Goal: Task Accomplishment & Management: Manage account settings

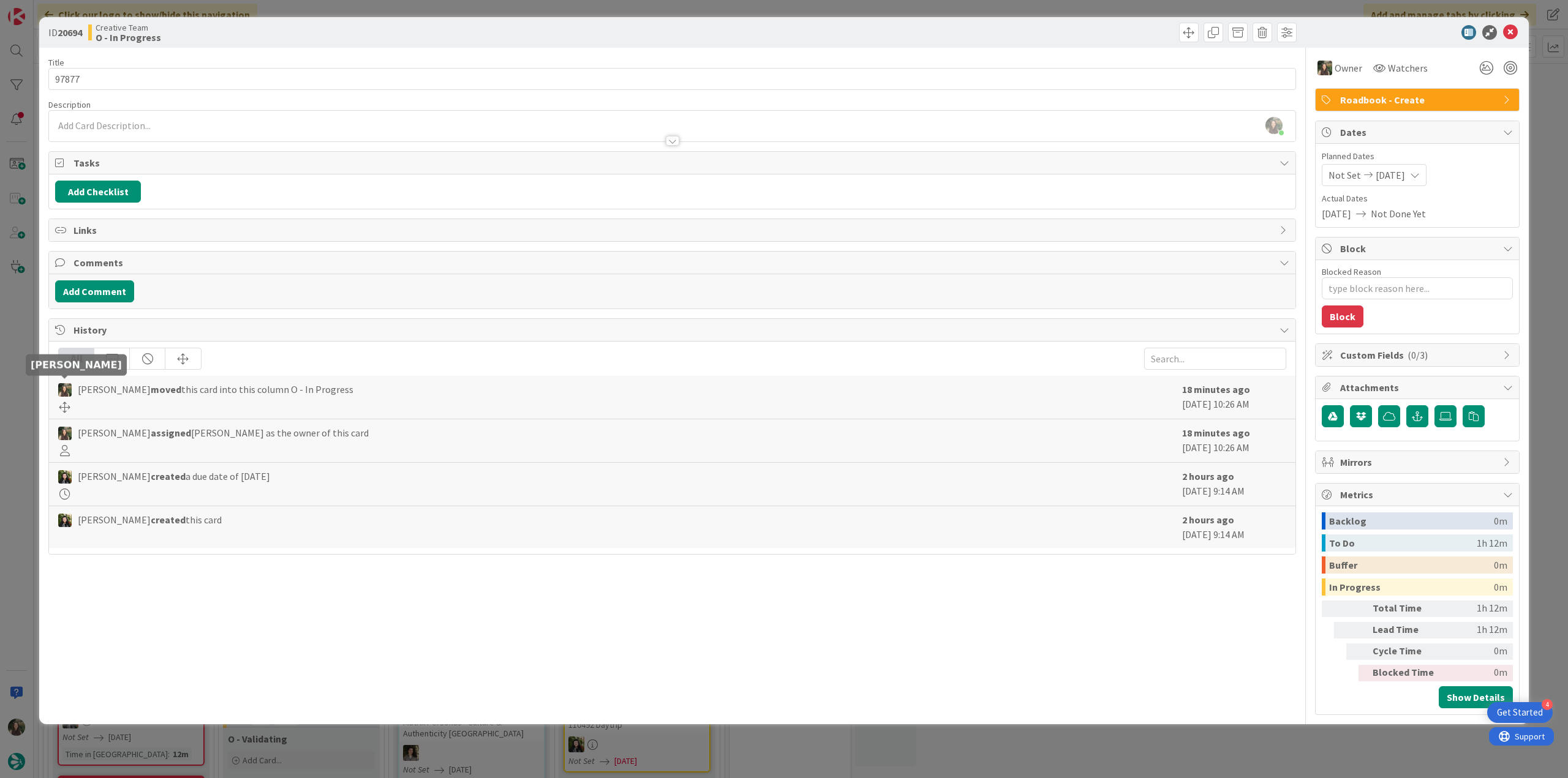
scroll to position [306, 0]
click at [17, 395] on div "ID 20694 Creative Team O - In Progress Title 5 / 128 97877 Description Inês Gon…" at bounding box center [784, 389] width 1568 height 778
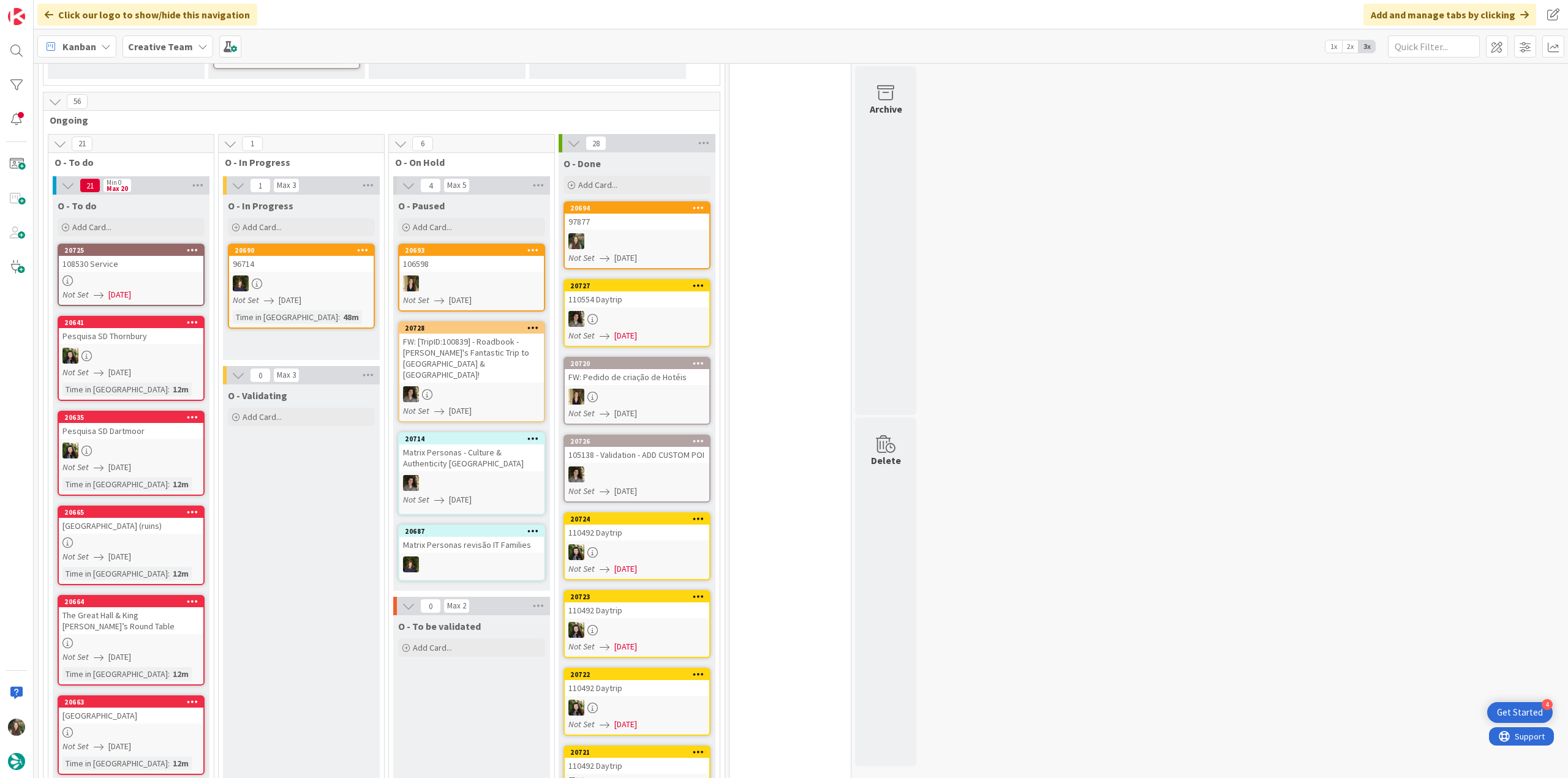
scroll to position [267, 0]
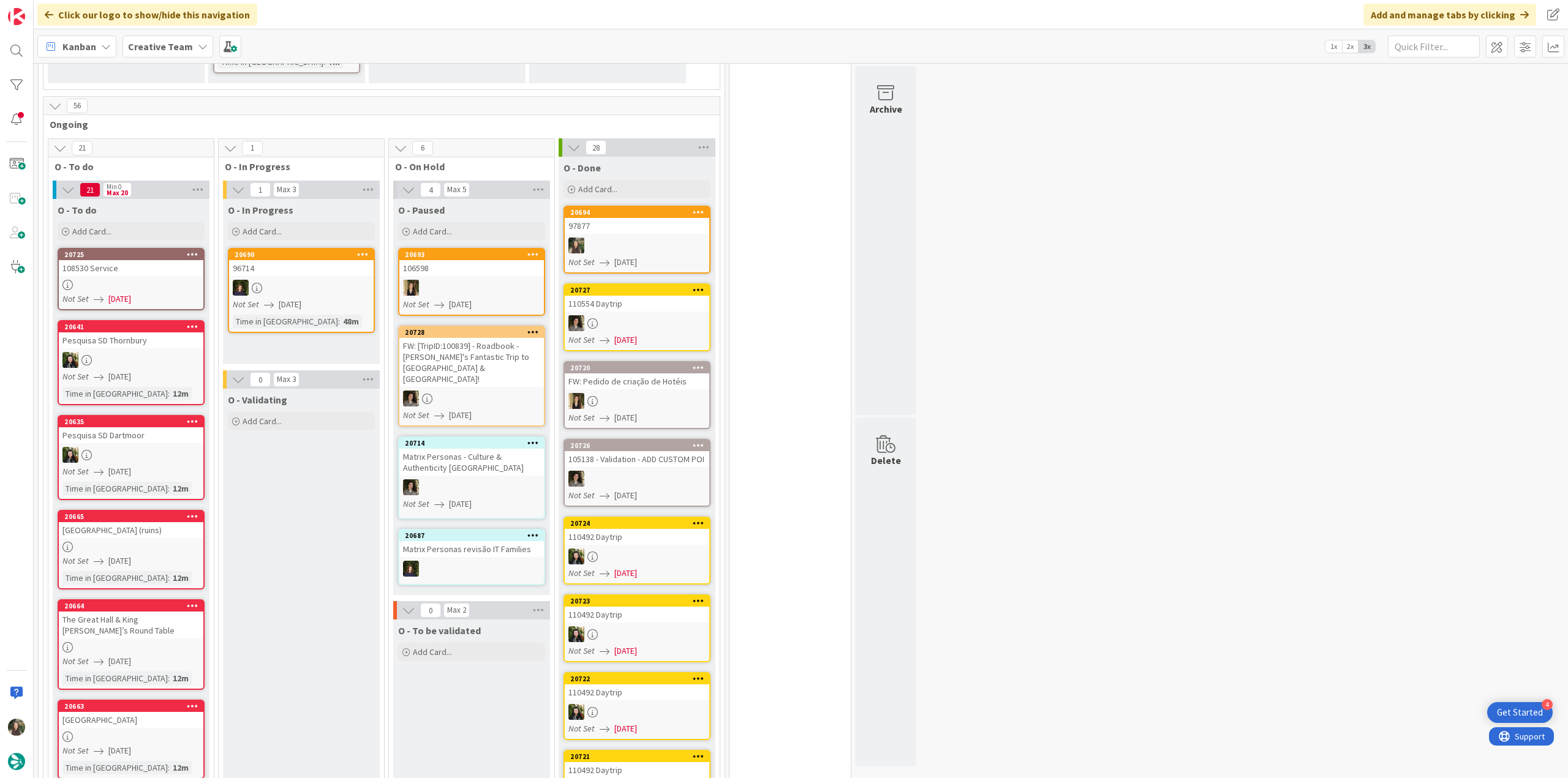
click at [673, 241] on div at bounding box center [637, 245] width 144 height 16
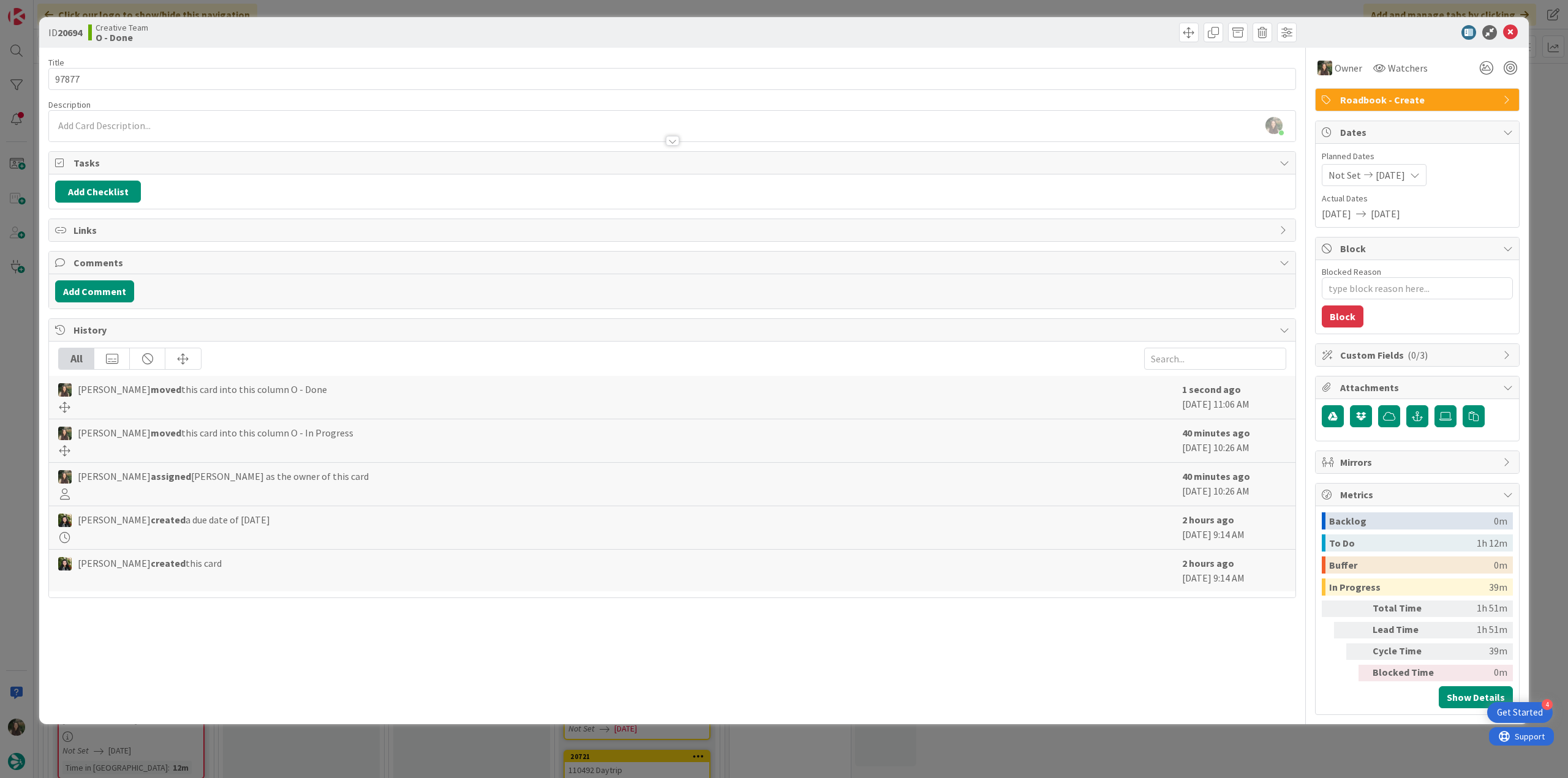
click at [1271, 744] on div "ID 20694 Creative Team O - Done Title 5 / 128 97877 Description Inês Gonçalves …" at bounding box center [784, 389] width 1568 height 778
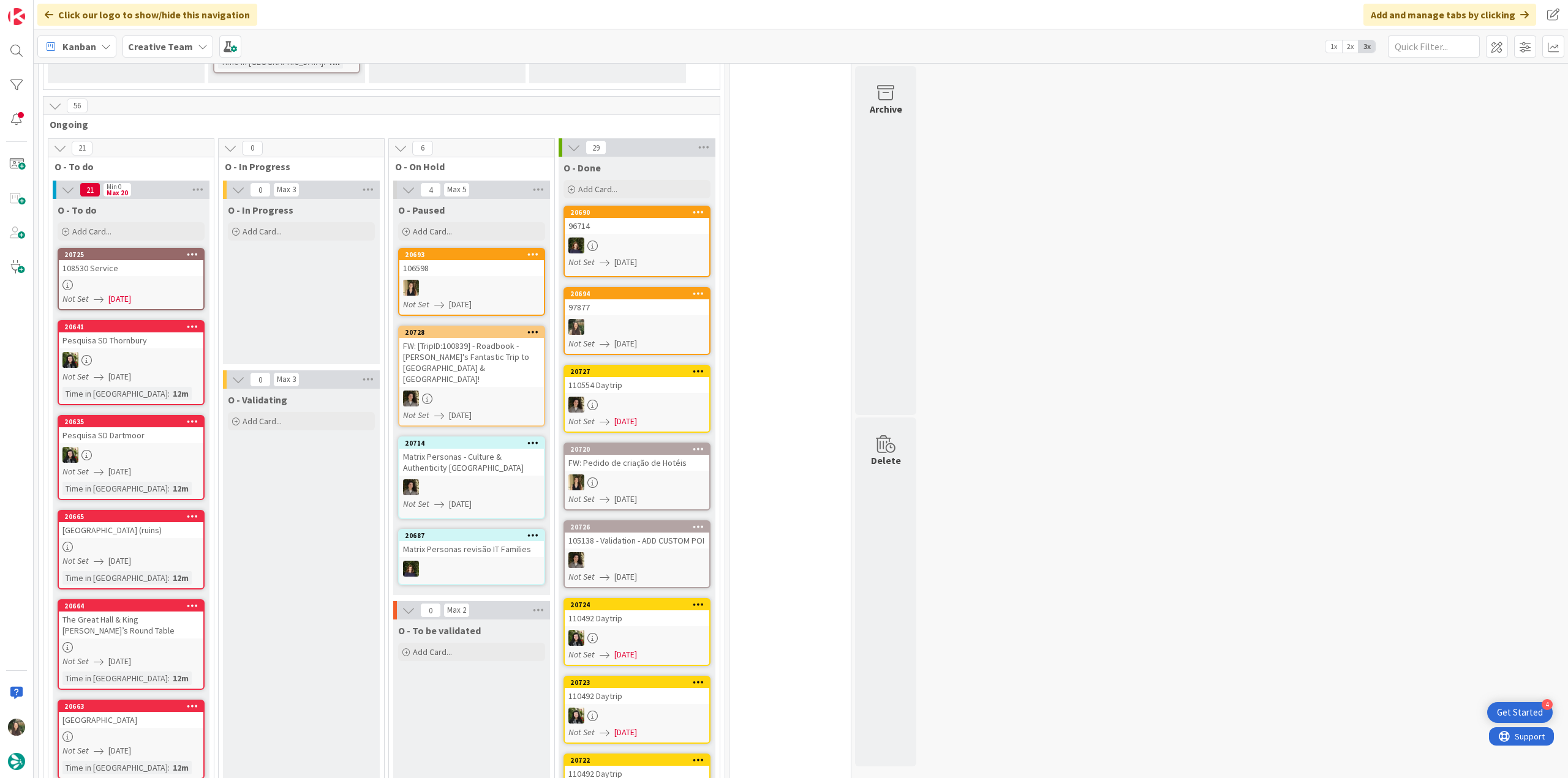
click at [170, 283] on div at bounding box center [131, 284] width 144 height 10
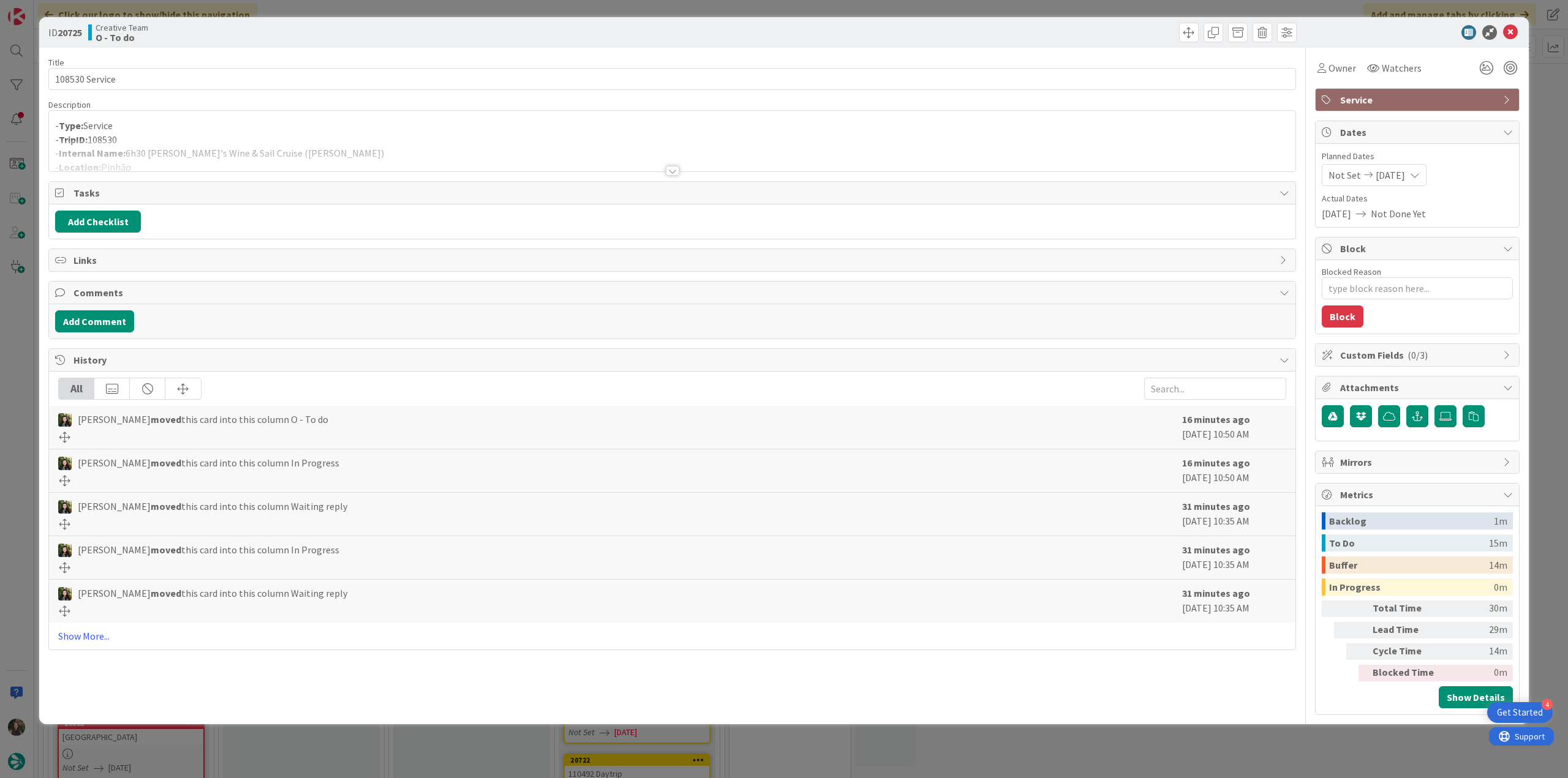
click at [389, 145] on div at bounding box center [672, 156] width 1247 height 31
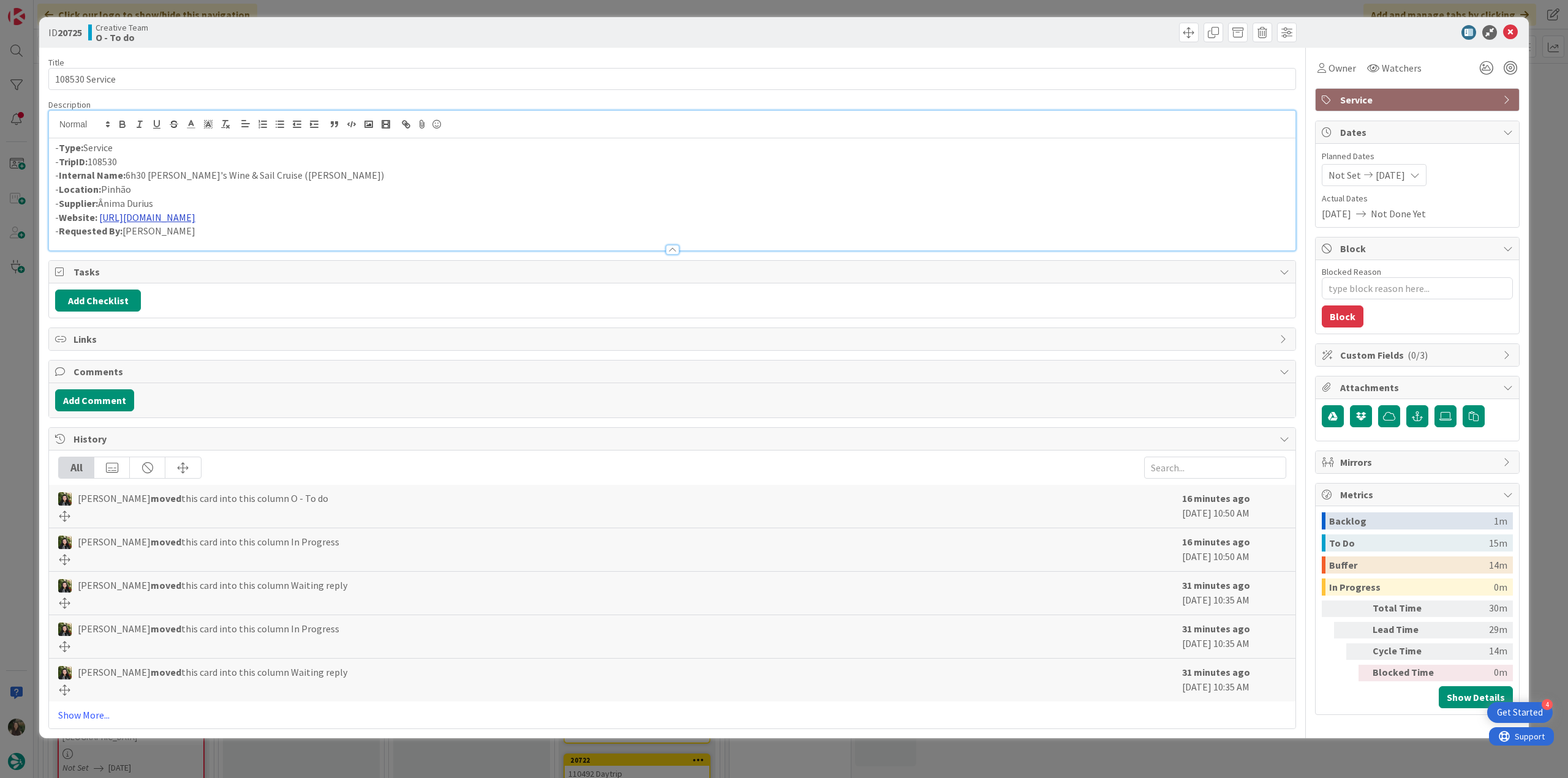
click at [195, 213] on link "https://animadurius.pt/programa/wine-sail/" at bounding box center [147, 216] width 96 height 12
click at [200, 241] on link "https://animadurius.pt/programa/wine-sail" at bounding box center [159, 240] width 84 height 16
click at [499, 177] on p "- Internal Name: 6h30 Douro's Wine & Sail Cruise (Anima Durius)" at bounding box center [671, 174] width 1234 height 14
click at [29, 360] on div "ID 20725 Creative Team O - To do Title 14 / 128 108530 Service Description Inês…" at bounding box center [784, 389] width 1568 height 778
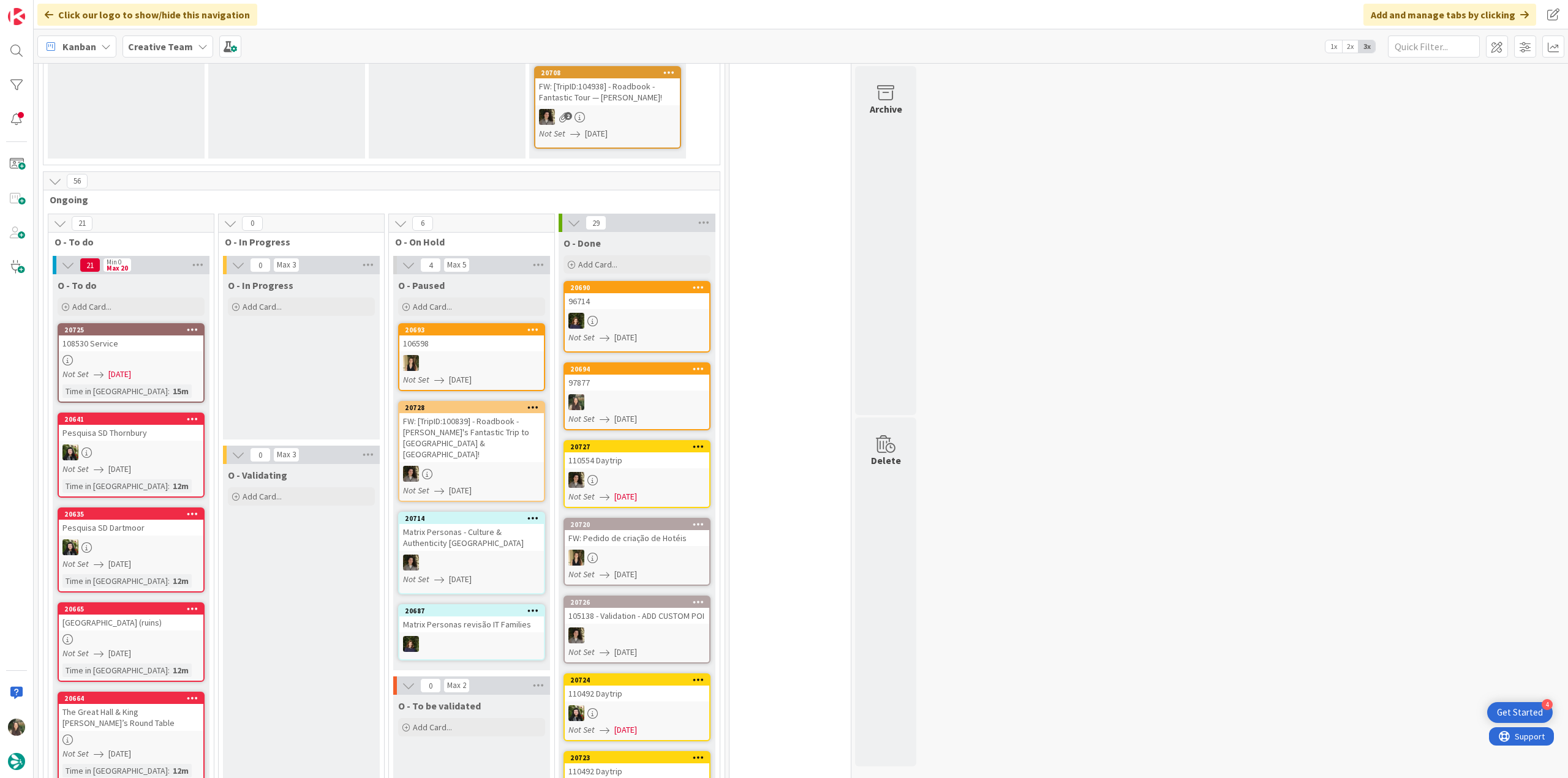
click at [139, 358] on div at bounding box center [131, 360] width 144 height 10
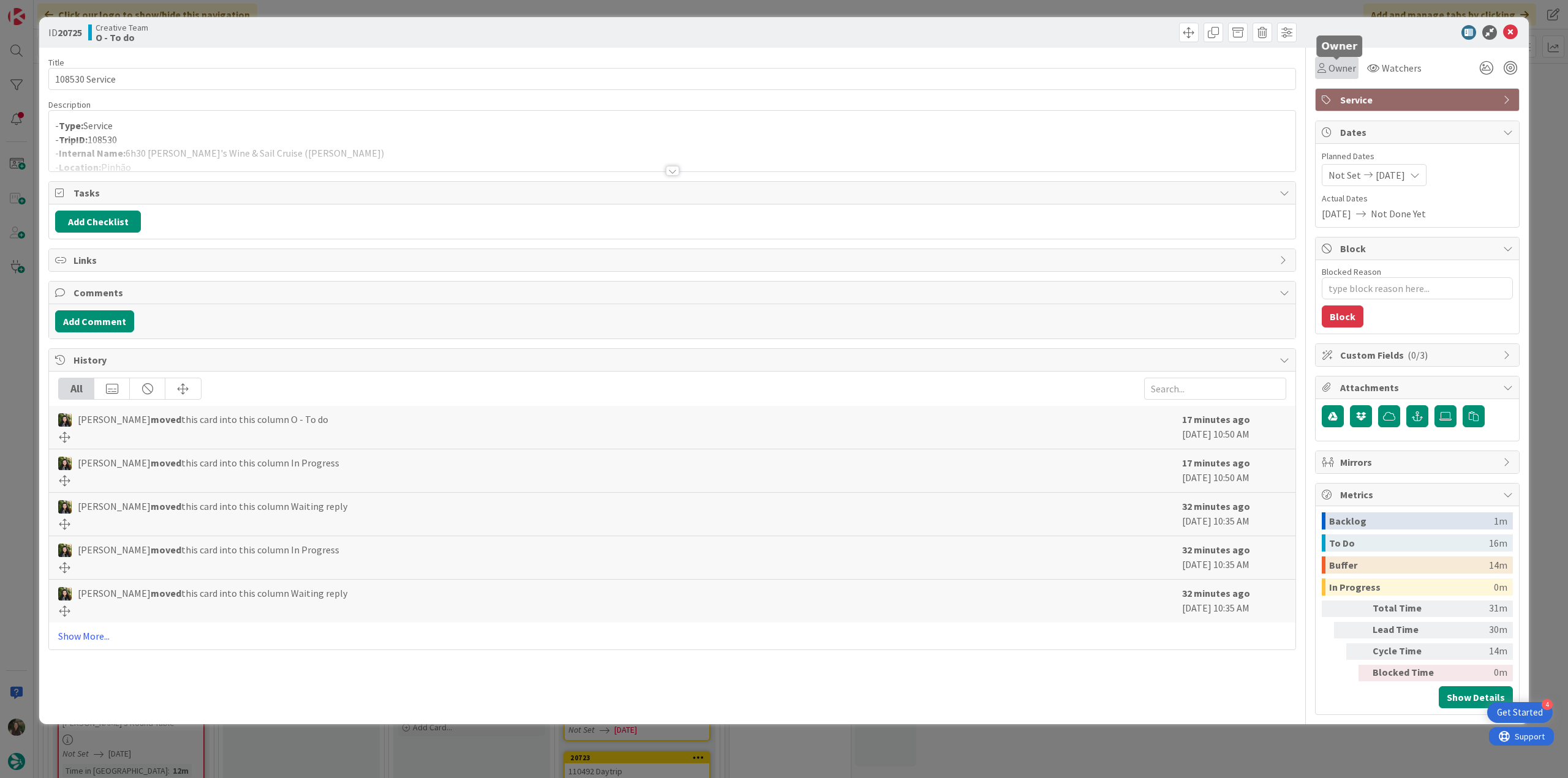
click at [1342, 71] on span "Owner" at bounding box center [1342, 68] width 27 height 15
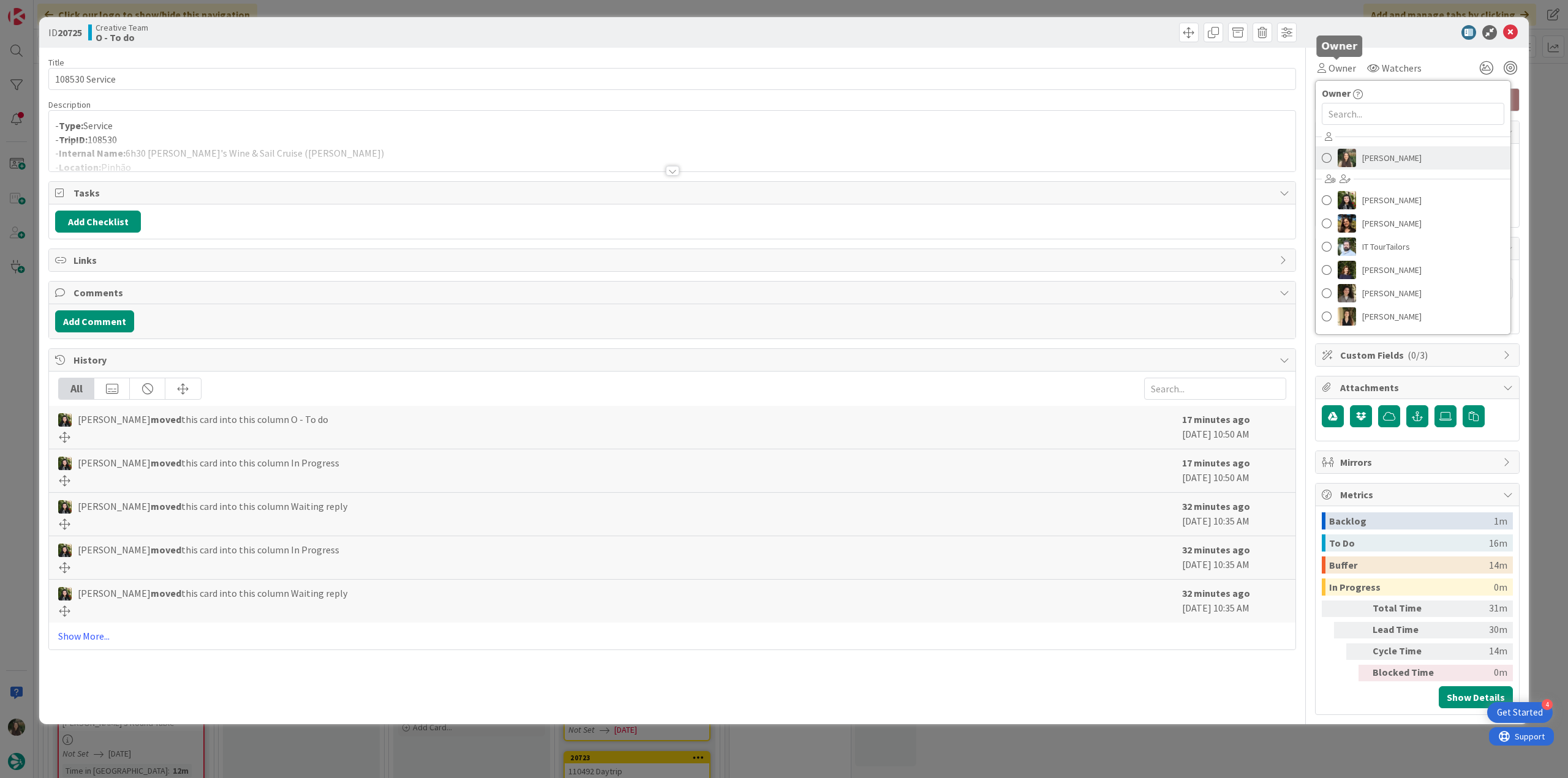
click at [1361, 155] on link "[PERSON_NAME]" at bounding box center [1412, 157] width 195 height 23
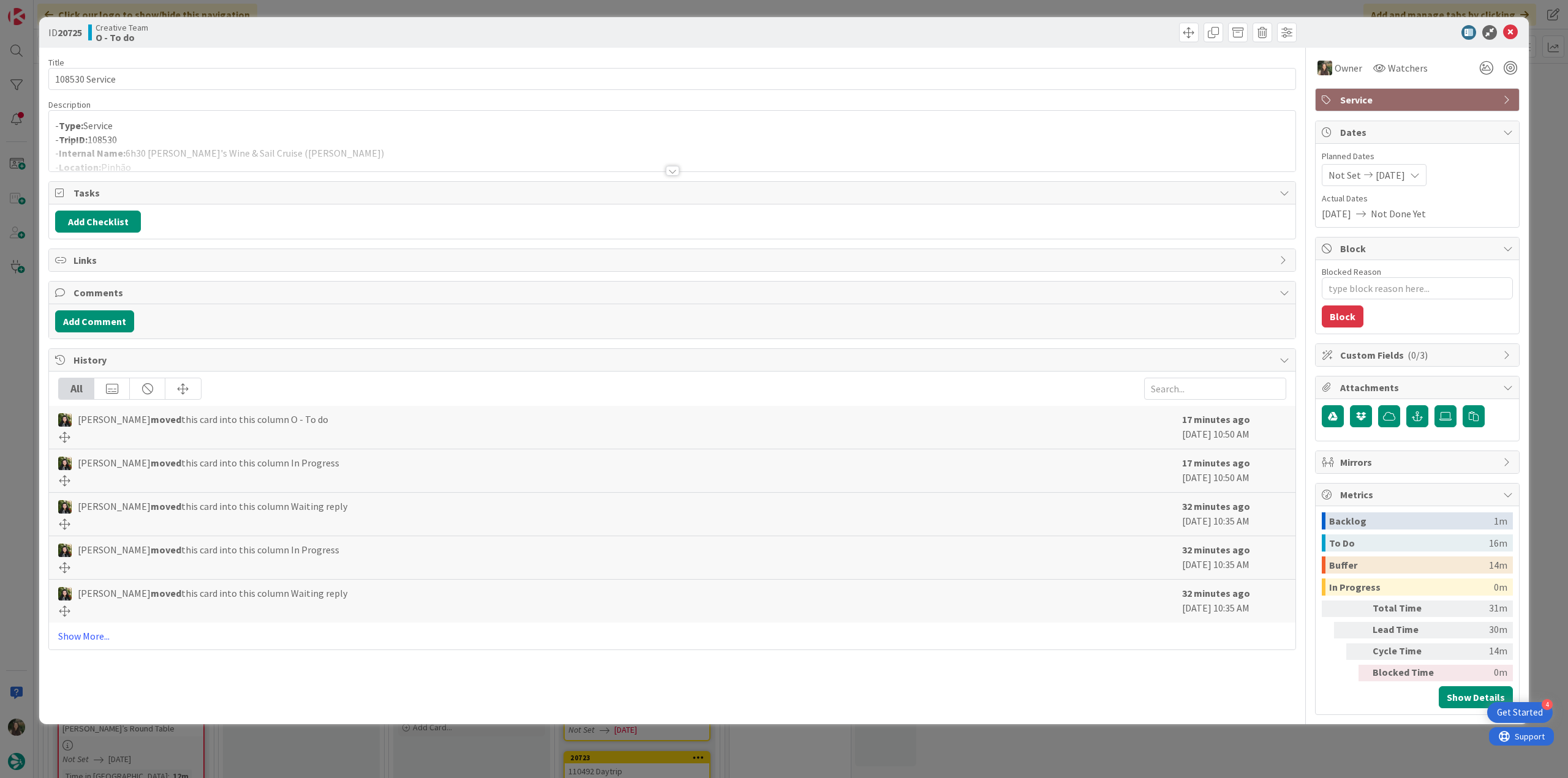
click at [1540, 99] on div "ID 20725 Creative Team O - To do Title 14 / 128 108530 Service Description - Ty…" at bounding box center [784, 389] width 1568 height 778
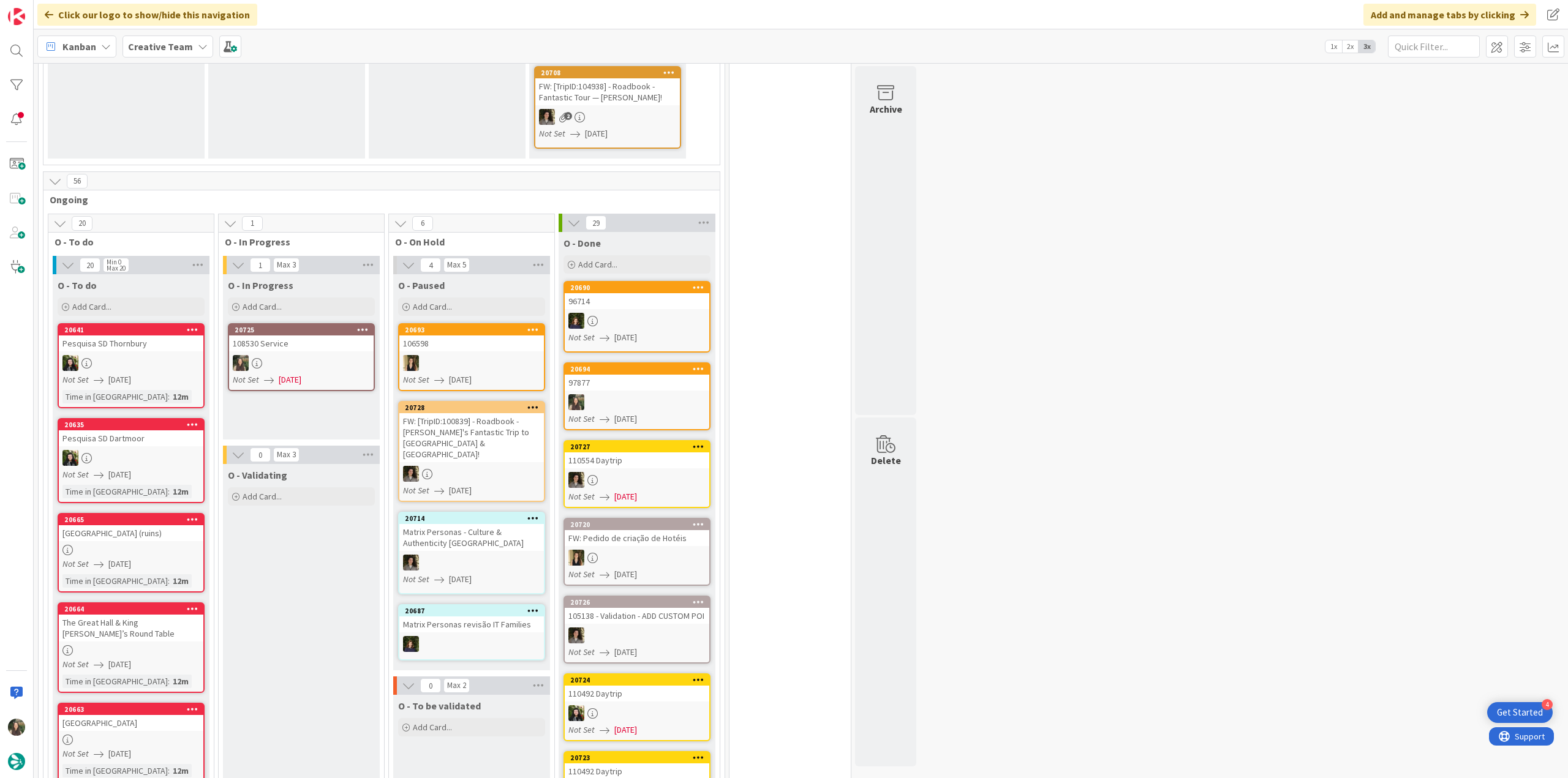
click at [315, 360] on div at bounding box center [301, 363] width 144 height 16
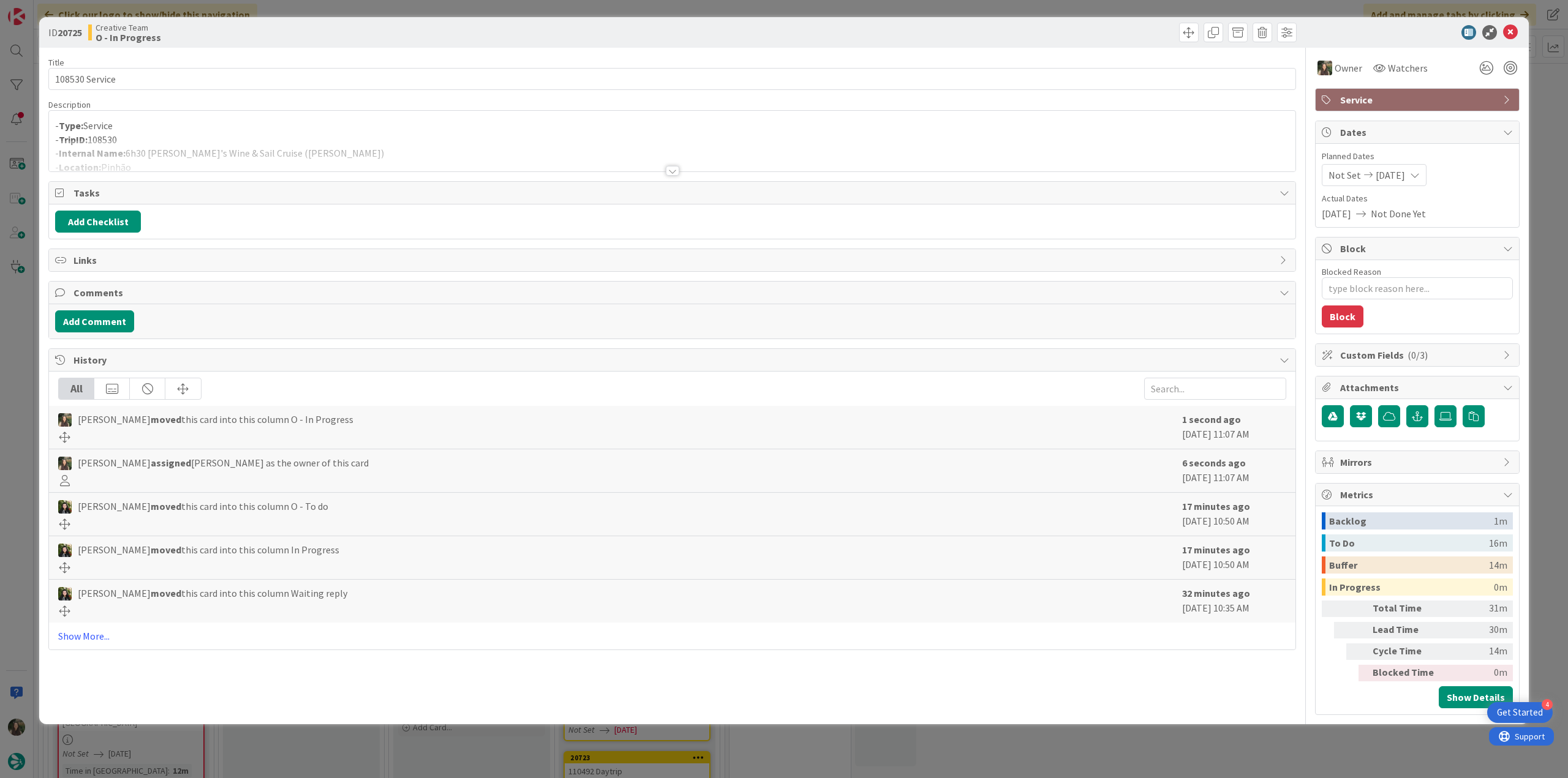
click at [25, 344] on div "ID 20725 Creative Team O - In Progress Title 14 / 128 108530 Service Descriptio…" at bounding box center [784, 389] width 1568 height 778
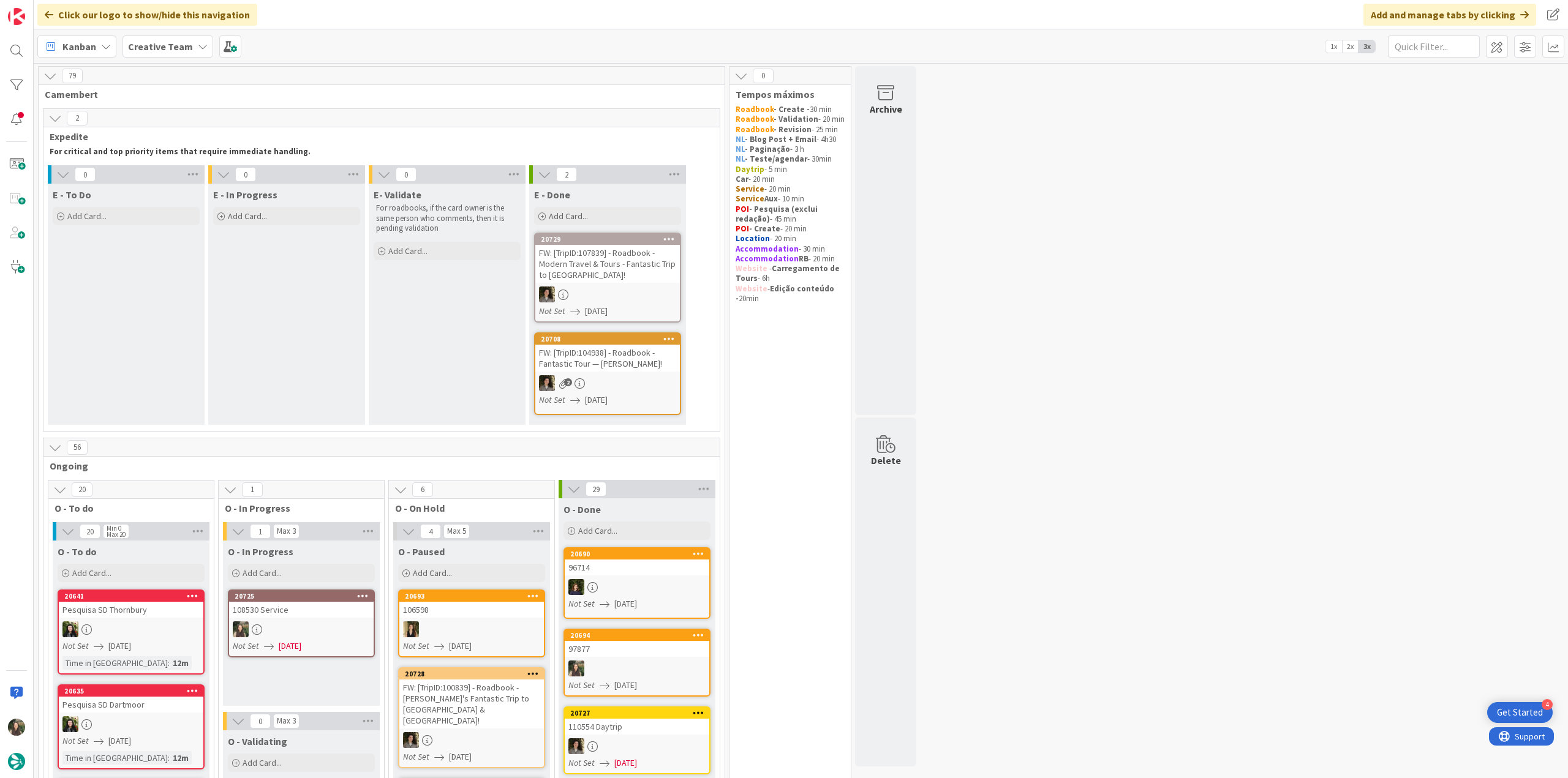
click at [620, 266] on div "FW: [TripID:107839] - Roadbook - Modern Travel & Tours - Fantastic Trip to [GEO…" at bounding box center [607, 264] width 144 height 38
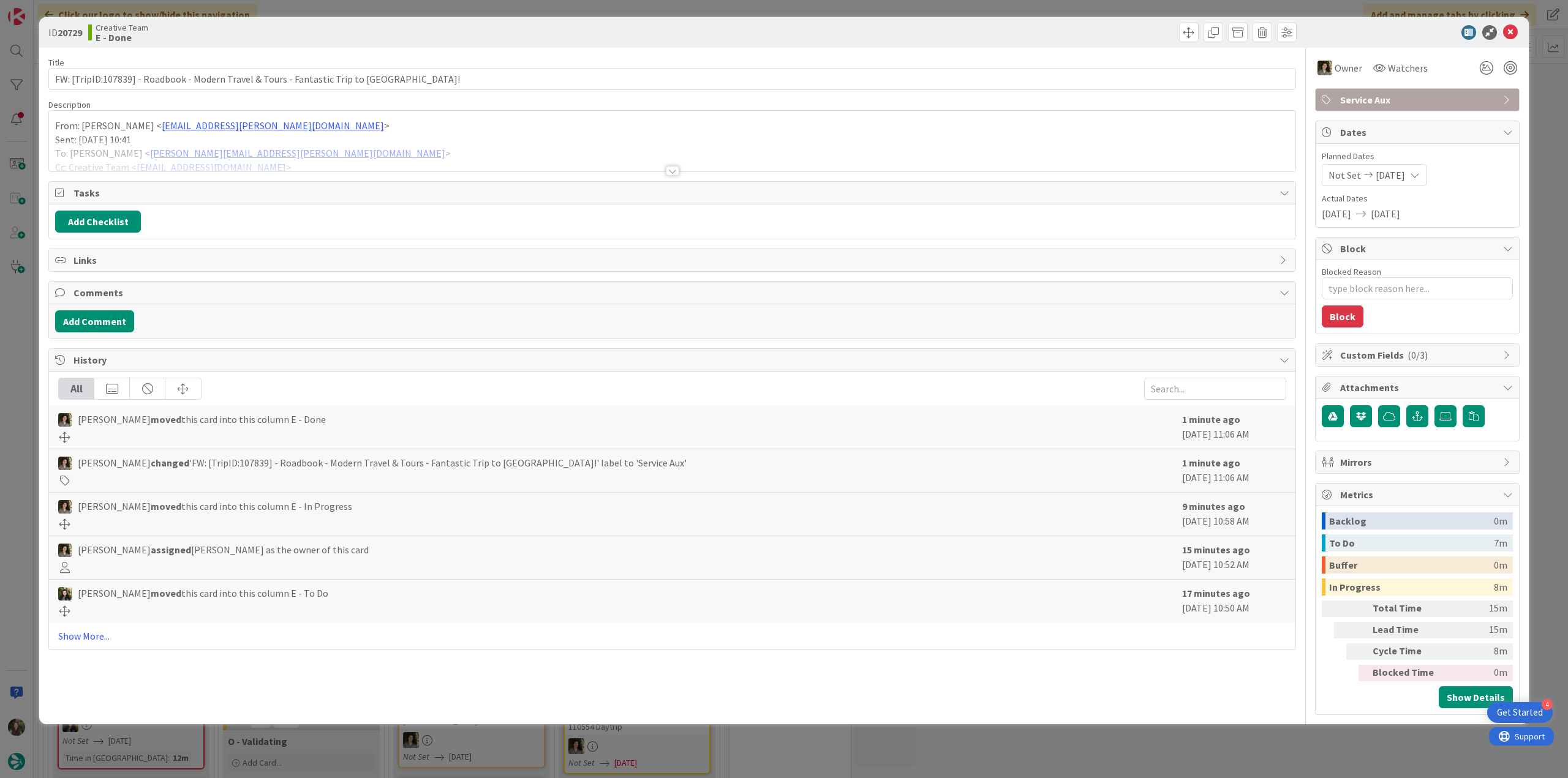
click at [353, 152] on div at bounding box center [672, 156] width 1247 height 31
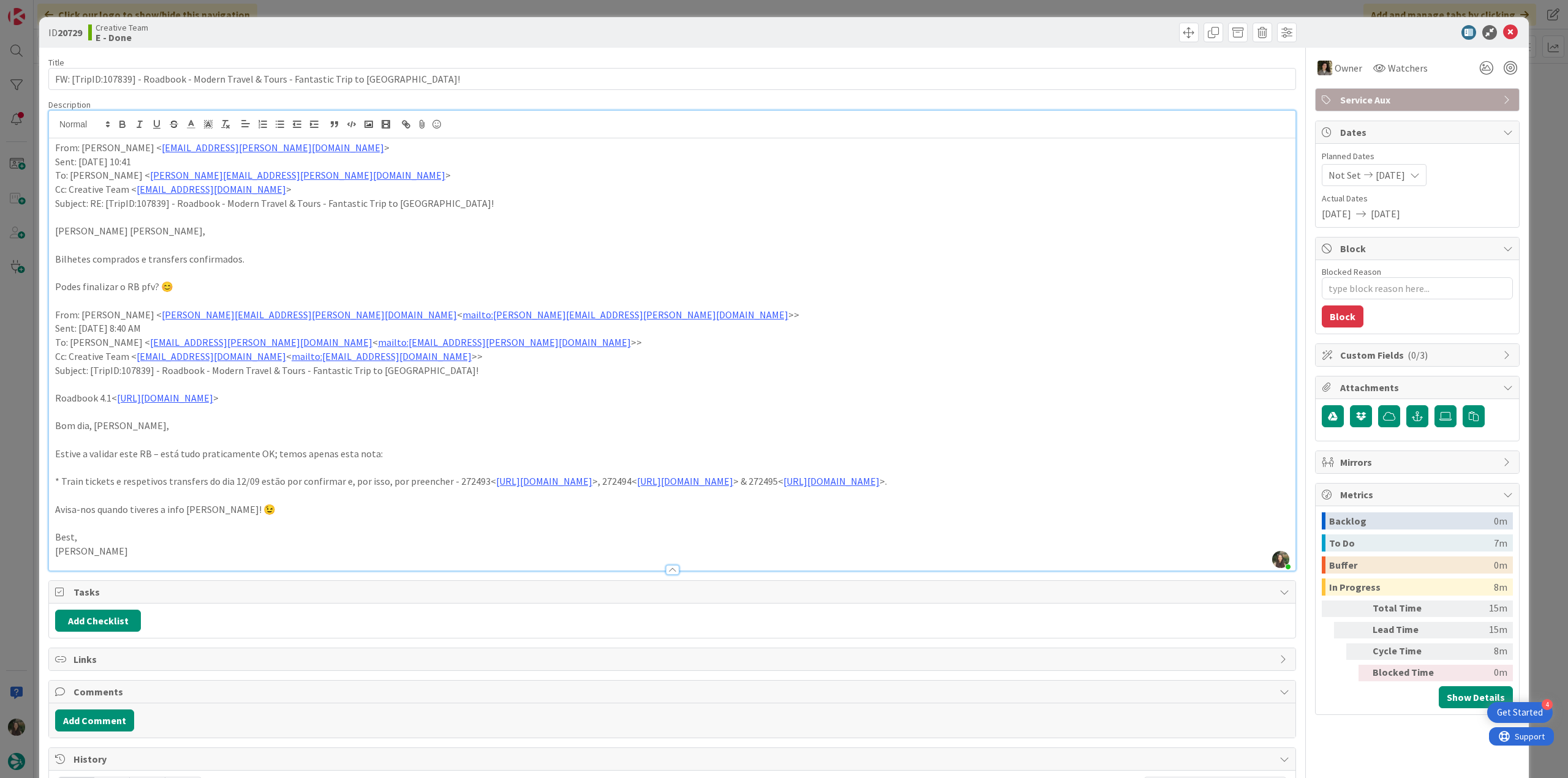
click at [22, 405] on div "ID 20729 Creative Team E - Done Title 81 / 128 FW: [TripID:107839] - Roadbook -…" at bounding box center [784, 389] width 1568 height 778
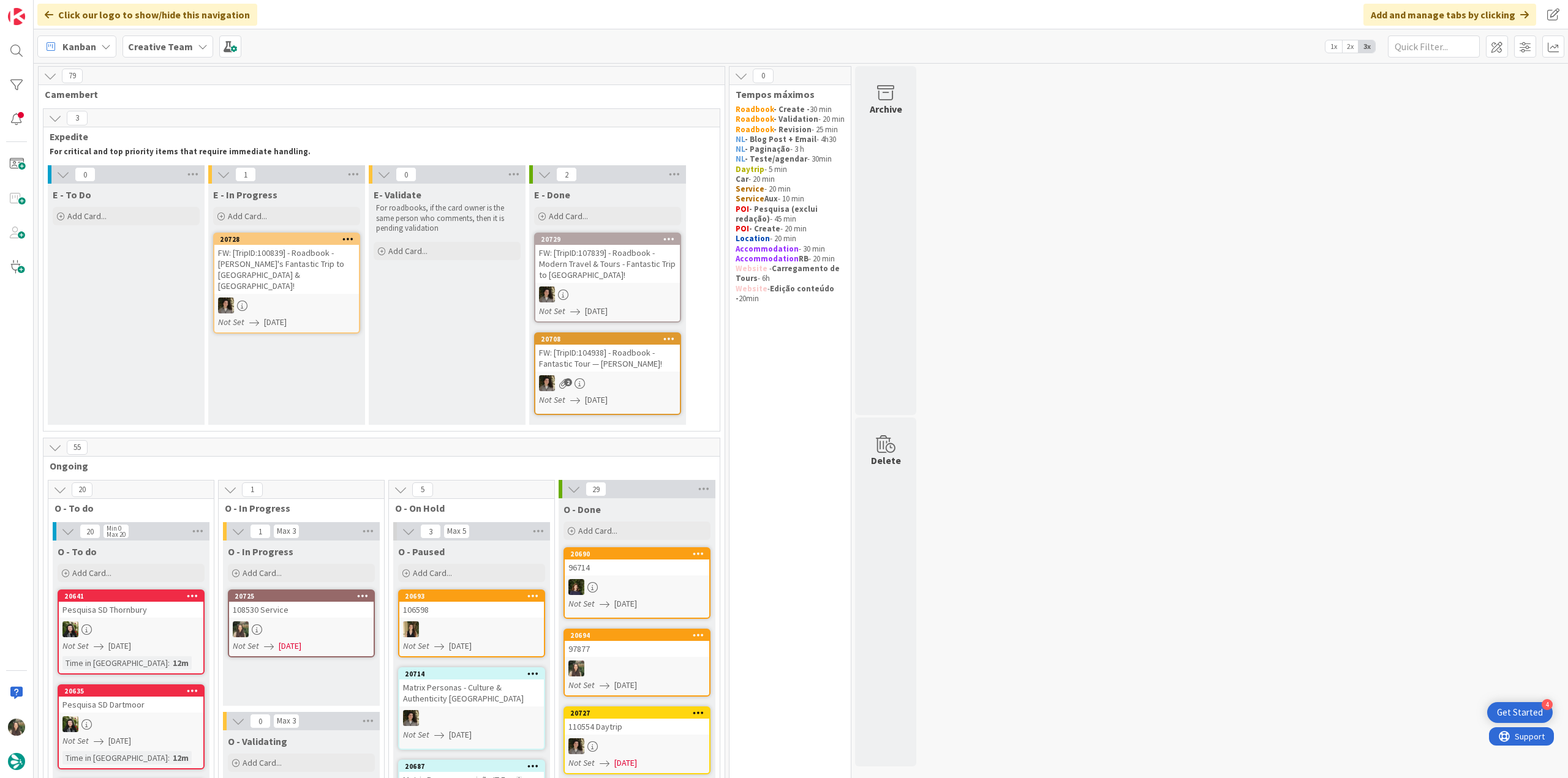
click at [611, 275] on div "FW: [TripID:107839] - Roadbook - Modern Travel & Tours - Fantastic Trip to [GEO…" at bounding box center [607, 264] width 144 height 38
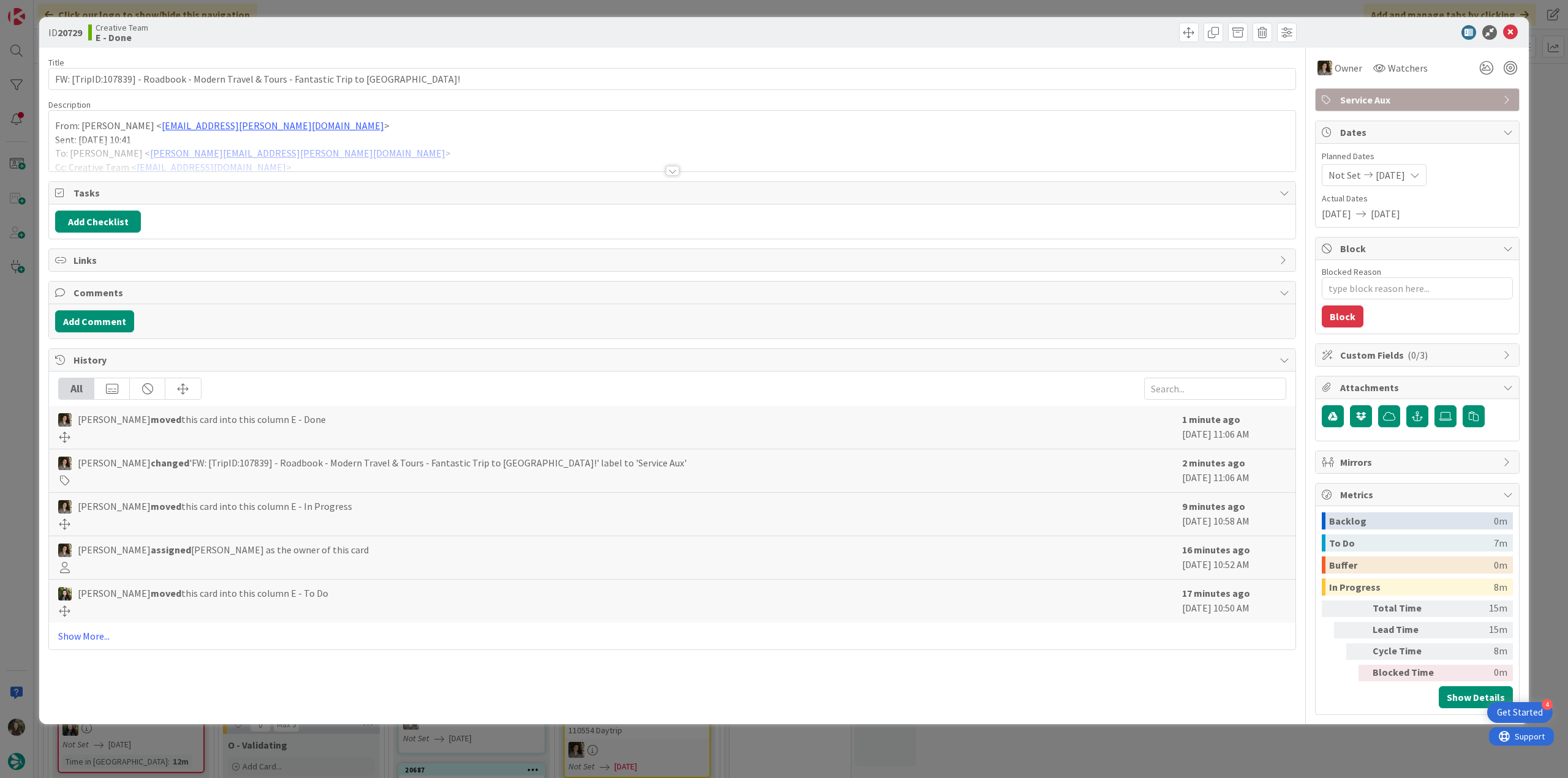
click at [368, 156] on div at bounding box center [672, 156] width 1247 height 31
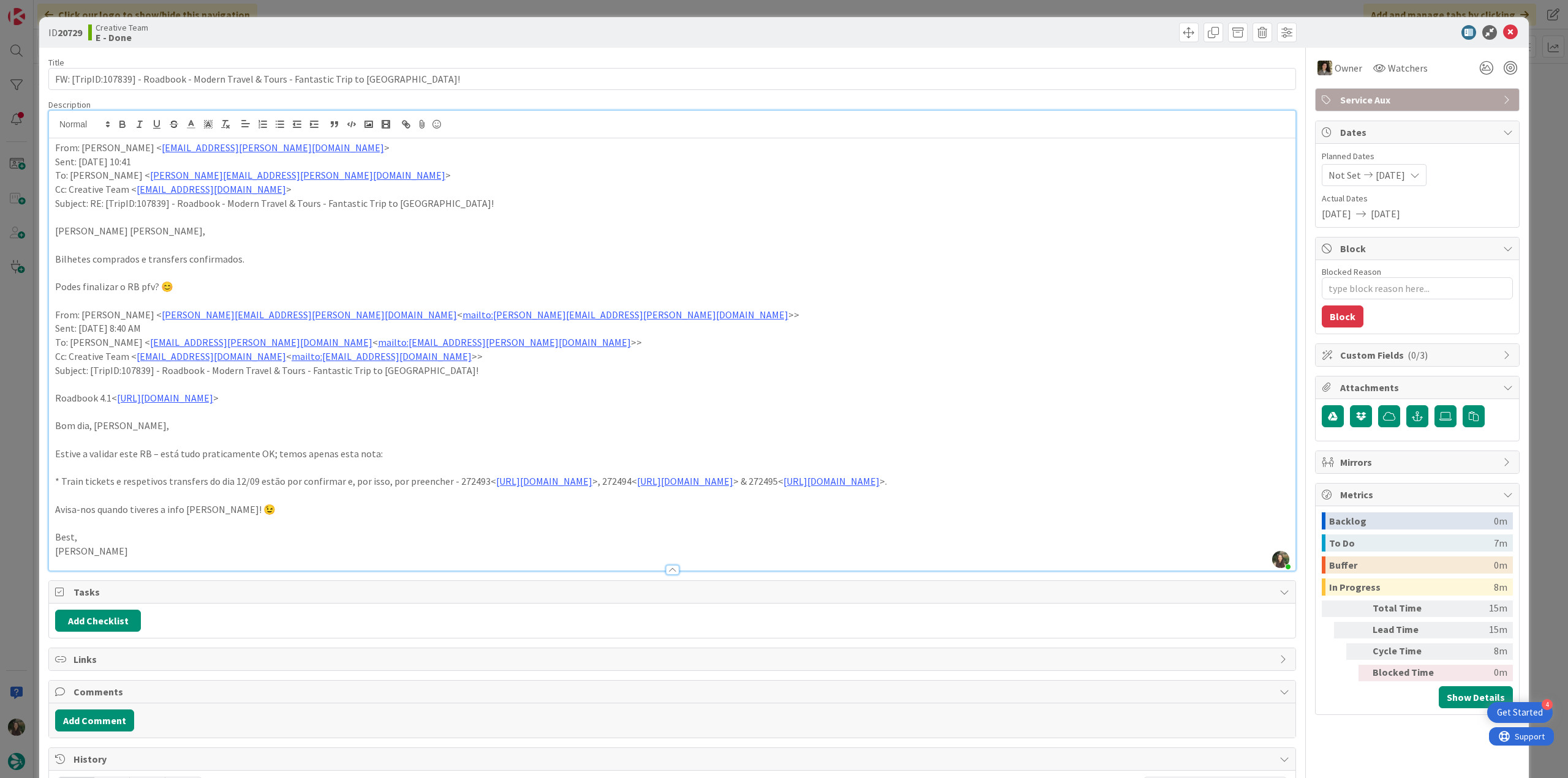
click at [13, 354] on div "ID 20729 Creative Team E - Done Title 81 / 128 FW: [TripID:107839] - Roadbook -…" at bounding box center [784, 389] width 1568 height 778
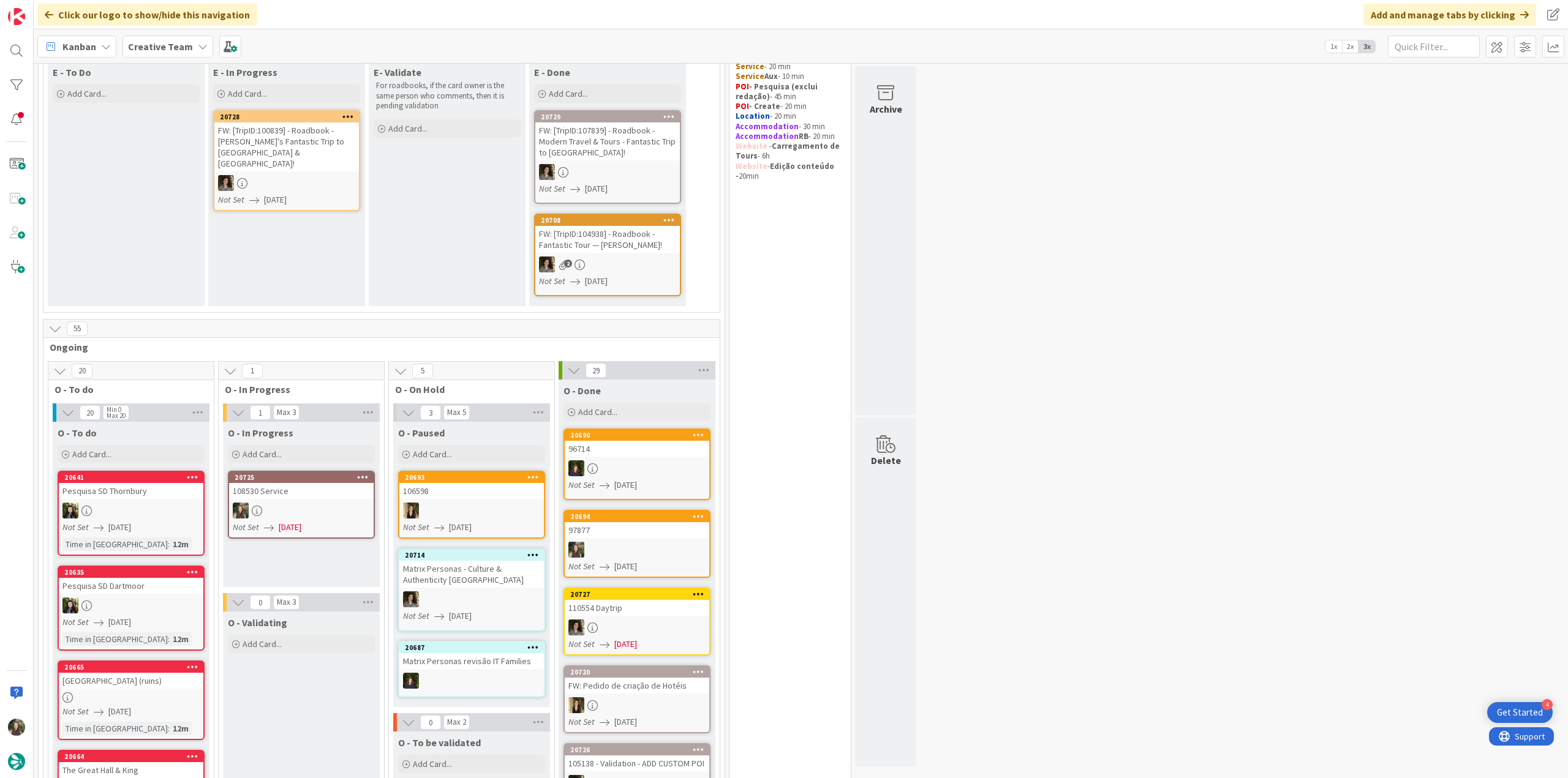
click at [318, 503] on div at bounding box center [301, 510] width 144 height 16
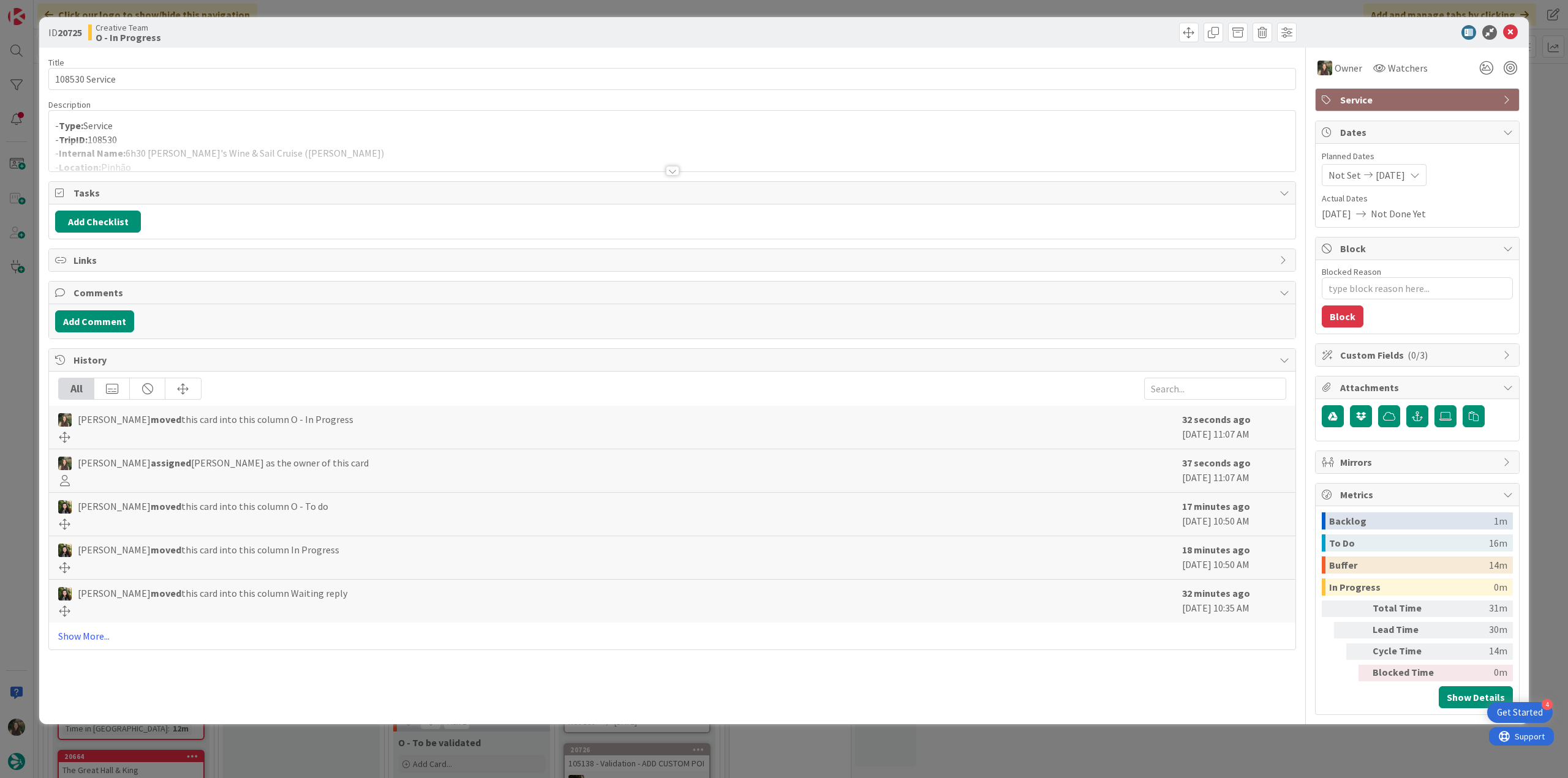
click at [304, 143] on div at bounding box center [672, 156] width 1247 height 31
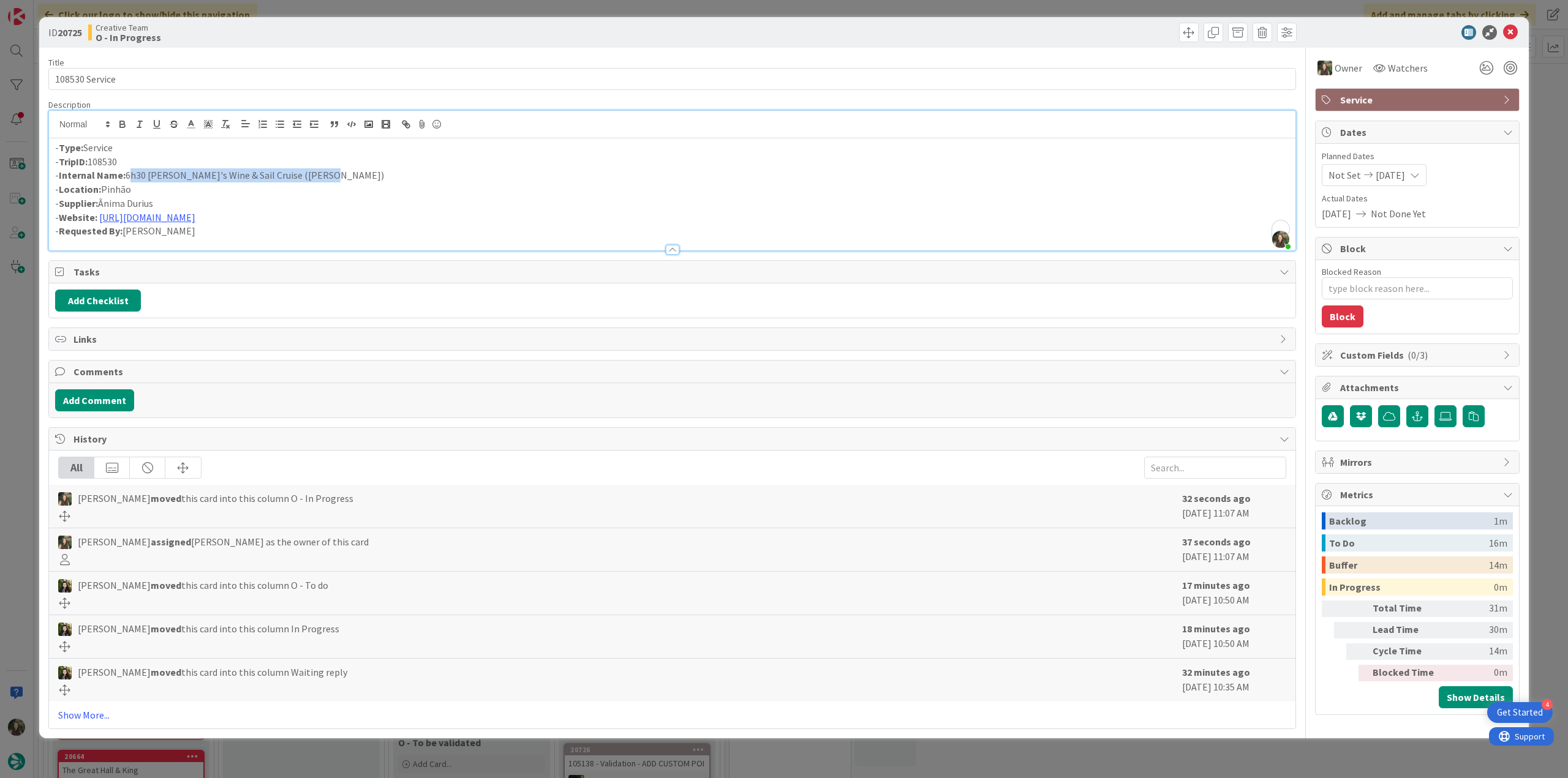
drag, startPoint x: 289, startPoint y: 175, endPoint x: 129, endPoint y: 174, distance: 160.0
click at [129, 174] on p "- Internal Name: 6h30 Douro's Wine & Sail Cruise (Anima Durius)" at bounding box center [671, 174] width 1234 height 14
copy p "6h30 Douro's Wine & Sail Cruise (Anima Durius)"
drag, startPoint x: 11, startPoint y: 337, endPoint x: 31, endPoint y: 337, distance: 20.0
click at [12, 337] on div "ID 20725 Creative Team O - In Progress Title 14 / 128 108530 Service Descriptio…" at bounding box center [784, 389] width 1568 height 778
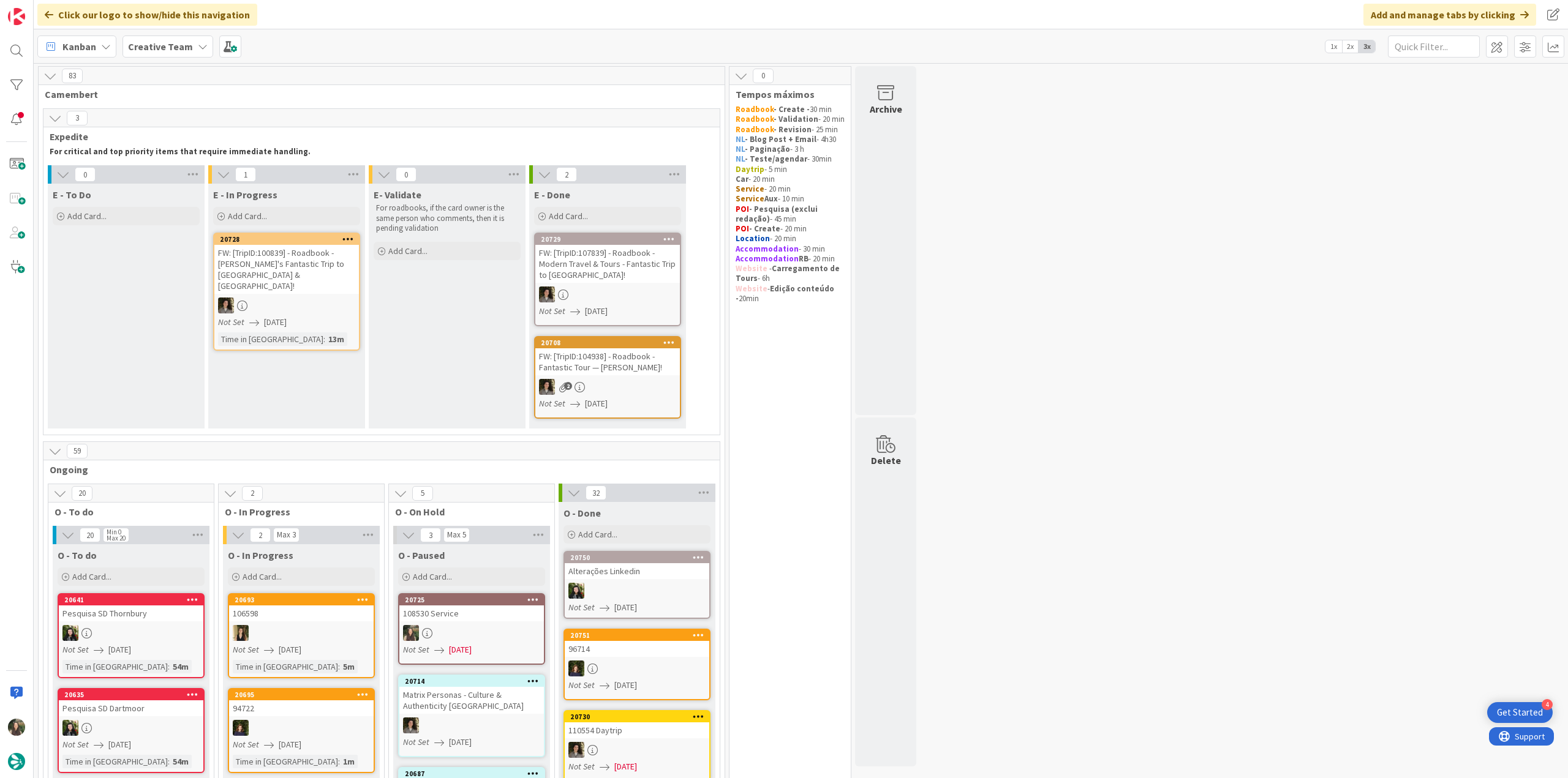
scroll to position [245, 0]
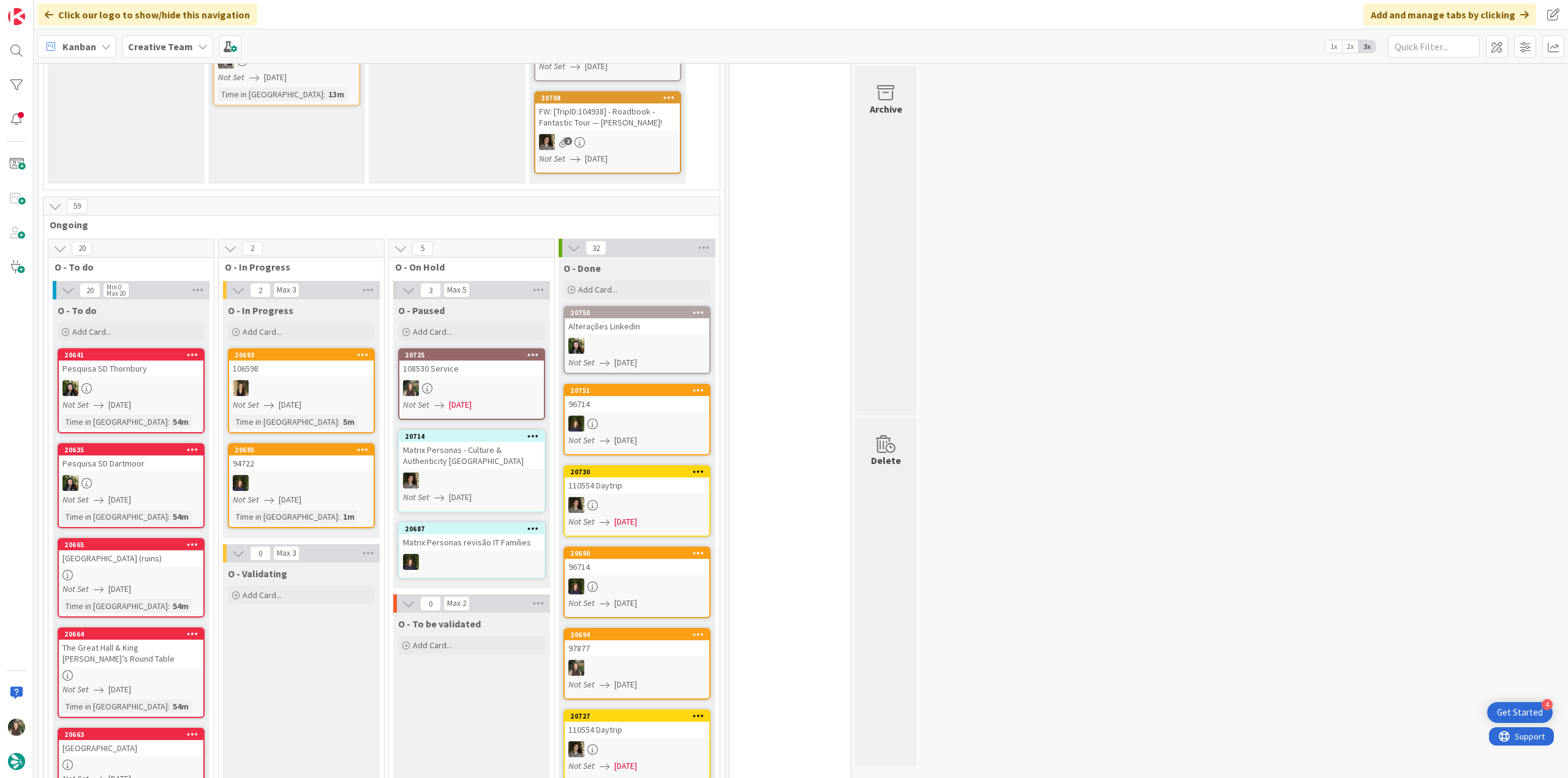
click at [159, 562] on div "[GEOGRAPHIC_DATA] (ruins)" at bounding box center [131, 558] width 144 height 16
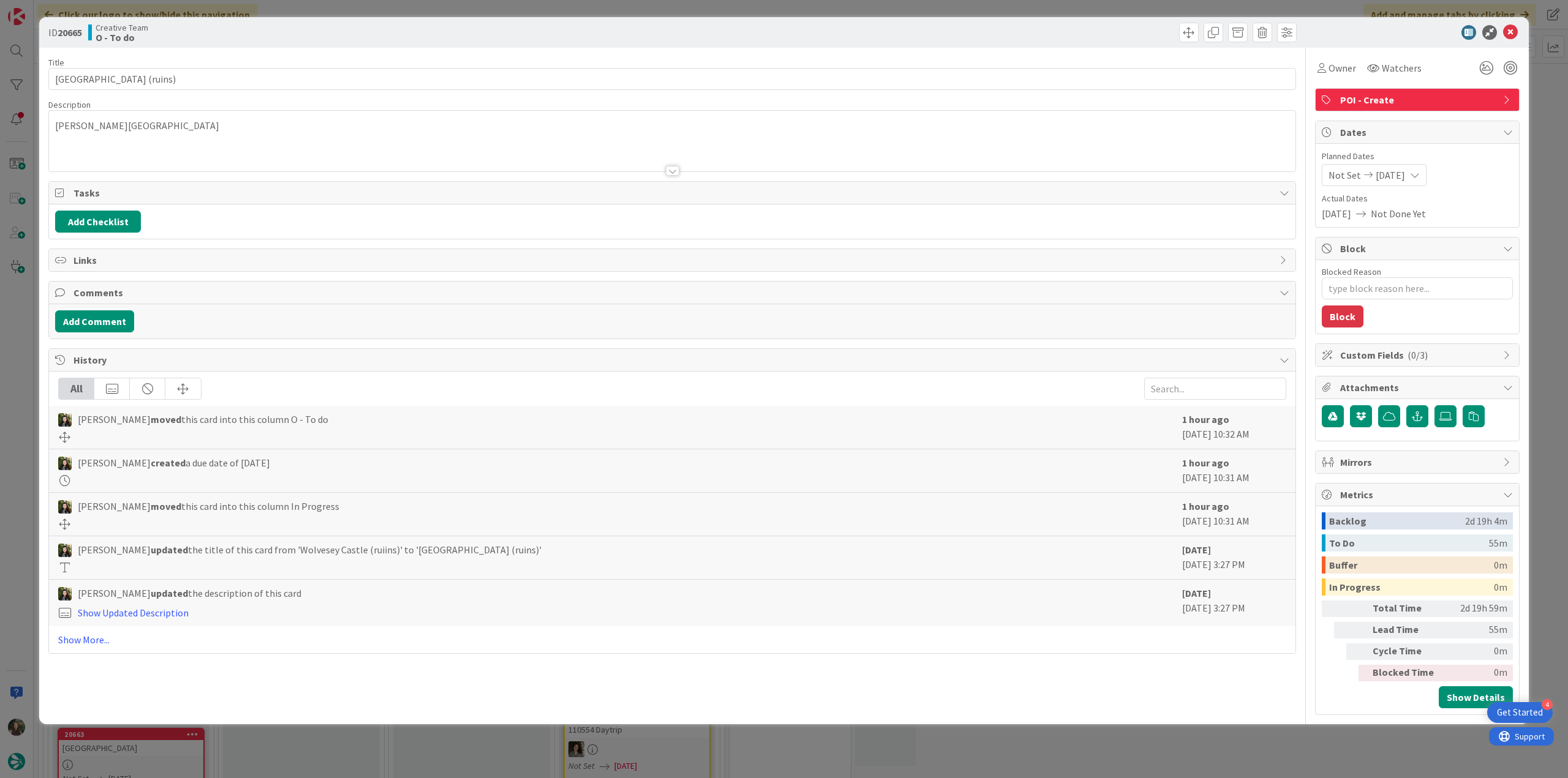
click at [20, 421] on div "ID 20665 Creative Team O - To do Title 23 / 128 Wolvesey Castle (ruins) Descrip…" at bounding box center [784, 389] width 1568 height 778
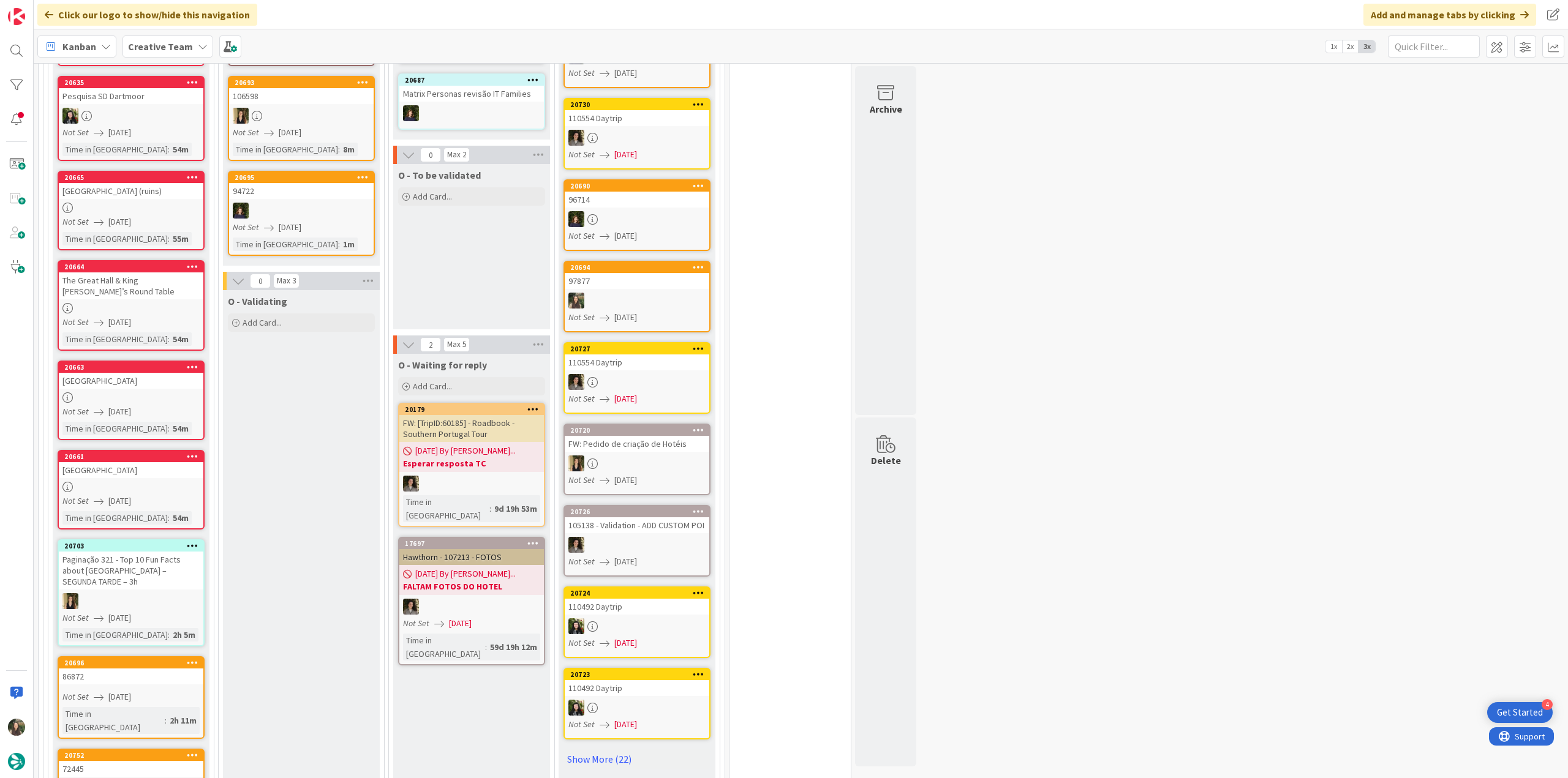
scroll to position [980, 0]
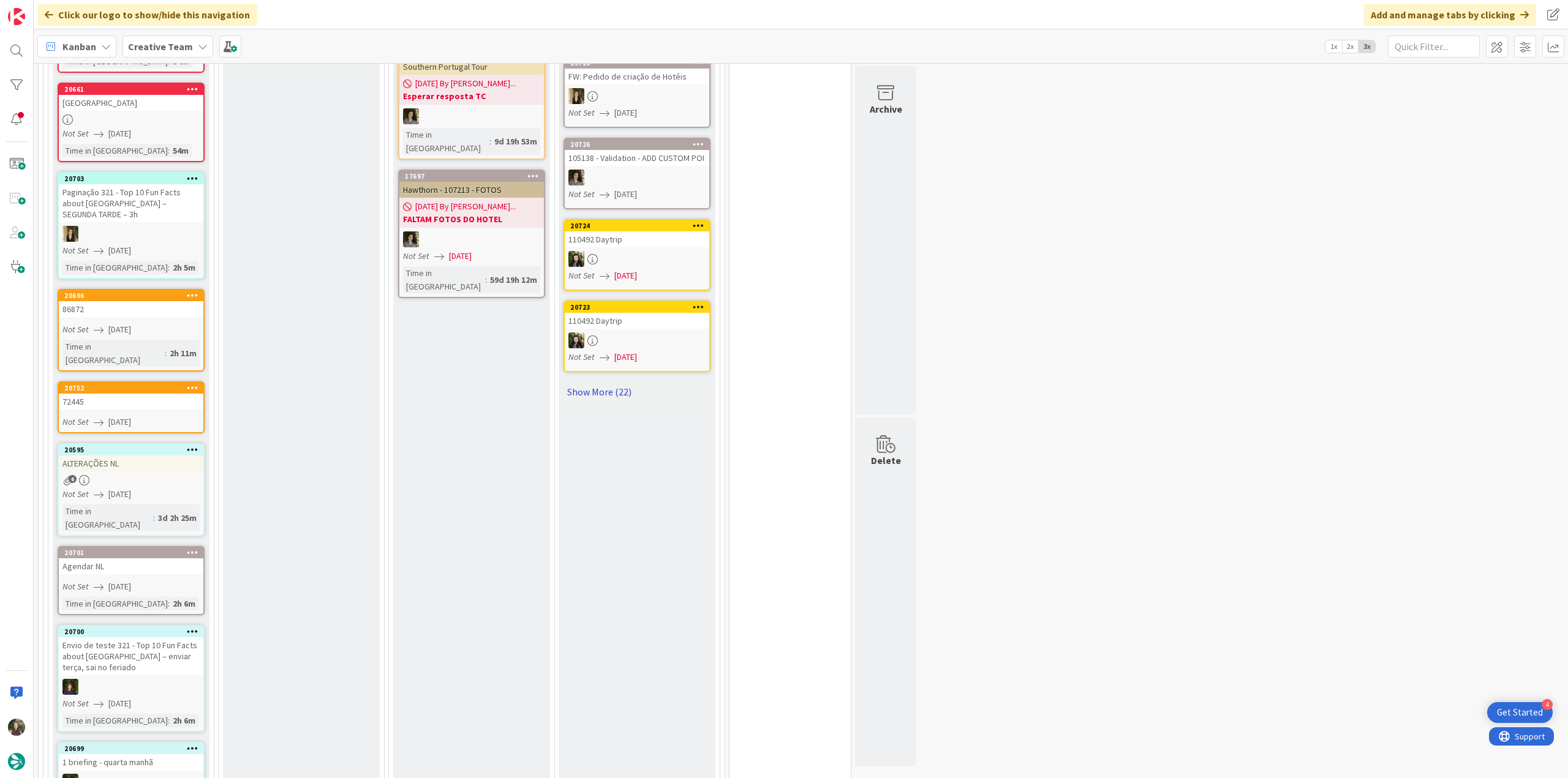
click at [604, 395] on link "Show More (22)" at bounding box center [637, 391] width 147 height 19
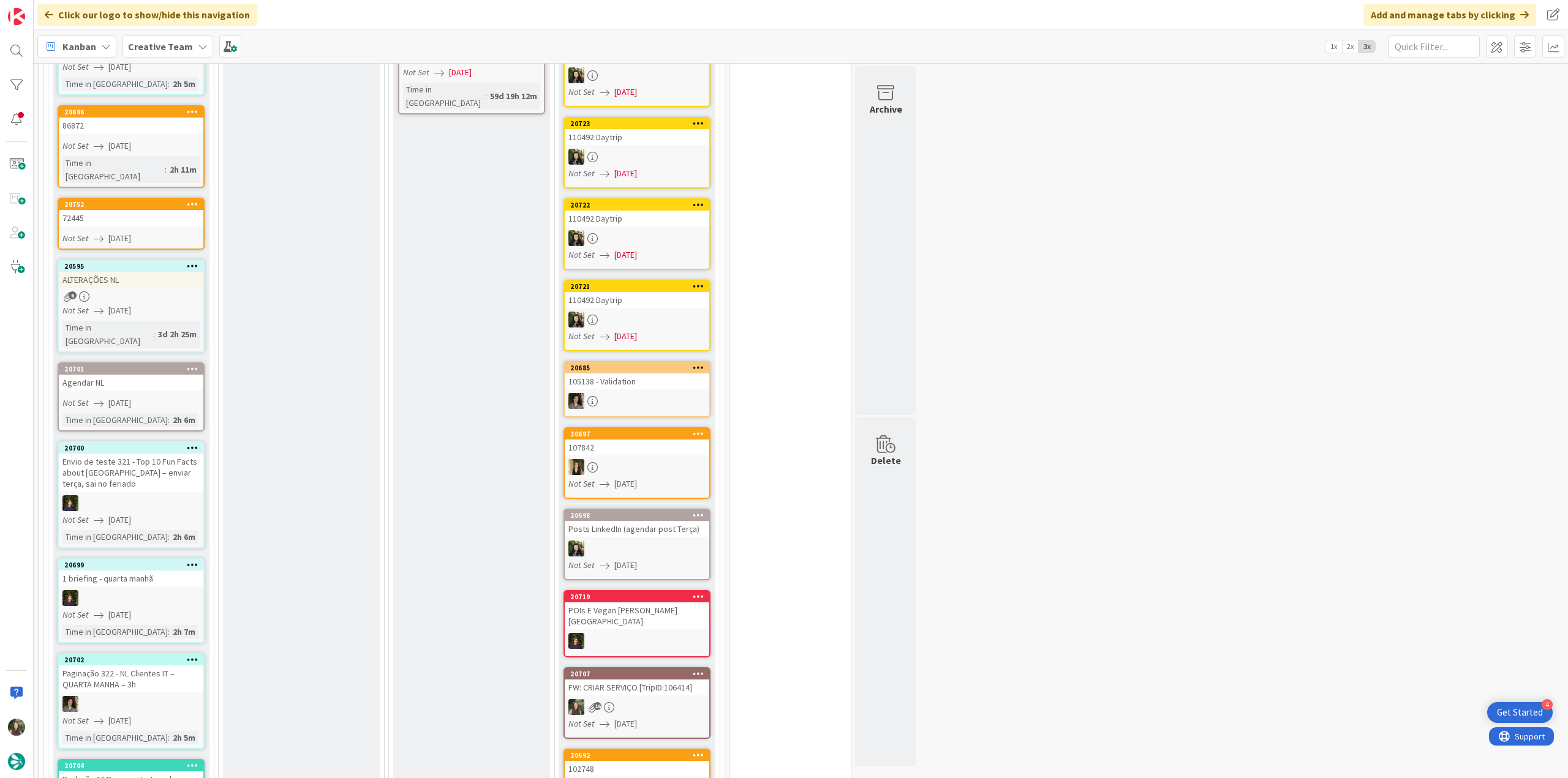
scroll to position [1347, 0]
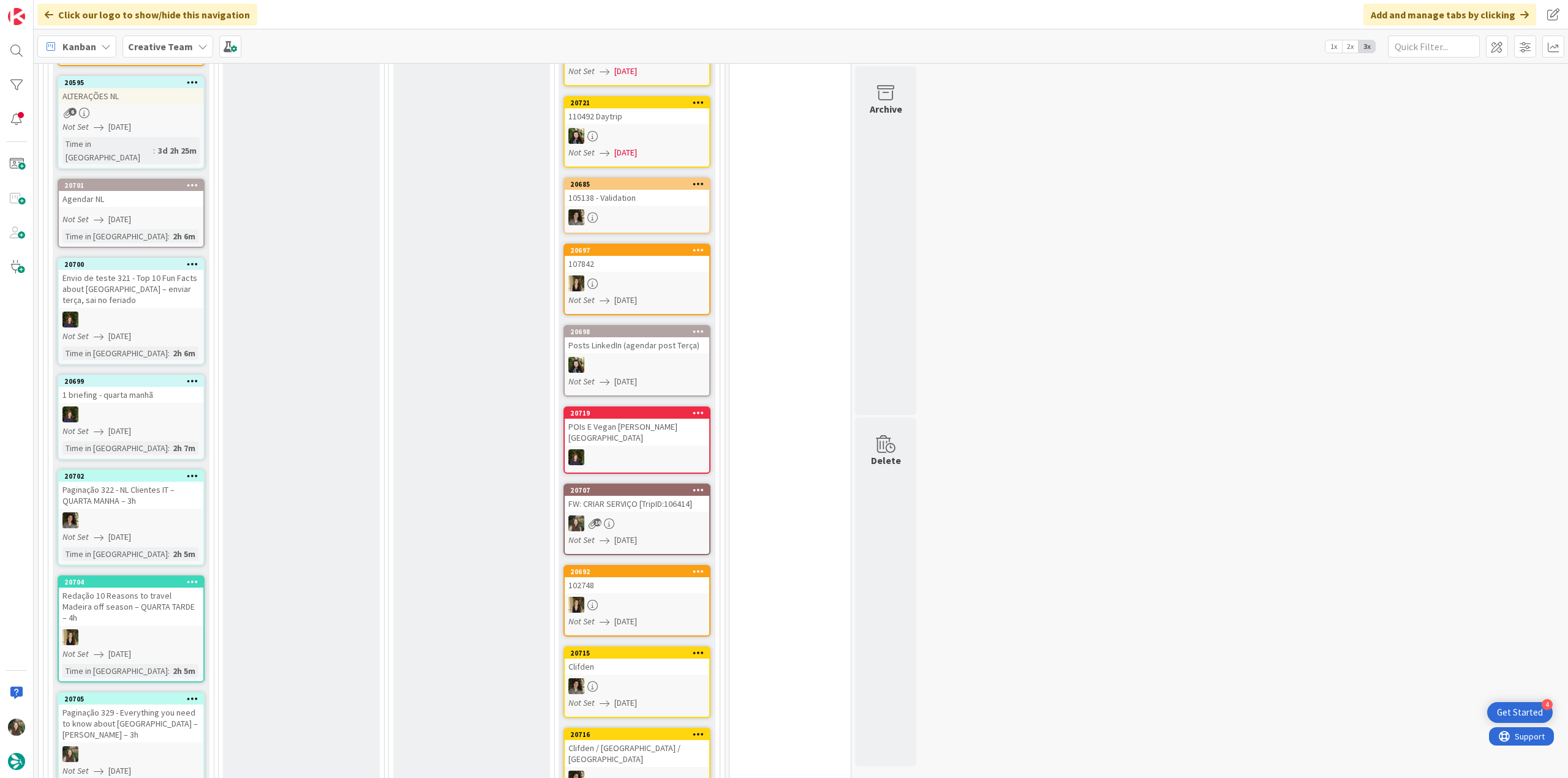
click at [639, 496] on div "FW: CRIAR SERVIÇO [TripID:106414]" at bounding box center [637, 503] width 144 height 16
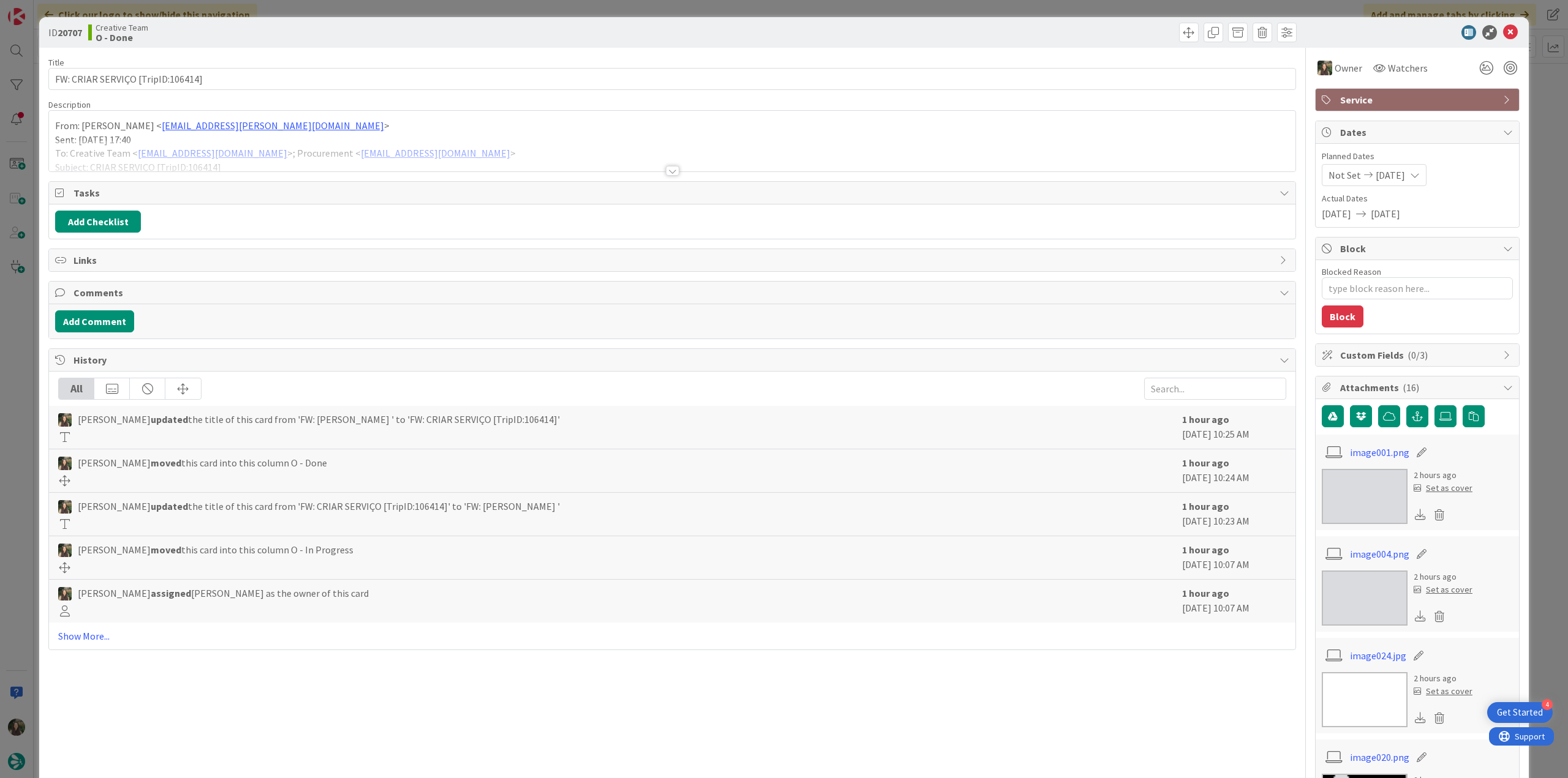
drag, startPoint x: 549, startPoint y: 153, endPoint x: 530, endPoint y: 163, distance: 21.5
click at [549, 153] on div at bounding box center [672, 156] width 1247 height 31
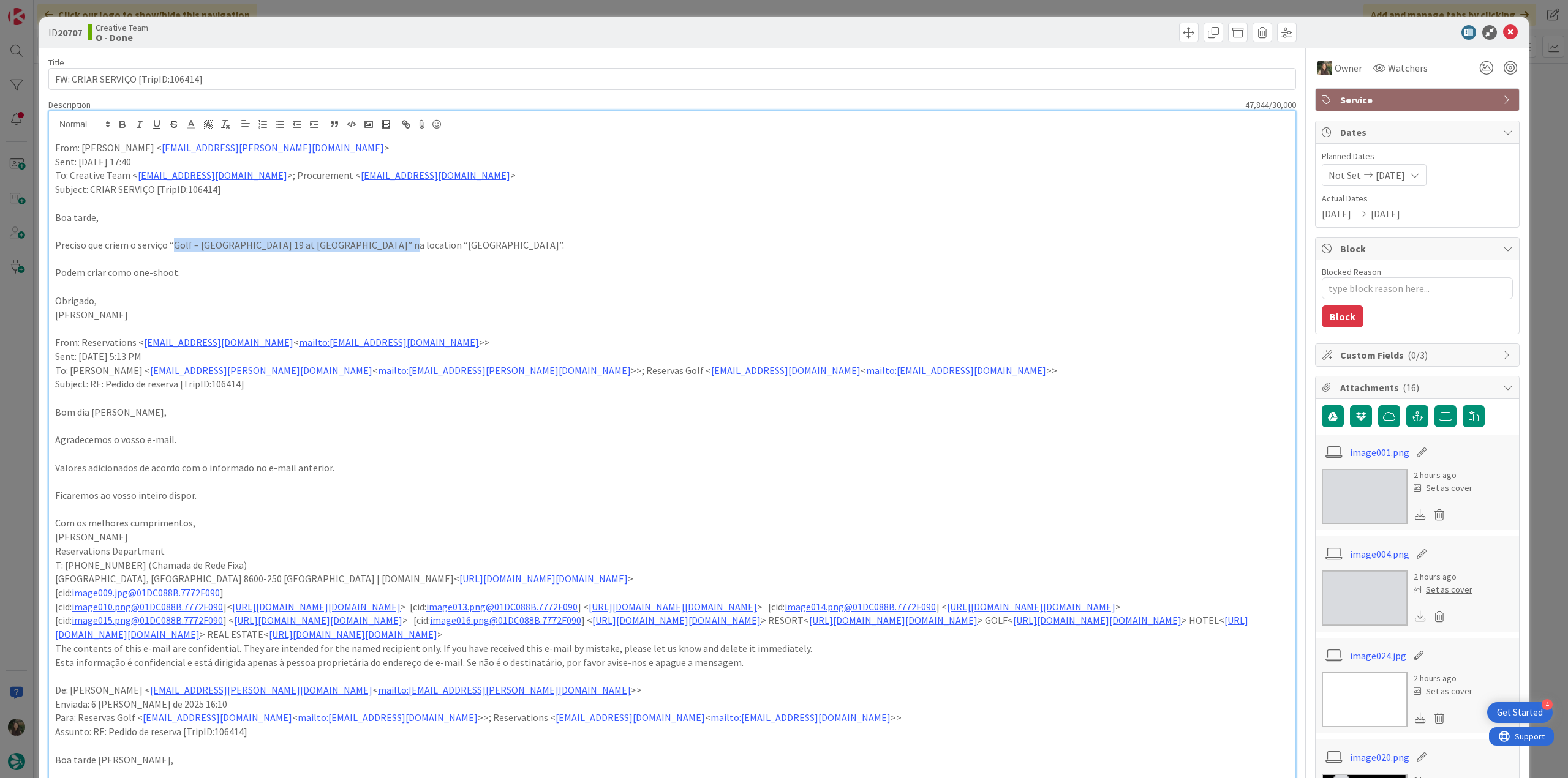
drag, startPoint x: 174, startPoint y: 246, endPoint x: 379, endPoint y: 246, distance: 205.0
click at [379, 246] on p "Preciso que criem o serviço “Golf – Praia Tee 19 at Palmares Beach & Golf Resor…" at bounding box center [671, 245] width 1234 height 14
copy p "Golf – Praia Tee 19 at Palmares Beach & Golf Resort"
type textarea "x"
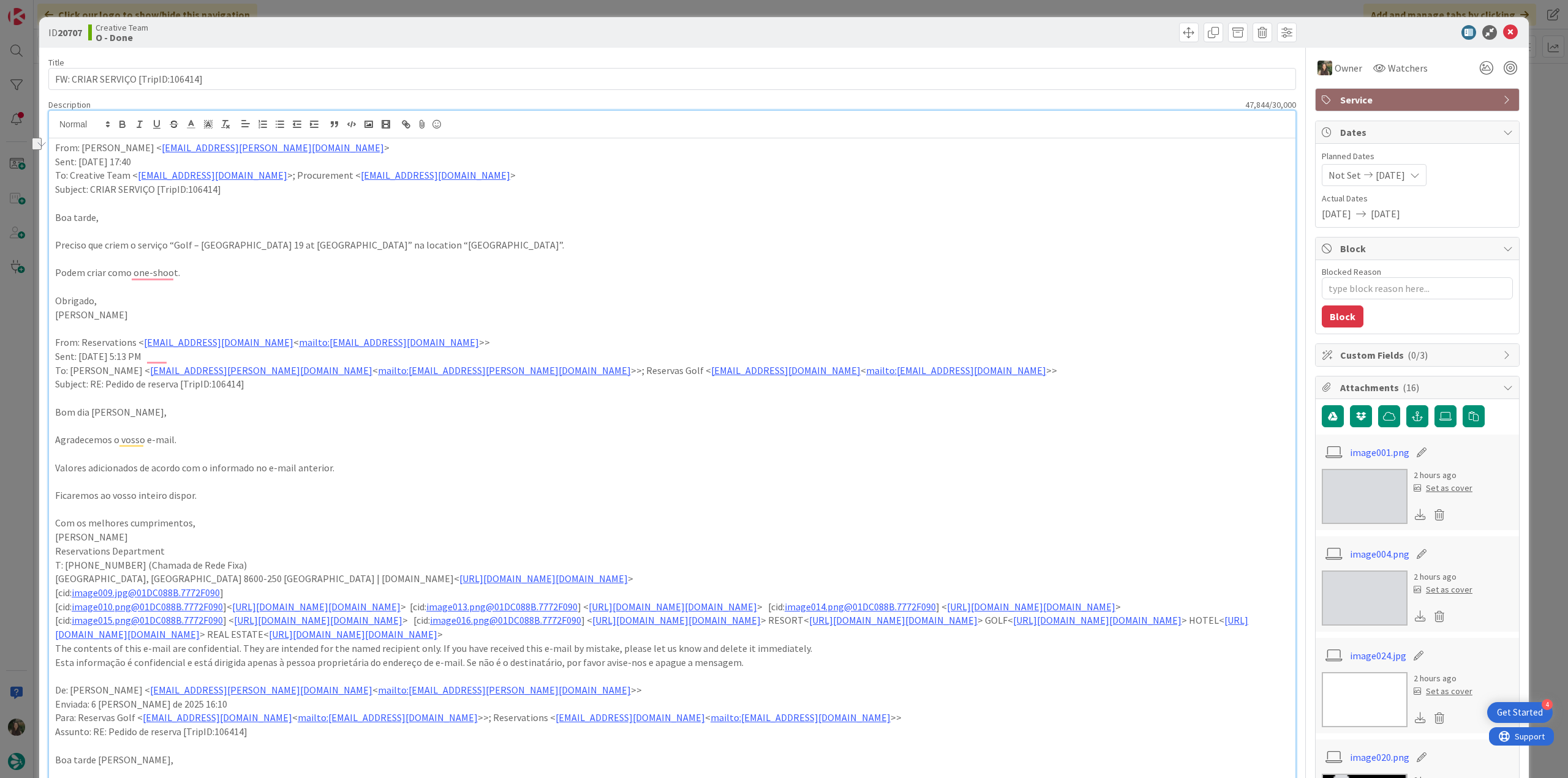
click at [23, 384] on div "ID 20707 Creative Team O - Done Title 33 / 128 FW: CRIAR SERVIÇO [TripID:106414…" at bounding box center [784, 389] width 1568 height 778
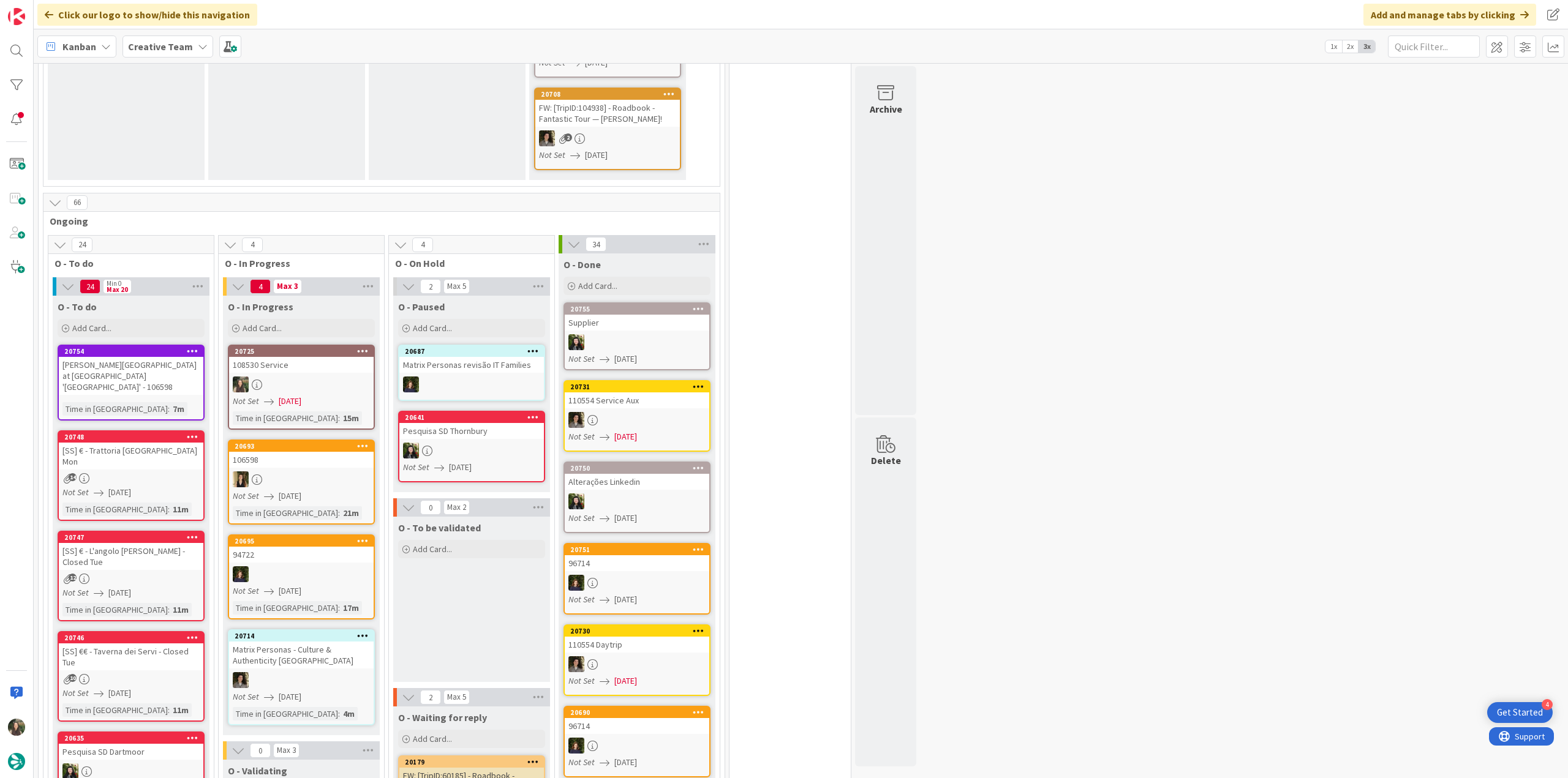
scroll to position [347, 0]
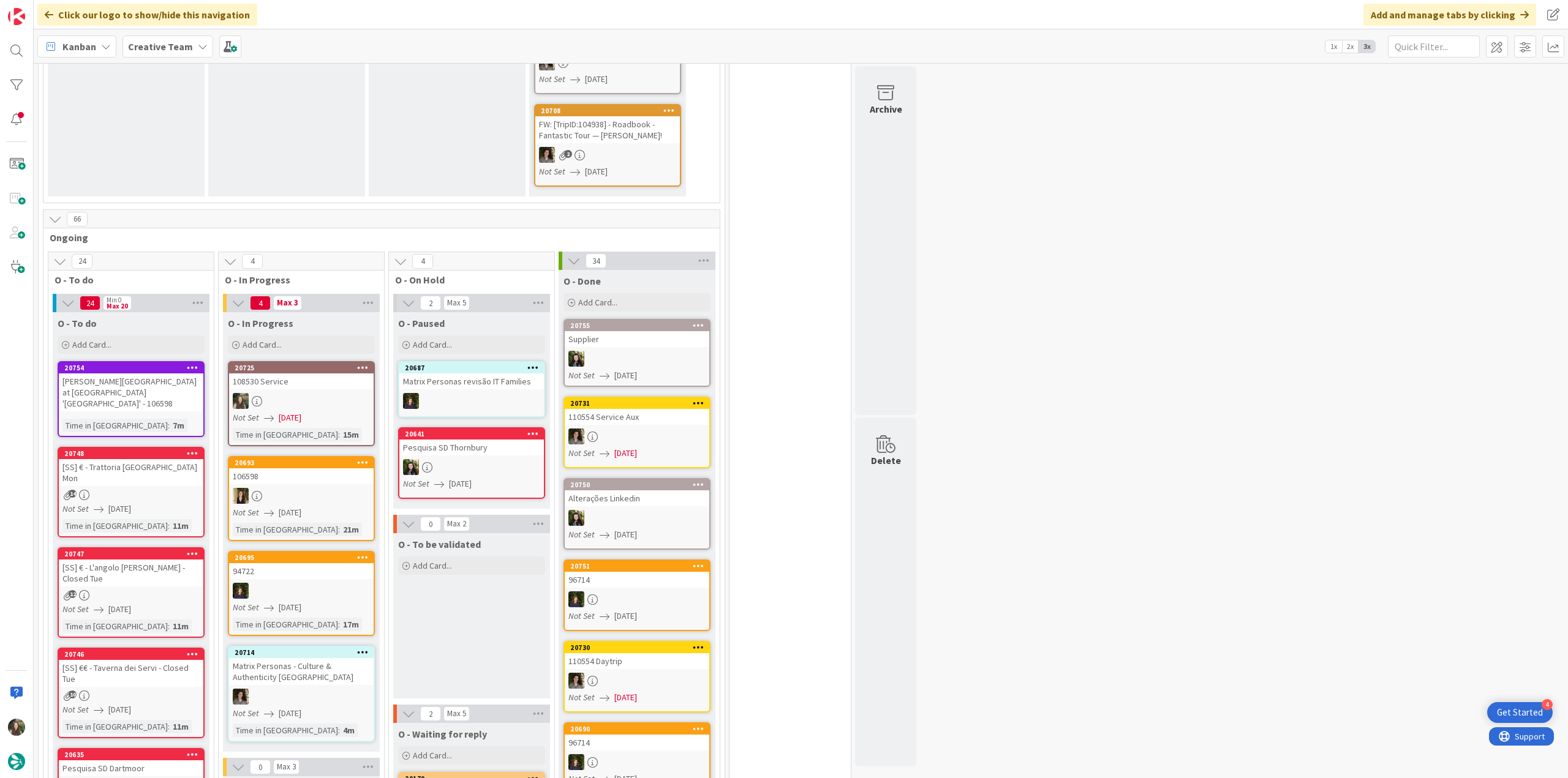
click at [327, 394] on div at bounding box center [301, 401] width 144 height 16
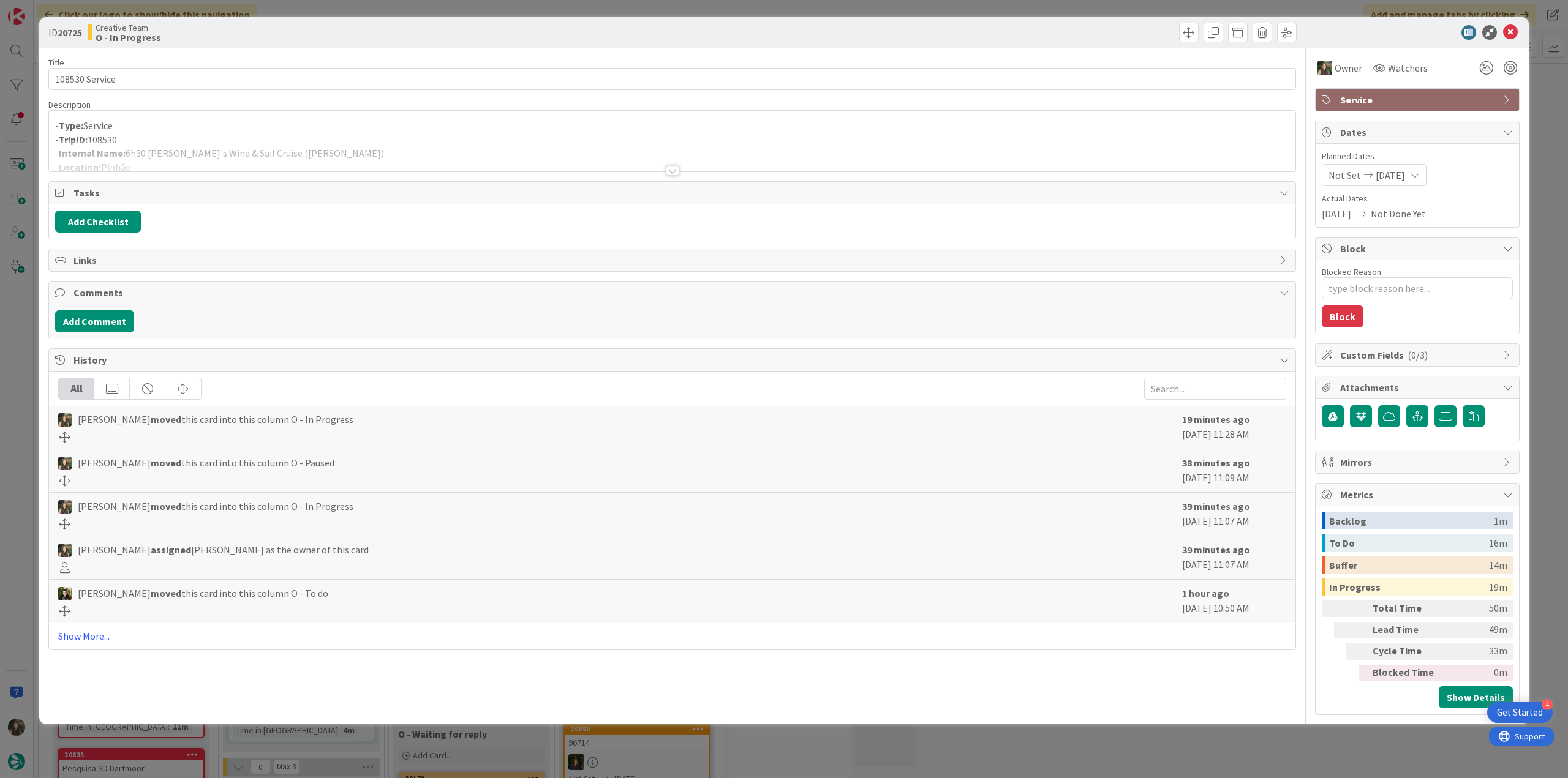
click at [410, 135] on div "- Type: Service - TripID: 108530 - Internal Name: 6h30 Douro's Wine & Sail Crui…" at bounding box center [672, 141] width 1247 height 60
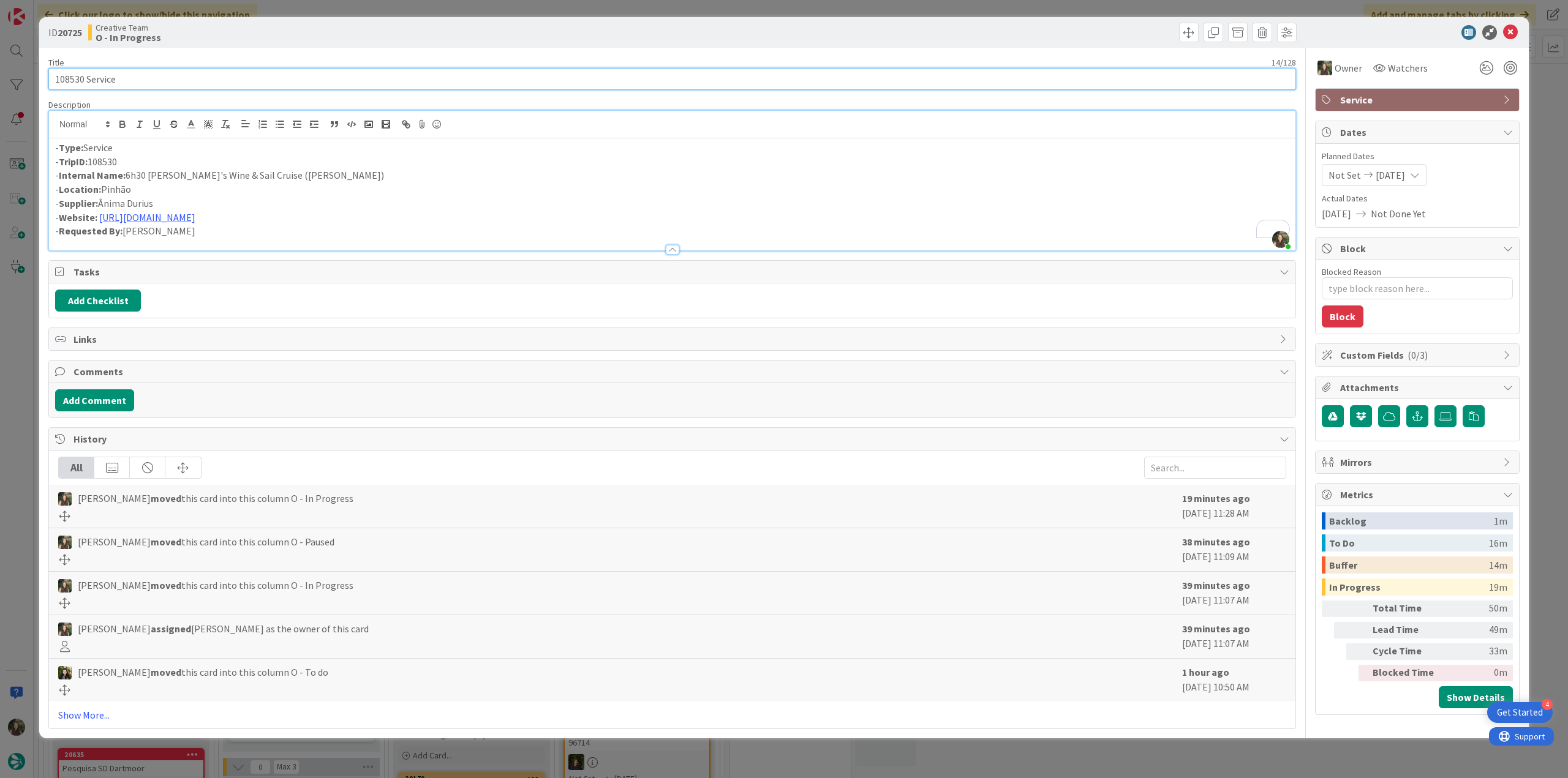
drag, startPoint x: 140, startPoint y: 79, endPoint x: -12, endPoint y: 395, distance: 350.7
click at [0, 395] on html "4 Get Started Click our logo to show/hide this navigation Add and manage tabs b…" at bounding box center [784, 389] width 1568 height 778
drag, startPoint x: 313, startPoint y: 172, endPoint x: 127, endPoint y: 172, distance: 186.0
click at [127, 172] on p "- Internal Name: 6h30 Douro's Wine & Sail Cruise (Anima Durius)" at bounding box center [671, 174] width 1234 height 14
drag, startPoint x: 14, startPoint y: 342, endPoint x: 31, endPoint y: 349, distance: 18.4
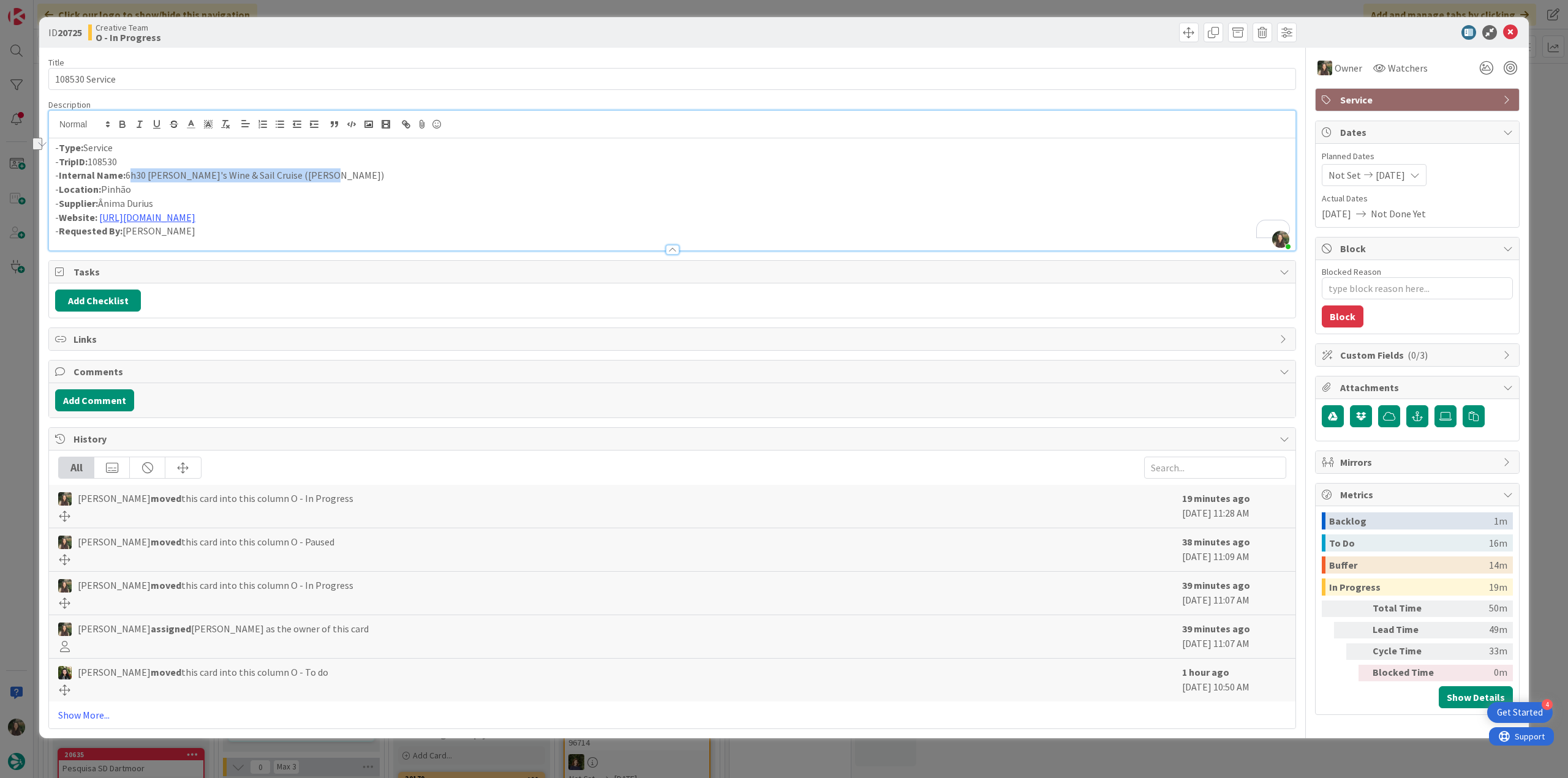
click at [14, 342] on div "ID 20725 Creative Team O - In Progress Title 14 / 128 108530 Service Descriptio…" at bounding box center [784, 389] width 1568 height 778
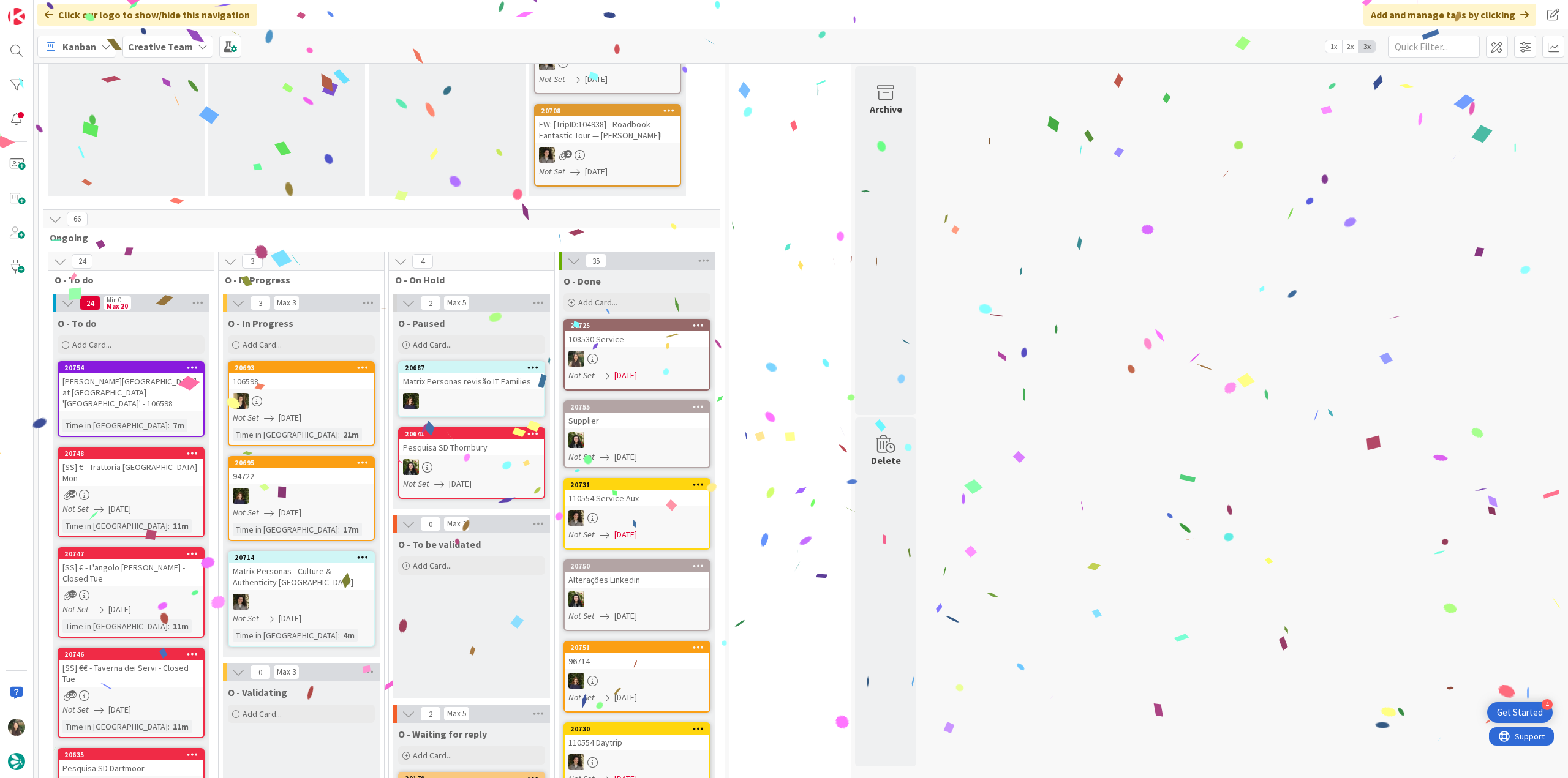
click at [663, 351] on div at bounding box center [637, 358] width 144 height 16
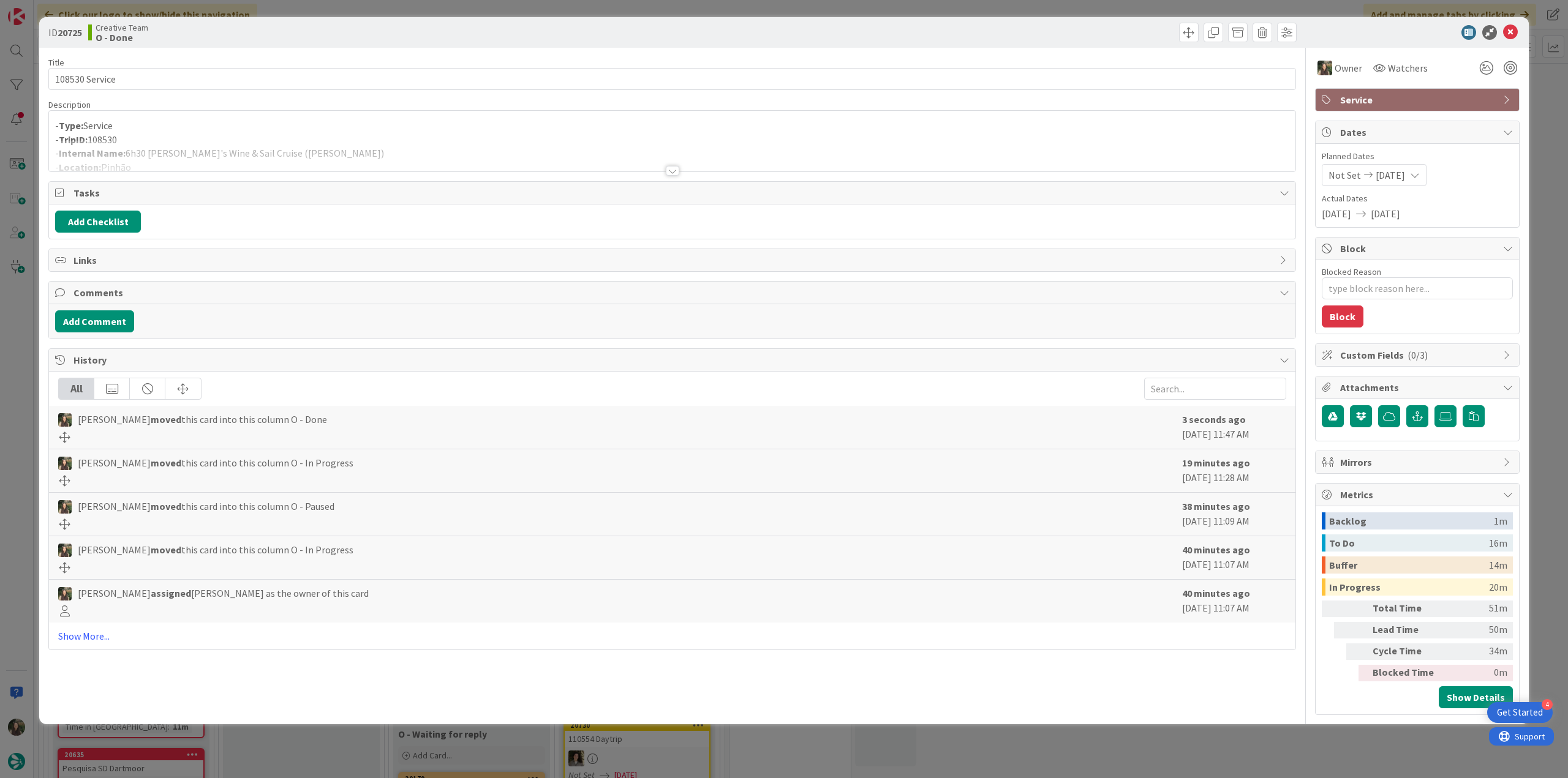
click at [1217, 734] on div "ID 20725 Creative Team O - Done Title 14 / 128 108530 Service Description - Typ…" at bounding box center [784, 389] width 1568 height 778
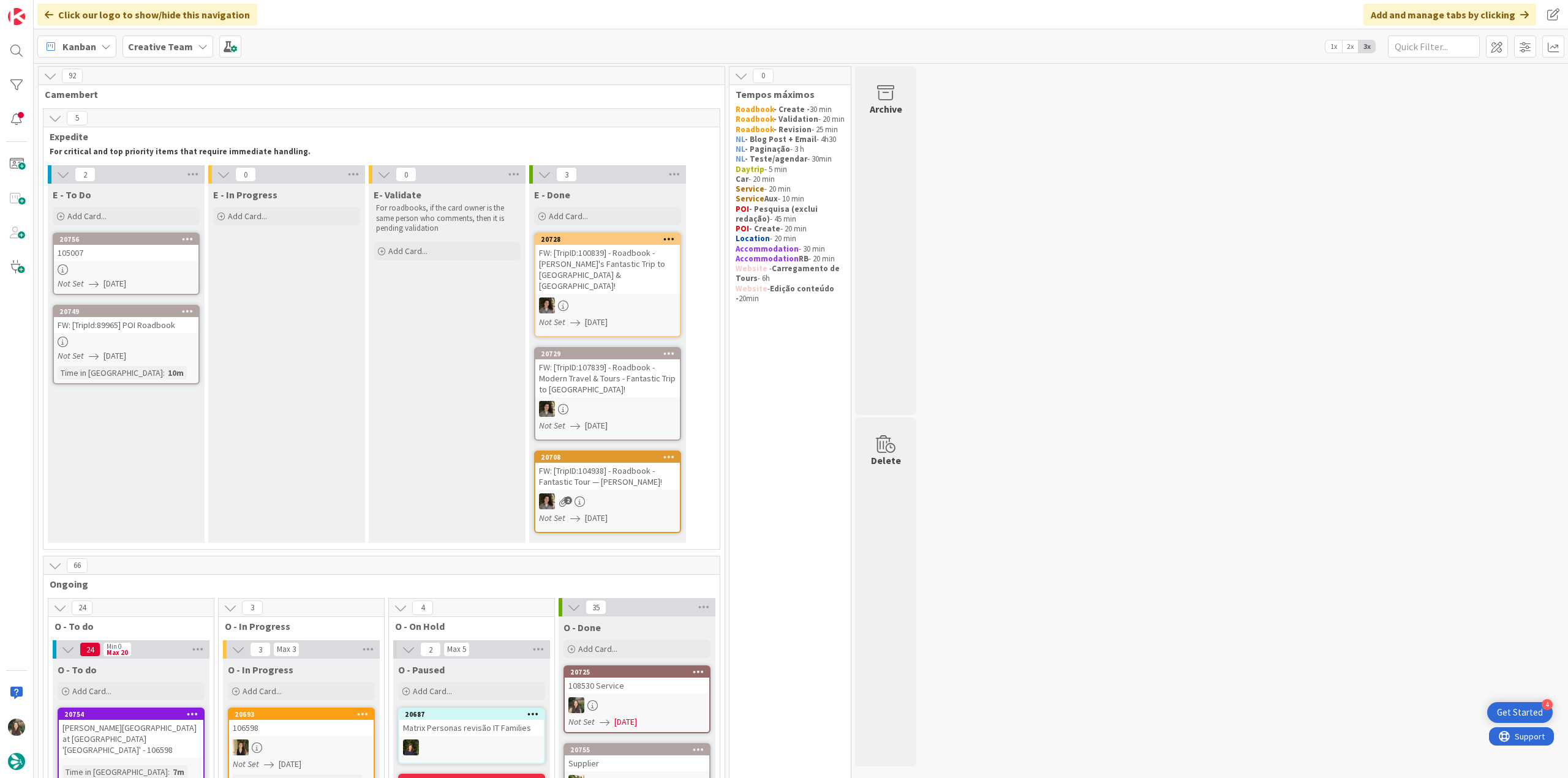
click at [183, 269] on div at bounding box center [126, 269] width 144 height 10
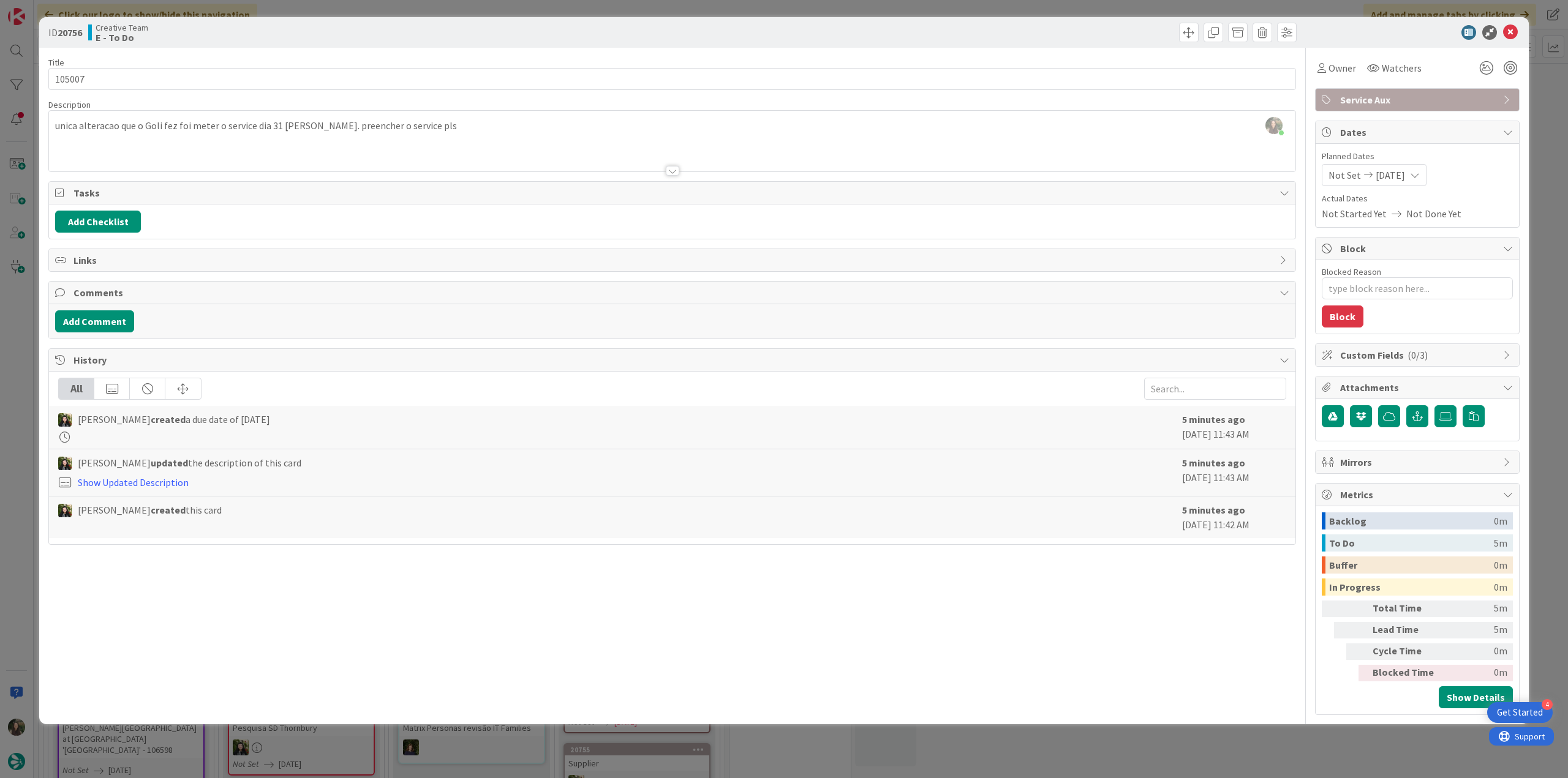
click at [155, 157] on div at bounding box center [672, 156] width 1247 height 31
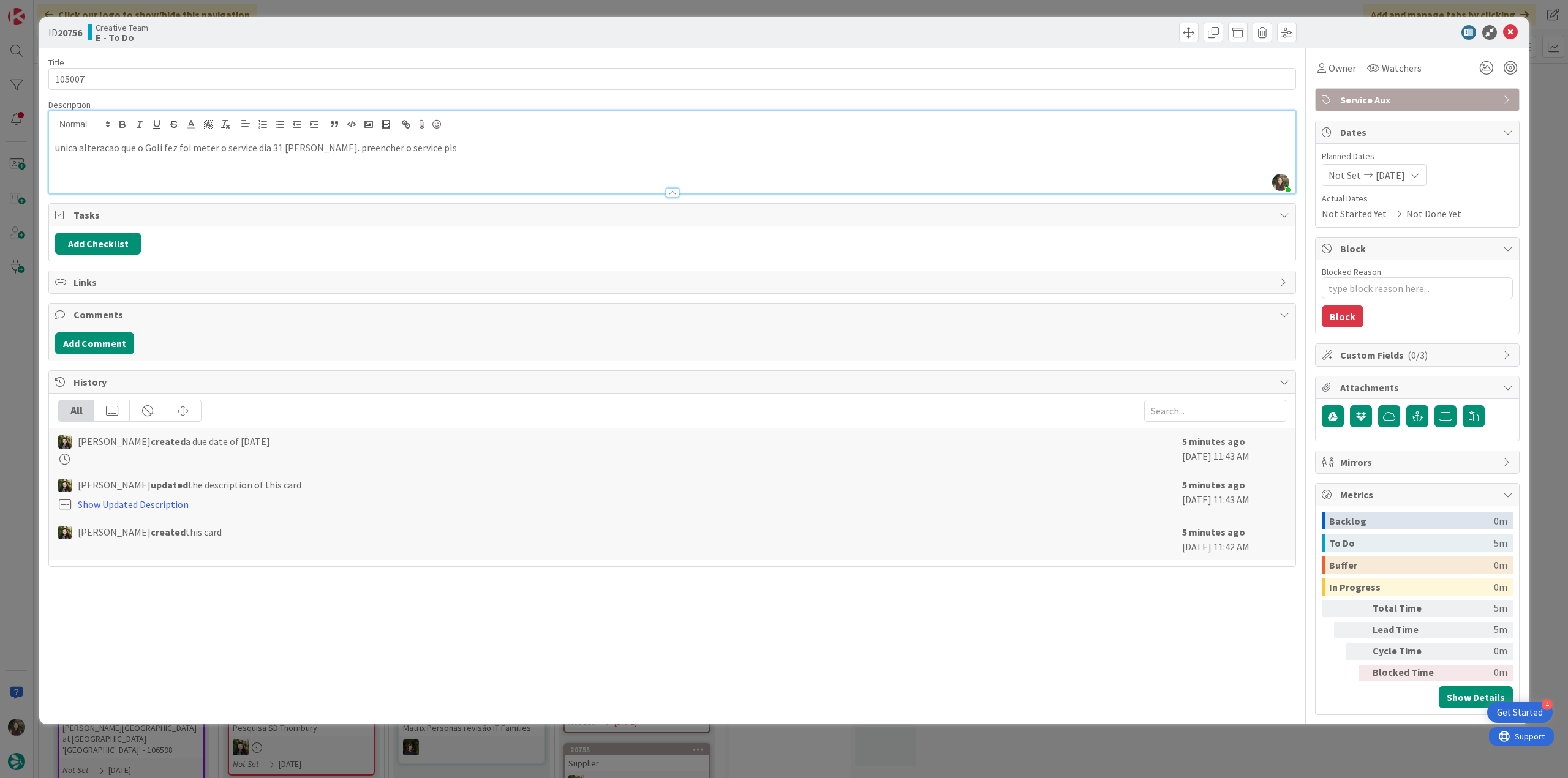
click at [6, 314] on div "ID 20756 Creative Team E - To Do Title 6 / 128 105007 Description Inês Gonçalve…" at bounding box center [784, 389] width 1568 height 778
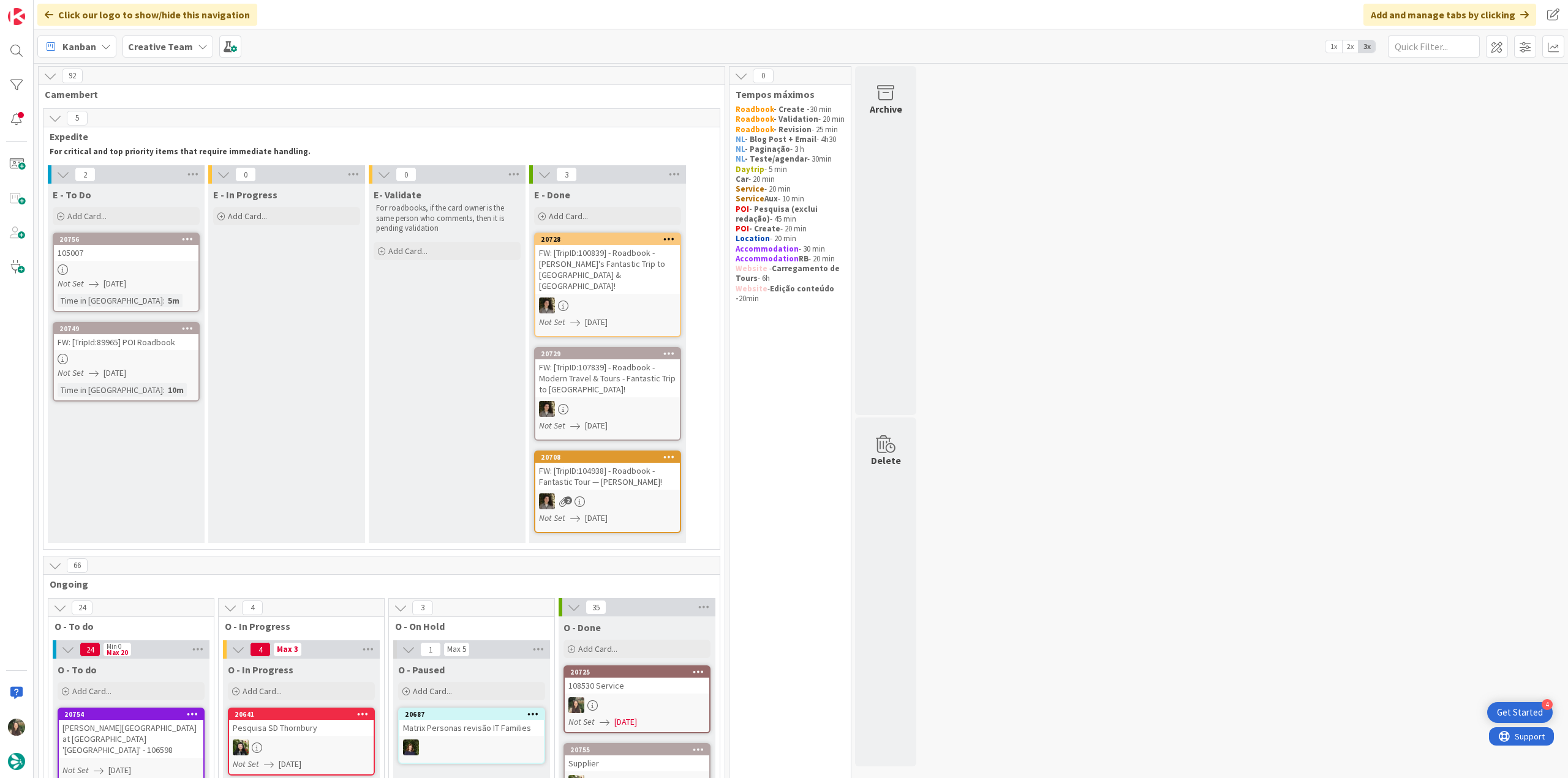
click at [157, 378] on div "Not Set 08/11/2025" at bounding box center [128, 373] width 141 height 13
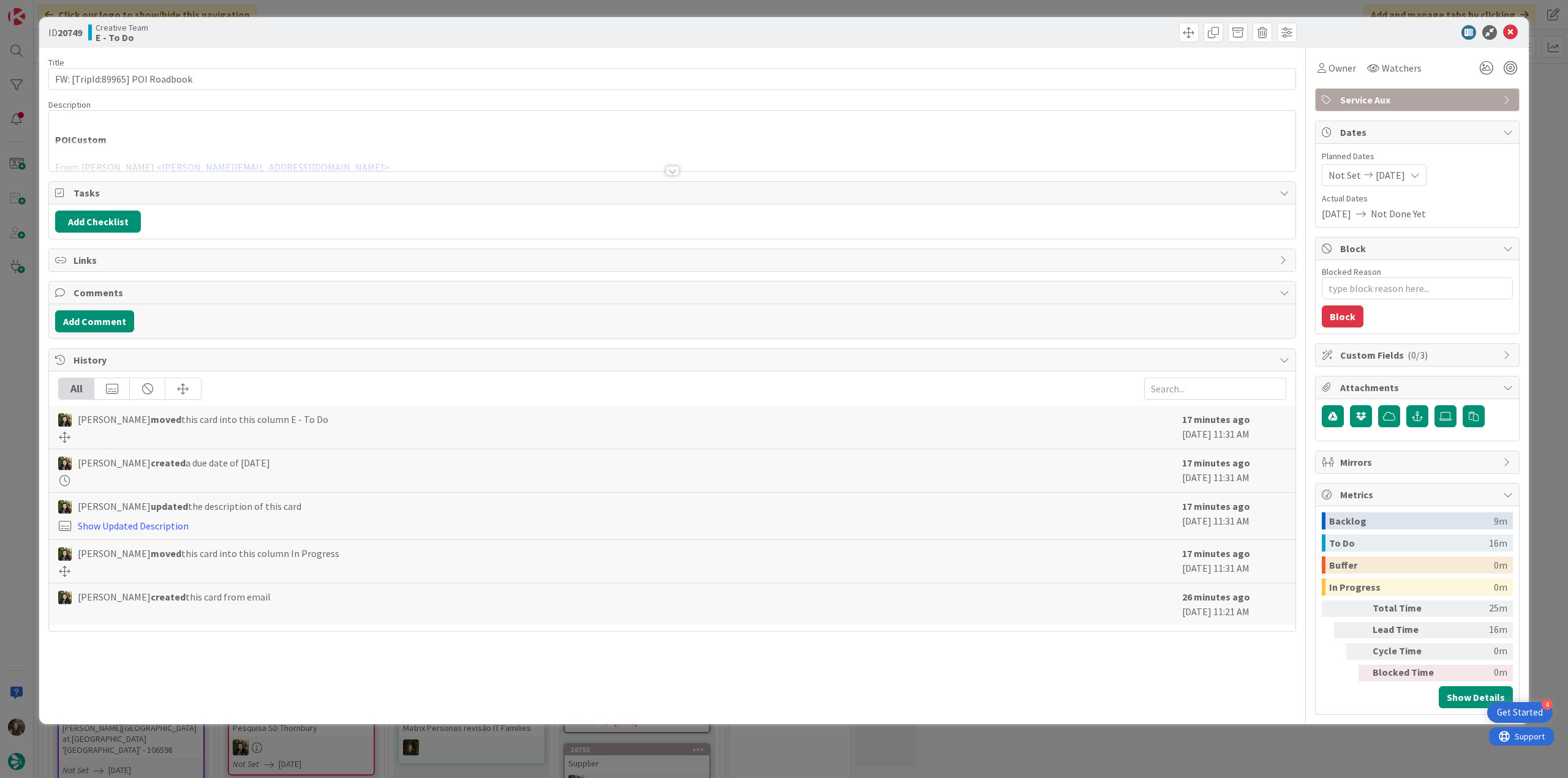
click at [281, 136] on div "POICustom From: João Galinha < joao.galinha@tourtailors.com > Sent: Monday, Aug…" at bounding box center [672, 141] width 1247 height 60
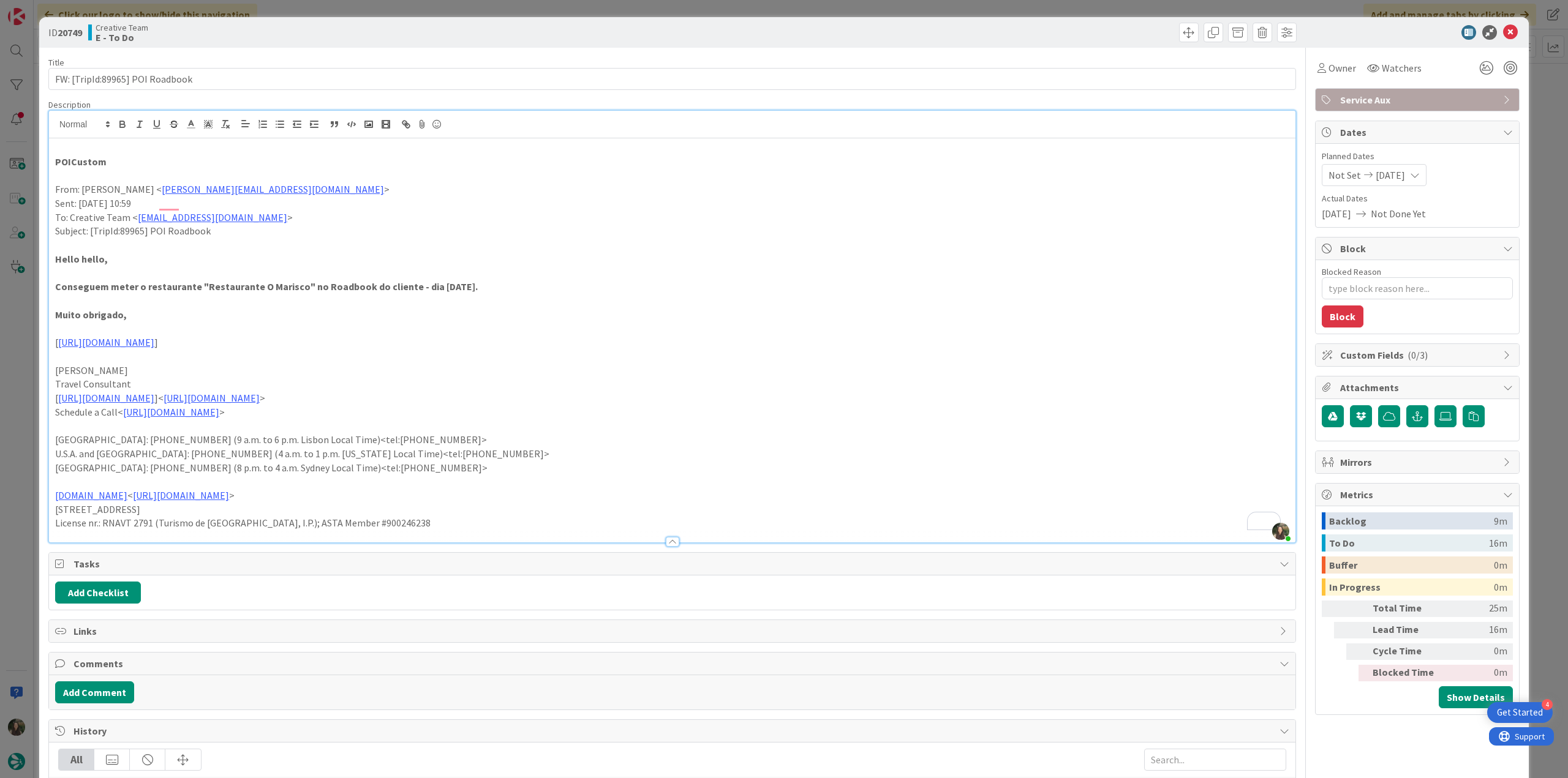
click at [23, 344] on div "ID 20749 Creative Team E - To Do Title 31 / 128 FW: [TripId:89965] POI Roadbook…" at bounding box center [784, 389] width 1568 height 778
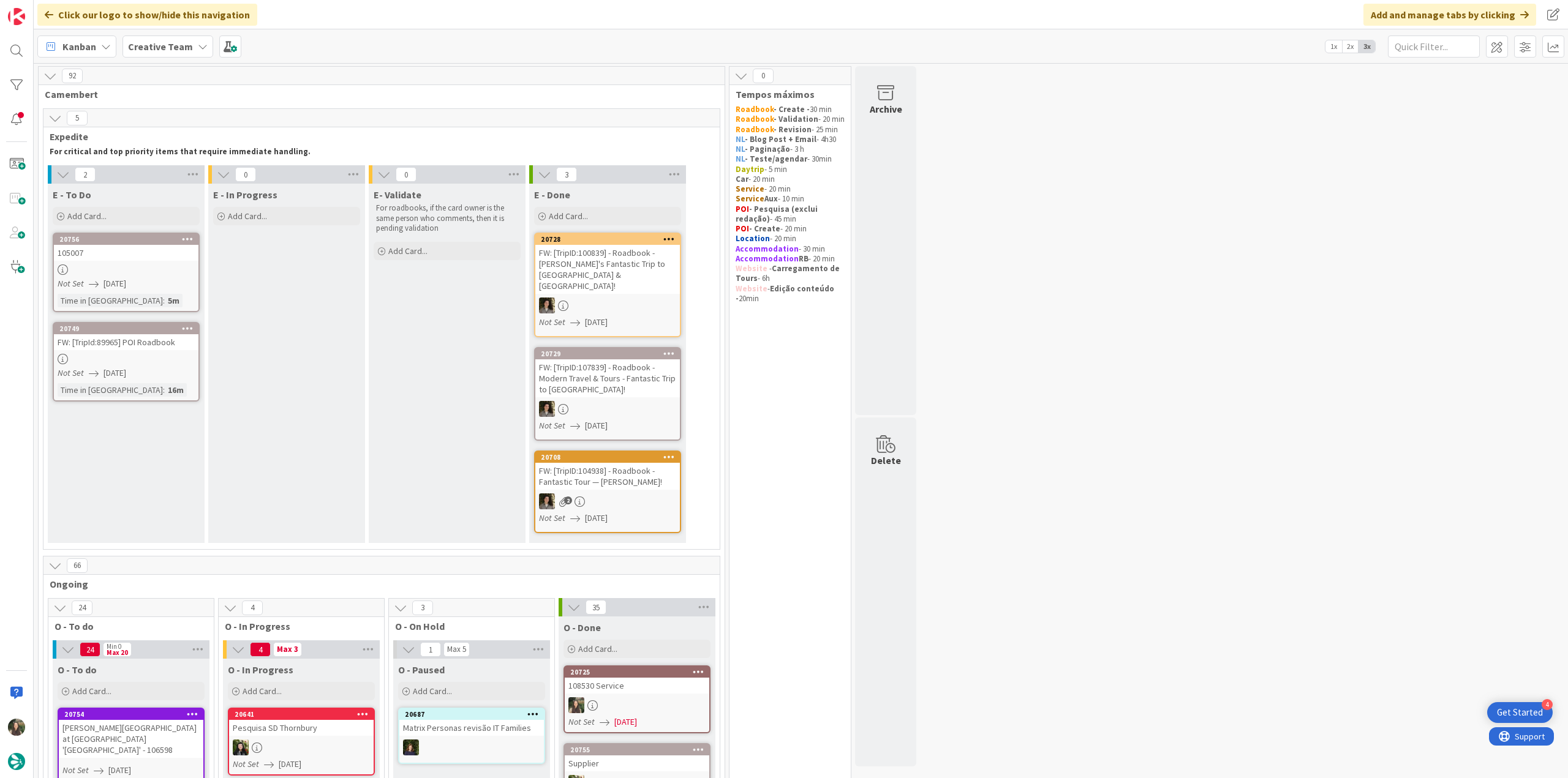
click at [114, 262] on link "20756 105007 Not Set 08/11/2025 Time in Column : 5m" at bounding box center [126, 272] width 147 height 79
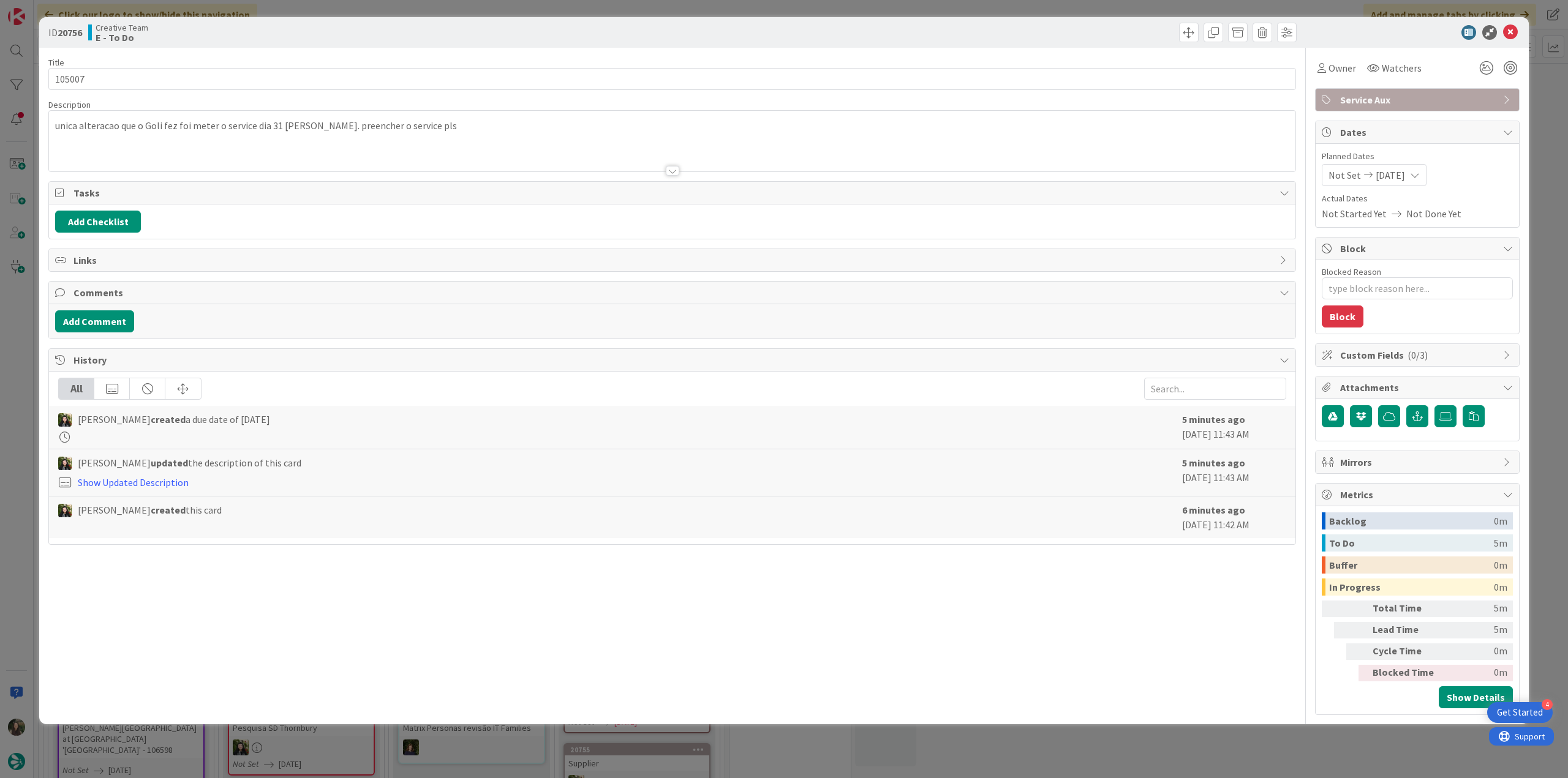
click at [19, 317] on div "ID 20756 Creative Team E - To Do Title 6 / 128 105007 Description unica alterac…" at bounding box center [784, 389] width 1568 height 778
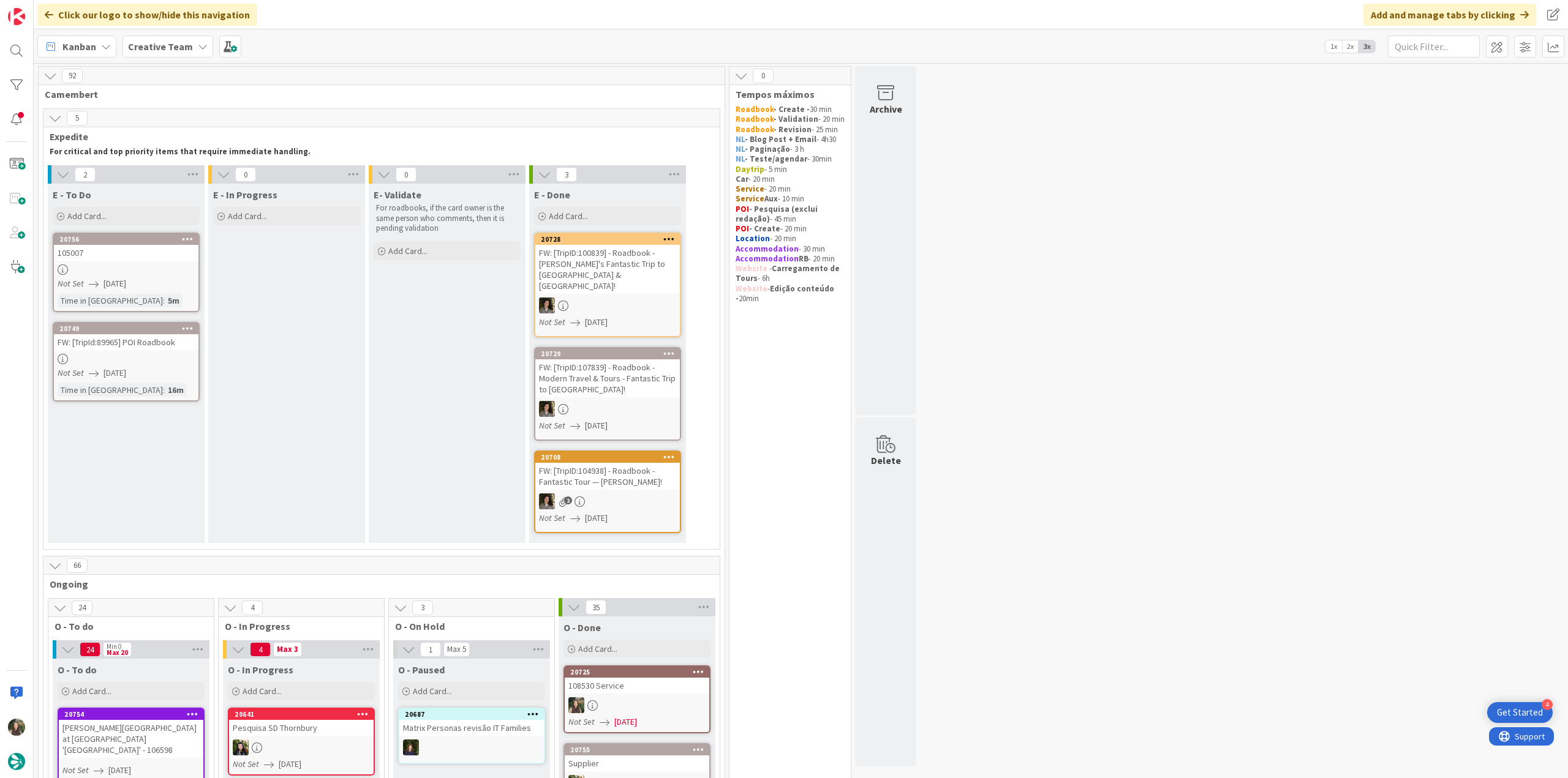
click at [135, 275] on link "20756 105007 Not Set 08/11/2025 Time in Column : 5m" at bounding box center [126, 272] width 147 height 79
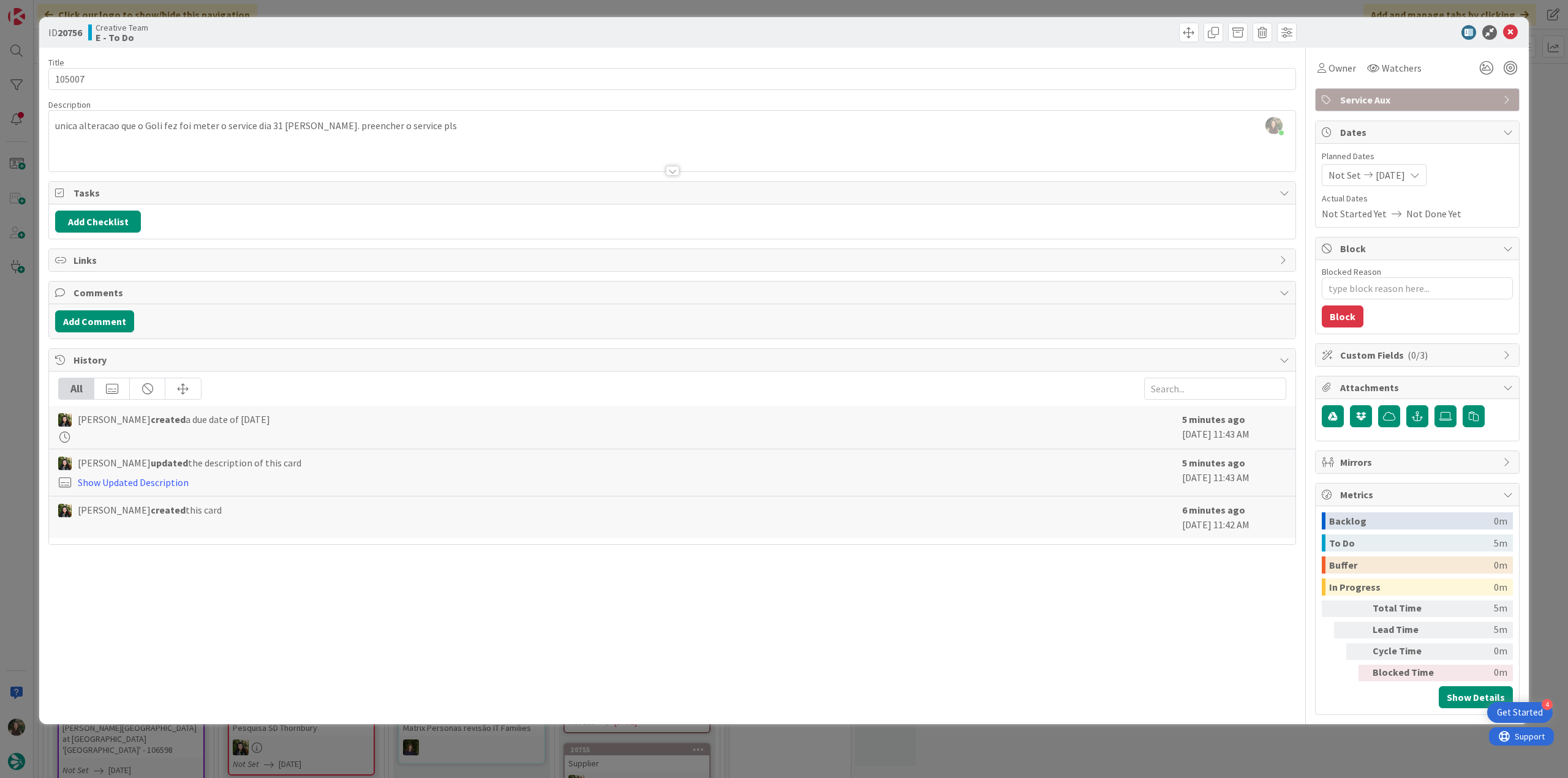
click at [8, 366] on div "ID 20756 Creative Team E - To Do Title 6 / 128 105007 Description Inês Gonçalve…" at bounding box center [784, 389] width 1568 height 778
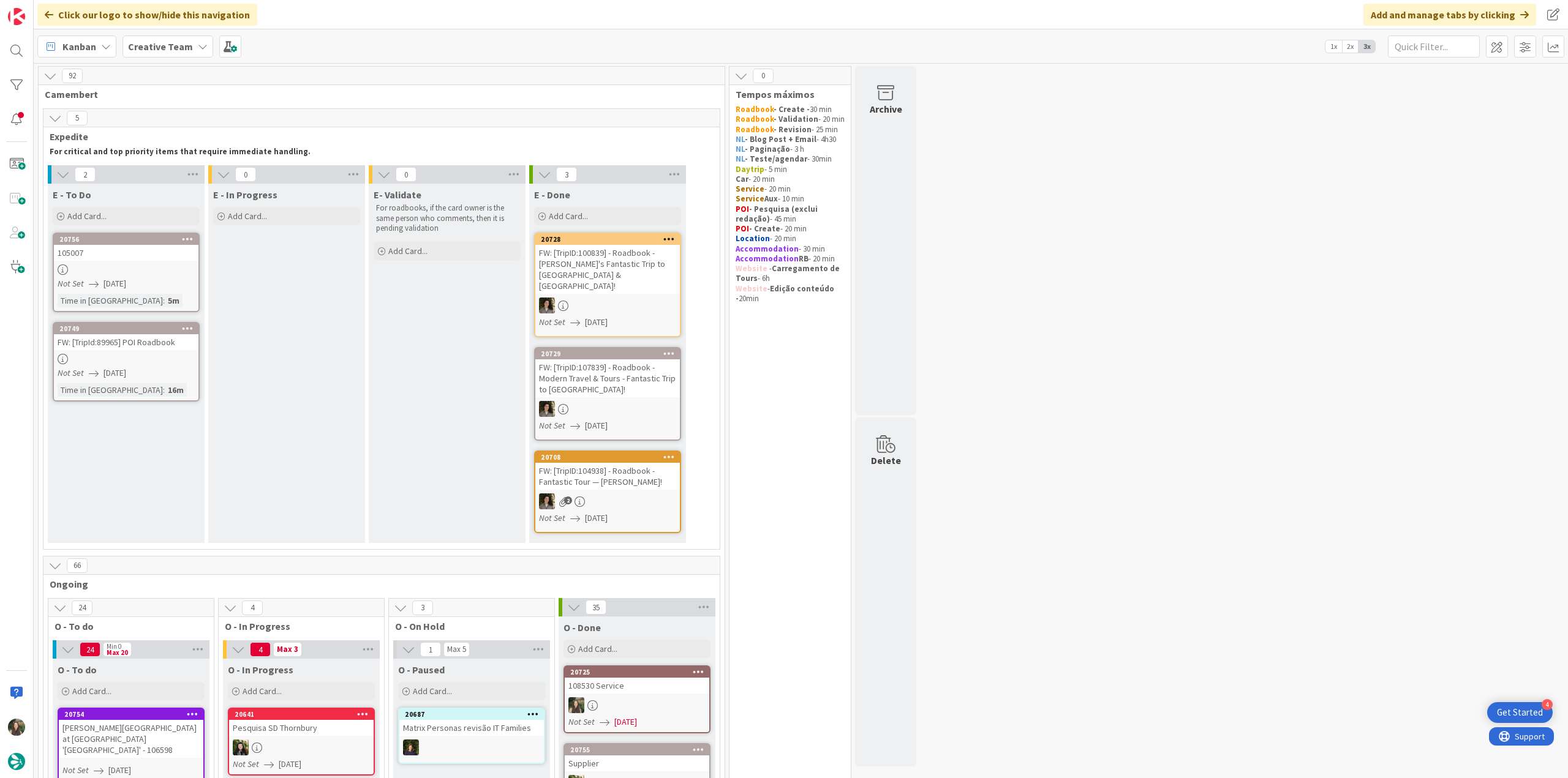
click at [184, 354] on div at bounding box center [126, 359] width 144 height 10
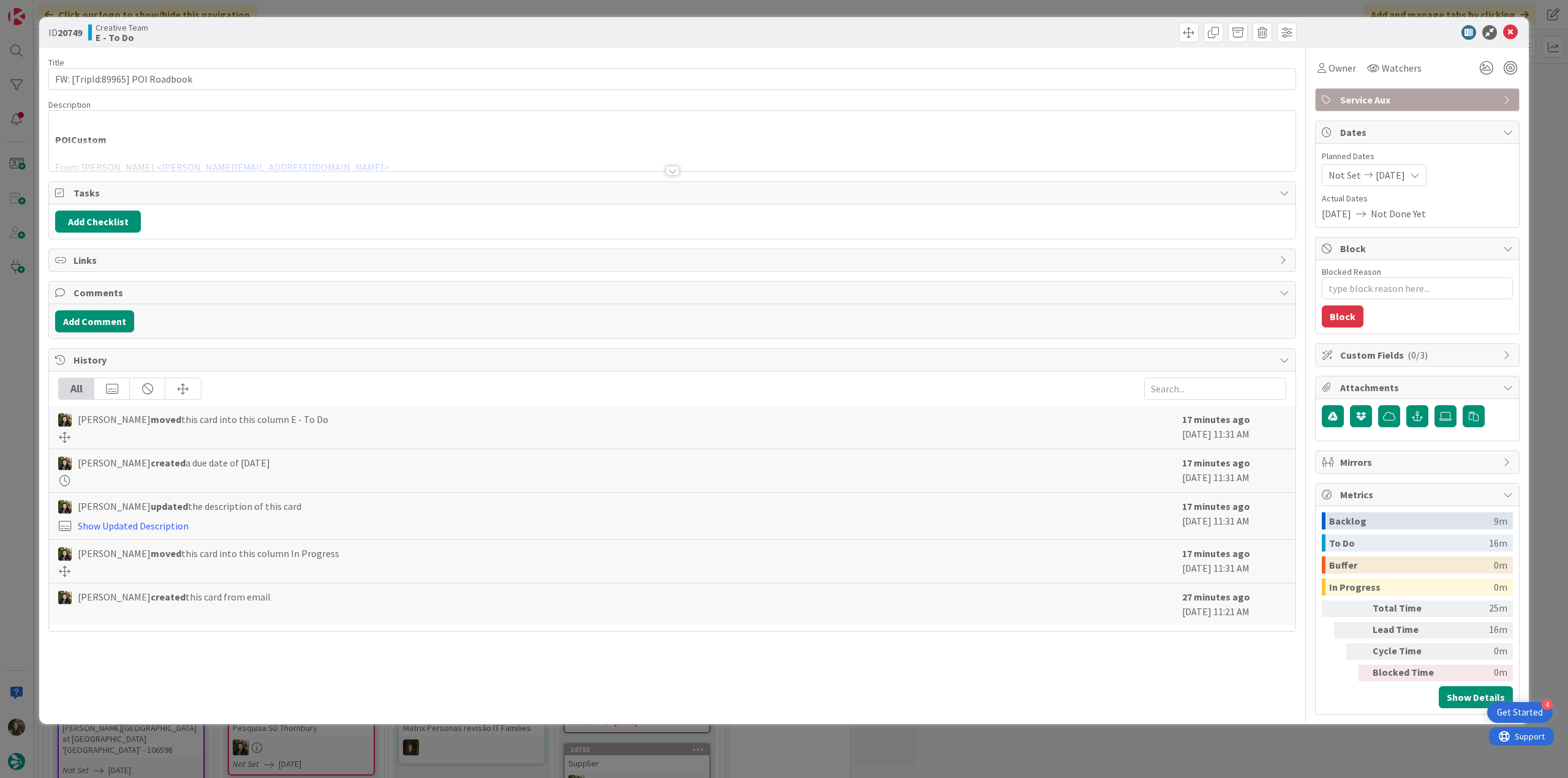
click at [26, 310] on div "ID 20749 Creative Team E - To Do Title 31 / 128 FW: [TripId:89965] POI Roadbook…" at bounding box center [784, 389] width 1568 height 778
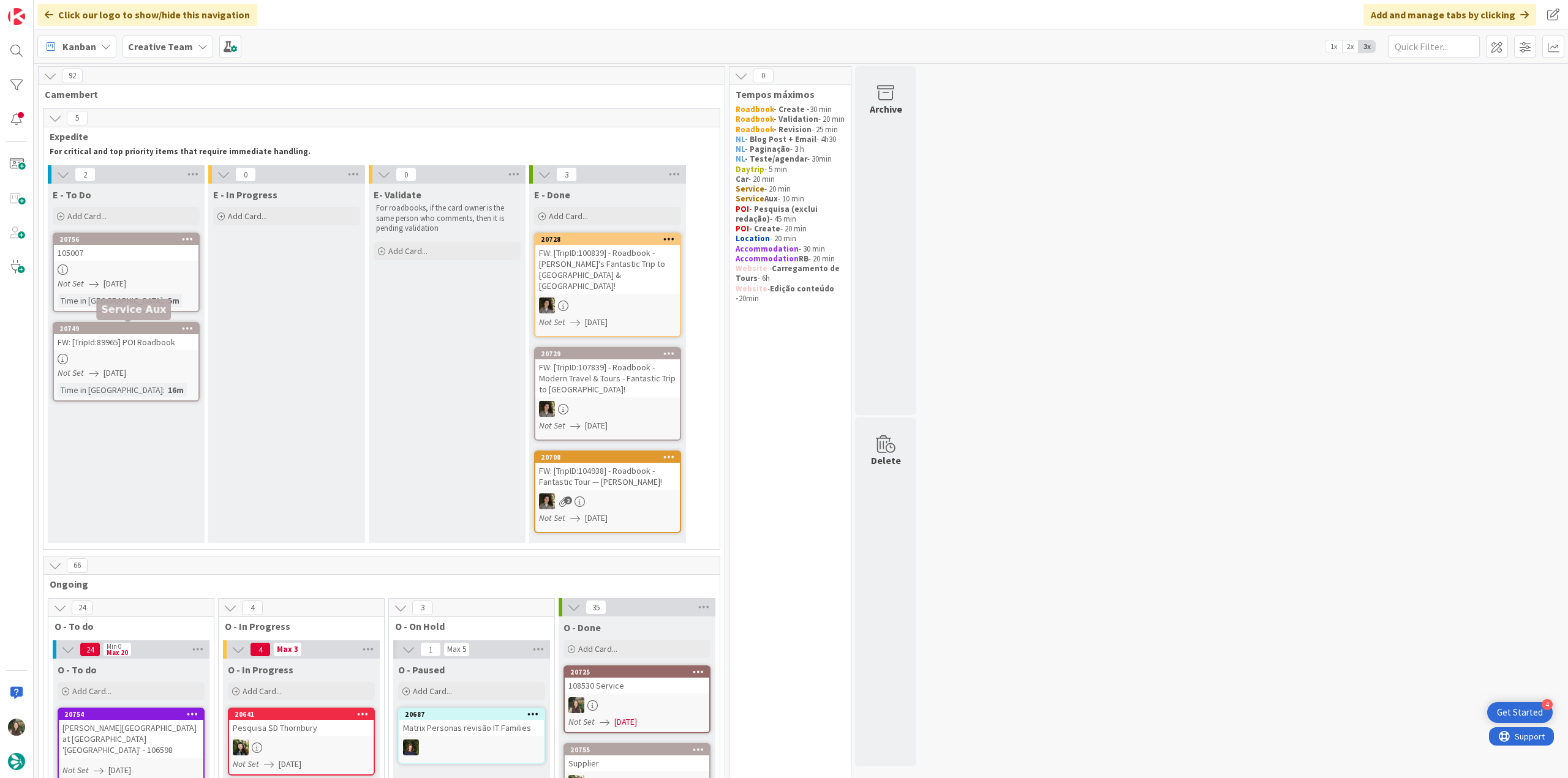
click at [166, 268] on div at bounding box center [126, 269] width 144 height 10
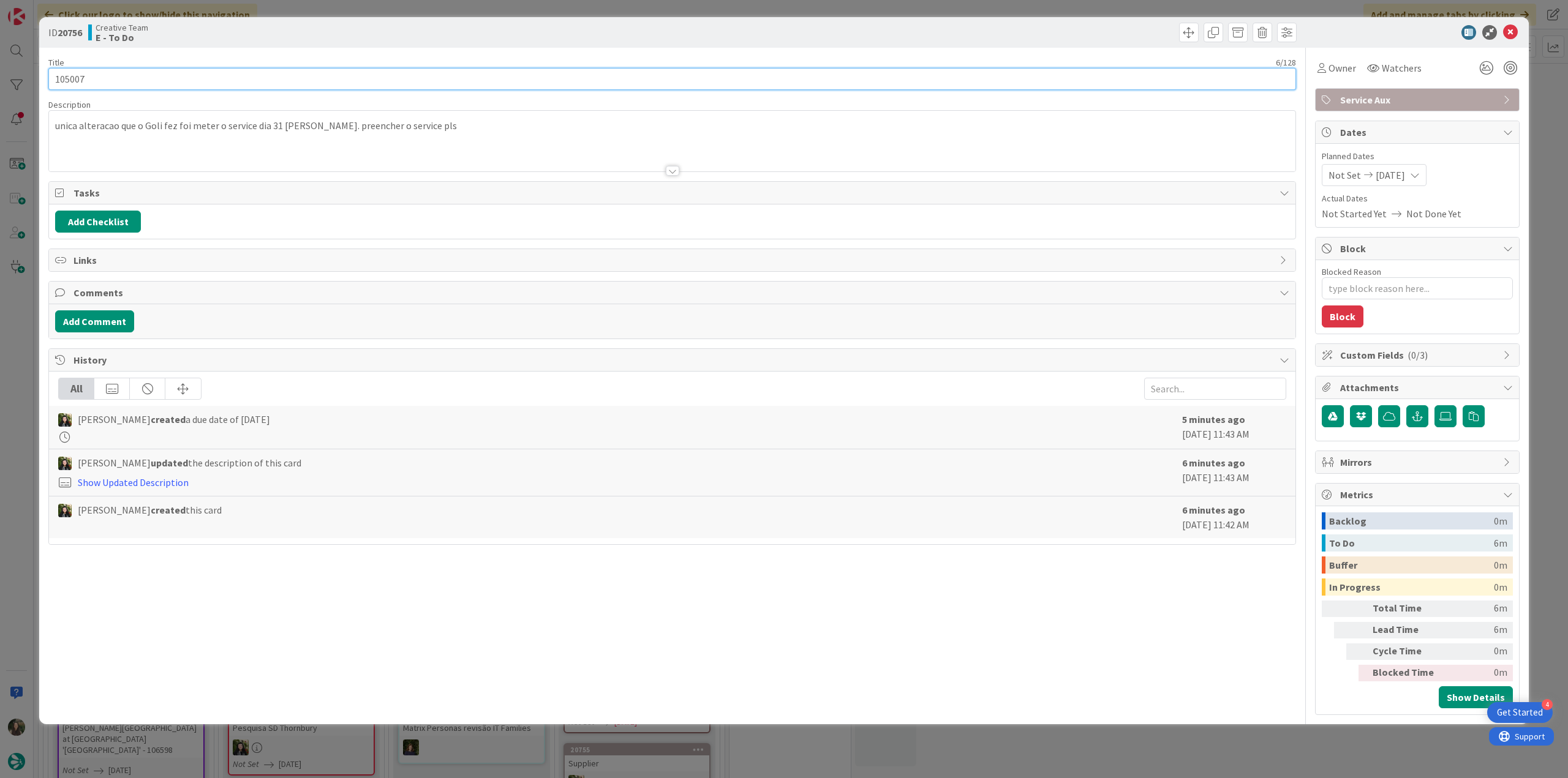
click at [72, 85] on input "105007" at bounding box center [672, 79] width 1247 height 22
drag, startPoint x: 21, startPoint y: 276, endPoint x: 22, endPoint y: 282, distance: 6.1
click at [21, 277] on div "ID 20756 Creative Team E - To Do Title 6 / 128 105007 Description Inês Gonçalve…" at bounding box center [784, 389] width 1568 height 778
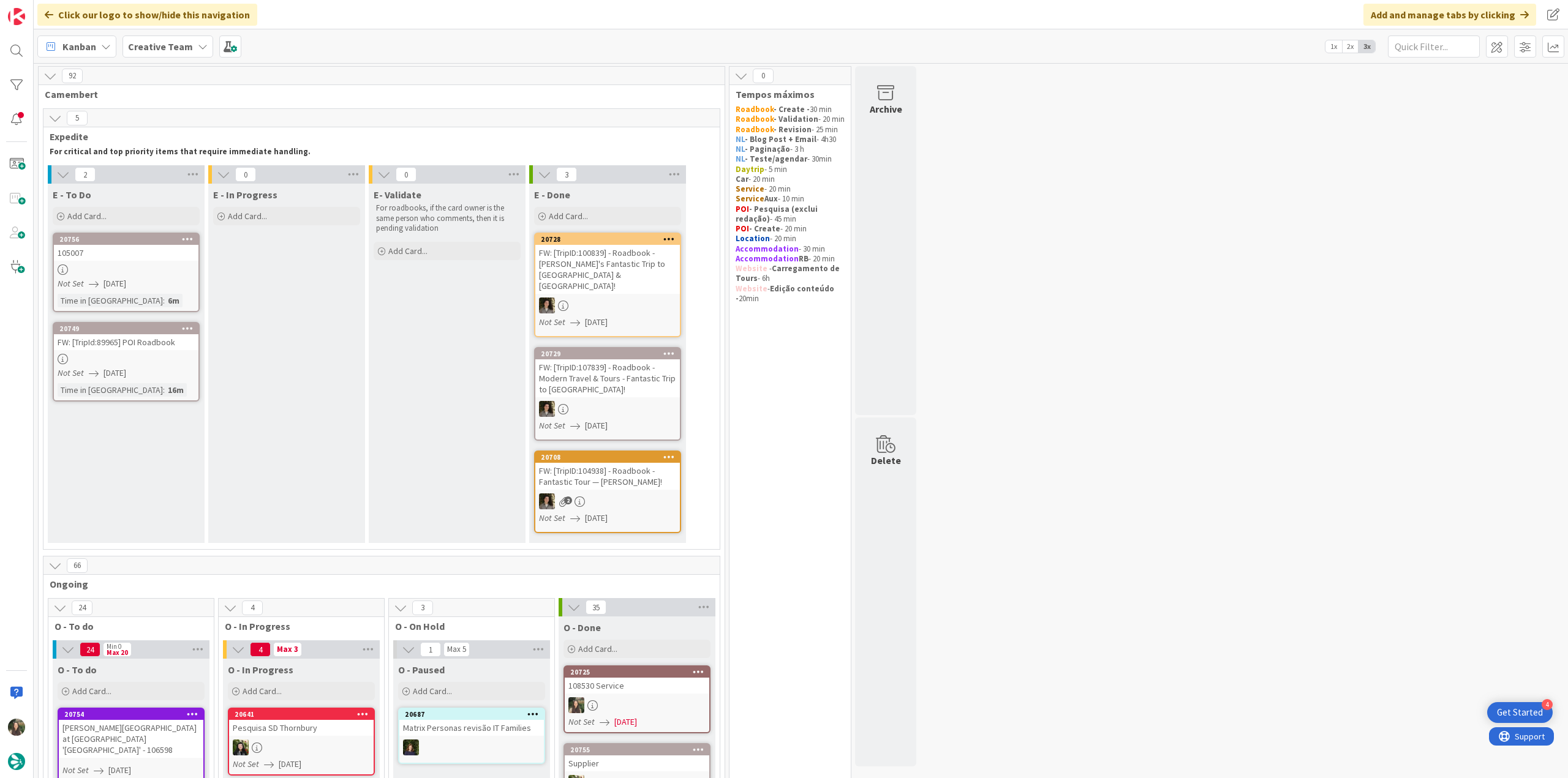
click at [107, 354] on div at bounding box center [126, 359] width 144 height 10
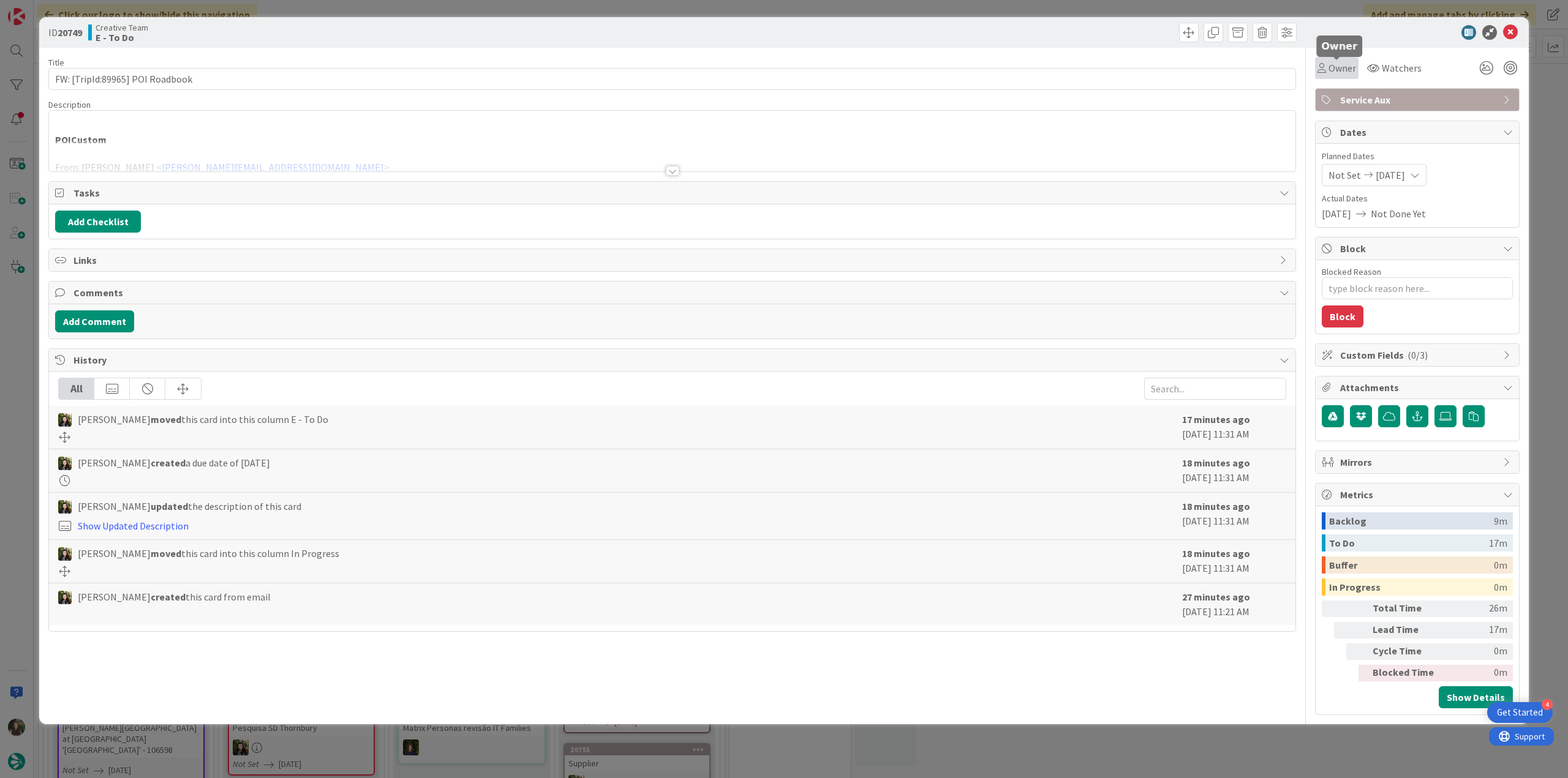
click at [1335, 67] on span "Owner" at bounding box center [1342, 68] width 27 height 15
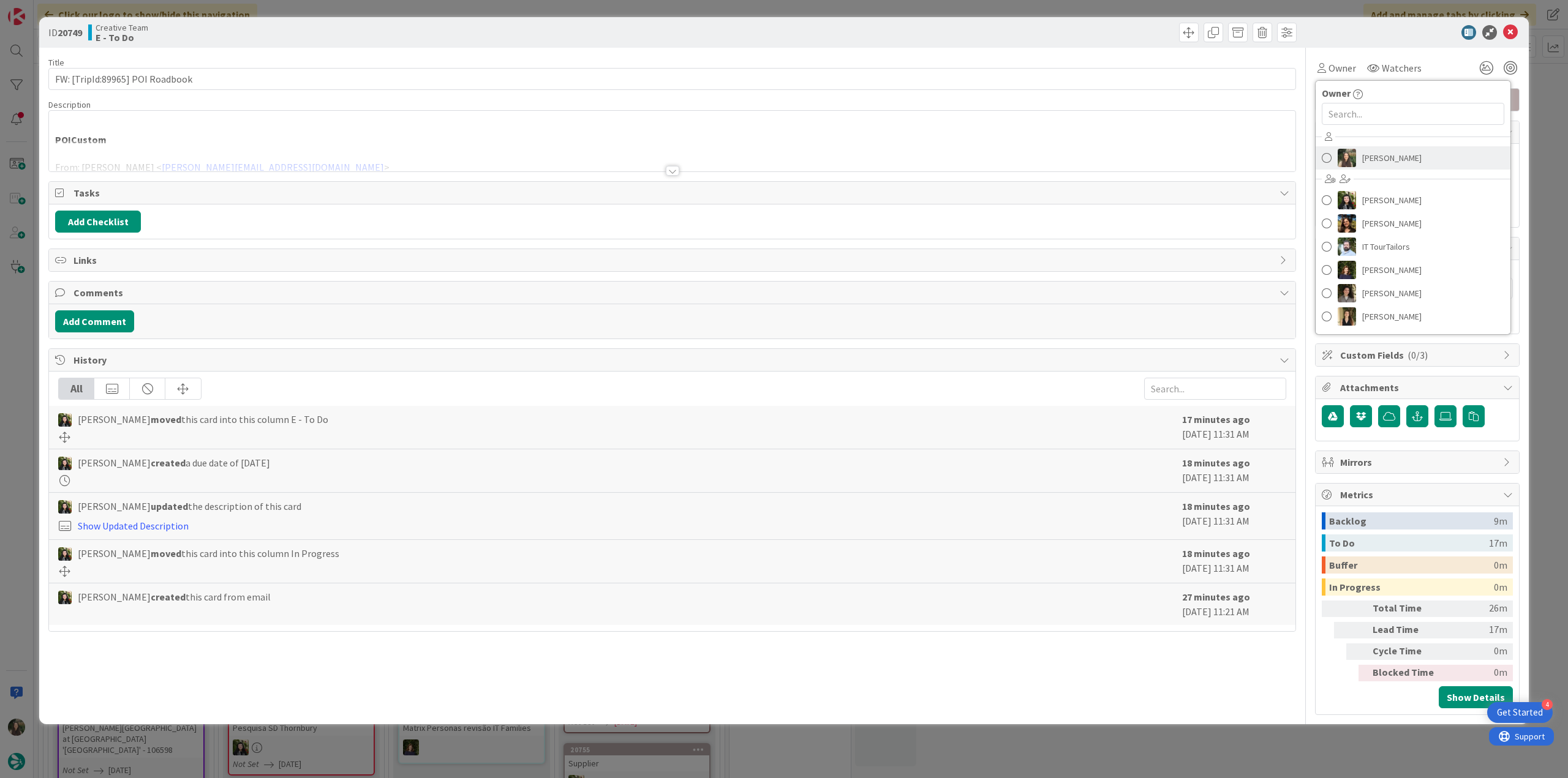
click at [1376, 163] on span "[PERSON_NAME]" at bounding box center [1391, 158] width 59 height 18
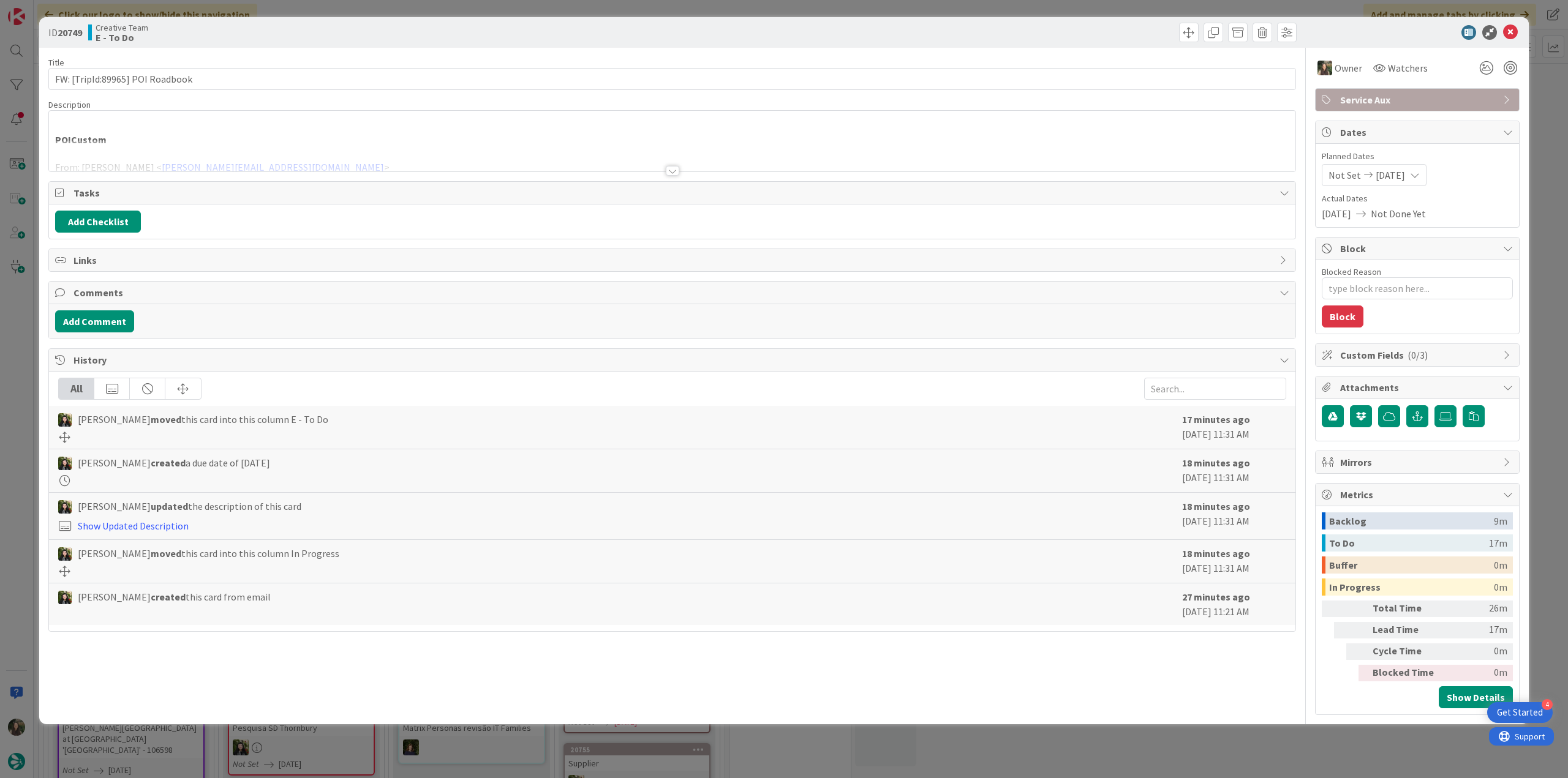
click at [1531, 122] on div "ID 20749 Creative Team E - To Do Title 31 / 128 FW: [TripId:89965] POI Roadbook…" at bounding box center [784, 389] width 1568 height 778
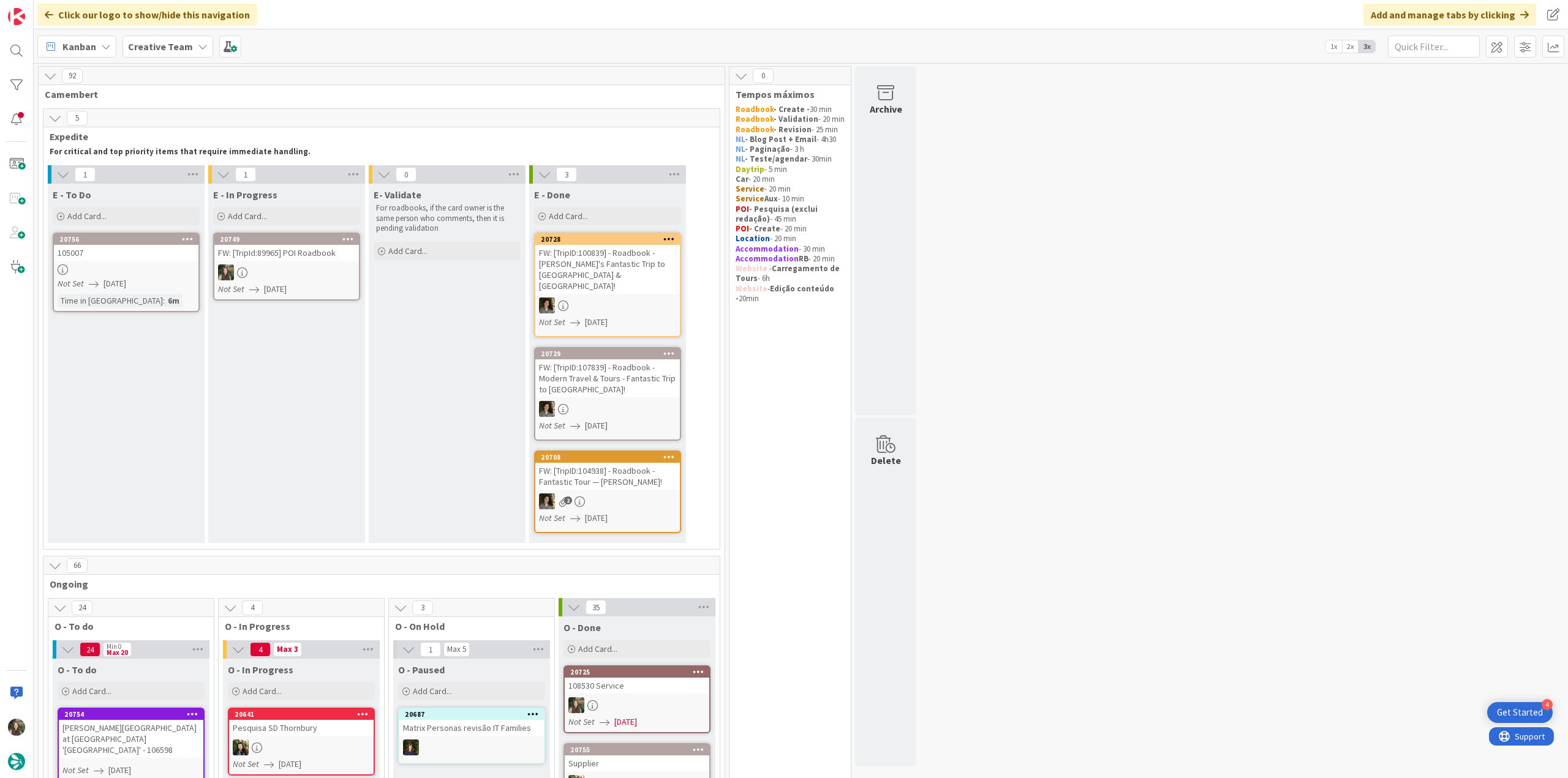
click at [321, 268] on div at bounding box center [287, 272] width 144 height 16
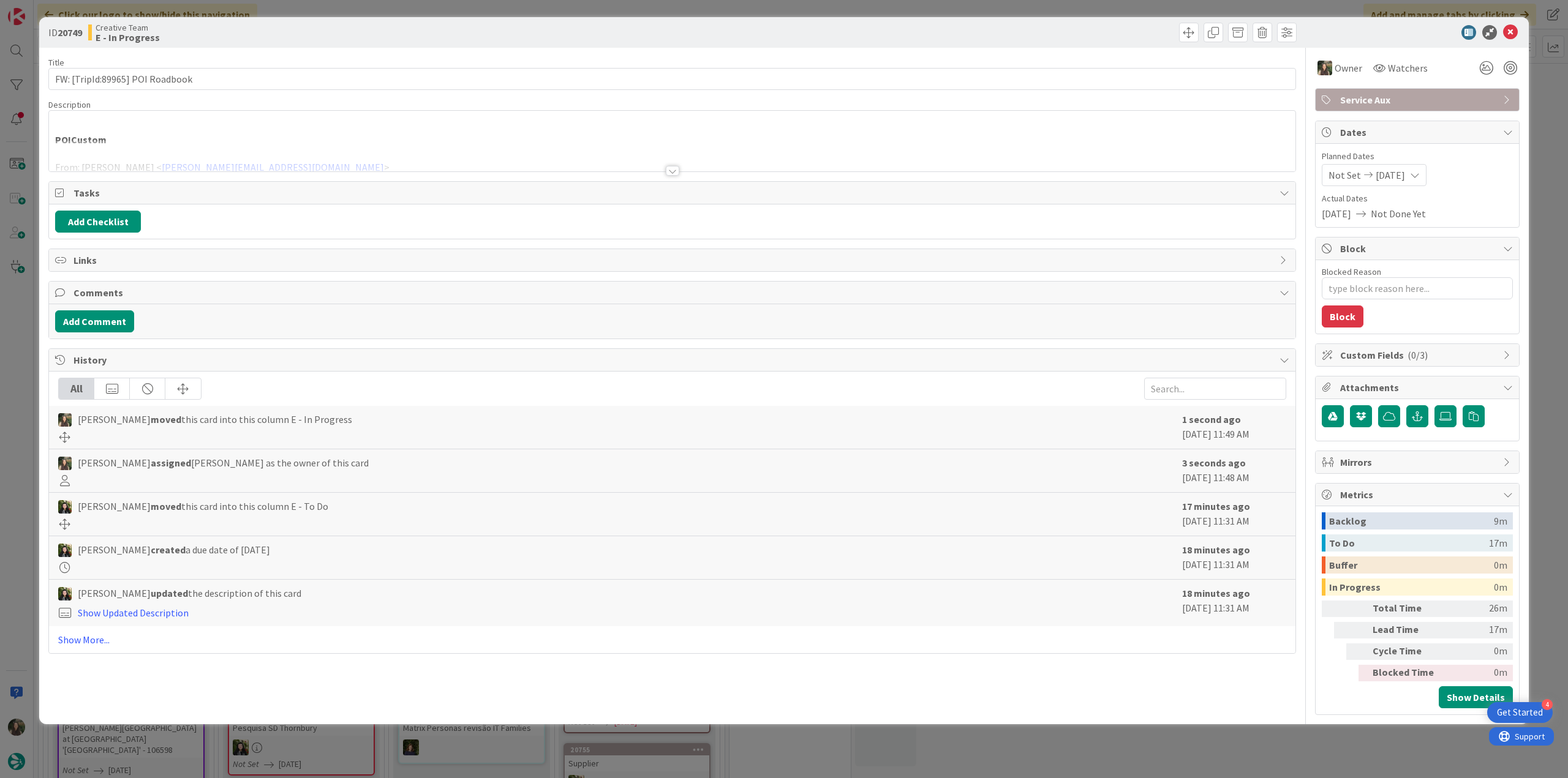
type textarea "x"
click at [159, 133] on p "POICustom" at bounding box center [671, 140] width 1234 height 14
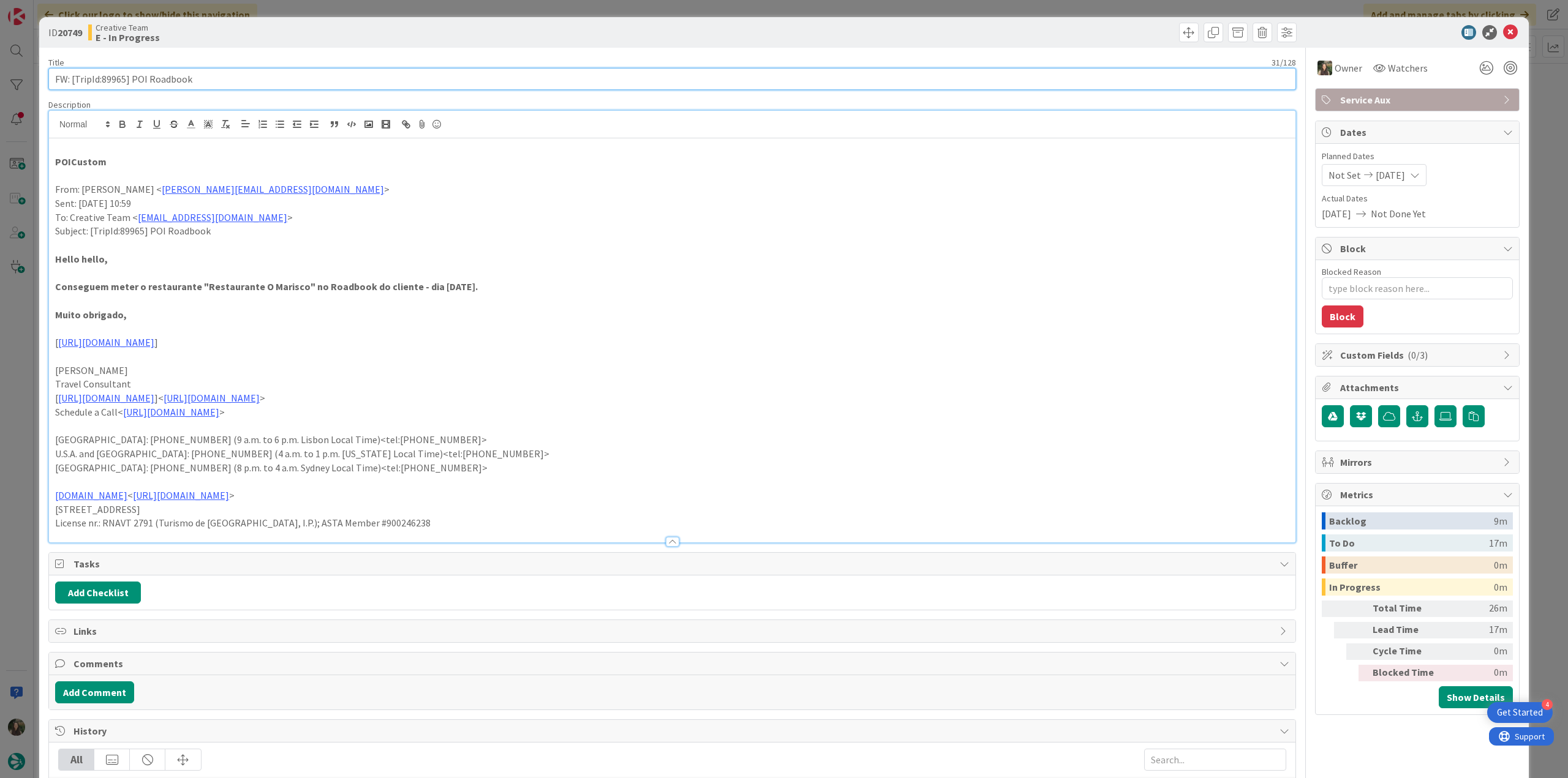
click at [111, 79] on input "FW: [TripId:89965] POI Roadbook" at bounding box center [672, 79] width 1247 height 22
drag, startPoint x: 200, startPoint y: 286, endPoint x: 295, endPoint y: 289, distance: 95.0
click at [295, 289] on strong "Conseguem meter o restaurante "Restaurante O Marisco" no Roadbook do cliente - …" at bounding box center [266, 286] width 423 height 12
click at [33, 406] on div "ID 20749 Creative Team E - In Progress Title 31 / 128 FW: [TripId:89965] POI Ro…" at bounding box center [784, 389] width 1568 height 778
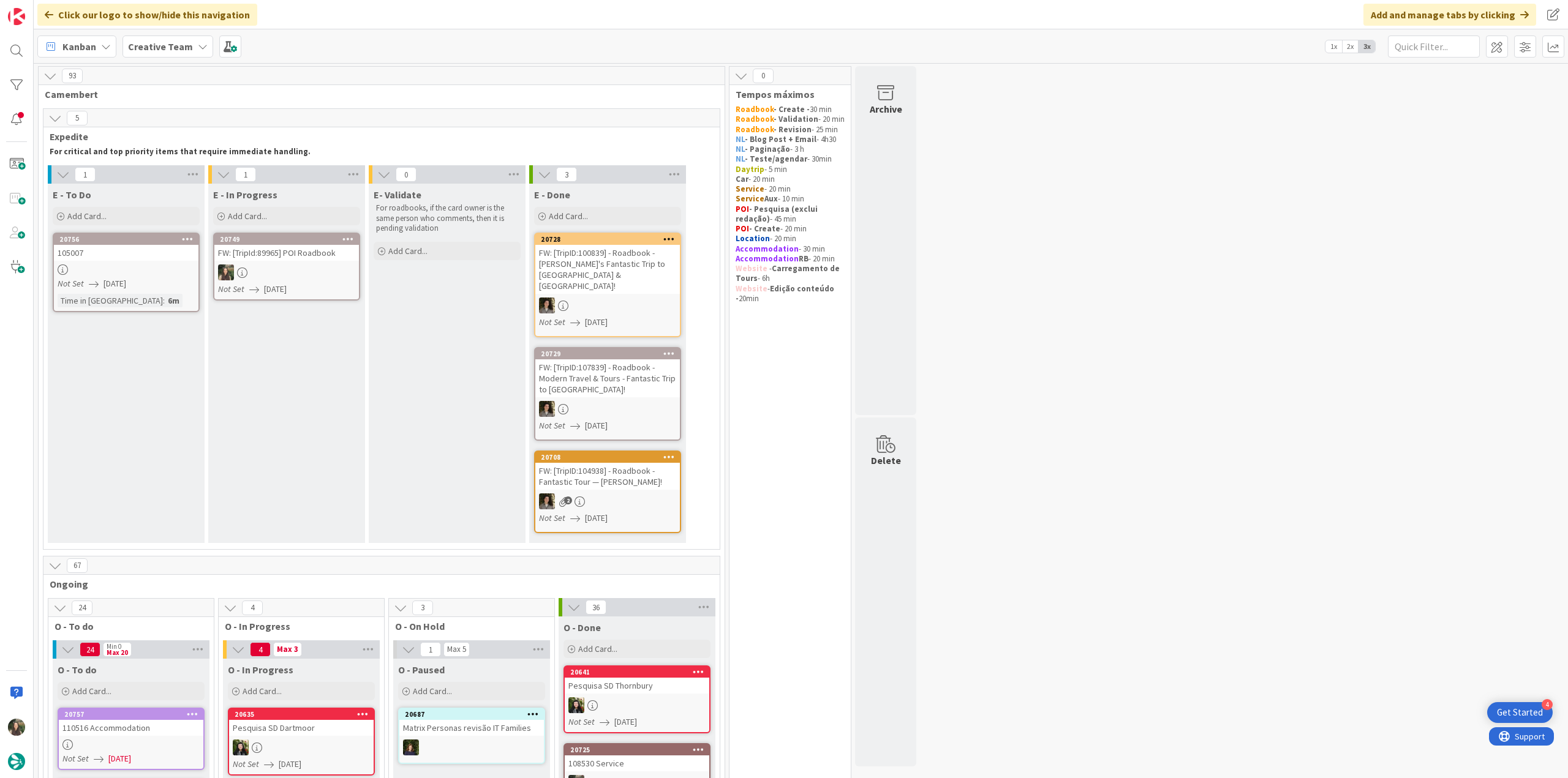
click at [298, 258] on div "FW: [TripId:89965] POI Roadbook" at bounding box center [287, 252] width 144 height 16
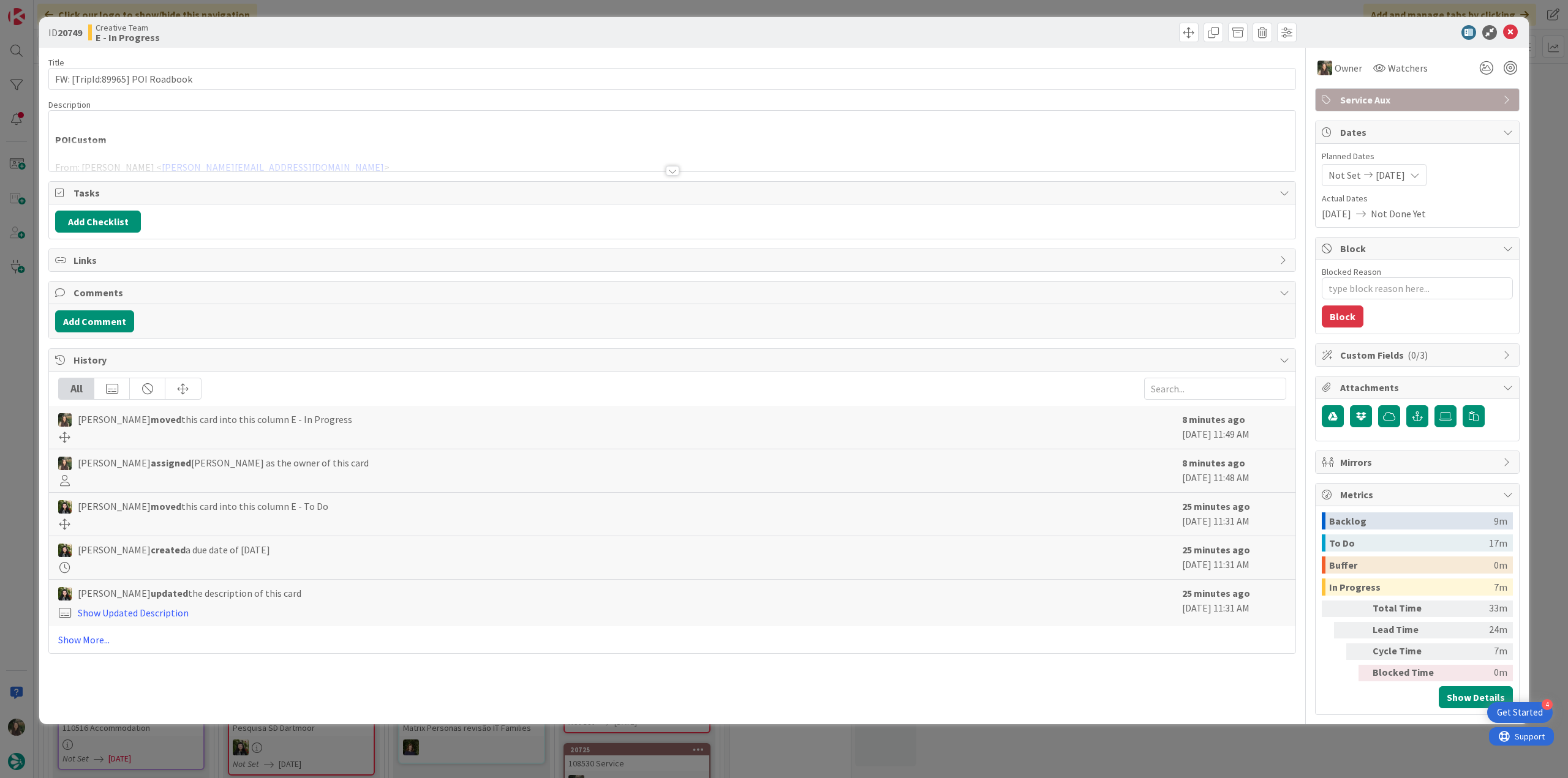
click at [23, 369] on div "ID 20749 Creative Team E - In Progress Title 31 / 128 FW: [TripId:89965] POI Ro…" at bounding box center [784, 389] width 1568 height 778
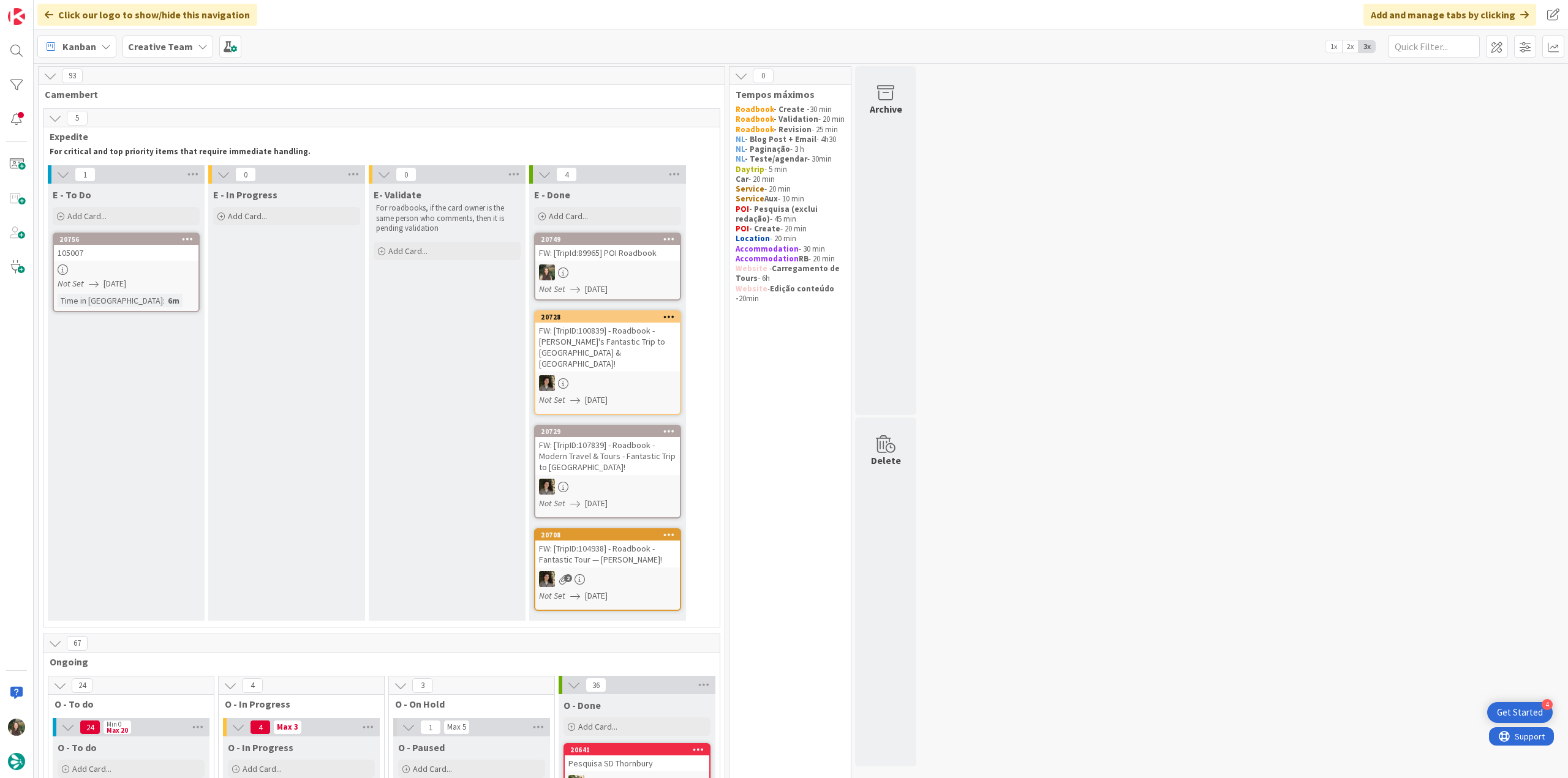
click at [165, 279] on div "Not Set 08/11/2025" at bounding box center [128, 284] width 141 height 13
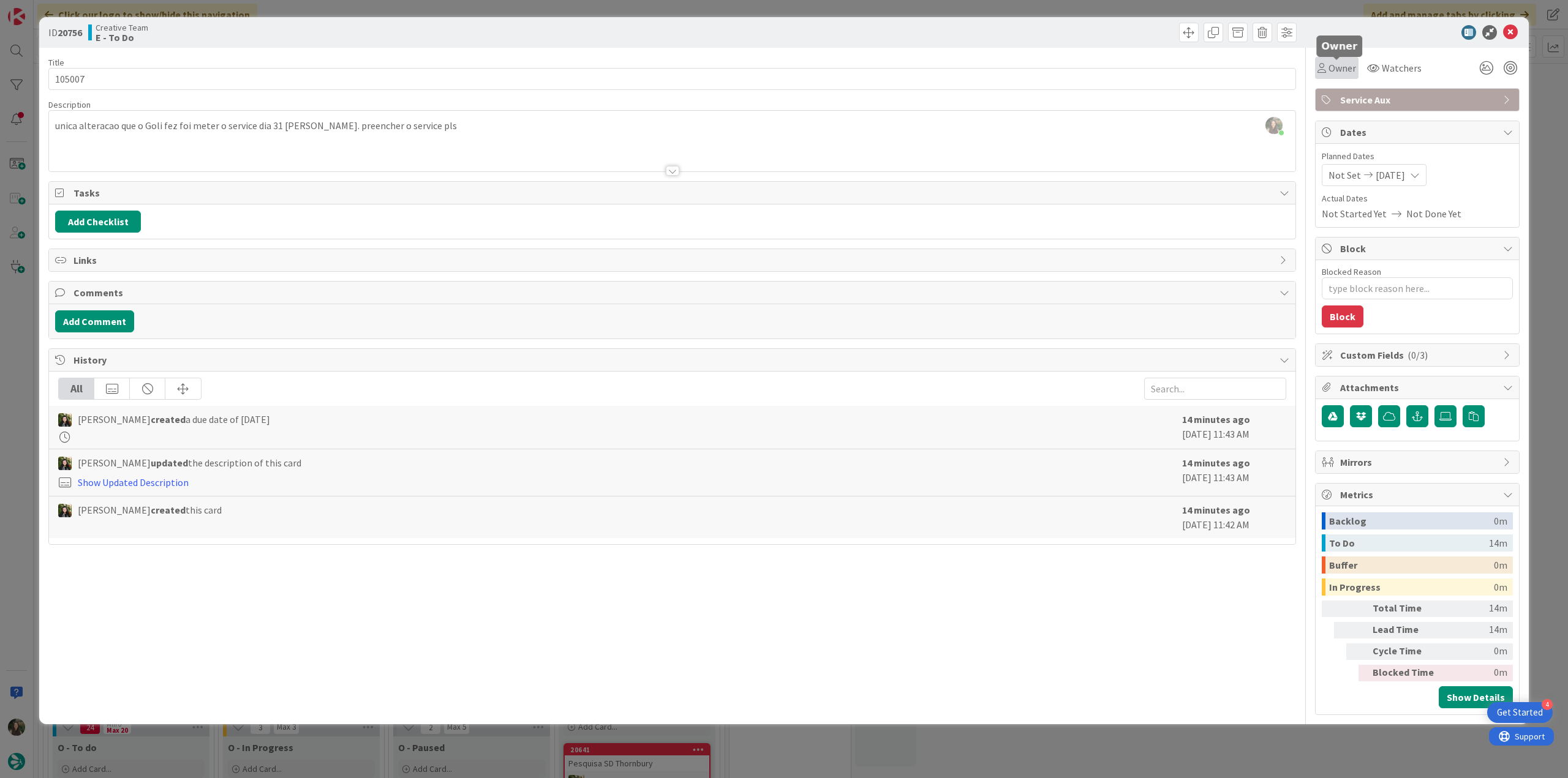
click at [1345, 71] on span "Owner" at bounding box center [1342, 68] width 27 height 15
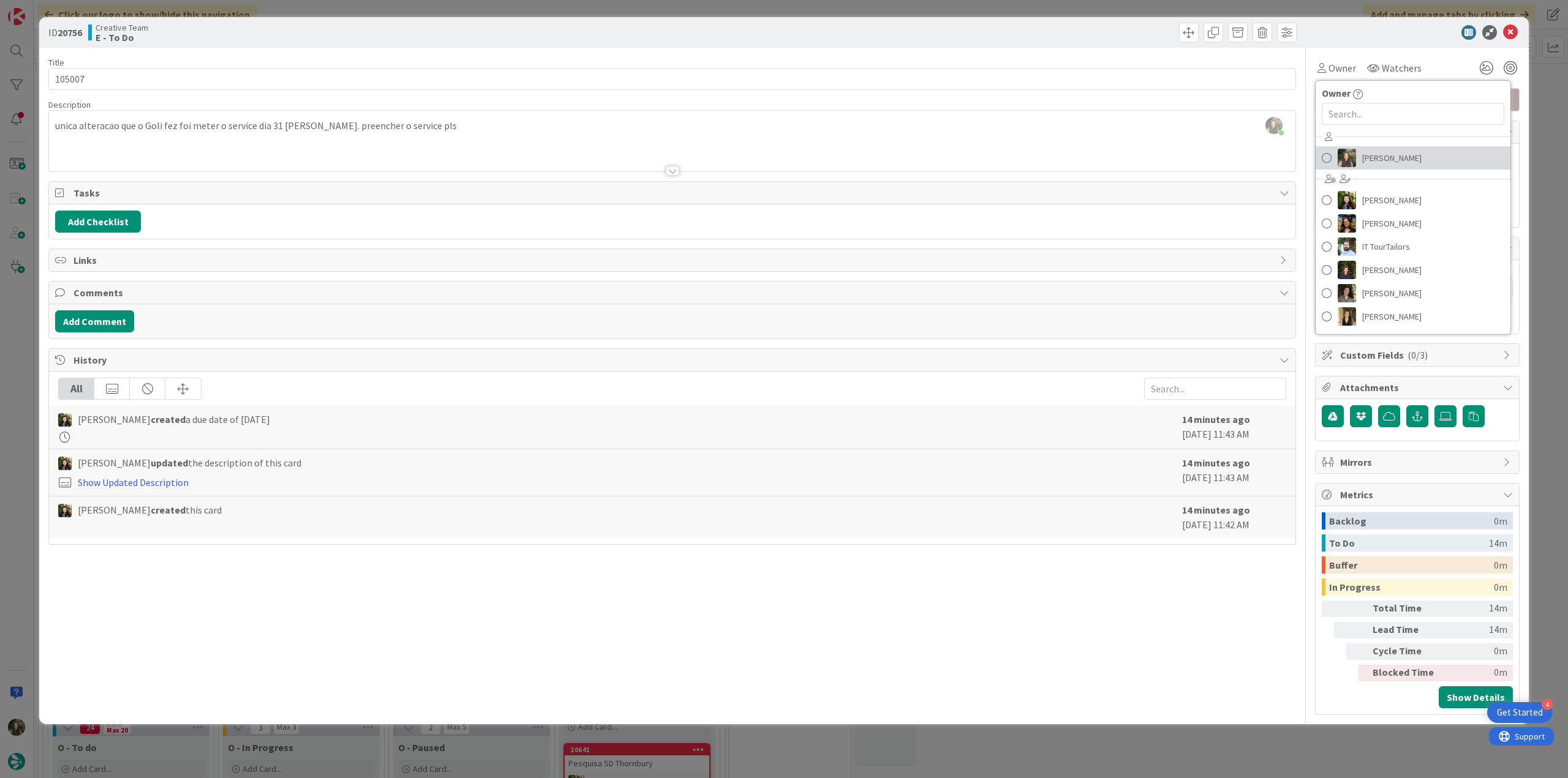
click at [1373, 157] on span "[PERSON_NAME]" at bounding box center [1391, 158] width 59 height 18
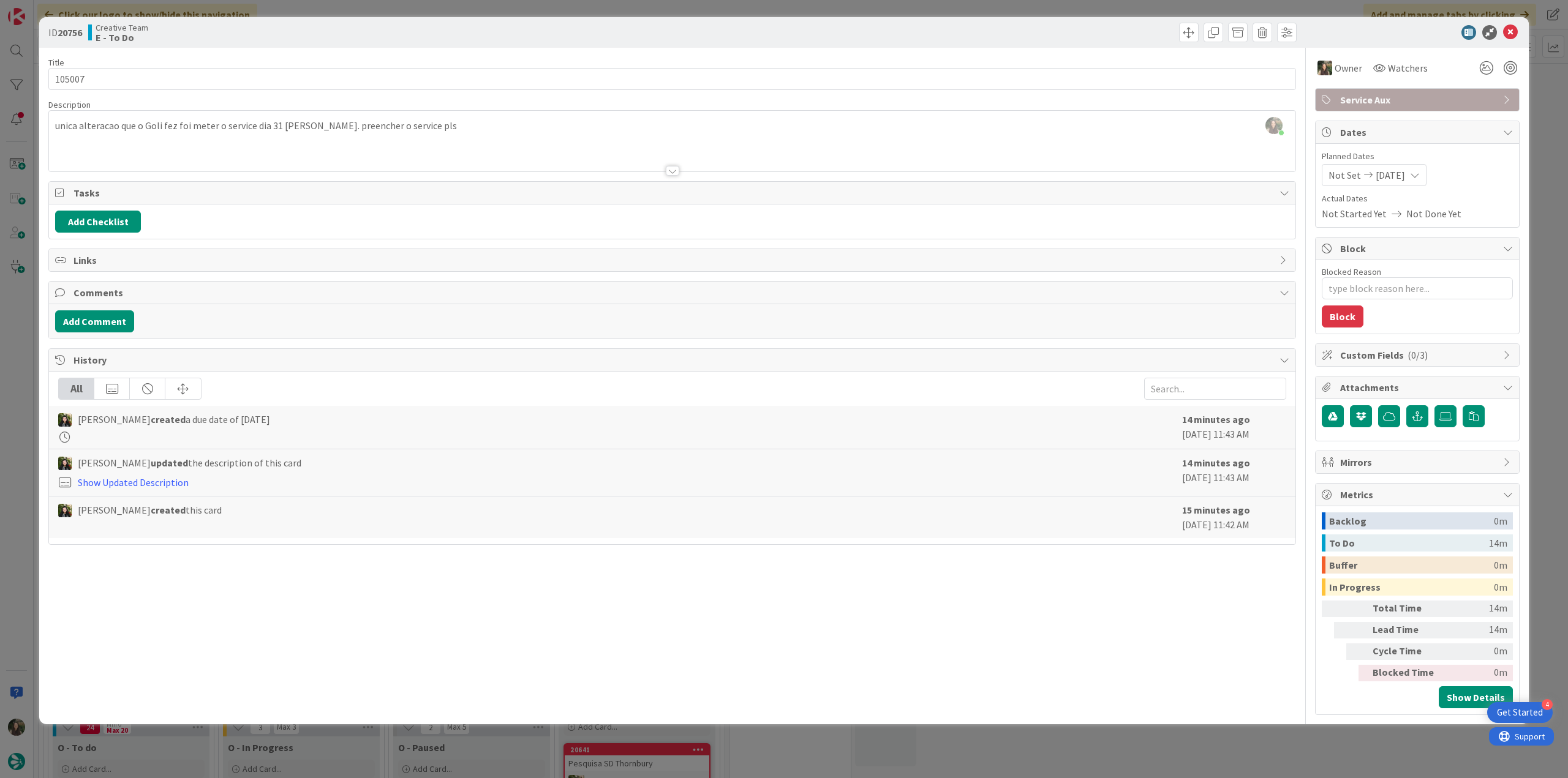
click at [1541, 136] on div "ID 20756 Creative Team E - To Do Title 6 / 128 105007 Description Inês Gonçalve…" at bounding box center [784, 389] width 1568 height 778
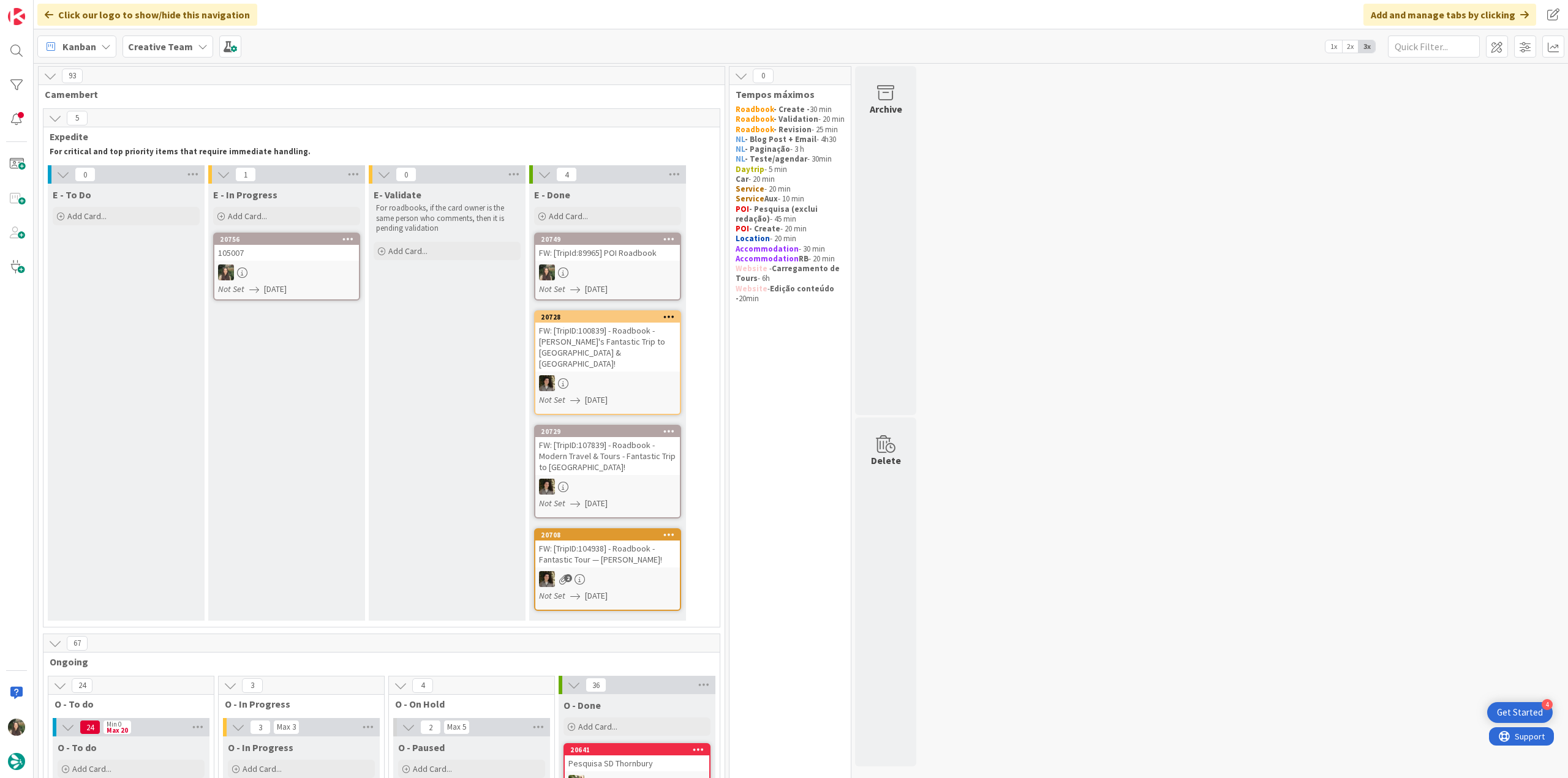
click at [283, 277] on div at bounding box center [287, 272] width 144 height 16
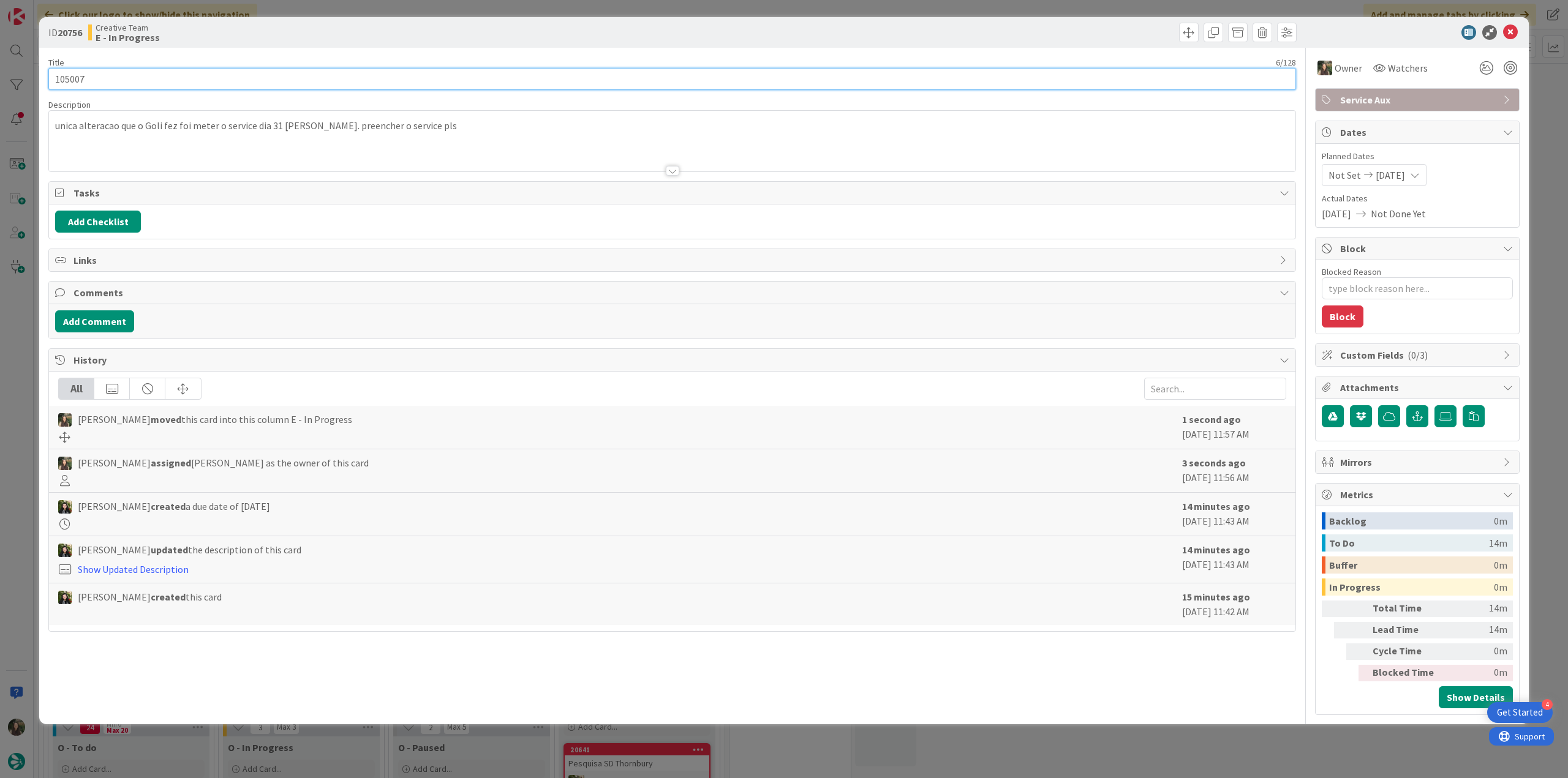
click at [69, 80] on input "105007" at bounding box center [672, 79] width 1247 height 22
click at [29, 331] on div "ID 20756 Creative Team E - In Progress Title 6 / 128 105007 Description Inês Go…" at bounding box center [784, 389] width 1568 height 778
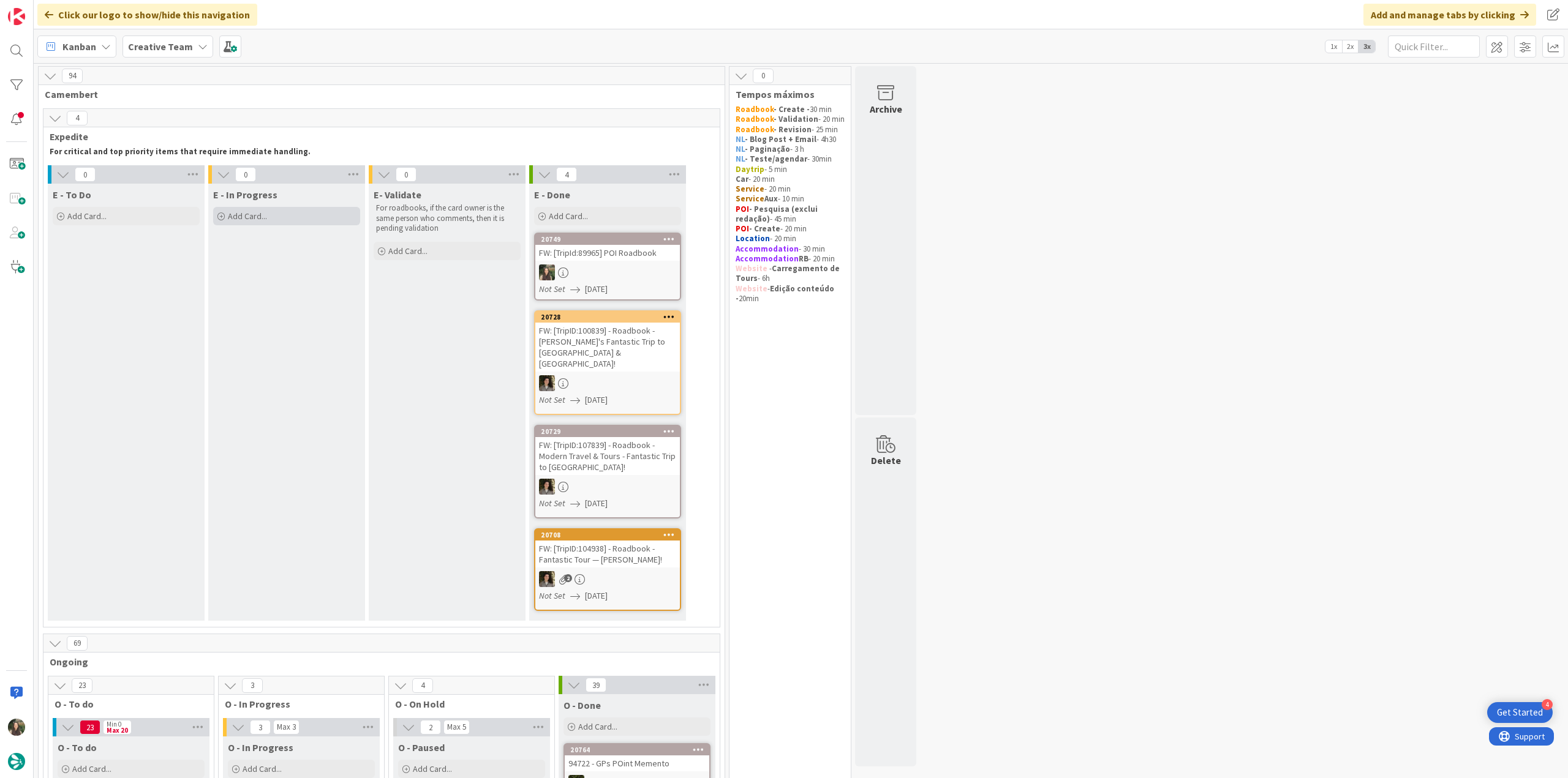
click at [273, 220] on div "Add Card..." at bounding box center [286, 216] width 147 height 18
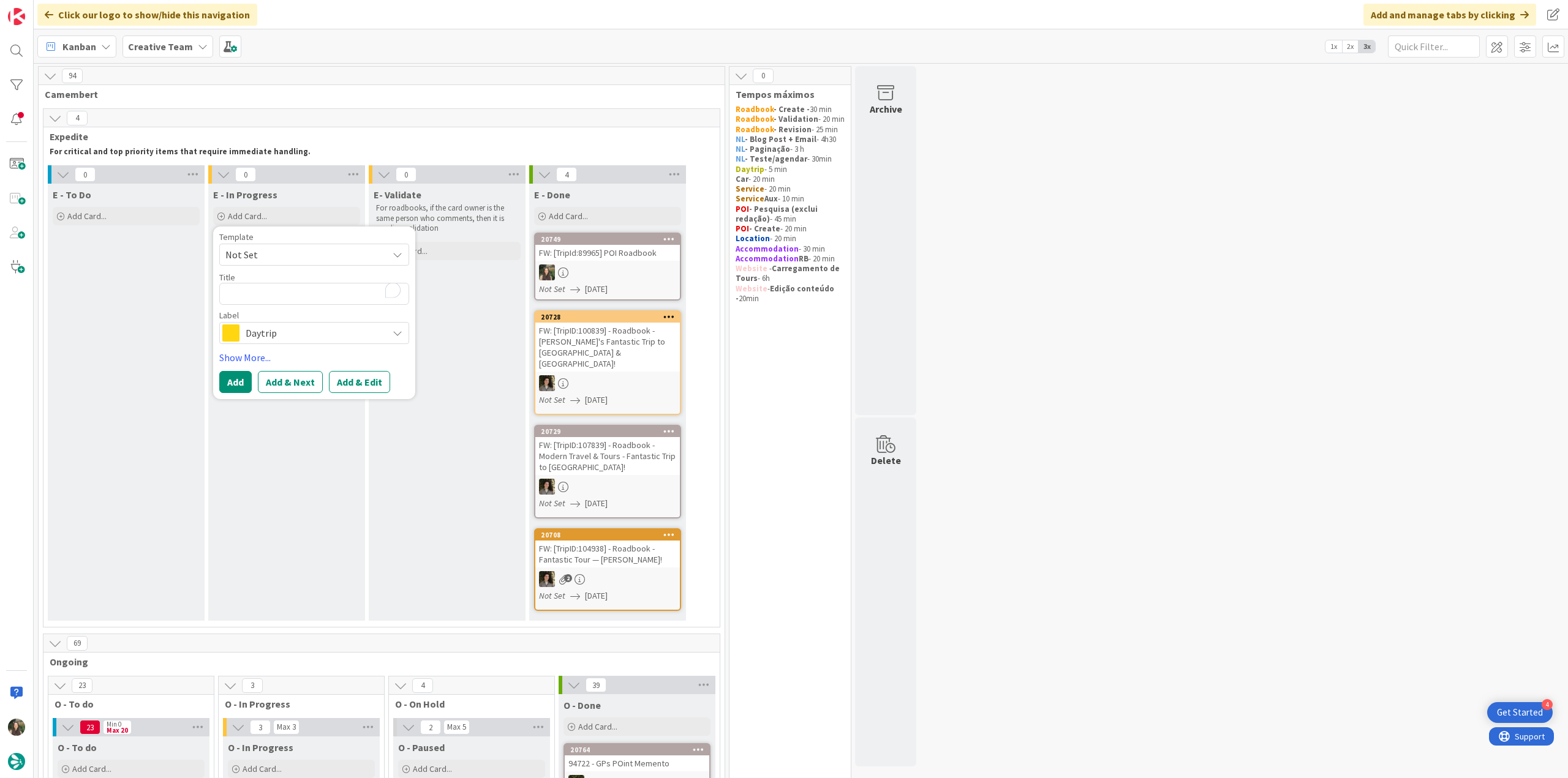
type textarea "x"
type textarea "G"
type textarea "x"
type textarea "GP"
type textarea "x"
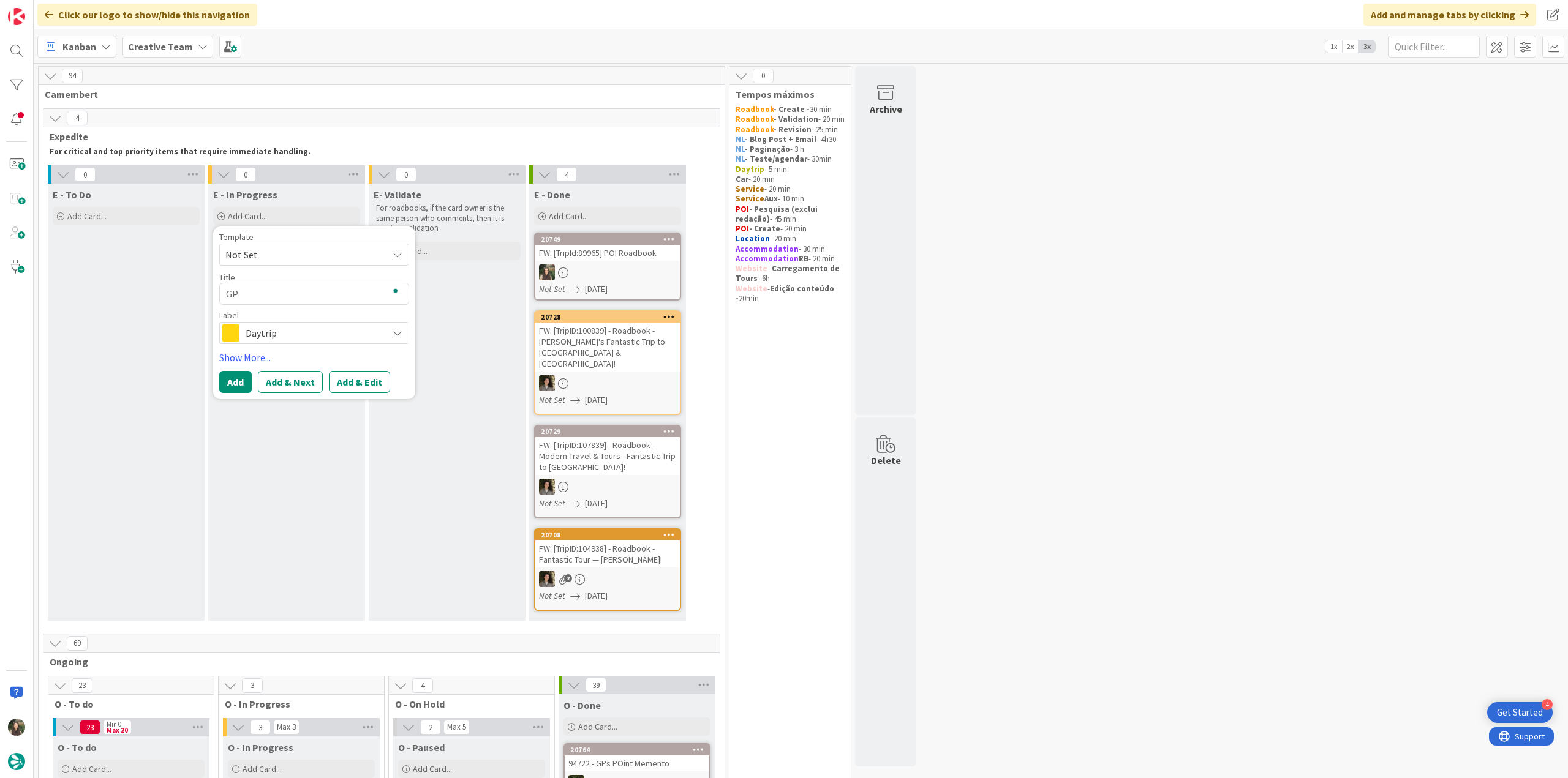
type textarea "GPS"
type textarea "x"
type textarea "GPS"
type textarea "x"
type textarea "GPS P"
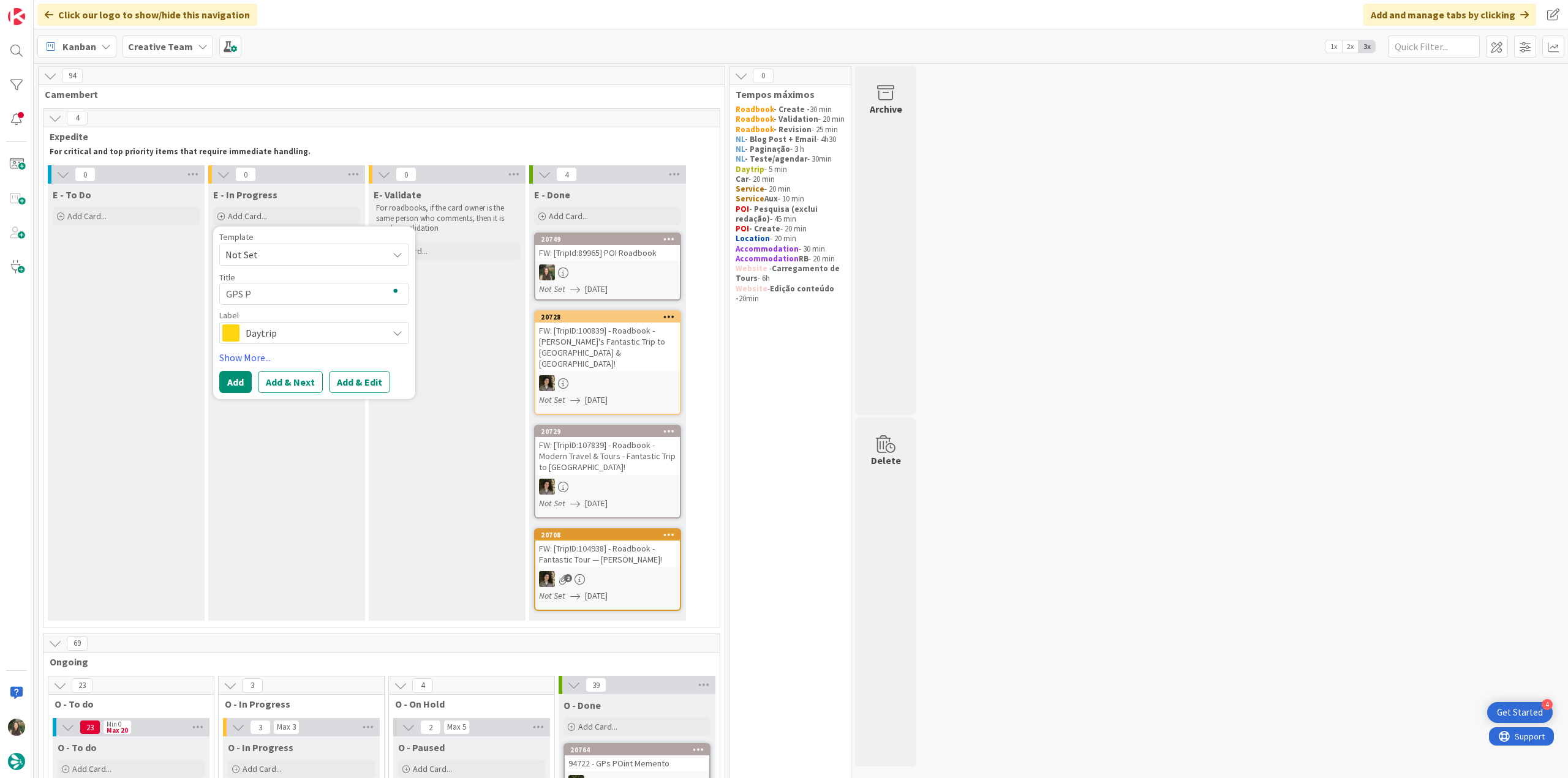
type textarea "x"
type textarea "GPS Po"
type textarea "x"
type textarea "GPS Poi"
type textarea "x"
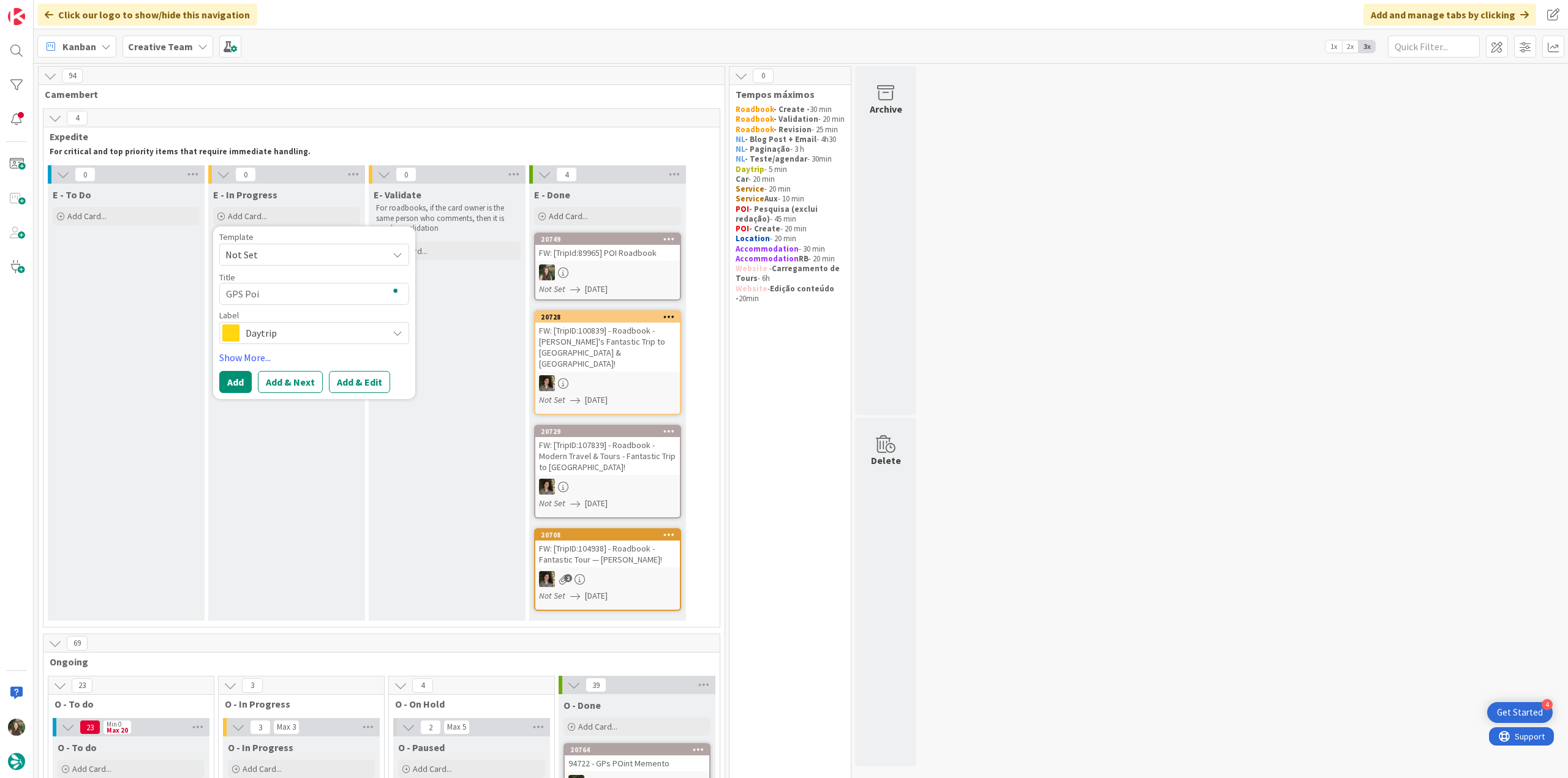
type textarea "GPS Poin"
type textarea "x"
type textarea "GPS Point"
click at [280, 328] on span "Daytrip" at bounding box center [313, 332] width 136 height 17
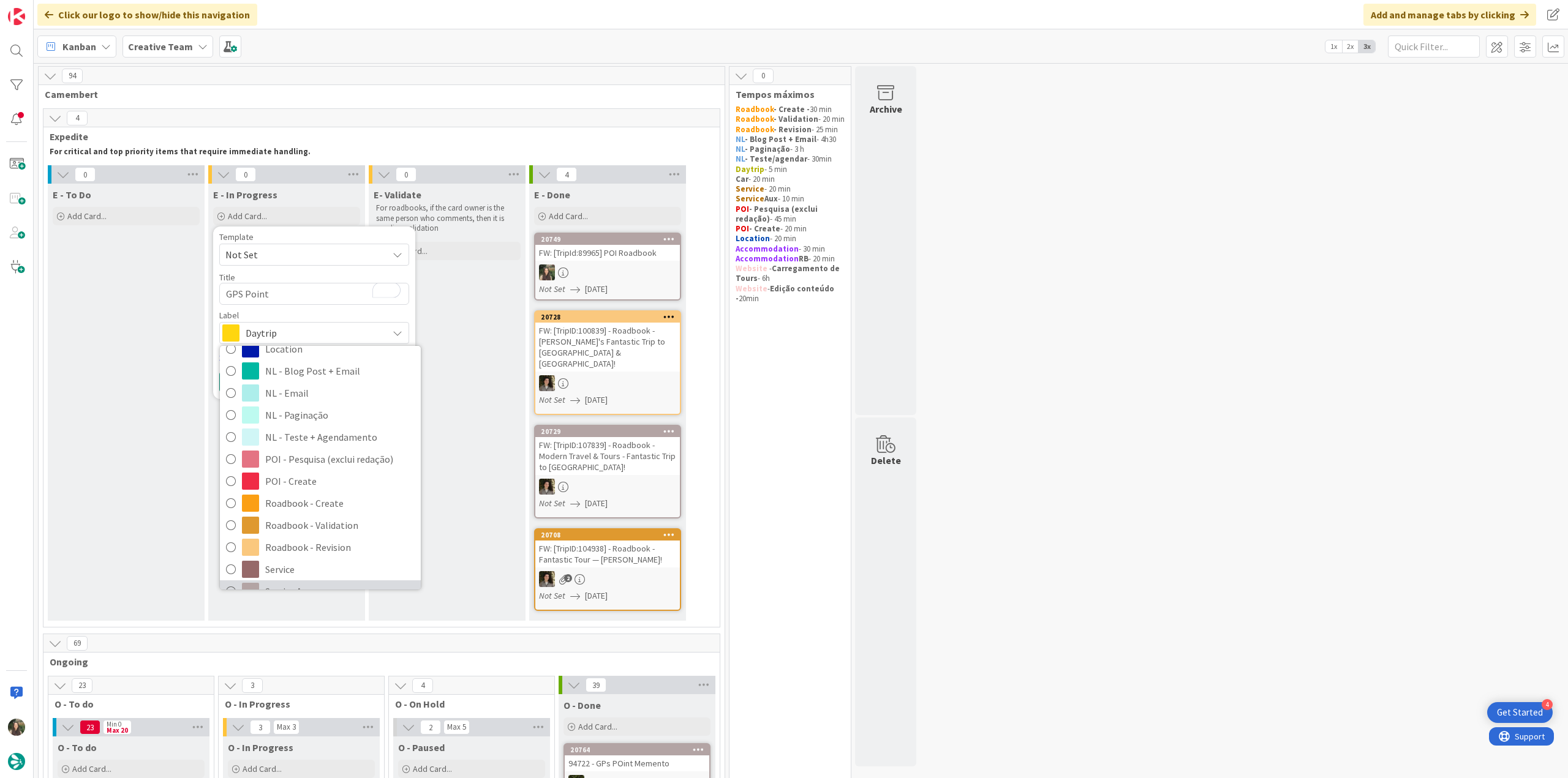
scroll to position [184, 0]
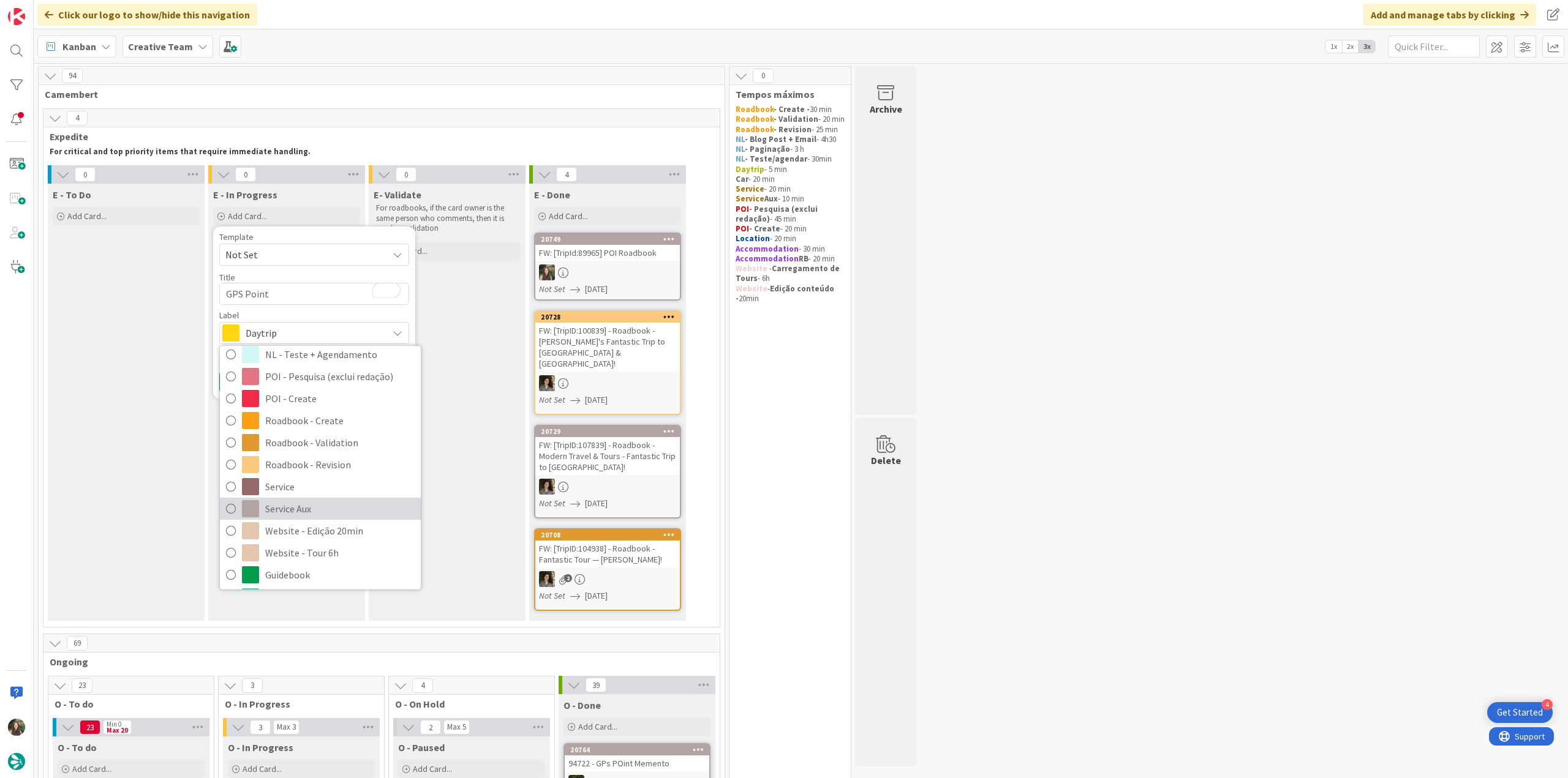
click at [352, 506] on span "Service Aux" at bounding box center [340, 509] width 150 height 18
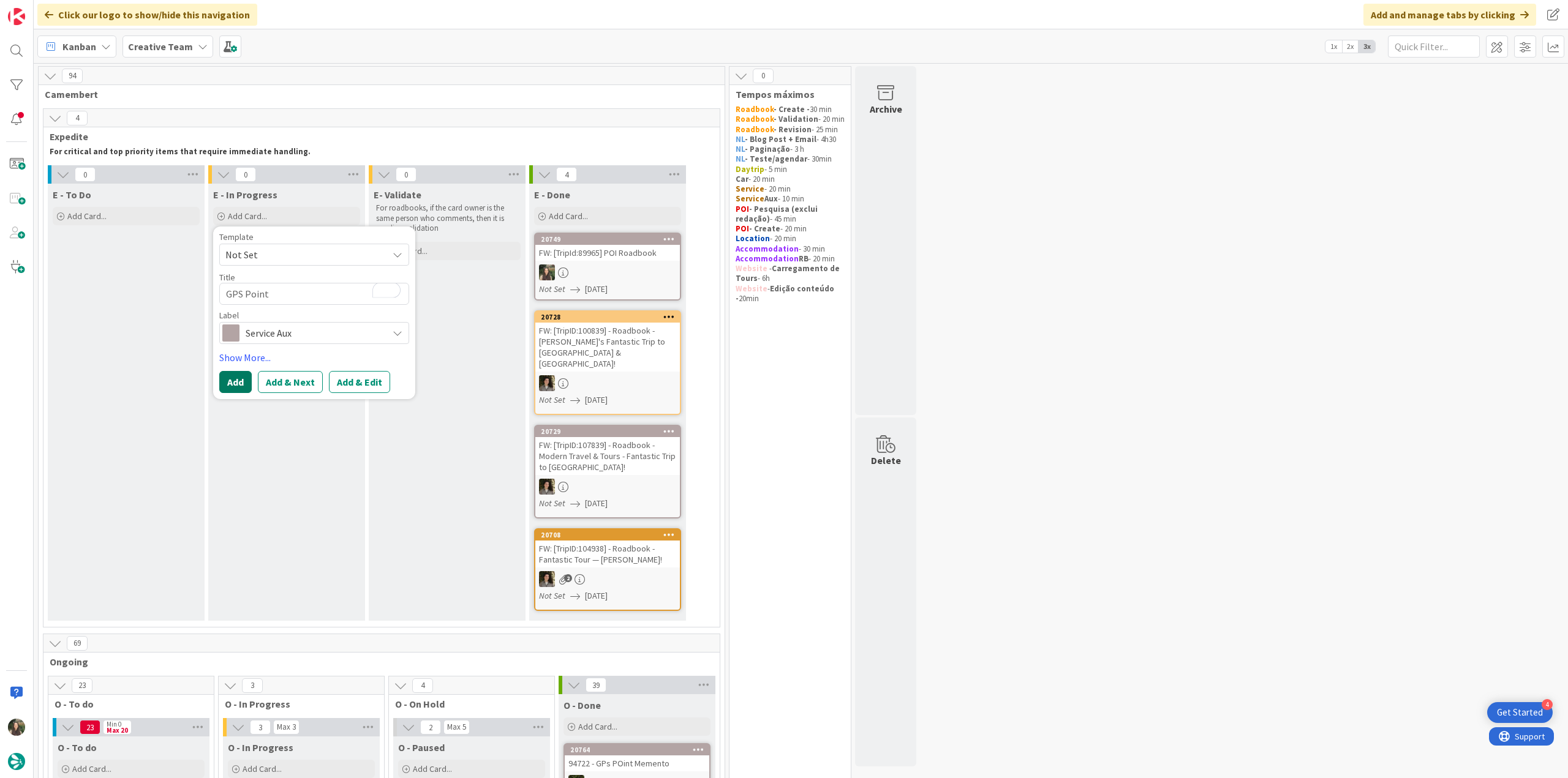
click at [239, 383] on button "Add" at bounding box center [236, 382] width 33 height 22
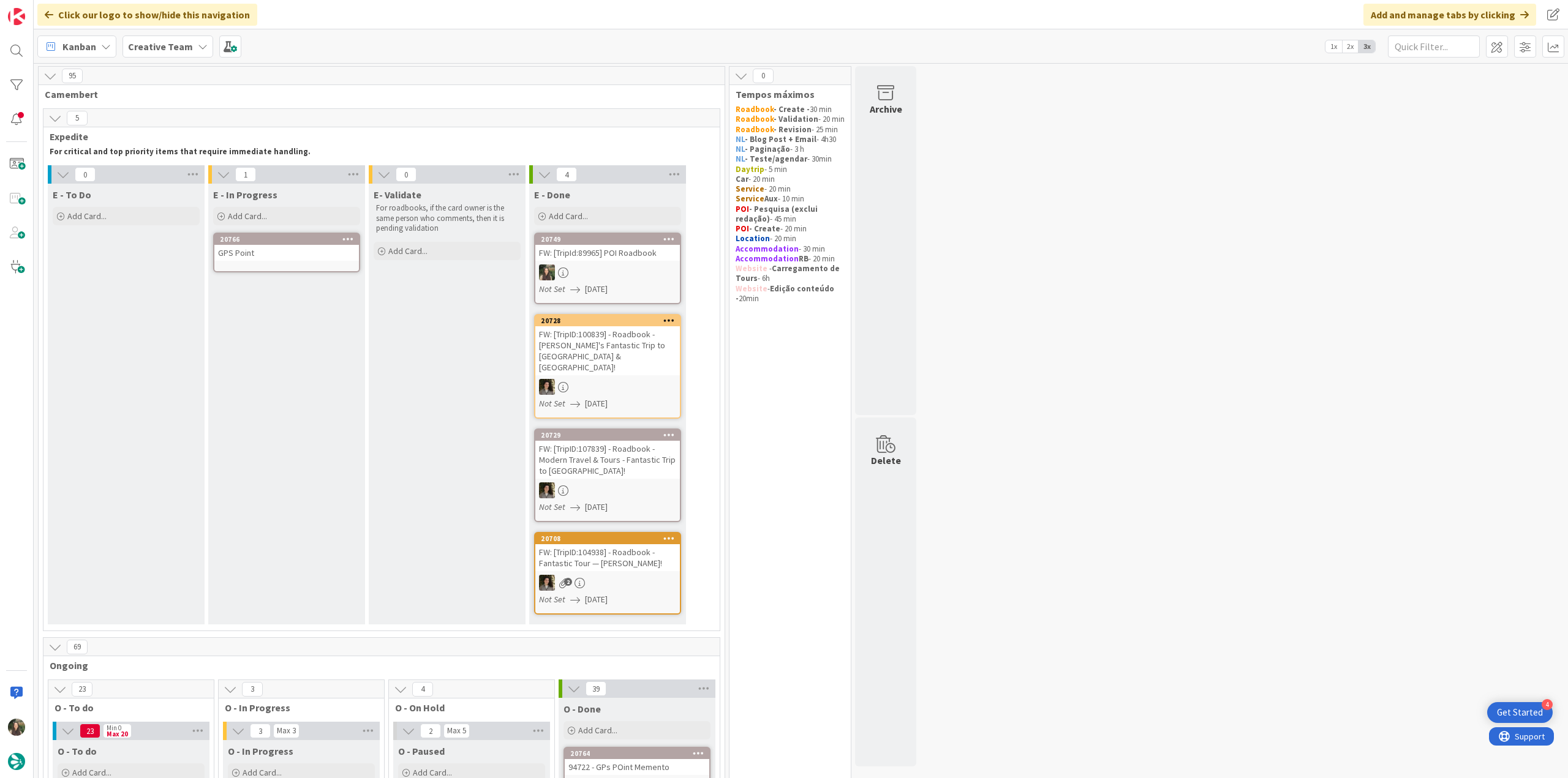
click at [280, 263] on link "20766 GPS Point" at bounding box center [286, 253] width 147 height 40
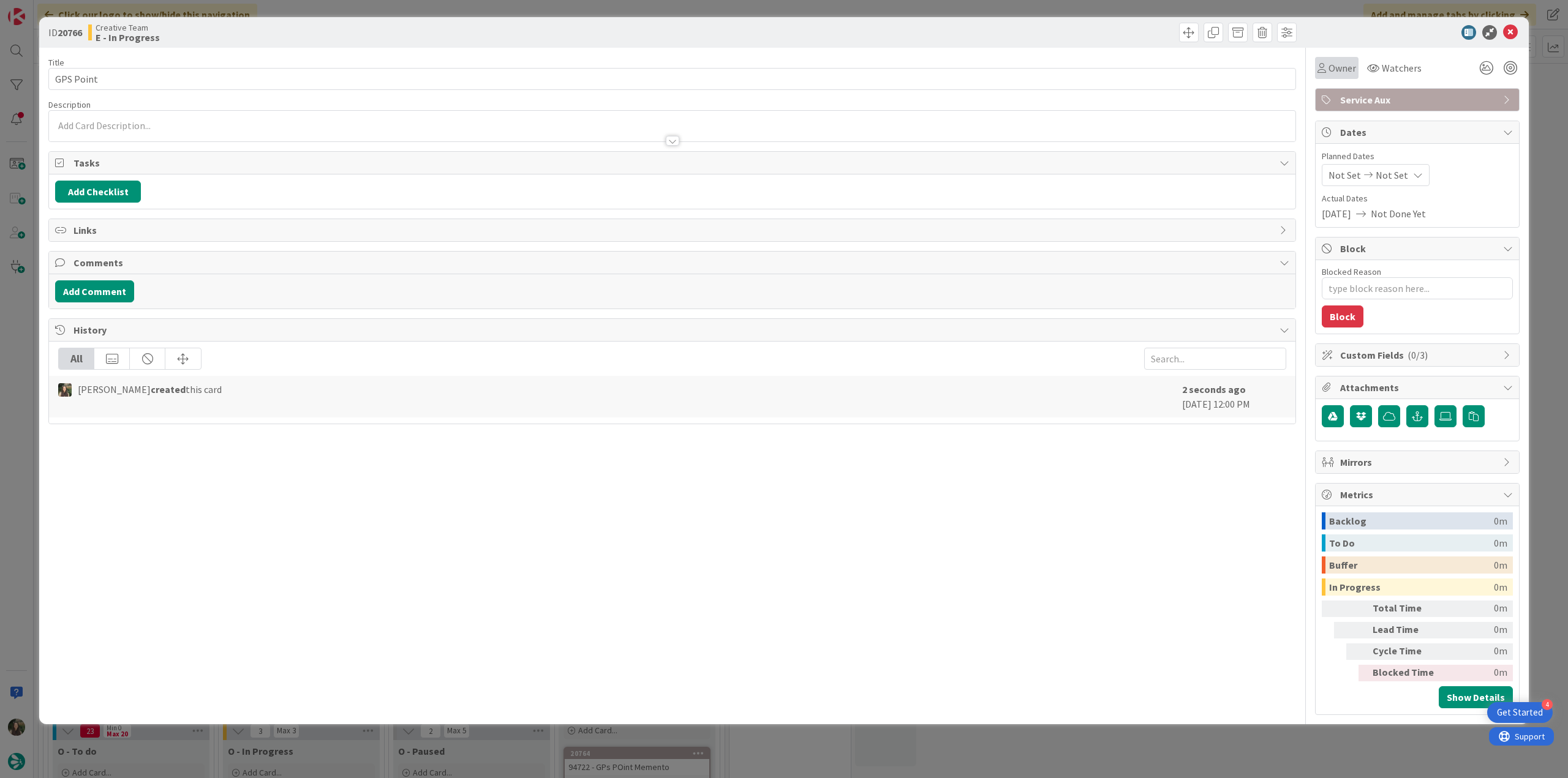
click at [1343, 72] on span "Owner" at bounding box center [1342, 68] width 27 height 15
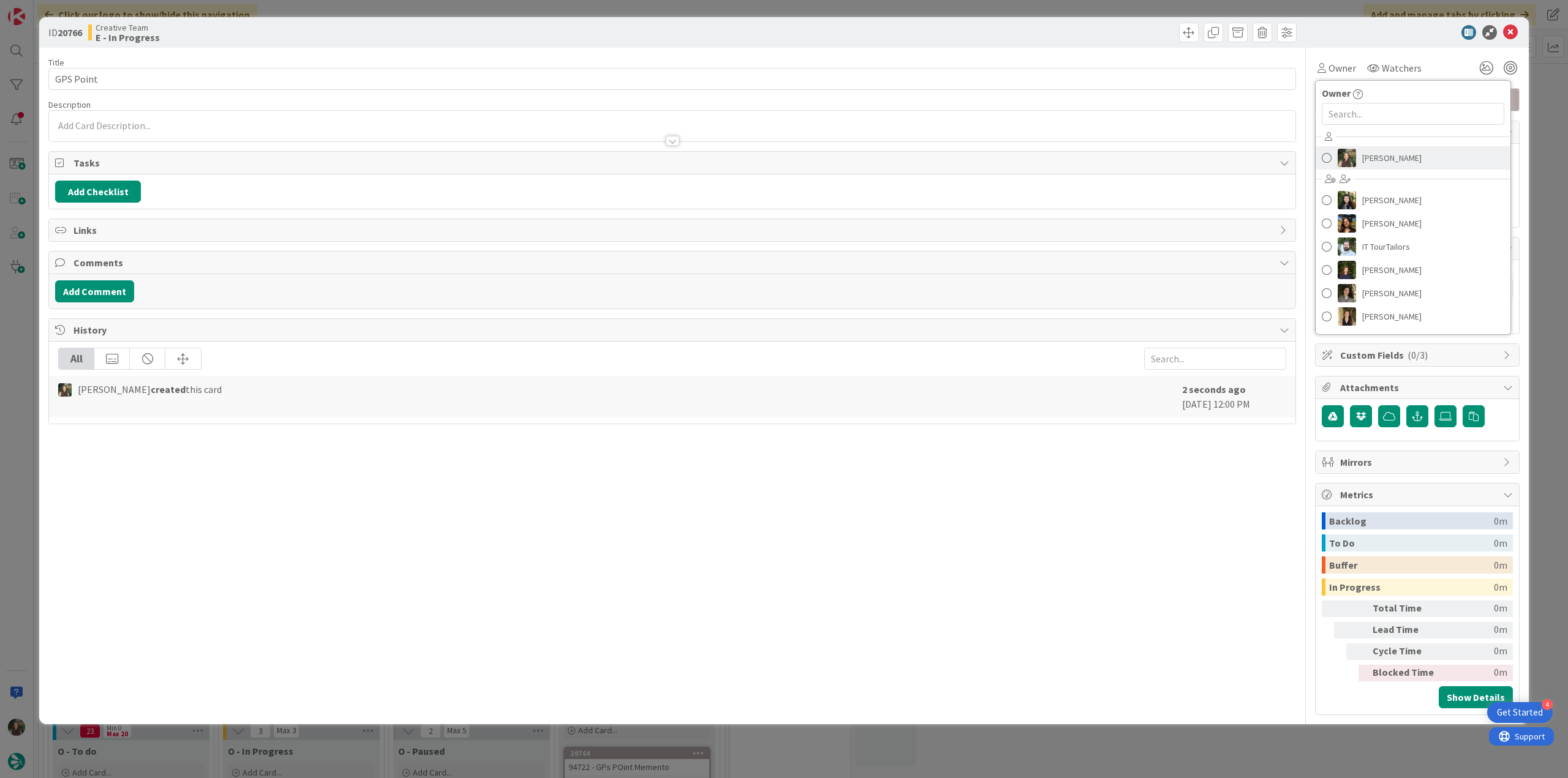
drag, startPoint x: 1354, startPoint y: 155, endPoint x: 1371, endPoint y: 155, distance: 17.0
click at [1355, 155] on link "[PERSON_NAME]" at bounding box center [1412, 157] width 195 height 23
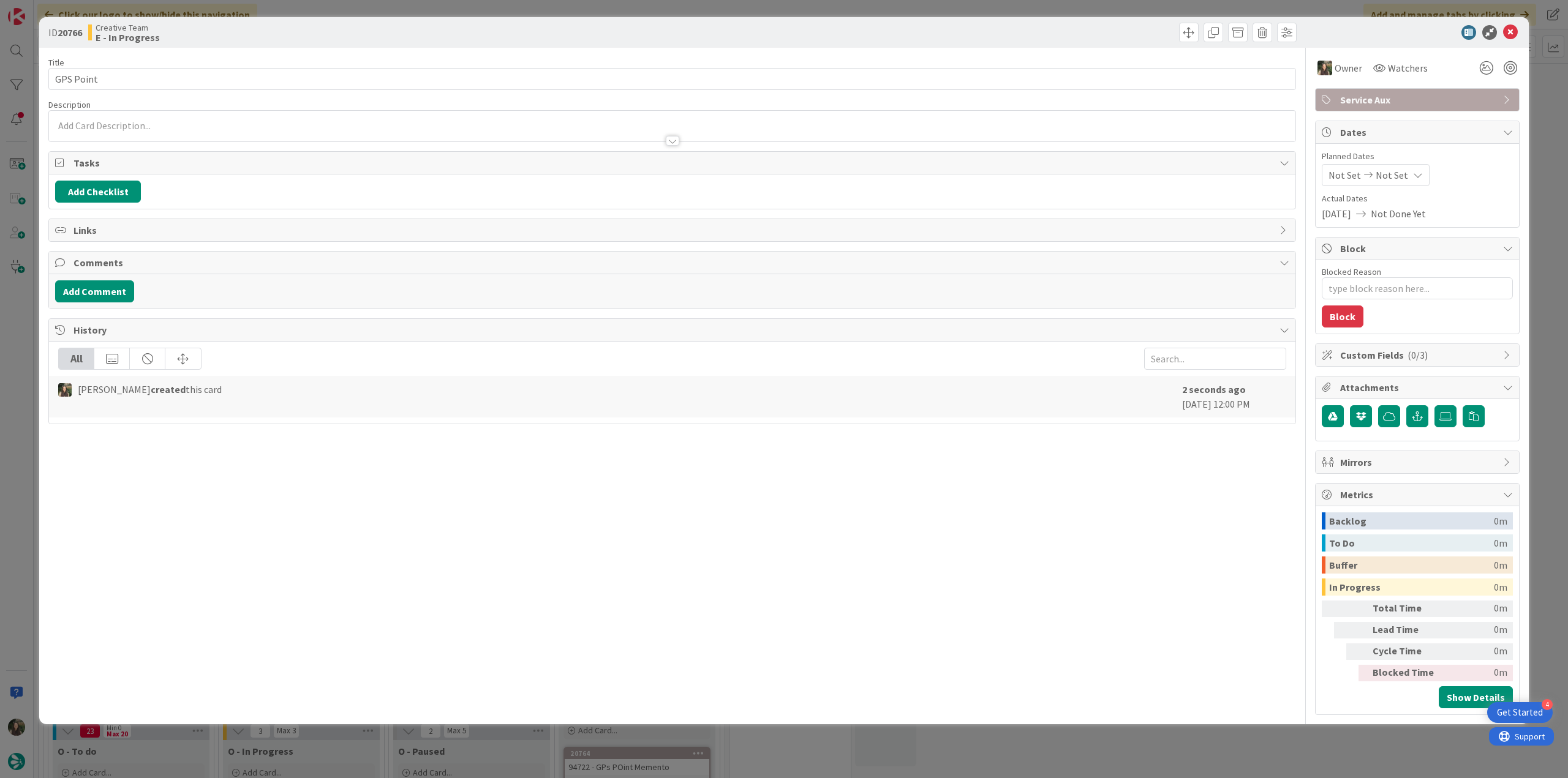
click at [1536, 117] on div "ID 20766 Creative Team E - In Progress Title 9 / 128 GPS Point Description Owne…" at bounding box center [784, 389] width 1568 height 778
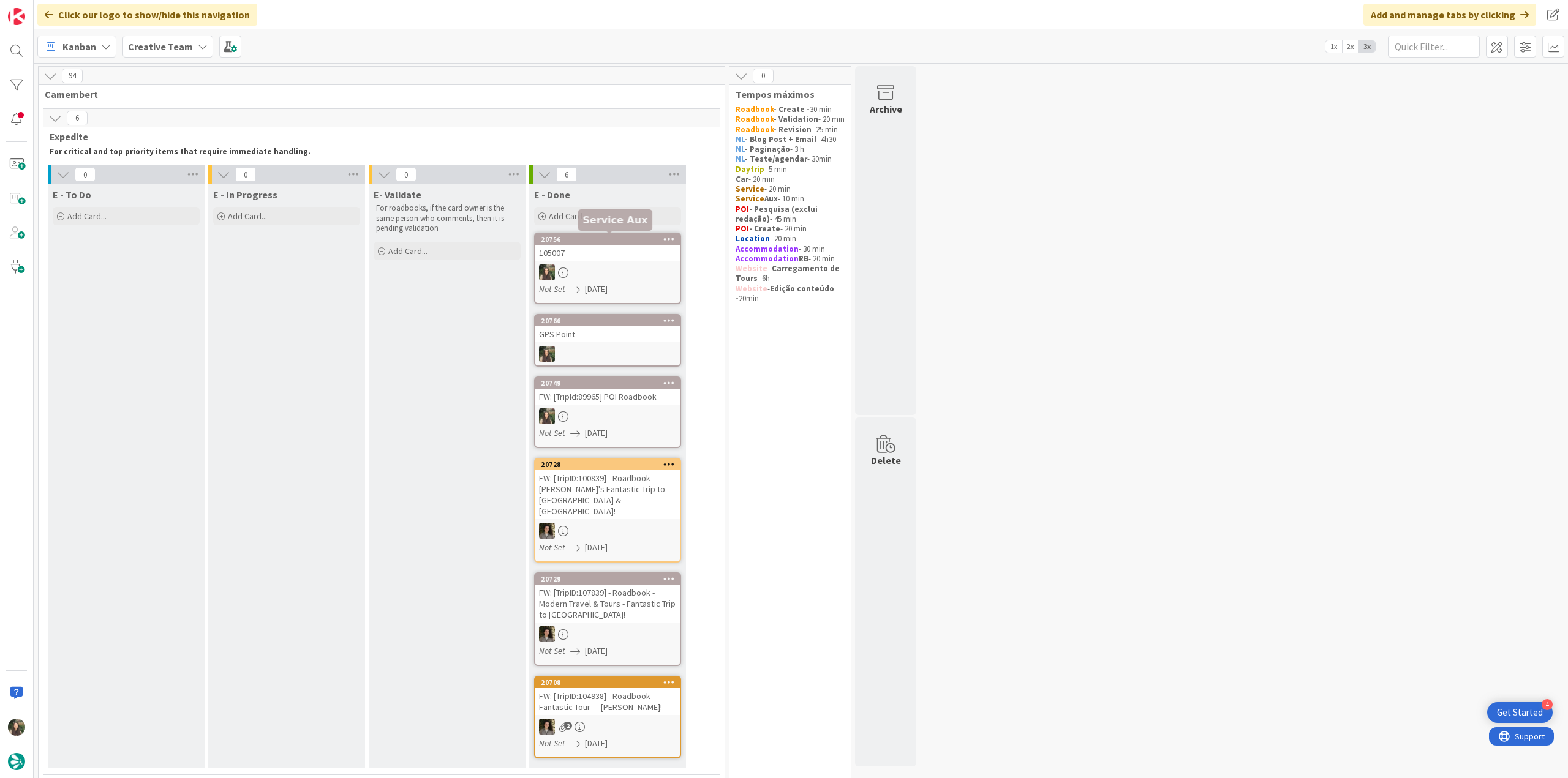
click at [624, 259] on div "105007" at bounding box center [607, 252] width 144 height 16
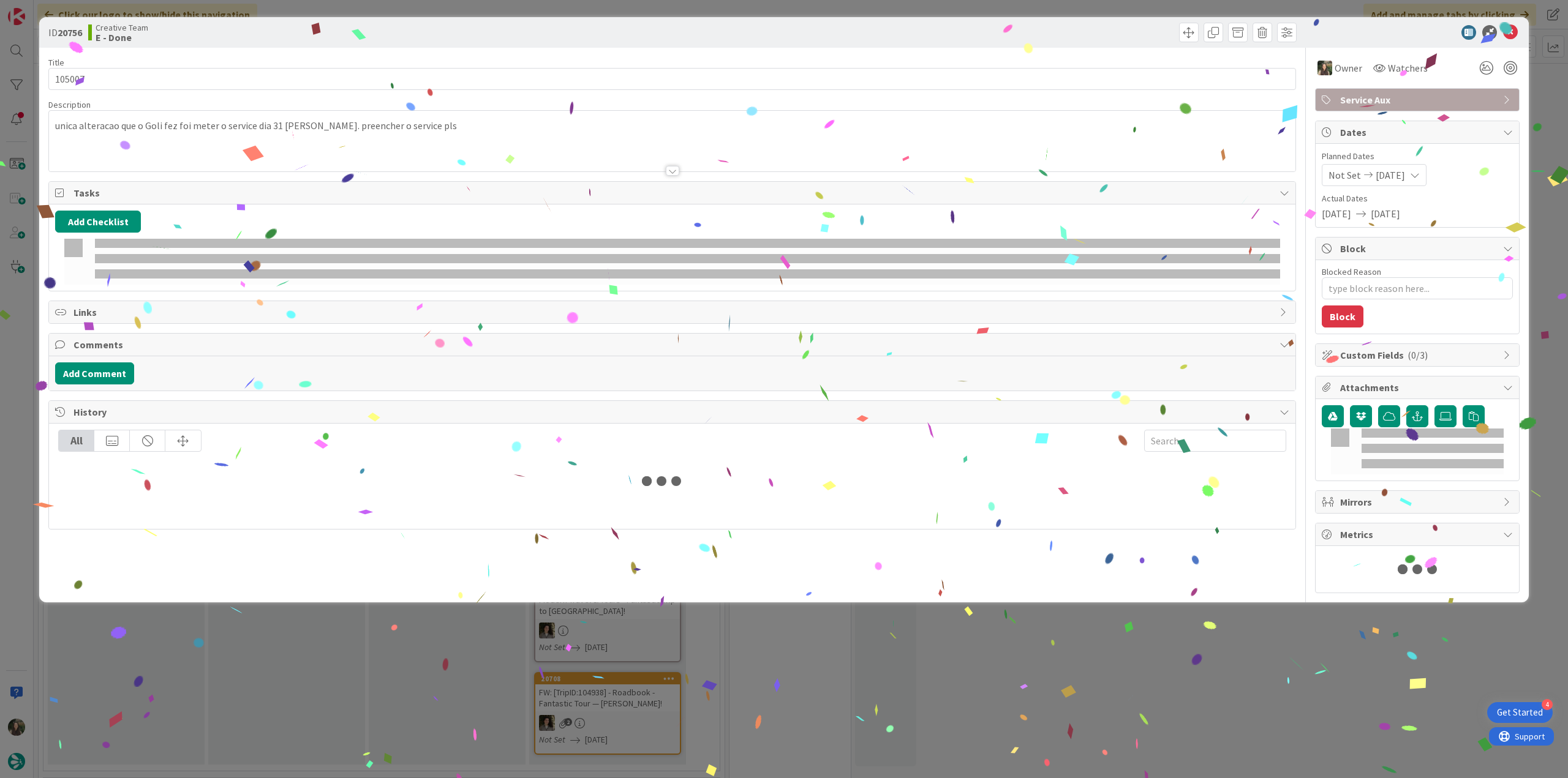
type textarea "x"
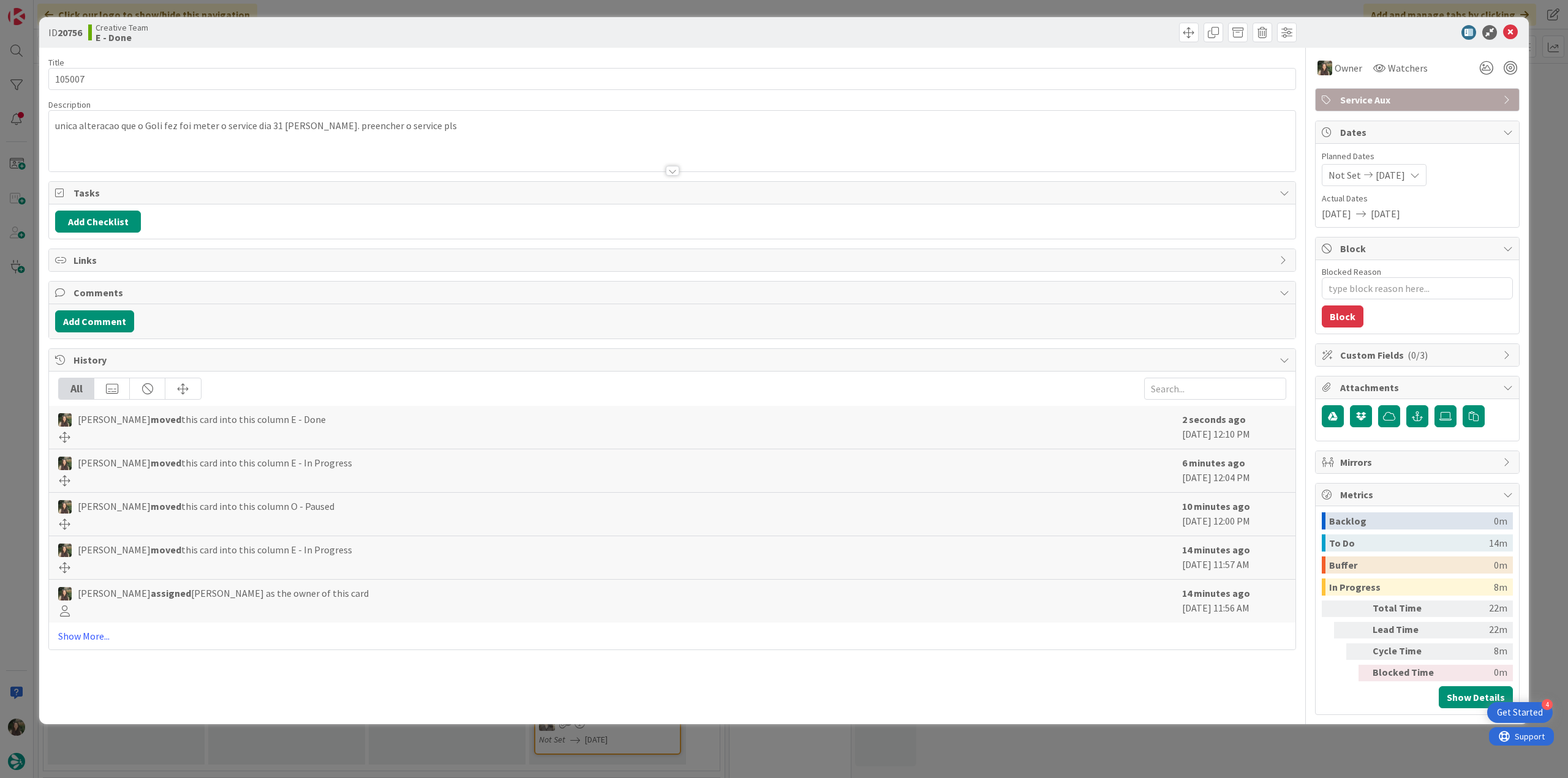
click at [1235, 741] on div "ID 20756 Creative Team E - Done Title 6 / 128 105007 Description unica alteraca…" at bounding box center [784, 389] width 1568 height 778
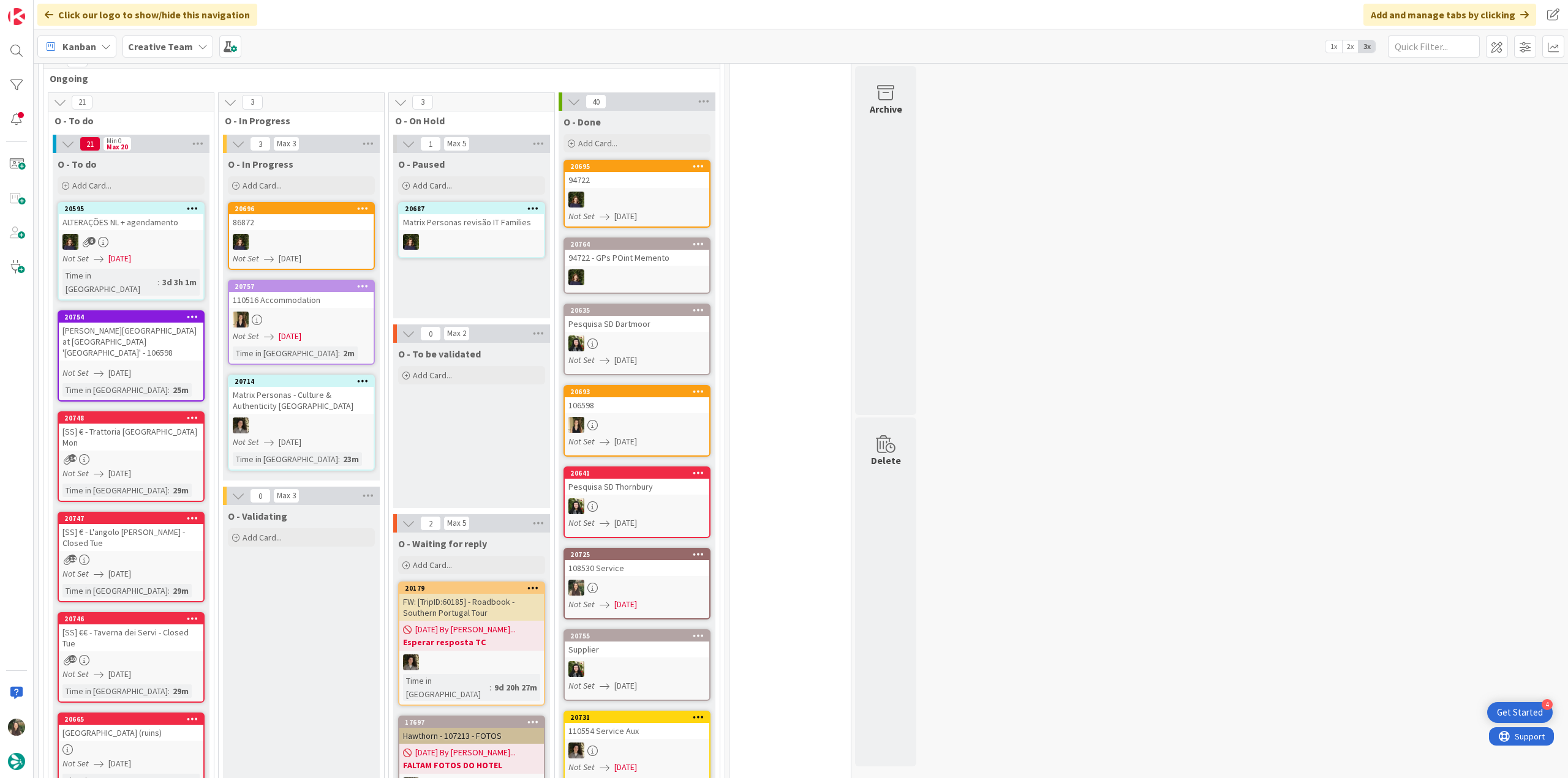
scroll to position [735, 0]
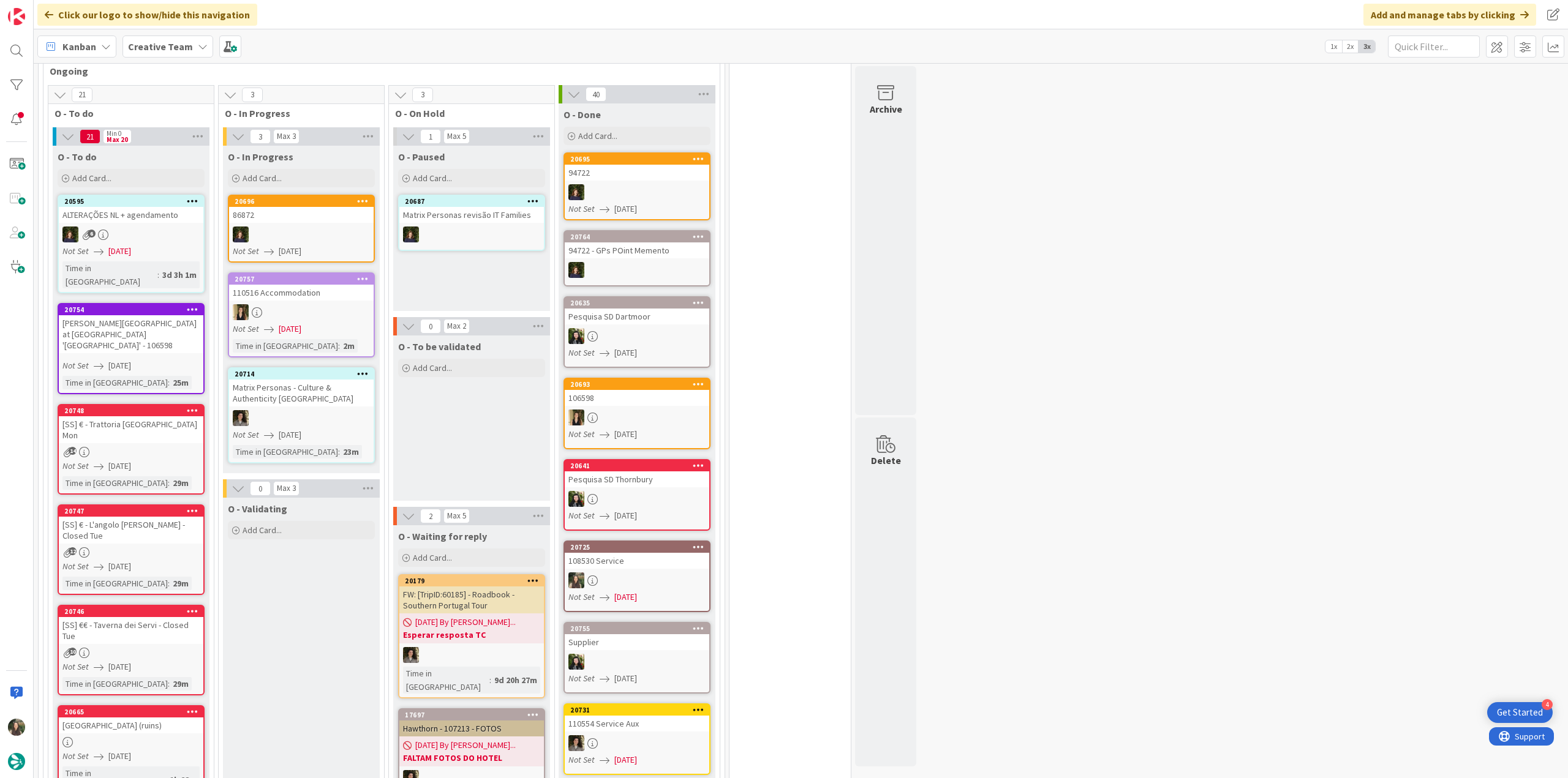
click at [186, 315] on div "[PERSON_NAME][GEOGRAPHIC_DATA] at [GEOGRAPHIC_DATA] '[GEOGRAPHIC_DATA]' - 106598" at bounding box center [131, 334] width 144 height 38
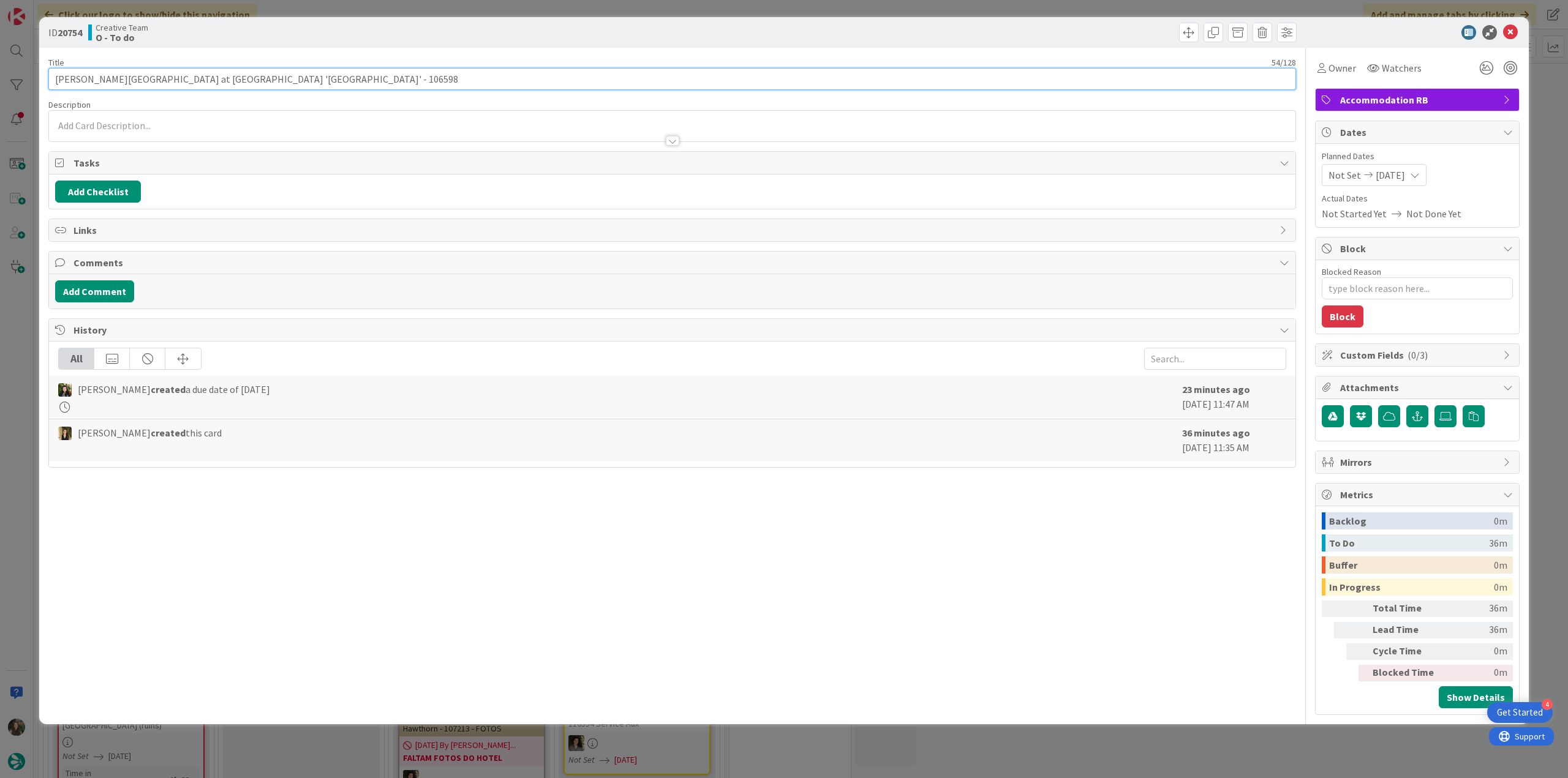
click at [275, 77] on input "[PERSON_NAME][GEOGRAPHIC_DATA] at [GEOGRAPHIC_DATA] '[GEOGRAPHIC_DATA]' - 106598" at bounding box center [672, 79] width 1247 height 22
drag, startPoint x: 55, startPoint y: 79, endPoint x: 231, endPoint y: 80, distance: 176.0
click at [231, 80] on input "[PERSON_NAME][GEOGRAPHIC_DATA] at [GEOGRAPHIC_DATA] '[GEOGRAPHIC_DATA]' - 106598" at bounding box center [672, 79] width 1247 height 22
click at [72, 83] on input "[PERSON_NAME][GEOGRAPHIC_DATA] at [GEOGRAPHIC_DATA] '[GEOGRAPHIC_DATA]' - 106598" at bounding box center [672, 79] width 1247 height 22
drag, startPoint x: 53, startPoint y: 81, endPoint x: 175, endPoint y: 79, distance: 122.0
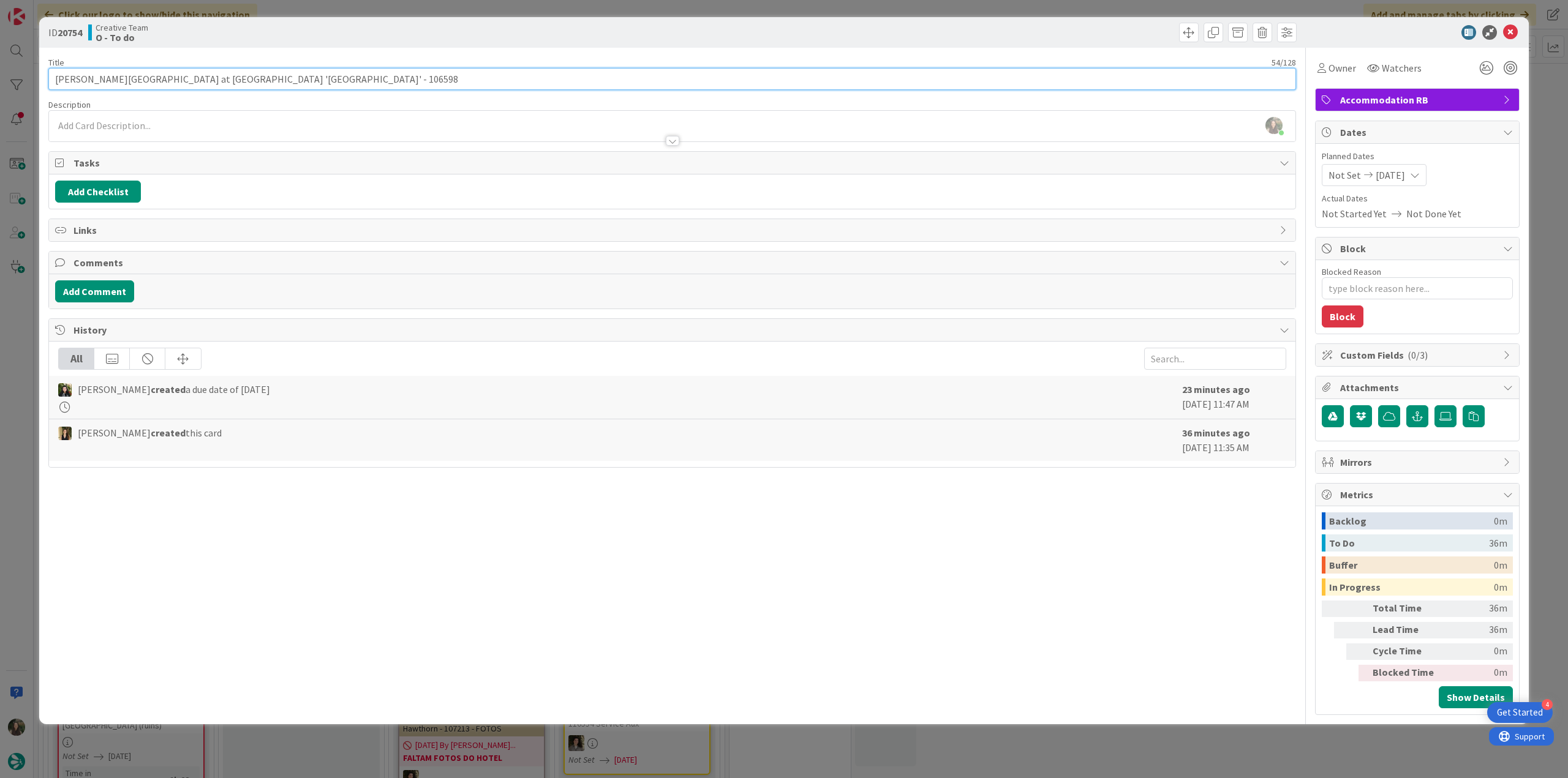
click at [175, 79] on input "[PERSON_NAME][GEOGRAPHIC_DATA] at [GEOGRAPHIC_DATA] '[GEOGRAPHIC_DATA]' - 106598" at bounding box center [672, 79] width 1247 height 22
drag, startPoint x: 1328, startPoint y: 69, endPoint x: 1331, endPoint y: 79, distance: 10.4
click at [1328, 69] on span "Owner" at bounding box center [1342, 68] width 27 height 15
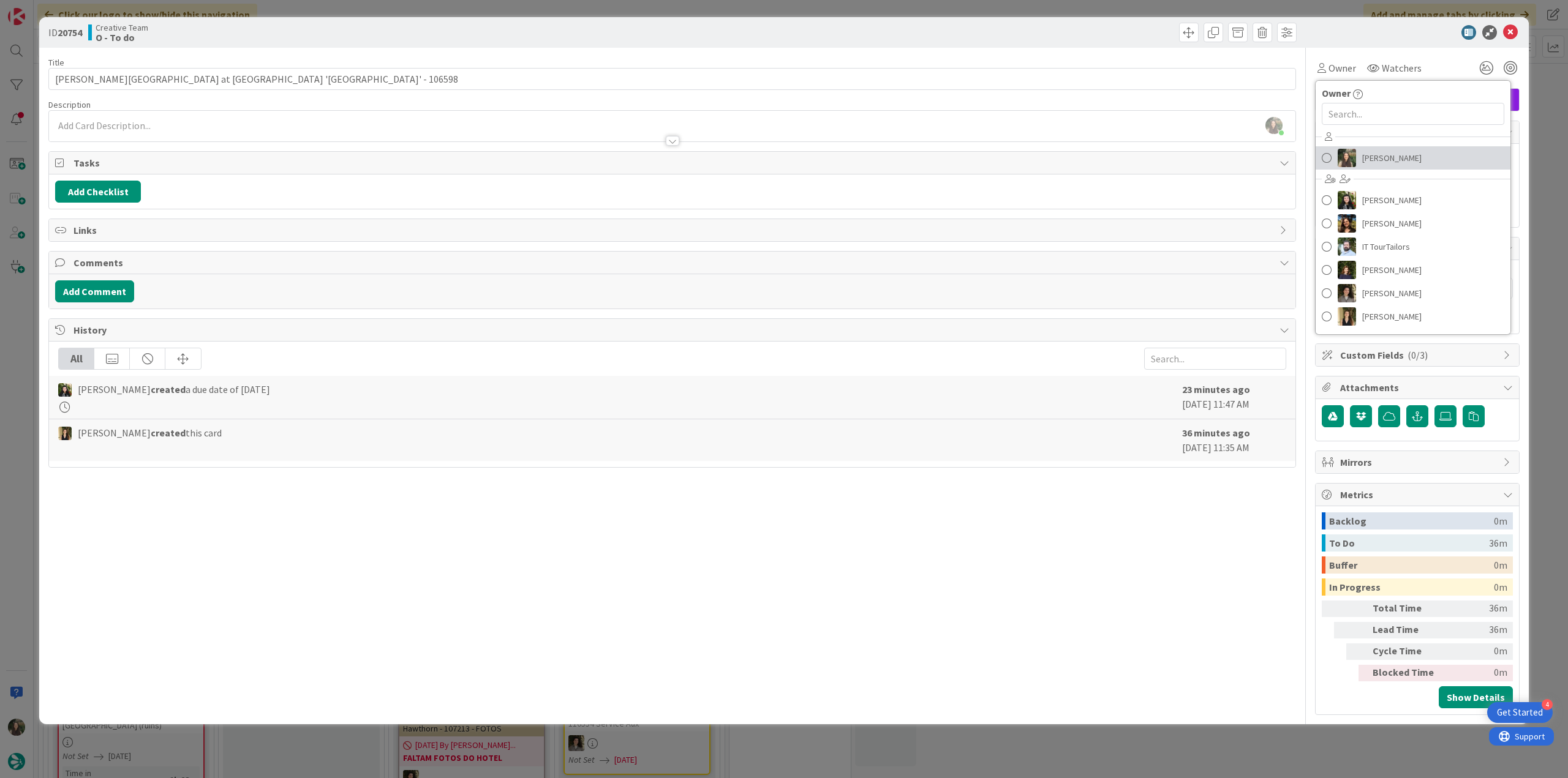
drag, startPoint x: 1368, startPoint y: 152, endPoint x: 1288, endPoint y: 158, distance: 80.2
click at [1369, 152] on span "[PERSON_NAME]" at bounding box center [1391, 158] width 59 height 18
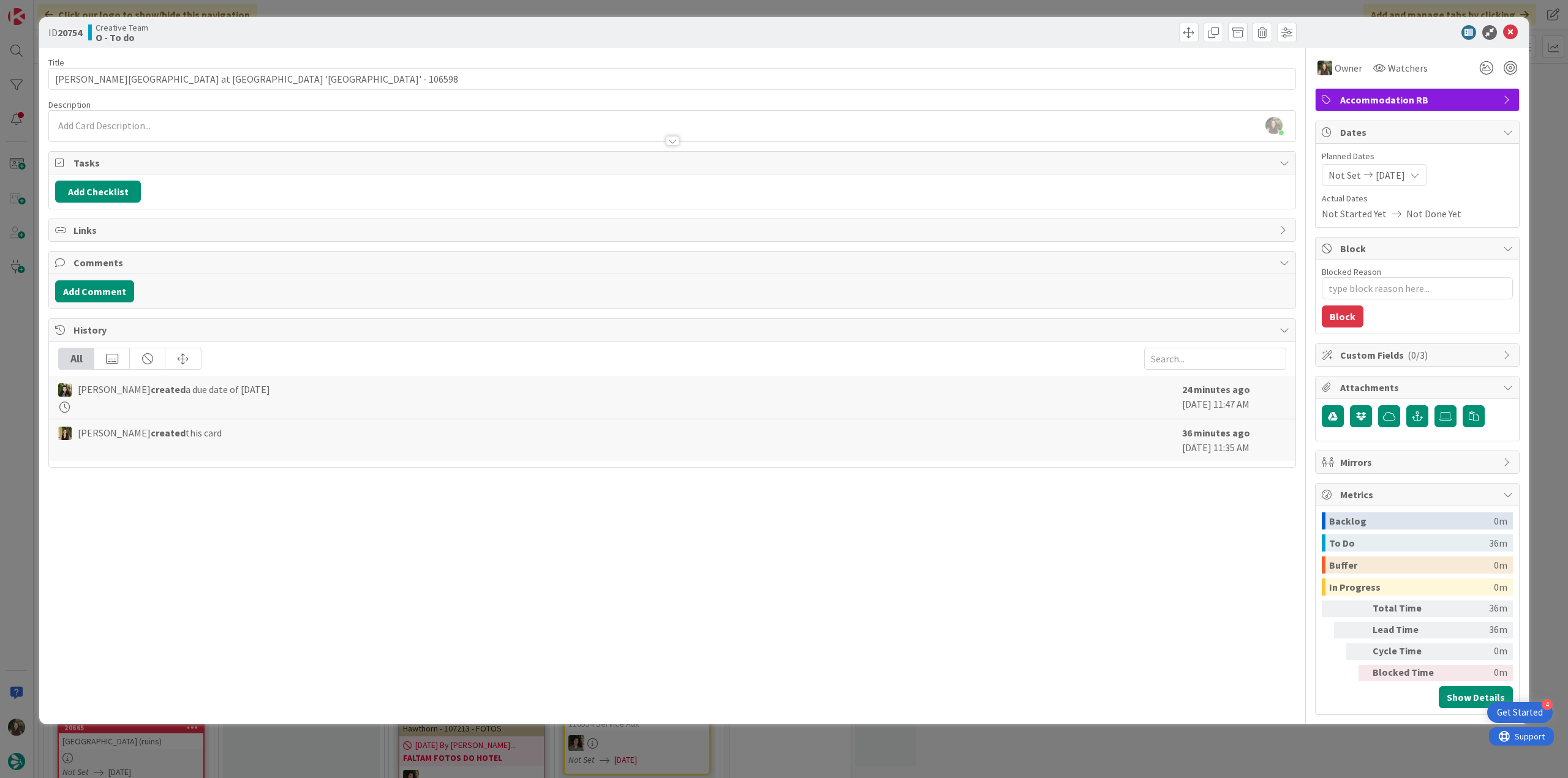
click at [18, 327] on div "ID 20754 Creative Team O - To do Title 54 / 128 [PERSON_NAME][GEOGRAPHIC_DATA] …" at bounding box center [784, 389] width 1568 height 778
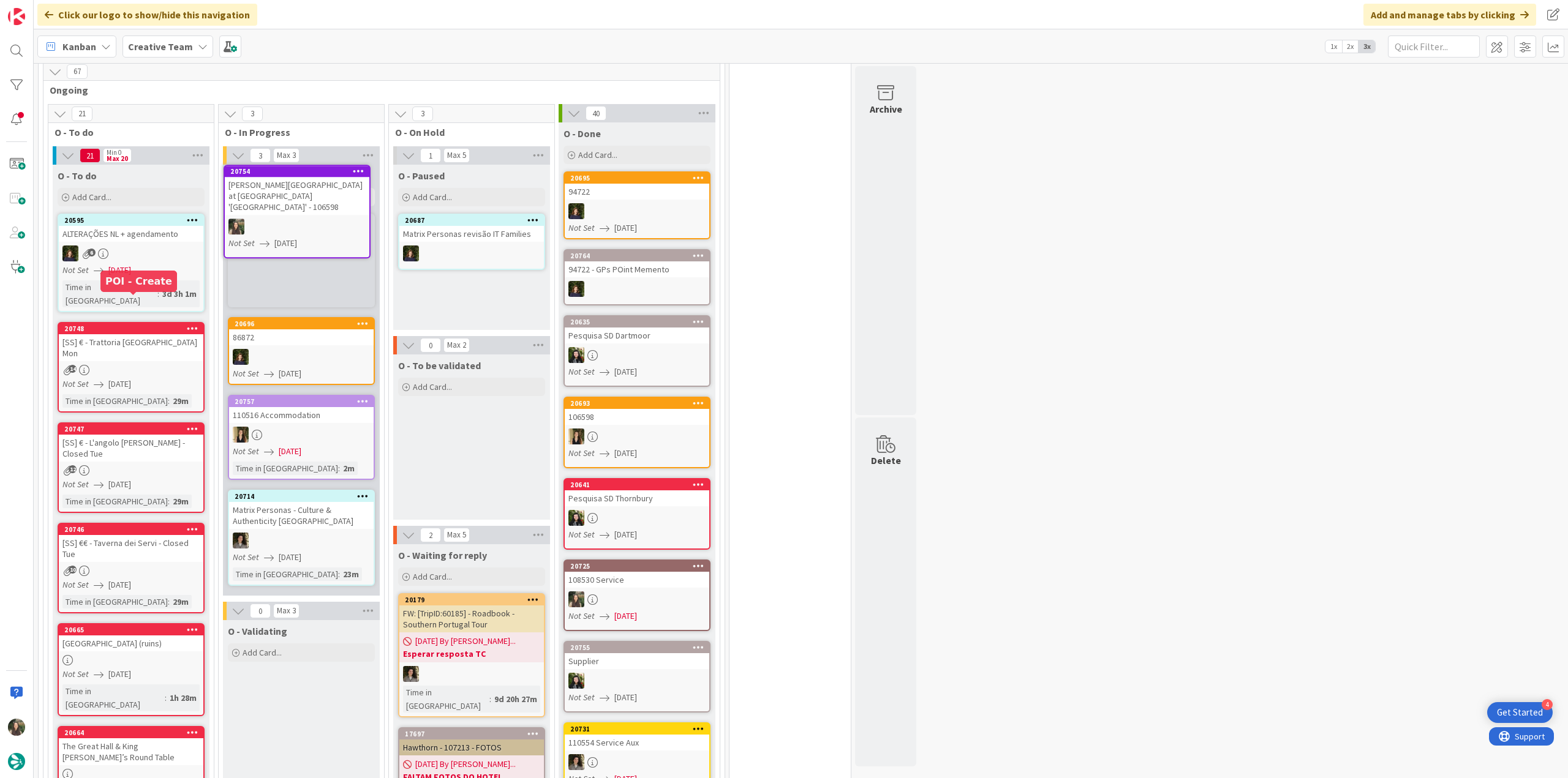
scroll to position [713, 0]
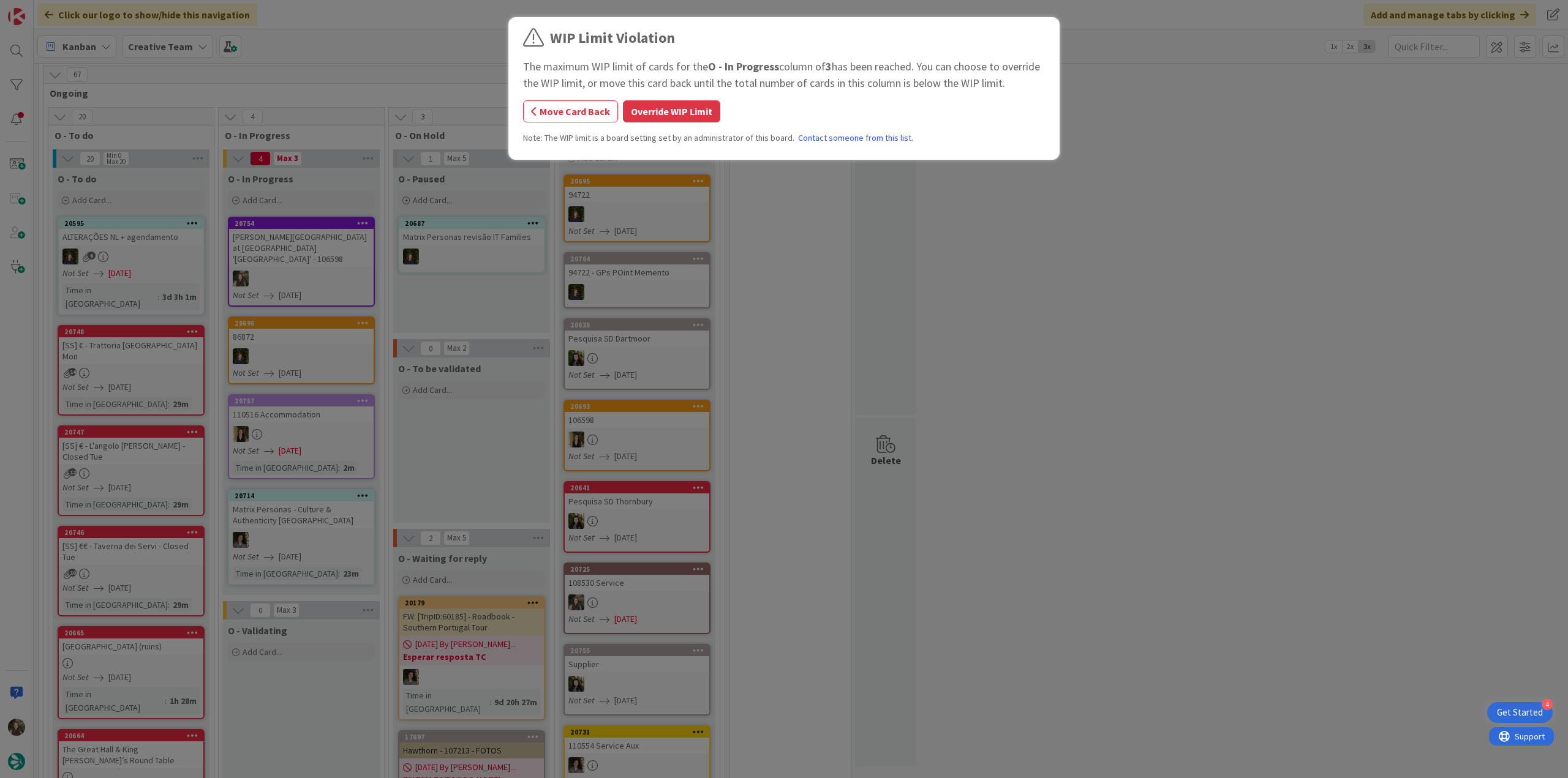
click at [687, 111] on button "Override WIP Limit" at bounding box center [671, 111] width 98 height 22
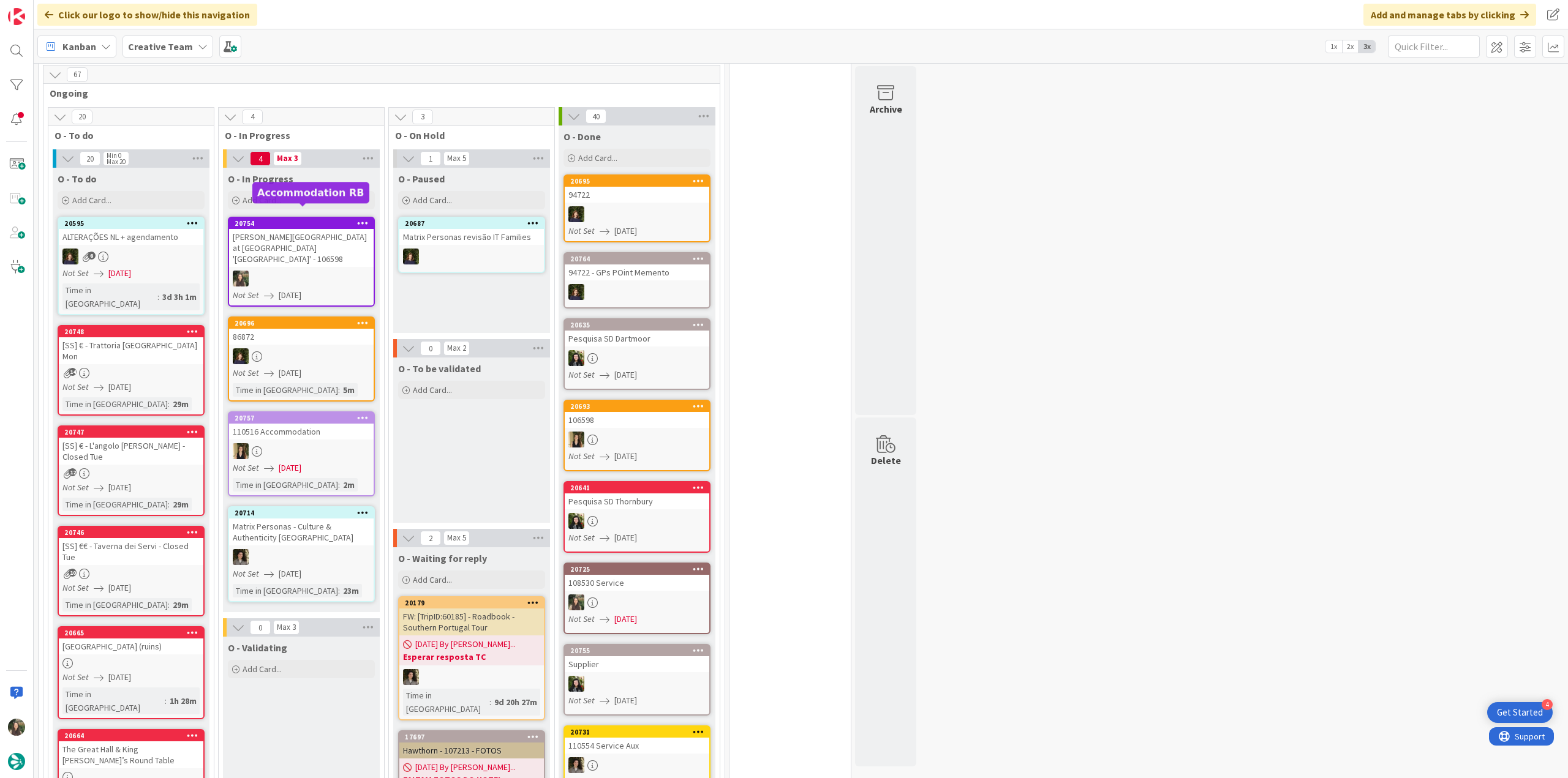
click at [297, 229] on div "[PERSON_NAME][GEOGRAPHIC_DATA] at [GEOGRAPHIC_DATA] '[GEOGRAPHIC_DATA]' - 106598" at bounding box center [301, 248] width 144 height 38
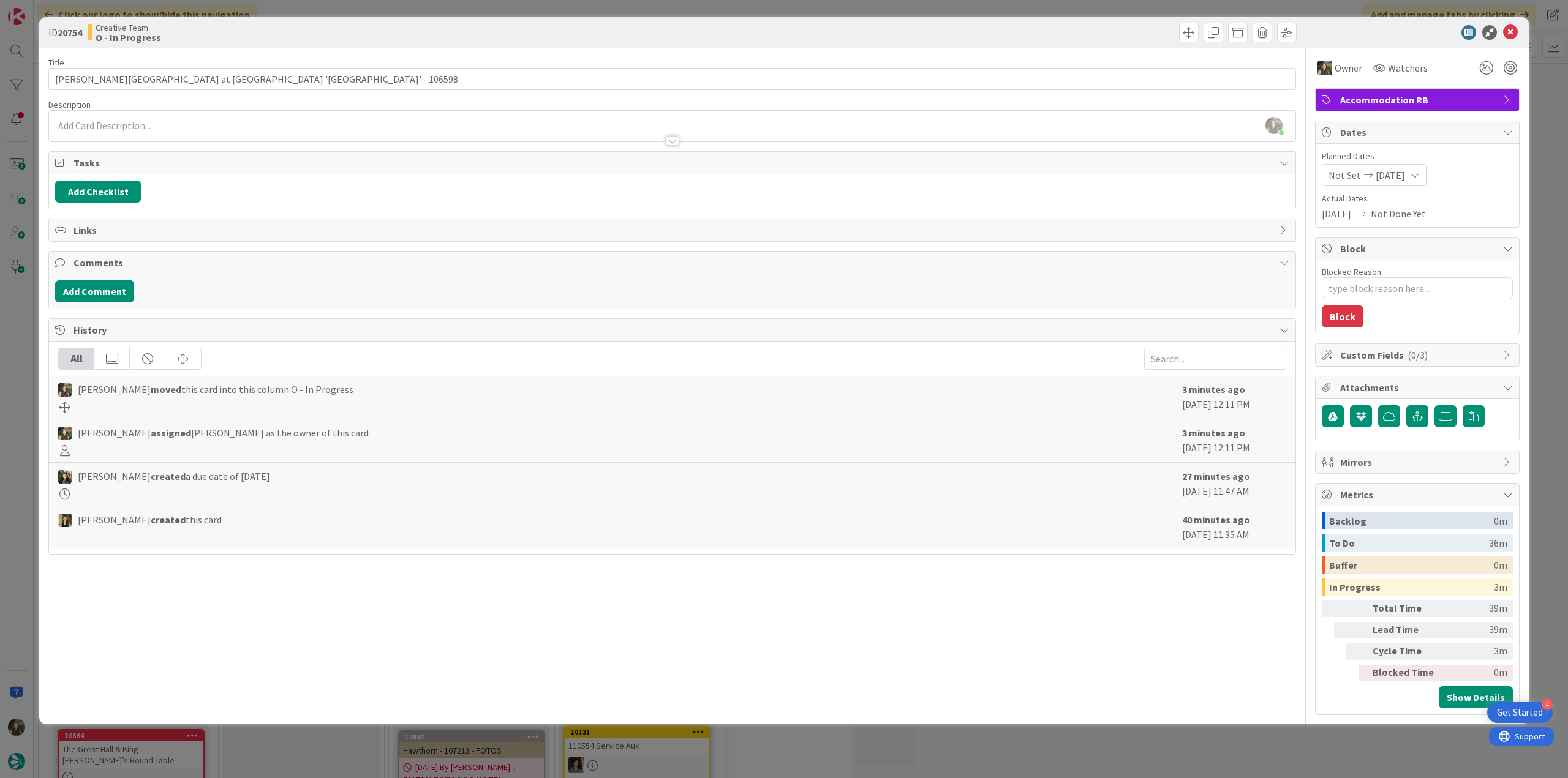
drag, startPoint x: 36, startPoint y: 304, endPoint x: 31, endPoint y: 314, distance: 11.2
click at [36, 304] on div "ID 20754 Creative Team O - In Progress Title 54 / 128 [PERSON_NAME][GEOGRAPHIC_…" at bounding box center [784, 389] width 1568 height 778
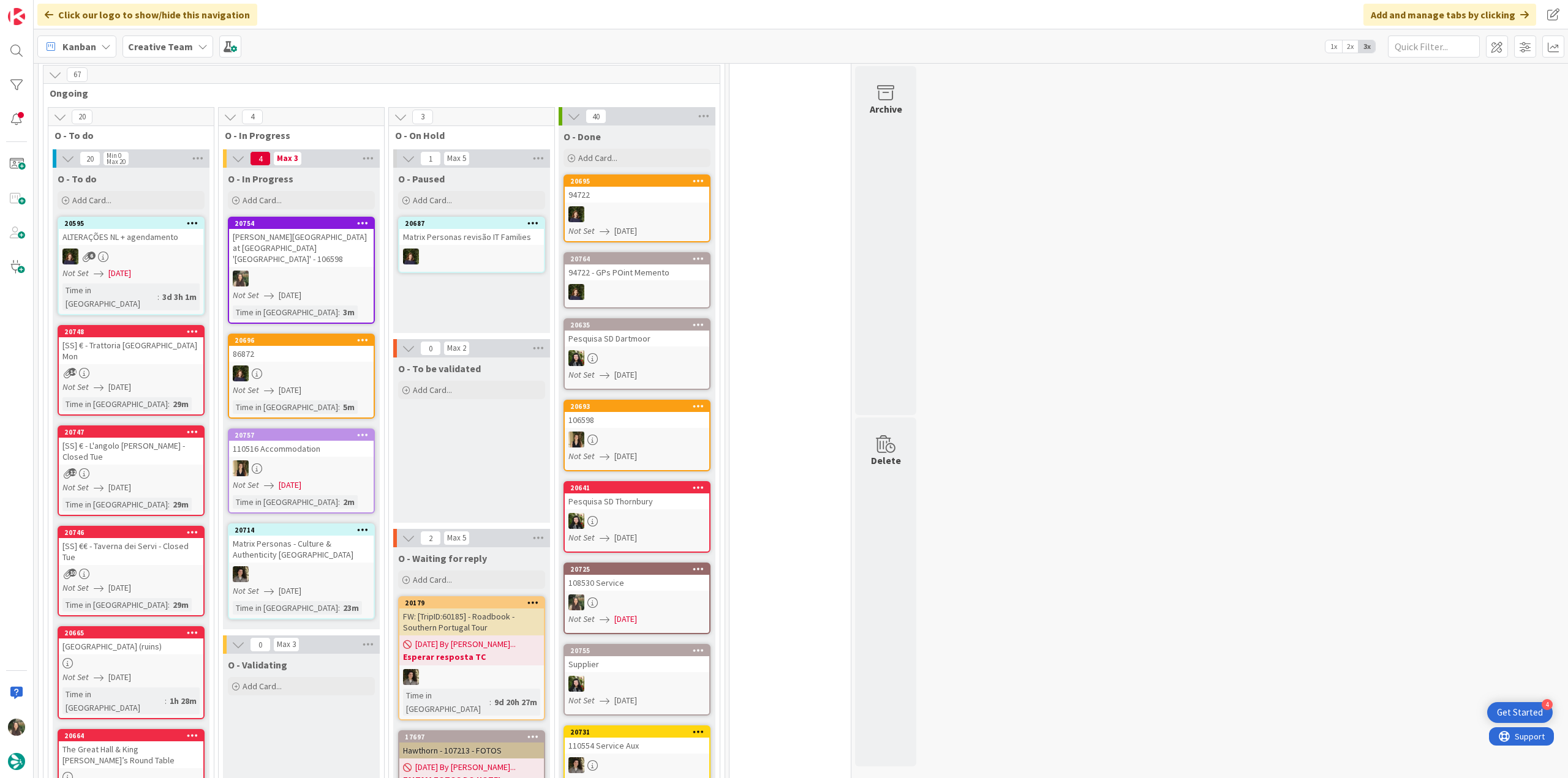
click at [302, 233] on div "[PERSON_NAME][GEOGRAPHIC_DATA] at [GEOGRAPHIC_DATA] '[GEOGRAPHIC_DATA]' - 106598" at bounding box center [301, 248] width 144 height 38
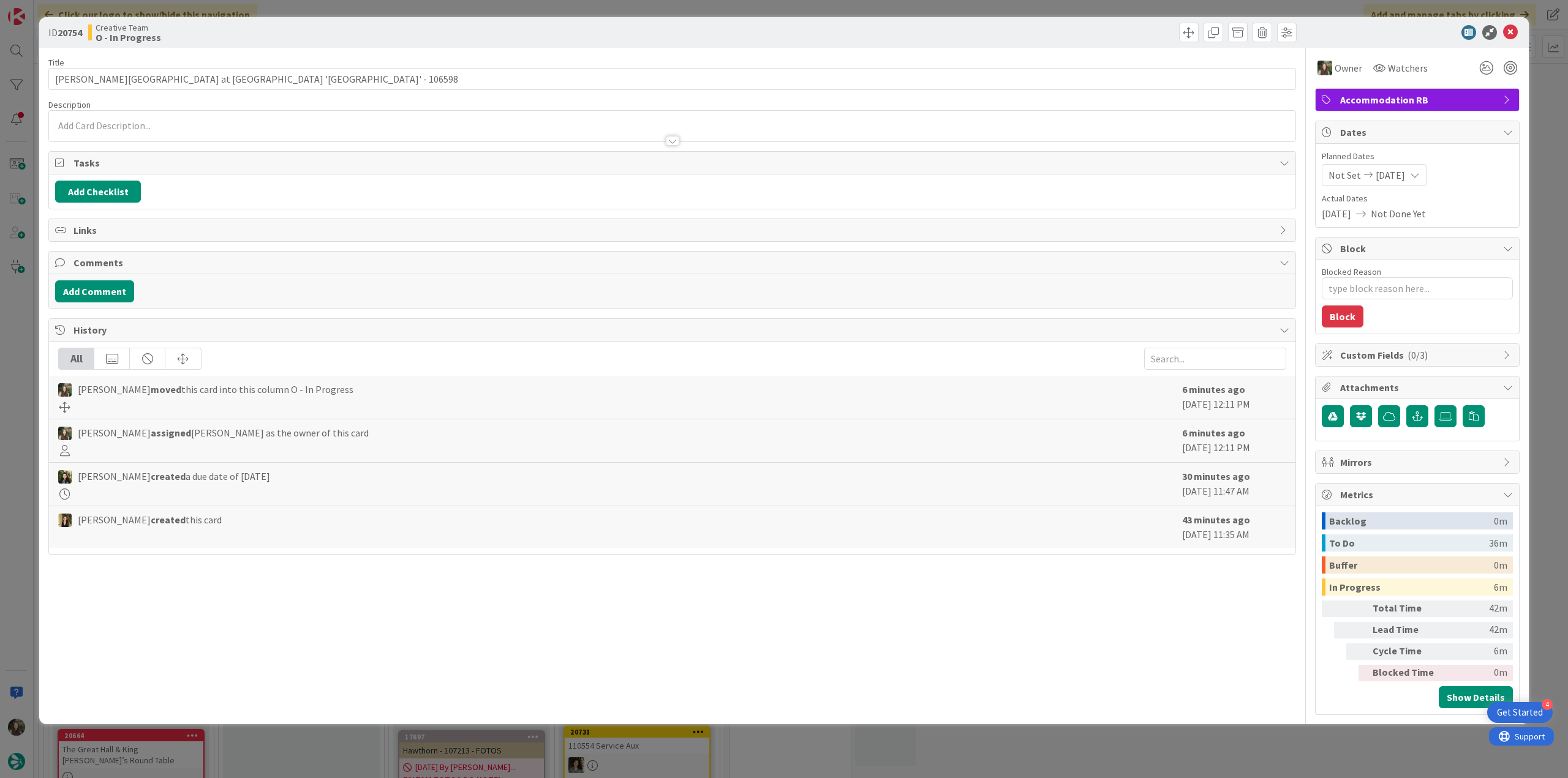
click at [1326, 746] on div "ID 20754 Creative Team O - In Progress Title 54 / 128 [PERSON_NAME][GEOGRAPHIC_…" at bounding box center [784, 389] width 1568 height 778
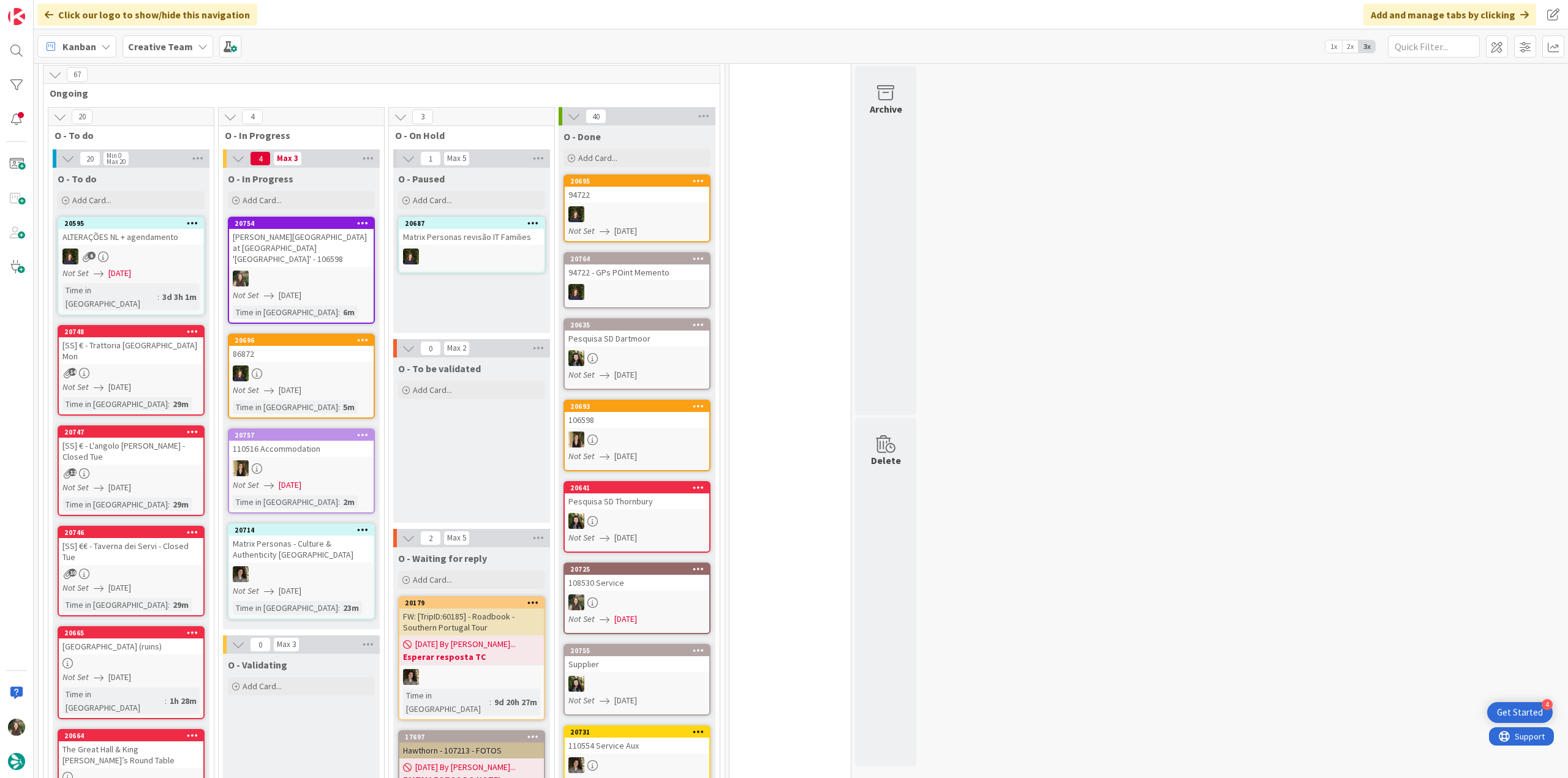
click at [305, 229] on div "[PERSON_NAME][GEOGRAPHIC_DATA] at [GEOGRAPHIC_DATA] '[GEOGRAPHIC_DATA]' - 106598" at bounding box center [301, 248] width 144 height 38
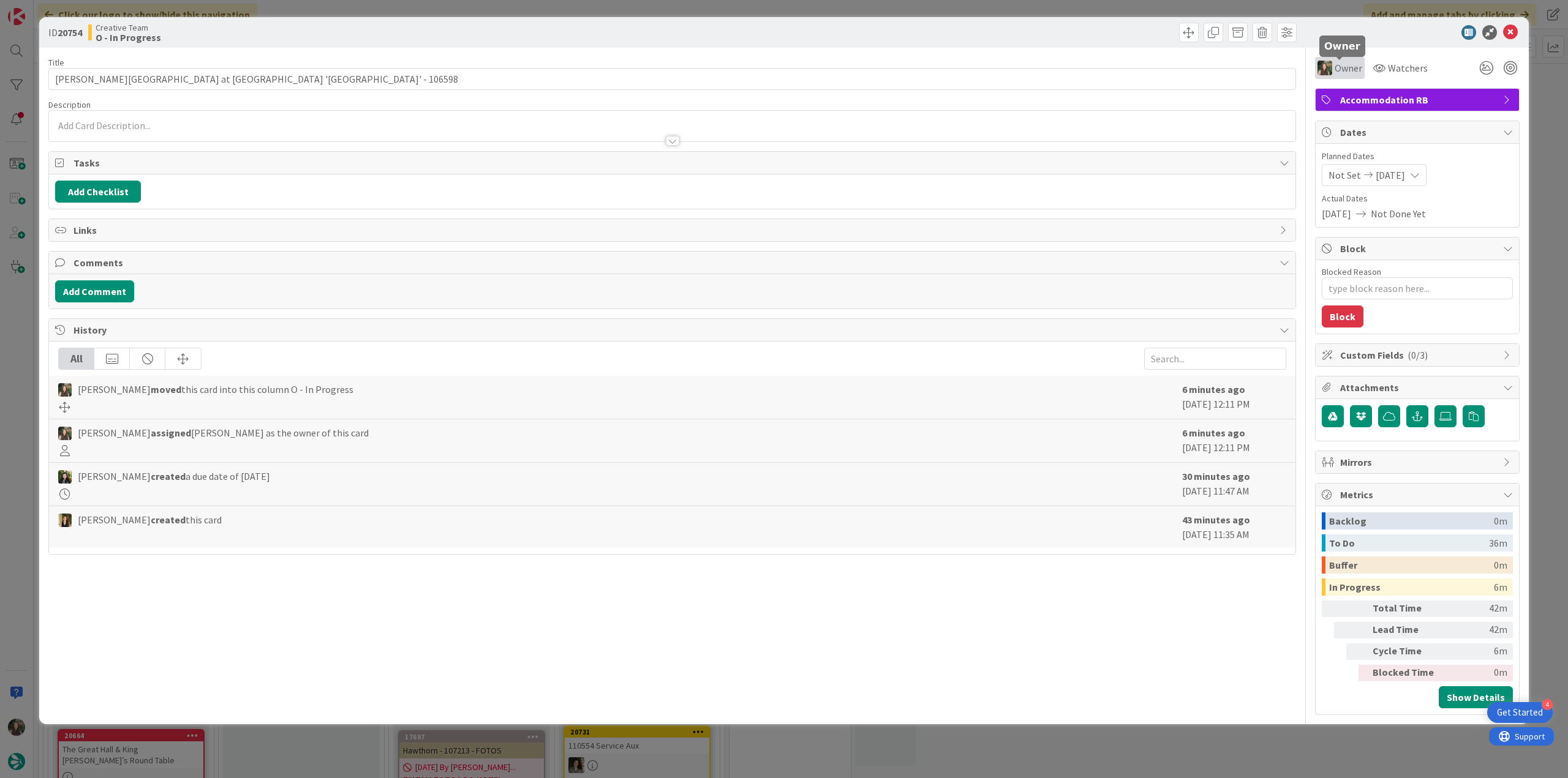
click at [1347, 68] on span "Owner" at bounding box center [1348, 68] width 27 height 15
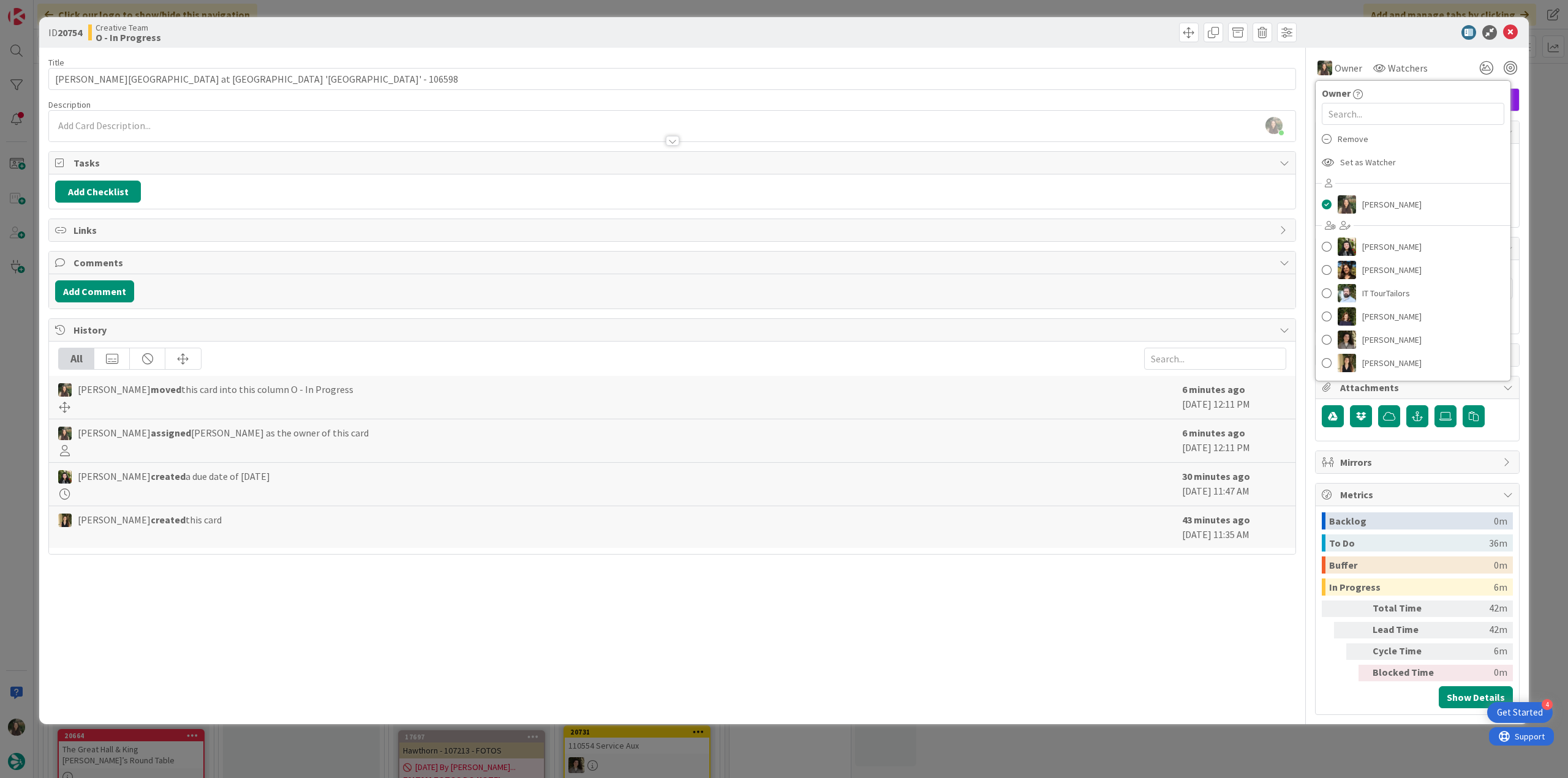
click at [1256, 581] on div "Title 54 / 128 [PERSON_NAME][GEOGRAPHIC_DATA] at [GEOGRAPHIC_DATA]-bheist 'Brew…" at bounding box center [672, 381] width 1247 height 668
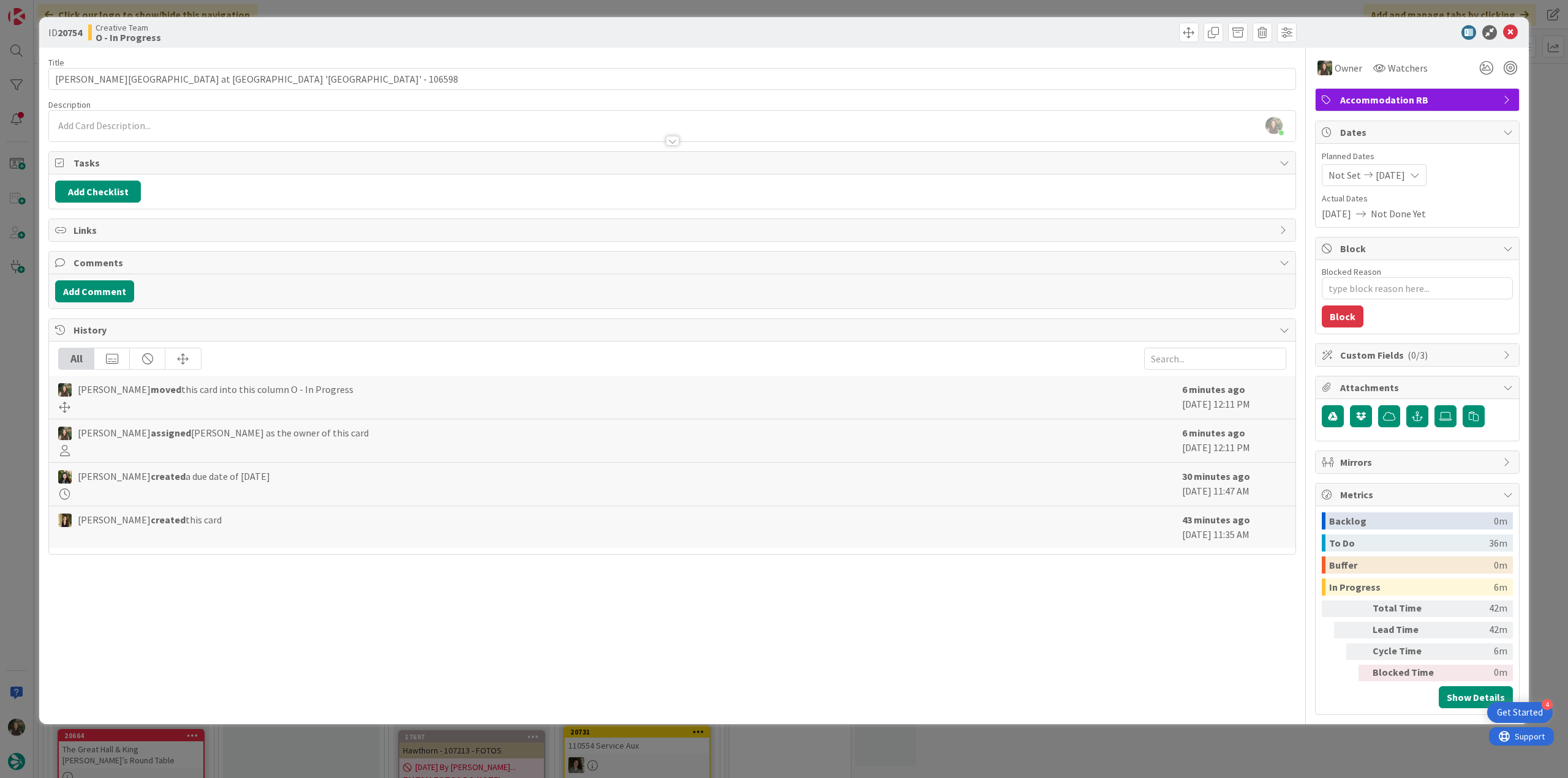
click at [1447, 99] on span "Accommodation RB" at bounding box center [1418, 100] width 157 height 15
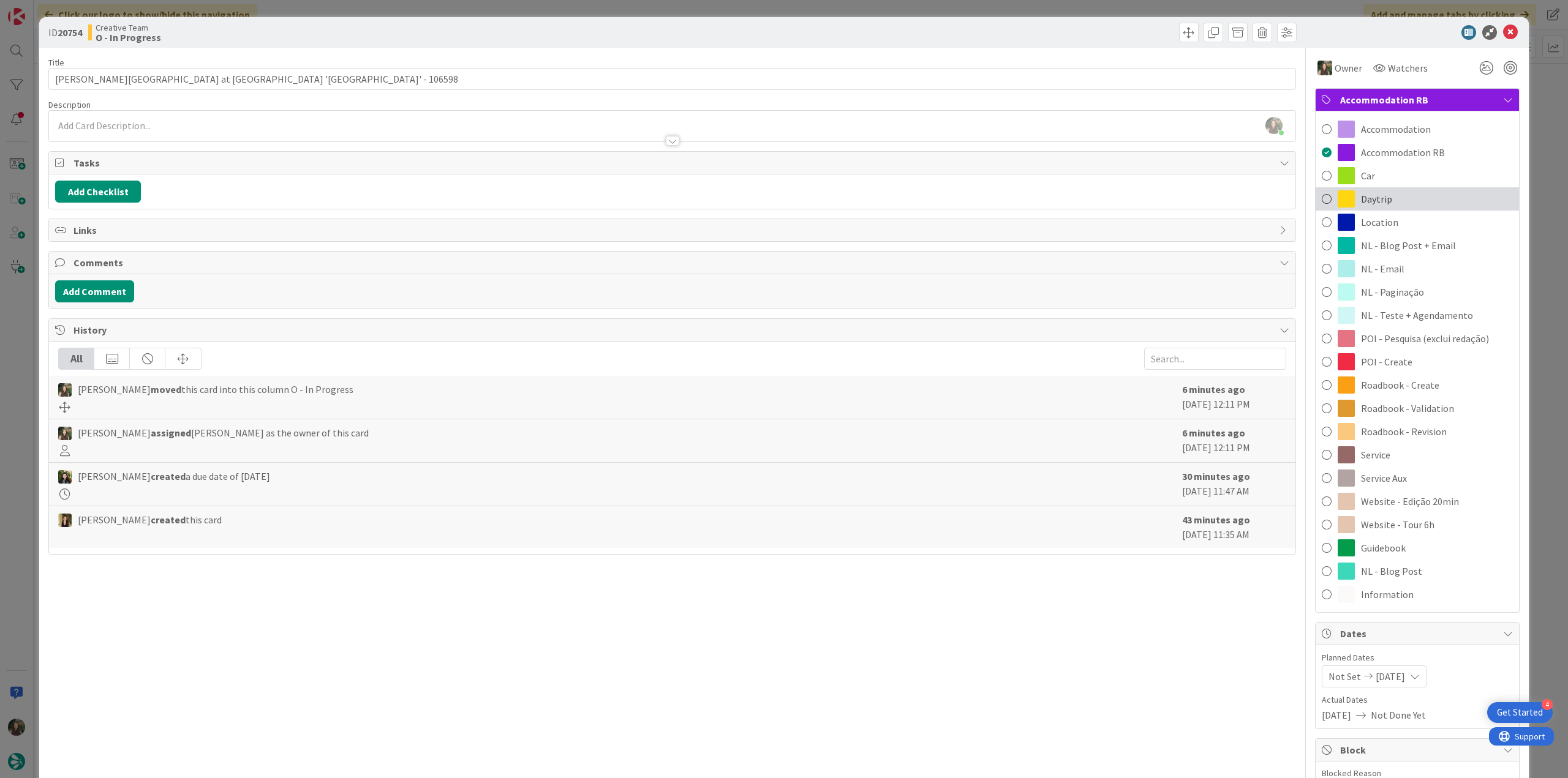
click at [1395, 204] on div "Daytrip" at bounding box center [1416, 198] width 204 height 23
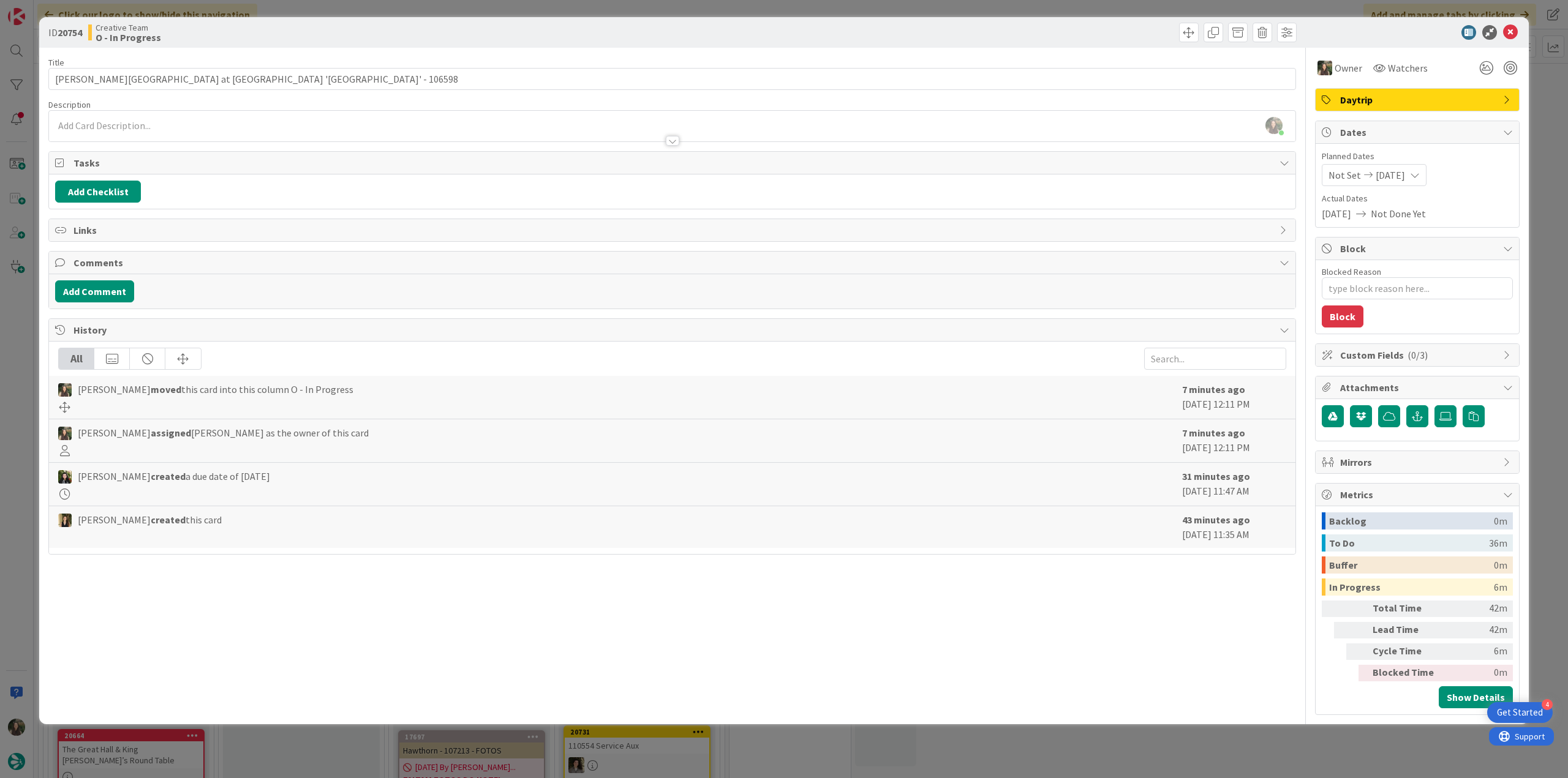
drag, startPoint x: 1536, startPoint y: 146, endPoint x: 1523, endPoint y: 150, distance: 13.6
click at [1536, 145] on div "ID 20754 Creative Team O - In Progress Title 54 / 128 [PERSON_NAME][GEOGRAPHIC_…" at bounding box center [784, 389] width 1568 height 778
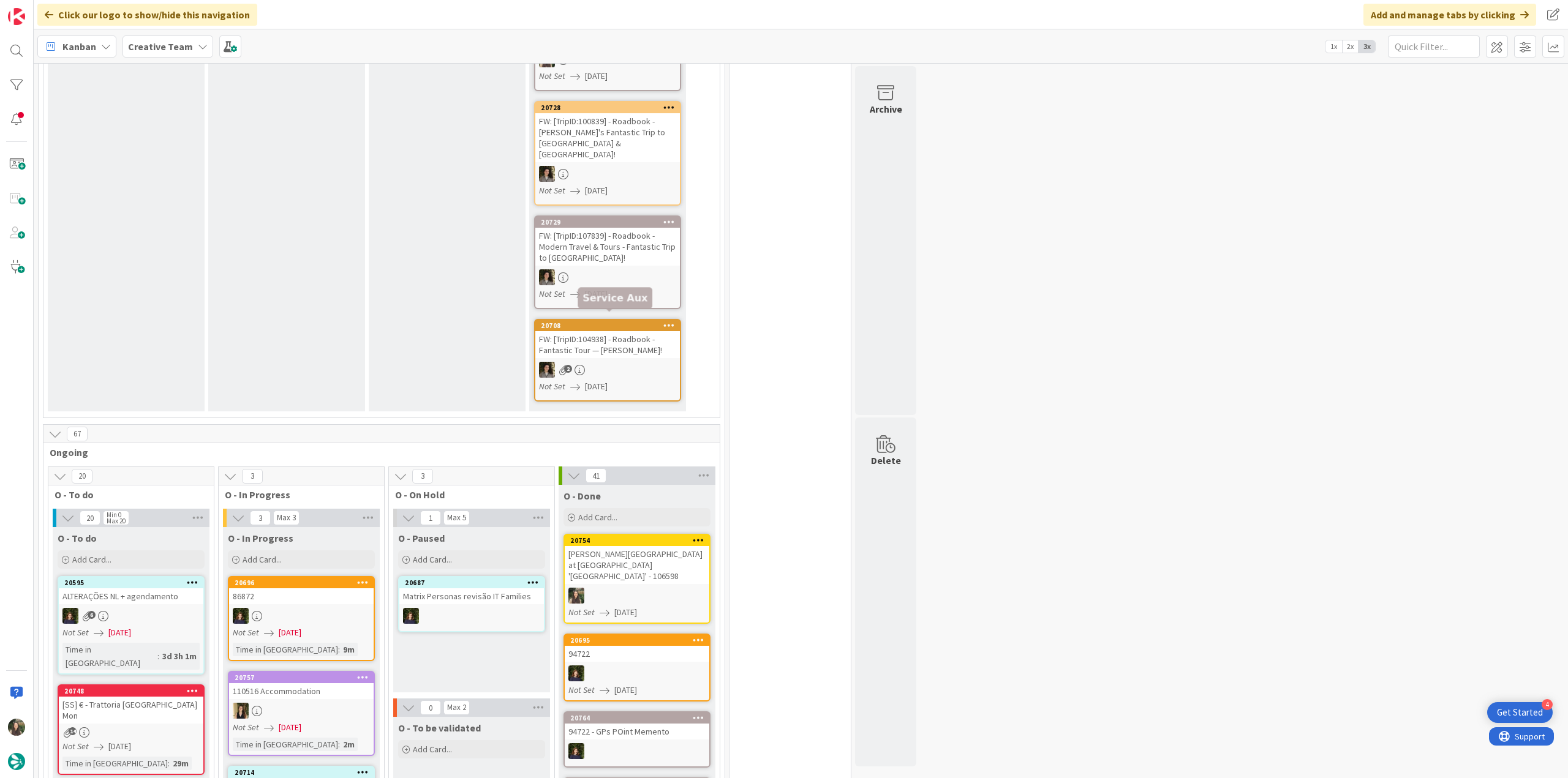
scroll to position [552, 0]
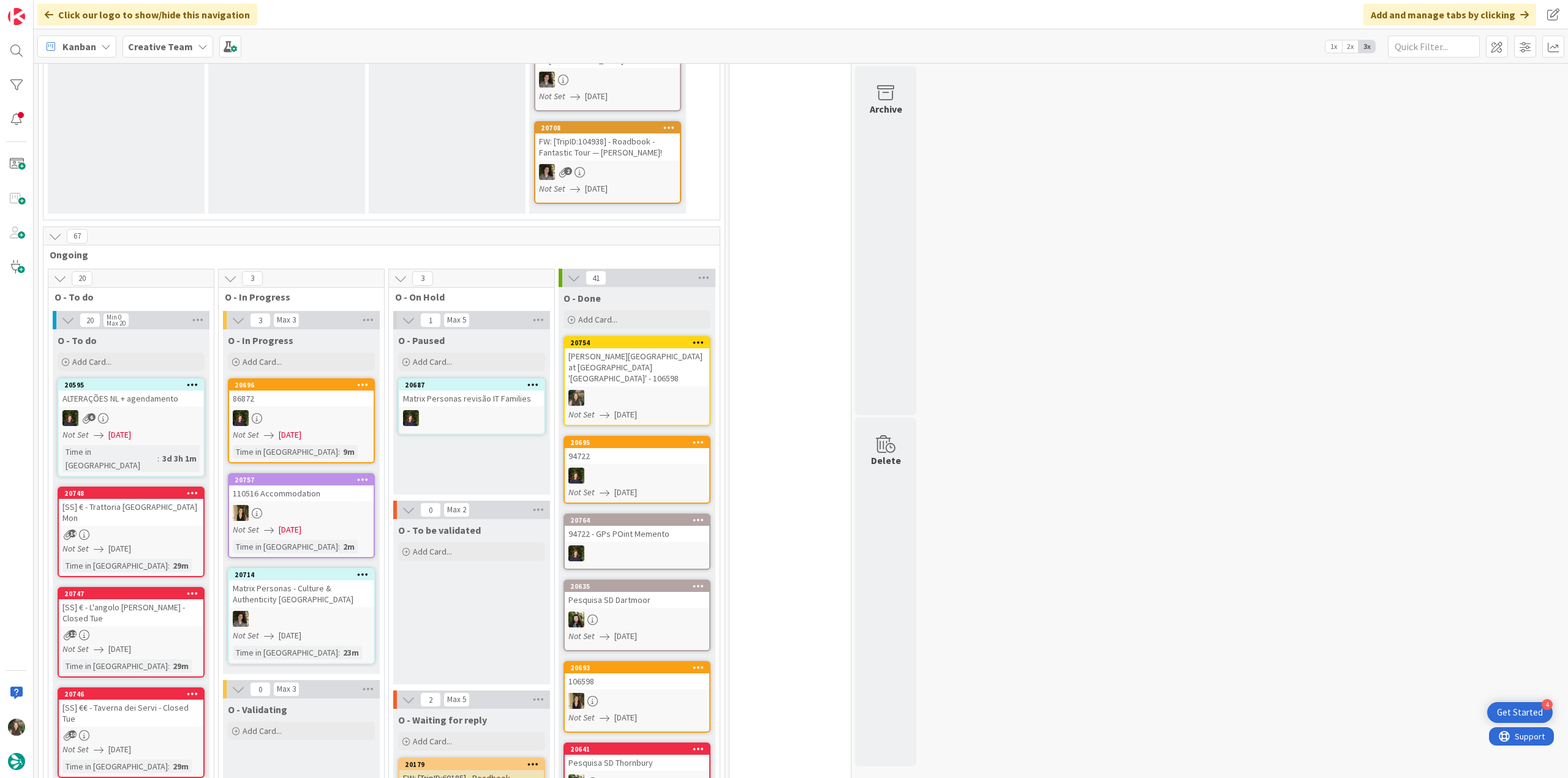
click at [641, 352] on div "[PERSON_NAME][GEOGRAPHIC_DATA] at [GEOGRAPHIC_DATA] '[GEOGRAPHIC_DATA]' - 106598" at bounding box center [637, 368] width 144 height 38
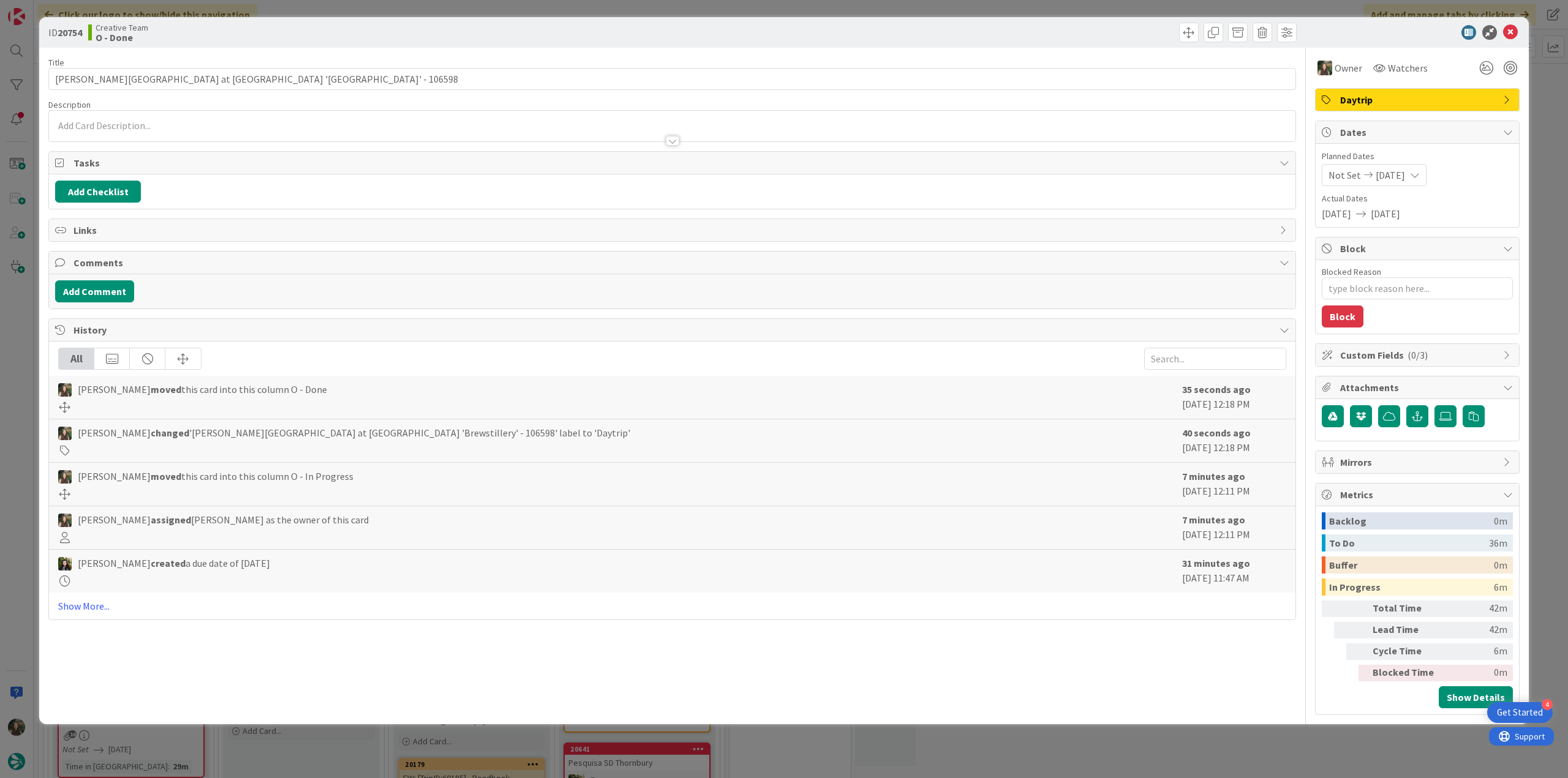
click at [1259, 741] on div "ID 20754 Creative Team O - Done Title 54 / 128 [PERSON_NAME][GEOGRAPHIC_DATA] a…" at bounding box center [784, 389] width 1568 height 778
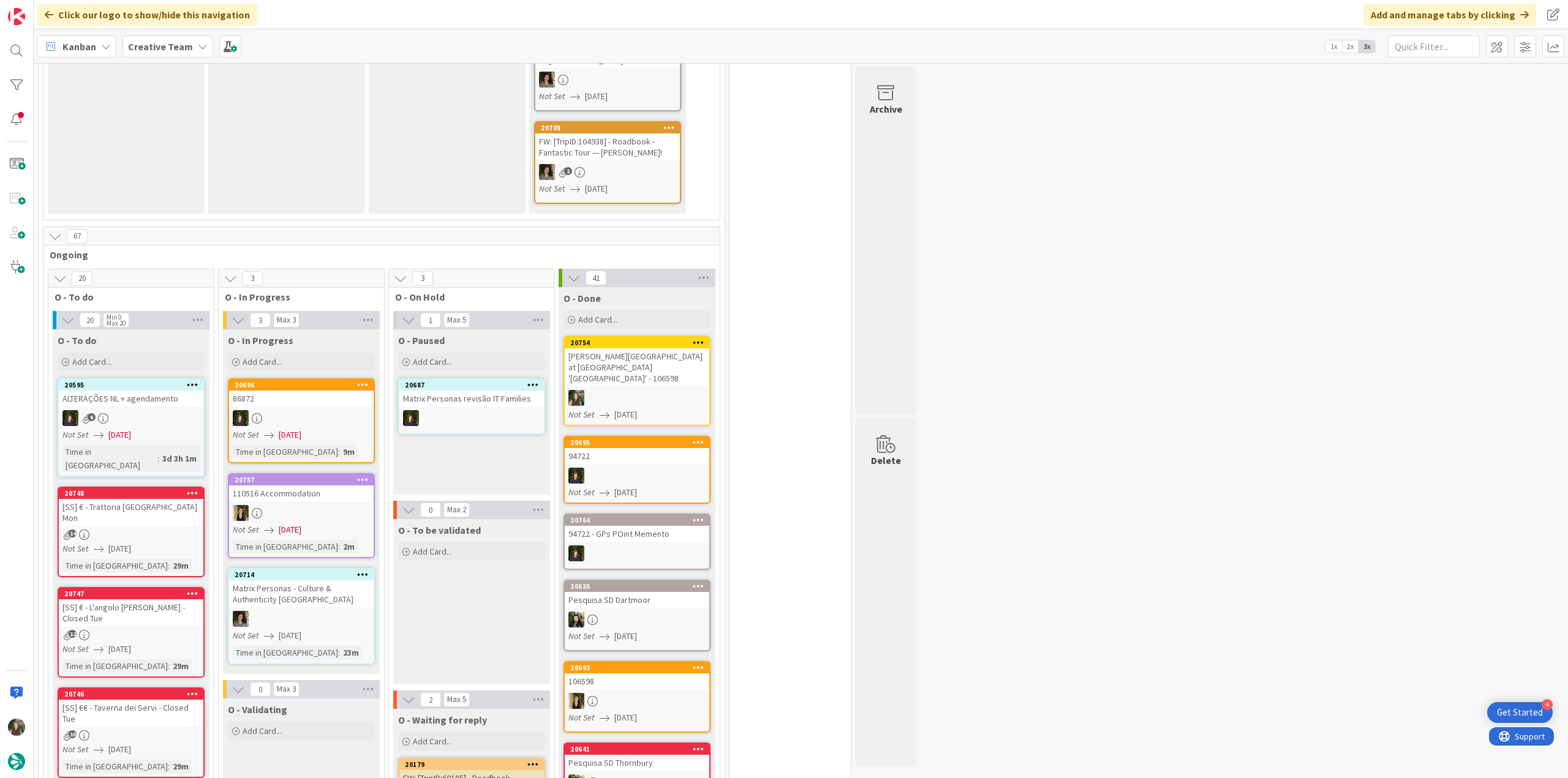
click at [147, 499] on div "[SS] € - Trattoria [GEOGRAPHIC_DATA] Mon" at bounding box center [131, 513] width 144 height 27
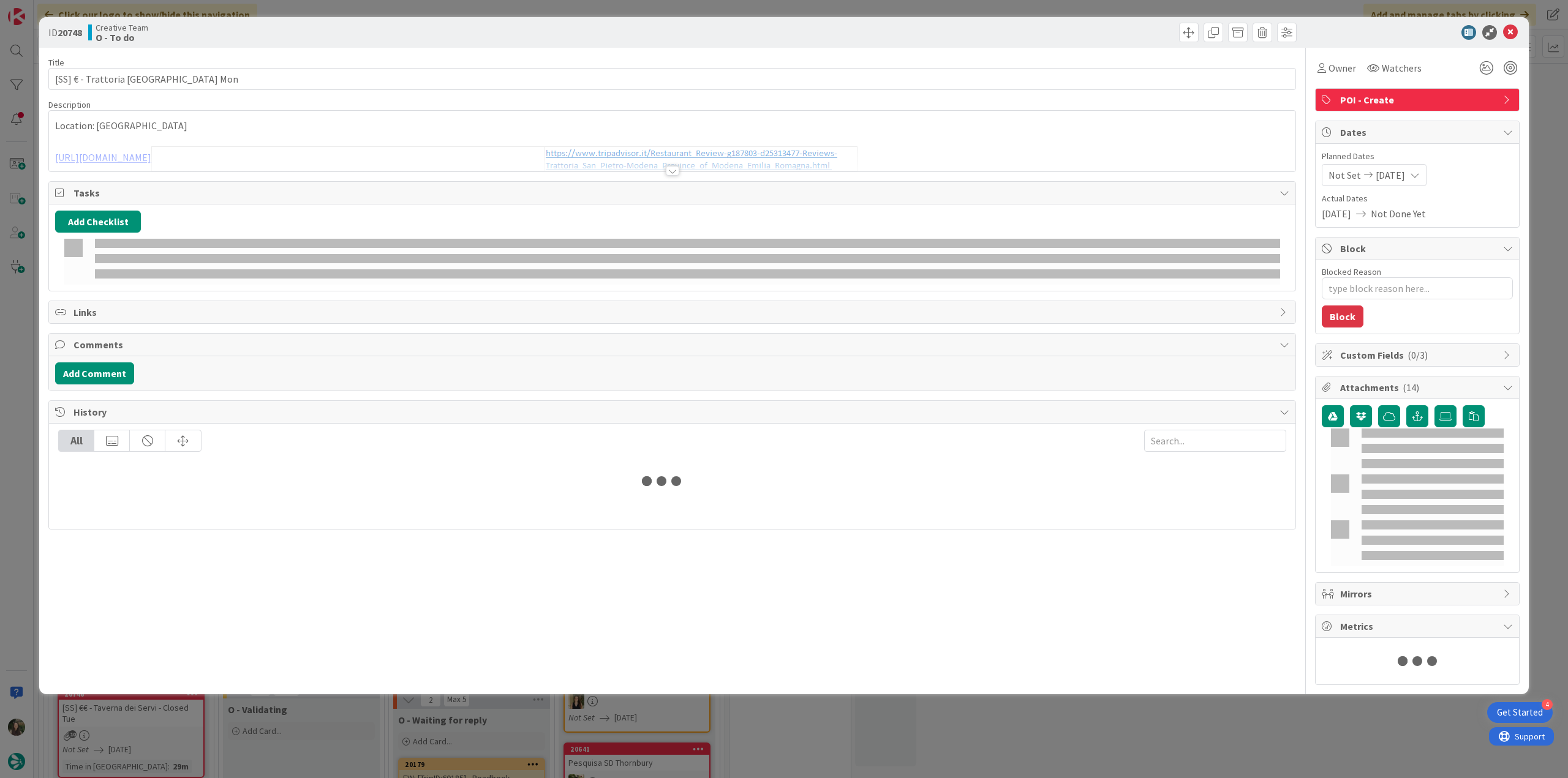
type textarea "x"
type input "[SS] € - Trattoria [GEOGRAPHIC_DATA] Mon"
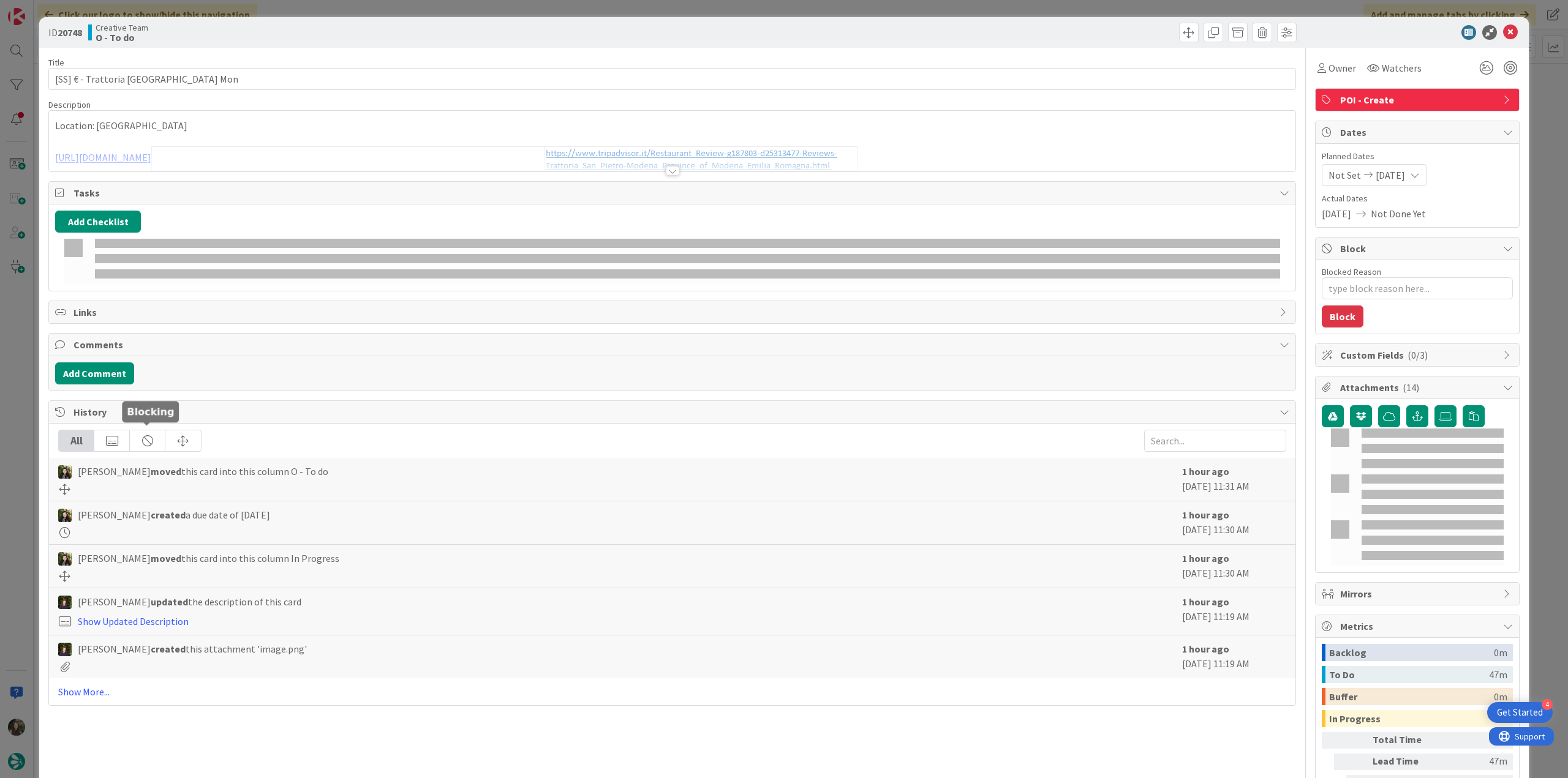
type textarea "x"
type input "[SS] € - Trattoria [GEOGRAPHIC_DATA] Mon"
type textarea "x"
type input "[SS] € - Trattoria [GEOGRAPHIC_DATA] Mon"
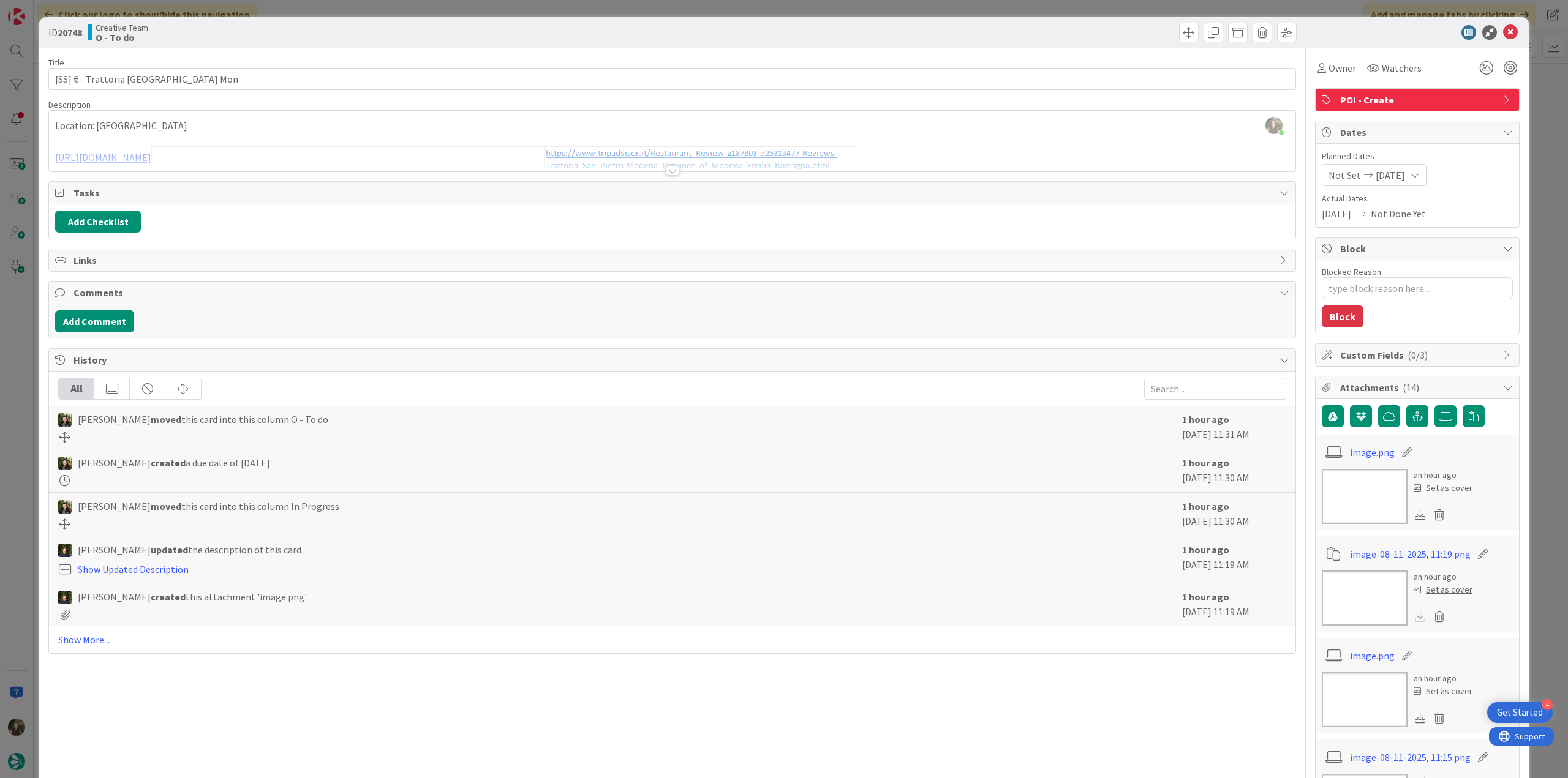
type textarea "x"
type input "[SS] € - Trattoria [GEOGRAPHIC_DATA] Mon"
click at [166, 124] on div "Inês Gonçalves just joined Location: Modena https://www.tripadvisor.it/Restaura…" at bounding box center [672, 141] width 1247 height 60
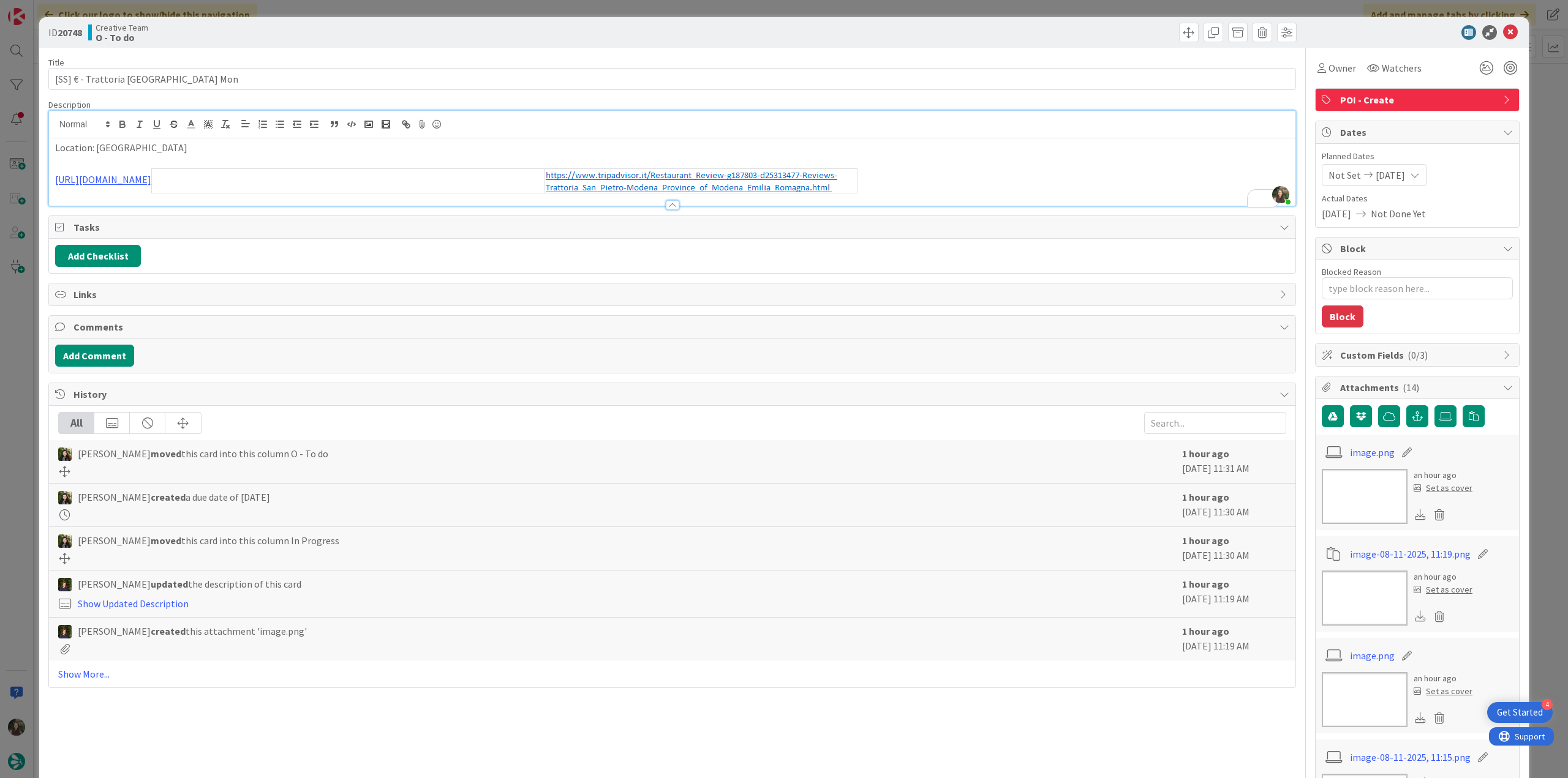
click at [10, 321] on div "ID 20748 Creative Team O - To do Title 43 / 128 [SS] € - Trattoria San Pietro -…" at bounding box center [784, 389] width 1568 height 778
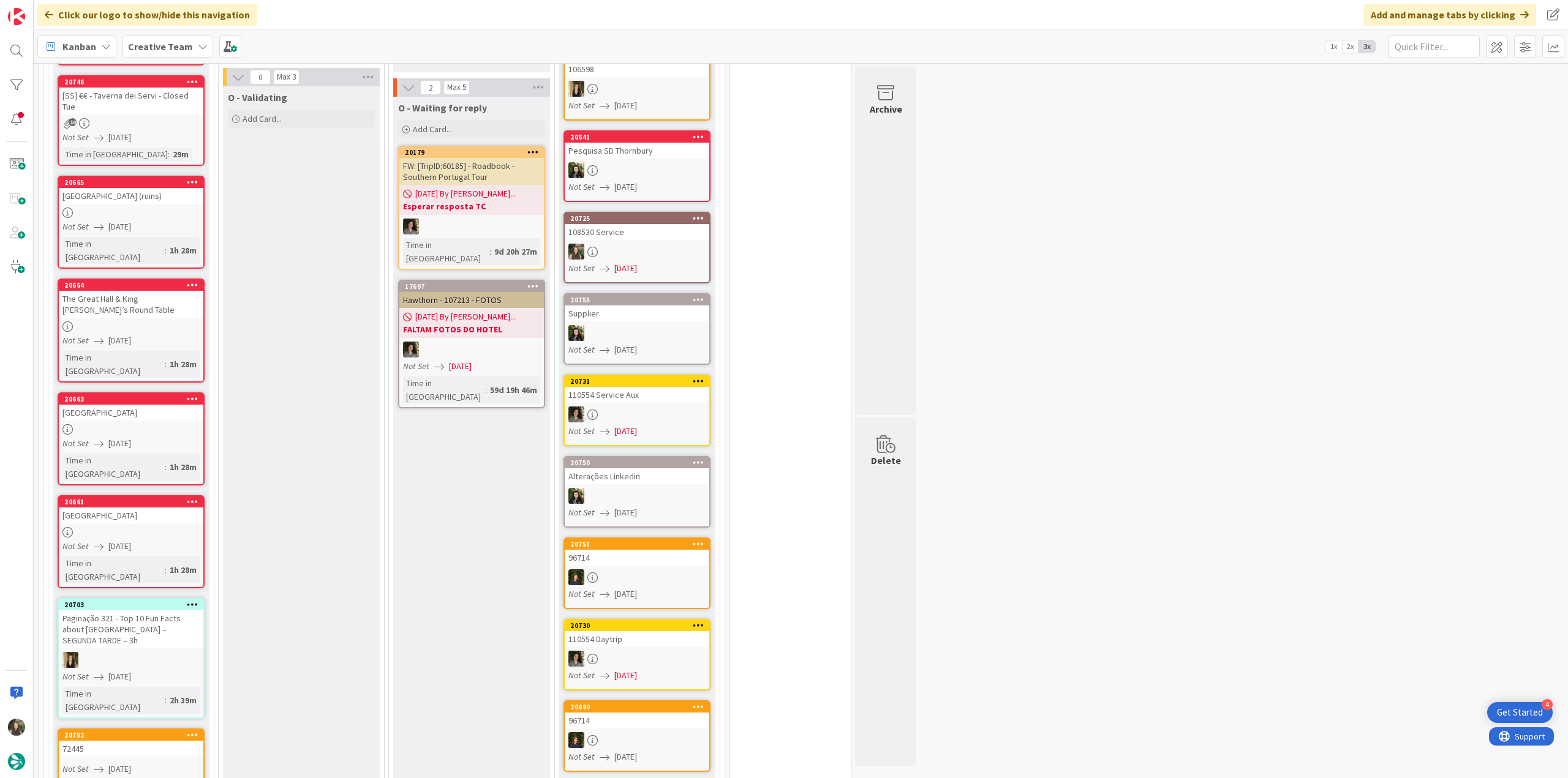
click at [194, 495] on link "20661 National Motor Museum Not Set 08/11/2025 Time in Column : 1h 28m" at bounding box center [131, 541] width 147 height 93
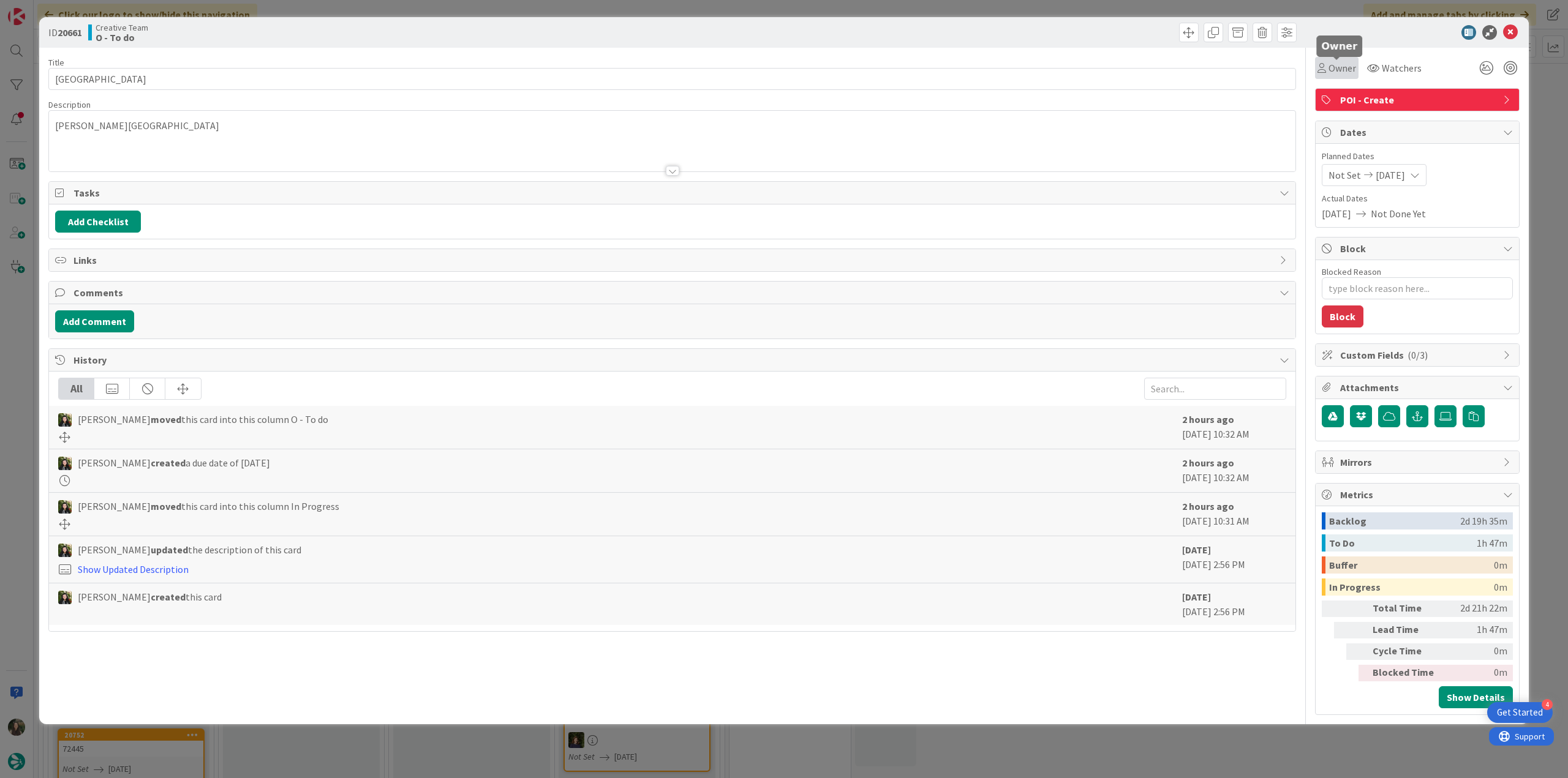
click at [1353, 71] on span "Owner" at bounding box center [1342, 68] width 27 height 15
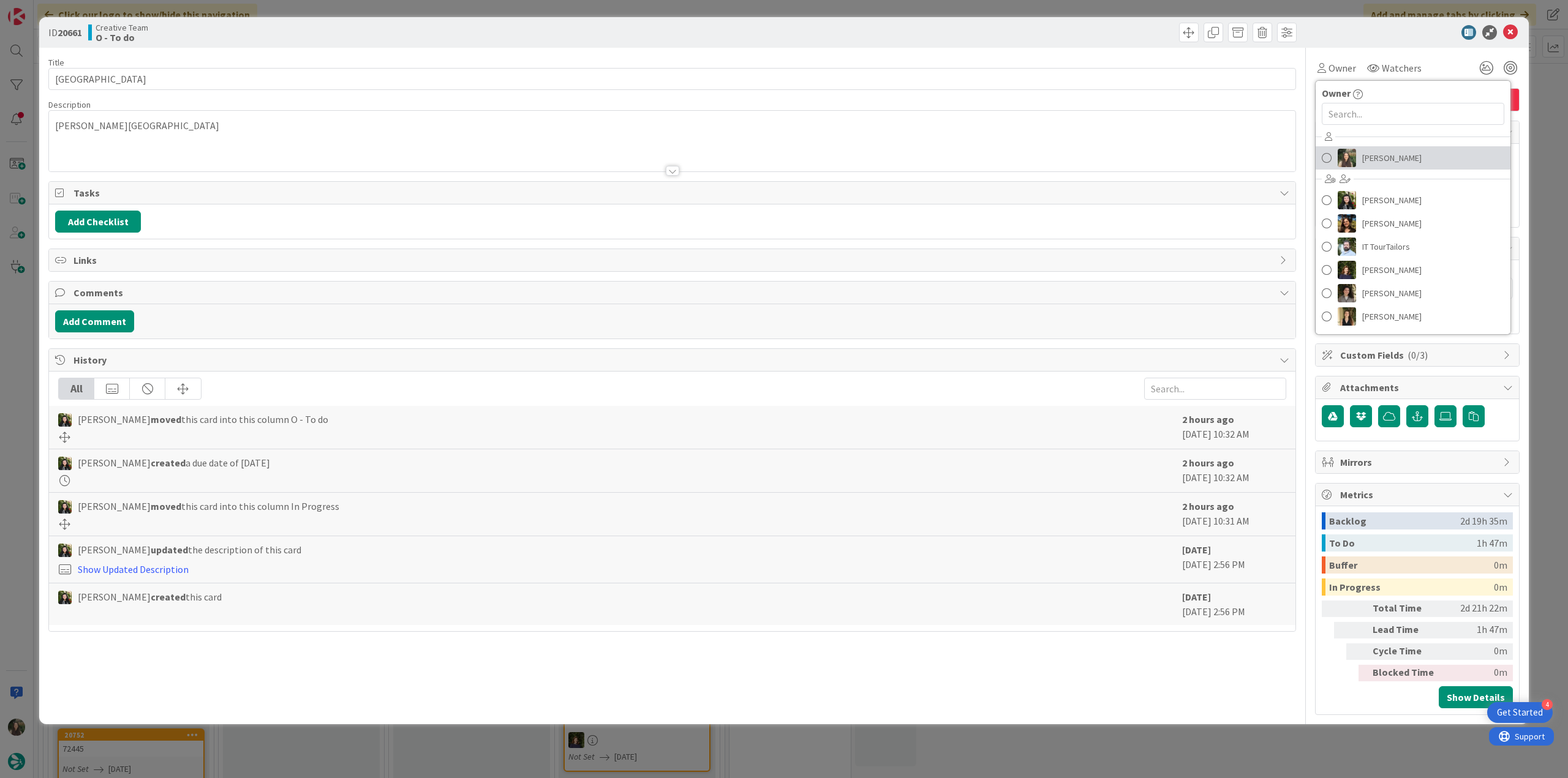
drag, startPoint x: 1374, startPoint y: 151, endPoint x: 1396, endPoint y: 156, distance: 22.6
click at [1374, 151] on span "[PERSON_NAME]" at bounding box center [1391, 158] width 59 height 18
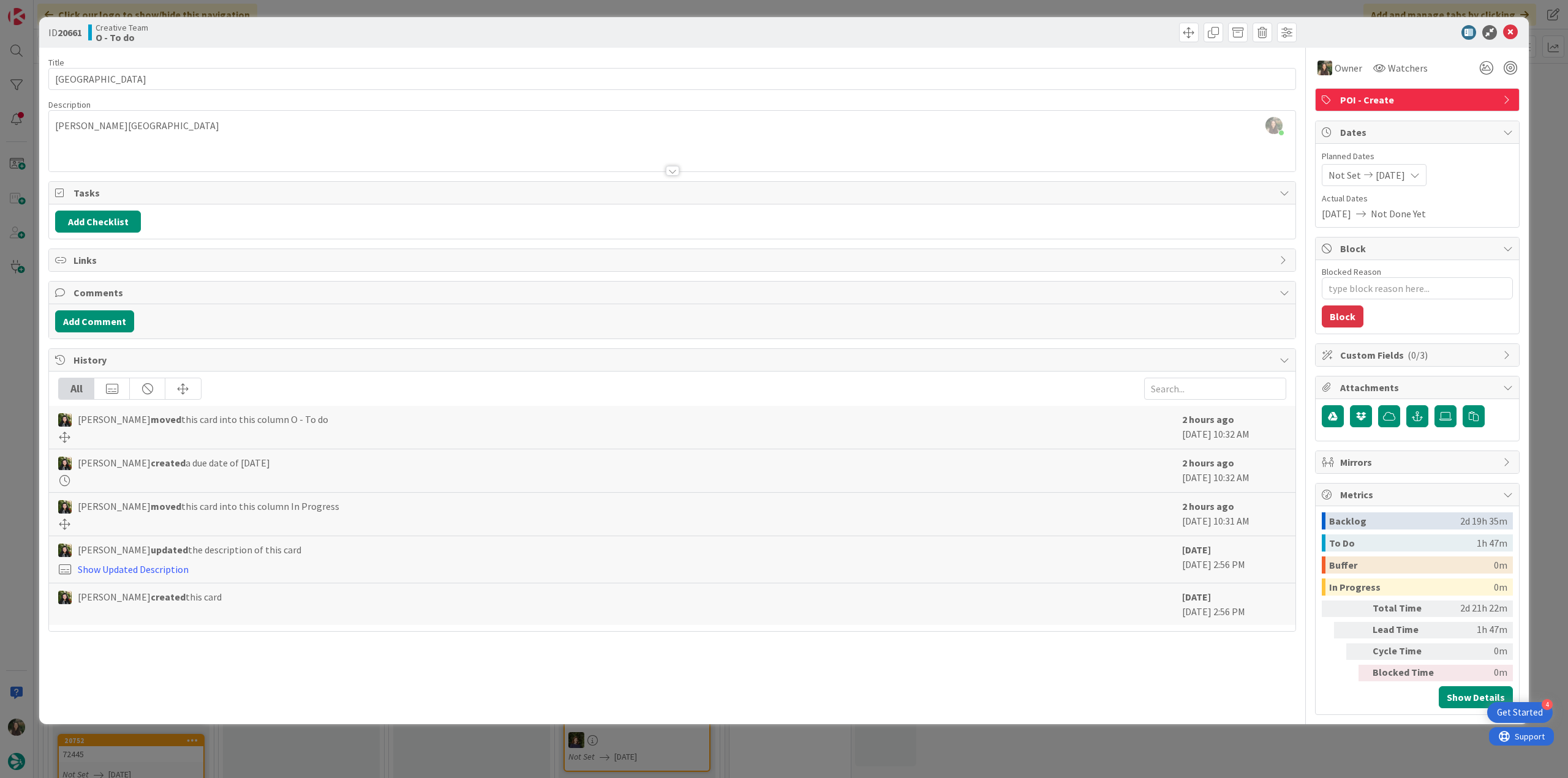
click at [1545, 142] on div "ID 20661 Creative Team O - To do Title 21 / 128 National Motor Museum Descripti…" at bounding box center [784, 389] width 1568 height 778
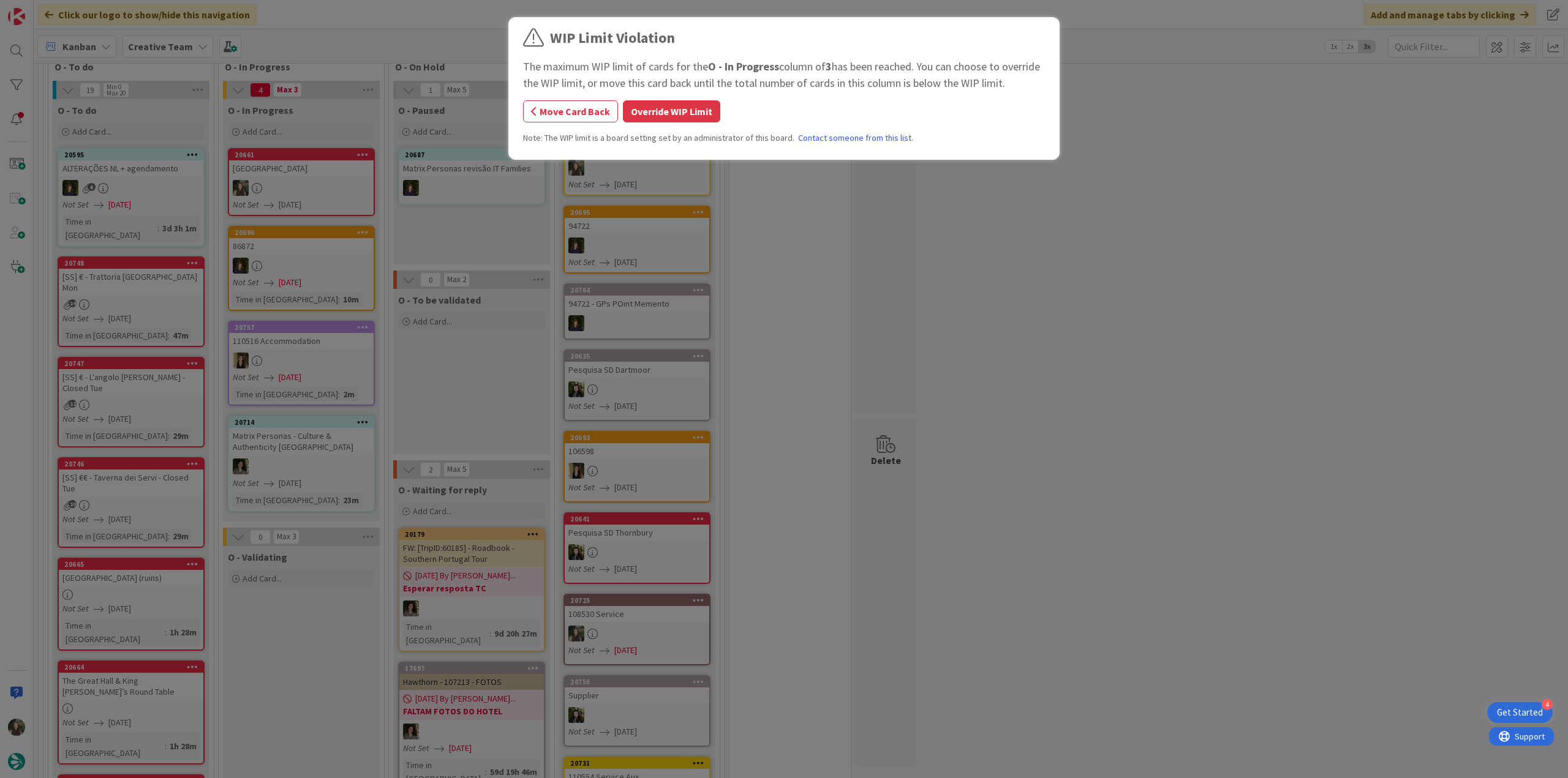
scroll to position [778, 0]
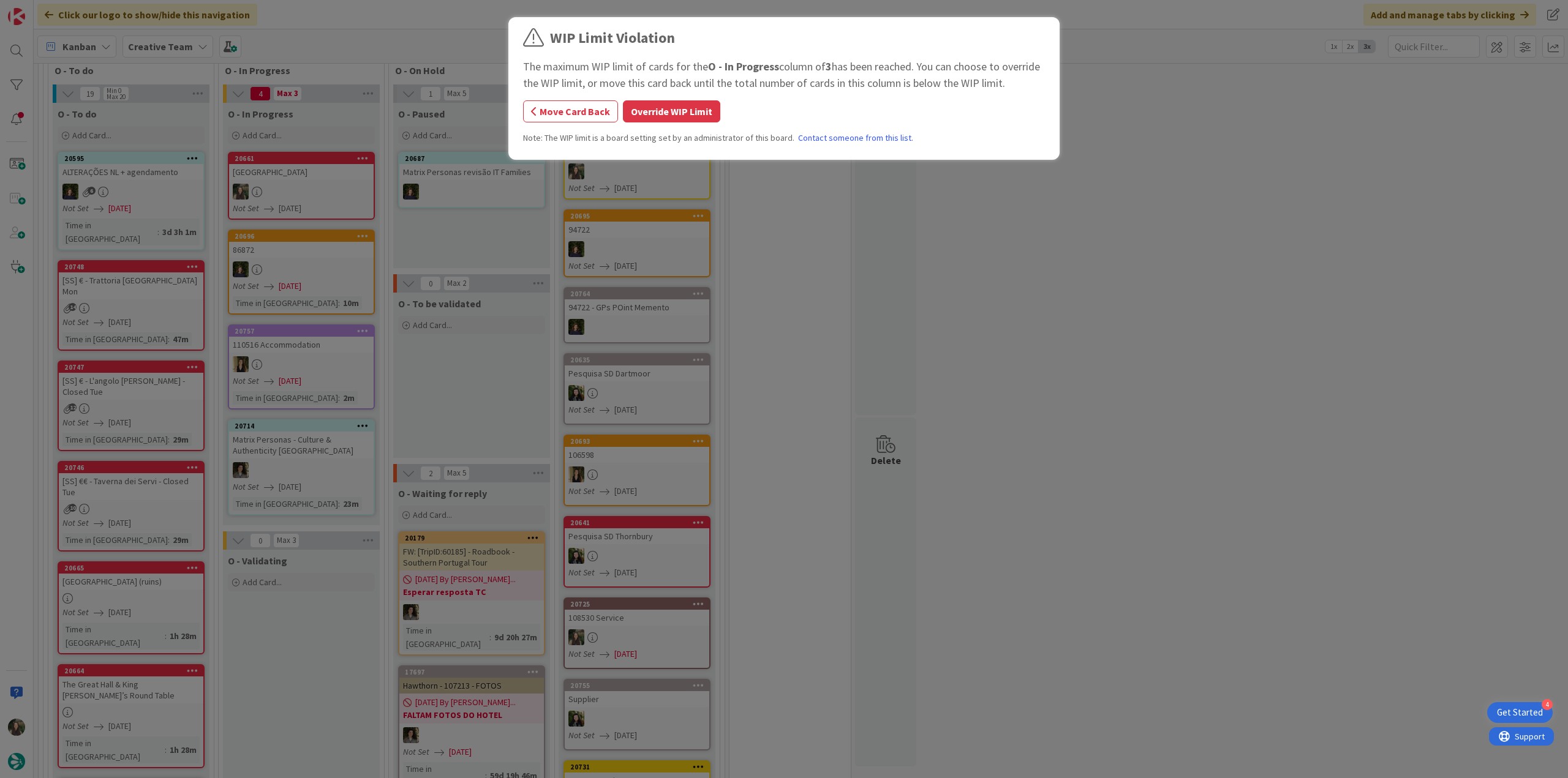
click at [696, 110] on button "Override WIP Limit" at bounding box center [671, 111] width 98 height 22
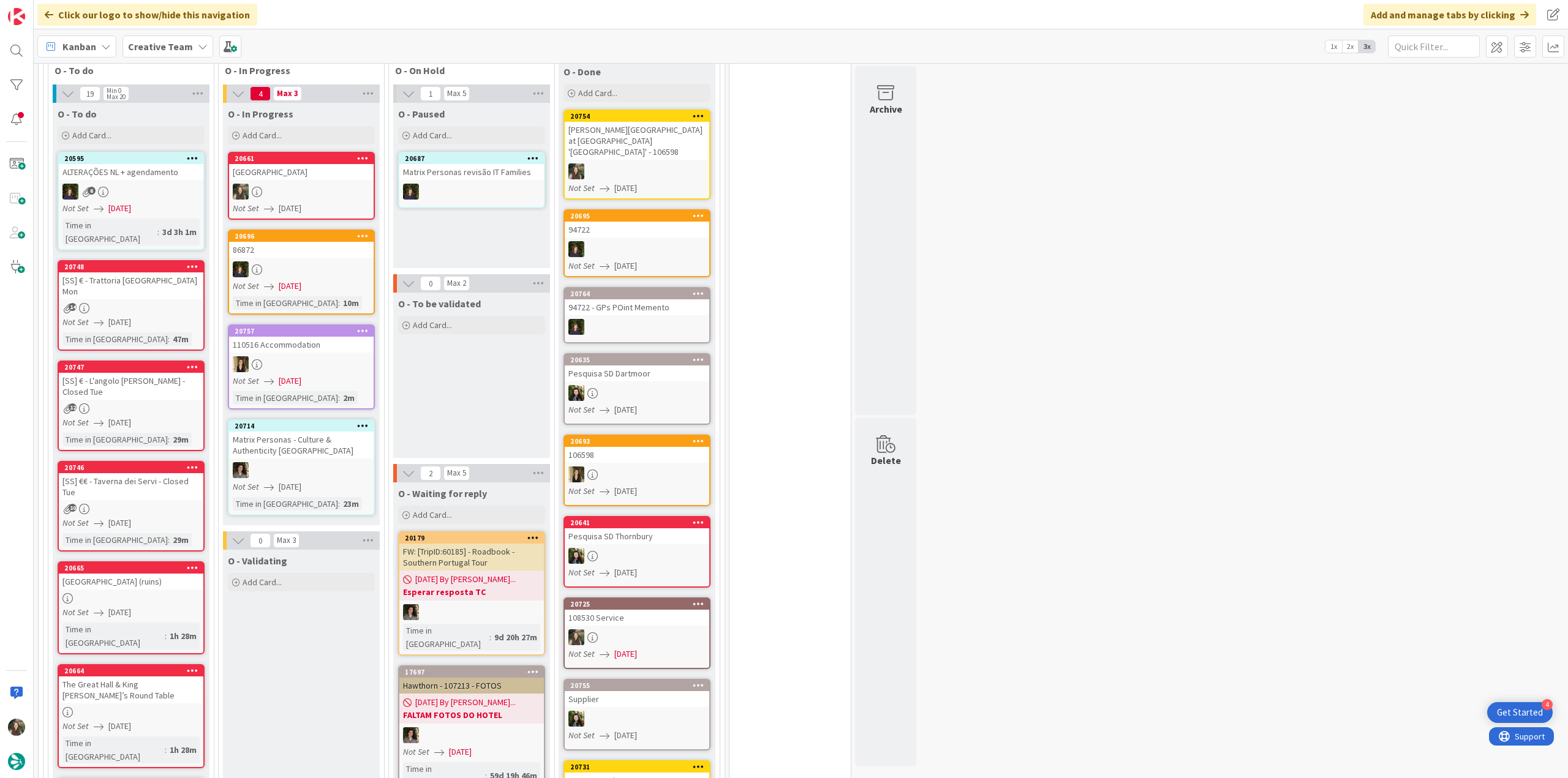
click at [353, 166] on div "[GEOGRAPHIC_DATA]" at bounding box center [301, 172] width 144 height 16
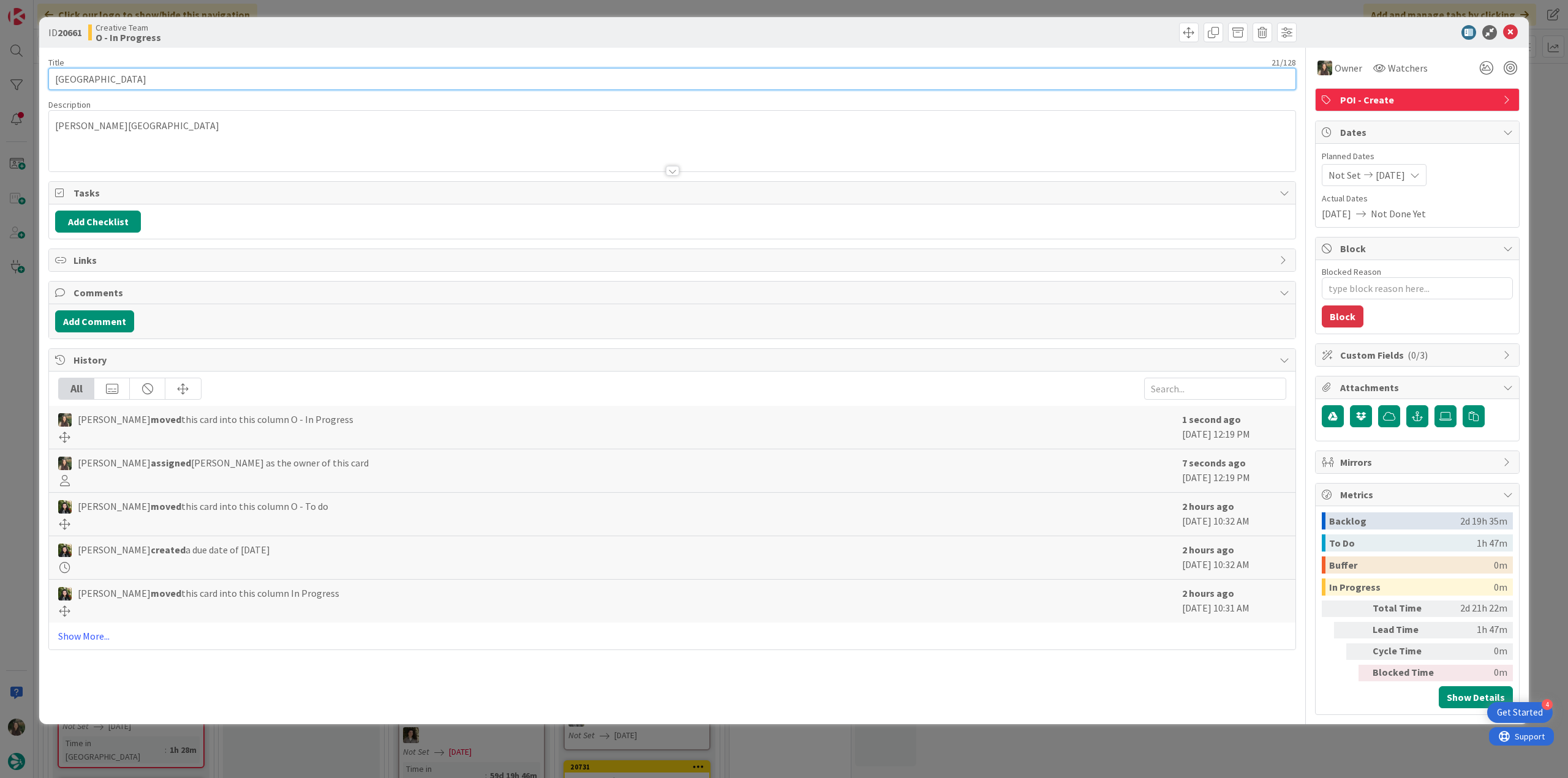
drag, startPoint x: 178, startPoint y: 75, endPoint x: 22, endPoint y: 85, distance: 156.3
click at [14, 85] on div "ID 20661 Creative Team O - In Progress Title 21 / 128 National Motor Museum Des…" at bounding box center [784, 389] width 1568 height 778
click at [99, 127] on div "Inês Gonçalves just joined em Beaulieu" at bounding box center [672, 141] width 1247 height 60
click at [99, 127] on span at bounding box center [81, 121] width 60 height 15
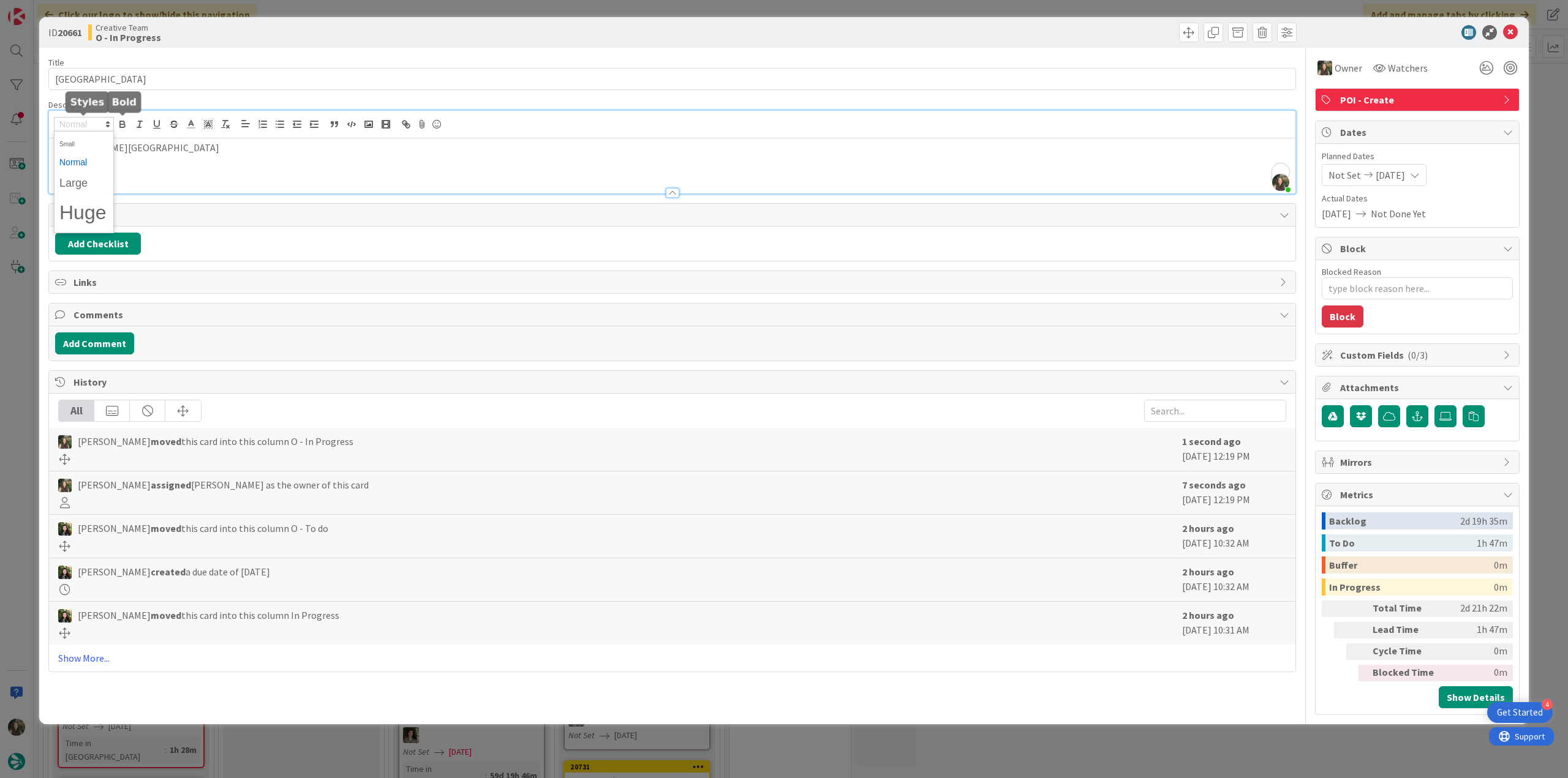
click at [172, 159] on div "em Beaulieu" at bounding box center [672, 166] width 1247 height 55
click at [95, 150] on p "em Beaulieu" at bounding box center [671, 147] width 1234 height 14
copy p "Beaulieu"
type textarea "x"
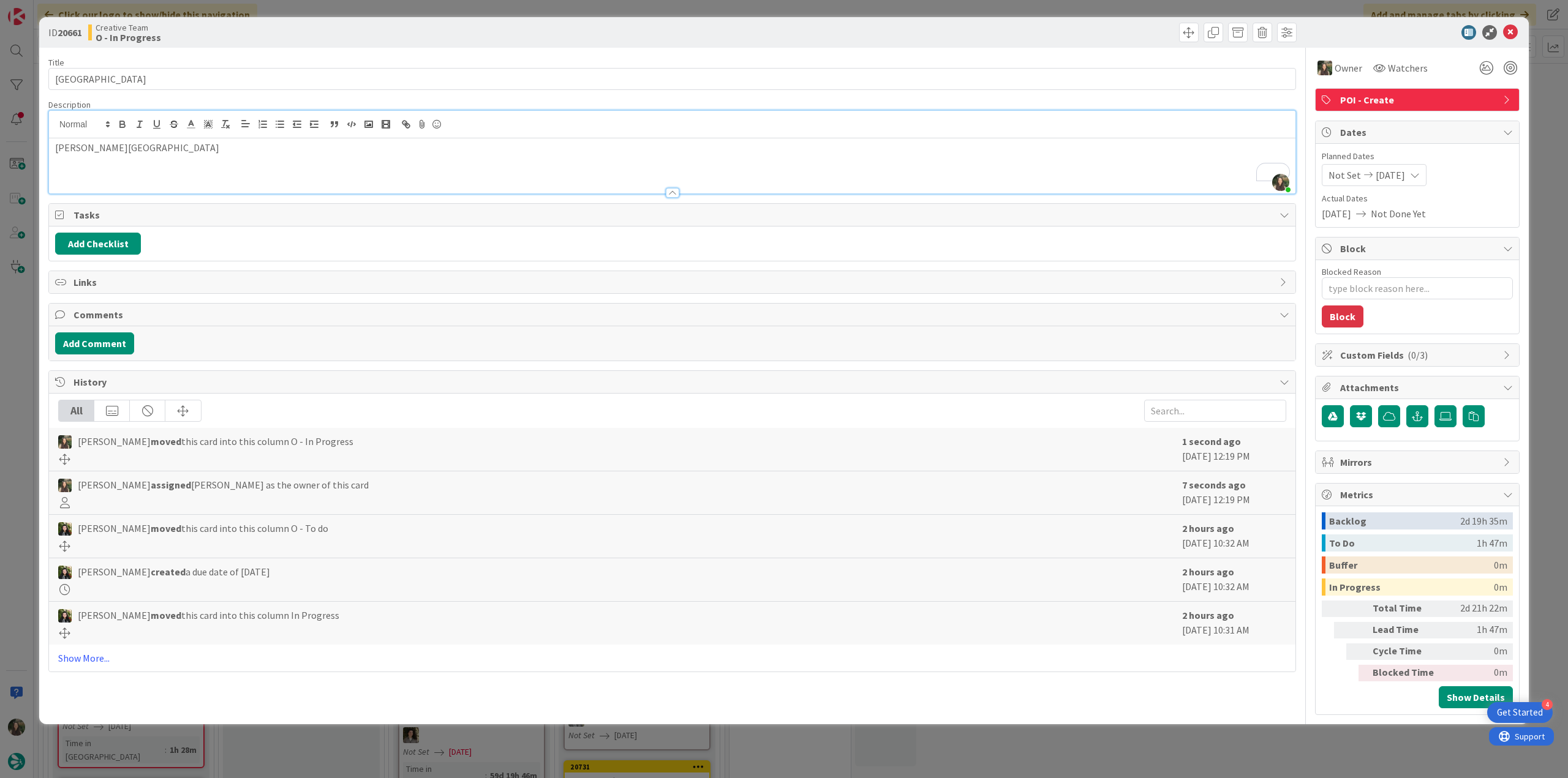
click at [25, 346] on div "ID 20661 Creative Team O - In Progress Title 21 / 128 National Motor Museum Des…" at bounding box center [784, 389] width 1568 height 778
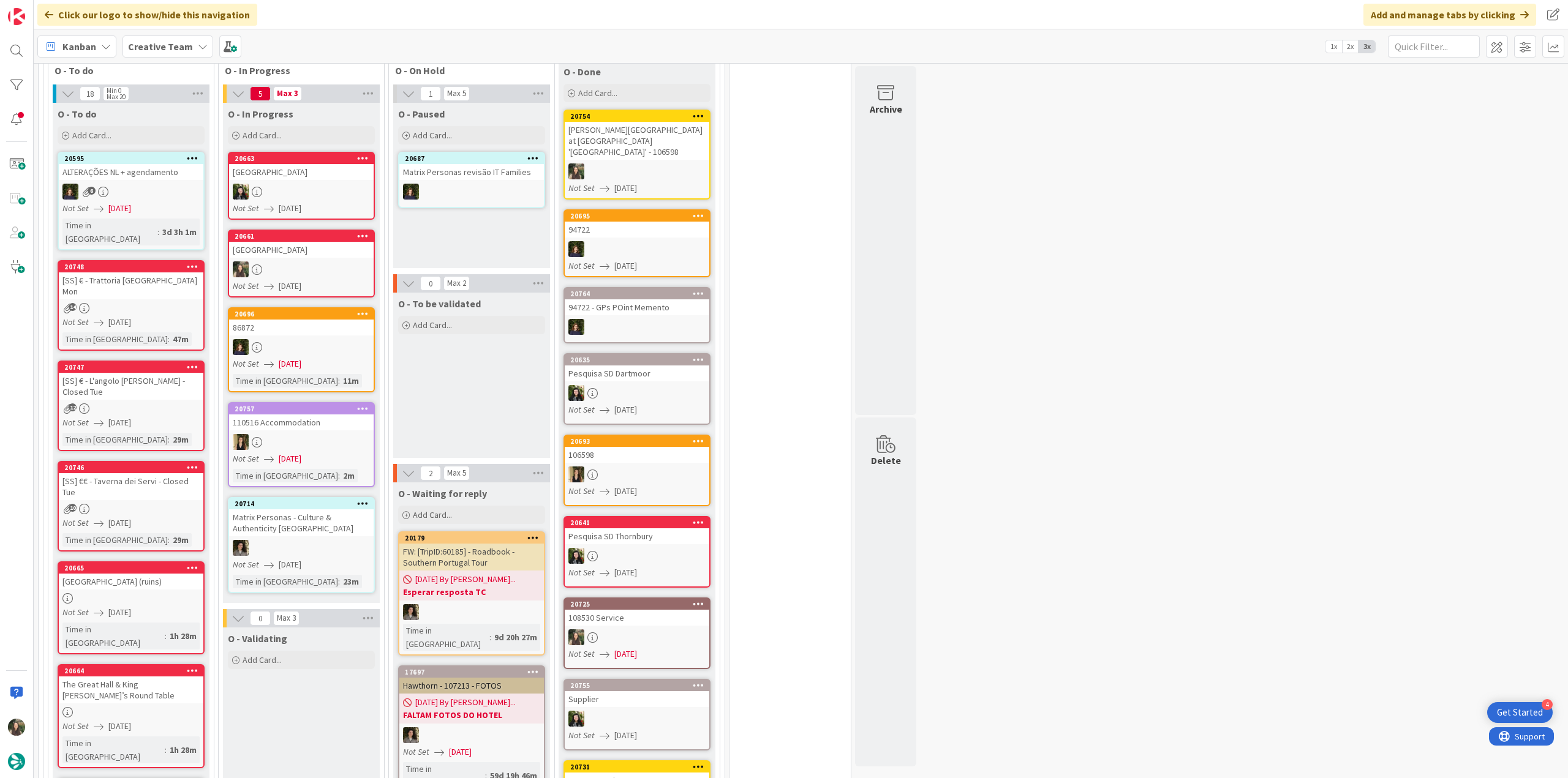
click at [322, 242] on div "[GEOGRAPHIC_DATA]" at bounding box center [301, 249] width 144 height 16
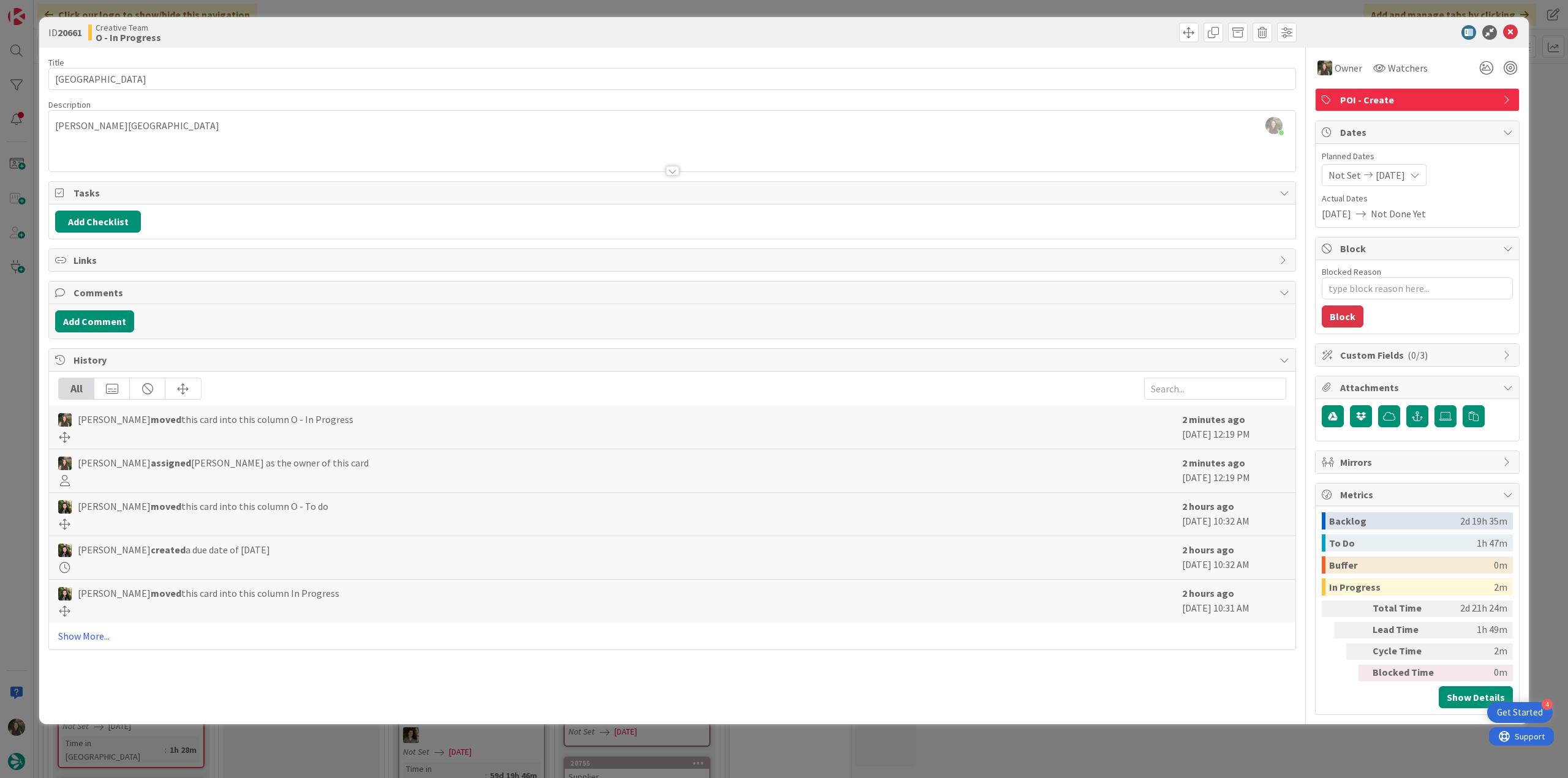
drag, startPoint x: 0, startPoint y: 395, endPoint x: 13, endPoint y: 395, distance: 13.0
click at [13, 395] on div "ID 20661 Creative Team O - In Progress Title 21 / 128 National Motor Museum Des…" at bounding box center [784, 389] width 1568 height 778
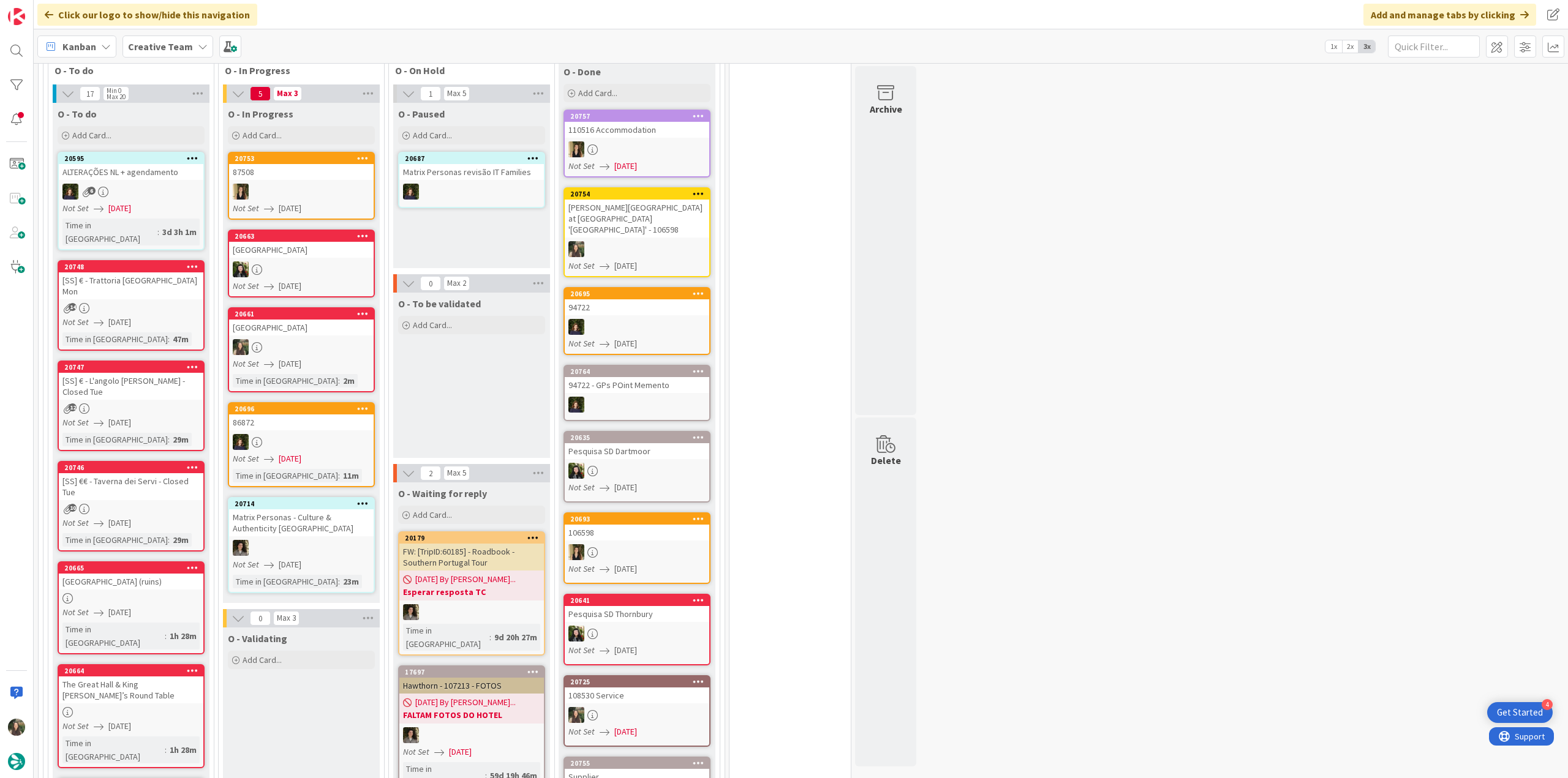
click at [324, 339] on div at bounding box center [301, 346] width 144 height 16
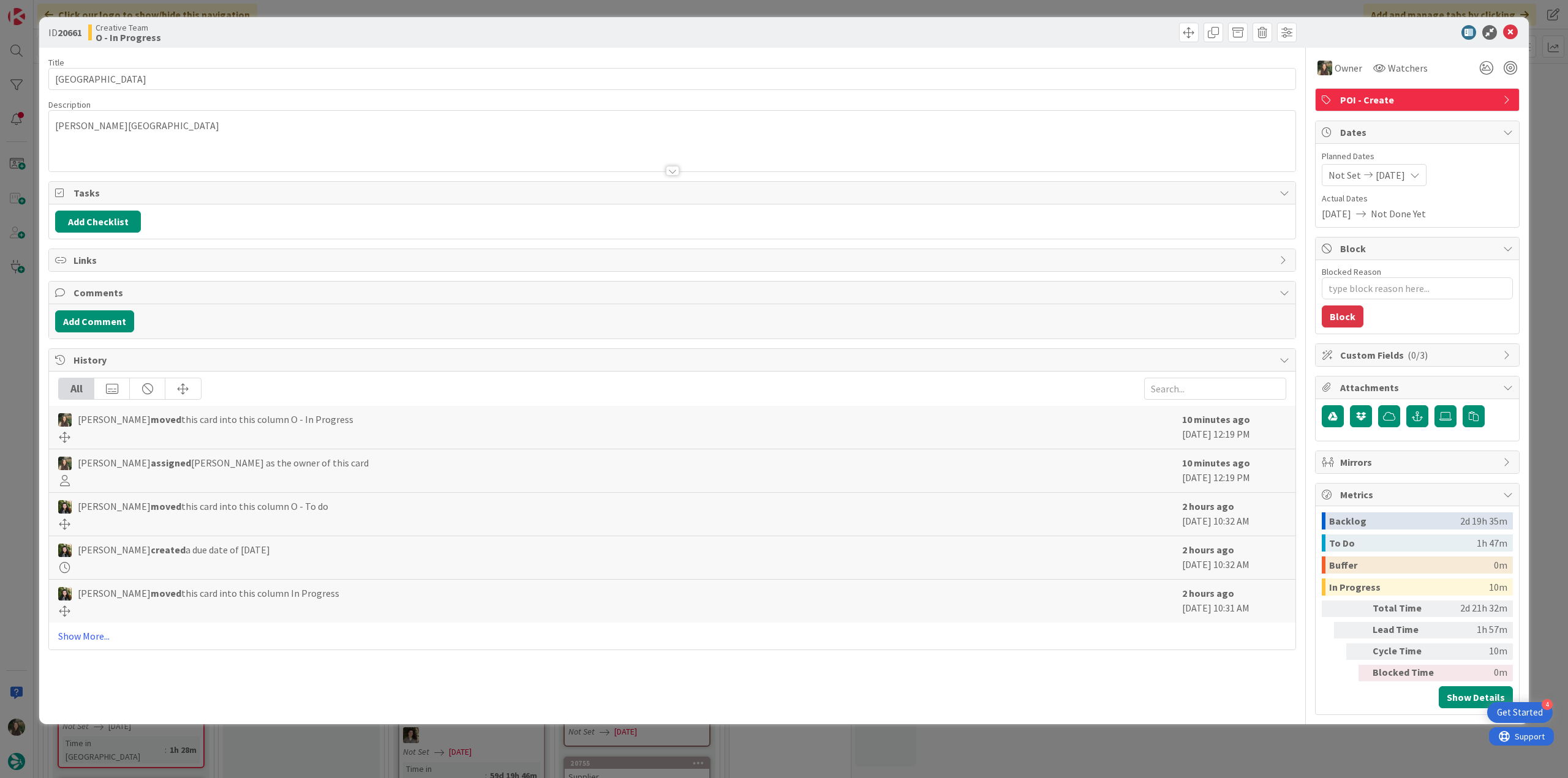
click at [25, 341] on div "ID 20661 Creative Team O - In Progress Title 21 / 128 National Motor Museum Des…" at bounding box center [784, 389] width 1568 height 778
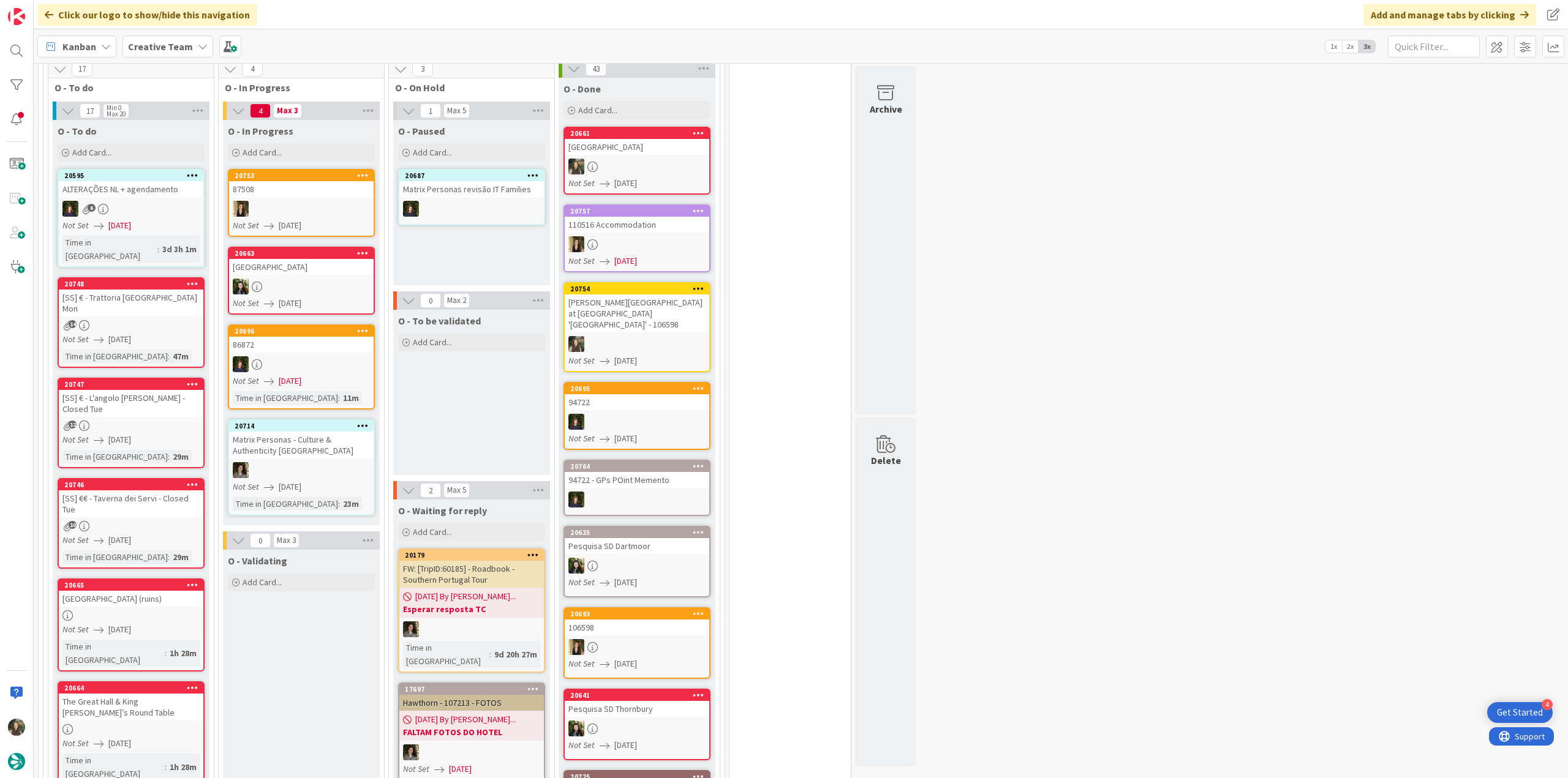
scroll to position [780, 0]
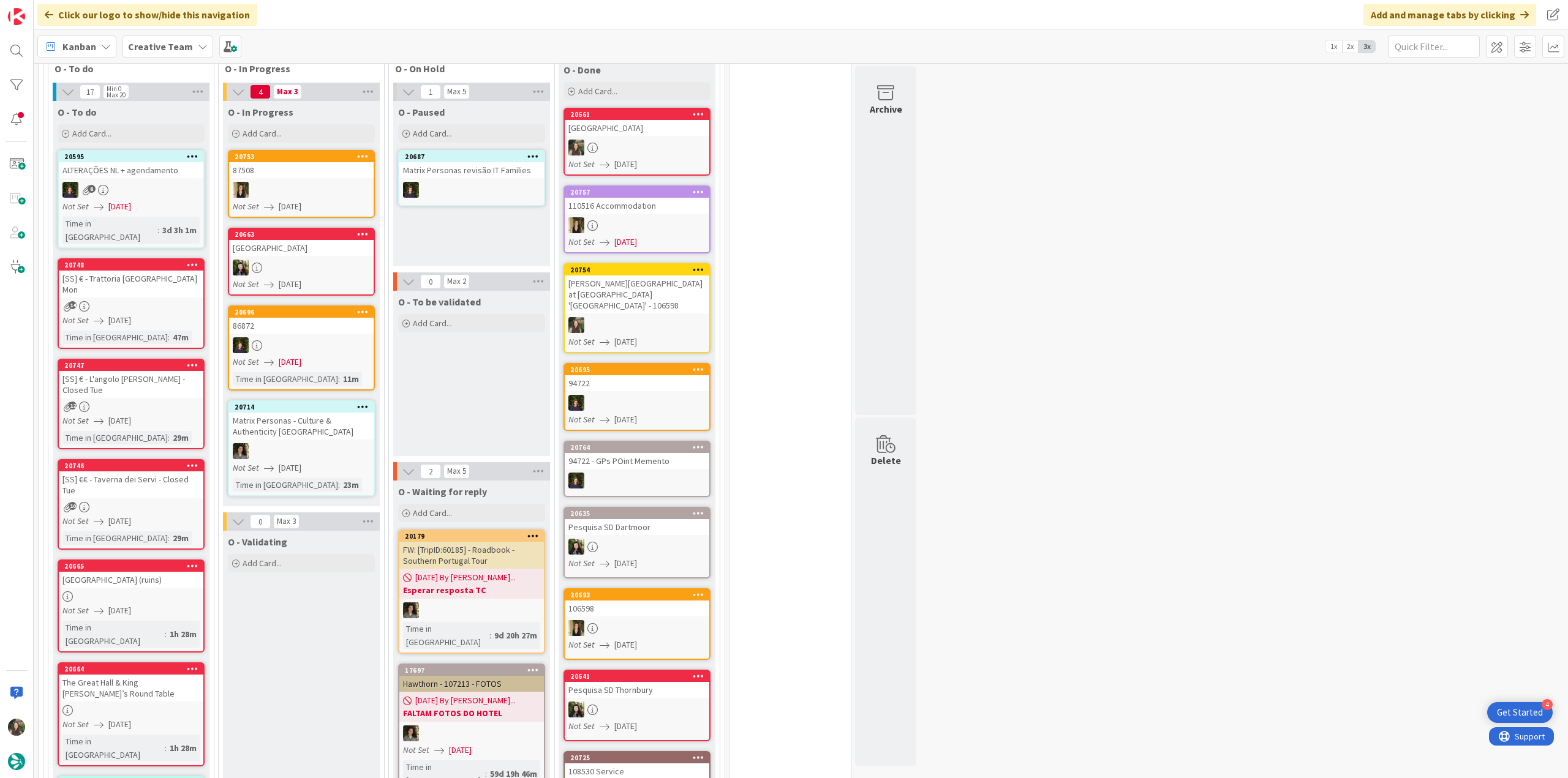
click at [171, 274] on link "20748 [SS] € - Trattoria [GEOGRAPHIC_DATA] - Closed Mon 14 Not Set [DATE] Time …" at bounding box center [131, 303] width 147 height 90
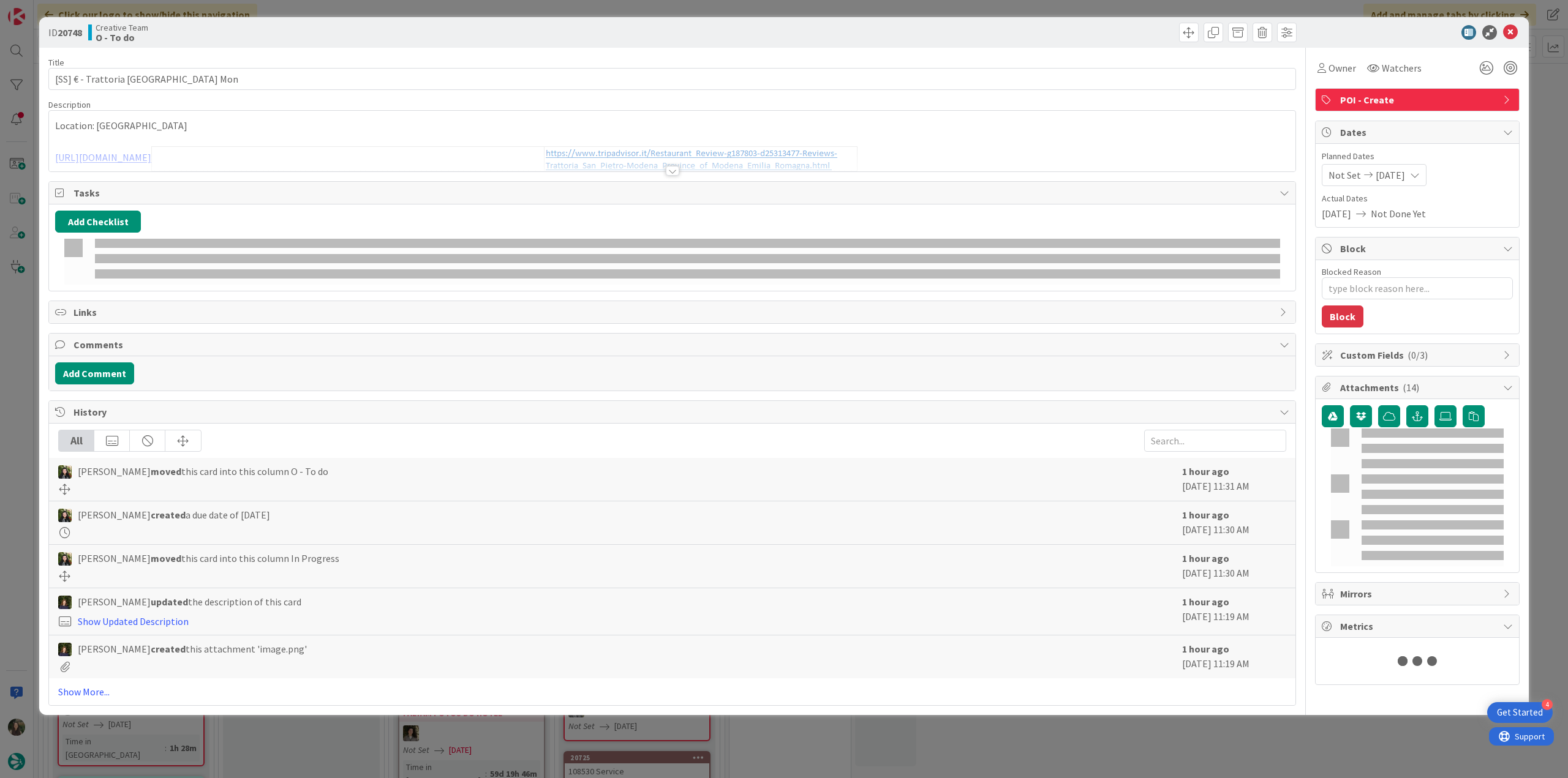
type textarea "x"
type input "[SS] € - Trattoria [GEOGRAPHIC_DATA] Mon"
type textarea "x"
type input "[SS] € - Trattoria [GEOGRAPHIC_DATA] Mon"
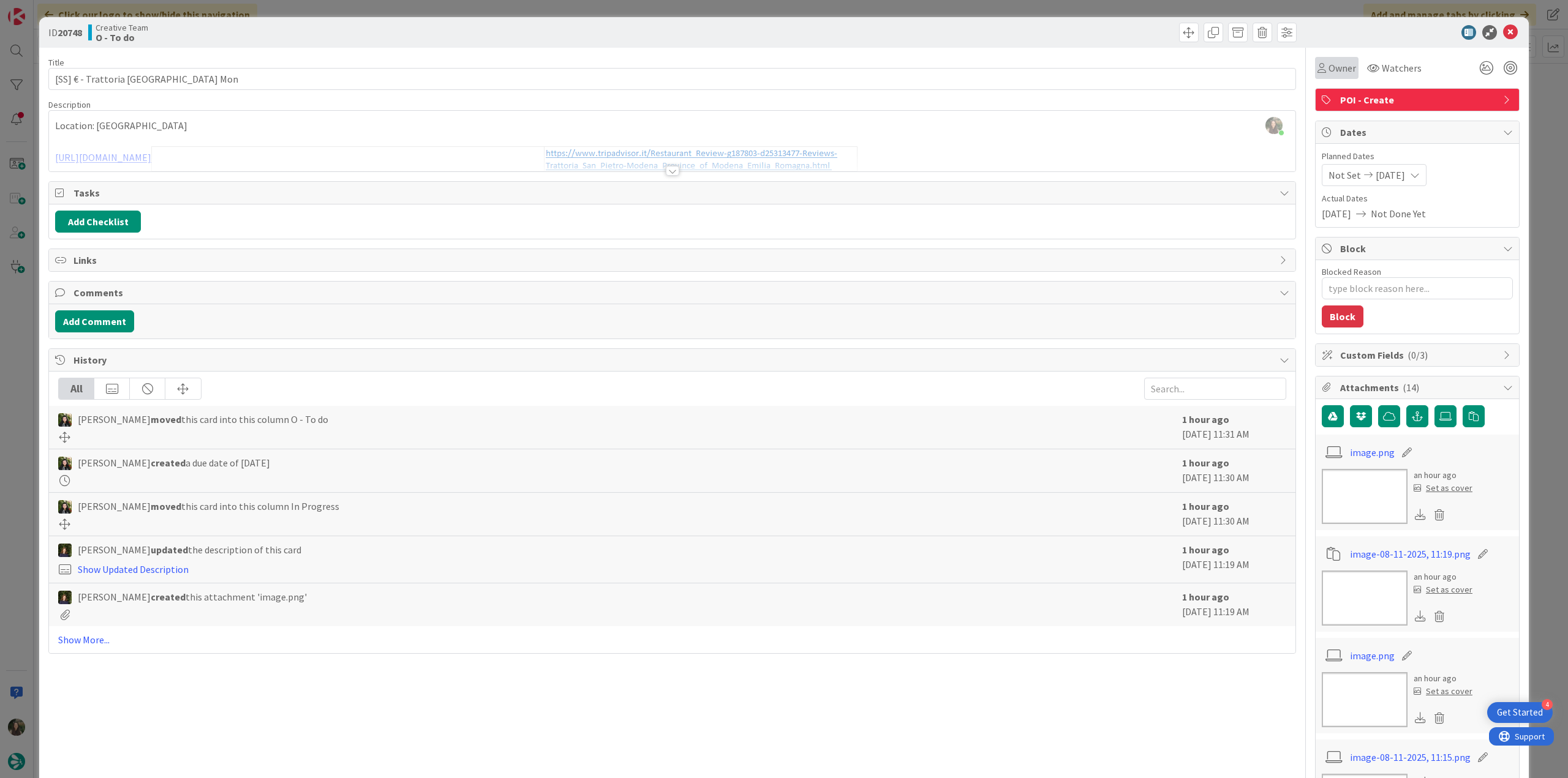
click at [1326, 79] on div "Owner" at bounding box center [1337, 68] width 44 height 22
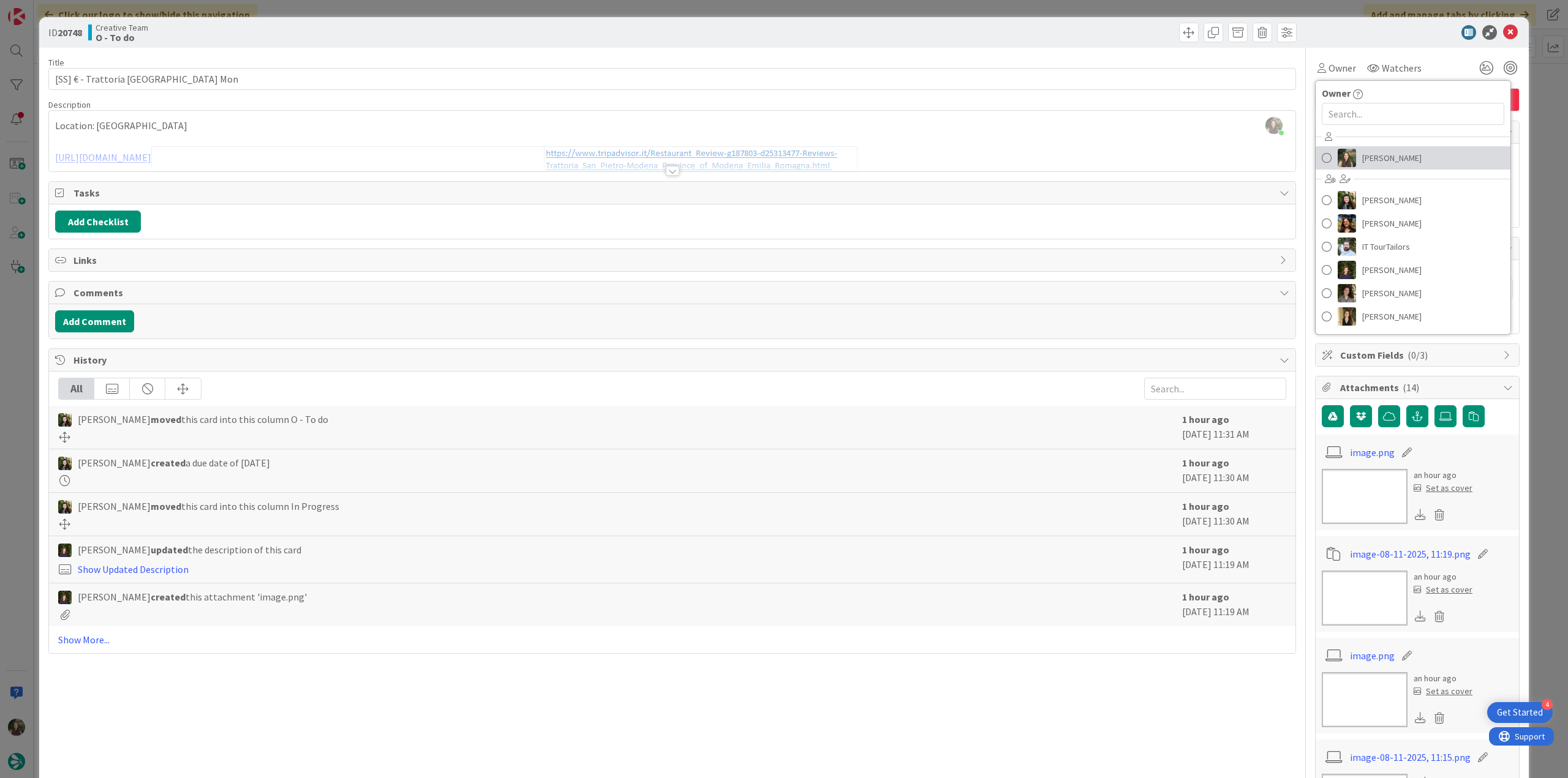
click at [1394, 161] on span "[PERSON_NAME]" at bounding box center [1391, 158] width 59 height 18
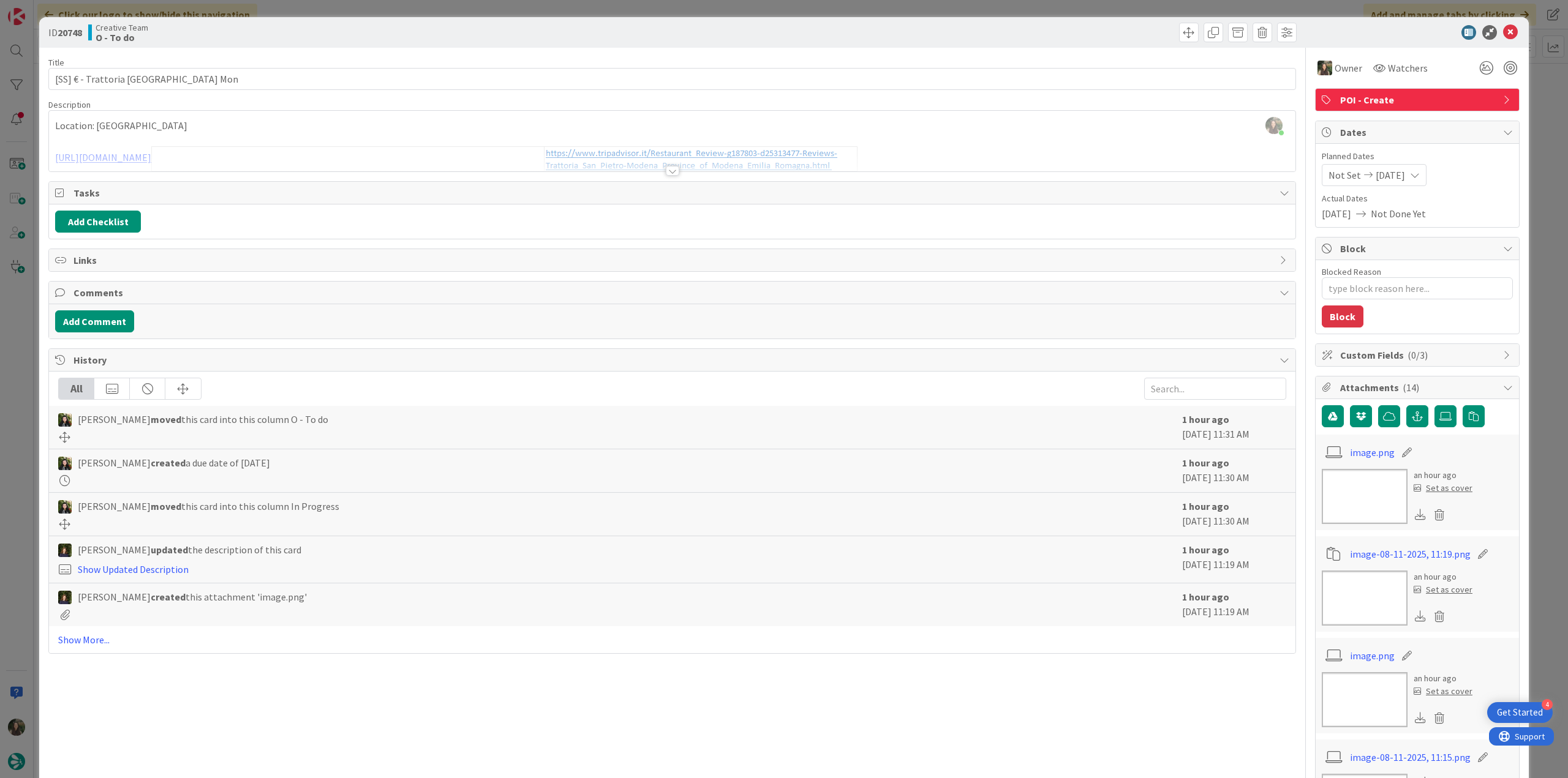
type textarea "x"
type input "[SS] € - Trattoria [GEOGRAPHIC_DATA] Mon"
type textarea "x"
type input "[SS] € - Trattoria [GEOGRAPHIC_DATA] Mon"
click at [1552, 122] on div "ID 20748 Creative Team O - To do Title 43 / 128 [SS] € - Trattoria San Pietro -…" at bounding box center [784, 389] width 1568 height 778
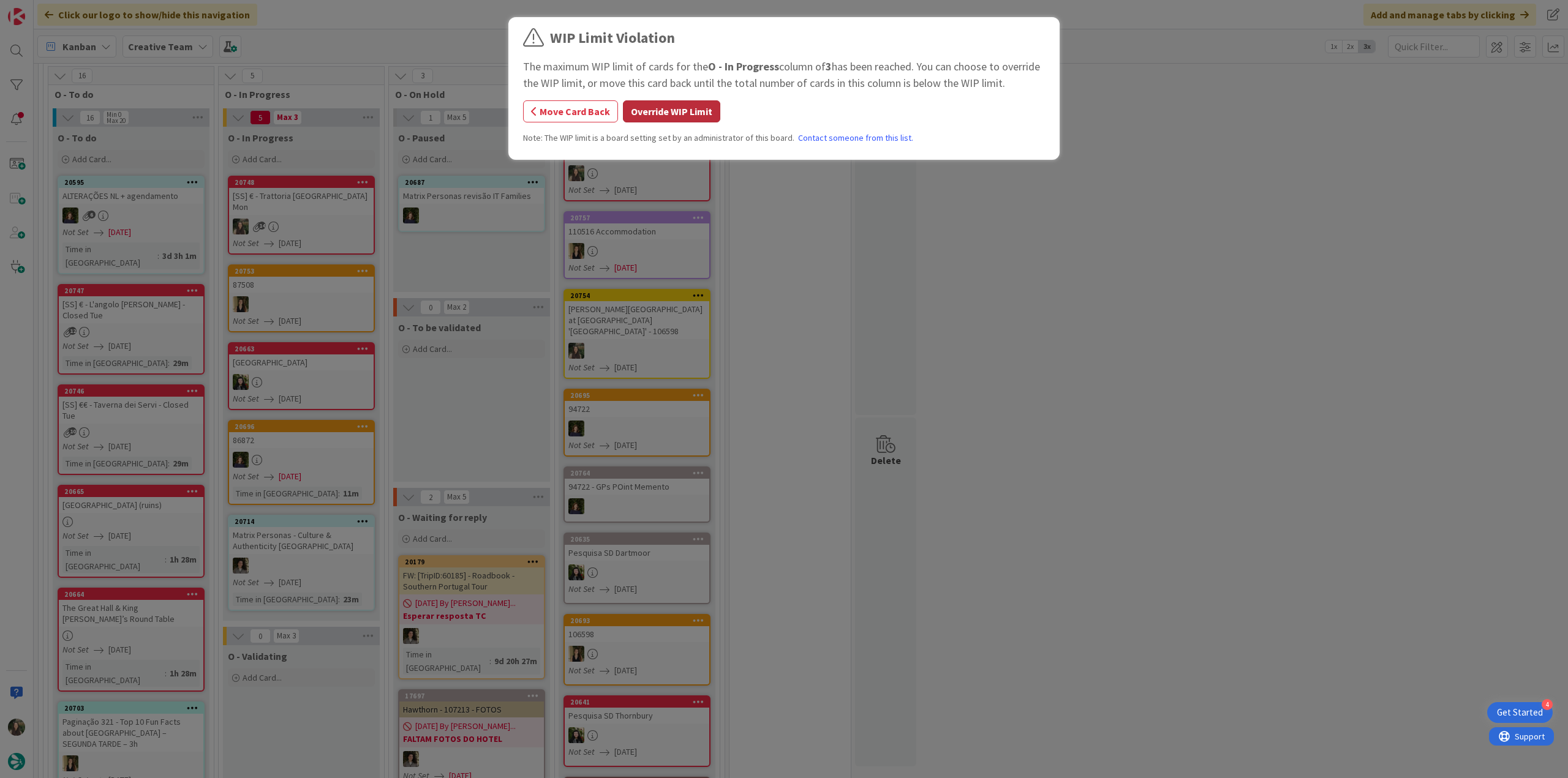
click at [683, 114] on button "Override WIP Limit" at bounding box center [671, 111] width 98 height 22
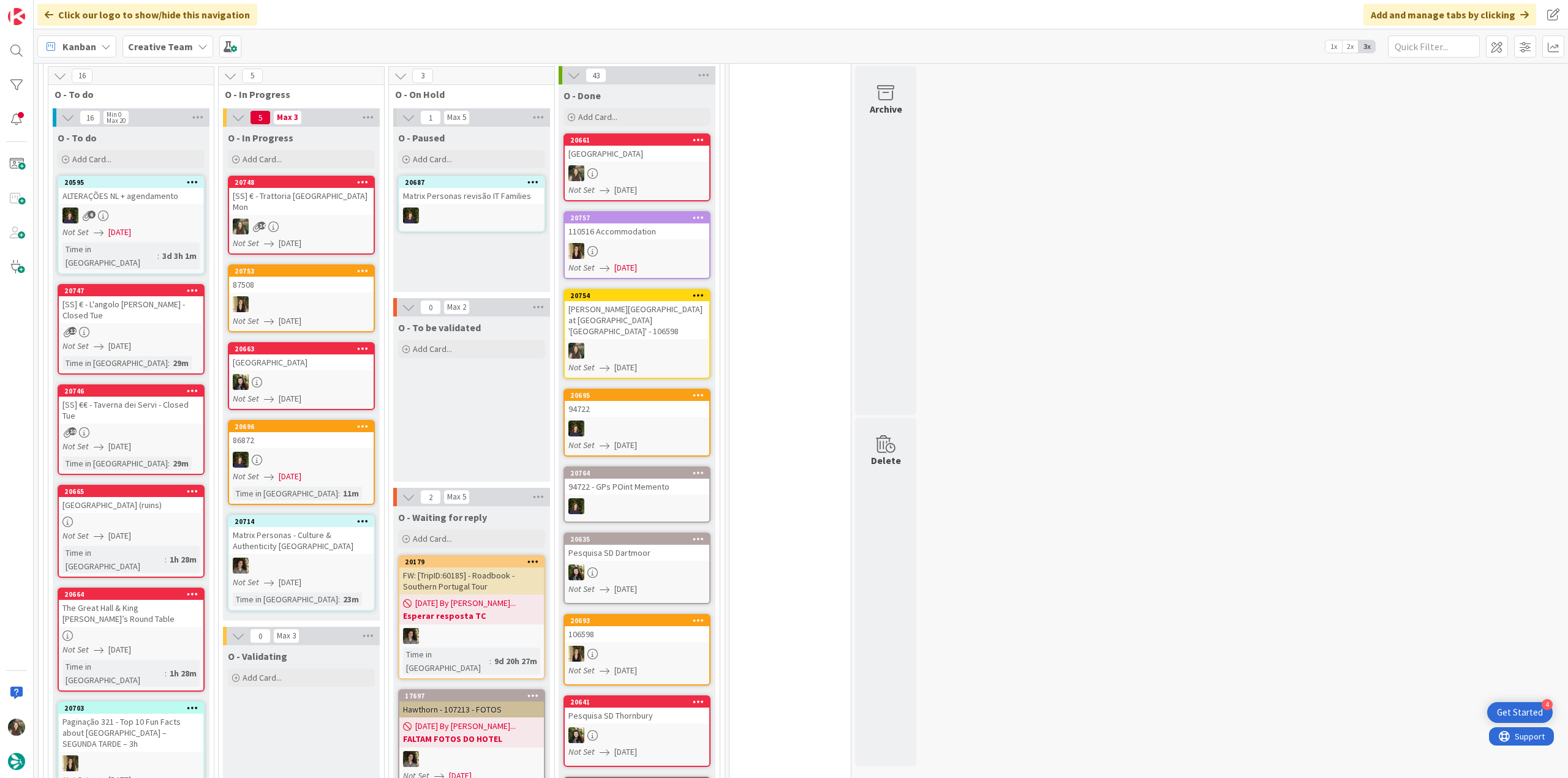
click at [287, 194] on div "[SS] € - Trattoria [GEOGRAPHIC_DATA] Mon" at bounding box center [301, 202] width 144 height 27
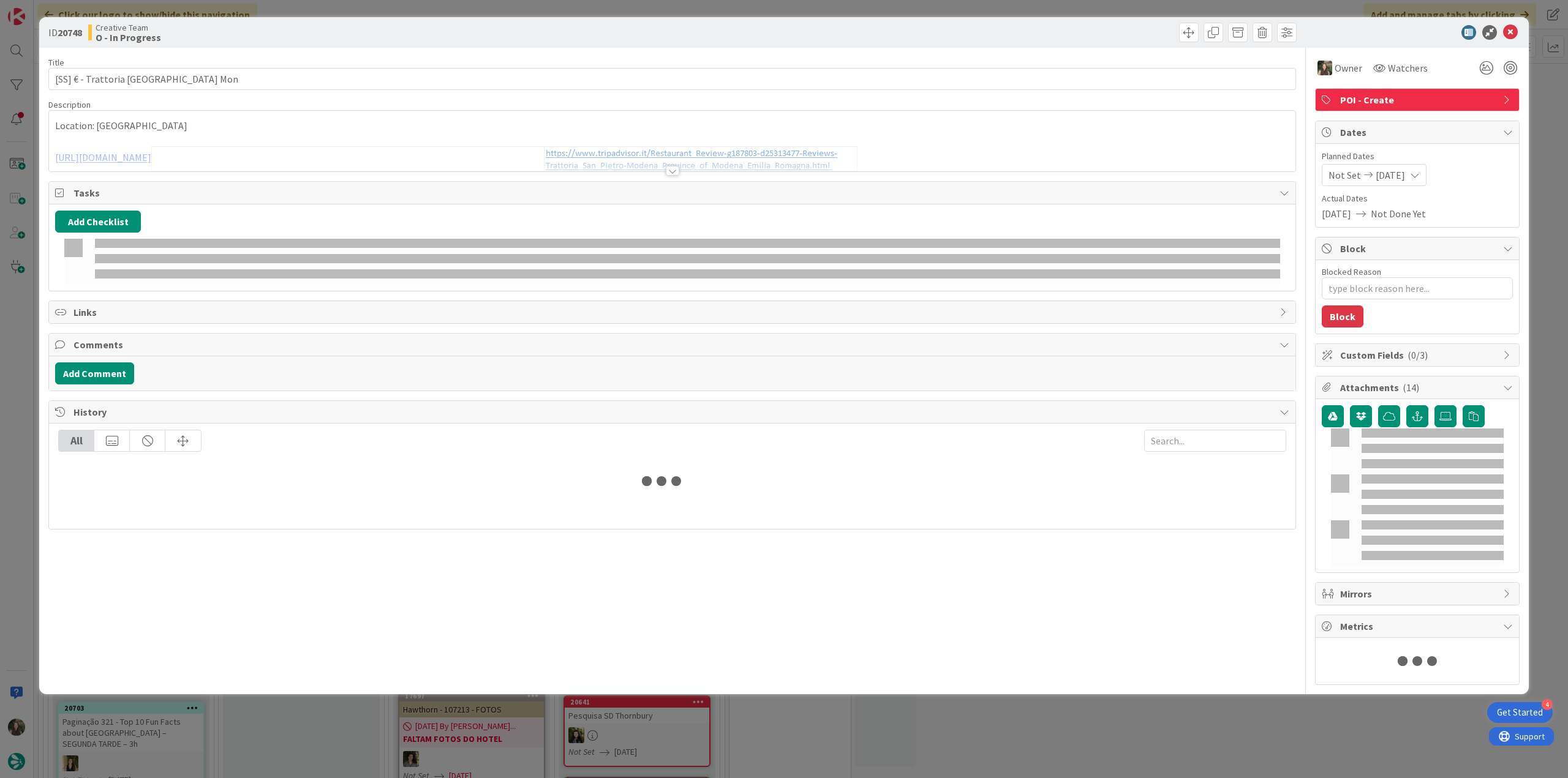
type textarea "x"
type input "[SS] € - Trattoria [GEOGRAPHIC_DATA] Mon"
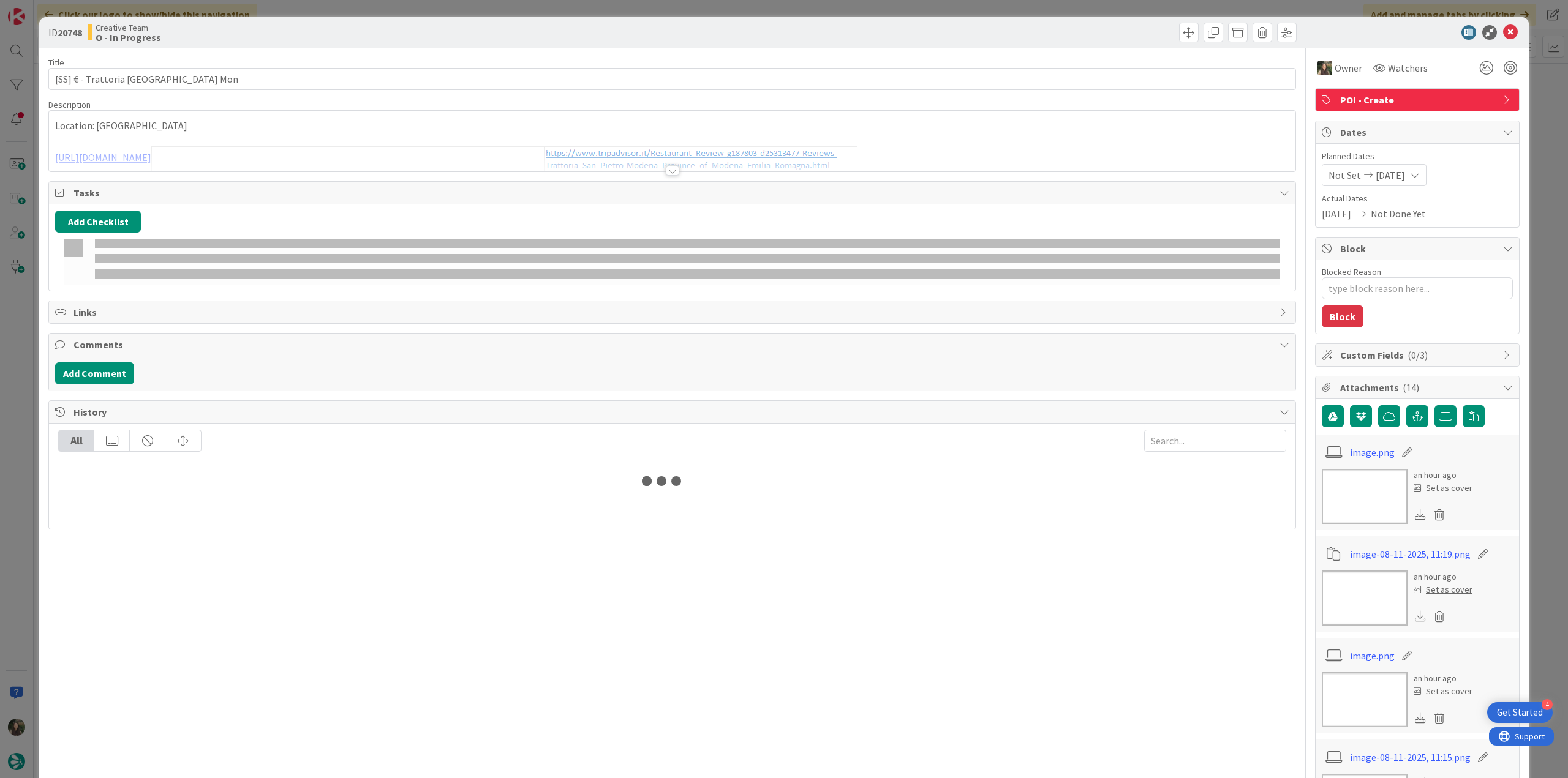
type textarea "x"
type input "[SS] € - Trattoria [GEOGRAPHIC_DATA] Mon"
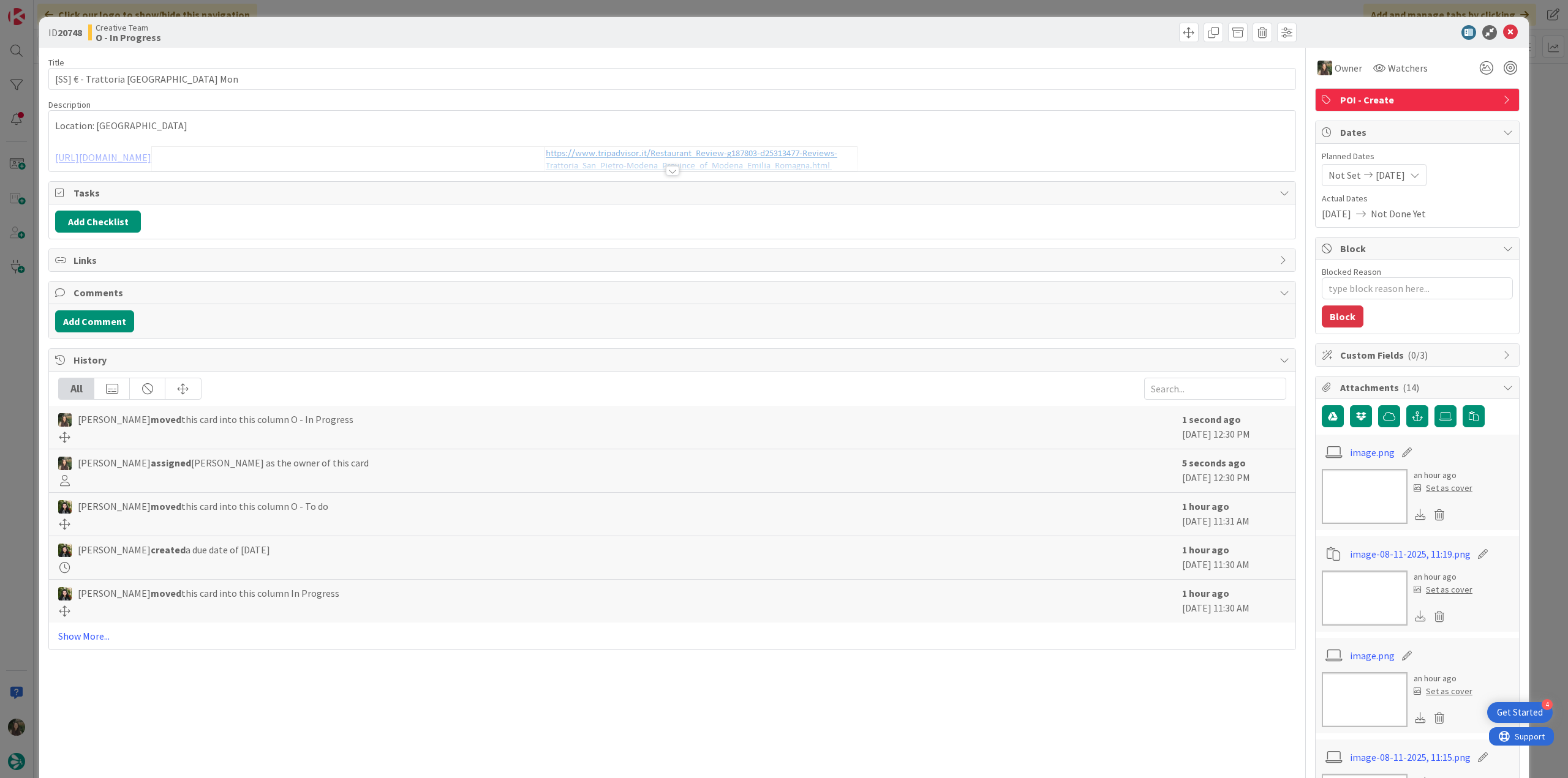
type textarea "x"
type input "[SS] € - Trattoria [GEOGRAPHIC_DATA] Mon"
drag, startPoint x: 164, startPoint y: 80, endPoint x: 86, endPoint y: 79, distance: 78.0
click at [86, 79] on input "[SS] € - Trattoria [GEOGRAPHIC_DATA] Mon" at bounding box center [672, 79] width 1247 height 22
type textarea "x"
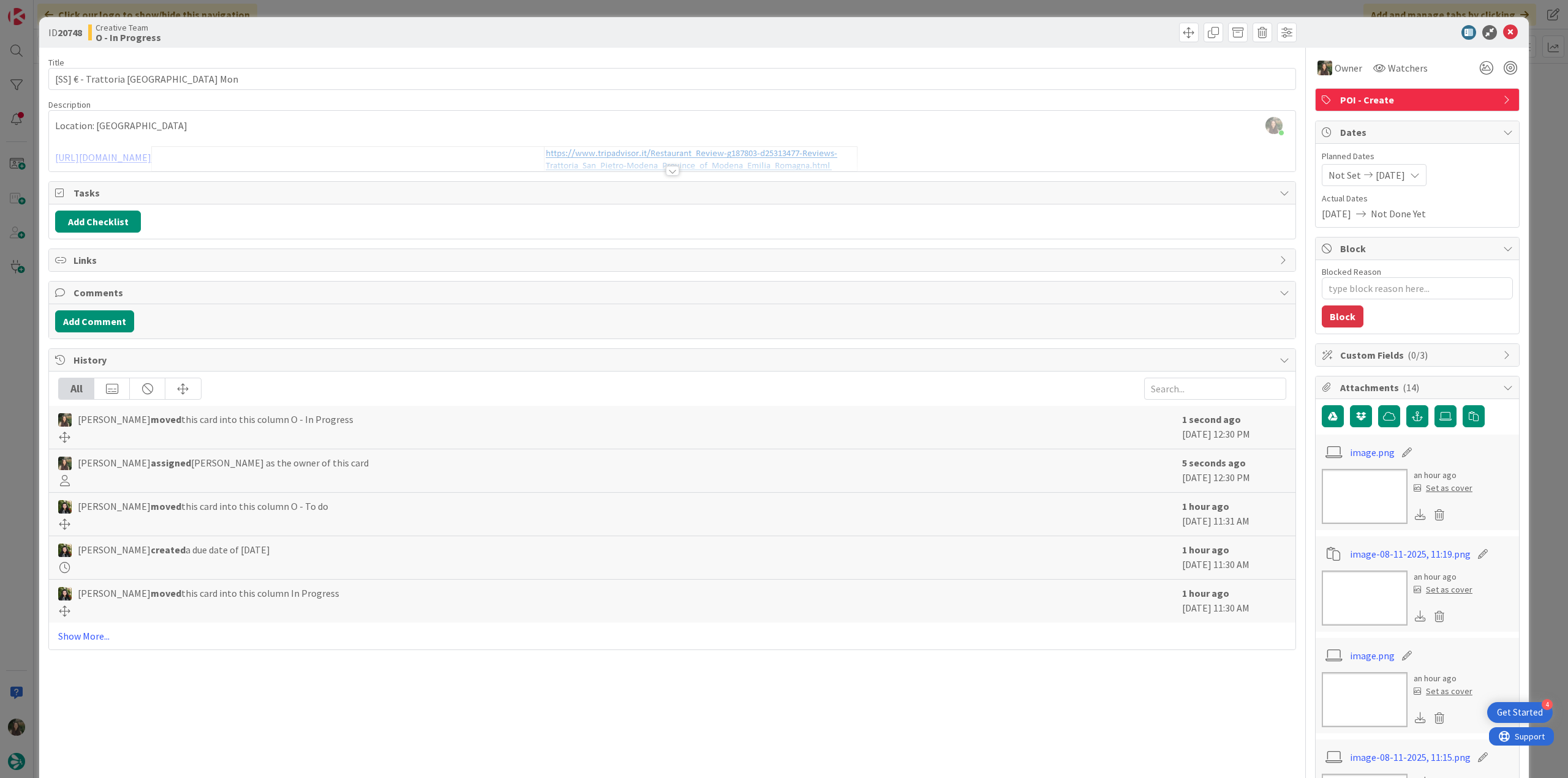
type input "[SS] € - Trattoria [GEOGRAPHIC_DATA] Mon"
type textarea "x"
type input "[SS] € - Trattoria [GEOGRAPHIC_DATA] Mon"
click at [229, 75] on input "[SS] € - Trattoria [GEOGRAPHIC_DATA] Mon" at bounding box center [672, 79] width 1247 height 22
drag, startPoint x: 135, startPoint y: 71, endPoint x: 37, endPoint y: 75, distance: 98.1
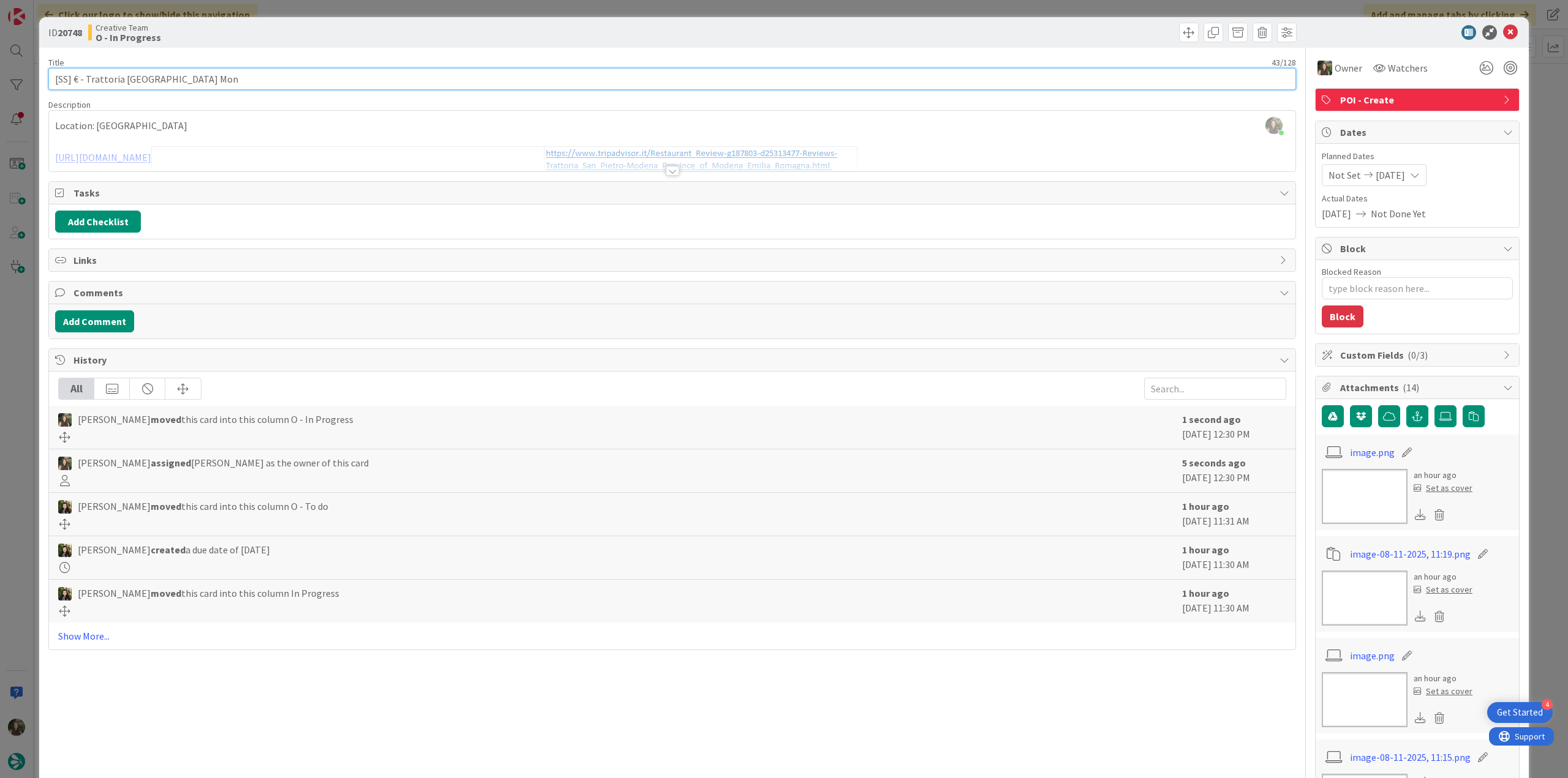
click at [33, 73] on div "ID 20748 Creative Team O - In Progress Title 43 / 128 [SS] € - Trattoria San Pi…" at bounding box center [784, 389] width 1568 height 778
type textarea "x"
type input "[SS] € - Trattoria [GEOGRAPHIC_DATA] Mon"
type textarea "x"
type input "[SS] € - Trattoria [GEOGRAPHIC_DATA] Mon"
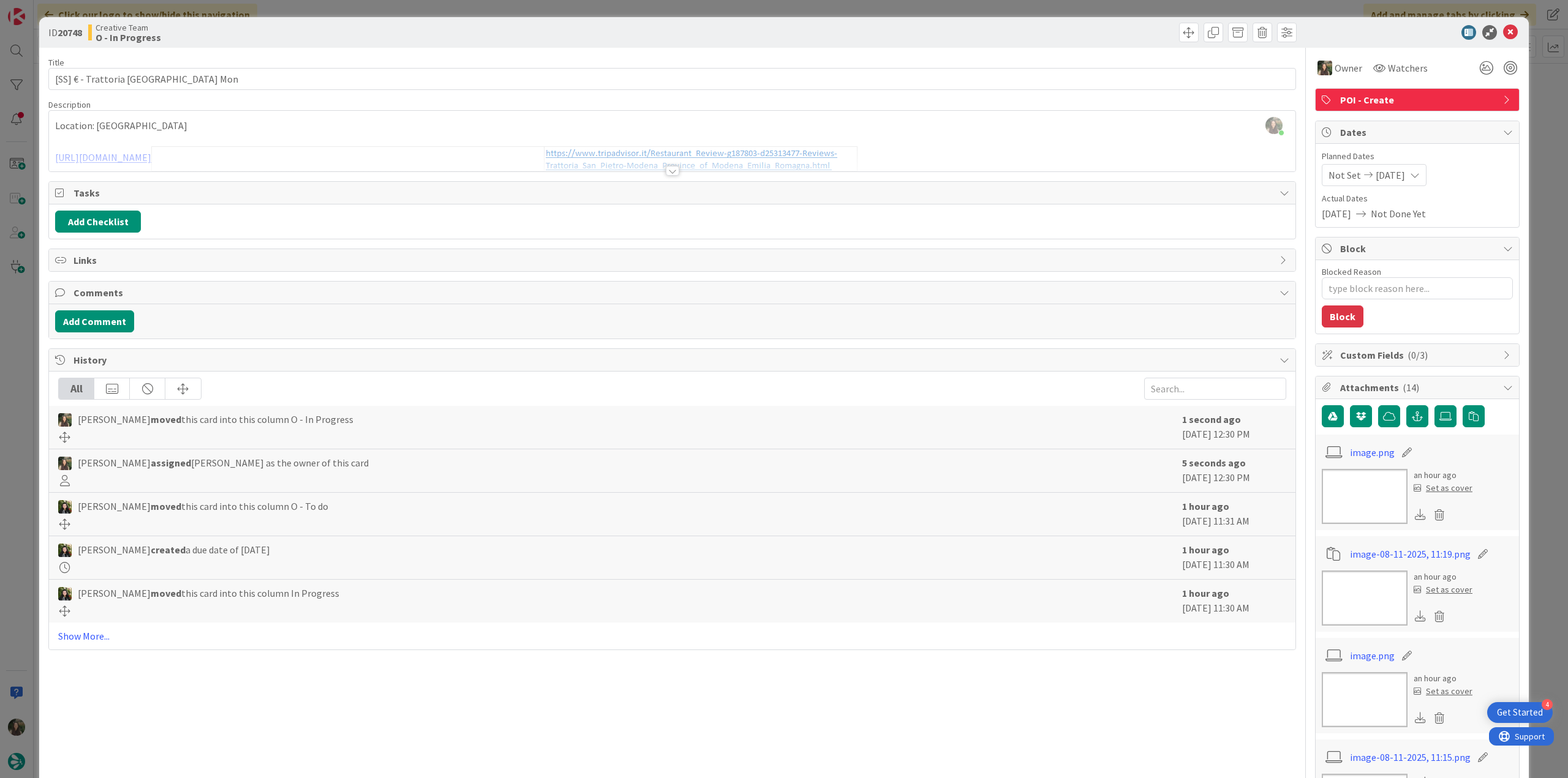
type textarea "x"
type input "[SS] € - Trattoria [GEOGRAPHIC_DATA] Mon"
type textarea "x"
type input "[SS] € - Trattoria [GEOGRAPHIC_DATA] Mon"
type textarea "x"
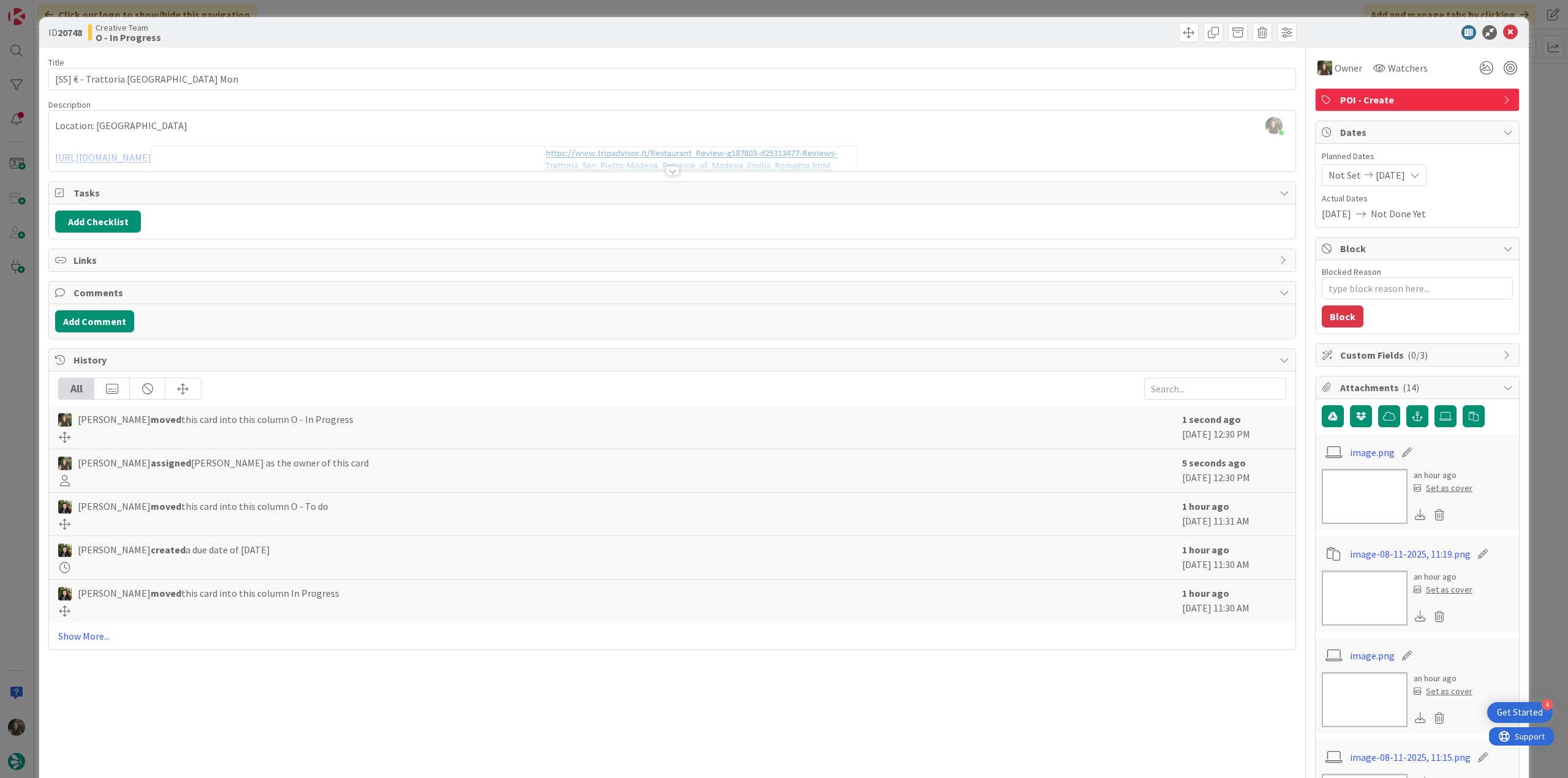
type input "[SS] € - Trattoria [GEOGRAPHIC_DATA] Mon"
type textarea "x"
type input "[SS] € - Trattoria [GEOGRAPHIC_DATA] Mon"
type textarea "x"
type input "[SS] € - Trattoria [GEOGRAPHIC_DATA] Mon"
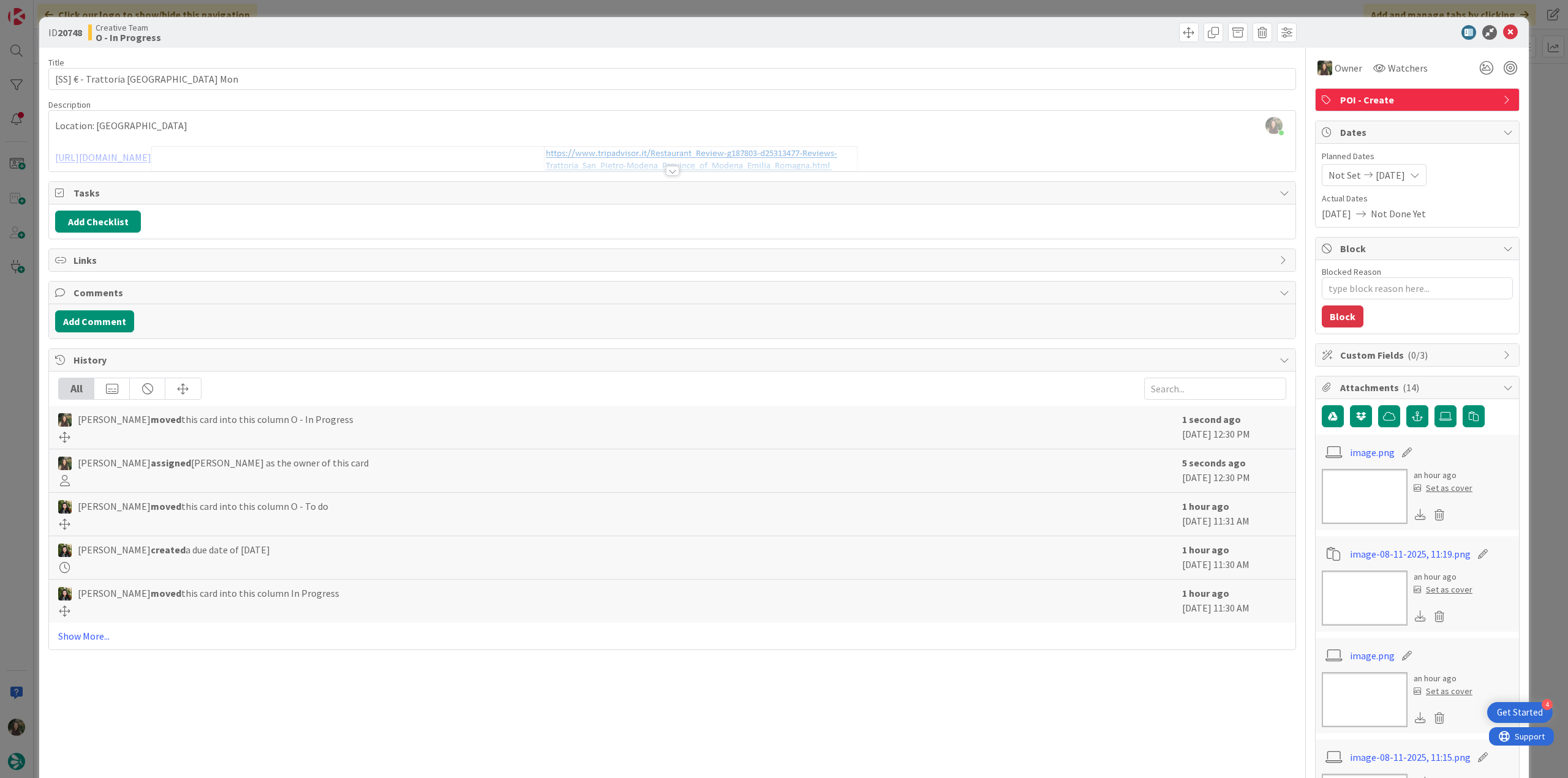
type textarea "x"
type input "[SS] € - Trattoria [GEOGRAPHIC_DATA] Mon"
type textarea "x"
type input "[SS] € - Trattoria [GEOGRAPHIC_DATA] Mon"
type textarea "x"
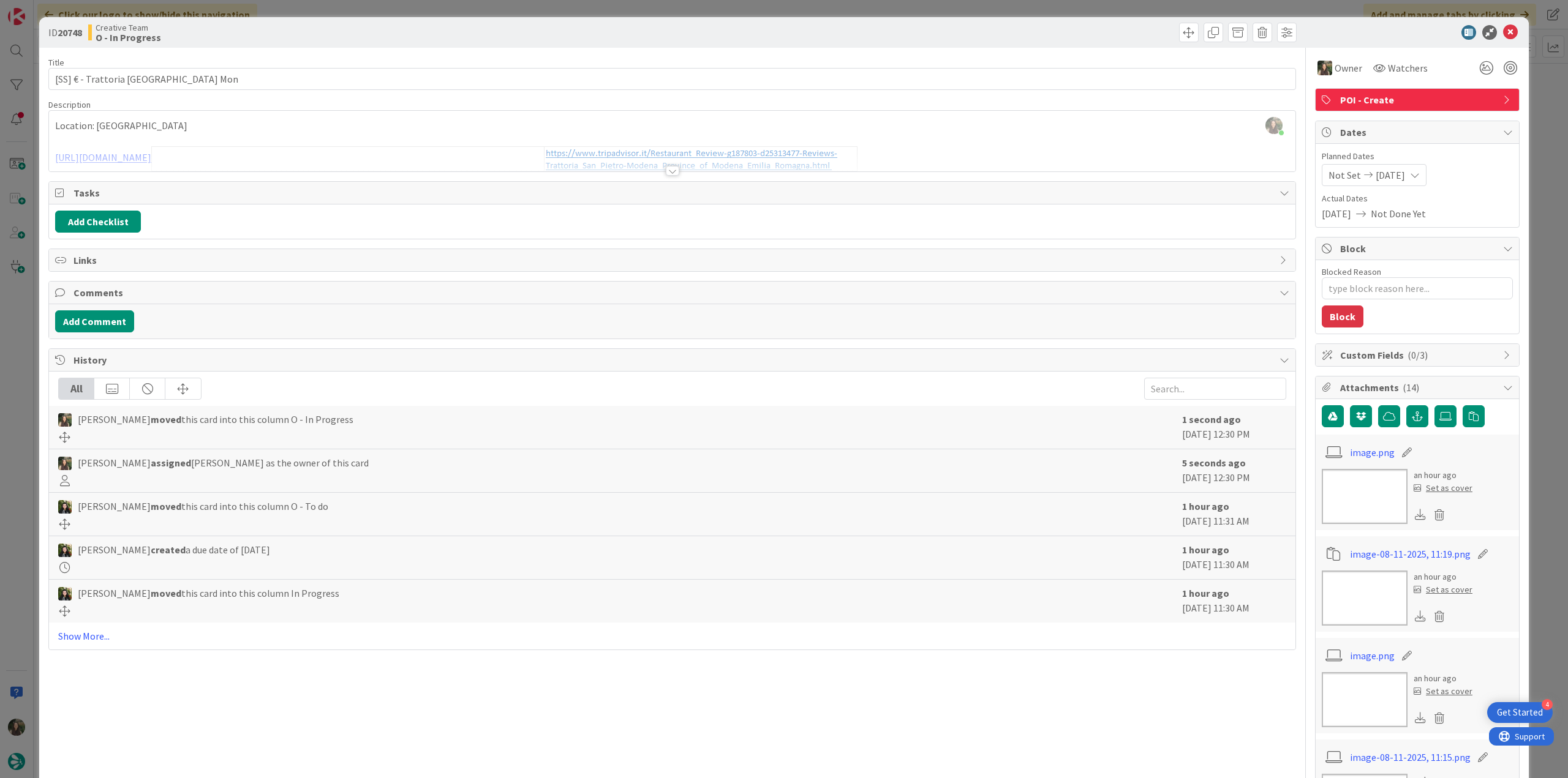
type input "[SS] € - Trattoria [GEOGRAPHIC_DATA] Mon"
type textarea "x"
type input "[SS] € - Trattoria [GEOGRAPHIC_DATA] Mon"
type textarea "x"
type input "[SS] € - Trattoria [GEOGRAPHIC_DATA] Mon"
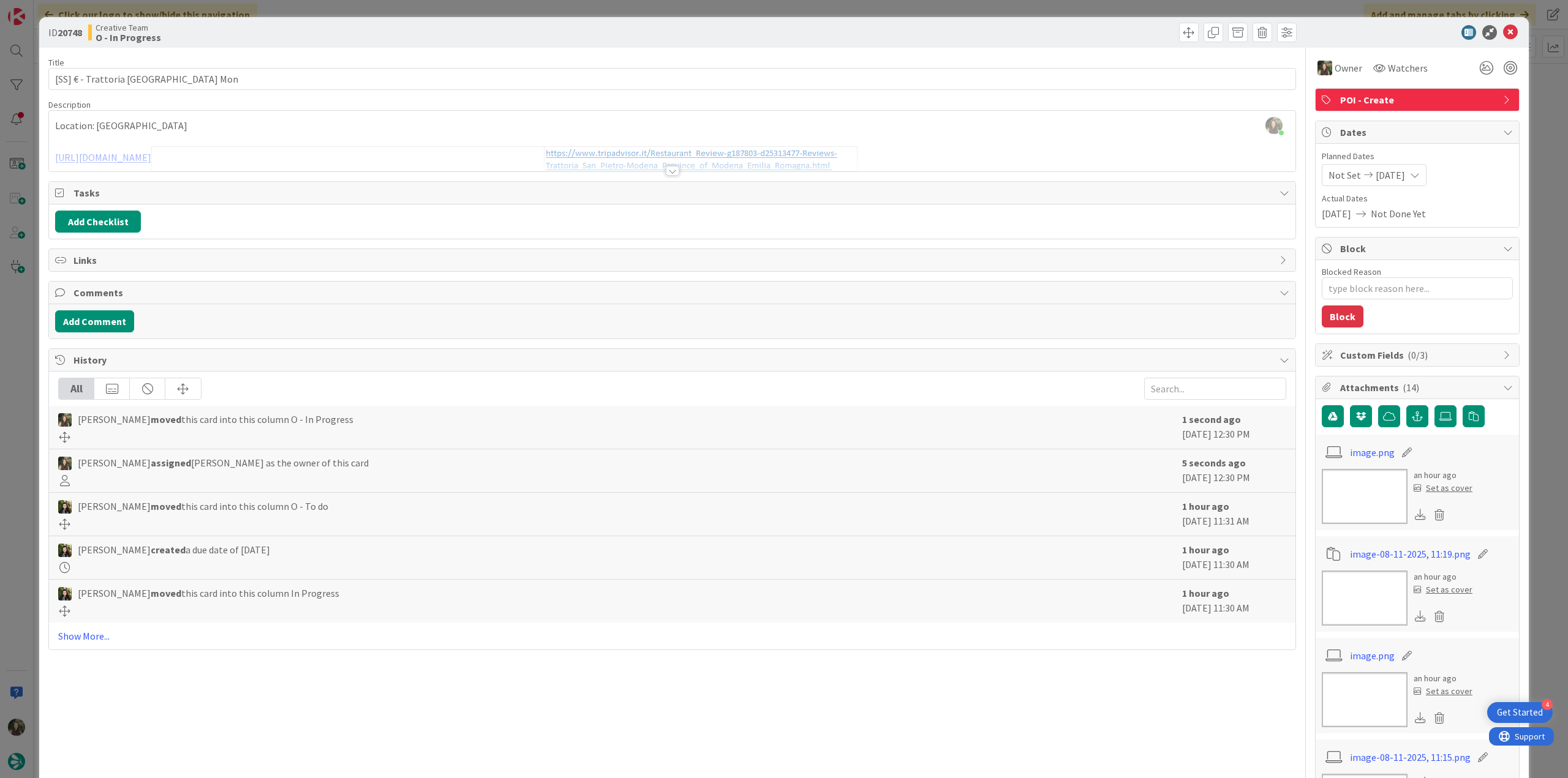
type textarea "x"
type input "[SS] € - Trattoria [GEOGRAPHIC_DATA] Mon"
type textarea "x"
type input "[SS] € - Trattoria [GEOGRAPHIC_DATA] Mon"
type textarea "x"
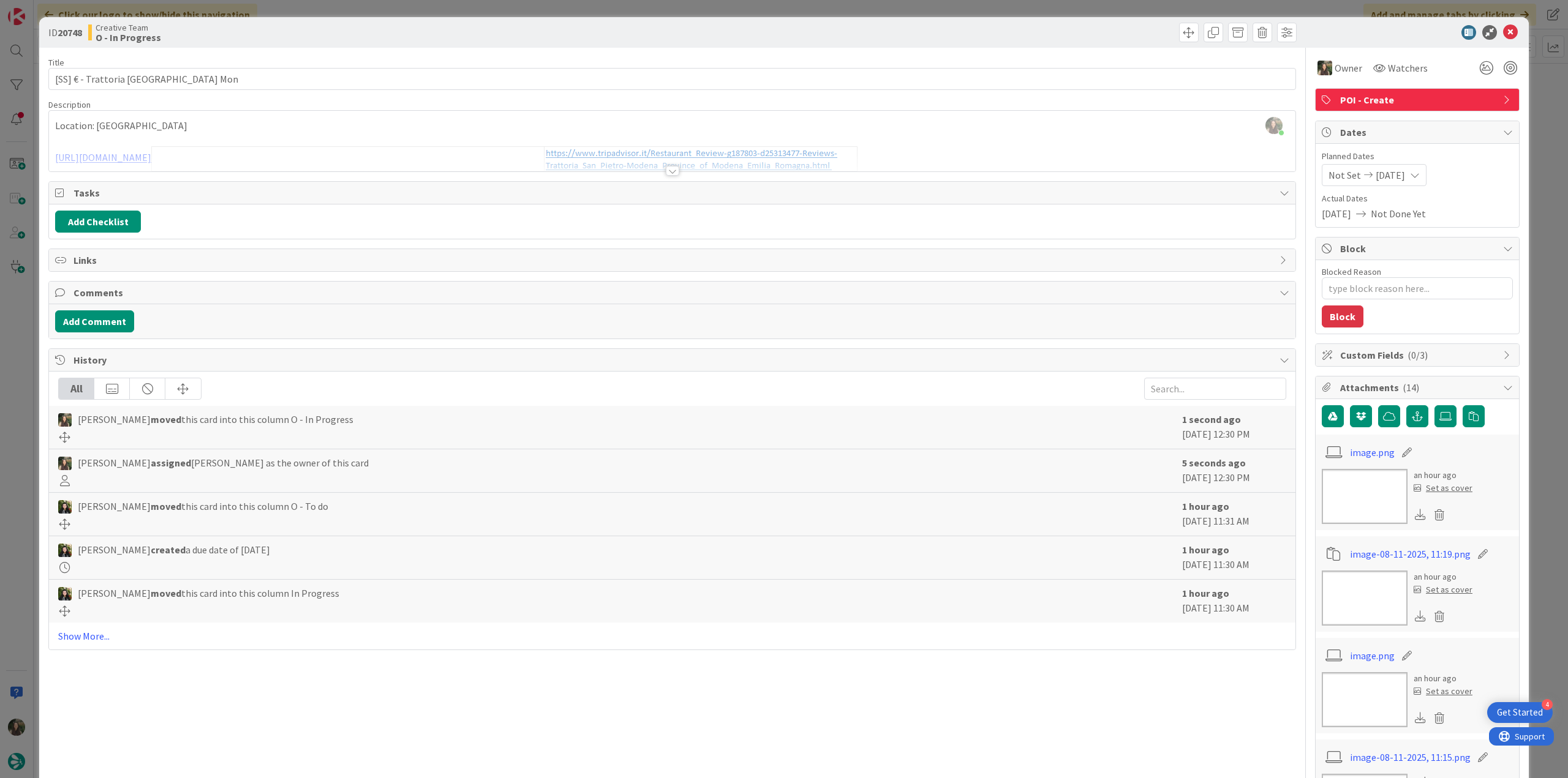
type input "[SS] € - Trattoria [GEOGRAPHIC_DATA] Mon"
click at [14, 319] on div "ID 20748 Creative Team O - In Progress Title 43 / 128 [SS] € - Trattoria San Pi…" at bounding box center [784, 389] width 1568 height 778
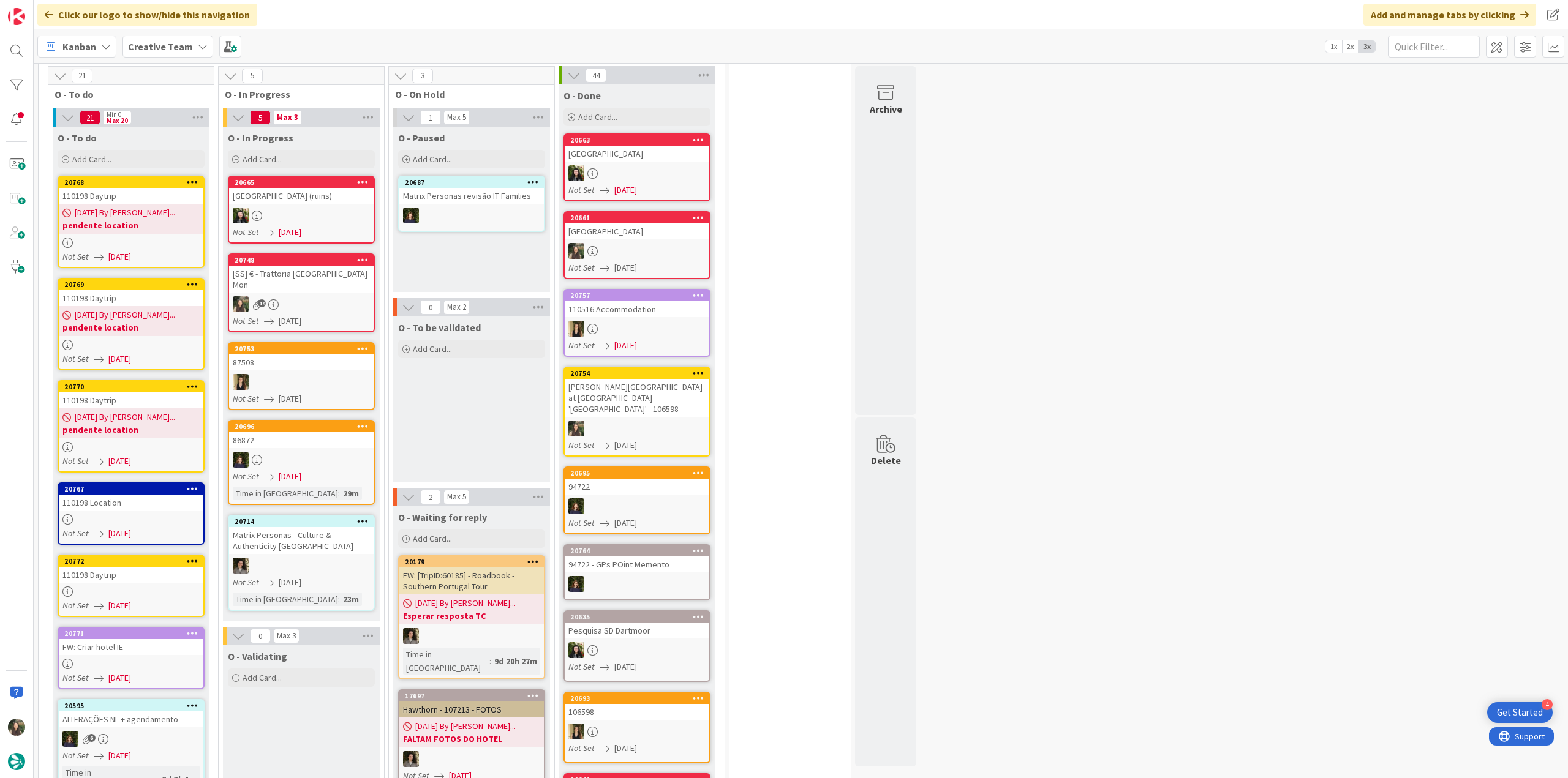
click at [342, 276] on div "[SS] € - Trattoria [GEOGRAPHIC_DATA] Mon" at bounding box center [301, 279] width 144 height 27
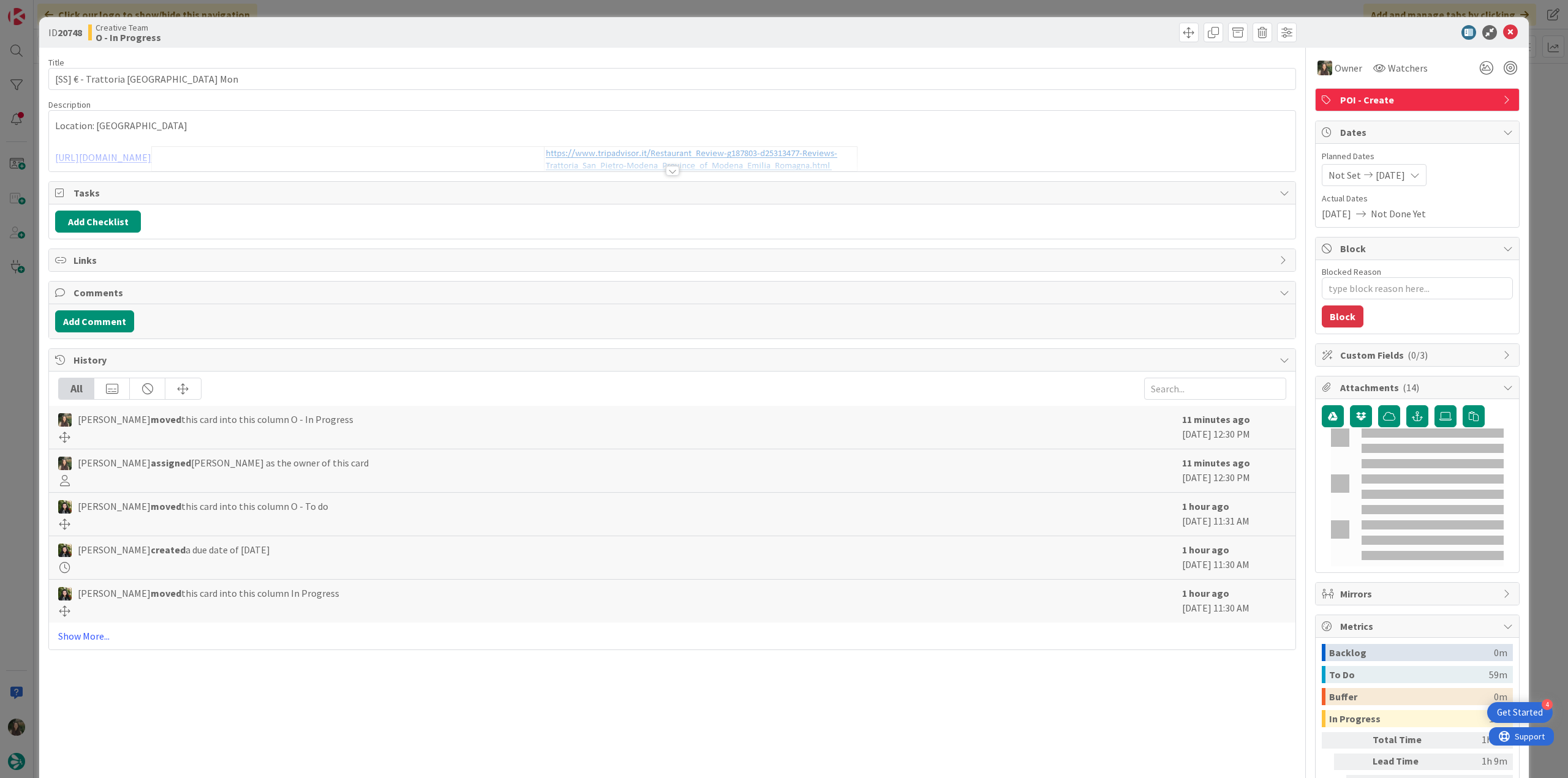
type textarea "x"
type input "[SS] € - Trattoria [GEOGRAPHIC_DATA] Mon"
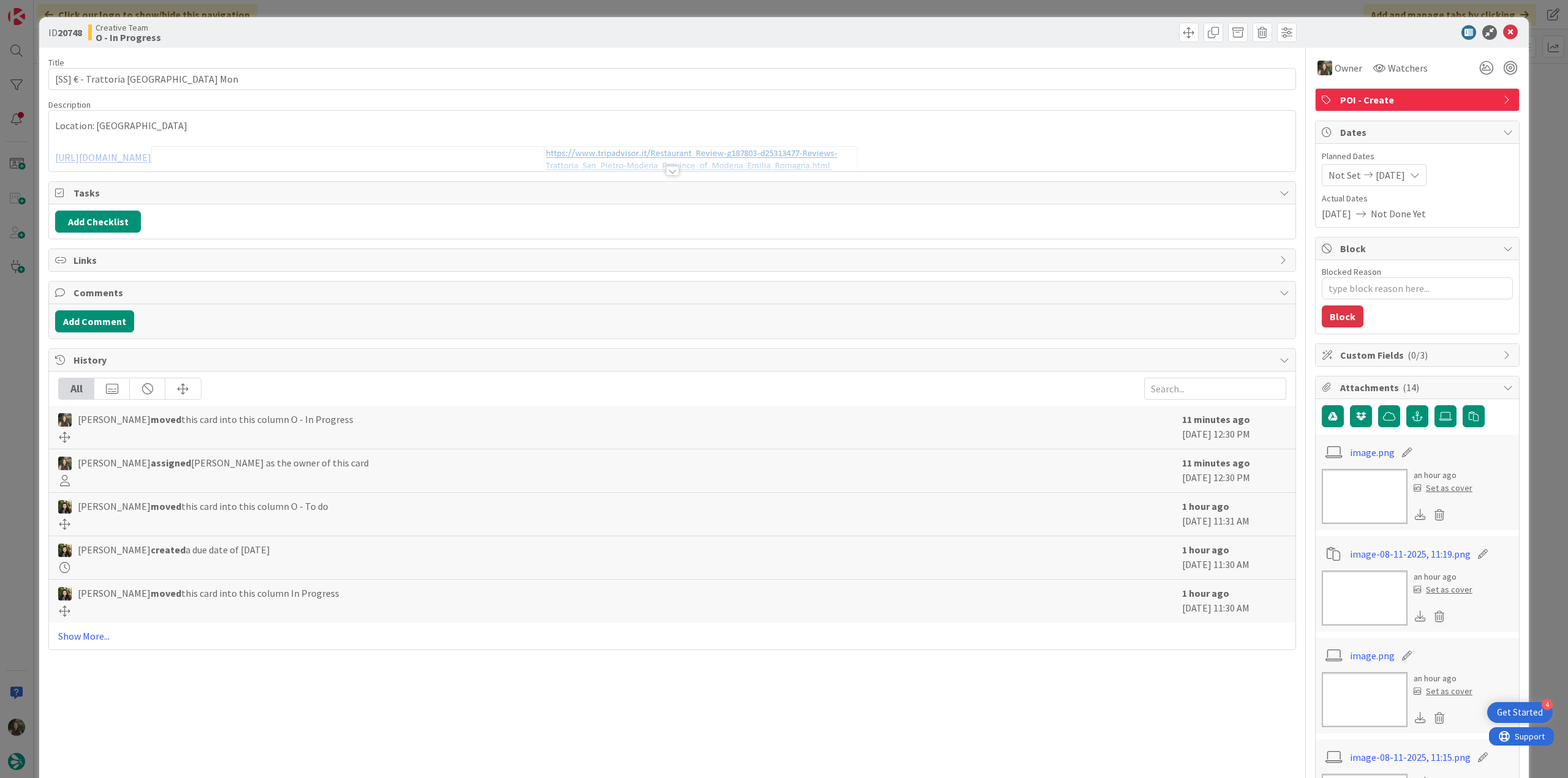
type textarea "x"
type input "[SS] € - Trattoria [GEOGRAPHIC_DATA] Mon"
click at [24, 351] on div "ID 20748 Creative Team O - In Progress Title 43 / 128 [SS] € - Trattoria San Pi…" at bounding box center [784, 389] width 1568 height 778
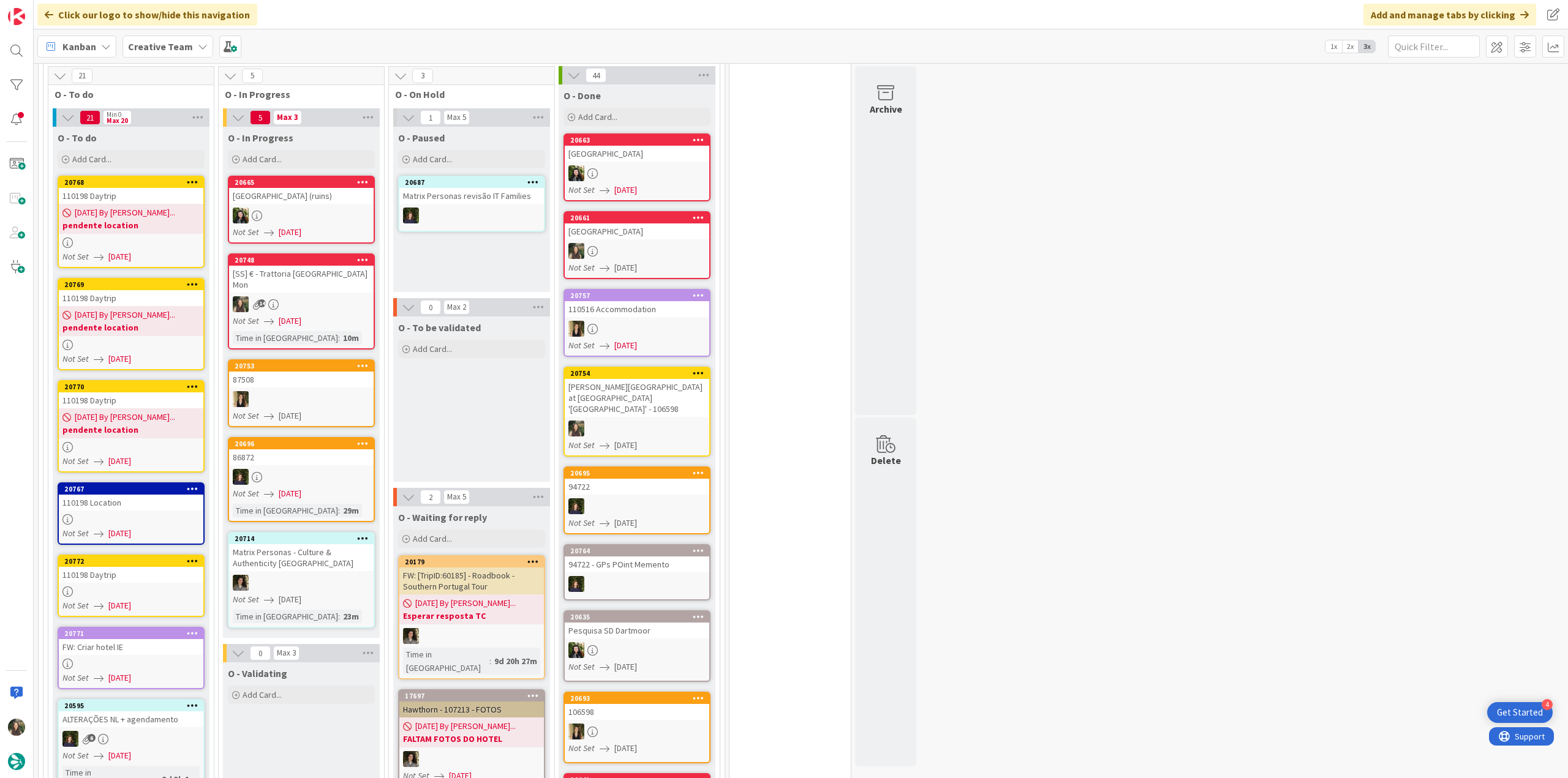
click at [323, 278] on div "[SS] € - Trattoria [GEOGRAPHIC_DATA] Mon" at bounding box center [301, 279] width 144 height 27
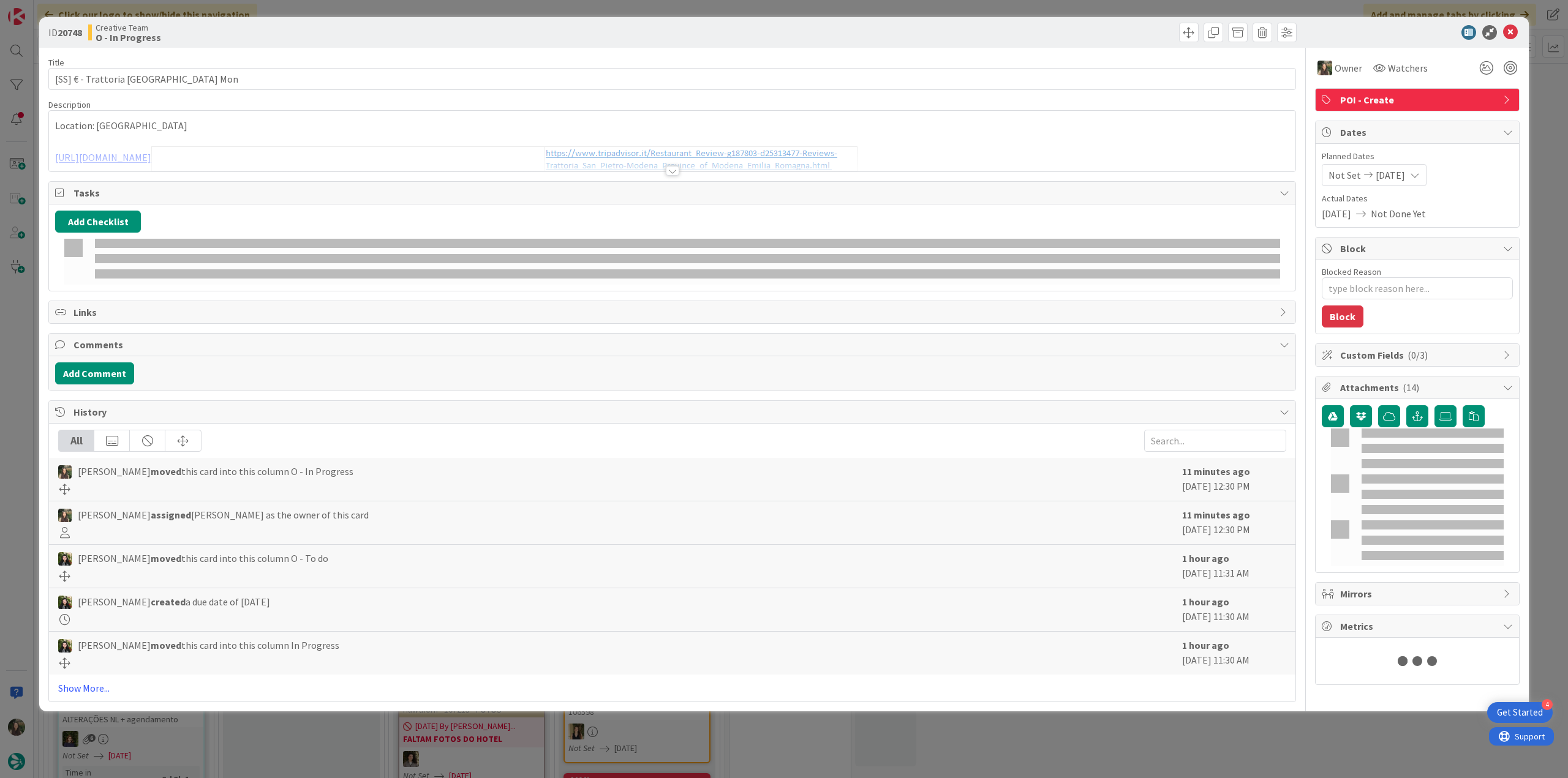
type textarea "x"
type input "[SS] € - Trattoria [GEOGRAPHIC_DATA] Mon"
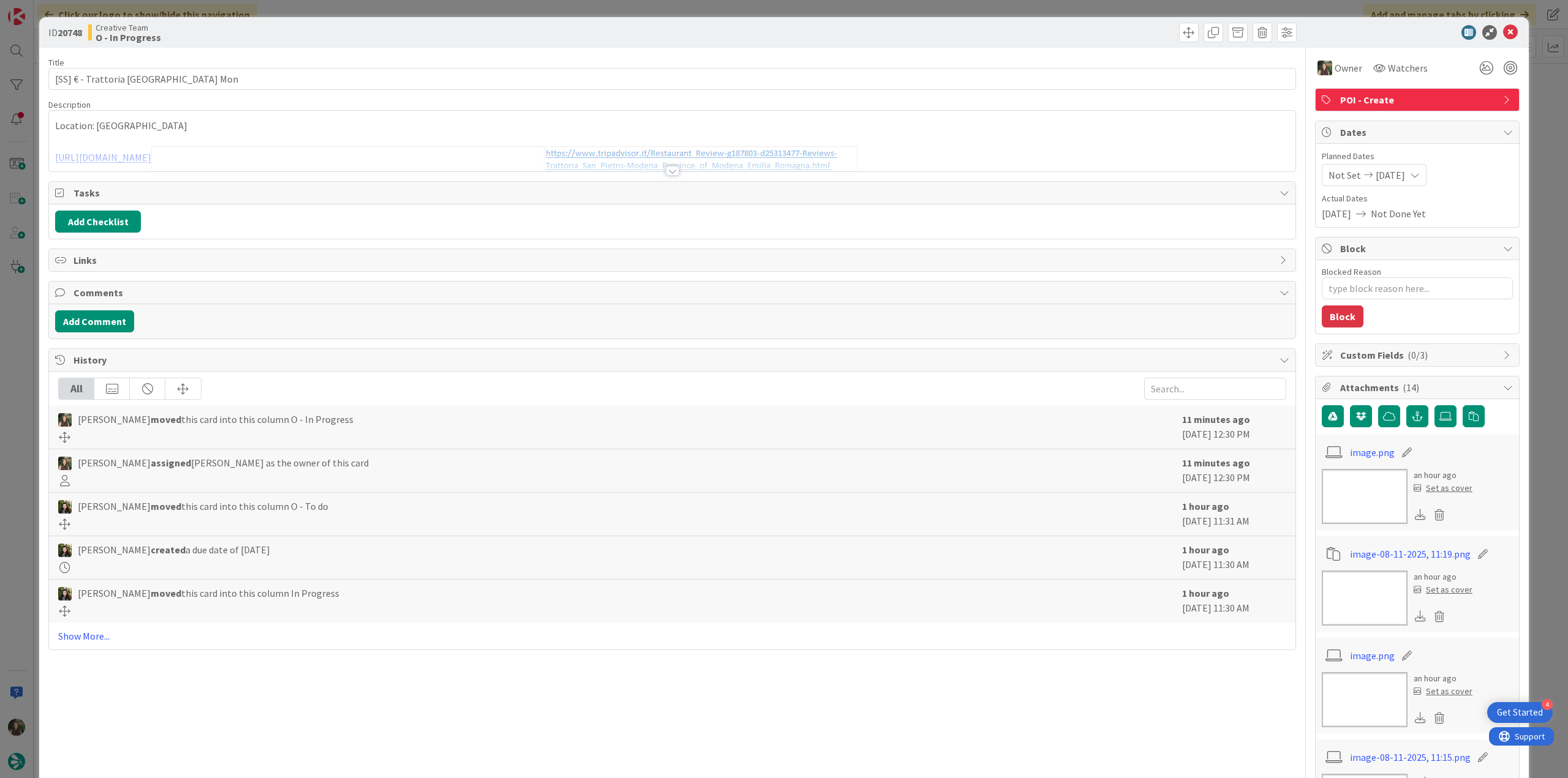
type textarea "x"
type input "[SS] € - Trattoria [GEOGRAPHIC_DATA] Mon"
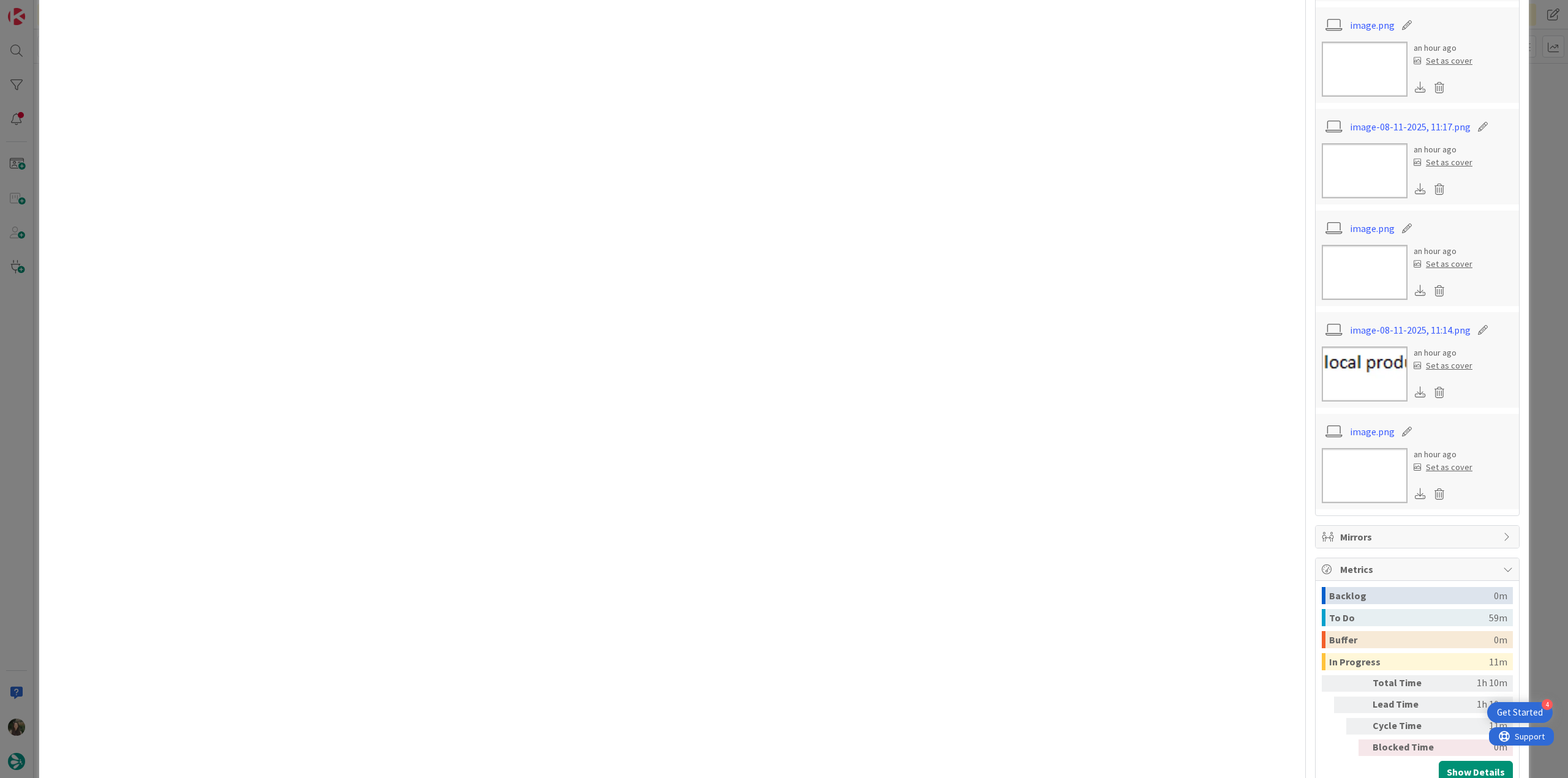
scroll to position [1884, 0]
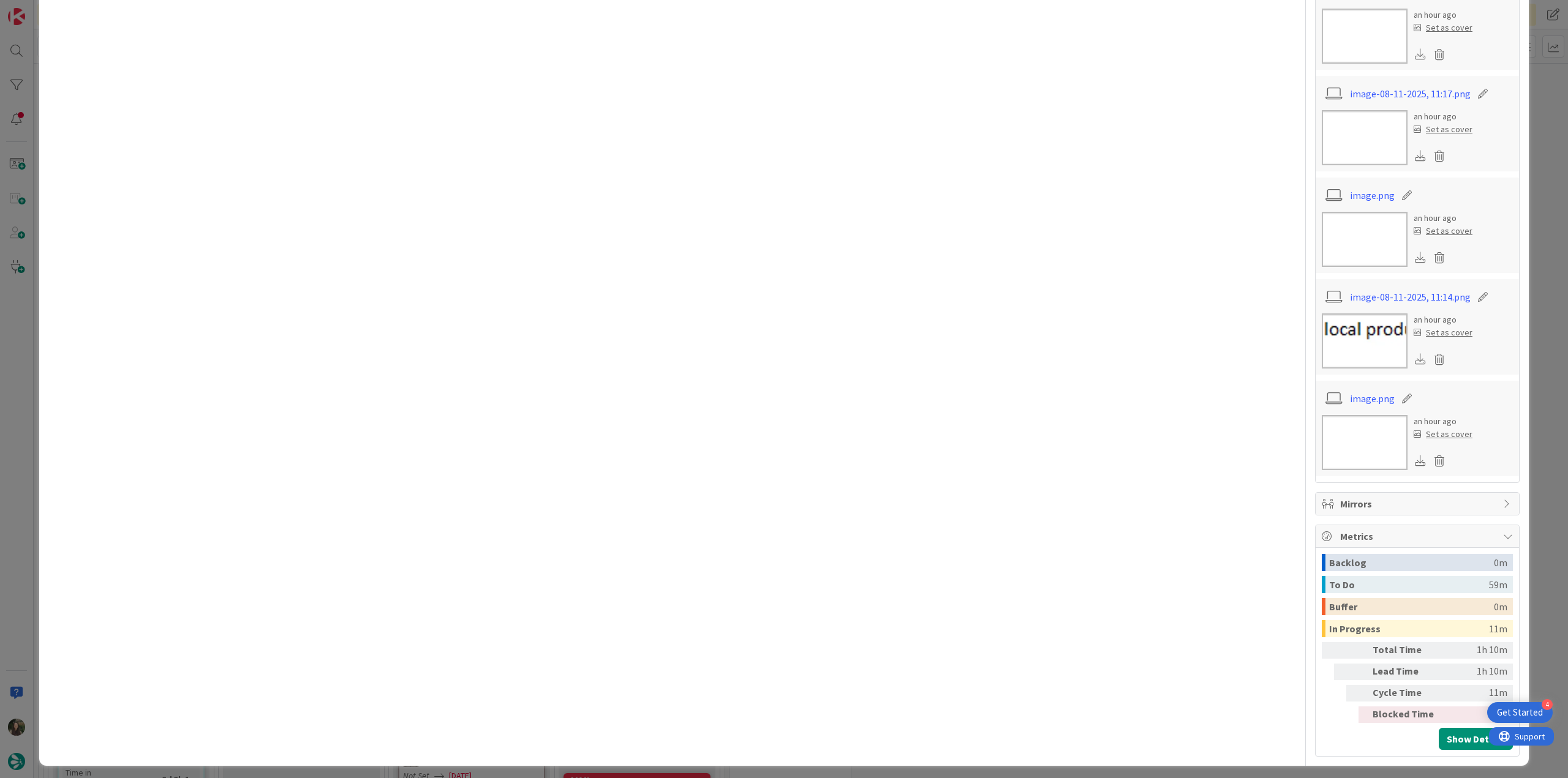
click at [1534, 542] on div "ID 20748 Creative Team O - In Progress Title 43 / 128 [SS] € - Trattoria San Pi…" at bounding box center [784, 389] width 1568 height 778
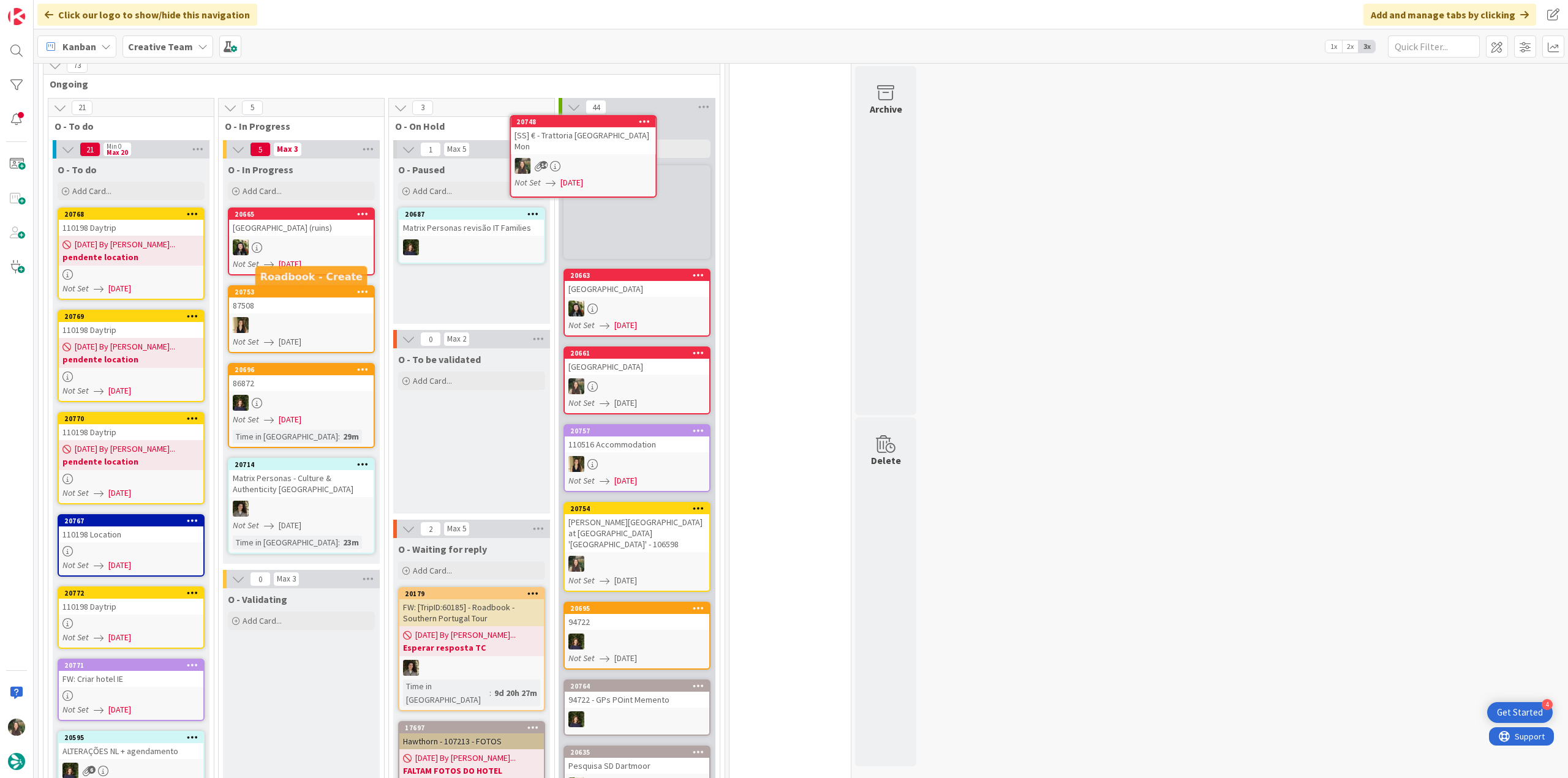
scroll to position [676, 0]
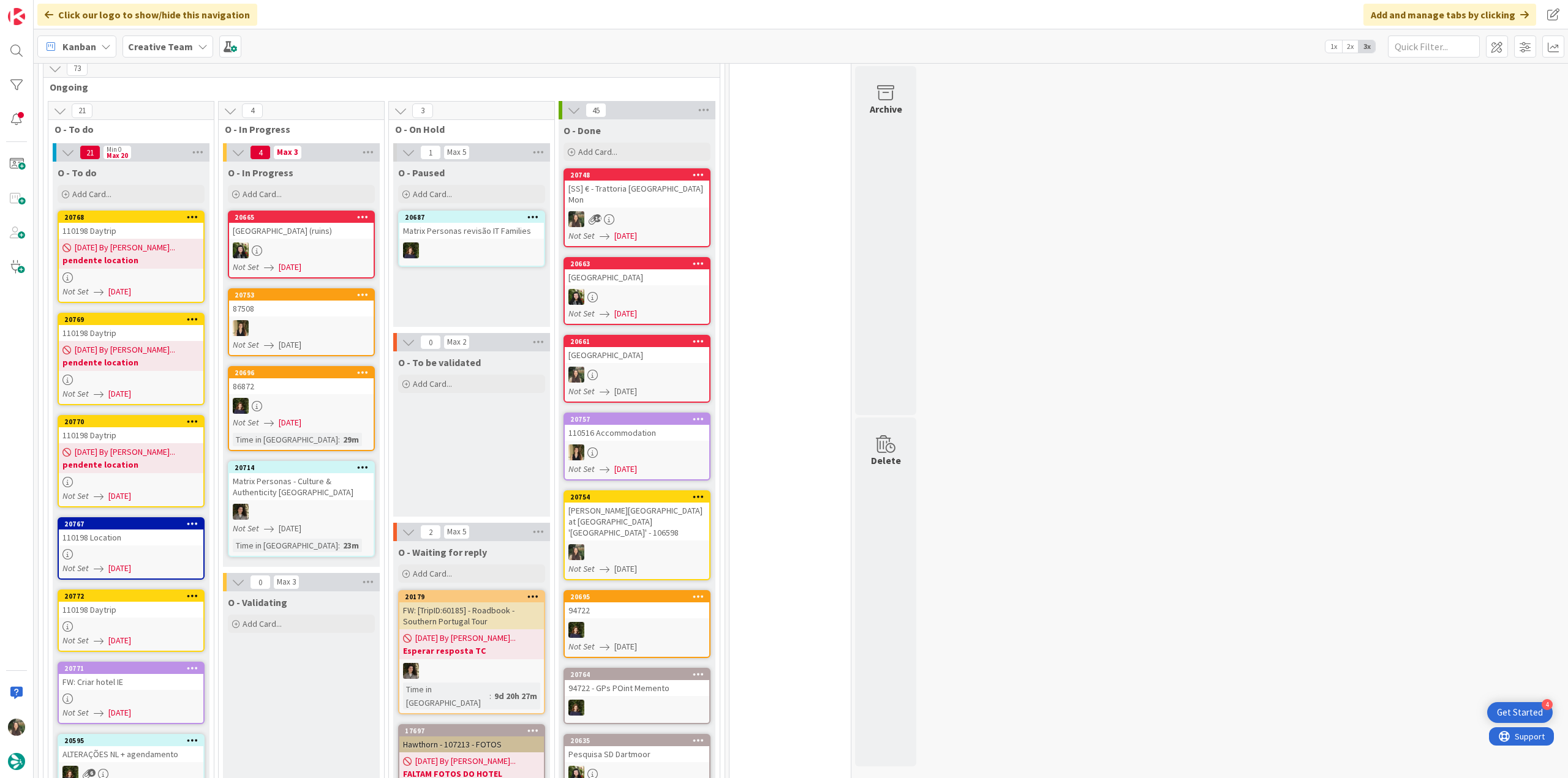
scroll to position [737, 0]
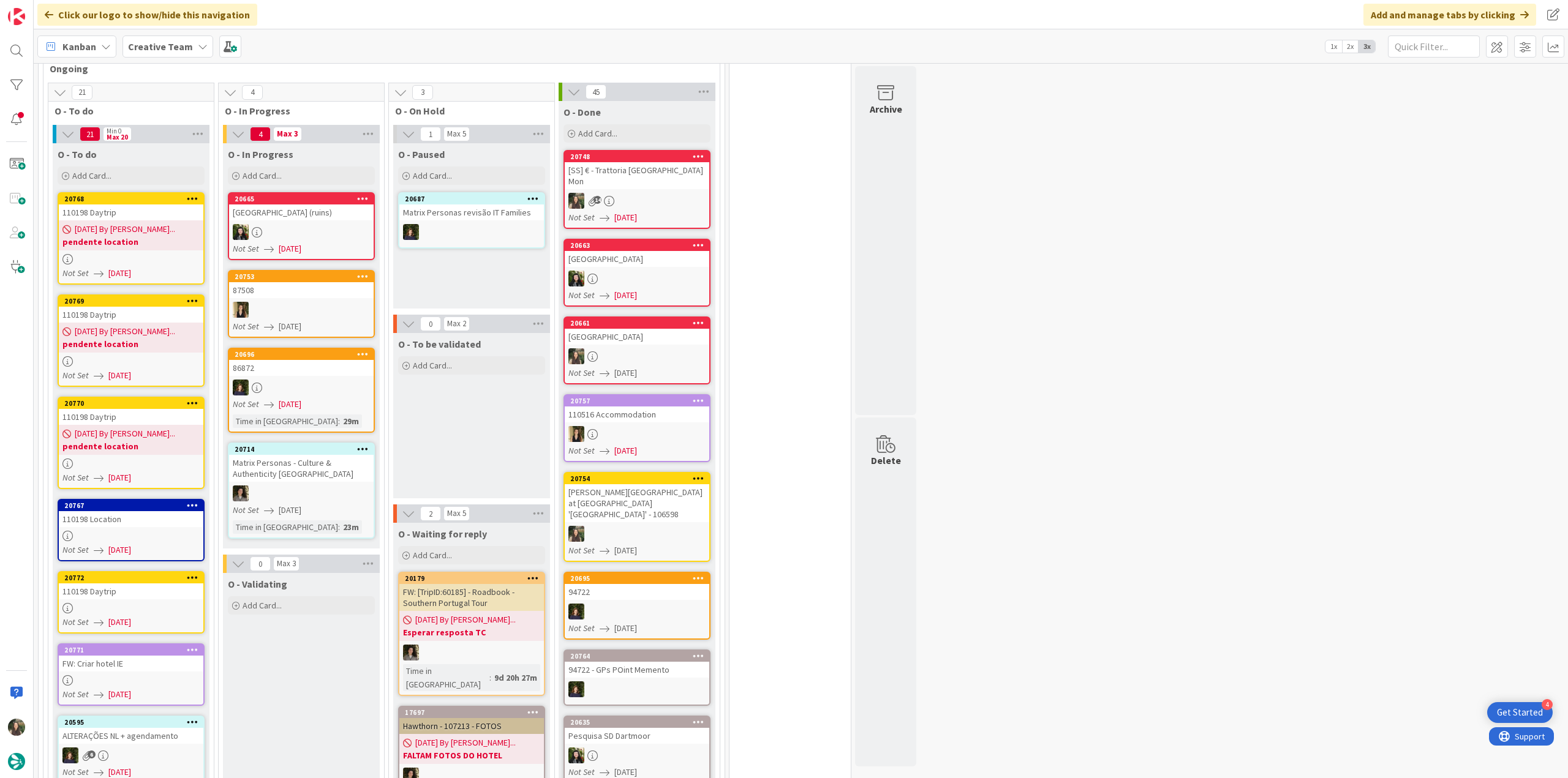
click at [164, 587] on div "110198 Daytrip" at bounding box center [131, 591] width 144 height 16
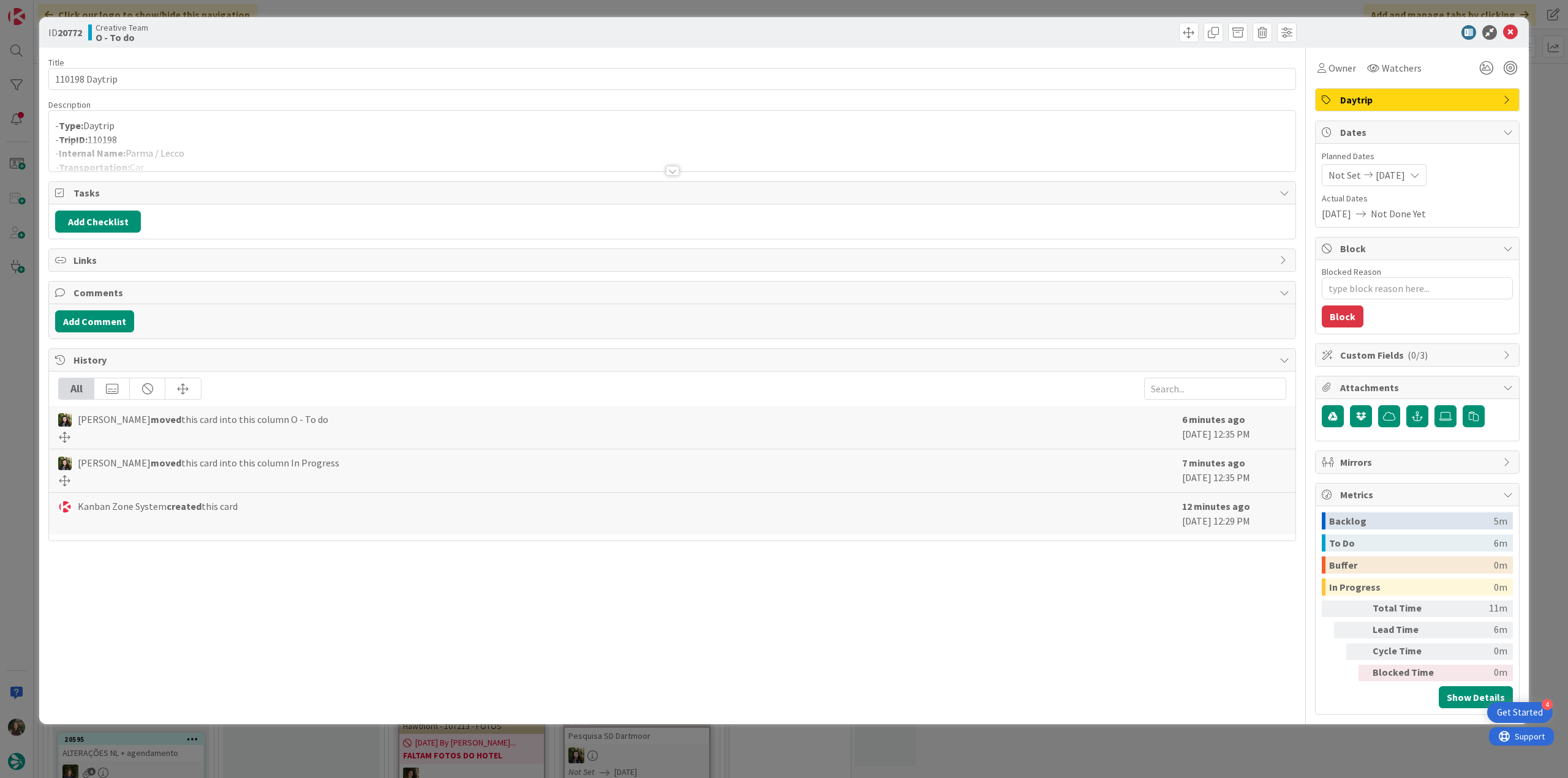
click at [282, 151] on div at bounding box center [672, 156] width 1247 height 31
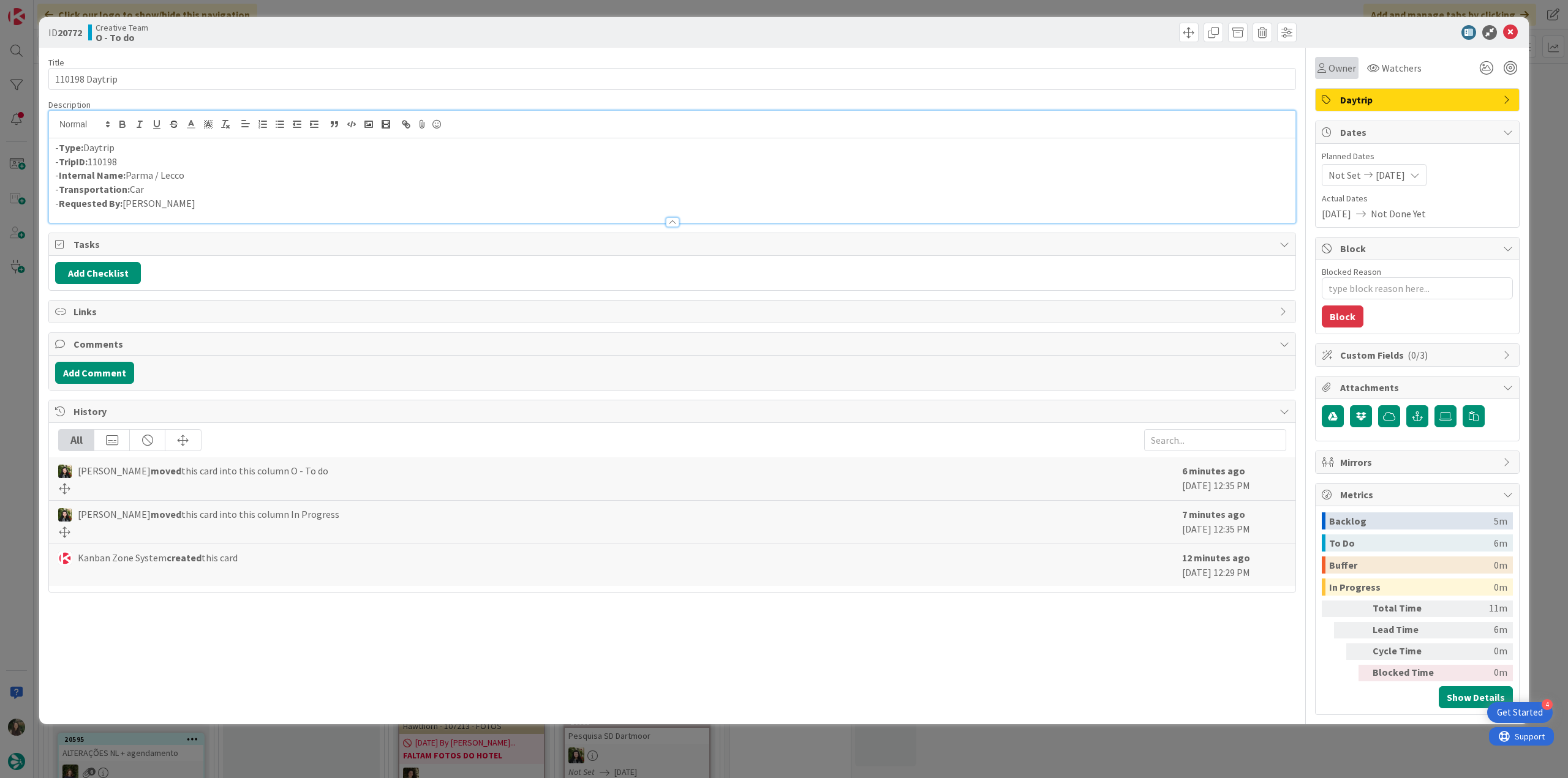
click at [1328, 78] on div "Owner" at bounding box center [1337, 68] width 44 height 22
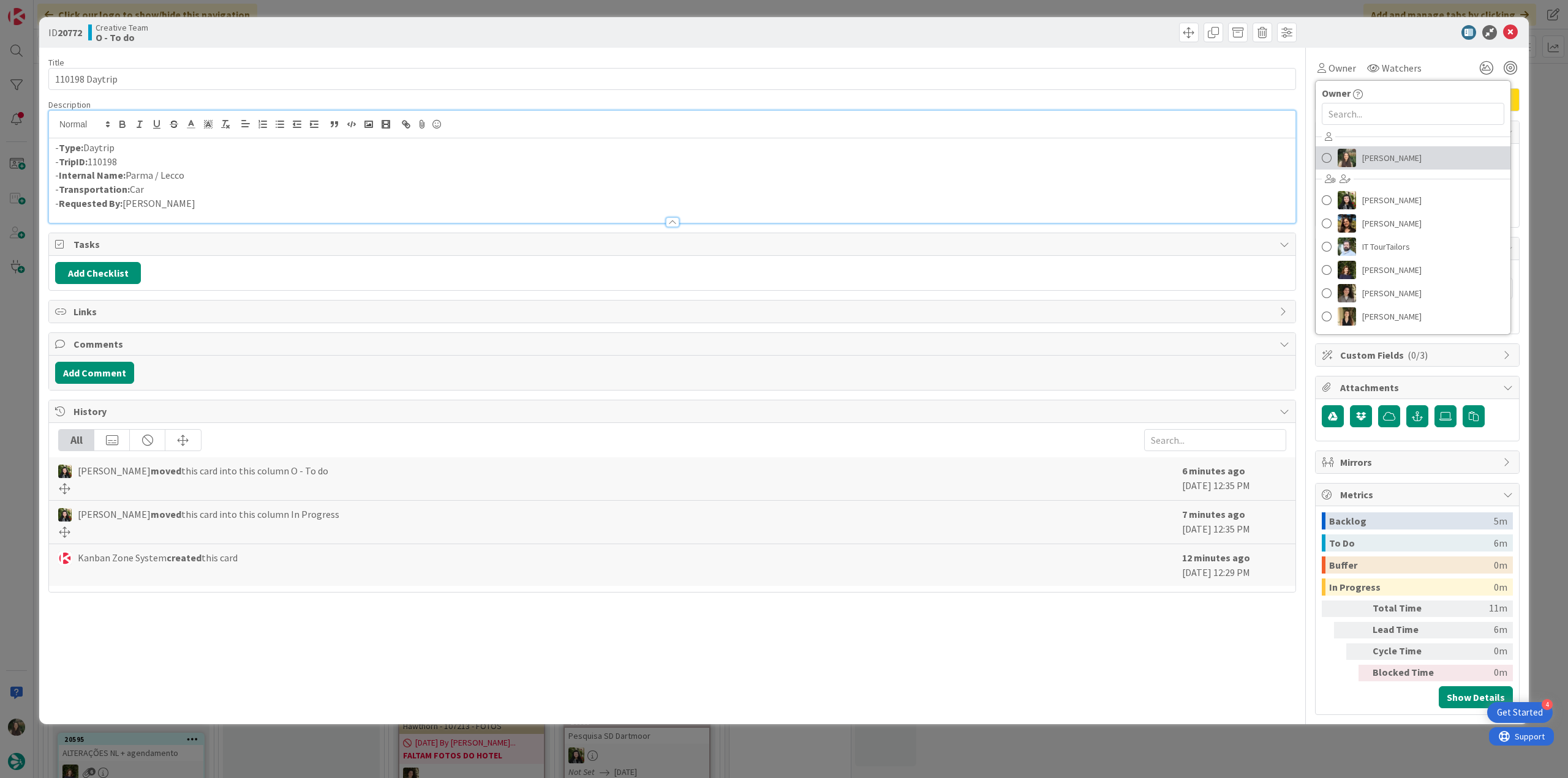
click at [1385, 161] on span "[PERSON_NAME]" at bounding box center [1391, 158] width 59 height 18
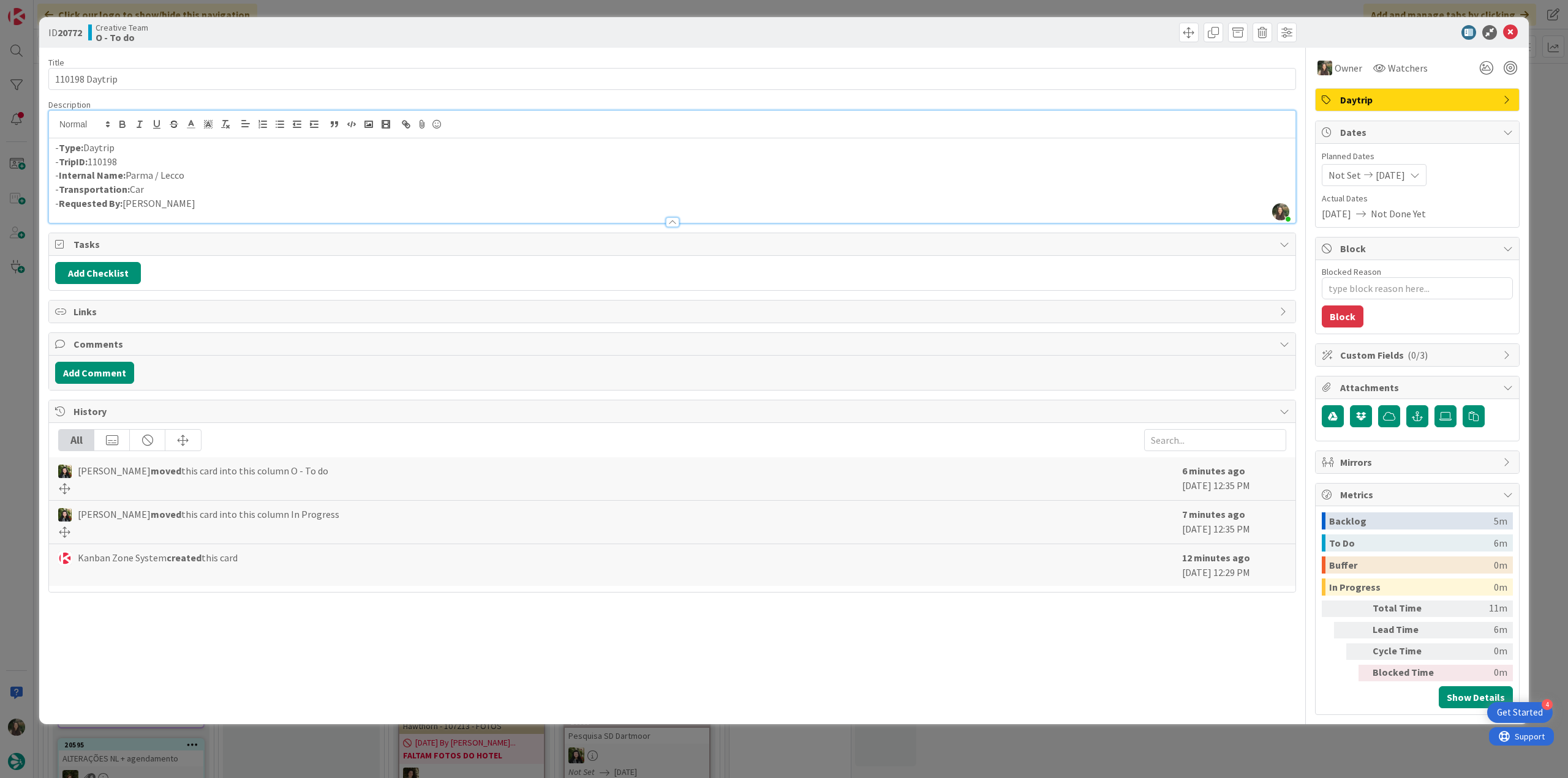
drag, startPoint x: 1540, startPoint y: 141, endPoint x: 1521, endPoint y: 146, distance: 19.6
click at [1540, 141] on div "ID 20772 Creative Team O - To do Title 14 / 128 110198 Daytrip Description [PER…" at bounding box center [784, 389] width 1568 height 778
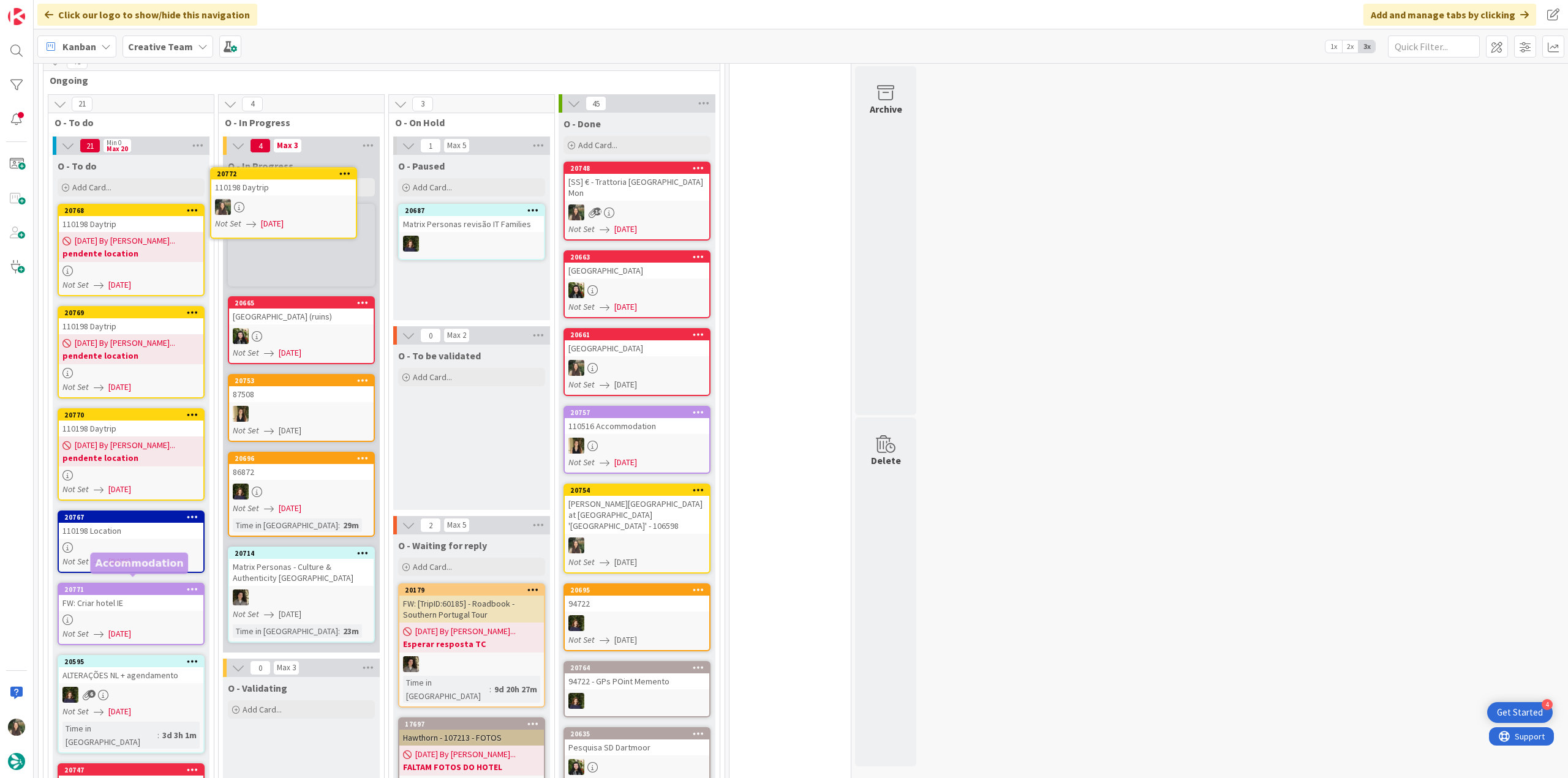
scroll to position [719, 0]
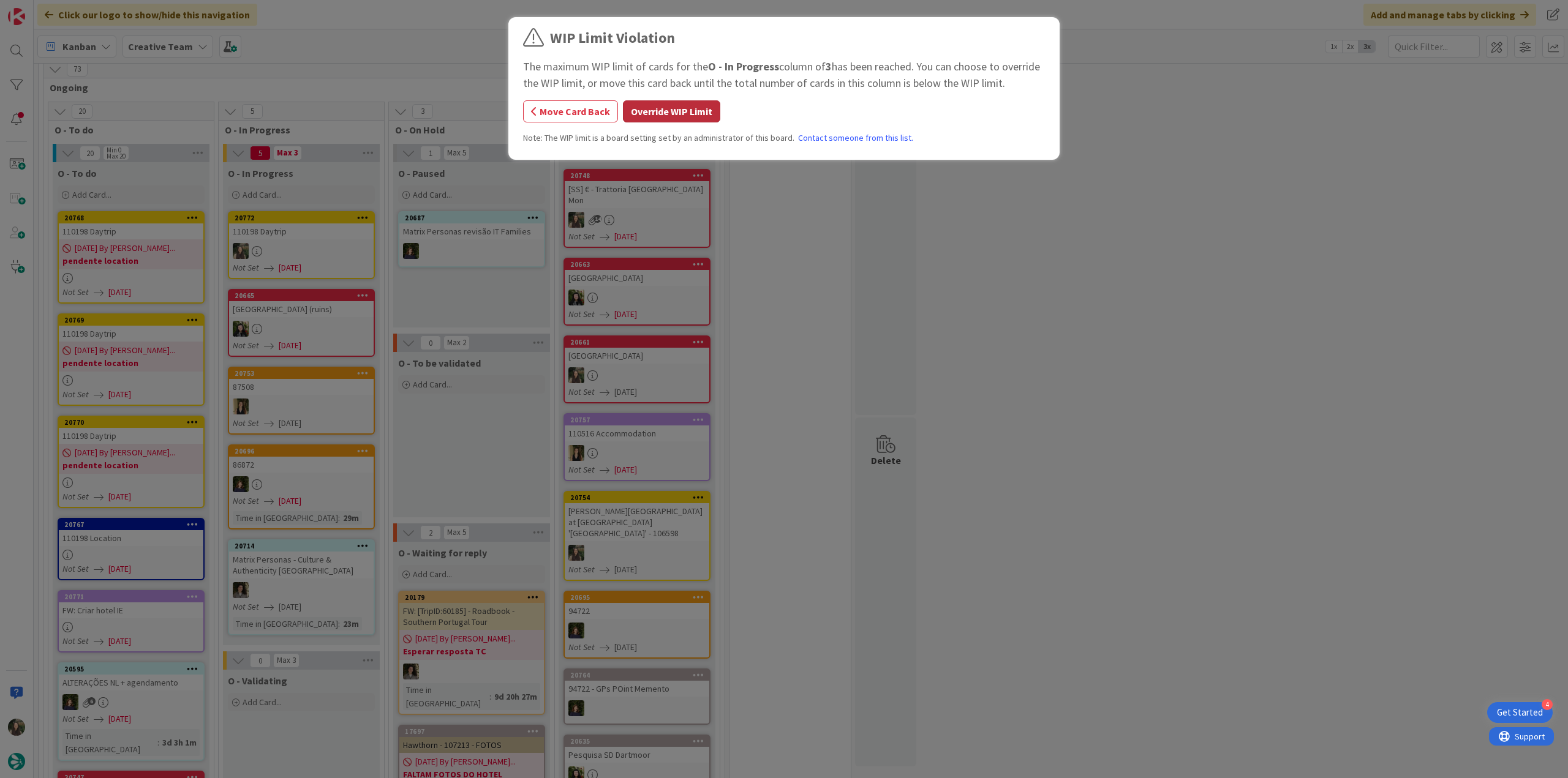
click at [674, 121] on button "Override WIP Limit" at bounding box center [671, 111] width 98 height 22
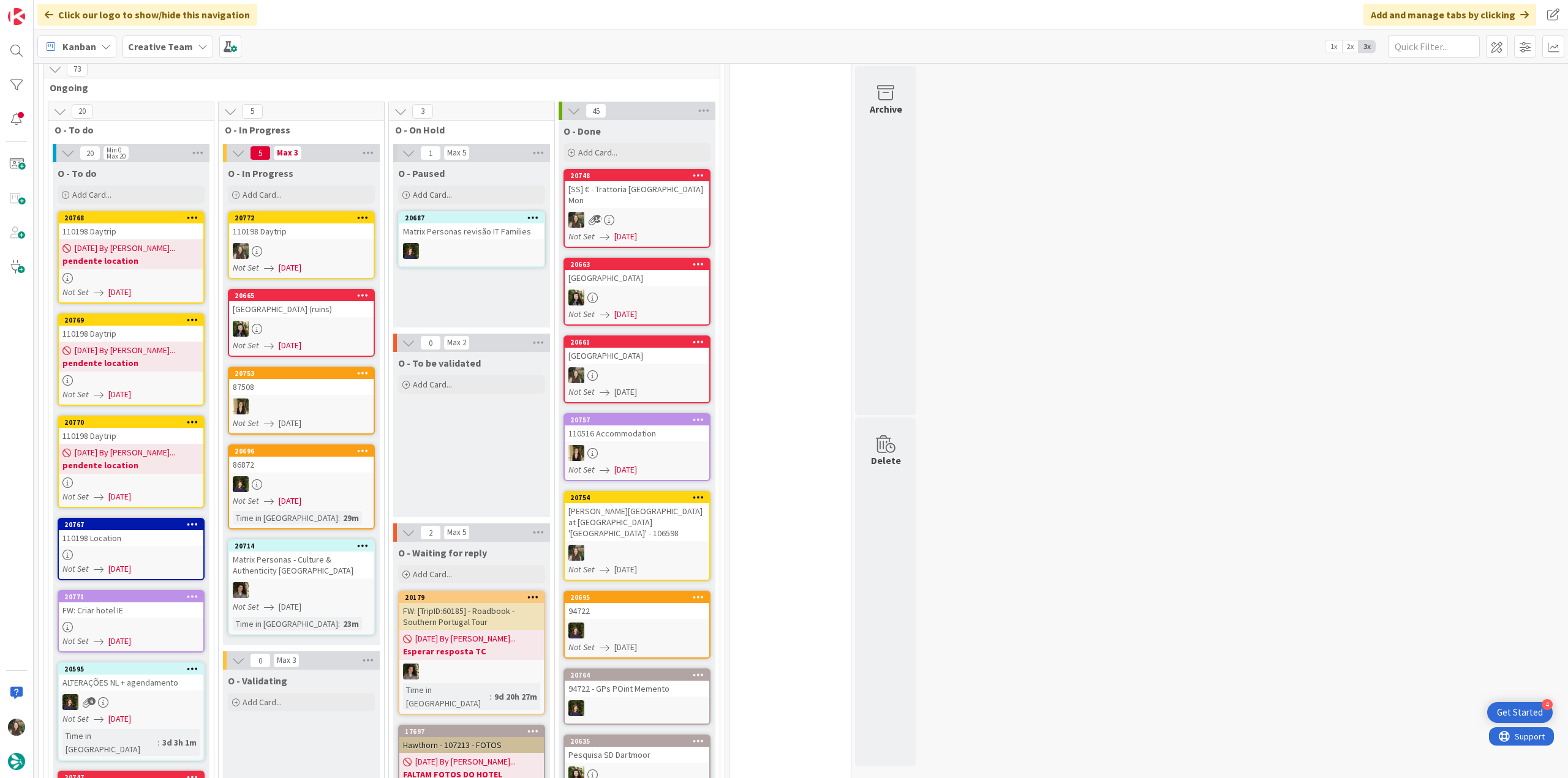
click at [291, 243] on div at bounding box center [301, 250] width 144 height 16
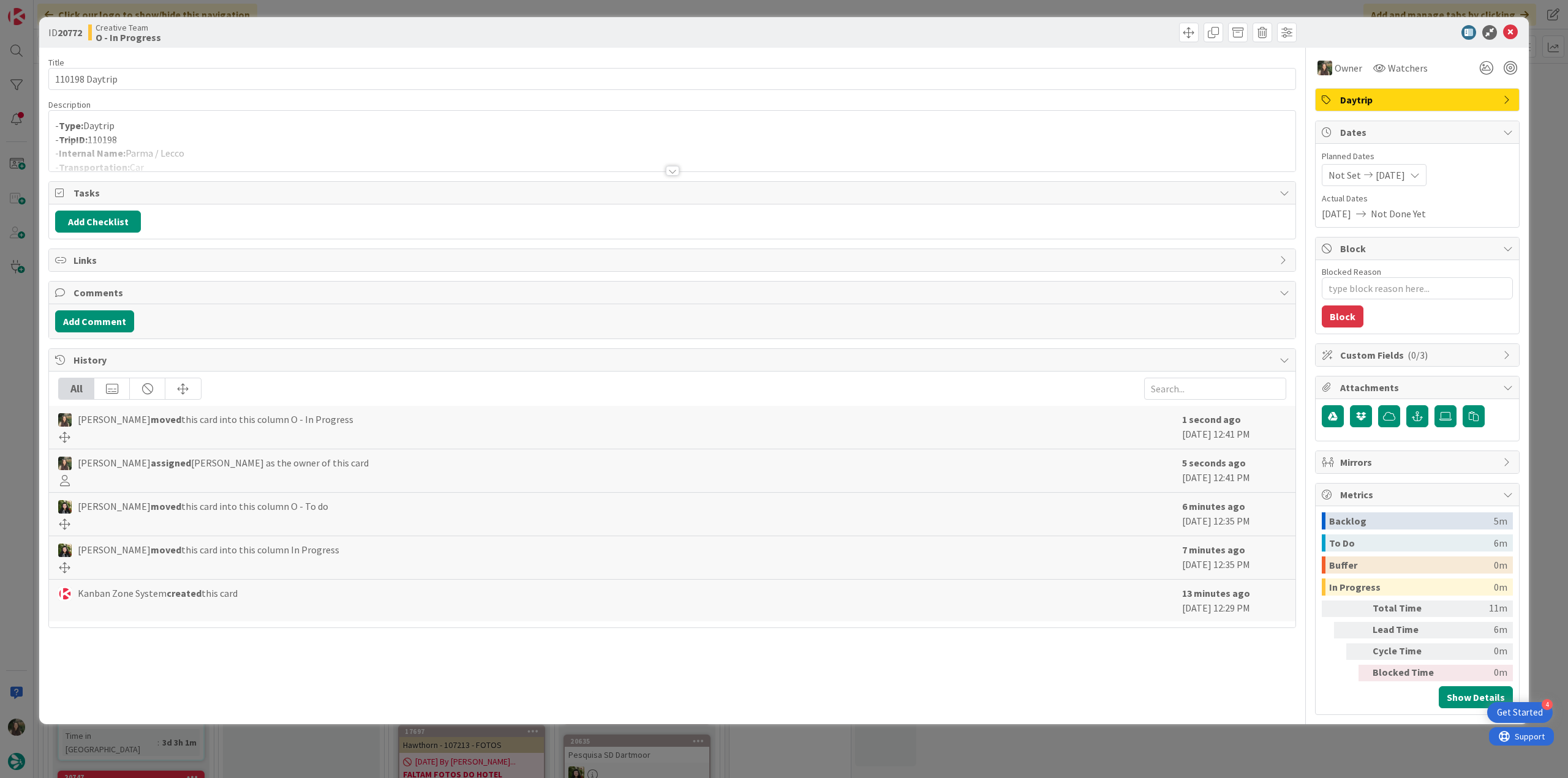
click at [177, 127] on div "- Type: Daytrip - TripID: 110198 - Internal Name: Parma / Lecco - Transportatio…" at bounding box center [672, 141] width 1247 height 60
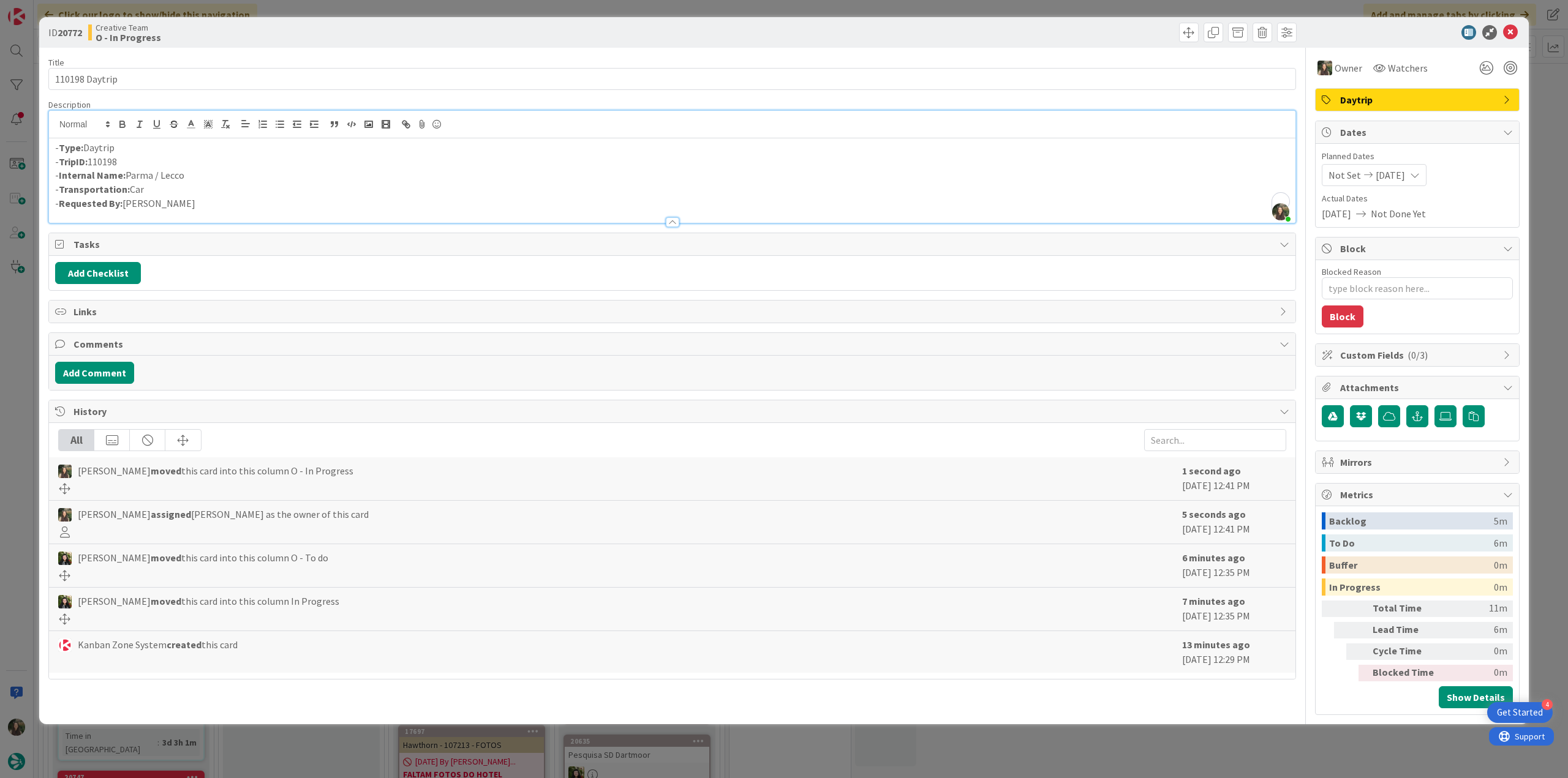
drag, startPoint x: 191, startPoint y: 175, endPoint x: 141, endPoint y: 172, distance: 50.1
click at [127, 173] on p "- Internal Name: Parma / Lecco" at bounding box center [671, 174] width 1234 height 14
copy p "Parma / Lecco"
click at [23, 327] on div "ID 20772 Creative Team O - In Progress Title 14 / 128 110198 Daytrip Descriptio…" at bounding box center [784, 389] width 1568 height 778
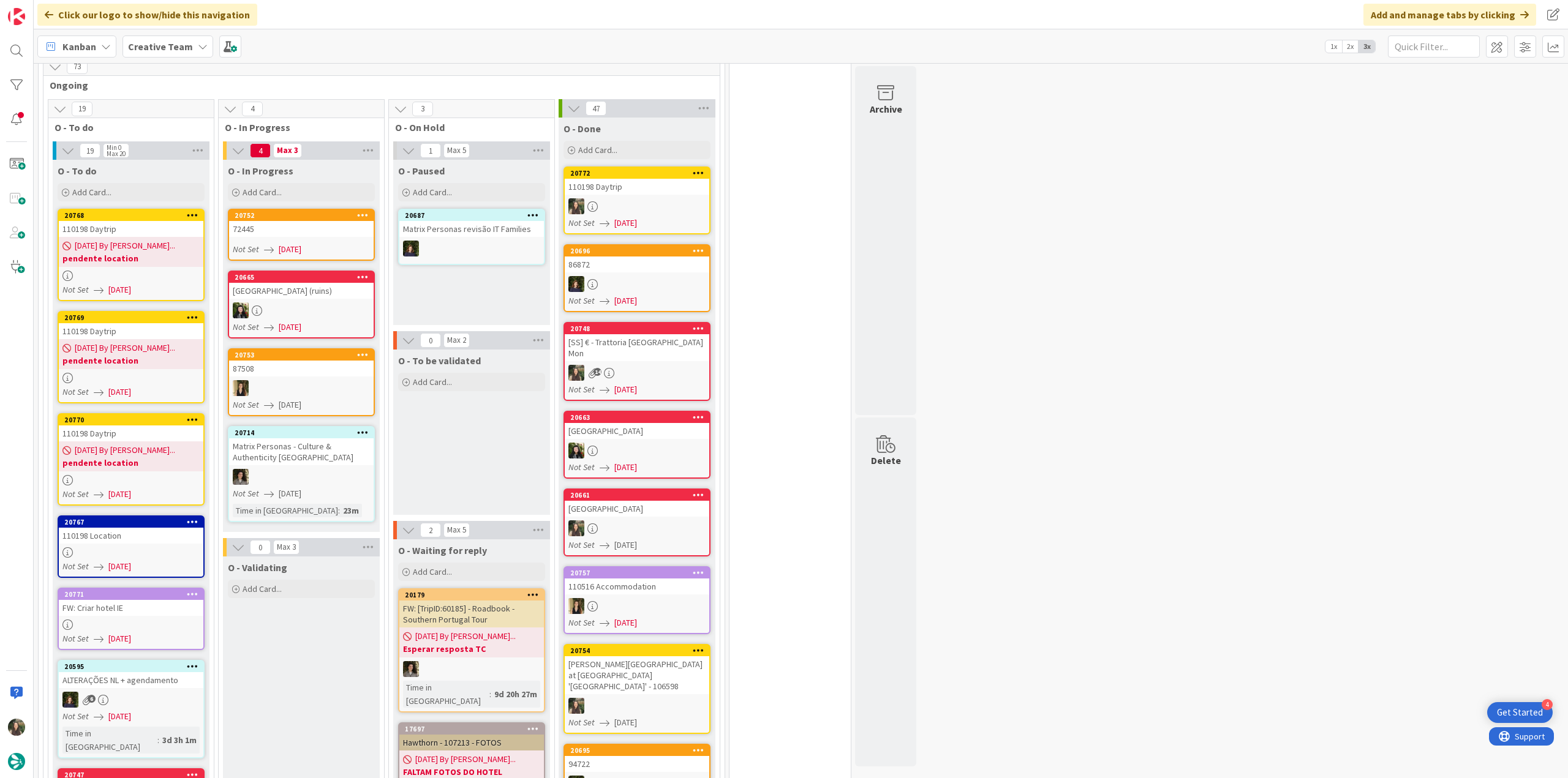
scroll to position [739, 0]
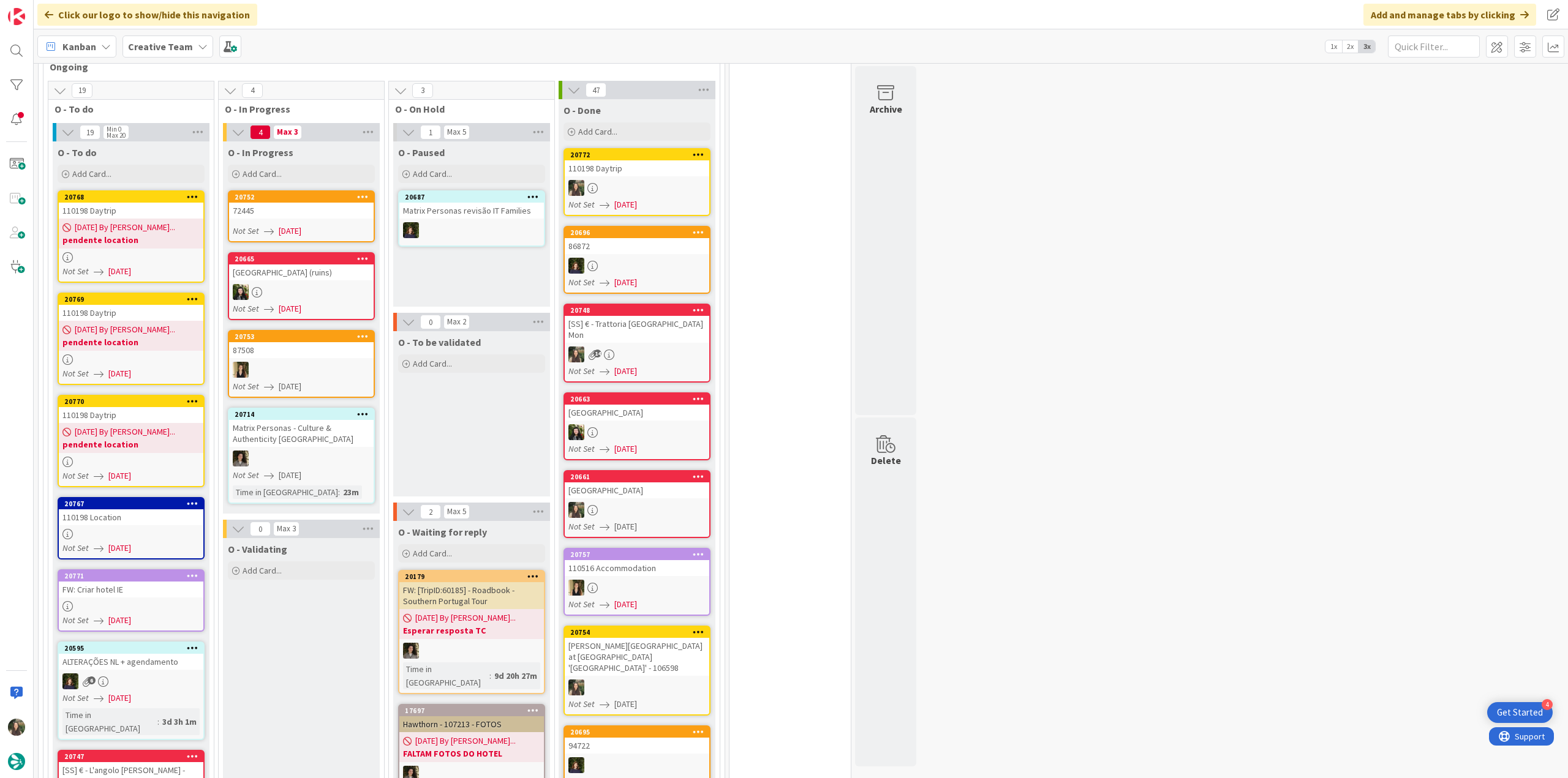
click at [163, 529] on div at bounding box center [131, 533] width 144 height 10
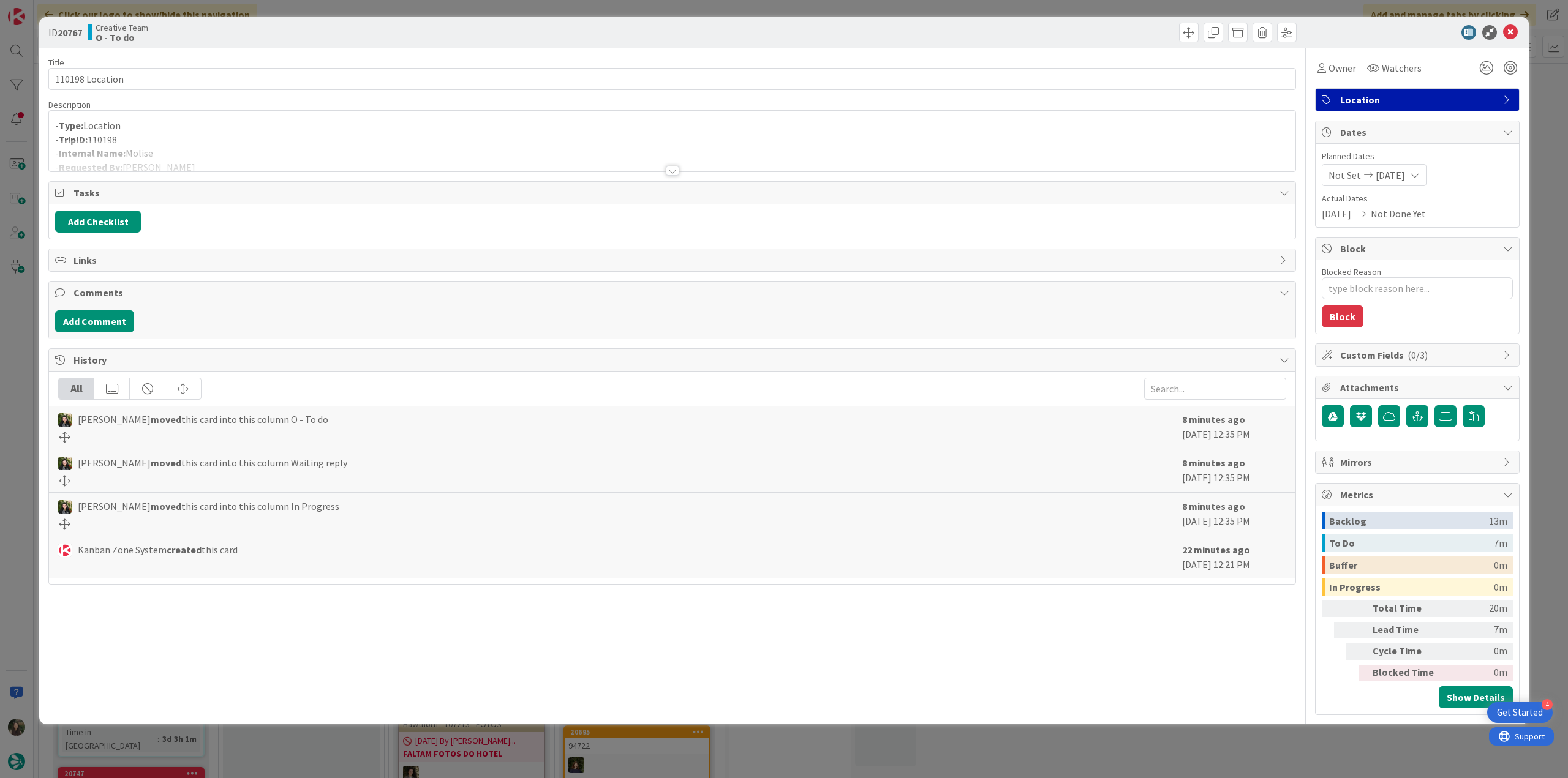
click at [218, 157] on div at bounding box center [672, 156] width 1247 height 31
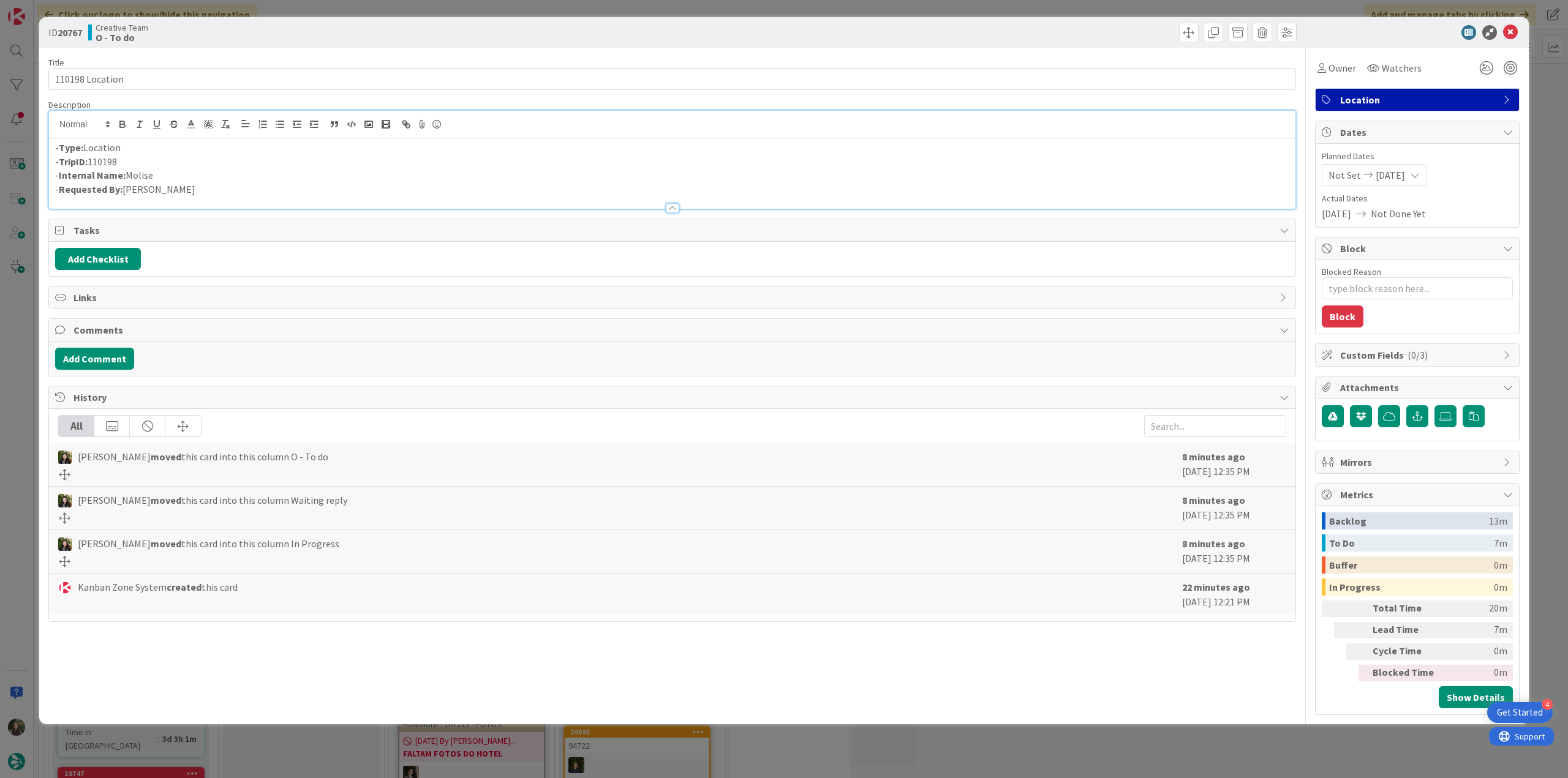
click at [142, 173] on p "- Internal Name: [PERSON_NAME]" at bounding box center [671, 174] width 1234 height 14
copy p "Molise"
click at [26, 348] on div "ID 20767 Creative Team O - To do Title 15 / 128 110198 Location Description Inê…" at bounding box center [784, 389] width 1568 height 778
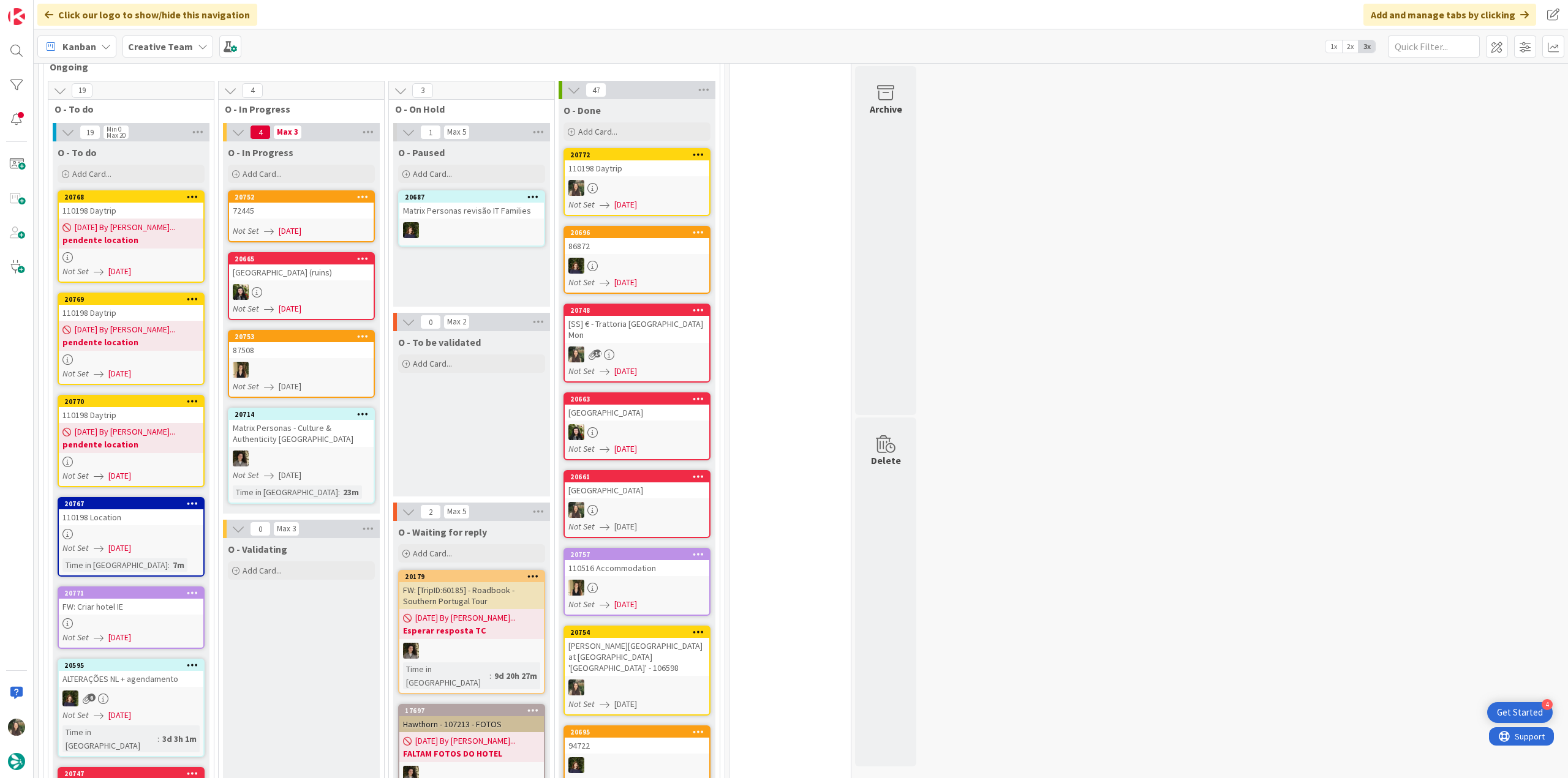
click at [162, 510] on div "110198 Location" at bounding box center [131, 517] width 144 height 16
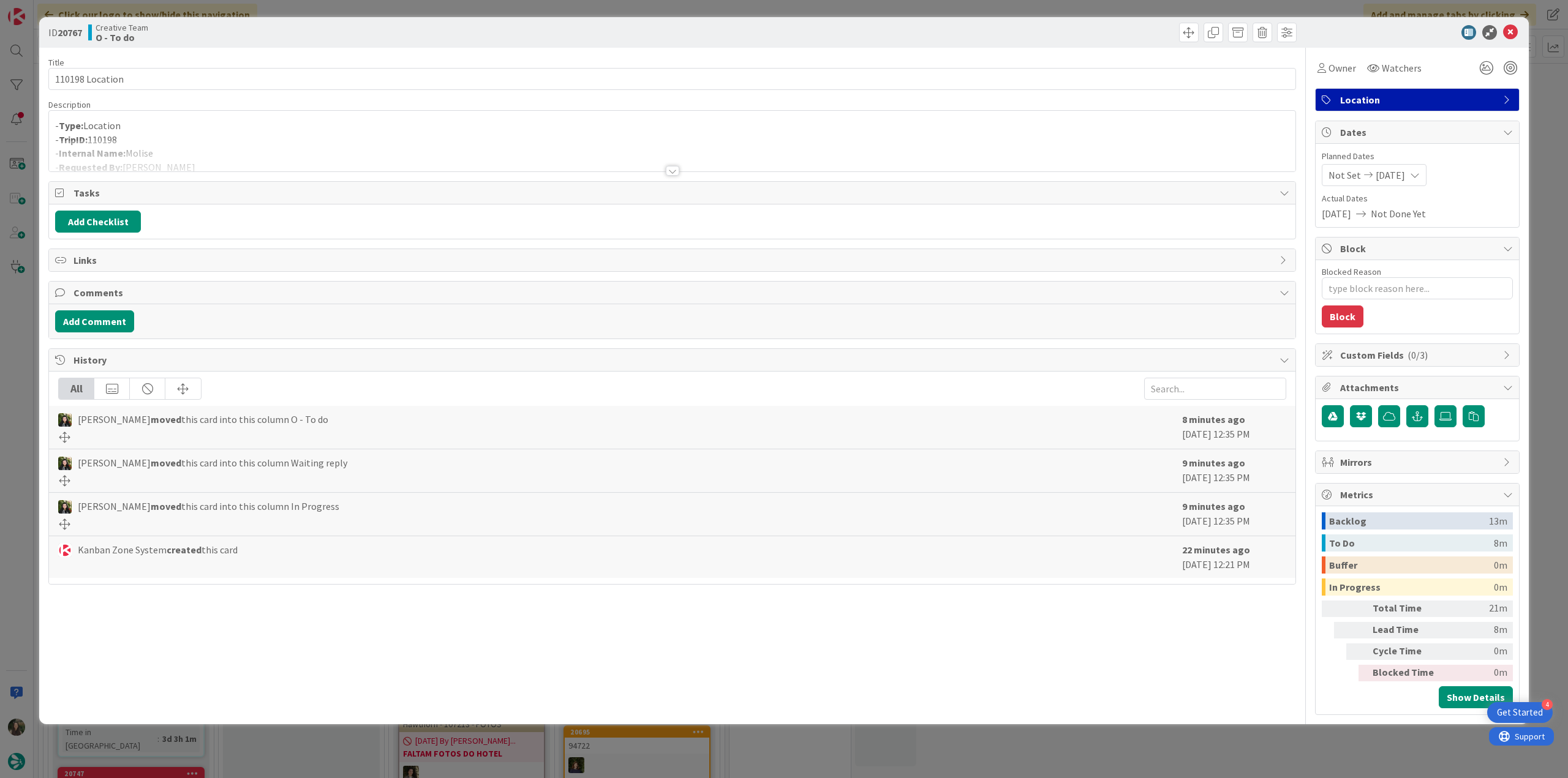
click at [304, 146] on div at bounding box center [672, 156] width 1247 height 31
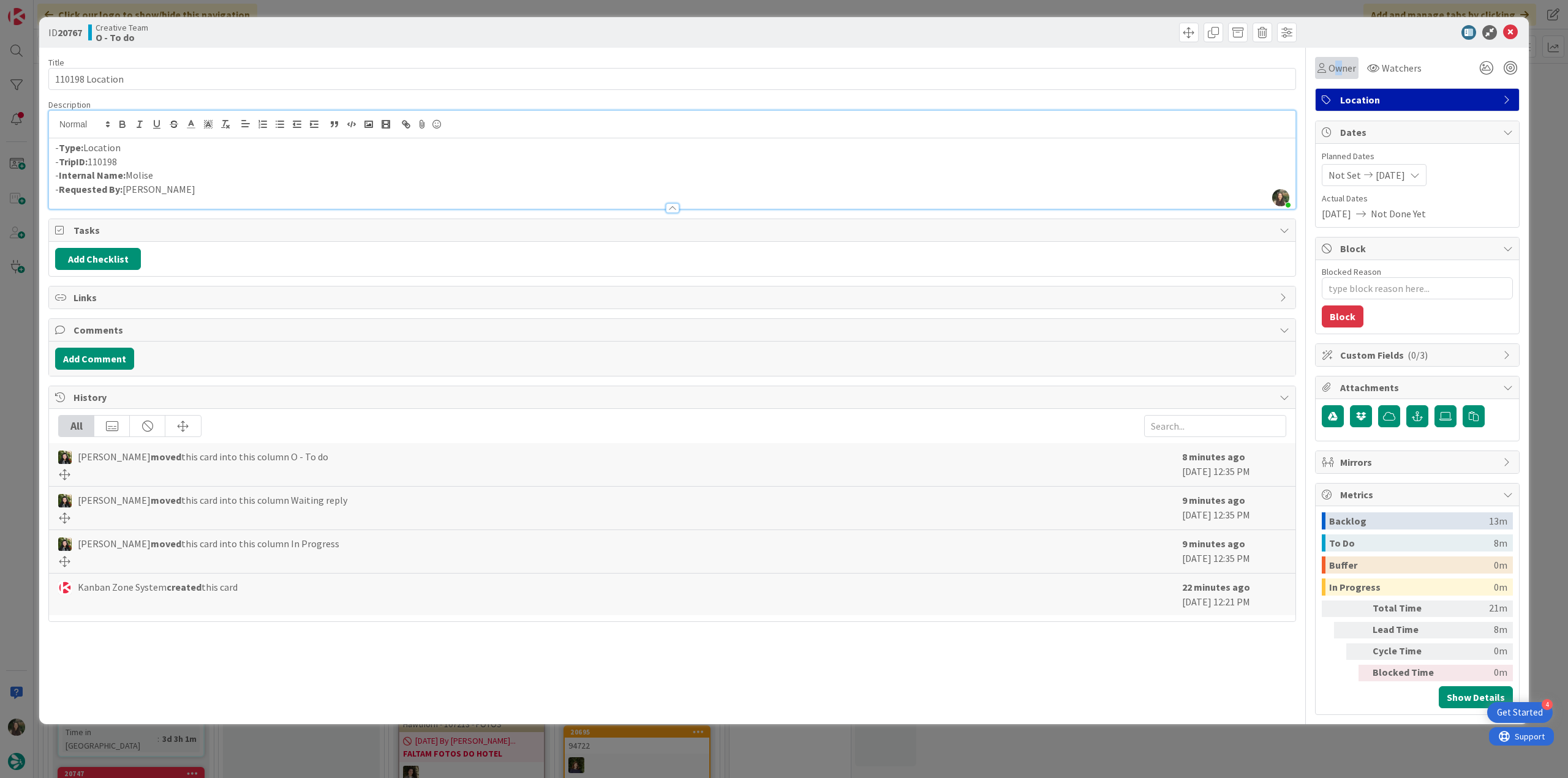
click at [1338, 71] on span "Owner" at bounding box center [1342, 68] width 27 height 15
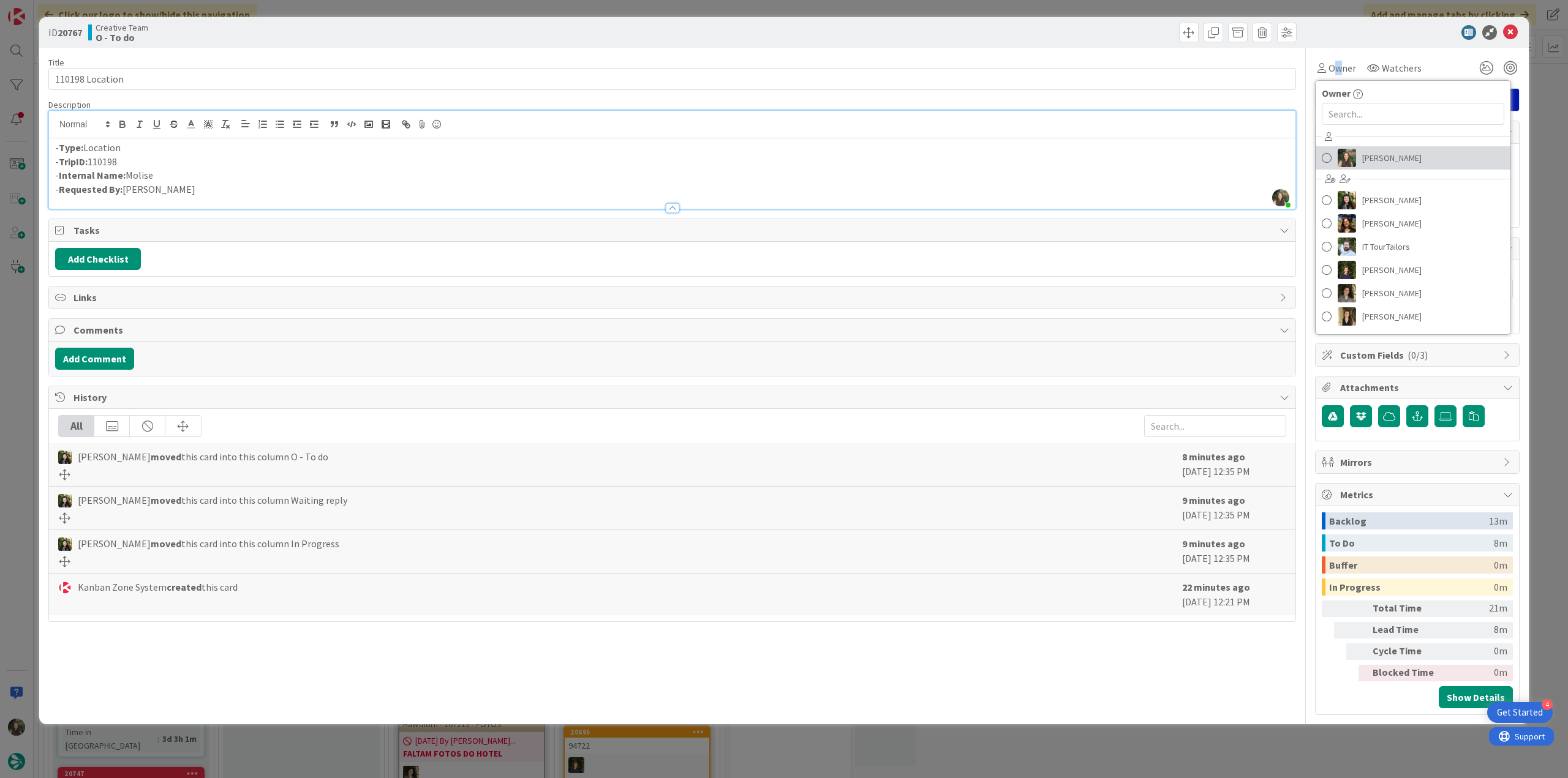
click at [1399, 152] on span "[PERSON_NAME]" at bounding box center [1391, 158] width 59 height 18
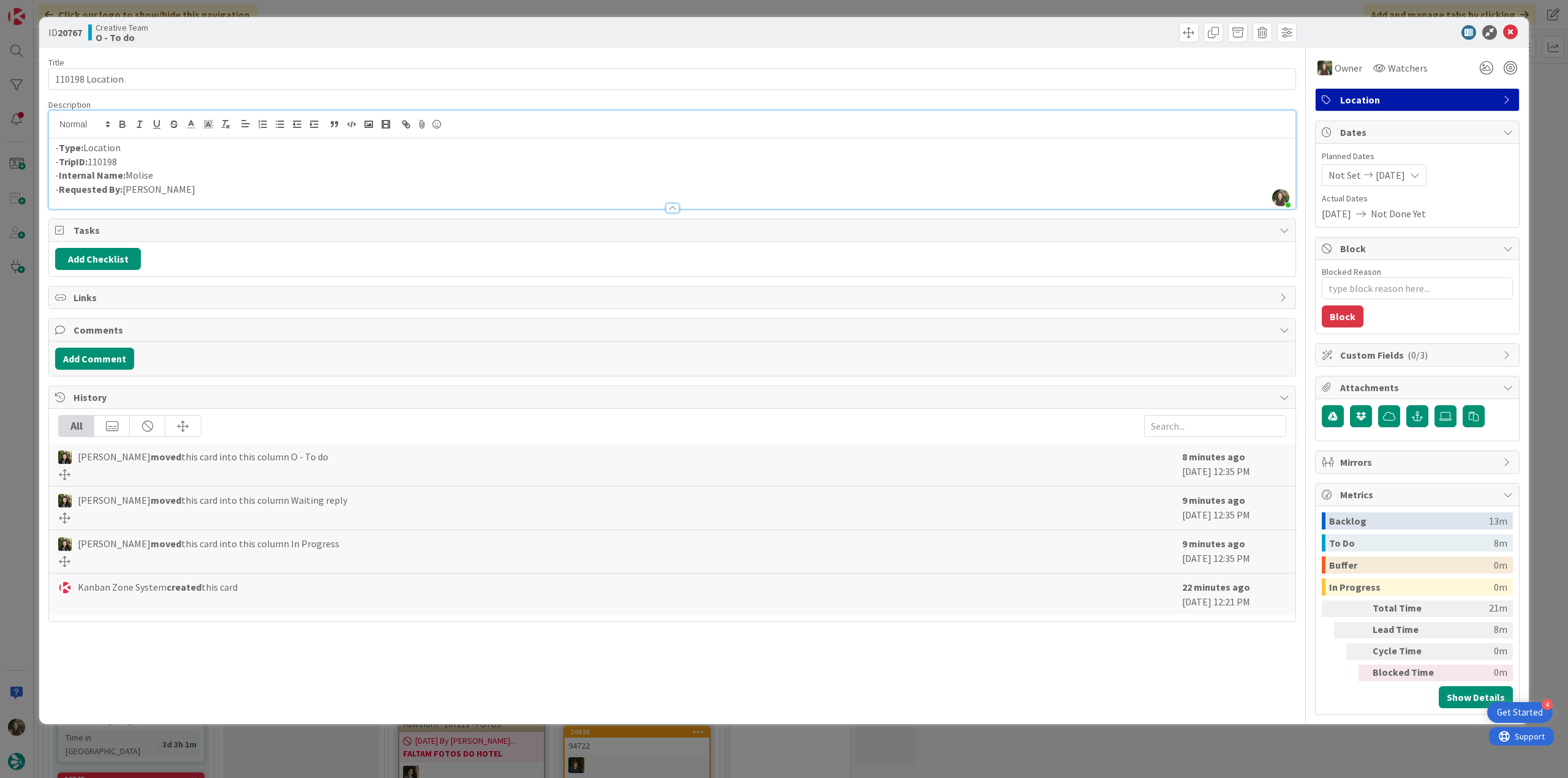
click at [1536, 114] on div "ID 20767 Creative Team O - To do Title 15 / 128 110198 Location Description Inê…" at bounding box center [784, 389] width 1568 height 778
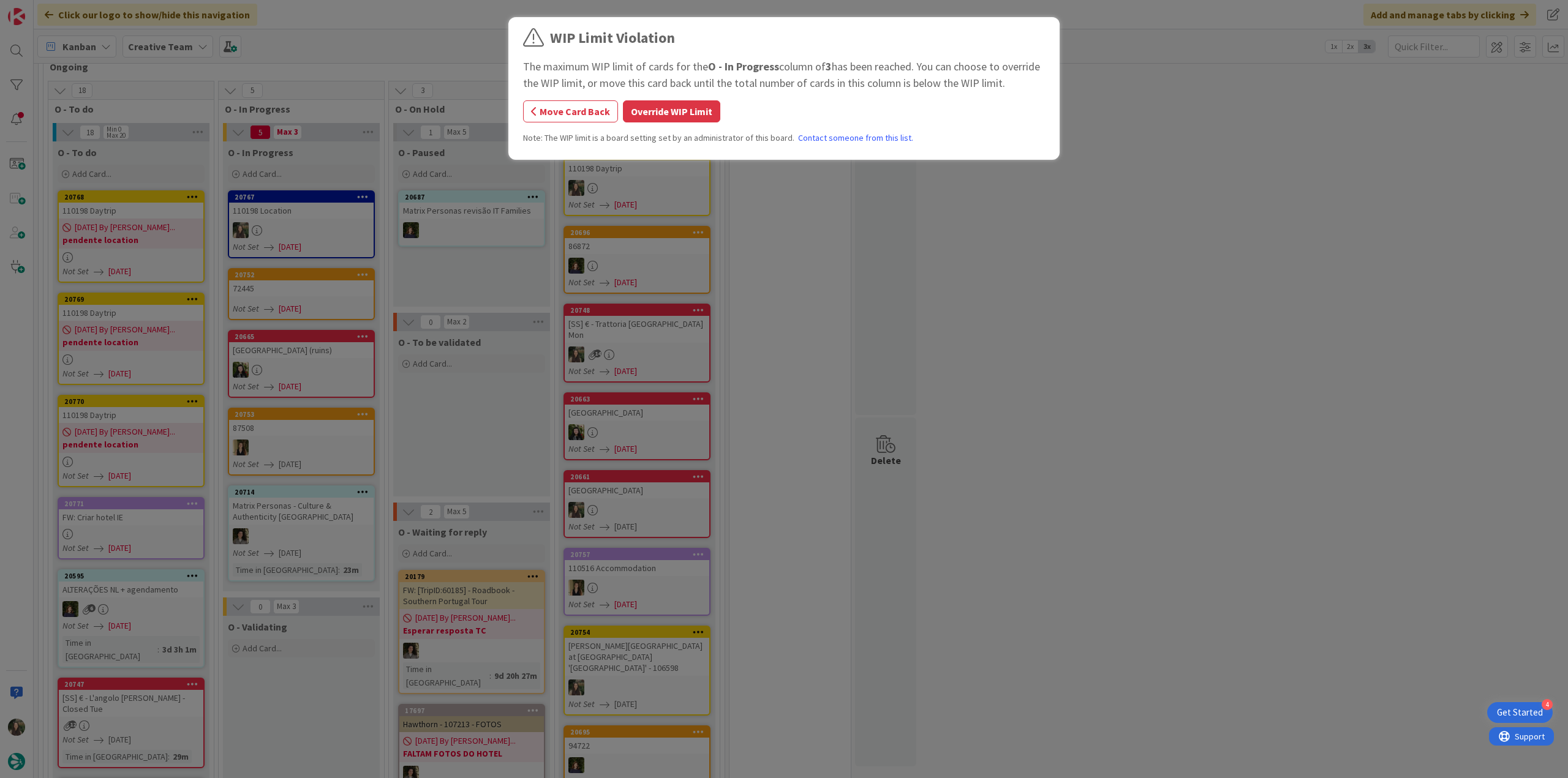
scroll to position [735, 0]
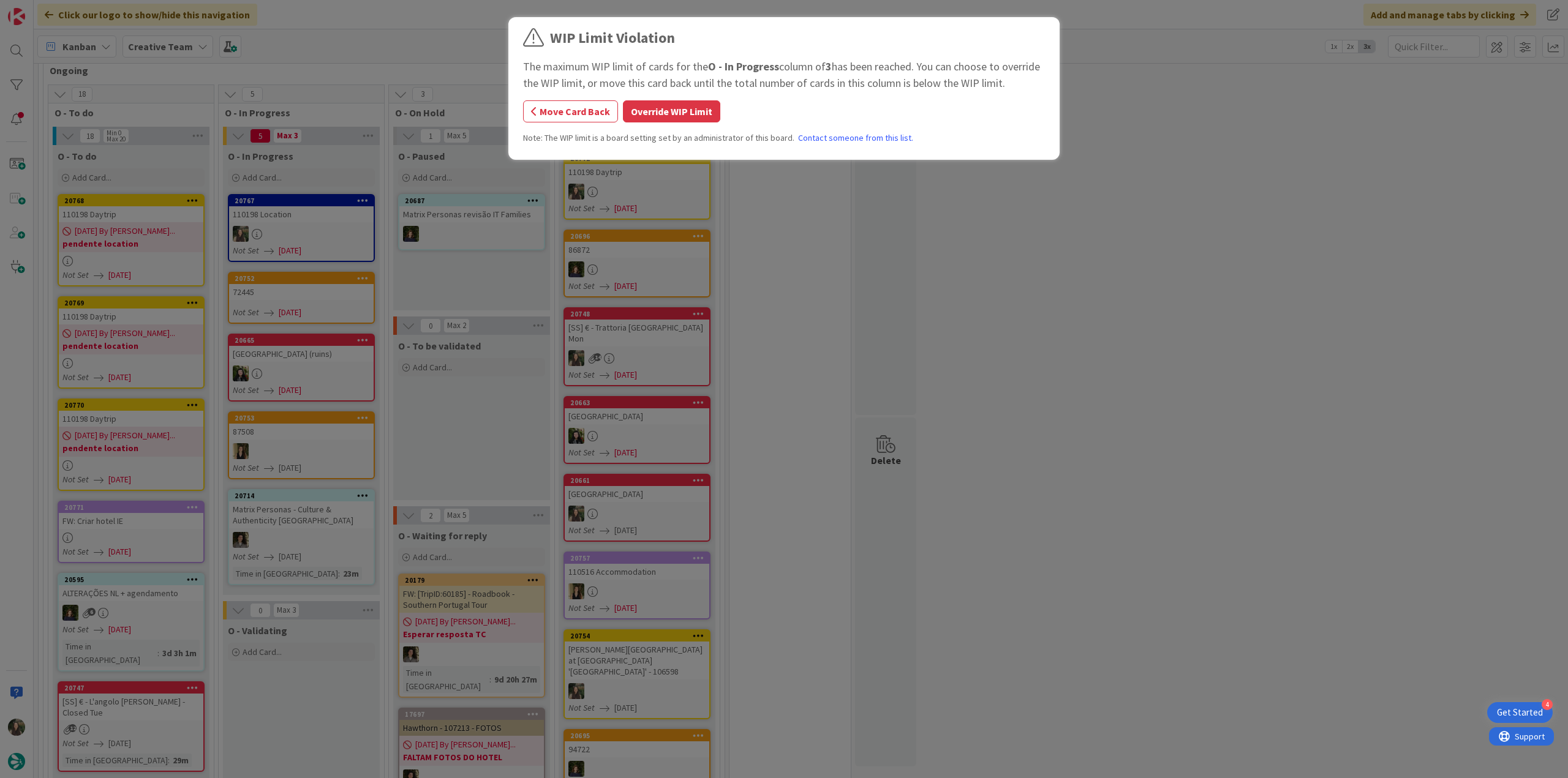
drag, startPoint x: 675, startPoint y: 108, endPoint x: 599, endPoint y: 131, distance: 79.4
click at [676, 108] on button "Override WIP Limit" at bounding box center [671, 111] width 98 height 22
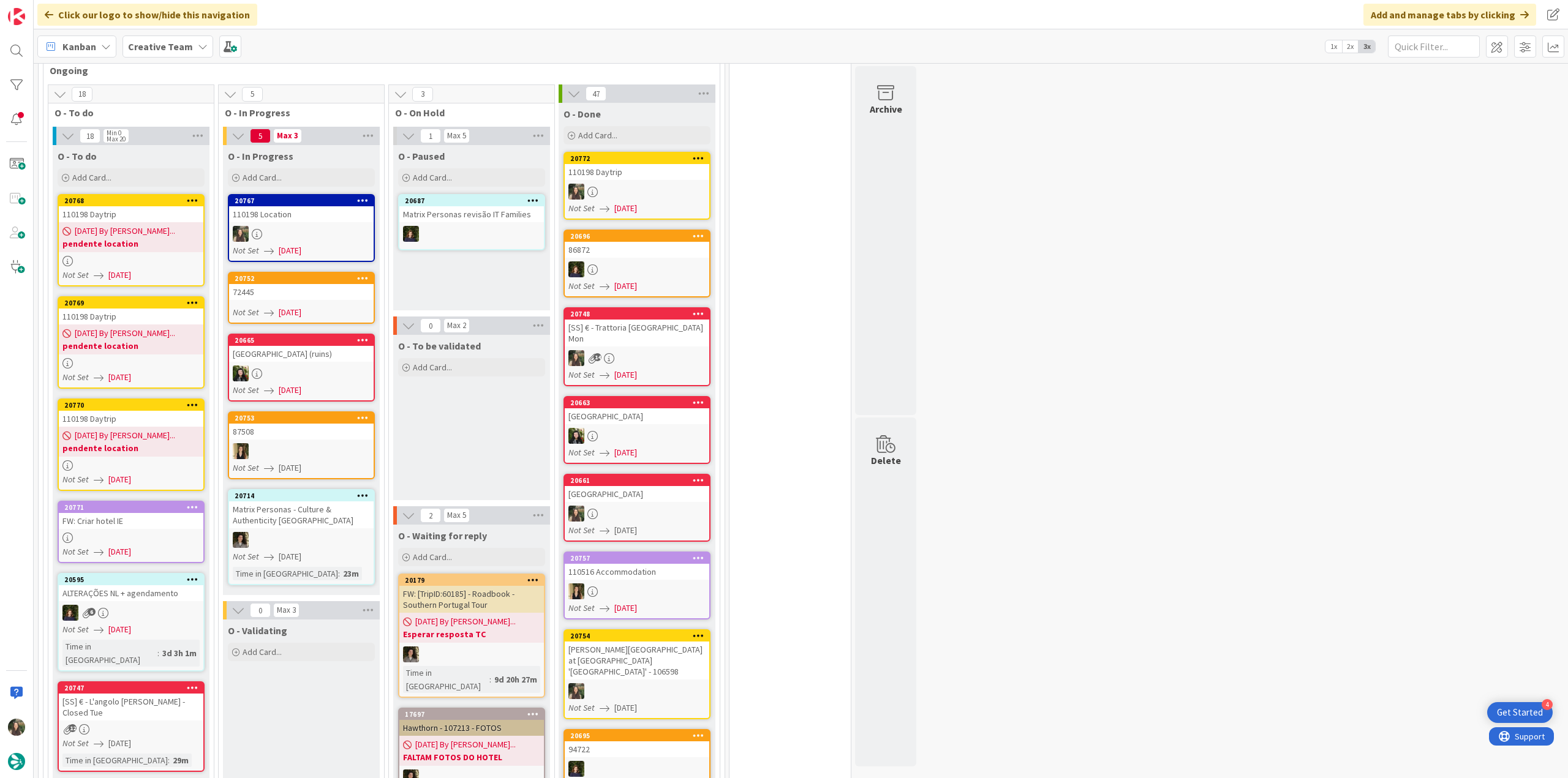
click at [341, 209] on div "110198 Location" at bounding box center [301, 214] width 144 height 16
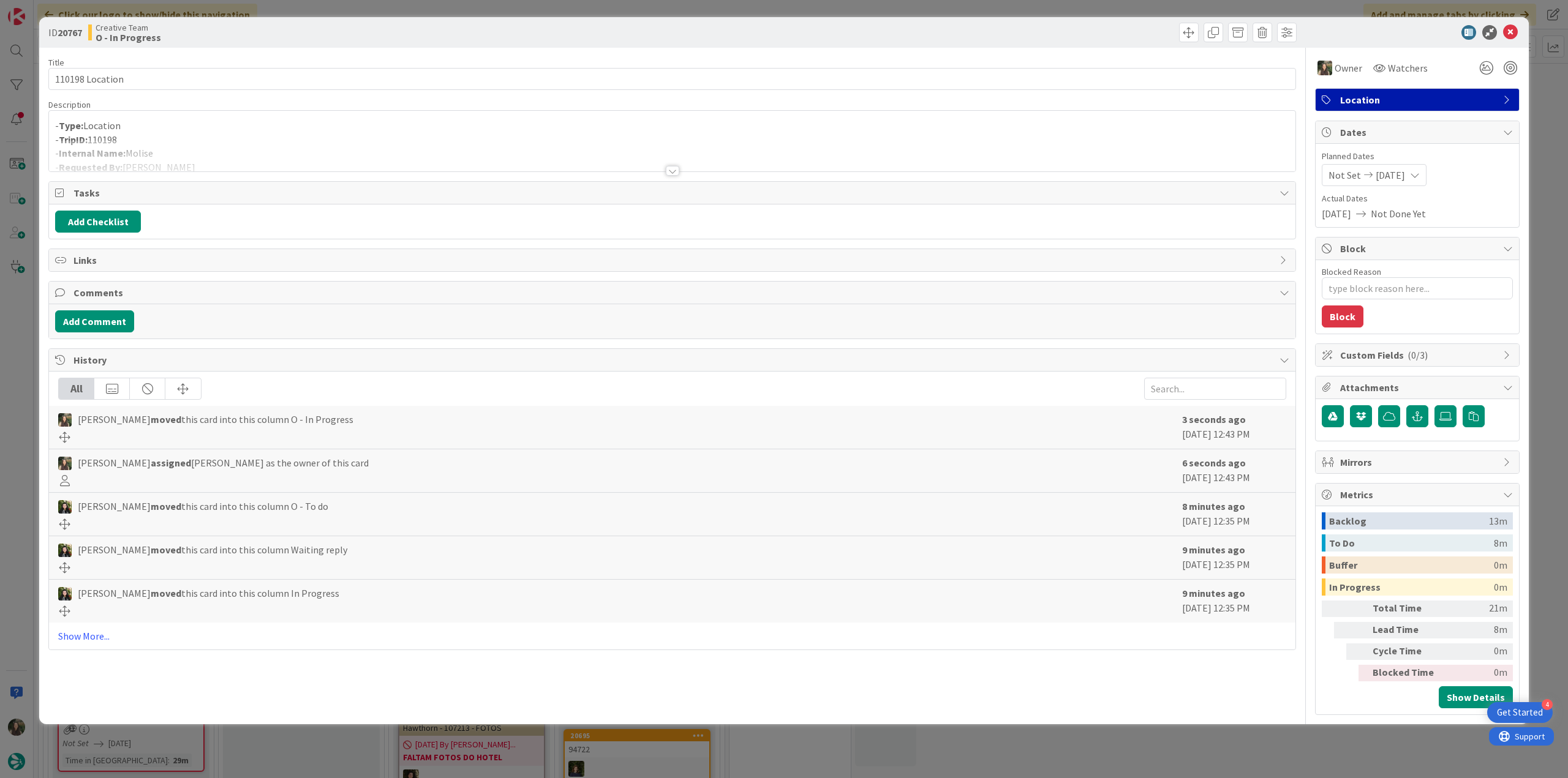
type textarea "x"
click at [172, 131] on p "- Type: Location" at bounding box center [671, 125] width 1234 height 14
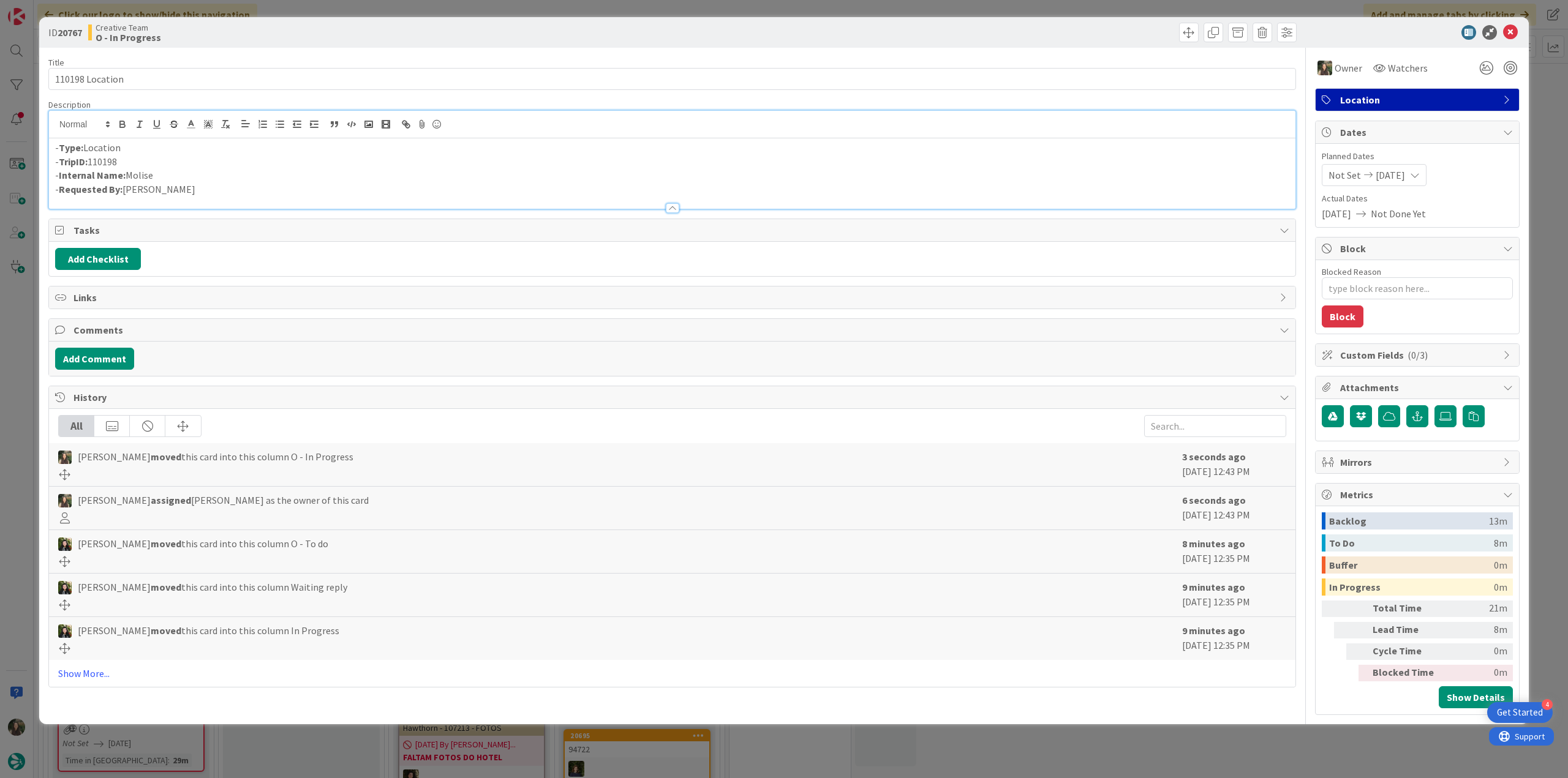
click at [148, 173] on p "- Internal Name: [PERSON_NAME]" at bounding box center [671, 174] width 1234 height 14
click at [150, 173] on p "- Internal Name: [PERSON_NAME]" at bounding box center [671, 174] width 1234 height 14
copy p "Molise"
click at [14, 306] on div "ID 20767 Creative Team O - In Progress Title 15 / 128 110198 Location Descripti…" at bounding box center [784, 389] width 1568 height 778
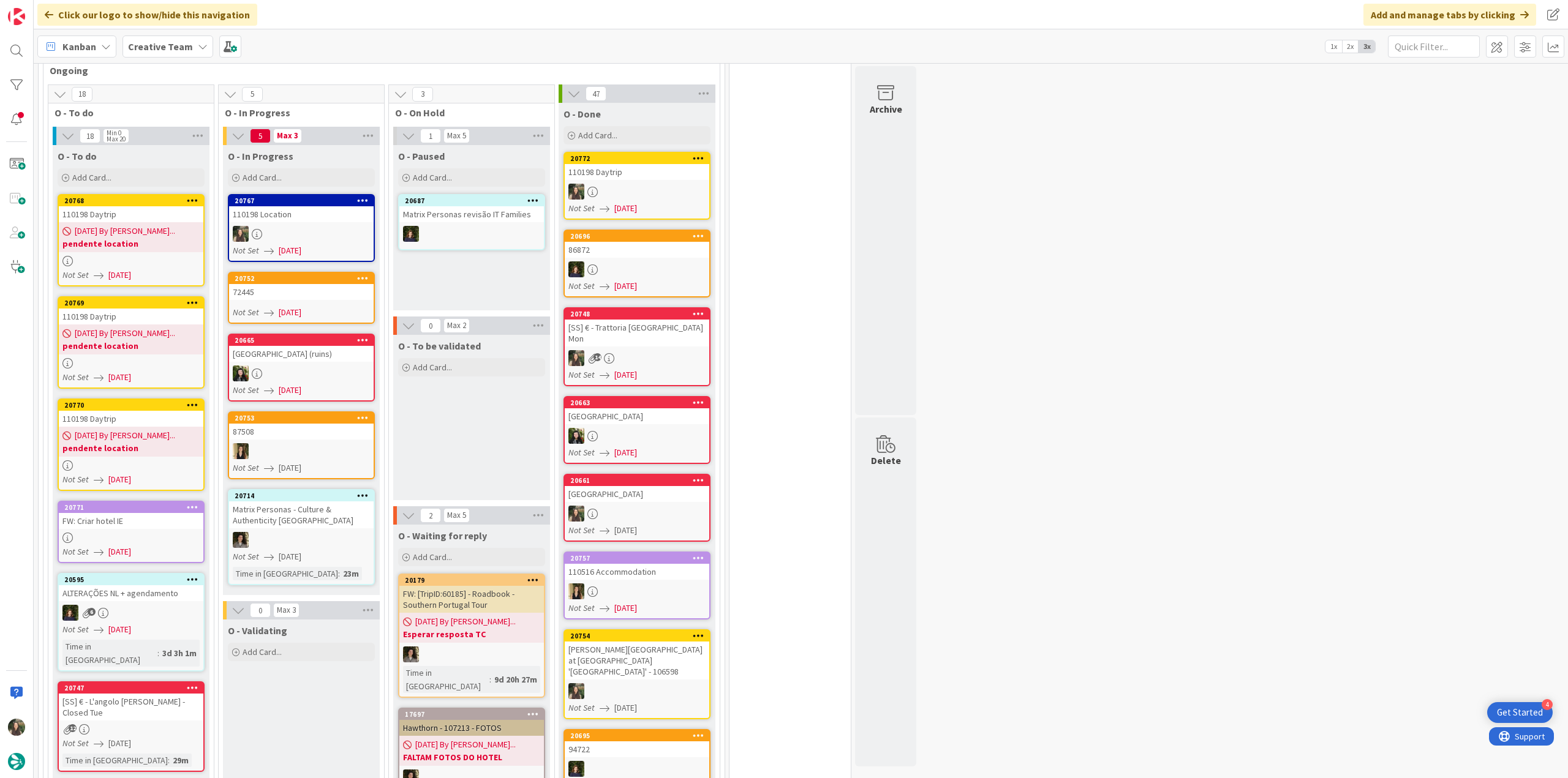
click at [149, 256] on div at bounding box center [131, 260] width 144 height 10
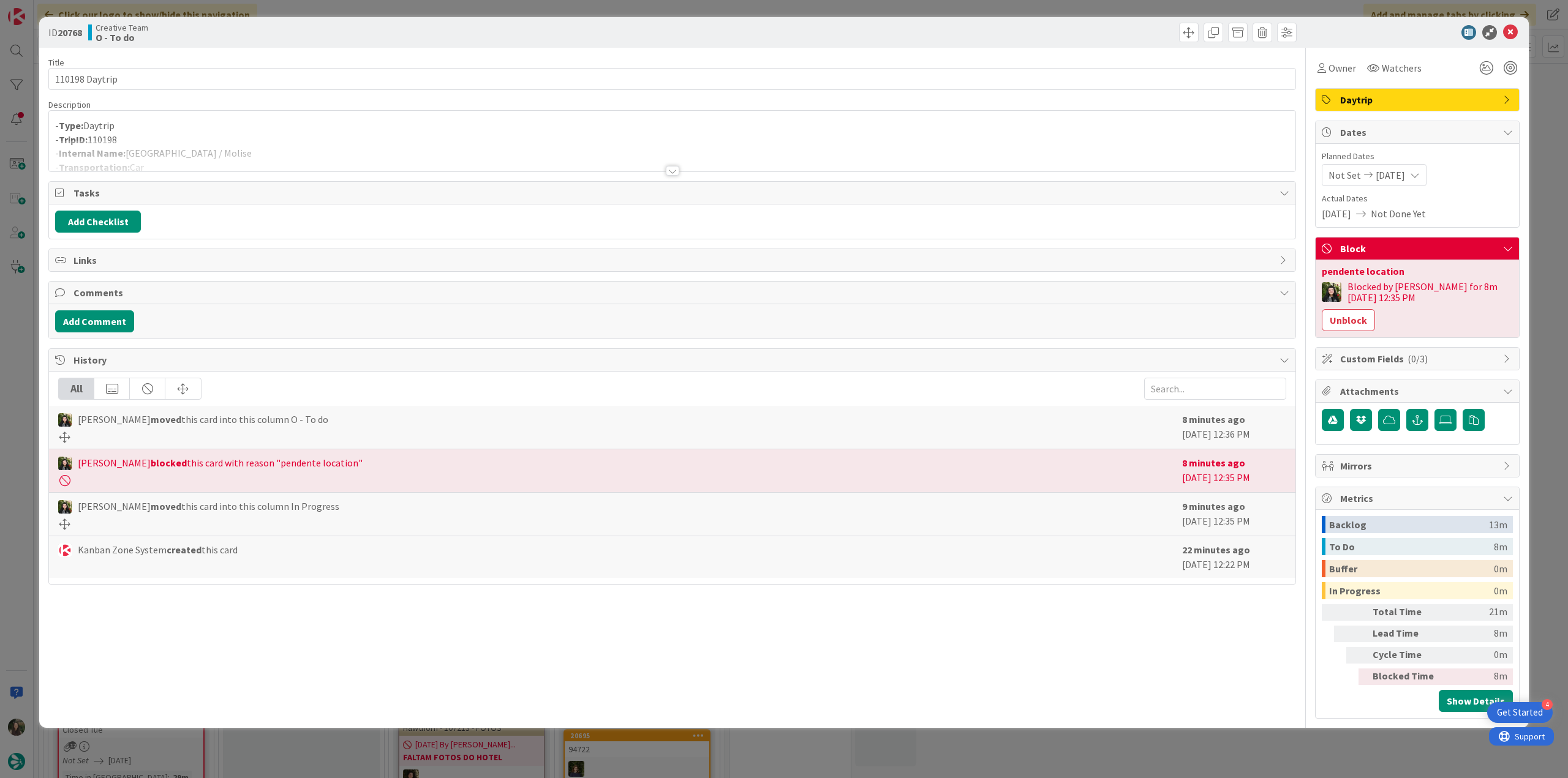
click at [224, 142] on div at bounding box center [672, 156] width 1247 height 31
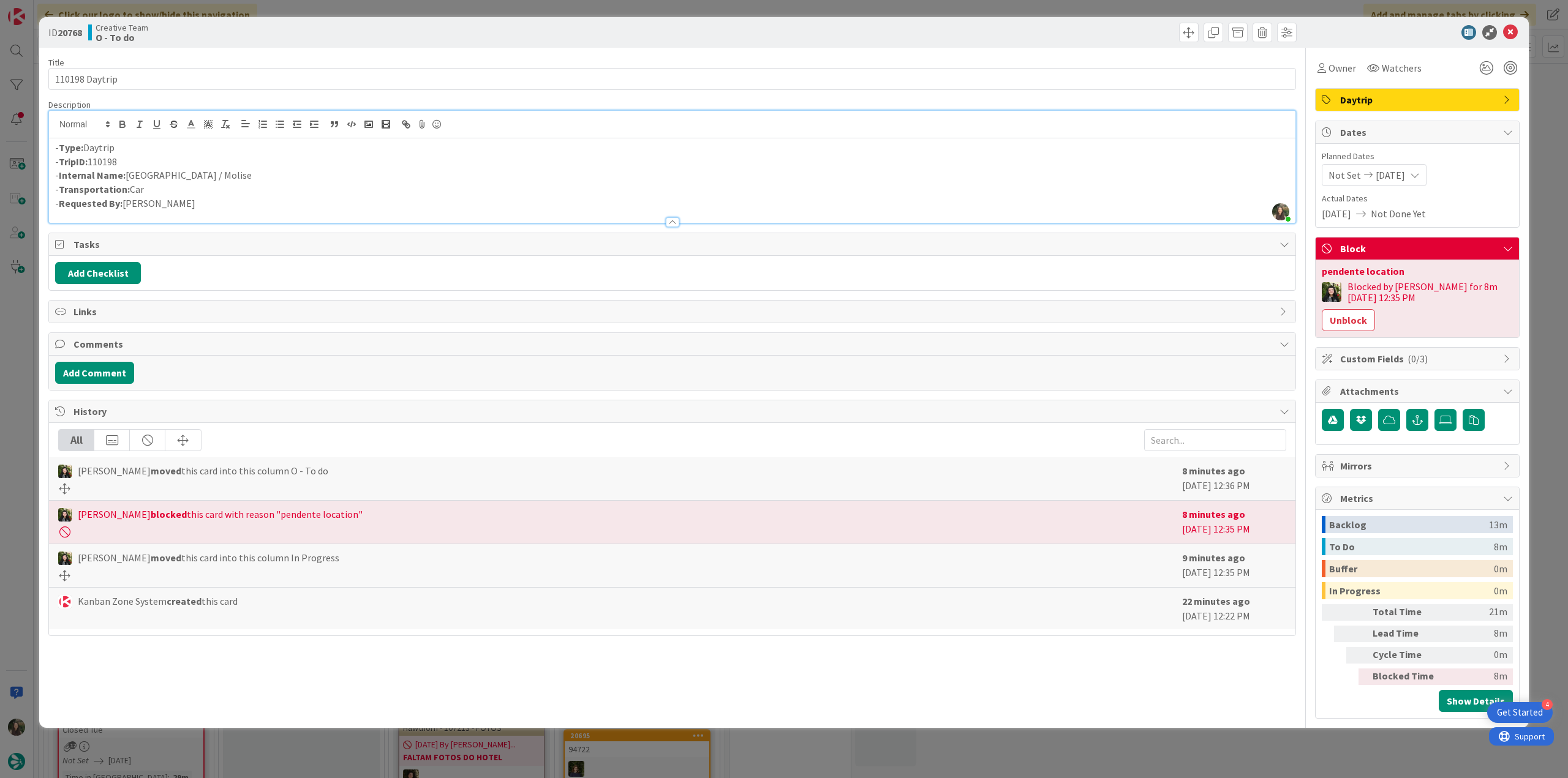
click at [26, 324] on div "ID 20768 Creative Team O - To do Title 14 / 128 110198 Daytrip Description [PER…" at bounding box center [784, 389] width 1568 height 778
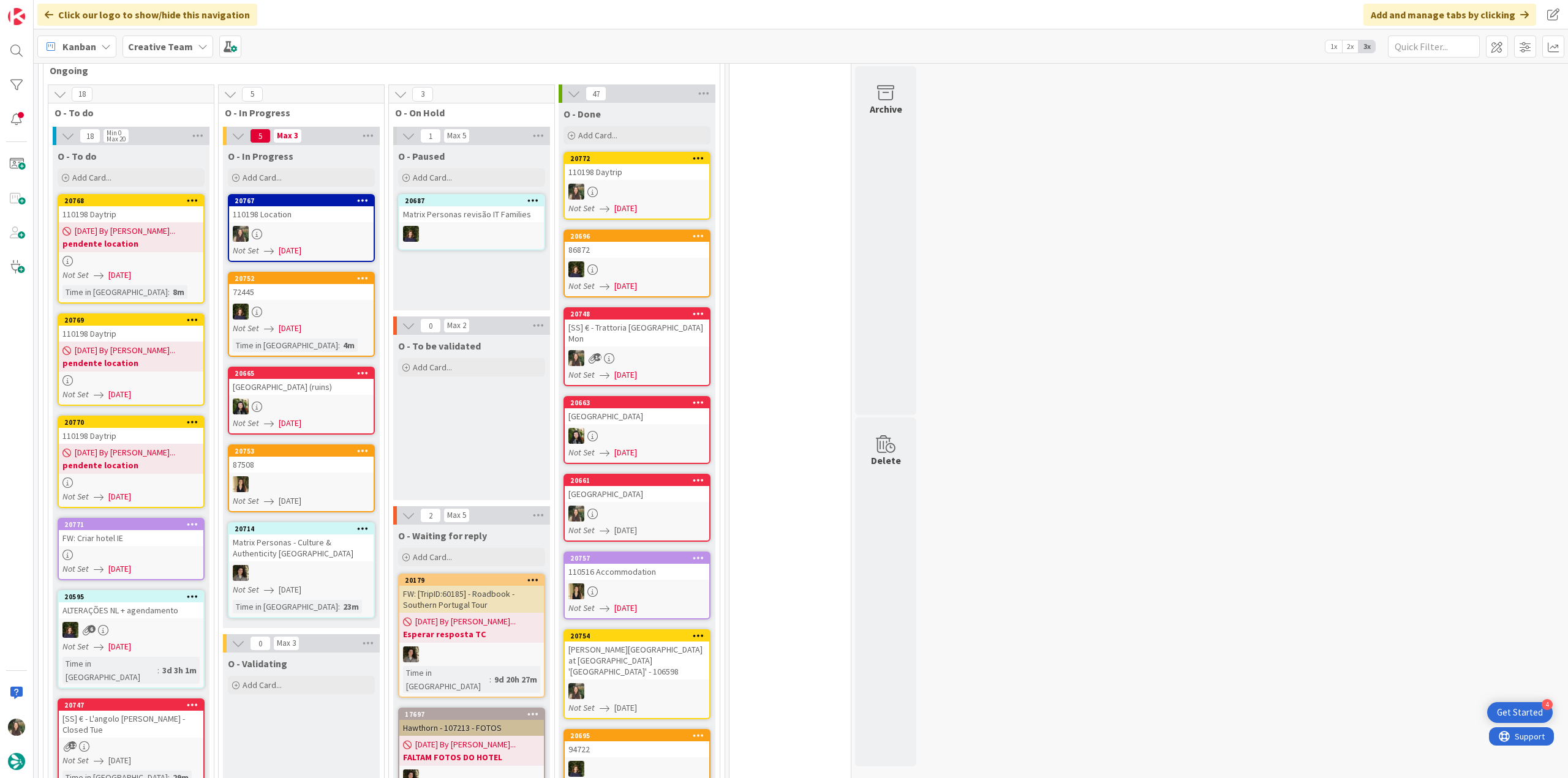
click at [146, 550] on div at bounding box center [131, 554] width 144 height 10
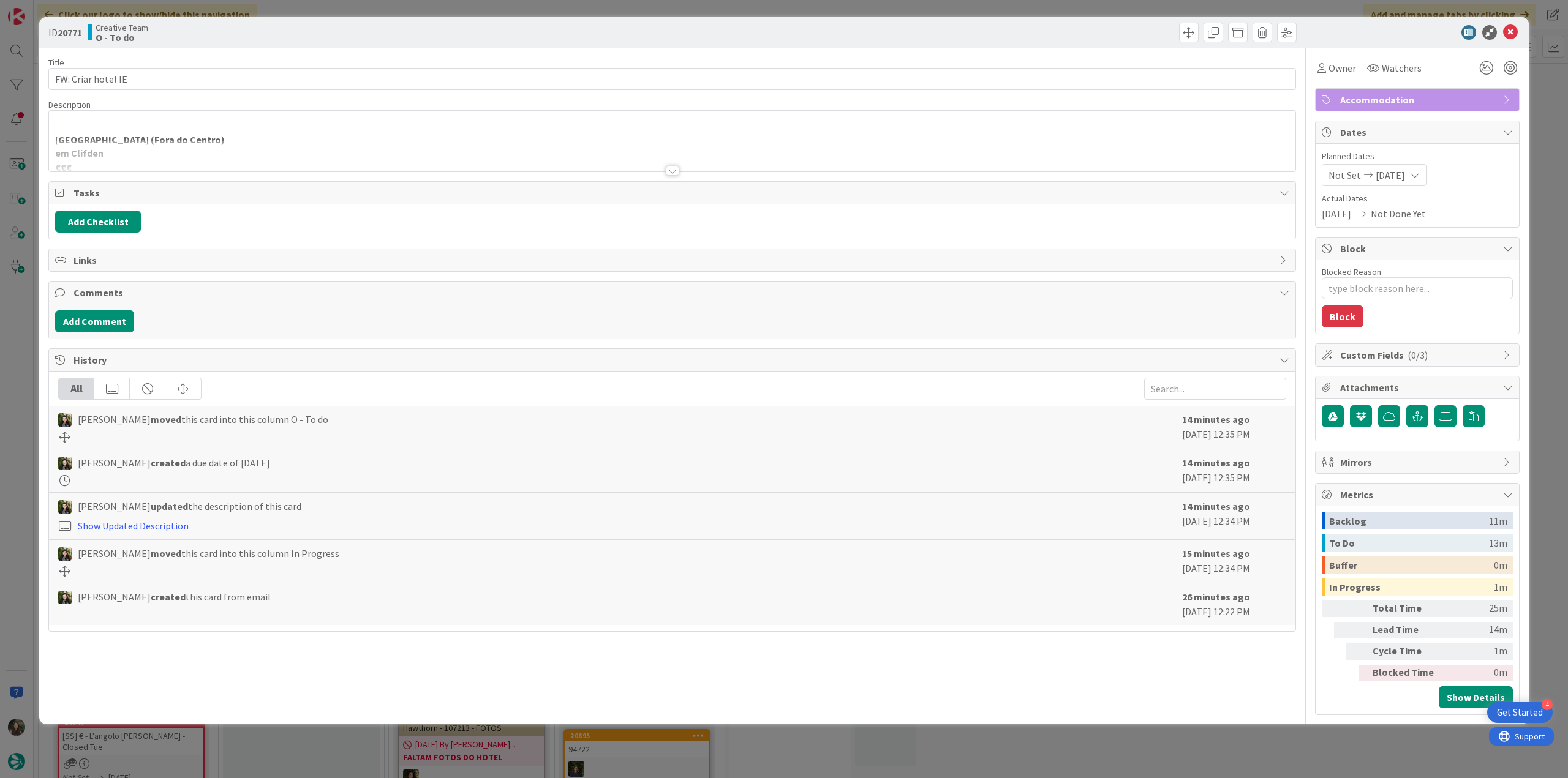
click at [267, 137] on p "[GEOGRAPHIC_DATA] (Fora do Centro)" at bounding box center [671, 140] width 1234 height 14
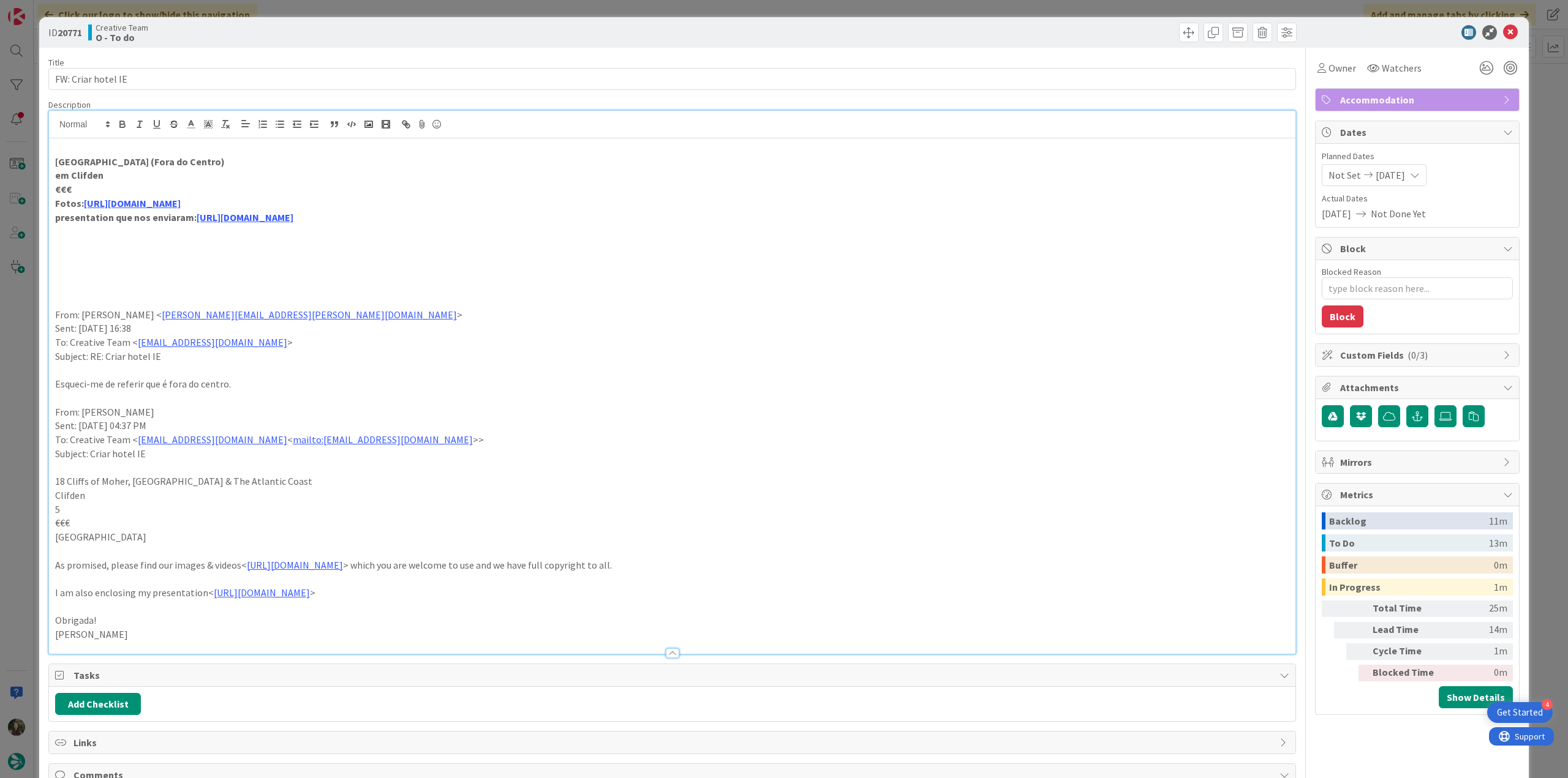
click at [39, 349] on div "ID 20771 Creative Team O - To do Title 18 / 128 FW: Criar hotel IE Description …" at bounding box center [784, 571] width 1489 height 1107
click at [24, 355] on div "ID 20771 Creative Team O - To do Title 18 / 128 FW: Criar hotel IE Description …" at bounding box center [784, 389] width 1568 height 778
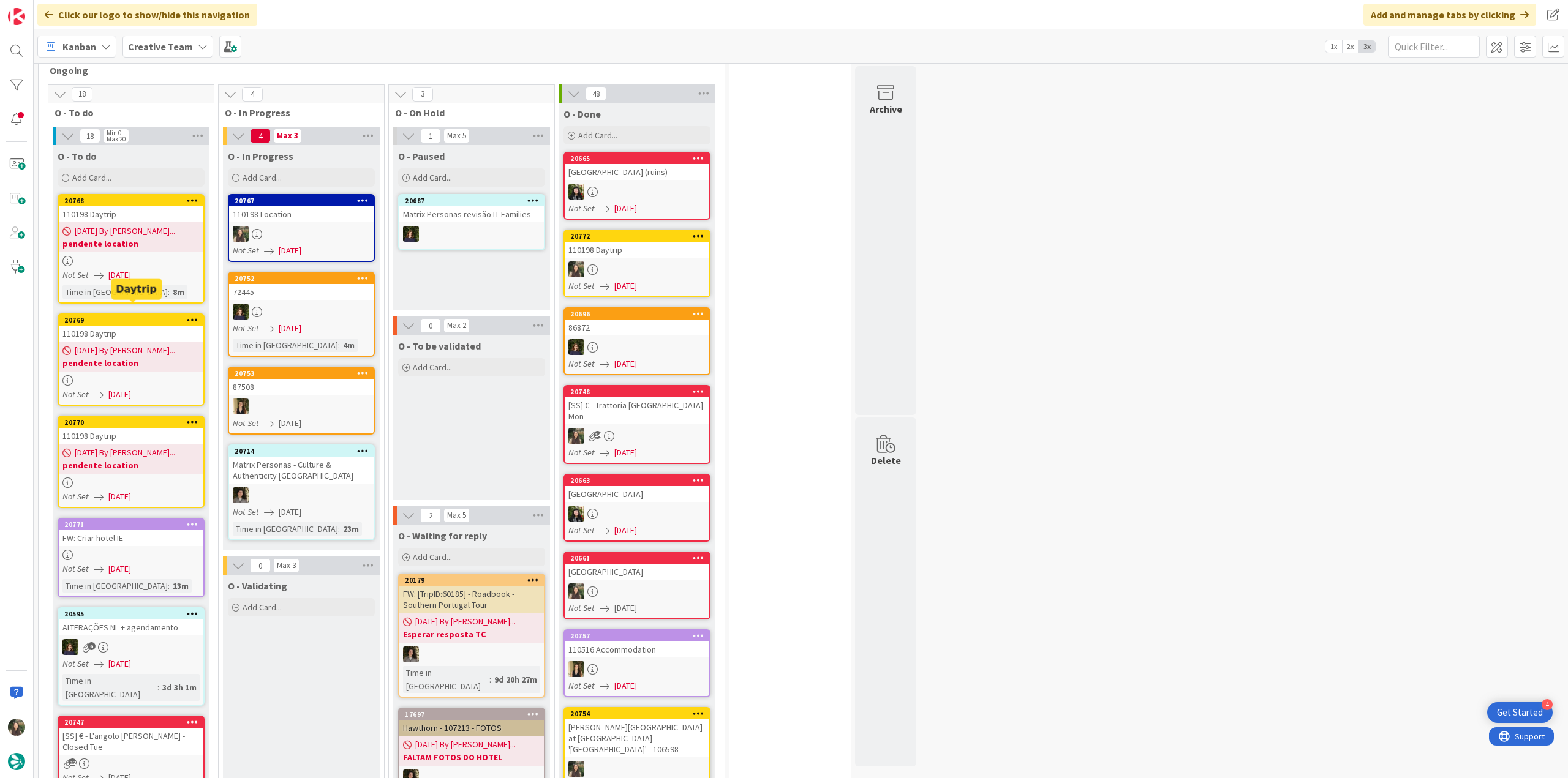
click at [136, 344] on span "[DATE] By [PERSON_NAME]..." at bounding box center [125, 351] width 100 height 13
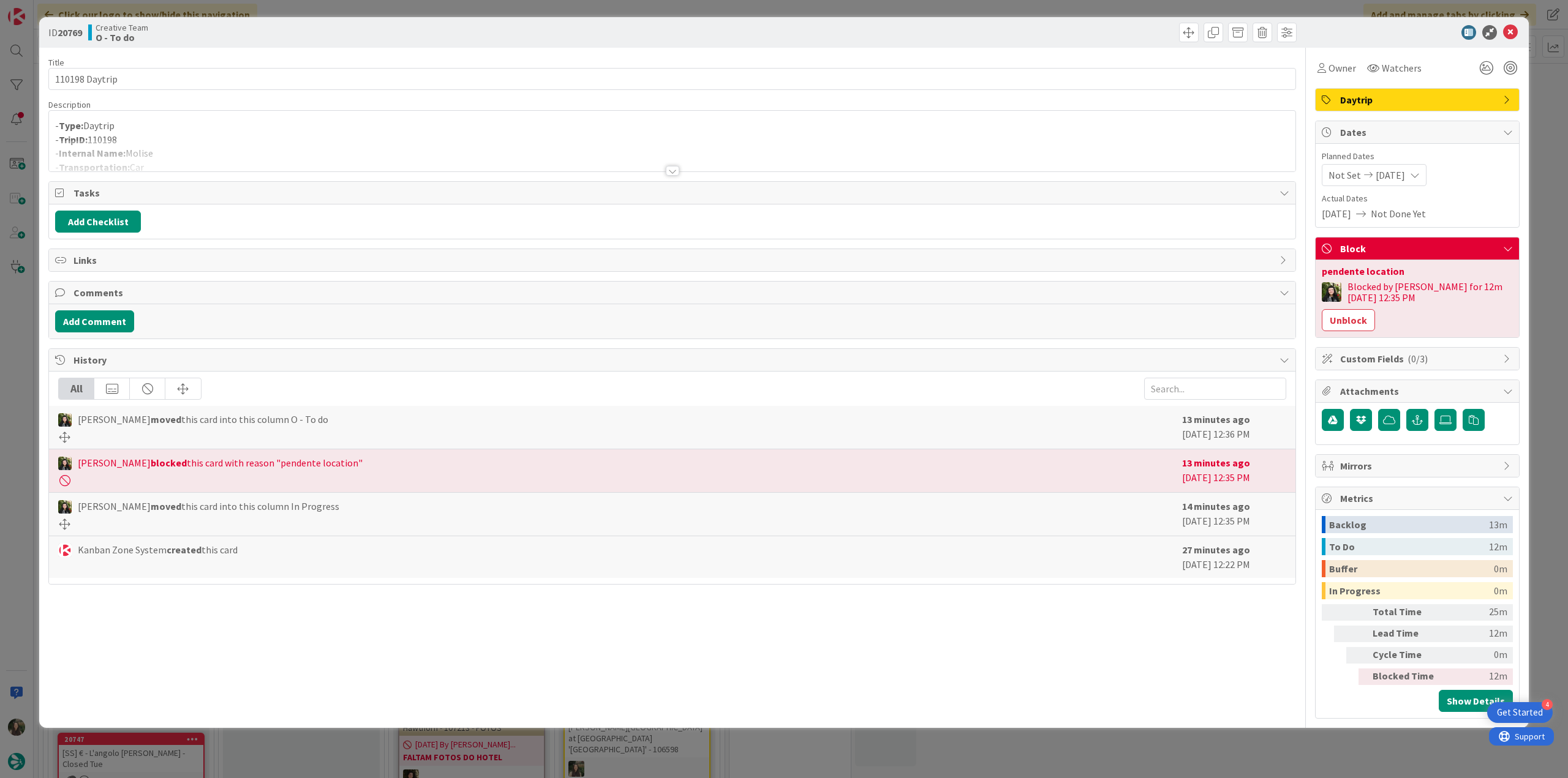
click at [23, 340] on div "ID 20769 Creative Team O - To do Title 14 / 128 110198 Daytrip Description - Ty…" at bounding box center [784, 389] width 1568 height 778
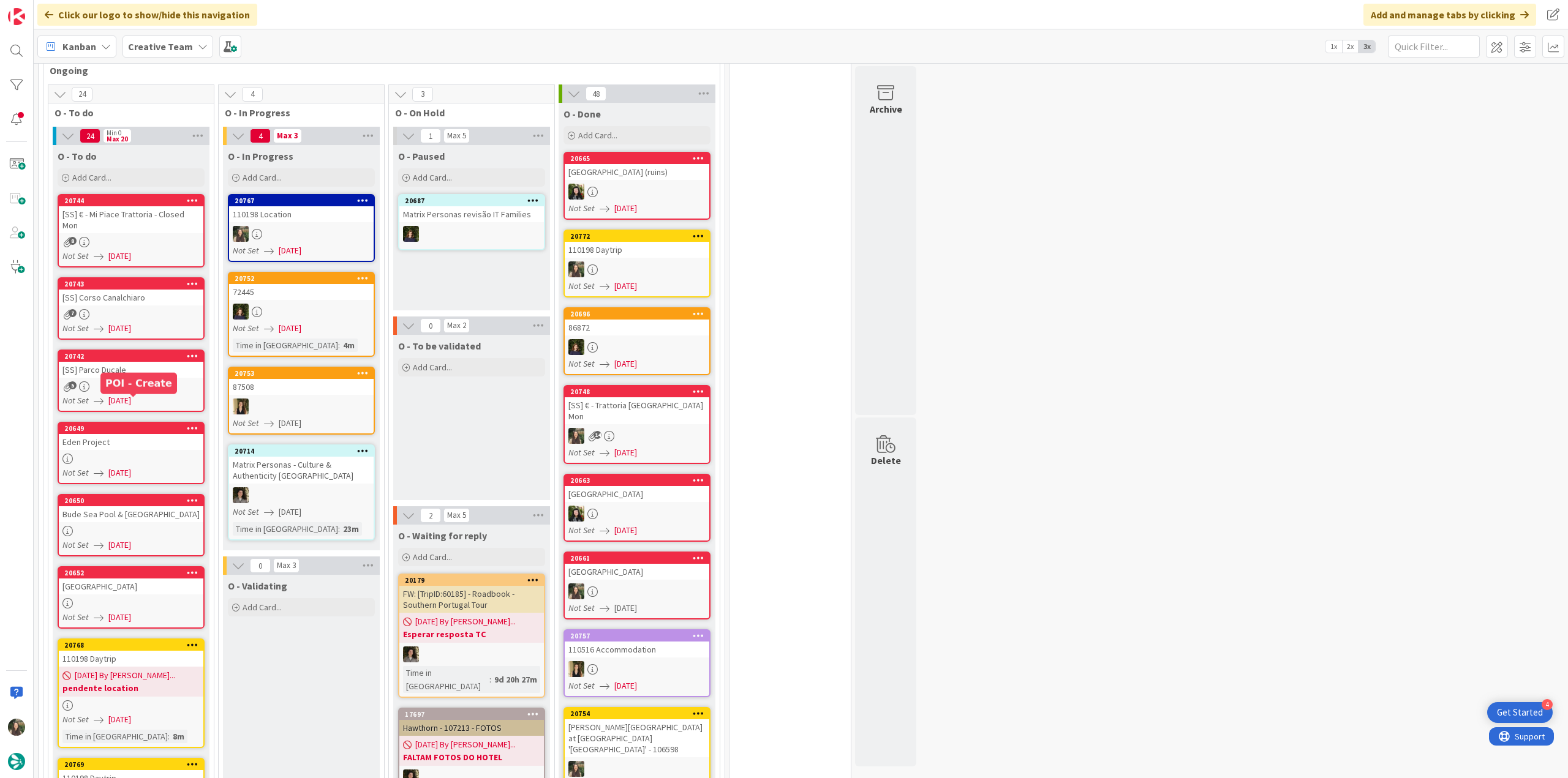
scroll to position [1042, 0]
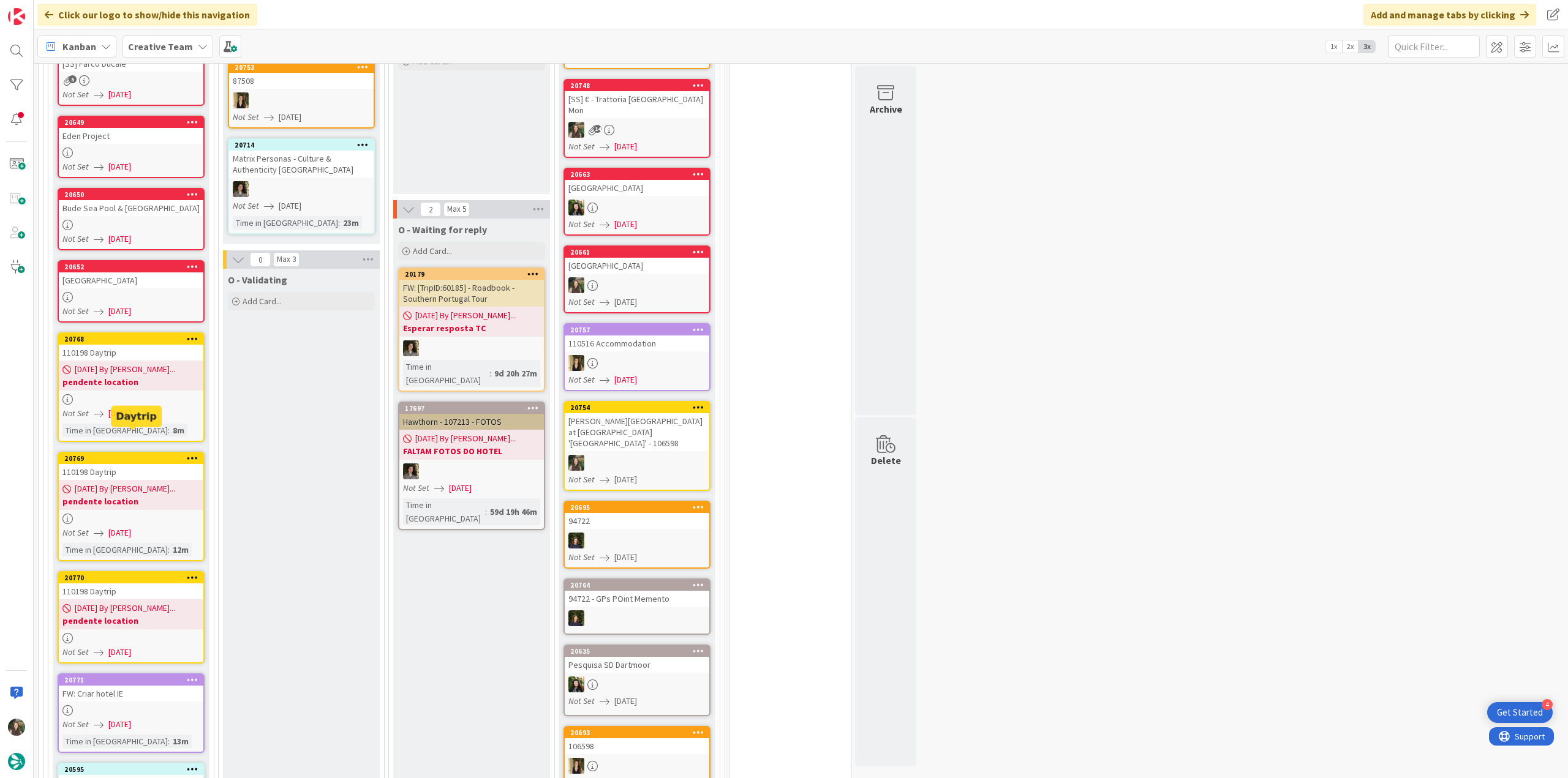
click at [148, 367] on div "08/11/2025 By Beatriz... pendente location" at bounding box center [131, 375] width 144 height 30
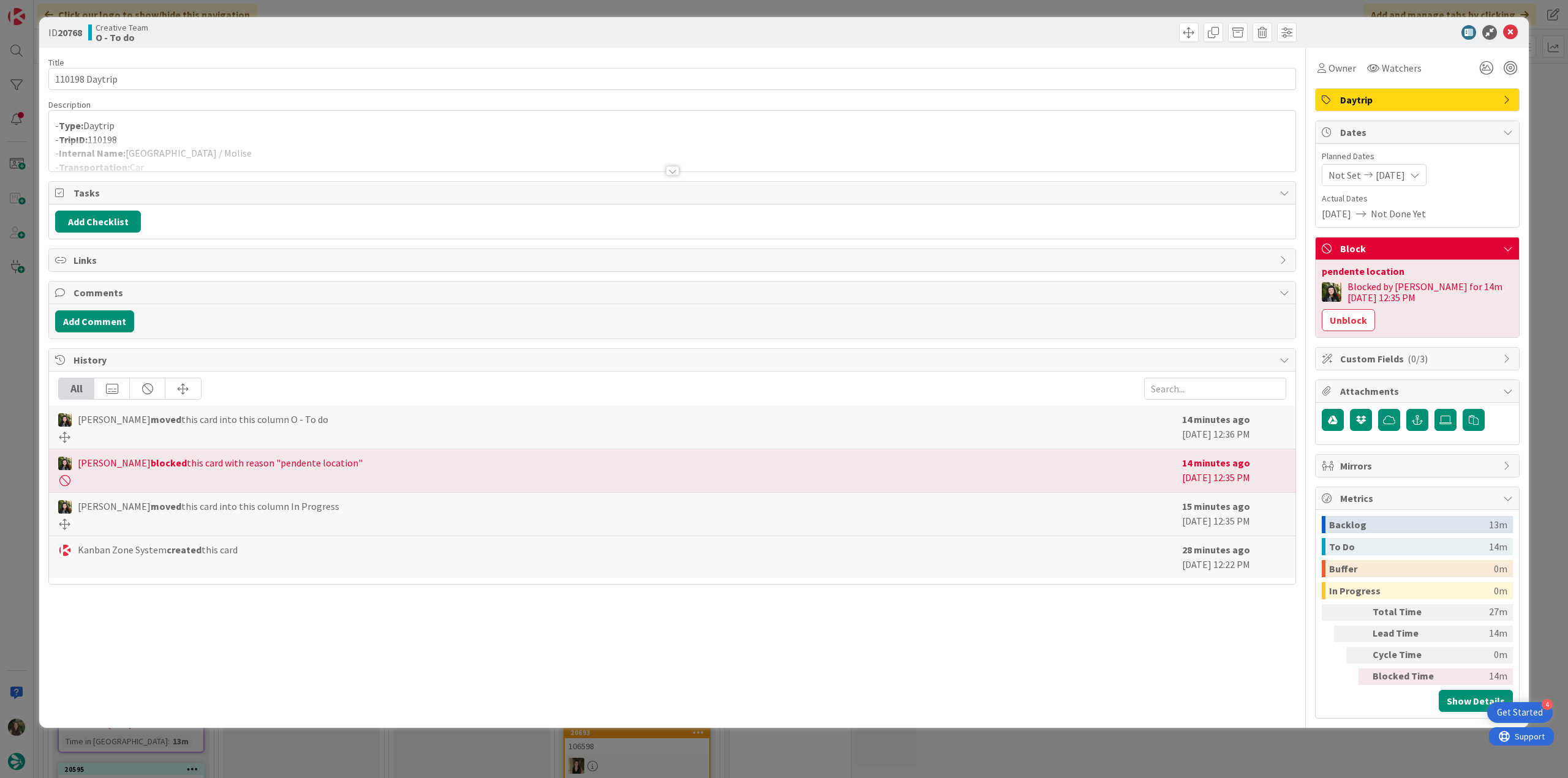
click at [165, 134] on div "- Type: Daytrip - TripID: 110198 - Internal Name: Naples / Molise - Transportat…" at bounding box center [672, 141] width 1247 height 60
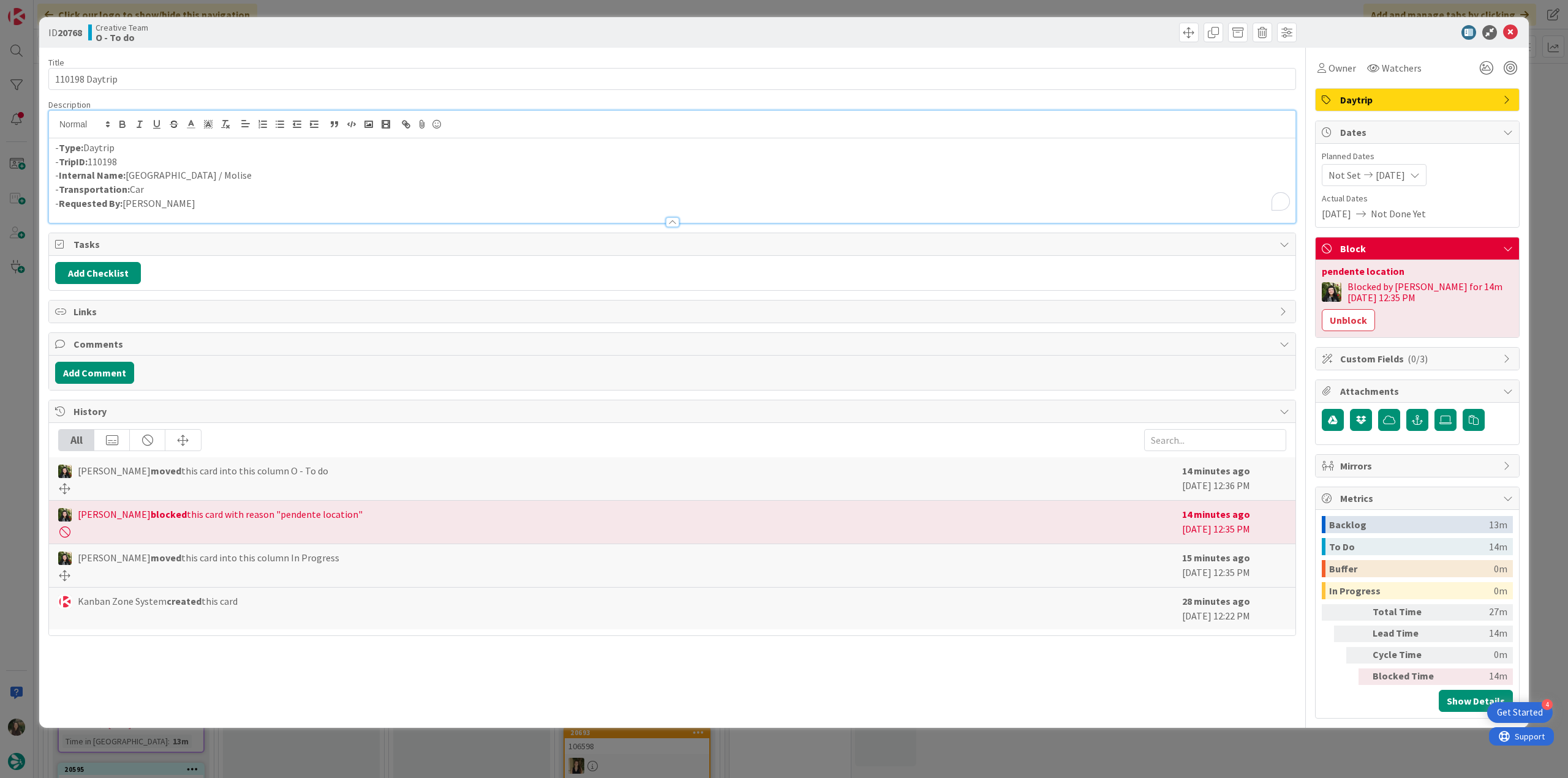
click at [147, 175] on p "- Internal Name: Naples / Molise" at bounding box center [671, 174] width 1234 height 14
copy p "Naples"
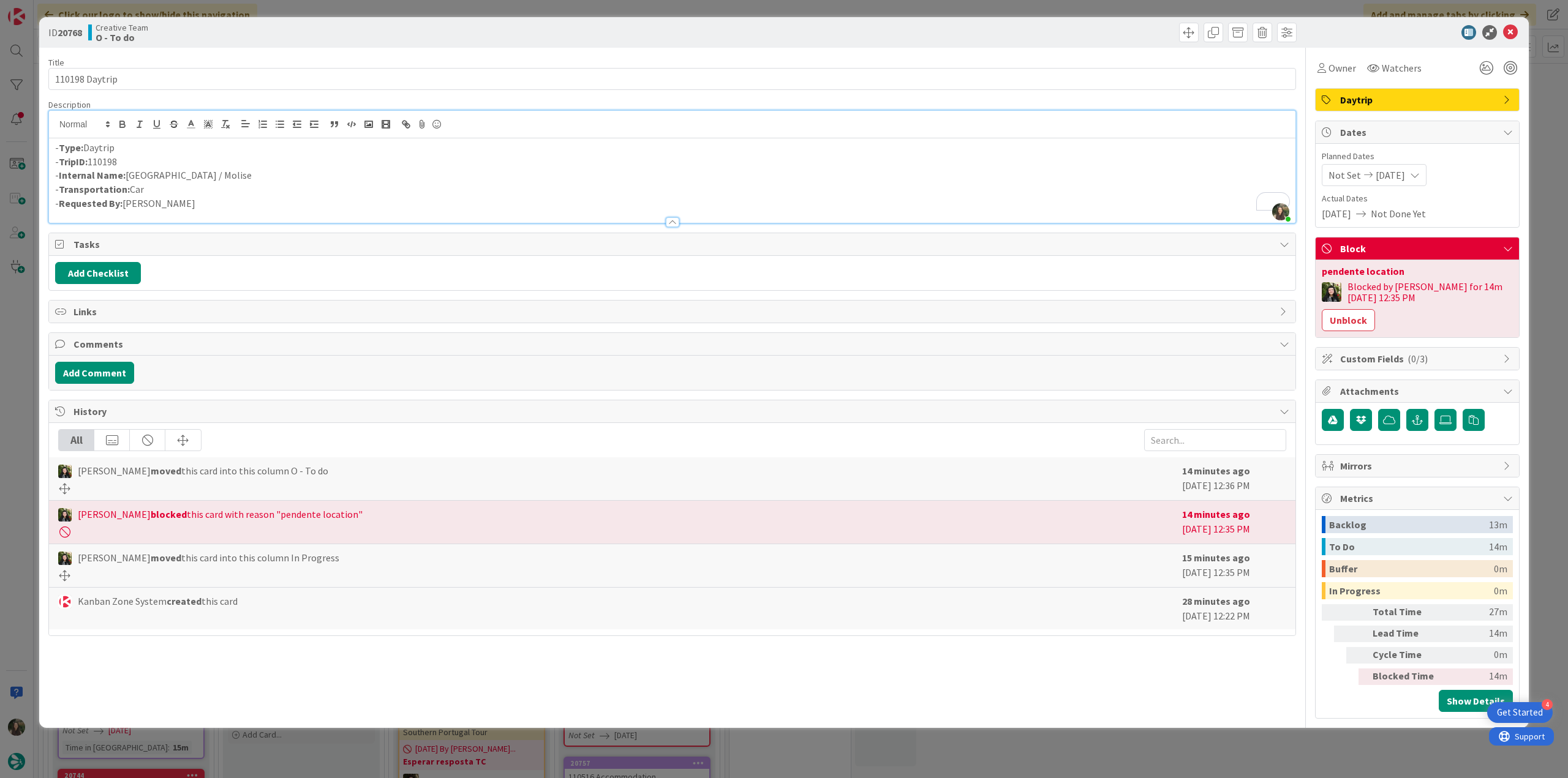
click at [24, 342] on div "ID 20768 Creative Team O - To do Title 14 / 128 110198 Daytrip Description Inês…" at bounding box center [784, 389] width 1568 height 778
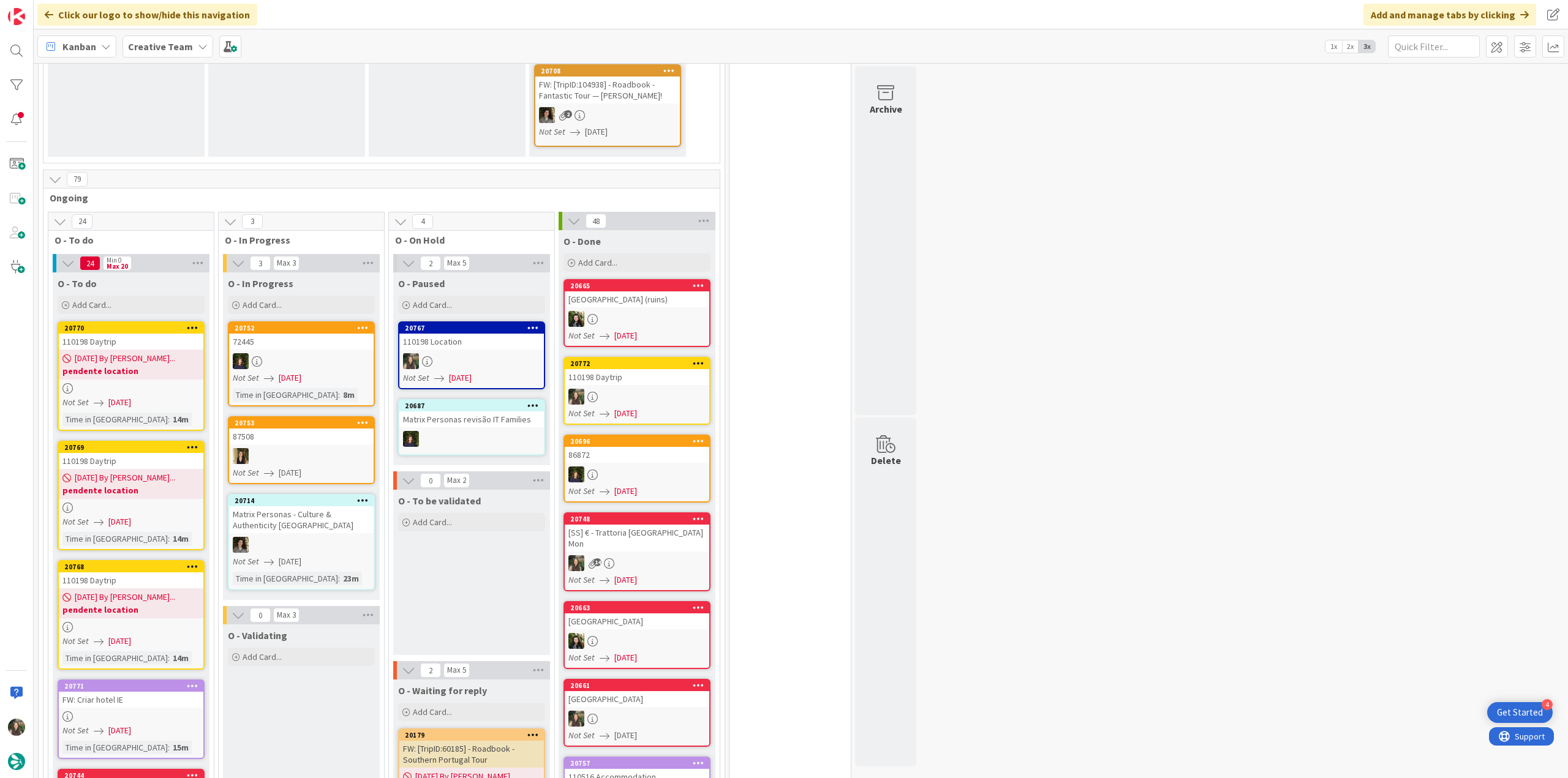
scroll to position [792, 0]
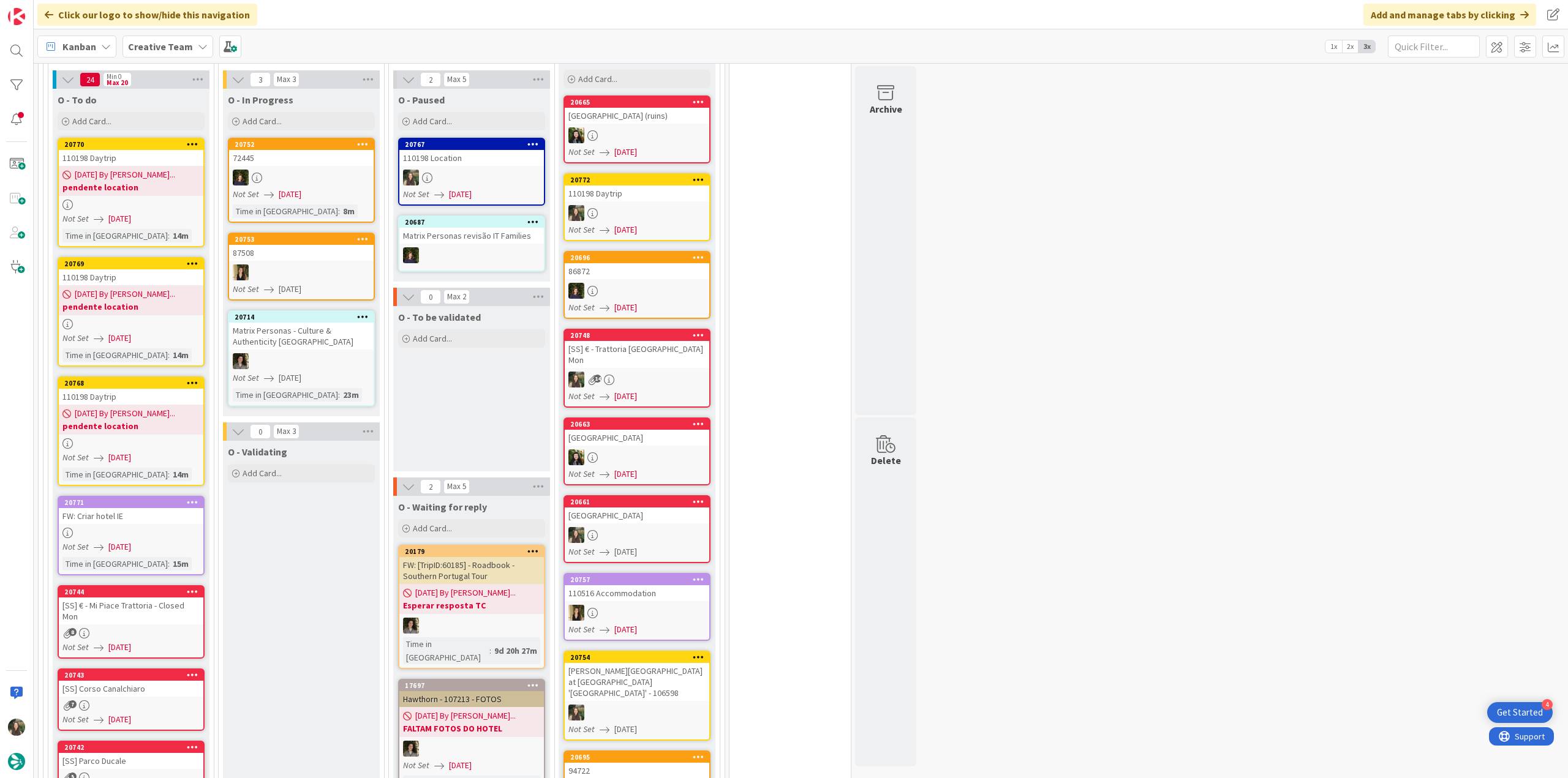
click at [180, 528] on div at bounding box center [131, 532] width 144 height 10
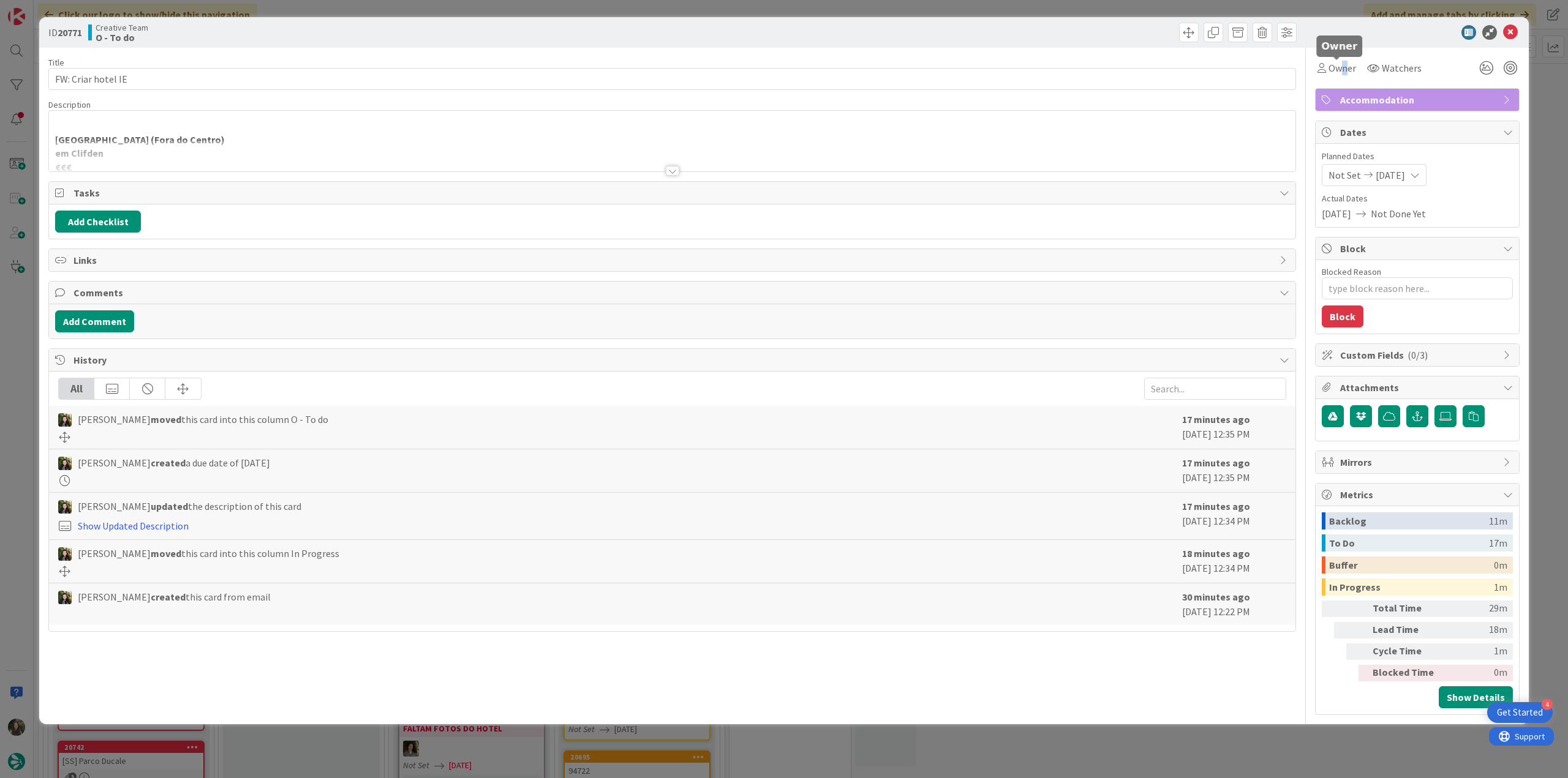
drag, startPoint x: 1343, startPoint y: 68, endPoint x: 1346, endPoint y: 79, distance: 11.4
click at [1344, 68] on span "Owner" at bounding box center [1342, 68] width 27 height 15
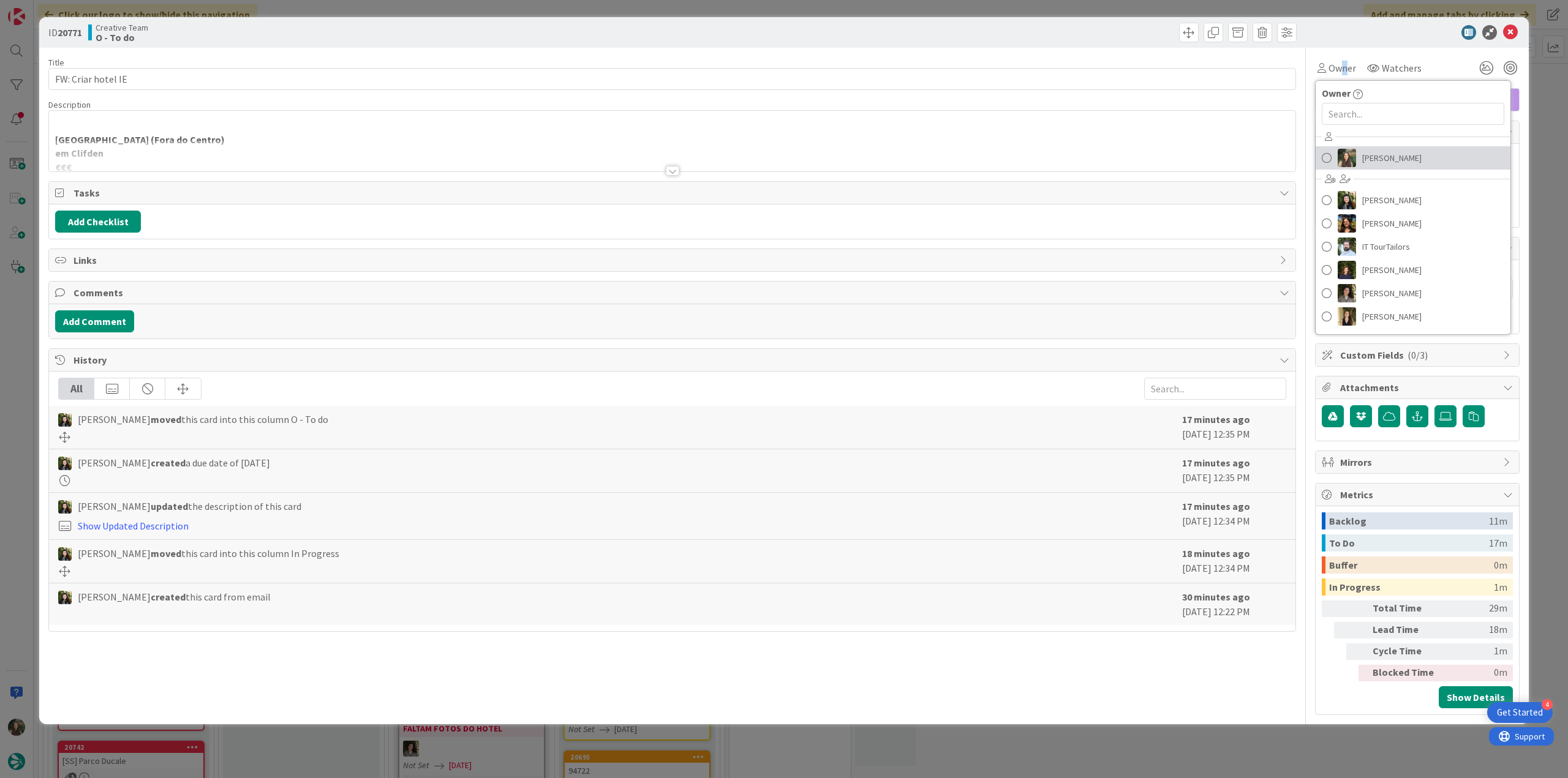
drag, startPoint x: 1371, startPoint y: 158, endPoint x: 1390, endPoint y: 172, distance: 23.6
click at [1371, 159] on span "[PERSON_NAME]" at bounding box center [1391, 158] width 59 height 18
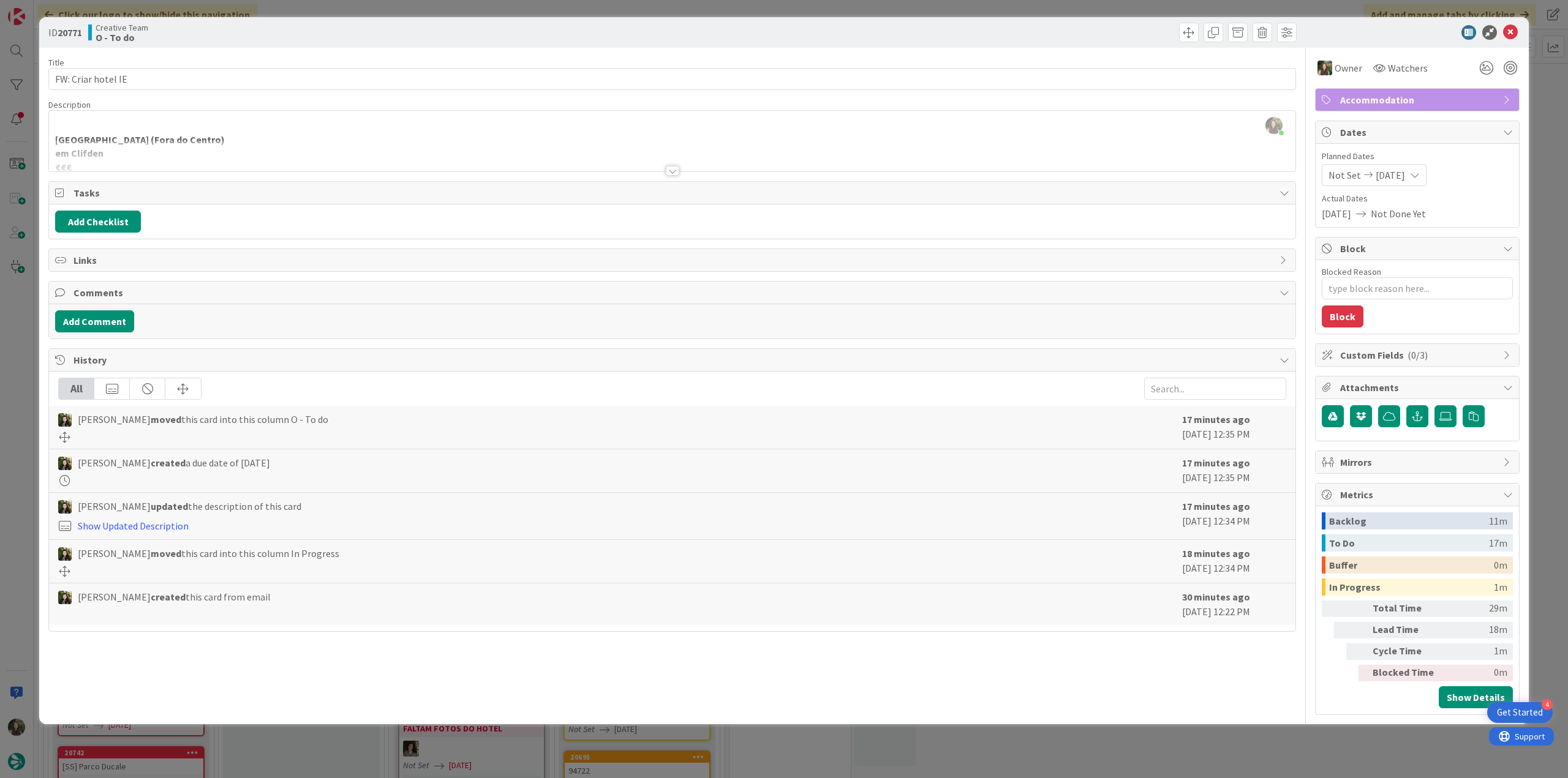
click at [1540, 120] on div "ID 20771 Creative Team O - To do Title 18 / 128 FW: Criar hotel IE Description …" at bounding box center [784, 389] width 1568 height 778
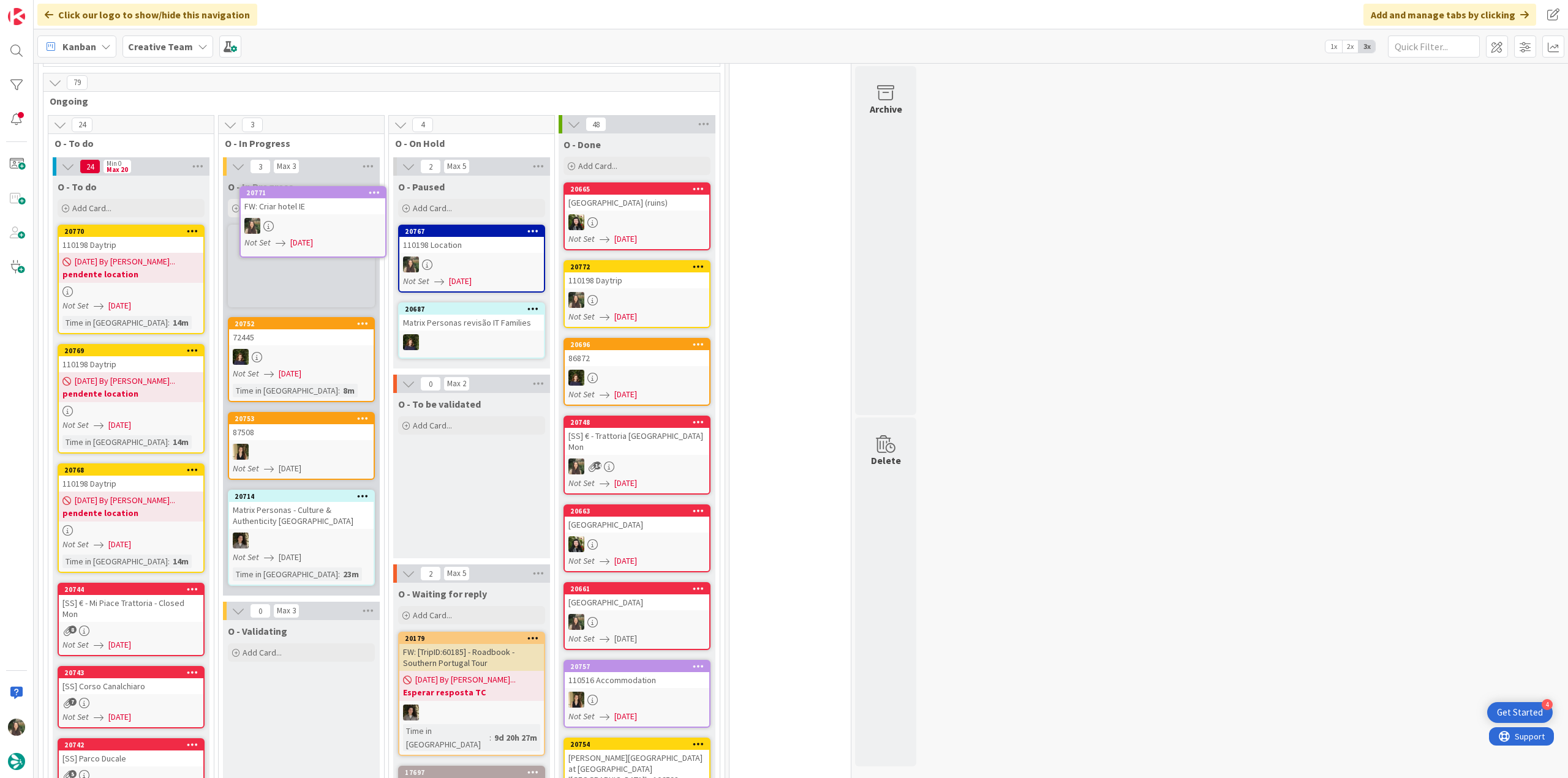
scroll to position [701, 0]
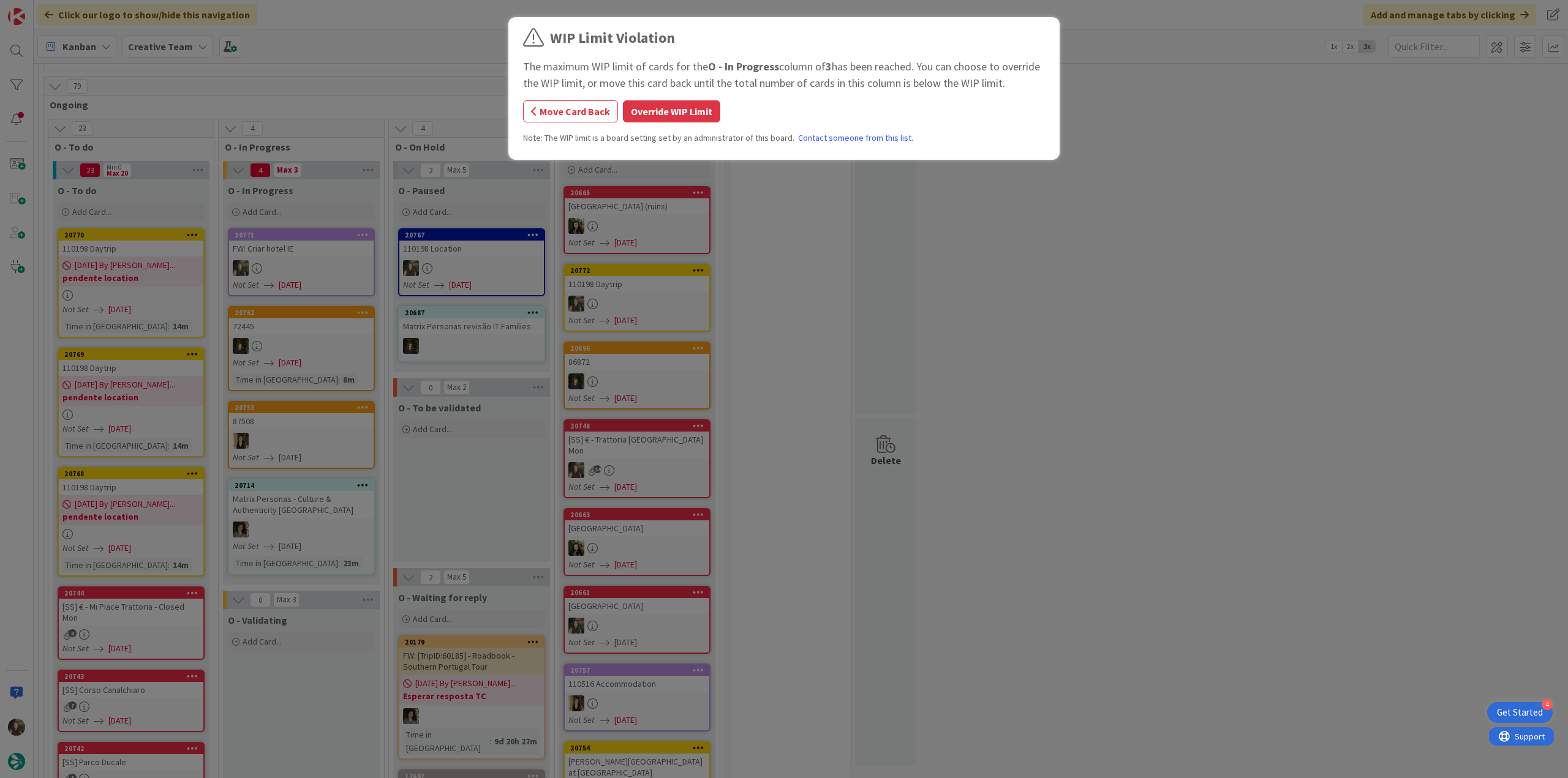
click at [679, 119] on button "Override WIP Limit" at bounding box center [671, 111] width 98 height 22
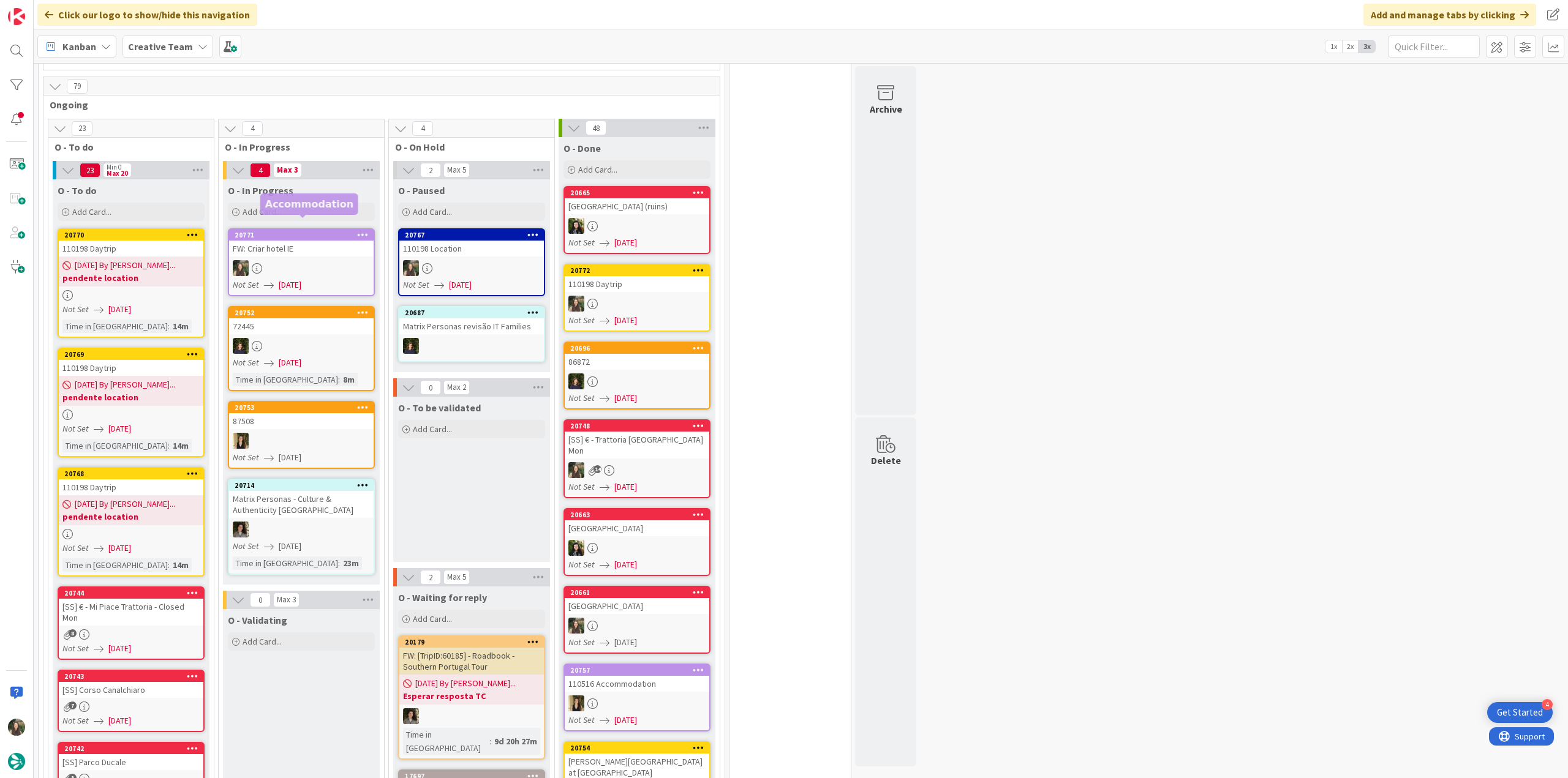
click at [314, 260] on div at bounding box center [301, 268] width 144 height 16
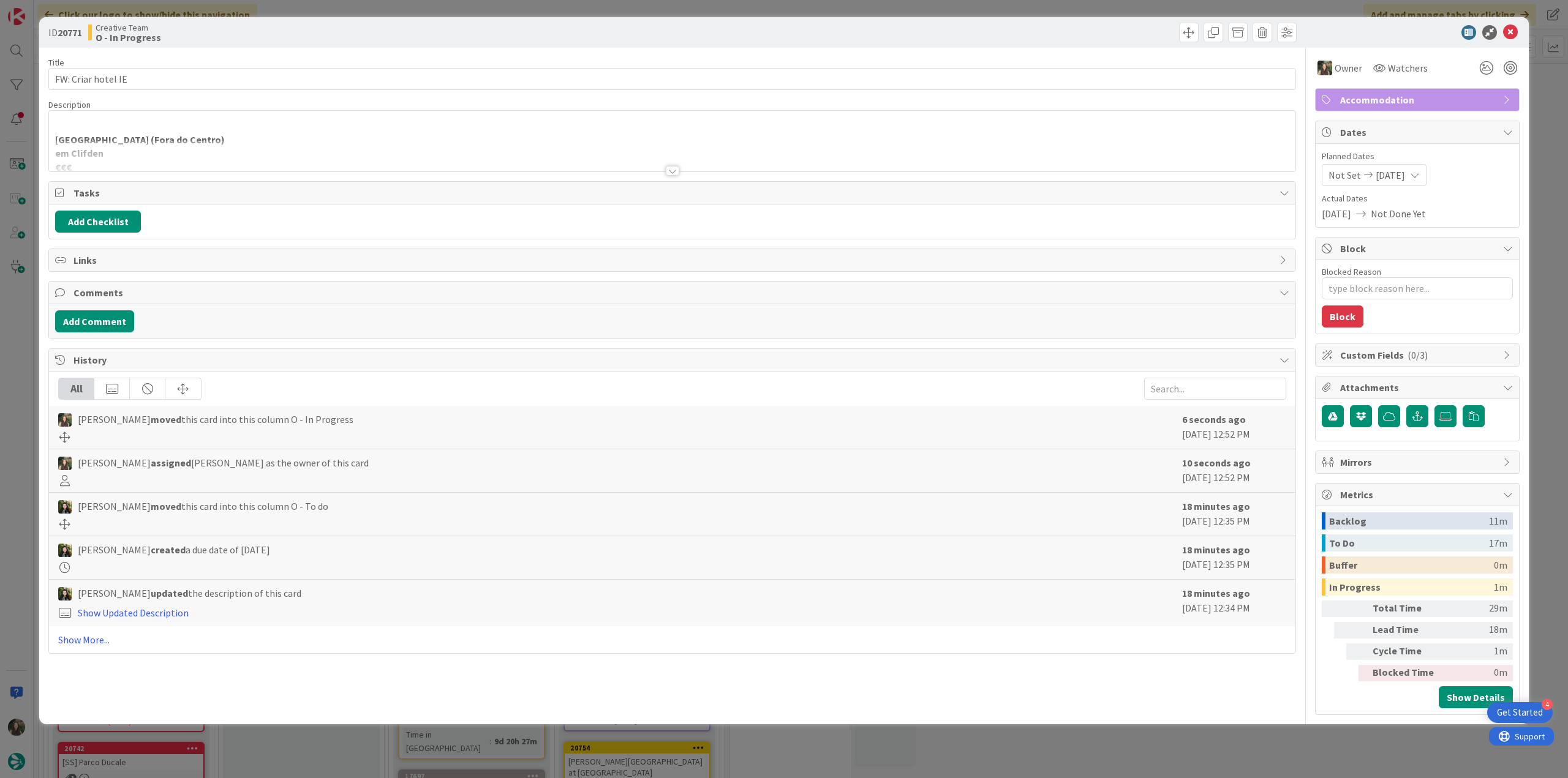
click at [251, 133] on p "Ballynahinch Castle (Fora do Centro)" at bounding box center [671, 140] width 1234 height 14
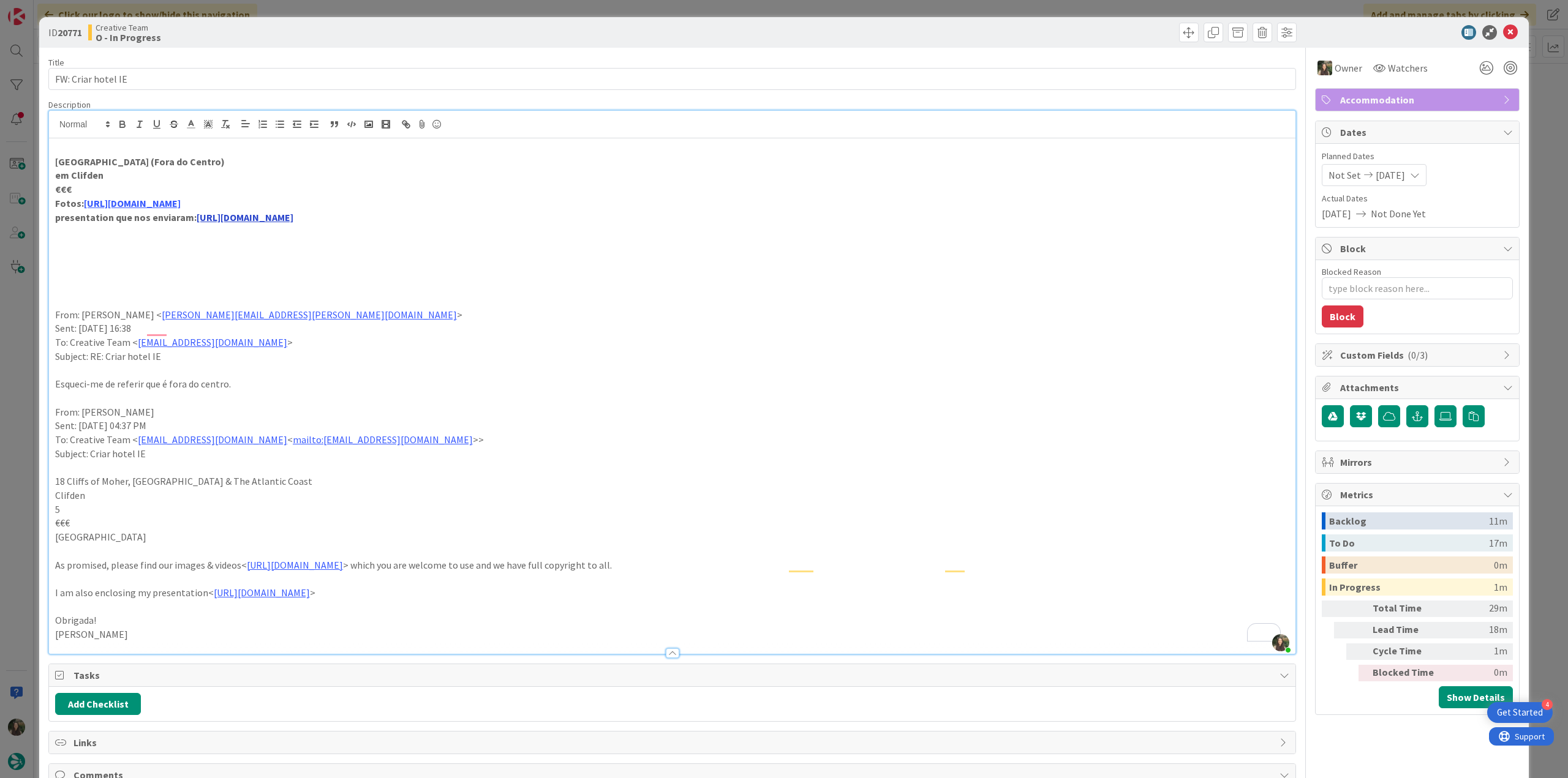
click at [289, 221] on link "https://www.dropbox.com/scl/fi/401oobns3ugf44dyoq745/Ballynahinch-Castle-Presen…" at bounding box center [245, 216] width 97 height 12
click at [458, 237] on link "https://www.dropbox.com/scl/fi/401oobns3ugf44dyoq745/Ballynahinch-Castle-Presen…" at bounding box center [463, 240] width 84 height 16
click at [8, 384] on div "ID 20771 Creative Team O - In Progress Title 18 / 128 FW: Criar hotel IE Descri…" at bounding box center [784, 389] width 1568 height 778
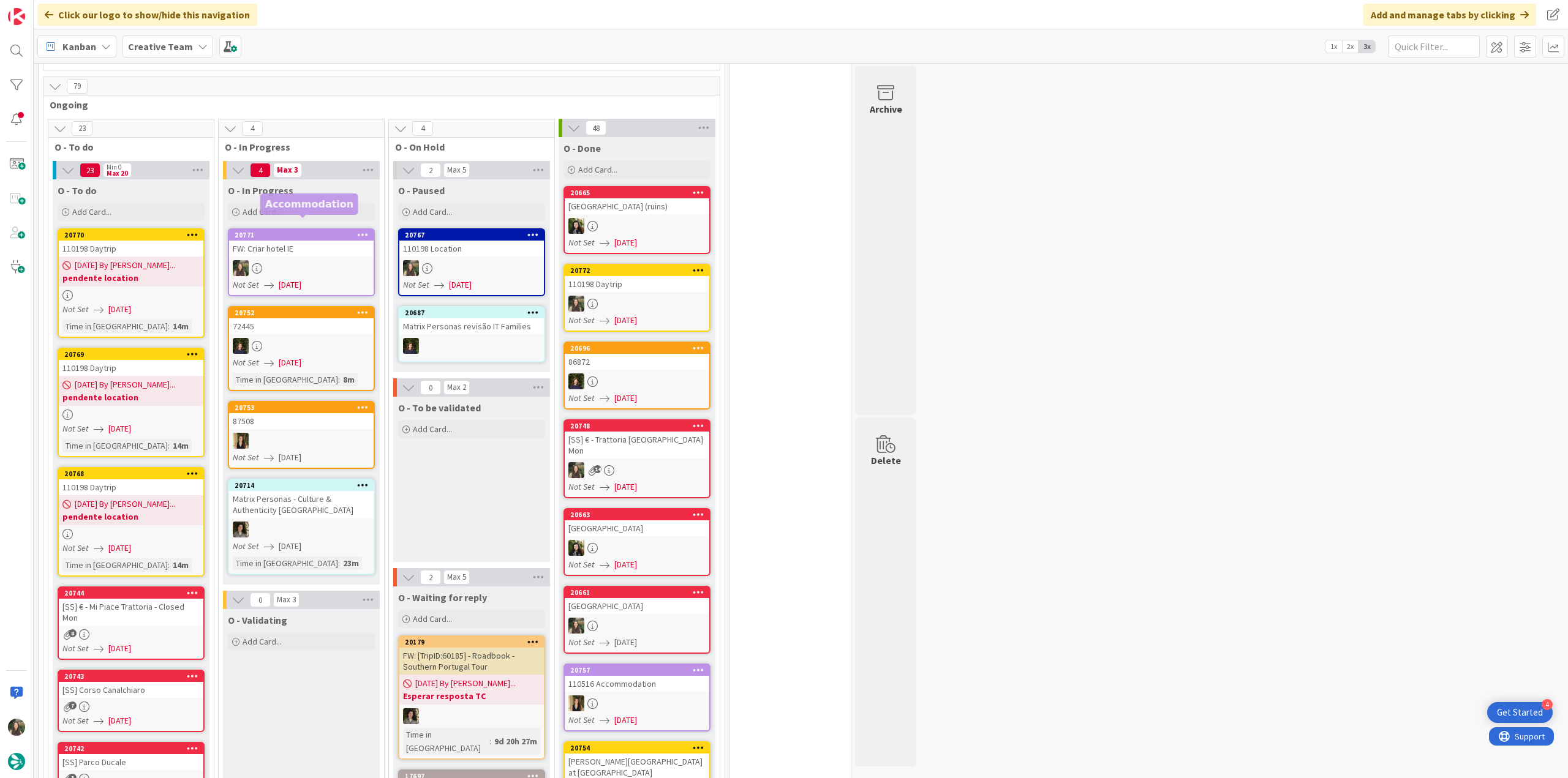
click at [335, 247] on link "20771 FW: Criar hotel IE Not Set 08/11/2025" at bounding box center [300, 262] width 147 height 68
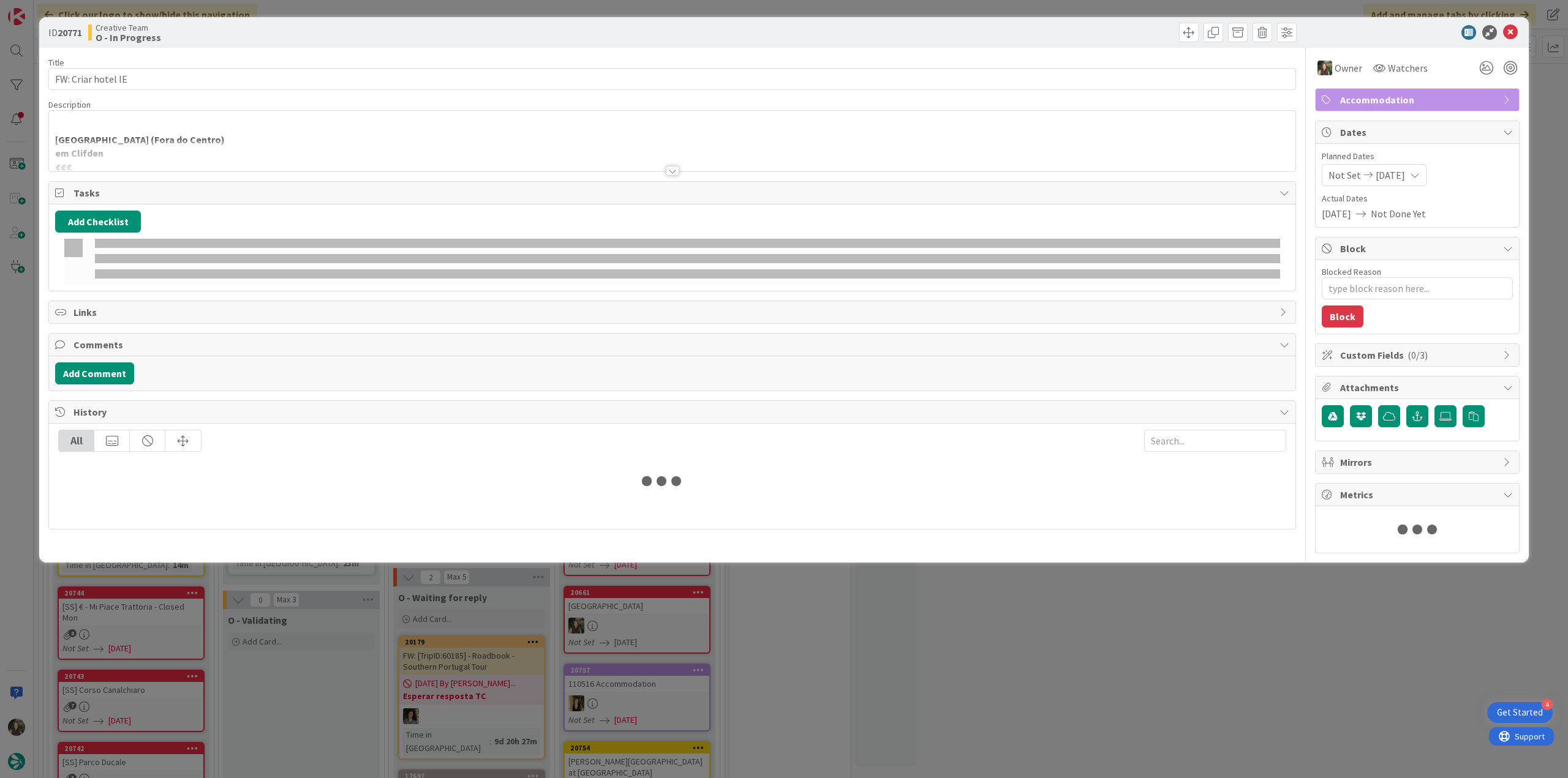
type textarea "x"
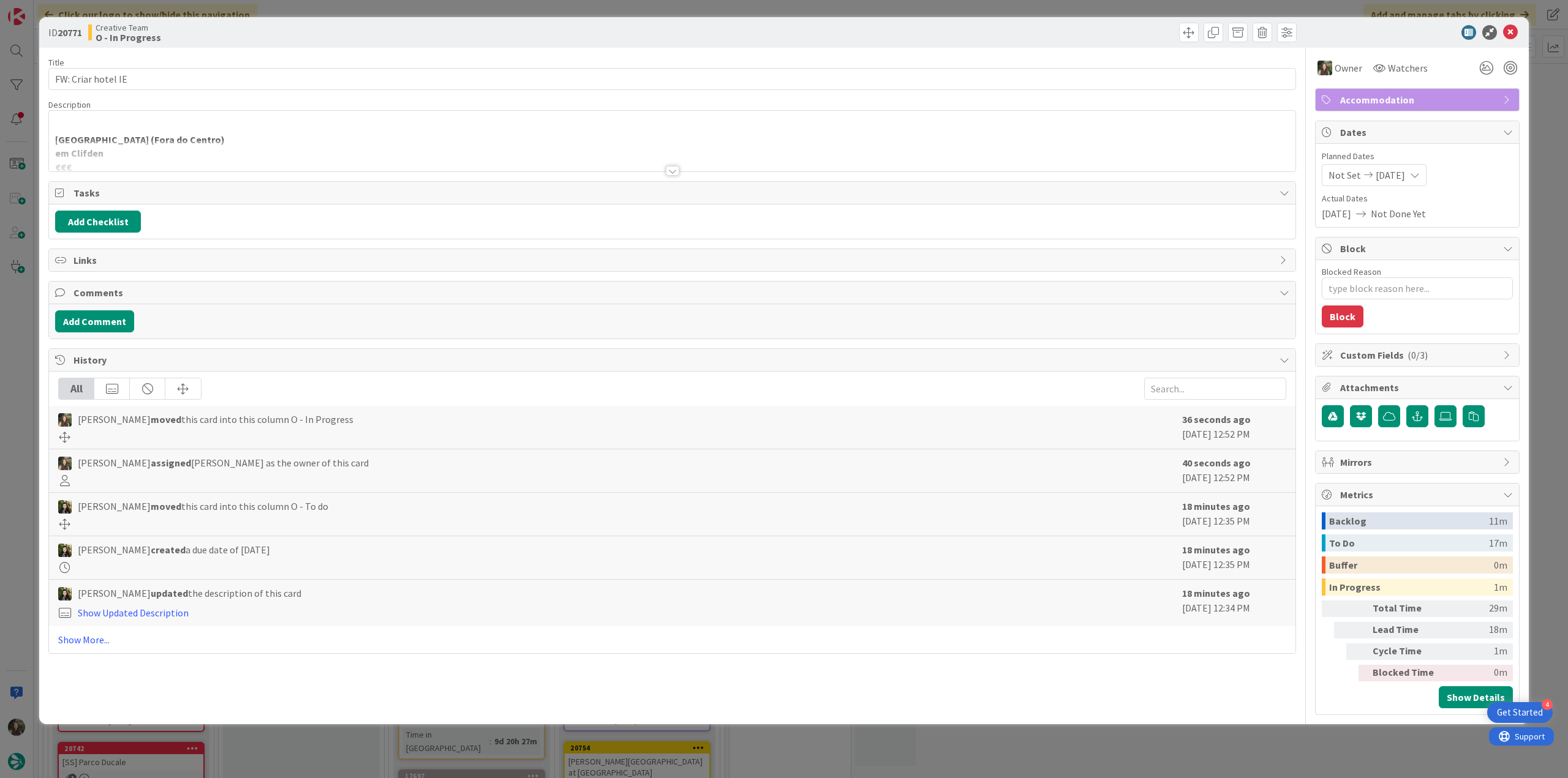
click at [300, 161] on div at bounding box center [672, 156] width 1247 height 31
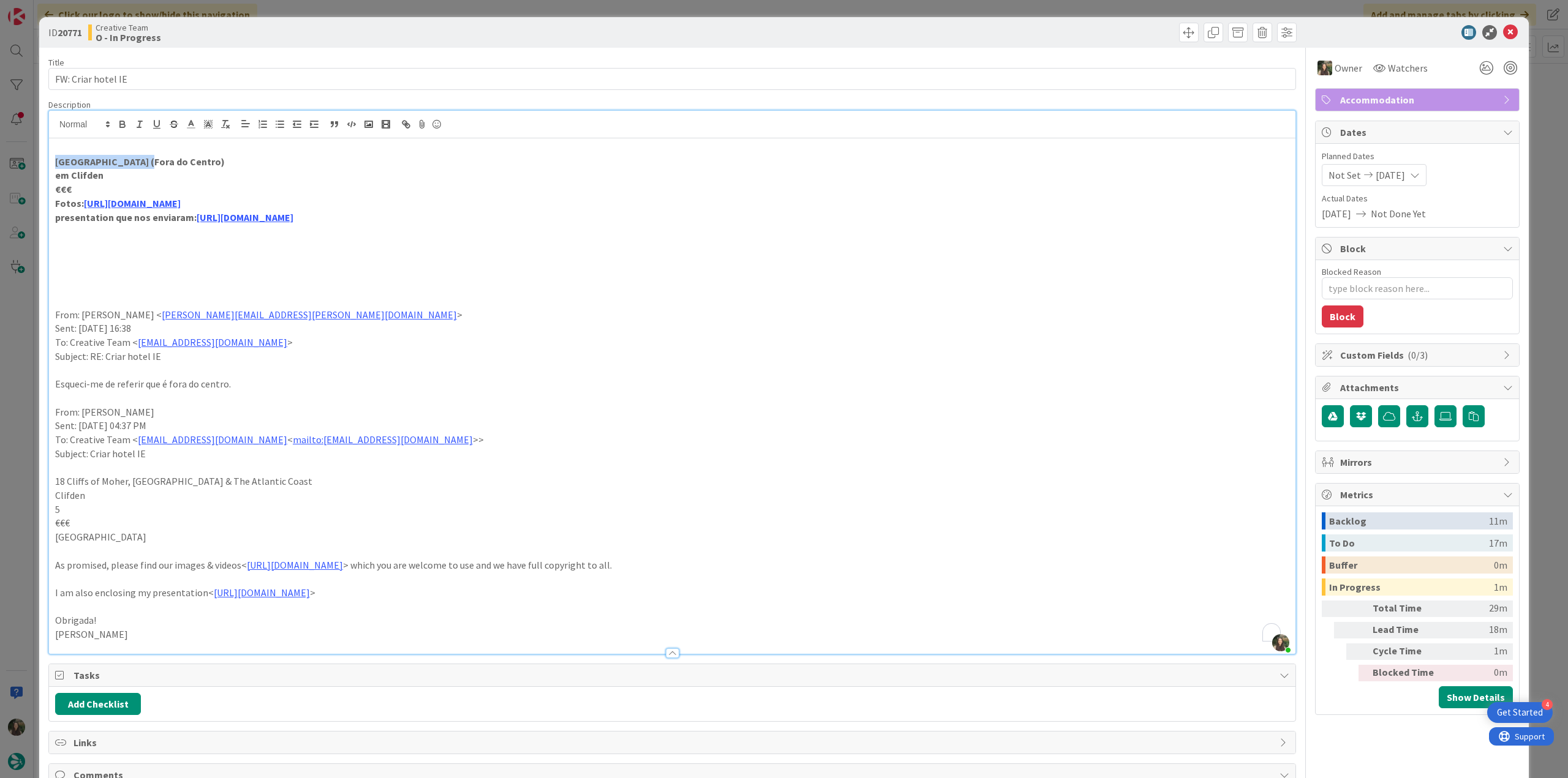
drag, startPoint x: 68, startPoint y: 160, endPoint x: 140, endPoint y: 160, distance: 72.0
click at [140, 160] on strong "Ballynahinch Castle (Fora do Centro)" at bounding box center [140, 161] width 170 height 12
copy strong "Ballynahinch Castle"
click at [92, 175] on strong "em Clifden" at bounding box center [79, 174] width 48 height 12
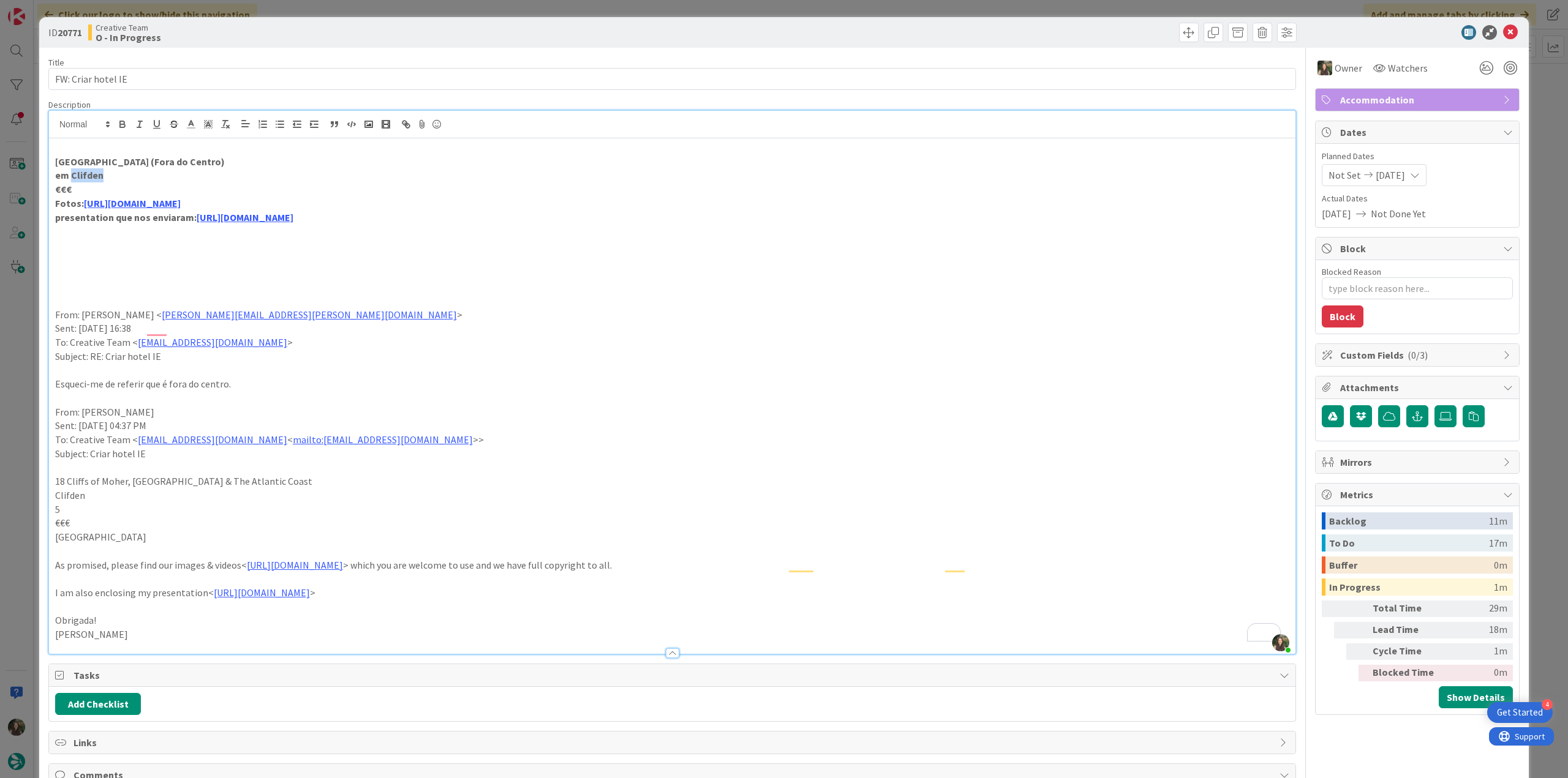
click at [92, 175] on strong "em Clifden" at bounding box center [79, 174] width 48 height 12
copy strong "Clifden"
click at [19, 343] on div "ID 20771 Creative Team O - In Progress Title 18 / 128 FW: Criar hotel IE Descri…" at bounding box center [784, 389] width 1568 height 778
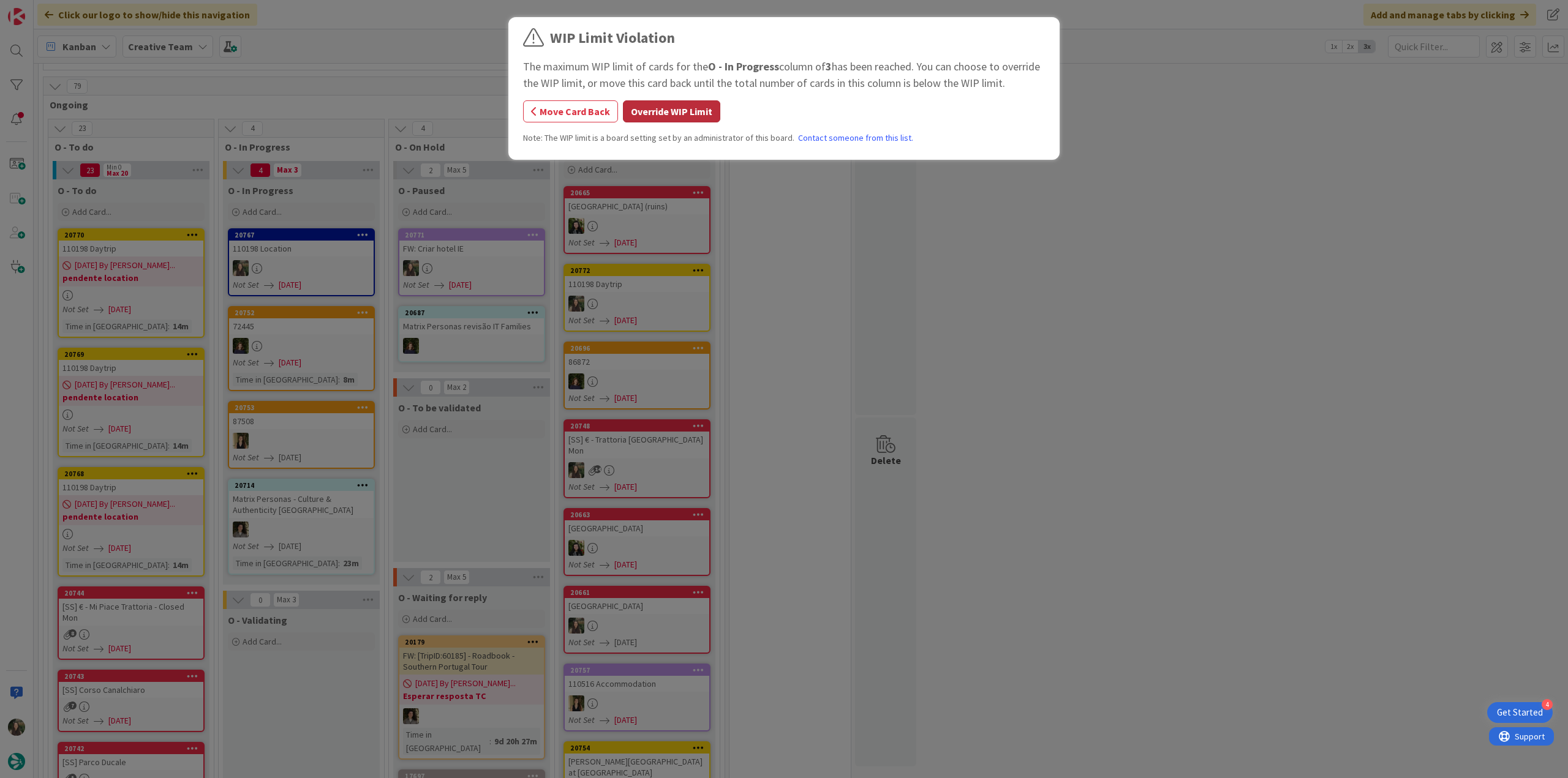
click at [657, 113] on button "Override WIP Limit" at bounding box center [671, 111] width 98 height 22
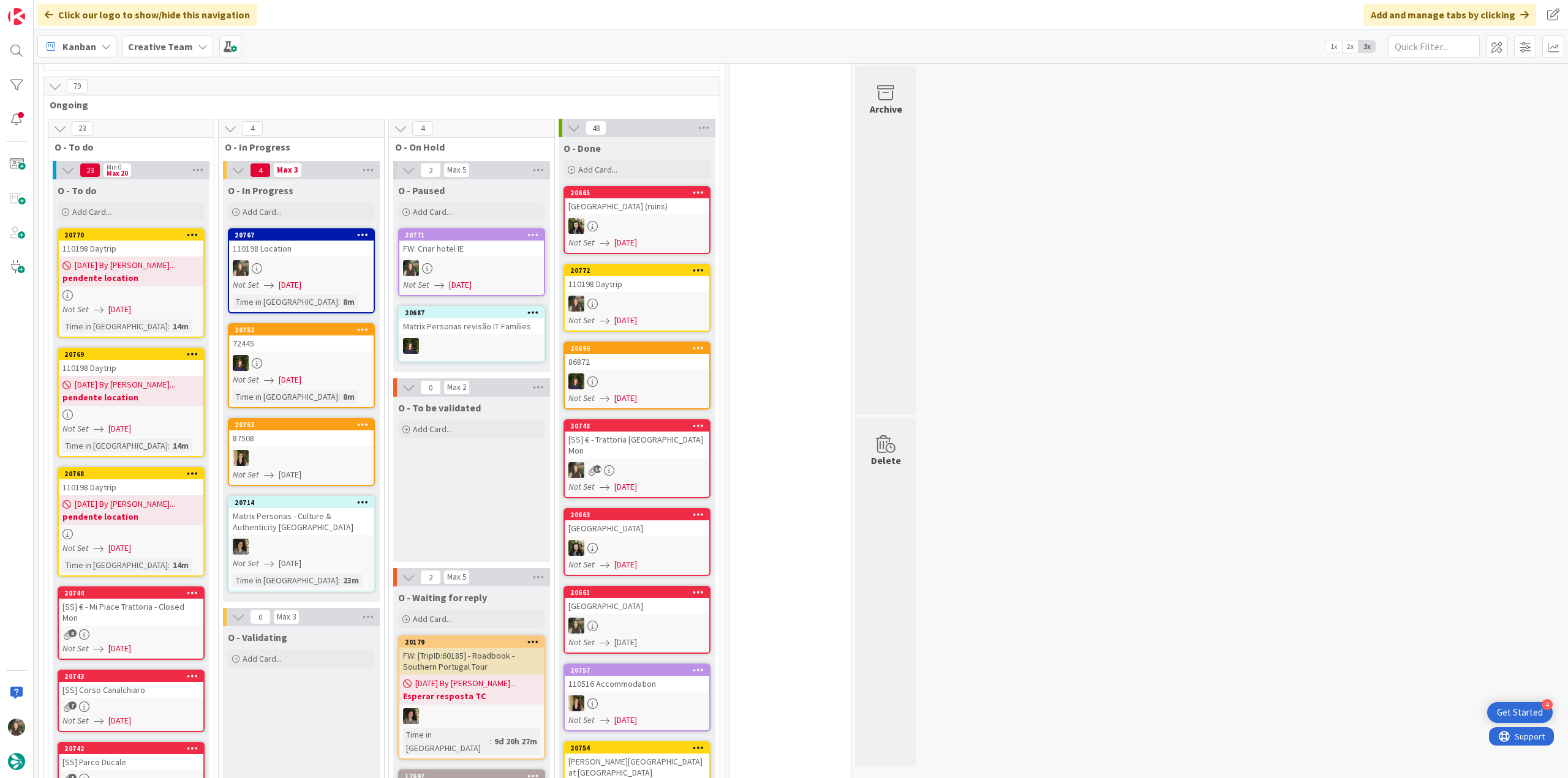
click at [319, 260] on div at bounding box center [301, 268] width 144 height 16
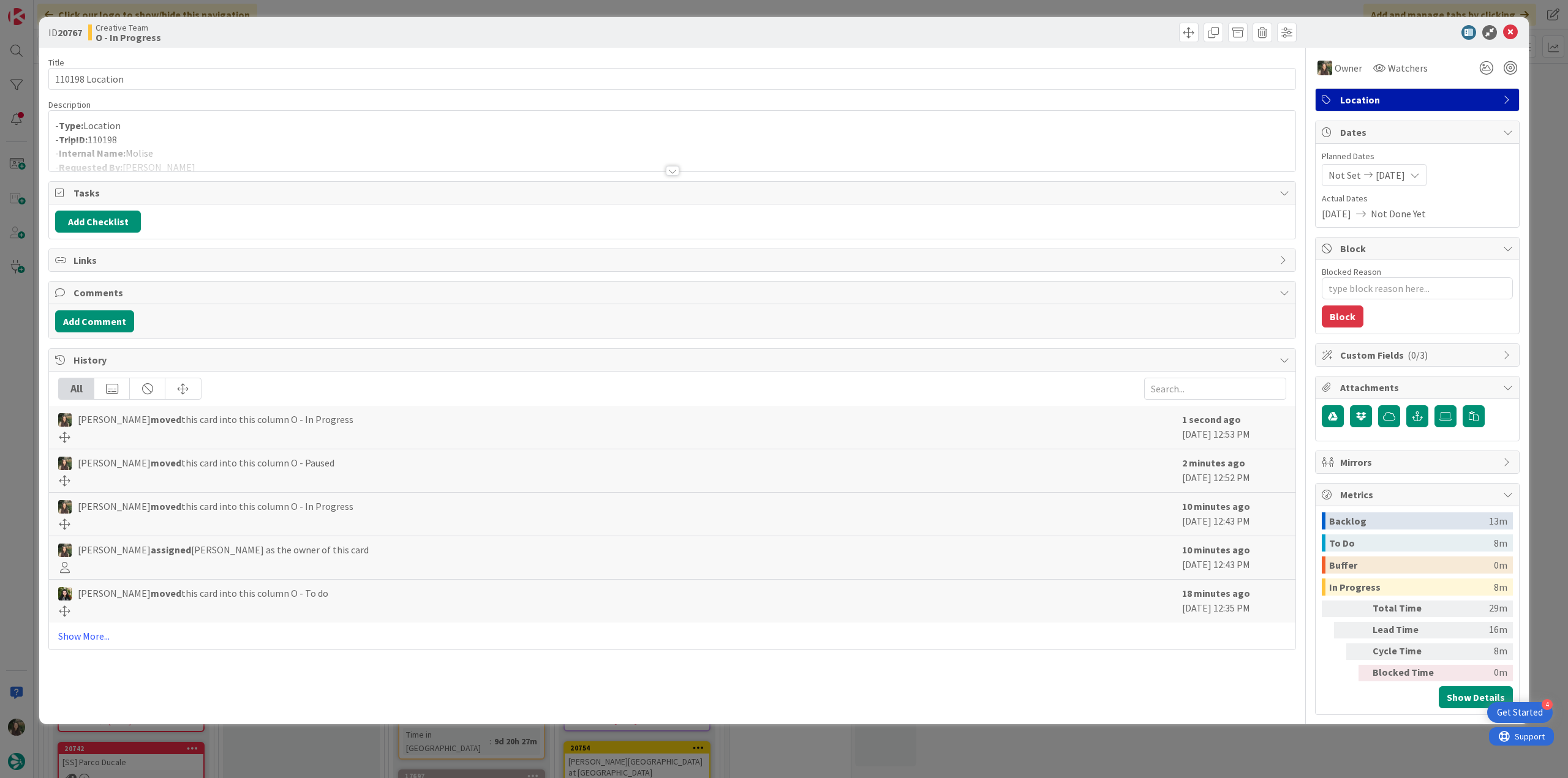
click at [175, 145] on div at bounding box center [672, 156] width 1247 height 31
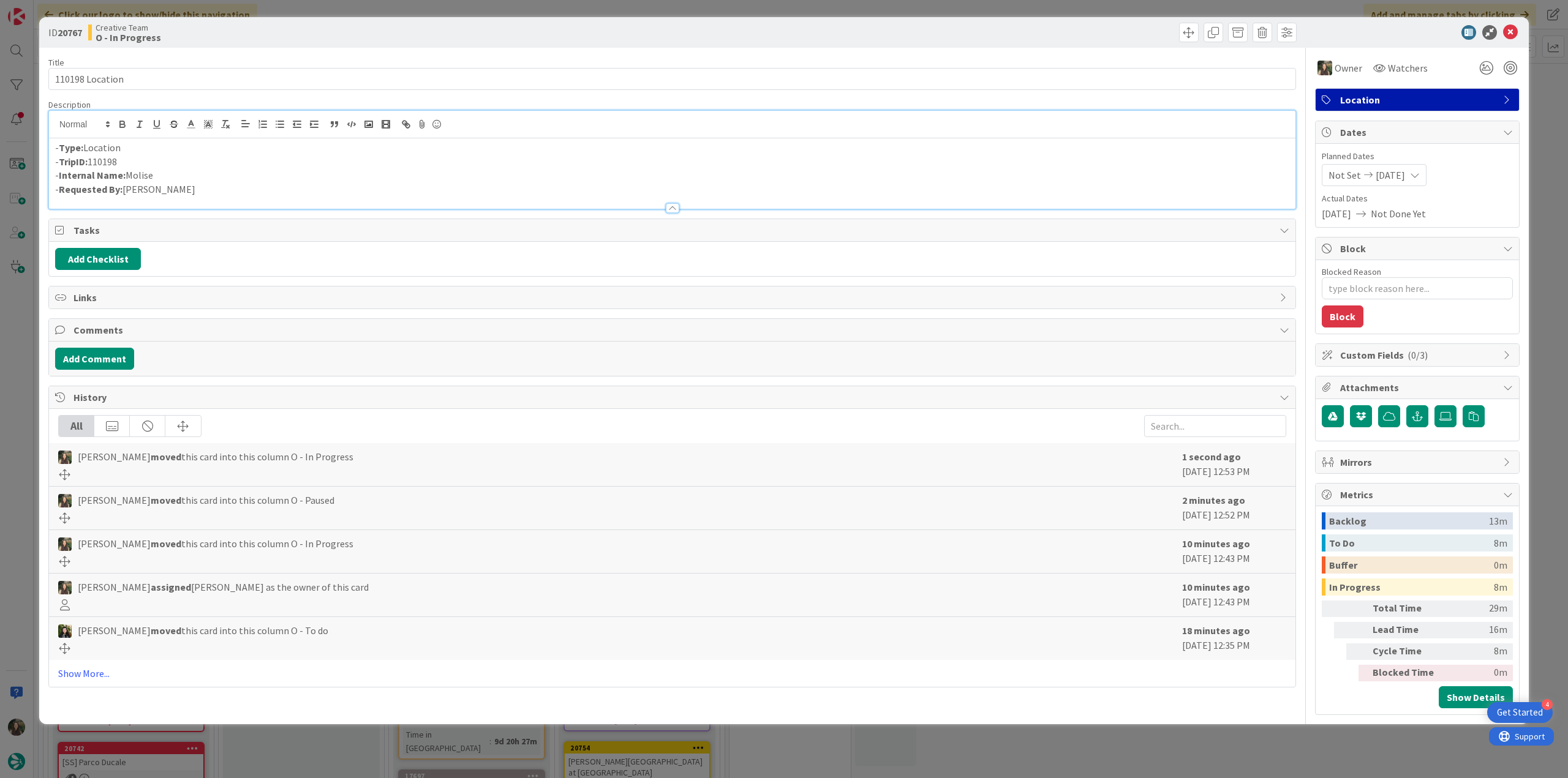
click at [142, 172] on p "- Internal Name: [PERSON_NAME]" at bounding box center [671, 174] width 1234 height 14
copy p "Molise"
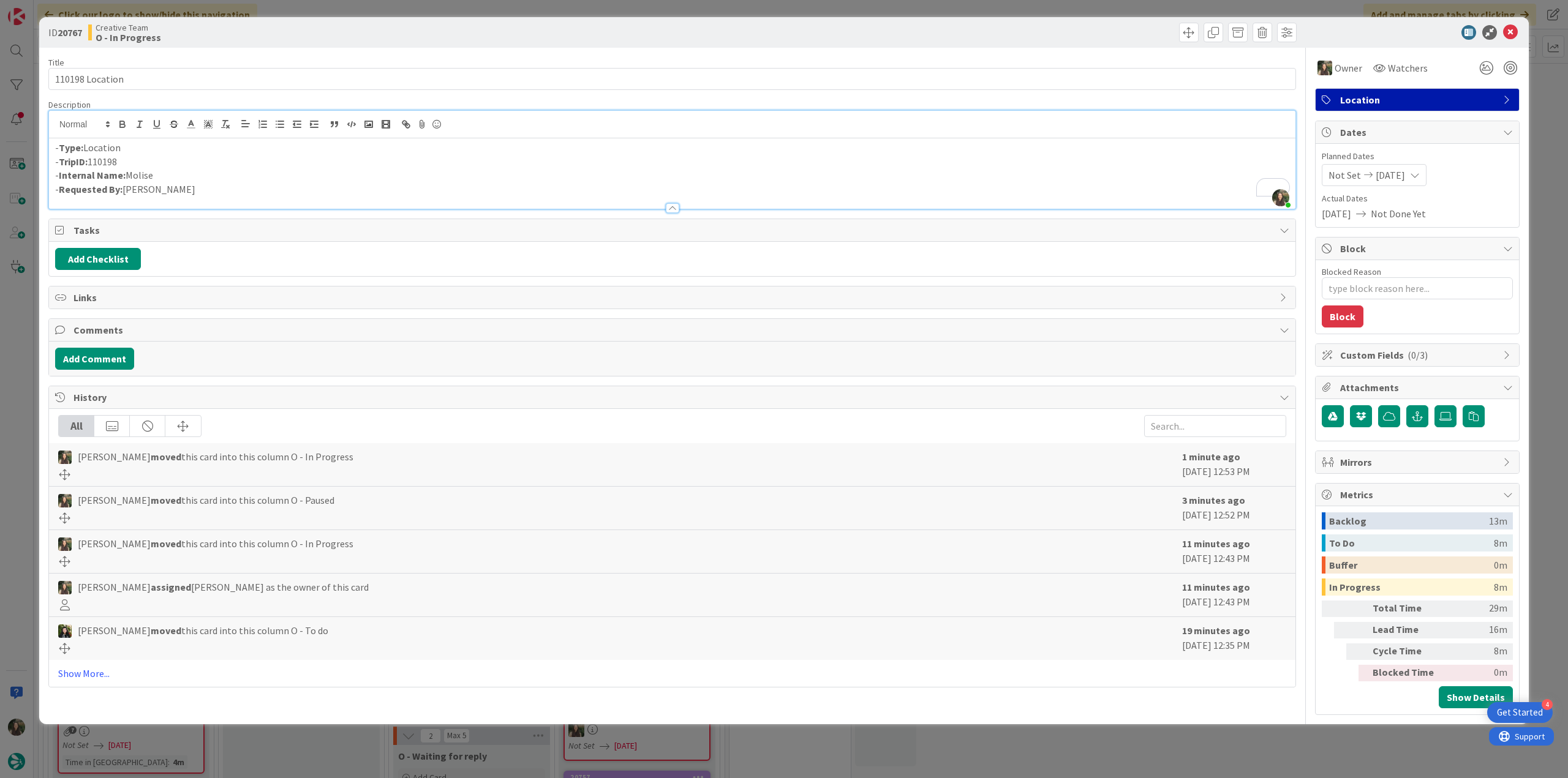
drag, startPoint x: 1, startPoint y: 362, endPoint x: 76, endPoint y: 412, distance: 90.1
click at [5, 397] on div "ID 20767 Creative Team O - In Progress Title 15 / 128 110198 Location Descripti…" at bounding box center [784, 389] width 1568 height 778
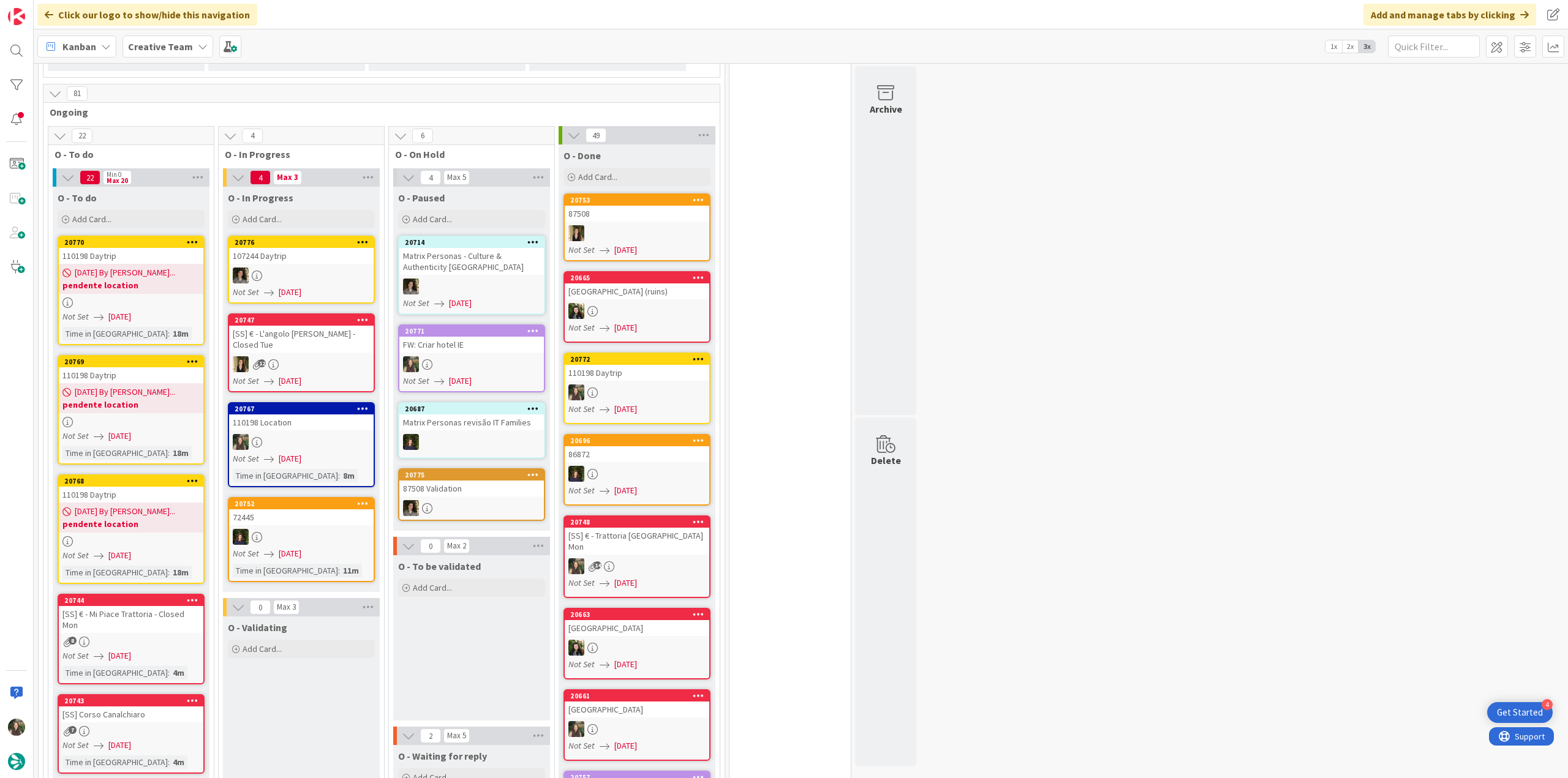
click at [348, 434] on div at bounding box center [301, 441] width 144 height 16
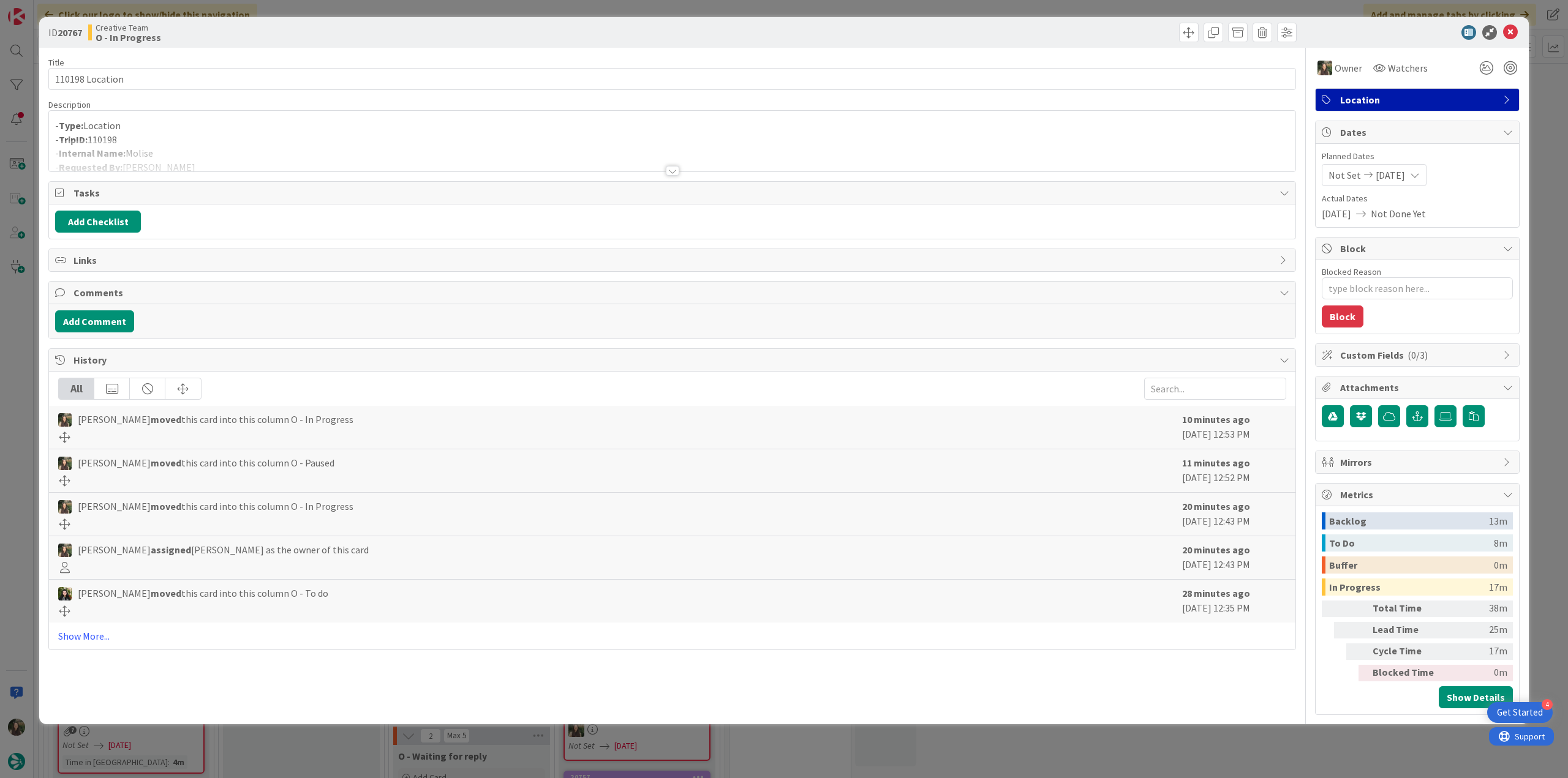
click at [273, 142] on div at bounding box center [672, 156] width 1247 height 31
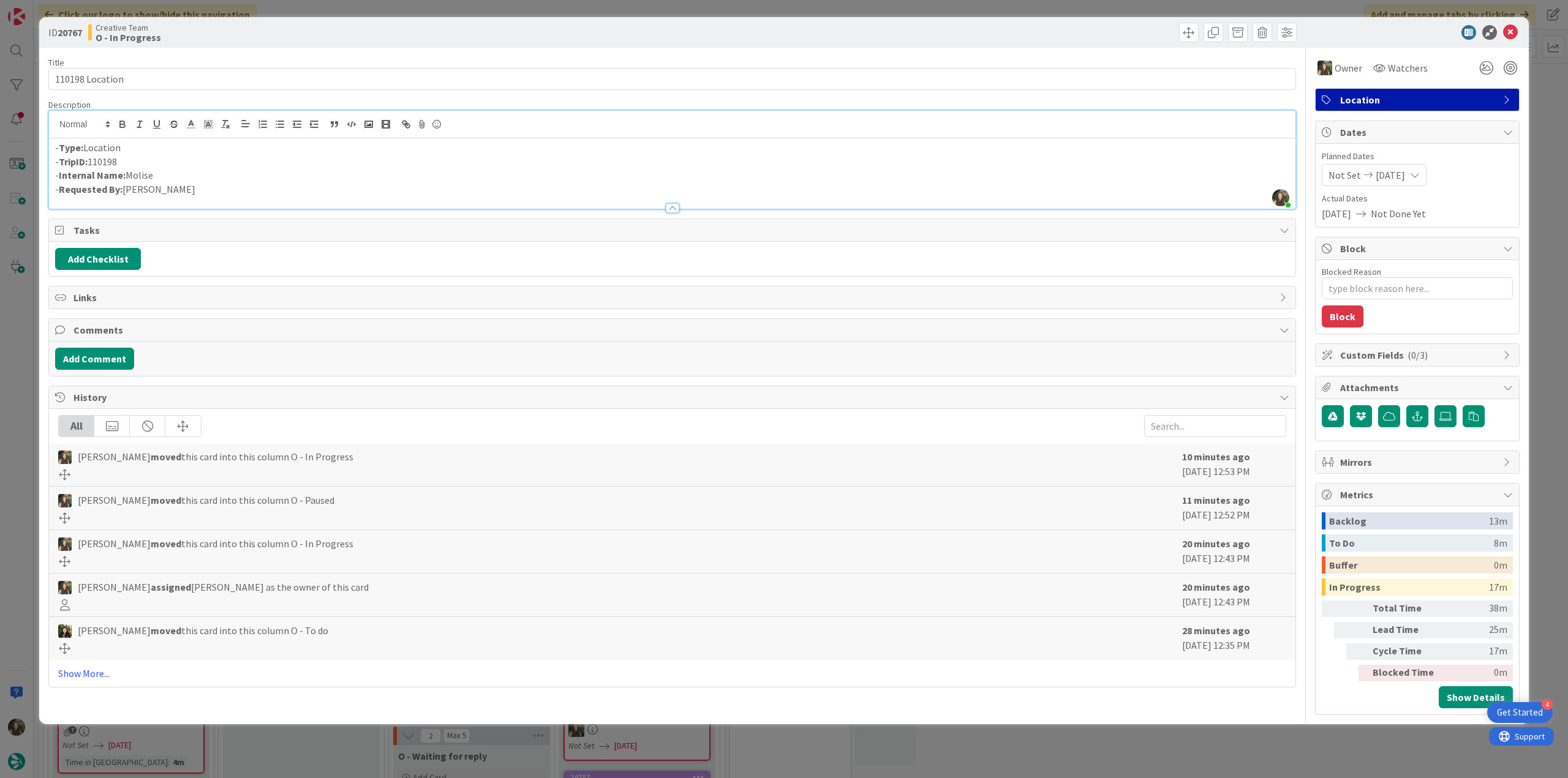
click at [16, 358] on div "ID 20767 Creative Team O - In Progress Title 15 / 128 110198 Location Descripti…" at bounding box center [784, 389] width 1568 height 778
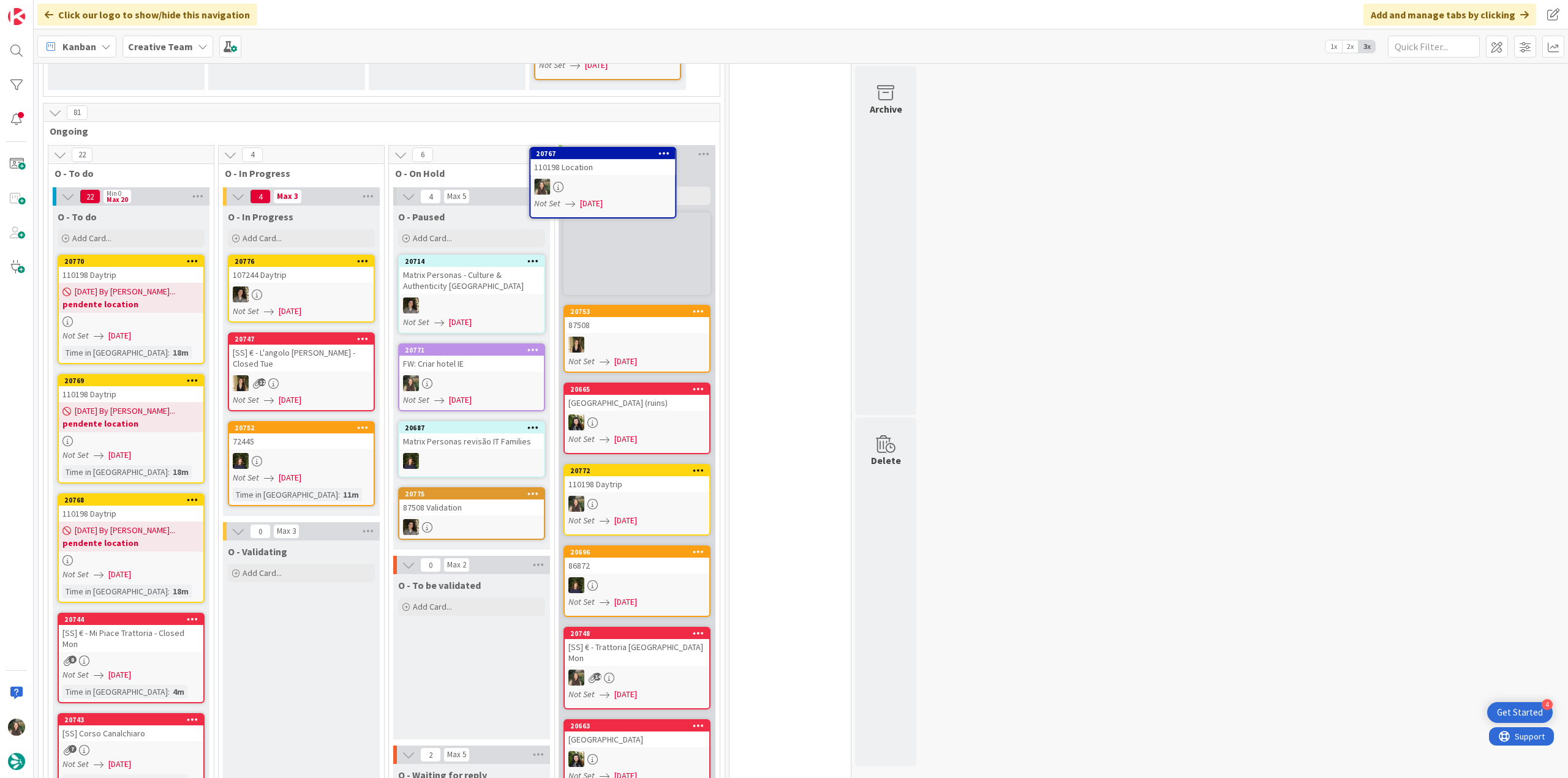
scroll to position [675, 0]
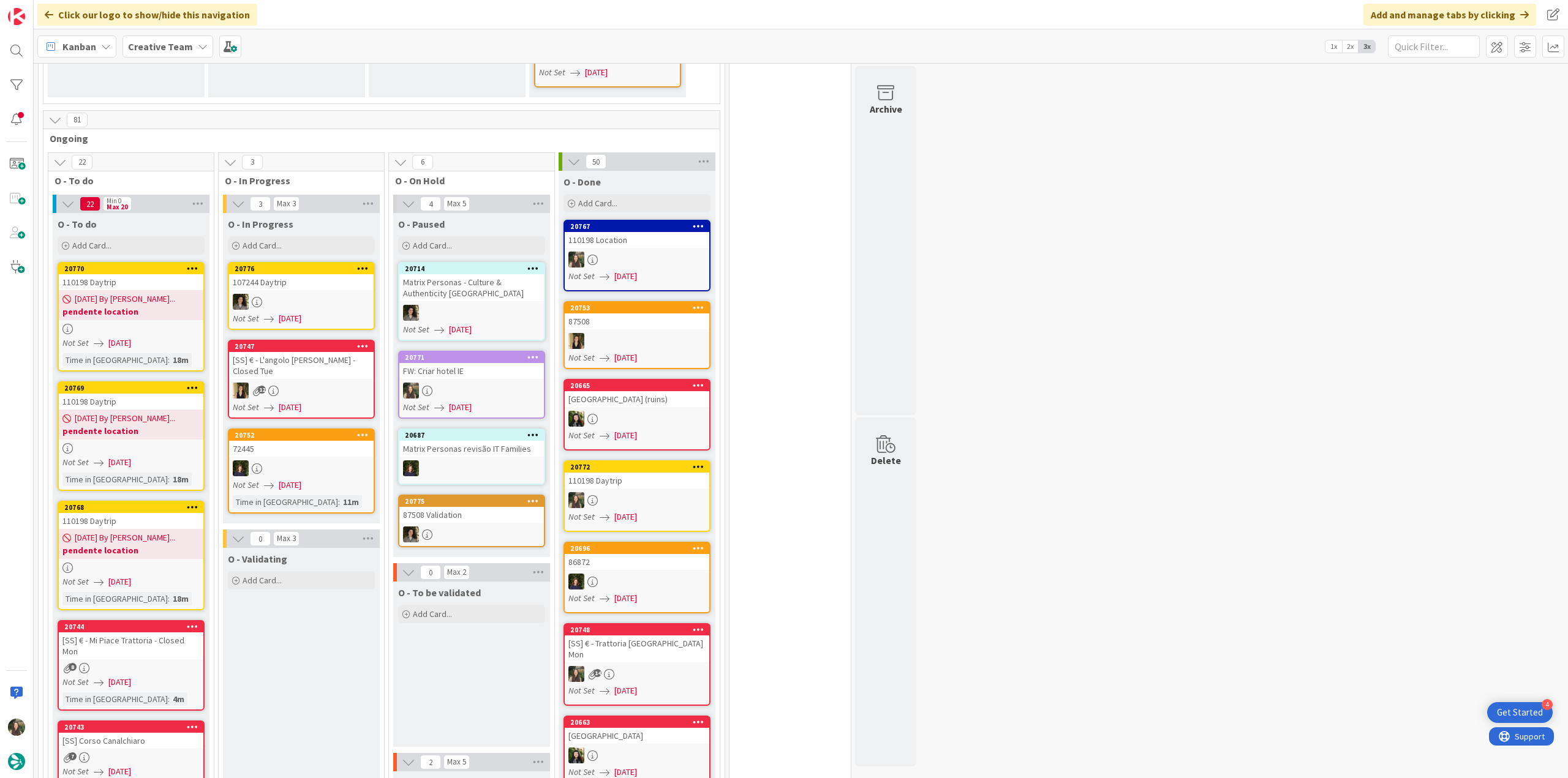
click at [154, 324] on div at bounding box center [131, 329] width 144 height 10
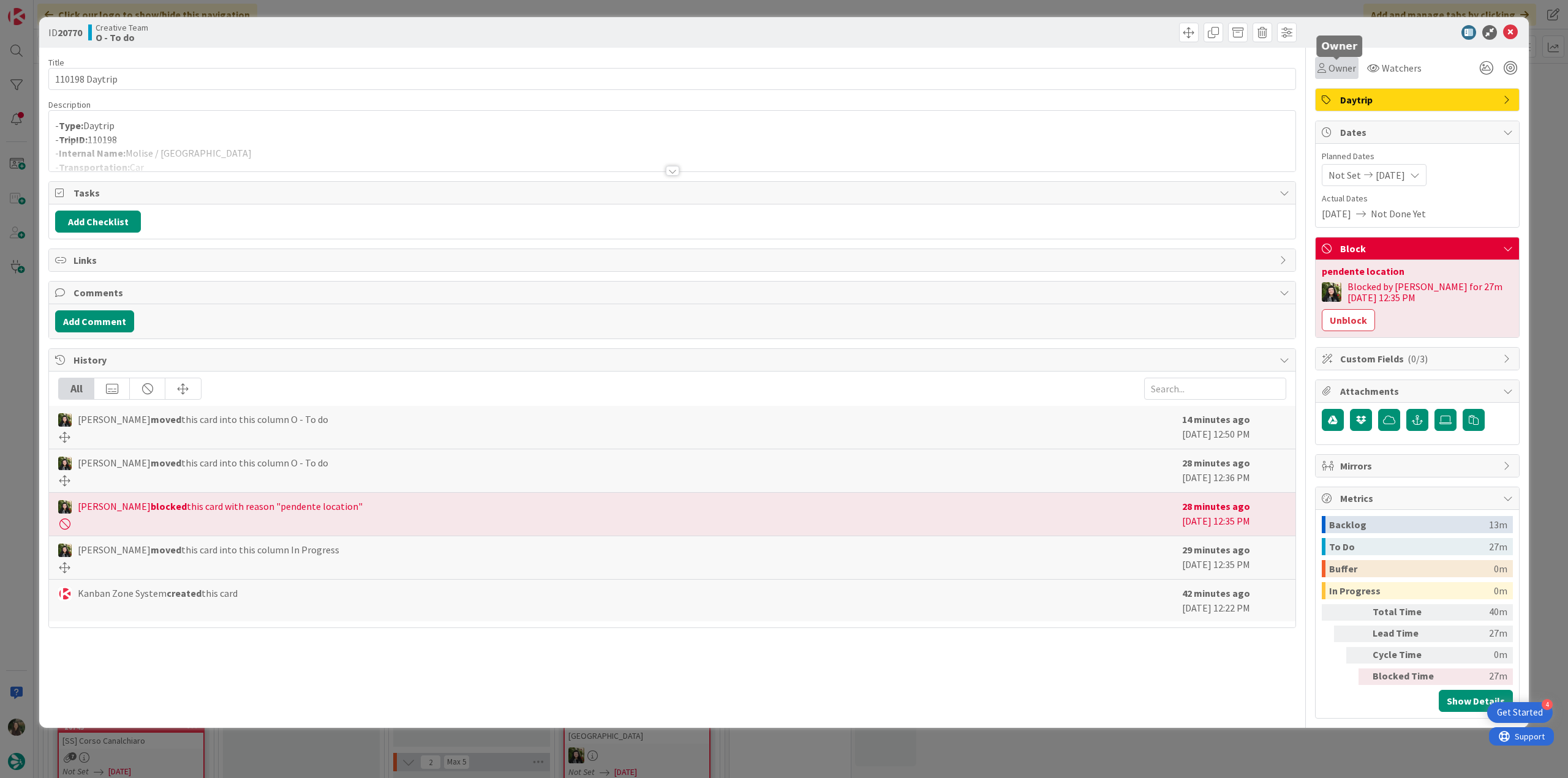
click at [1333, 70] on span "Owner" at bounding box center [1342, 68] width 27 height 15
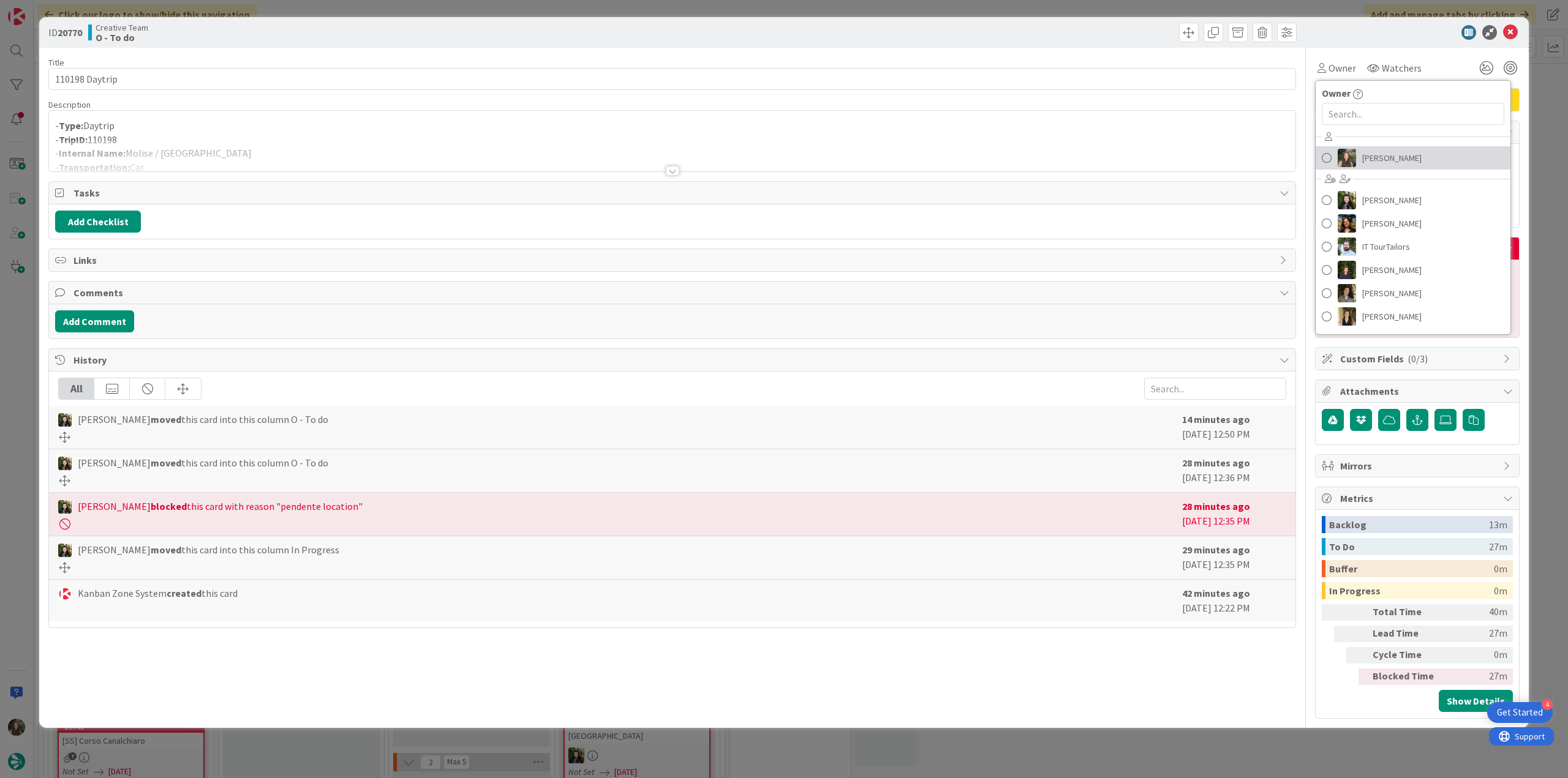
drag, startPoint x: 1353, startPoint y: 160, endPoint x: 1362, endPoint y: 161, distance: 9.1
click at [1354, 160] on img at bounding box center [1347, 158] width 18 height 18
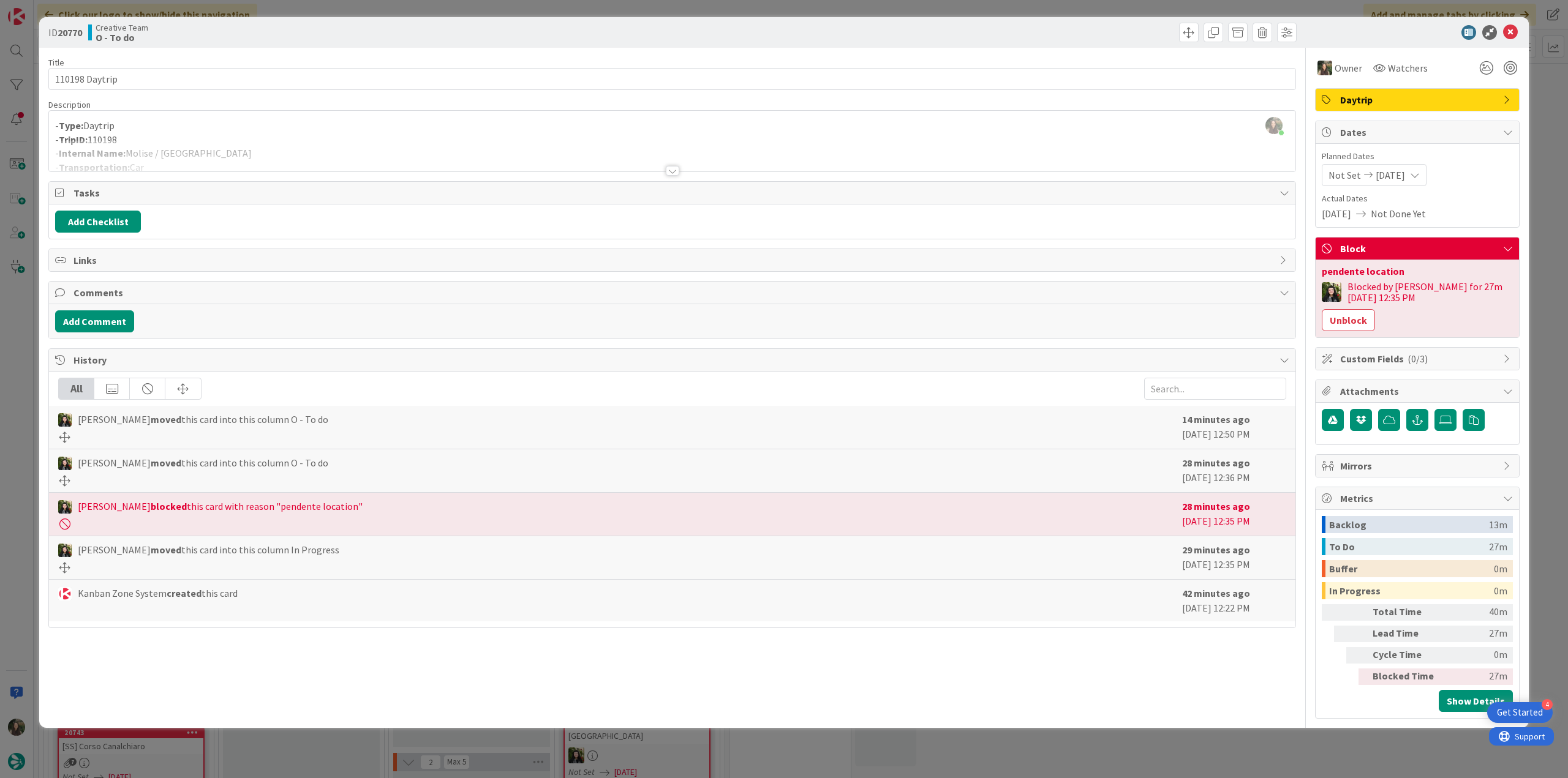
click at [1534, 116] on div "ID 20770 Creative Team O - To do Title 14 / 128 110198 Daytrip Description Inês…" at bounding box center [784, 389] width 1568 height 778
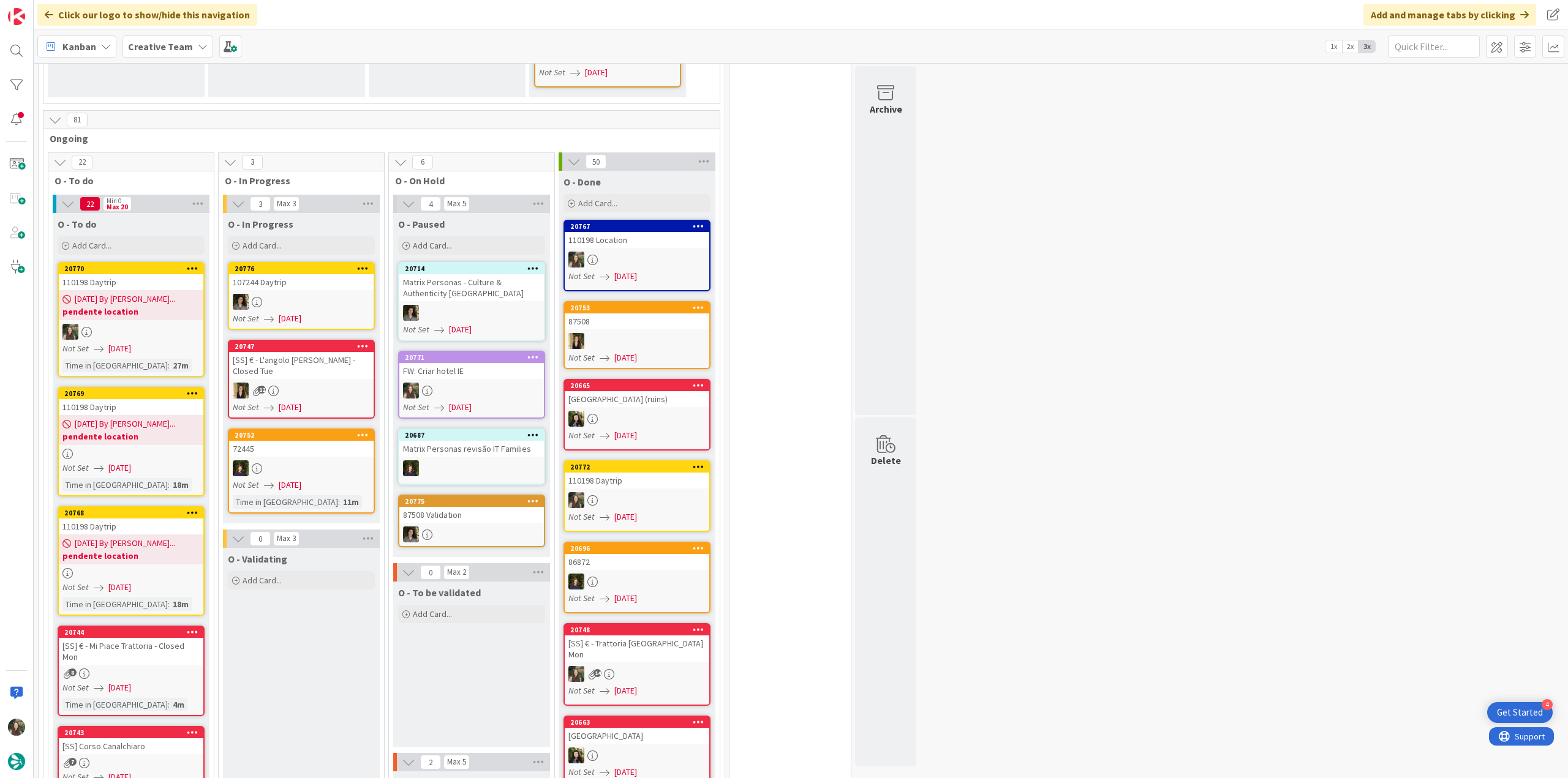
click at [126, 430] on b "pendente location" at bounding box center [131, 436] width 137 height 12
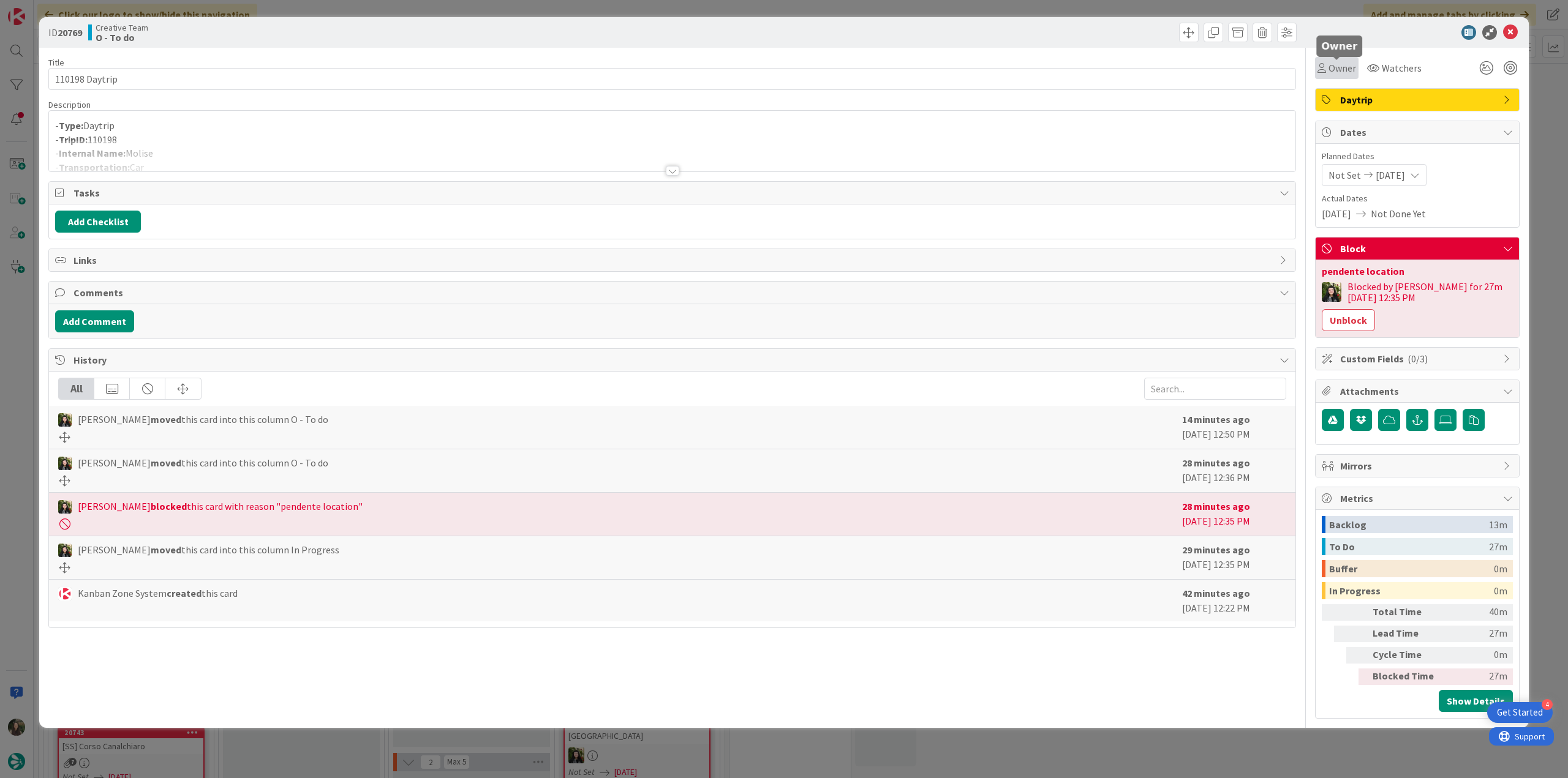
click at [1331, 70] on span "Owner" at bounding box center [1342, 68] width 27 height 15
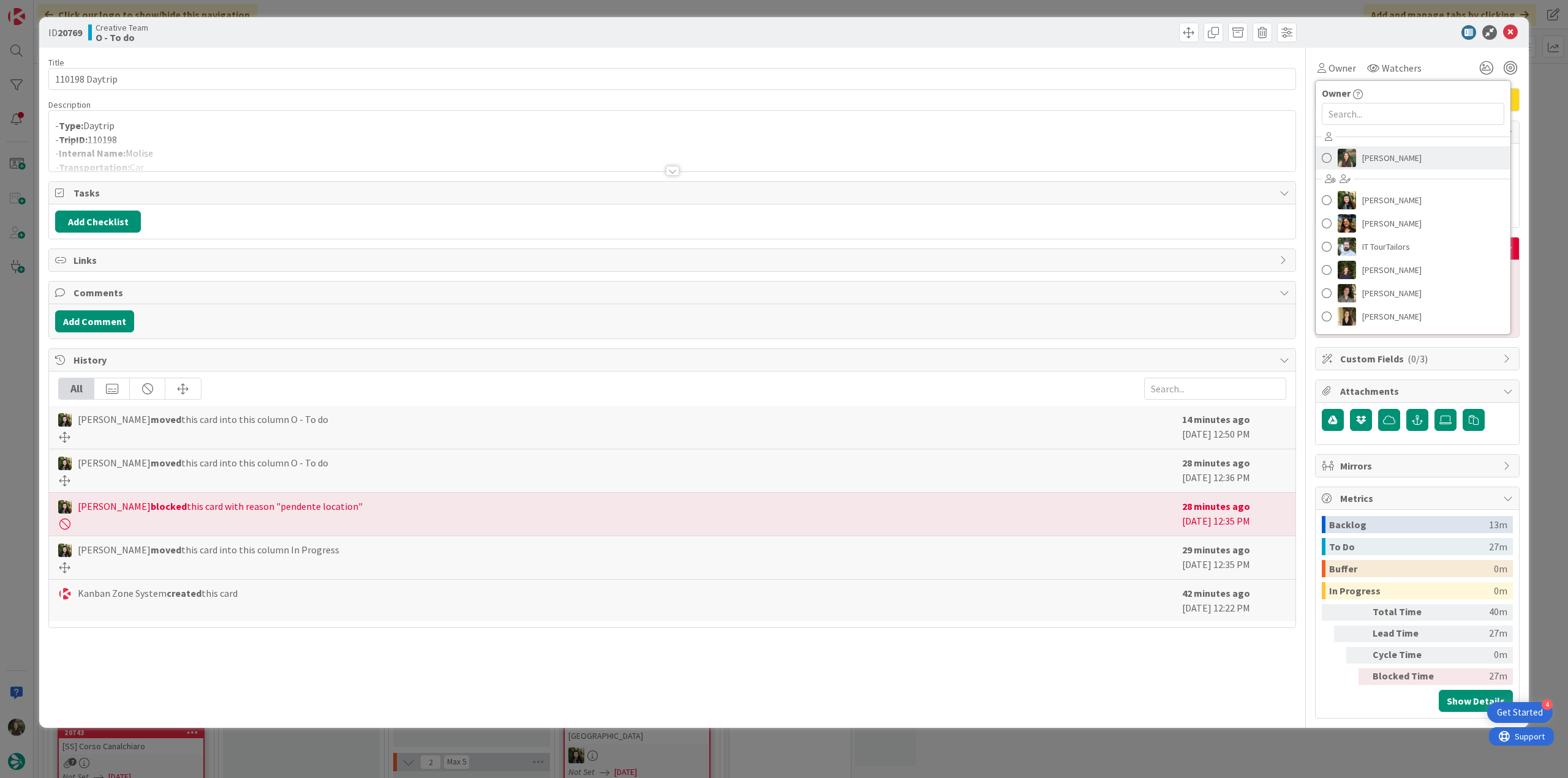
click at [1363, 153] on span "[PERSON_NAME]" at bounding box center [1391, 158] width 59 height 18
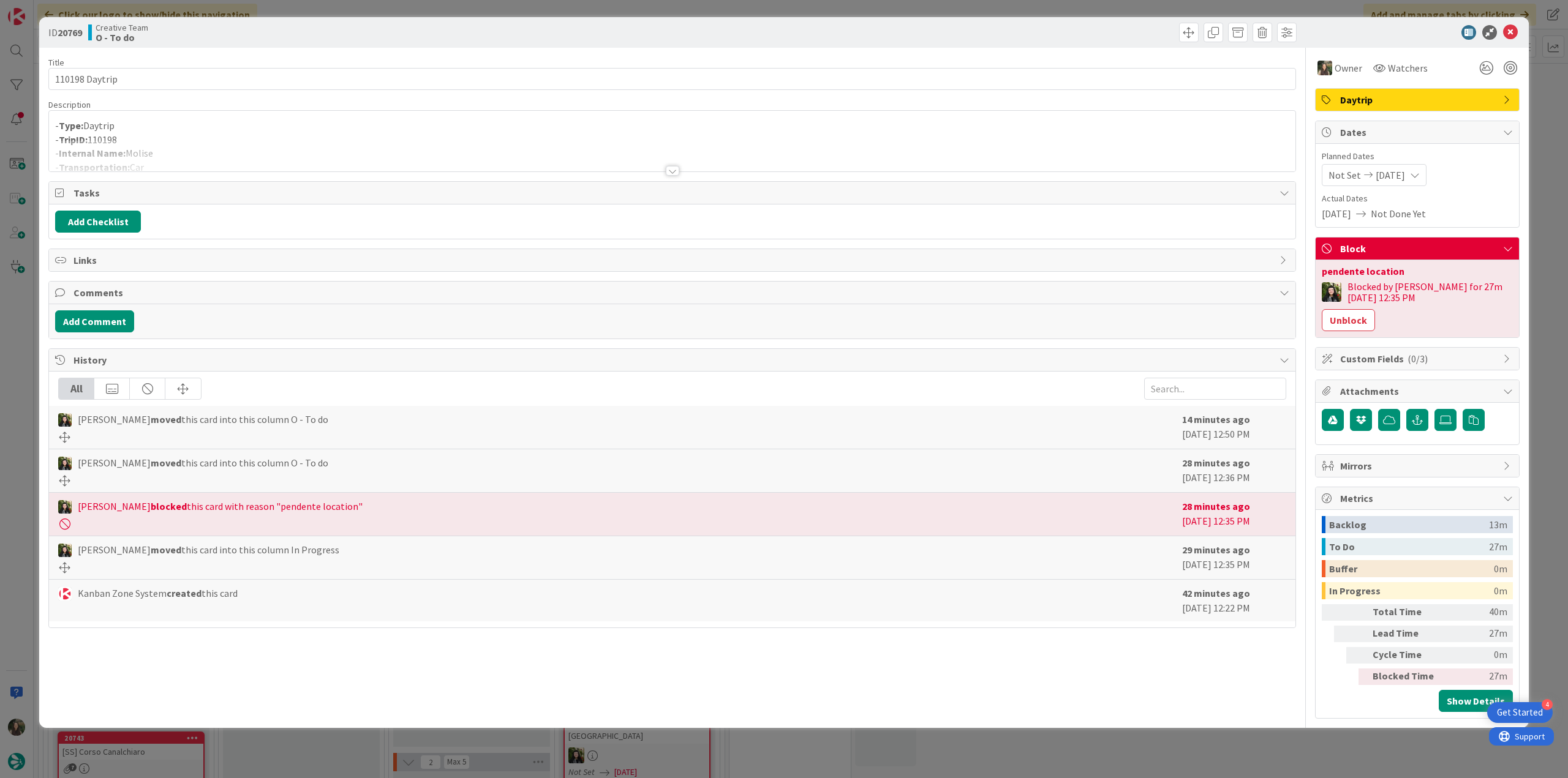
click at [1542, 101] on div "ID 20769 Creative Team O - To do Title 14 / 128 110198 Daytrip Description - Ty…" at bounding box center [784, 389] width 1568 height 778
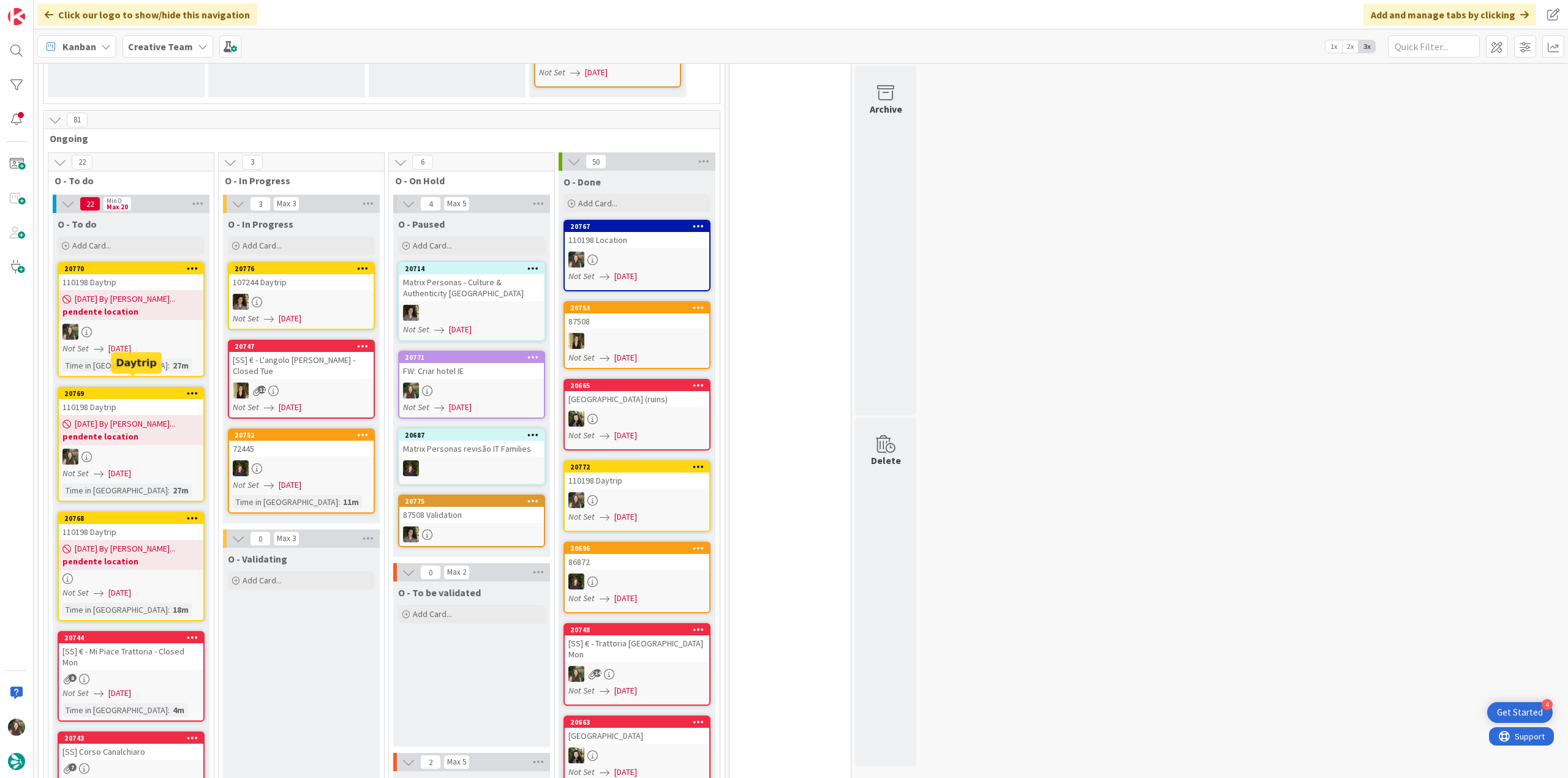
click at [130, 328] on link "20770 110198 Daytrip 08/11/2025 By Beatriz... pendente location Not Set 08/11/2…" at bounding box center [131, 320] width 147 height 115
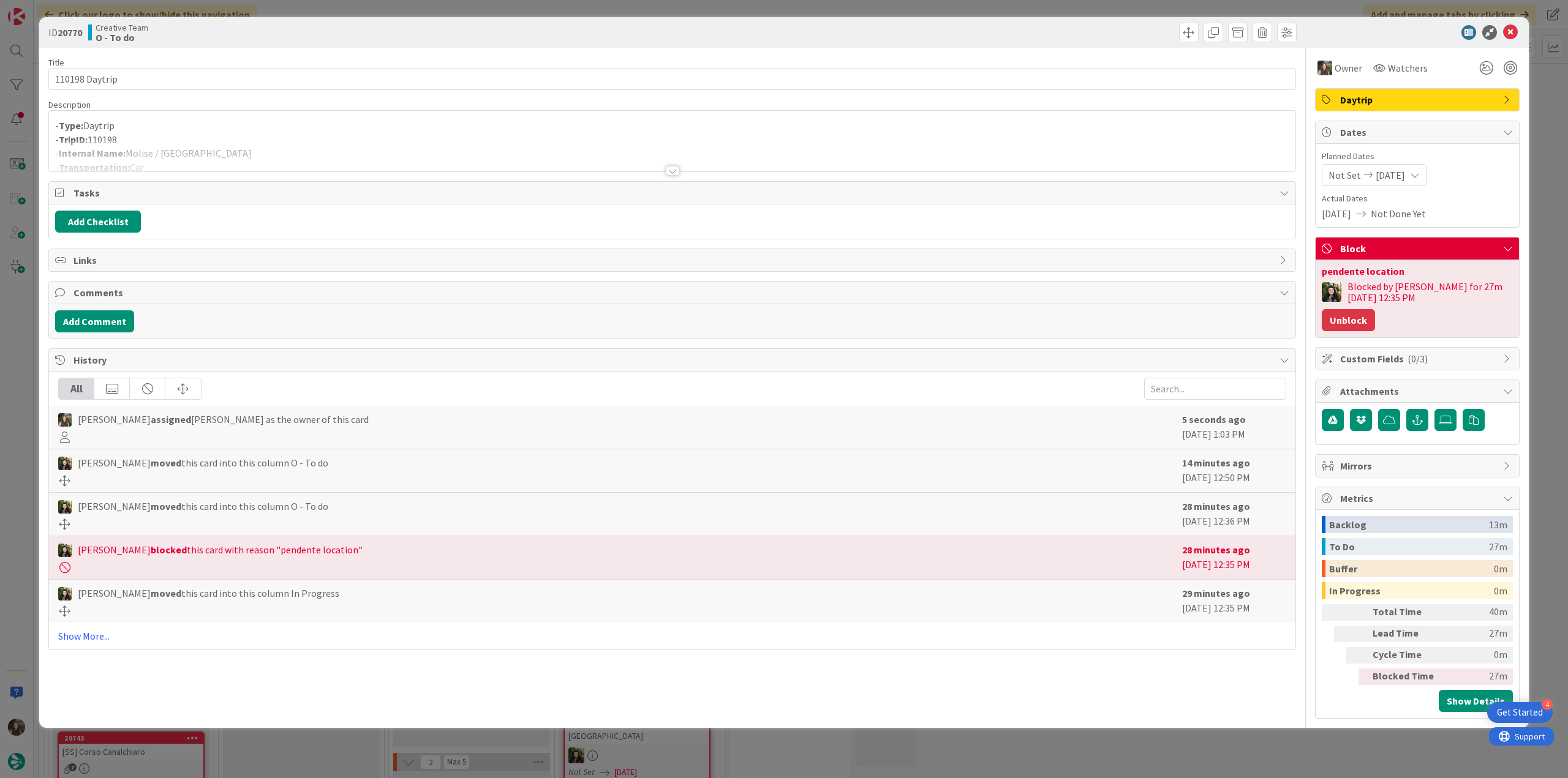
click at [1357, 311] on button "Unblock" at bounding box center [1348, 321] width 53 height 22
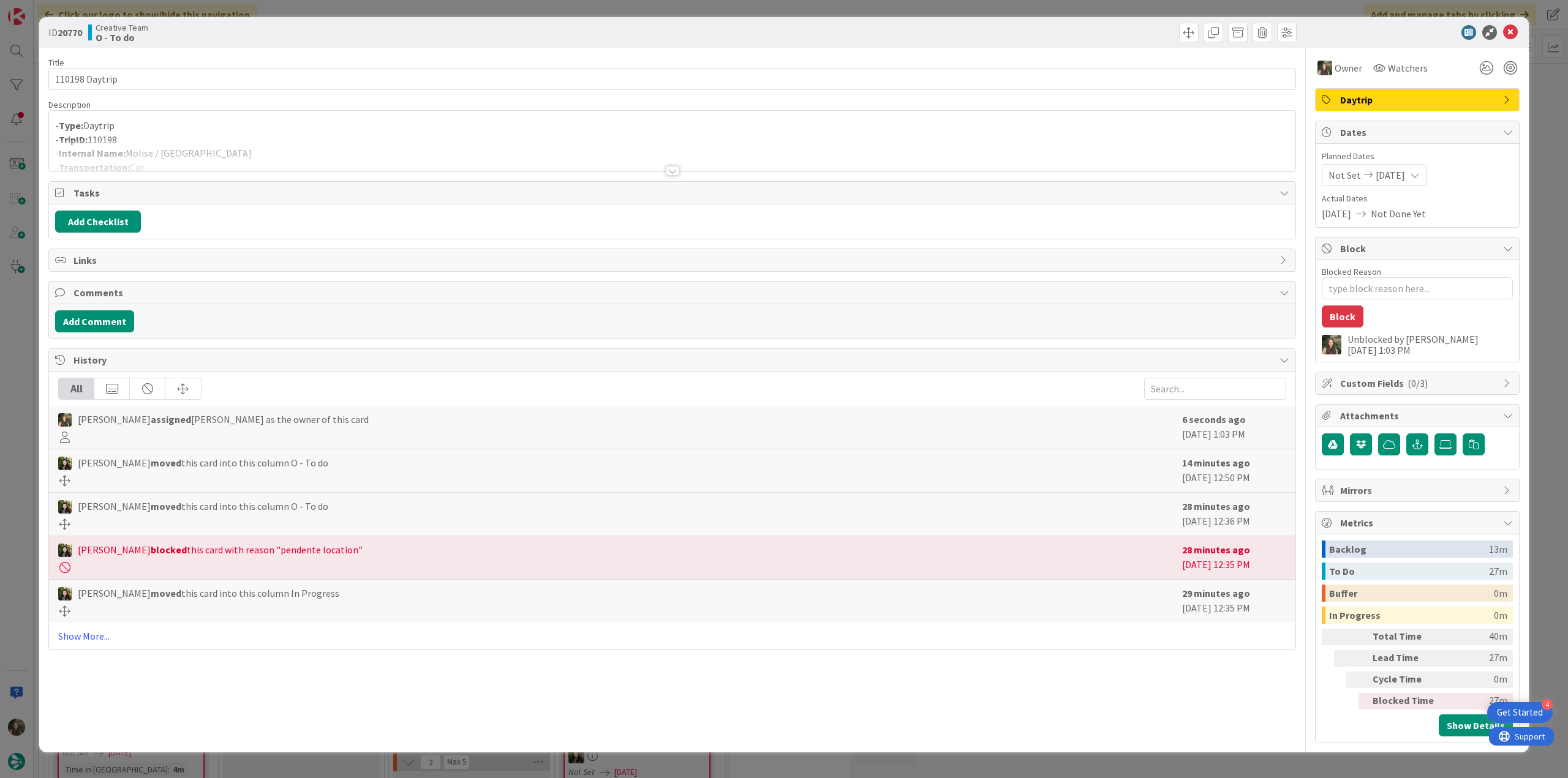
click at [1533, 276] on div "ID 20770 Creative Team O - To do Title 14 / 128 110198 Daytrip Description - Ty…" at bounding box center [784, 389] width 1568 height 778
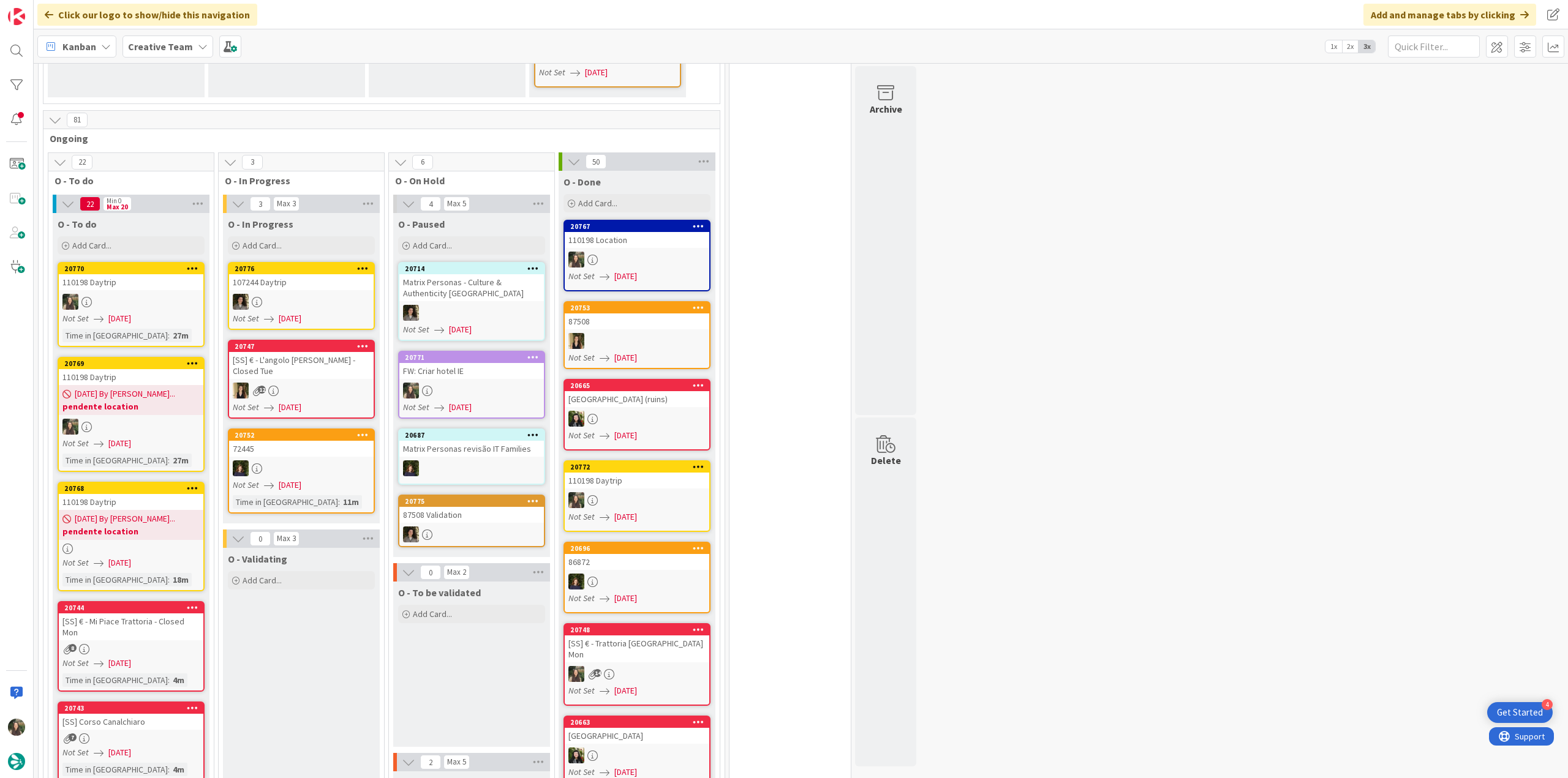
click at [182, 419] on div at bounding box center [131, 426] width 144 height 16
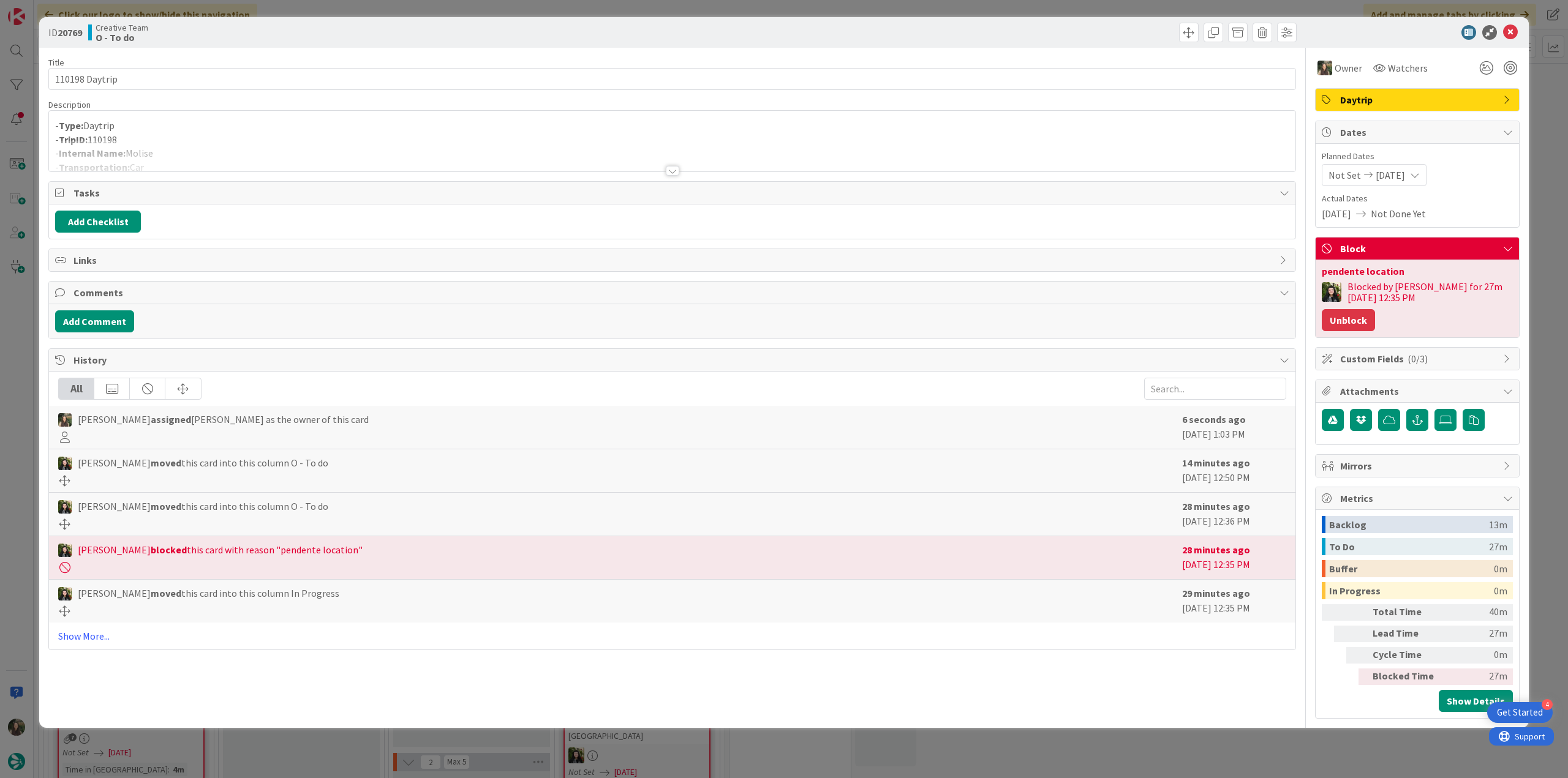
click at [1340, 329] on button "Unblock" at bounding box center [1348, 321] width 53 height 22
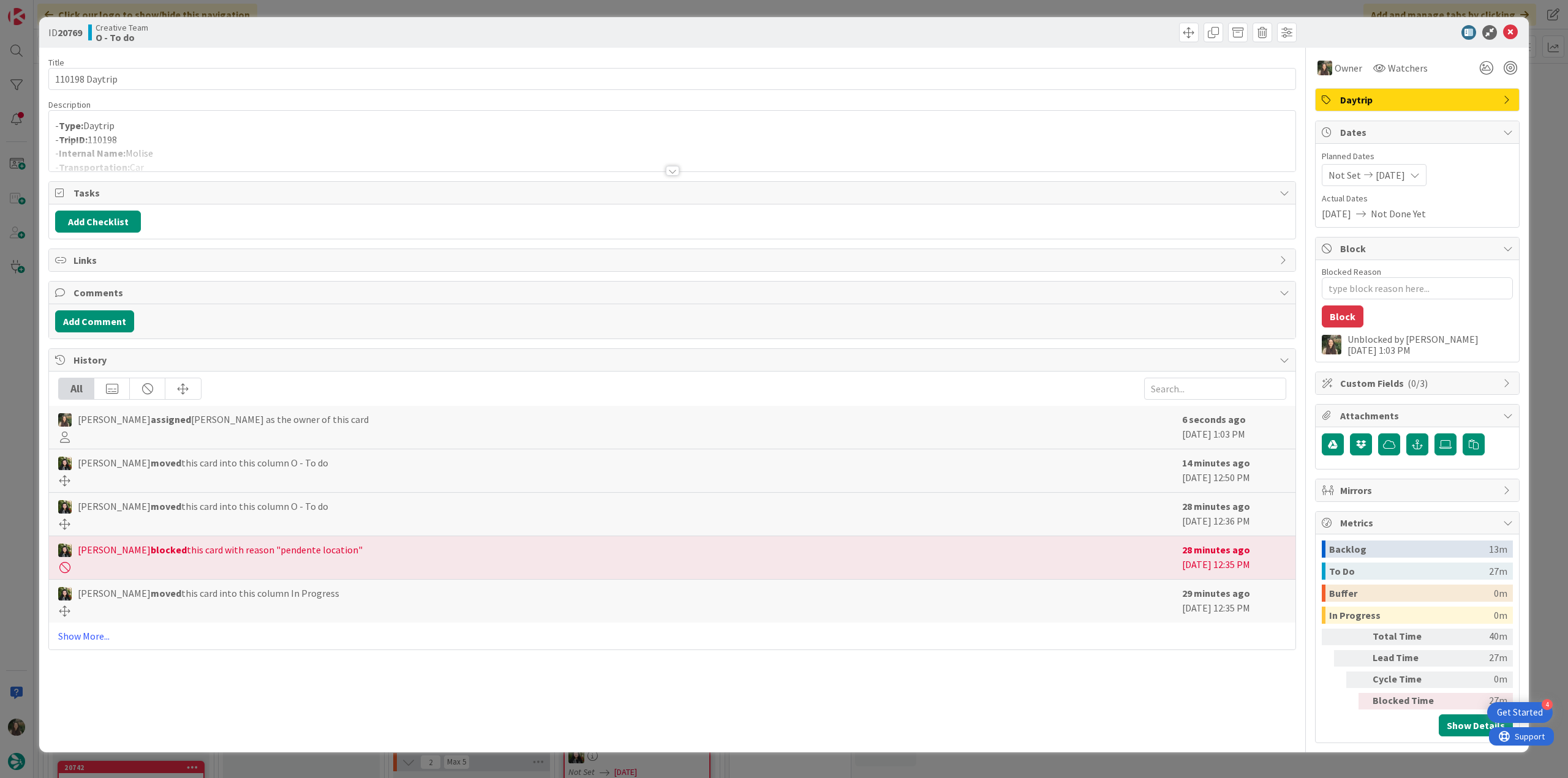
click at [1552, 273] on div "ID 20769 Creative Team O - To do Title 14 / 128 110198 Daytrip Description - Ty…" at bounding box center [784, 389] width 1568 height 778
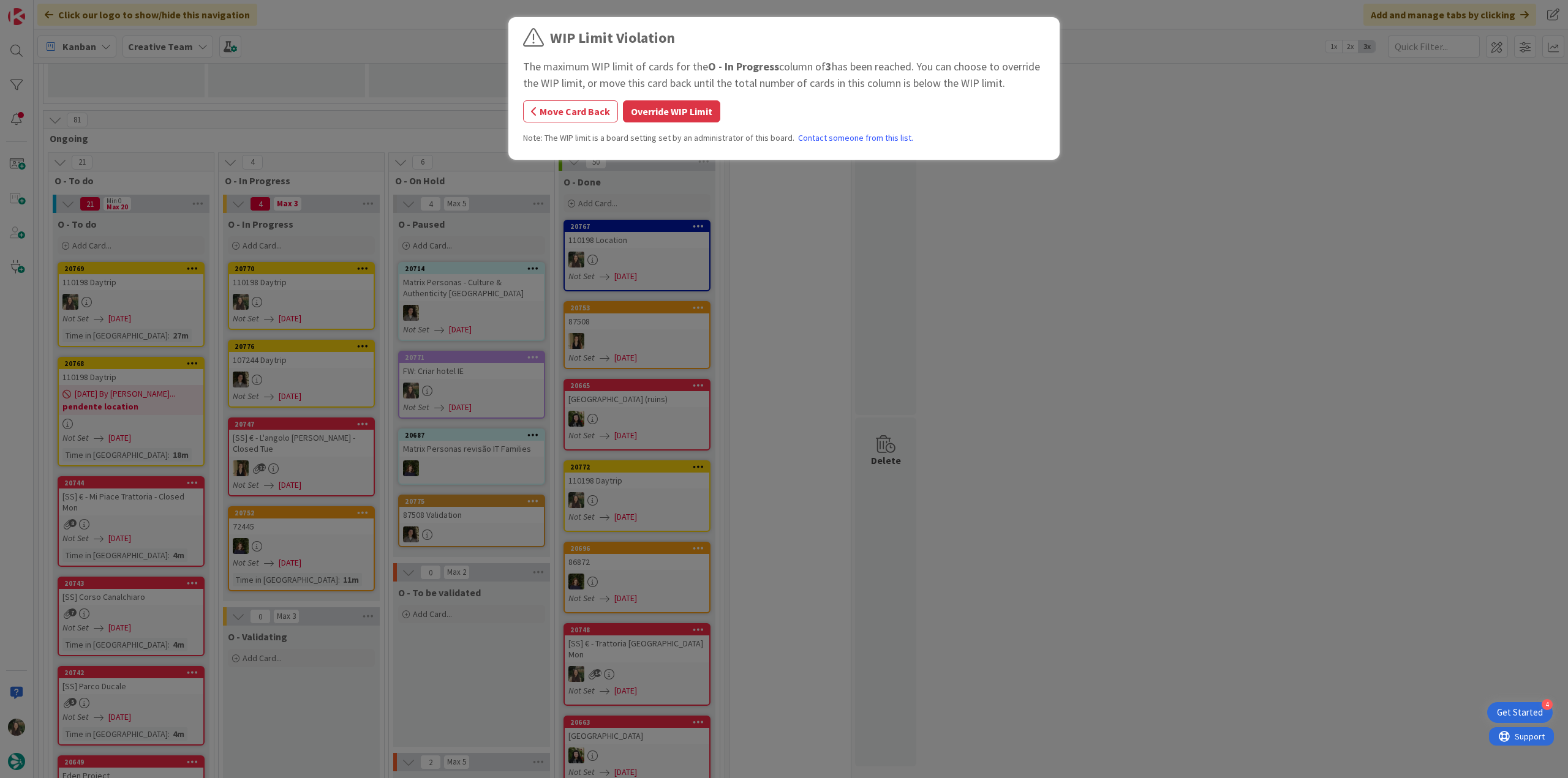
click at [666, 110] on button "Override WIP Limit" at bounding box center [671, 111] width 98 height 22
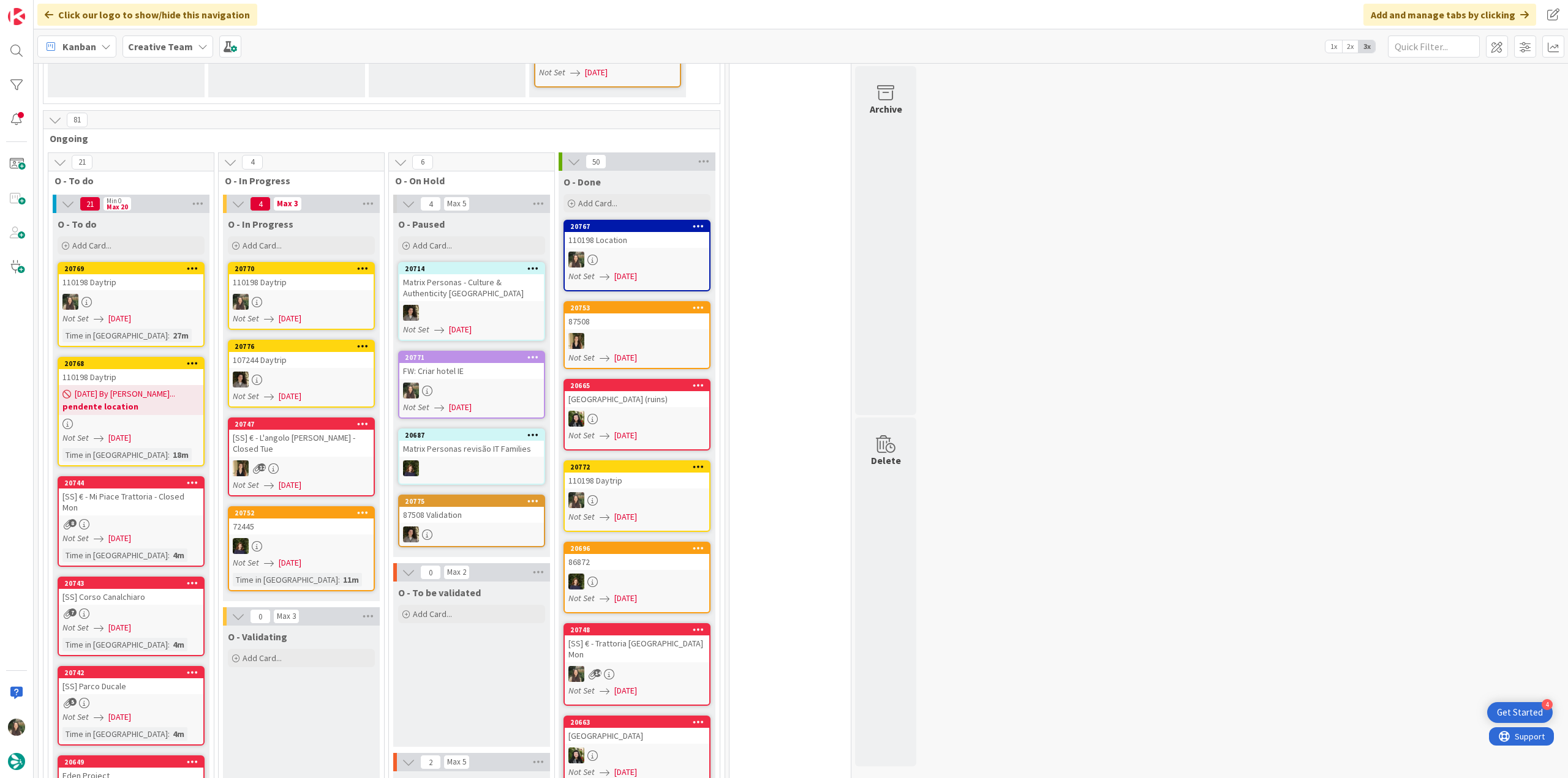
click at [304, 294] on div at bounding box center [301, 301] width 144 height 16
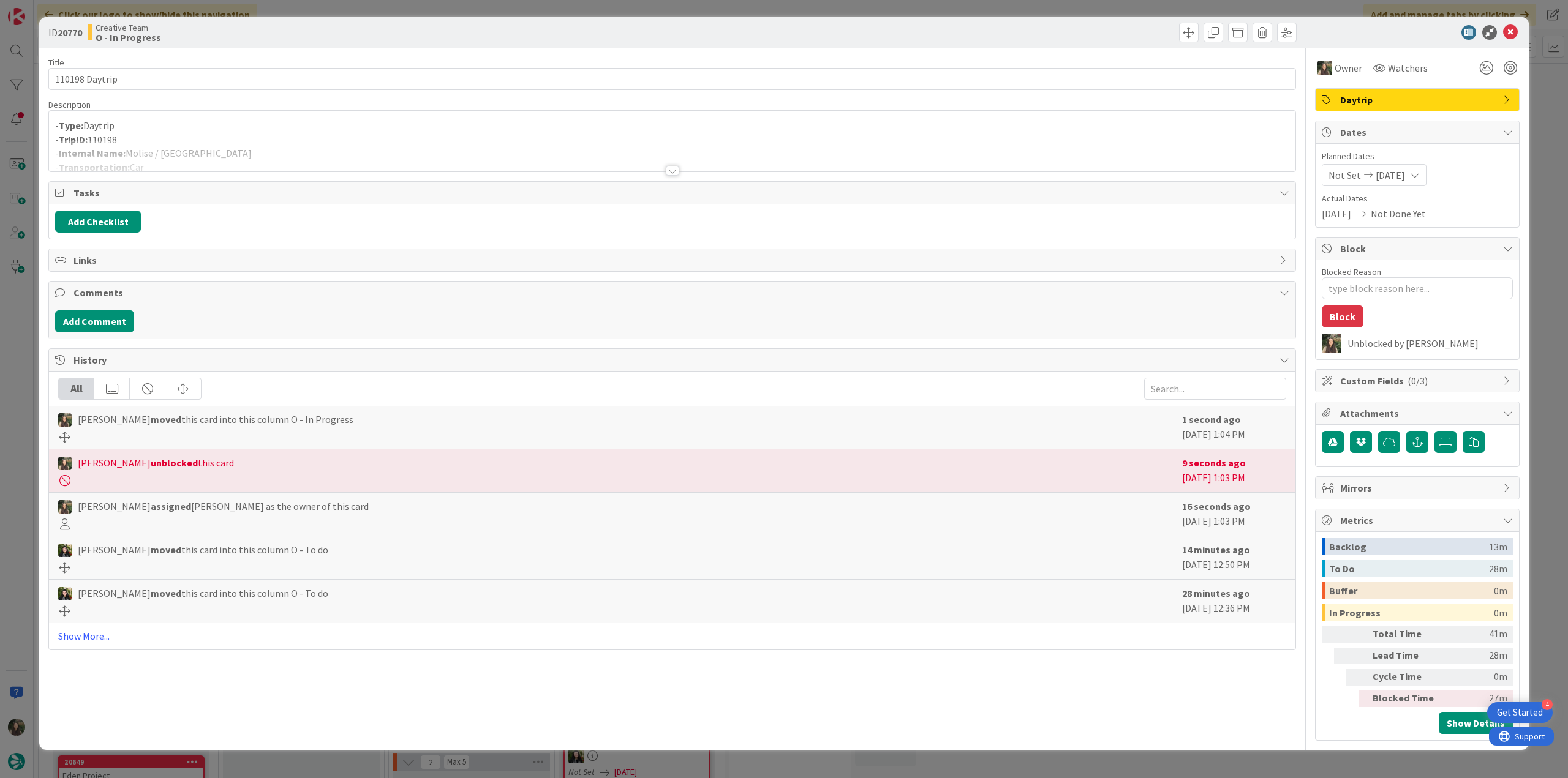
type textarea "x"
click at [163, 141] on div at bounding box center [672, 156] width 1247 height 31
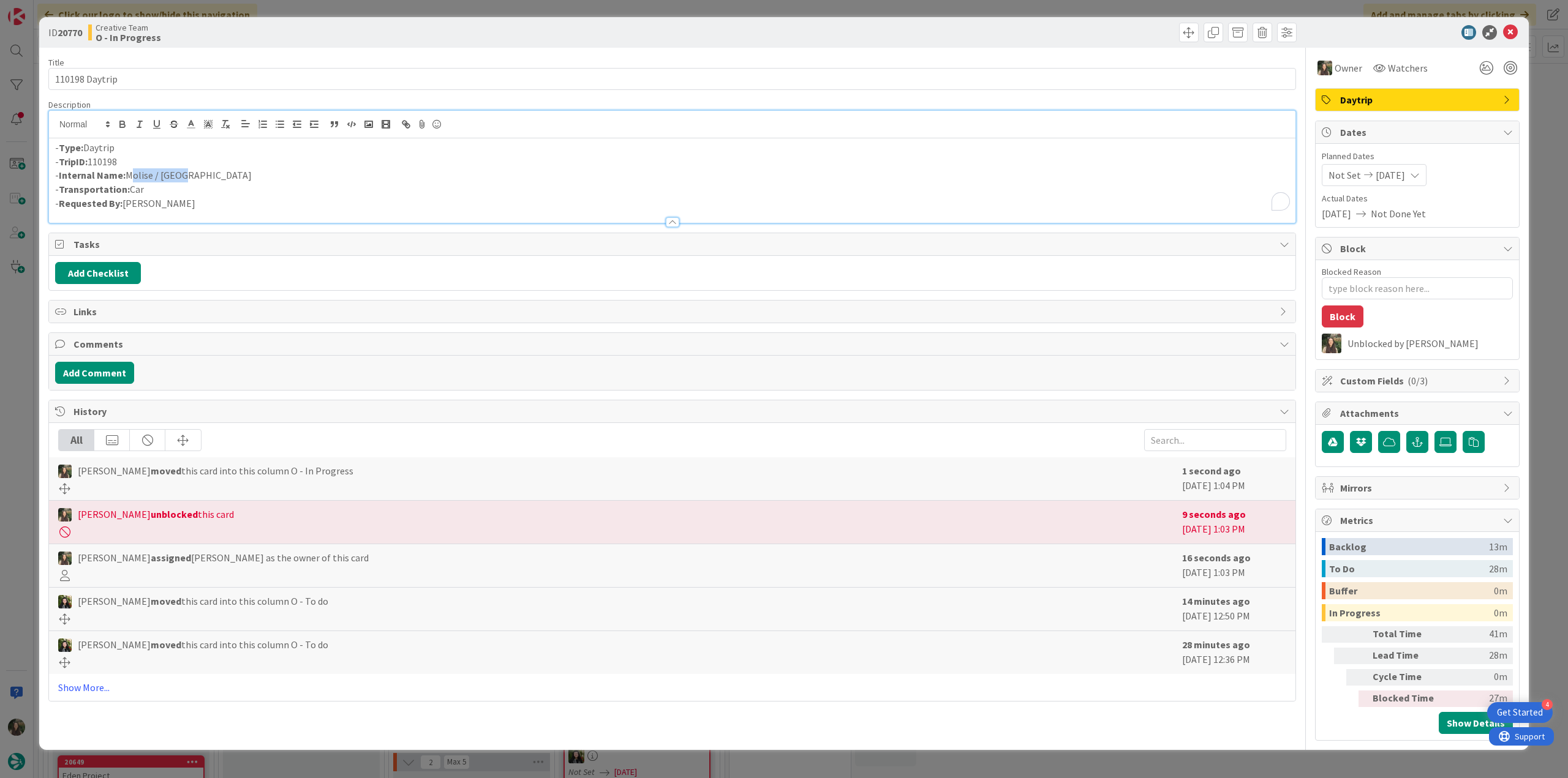
drag, startPoint x: 152, startPoint y: 175, endPoint x: 127, endPoint y: 175, distance: 25.0
click at [127, 175] on p "- Internal Name: Molise / Rome" at bounding box center [671, 174] width 1234 height 14
copy p "Molise / [GEOGRAPHIC_DATA]"
click at [14, 351] on div "ID 20770 Creative Team O - In Progress Title 14 / 128 110198 Daytrip Descriptio…" at bounding box center [784, 389] width 1568 height 778
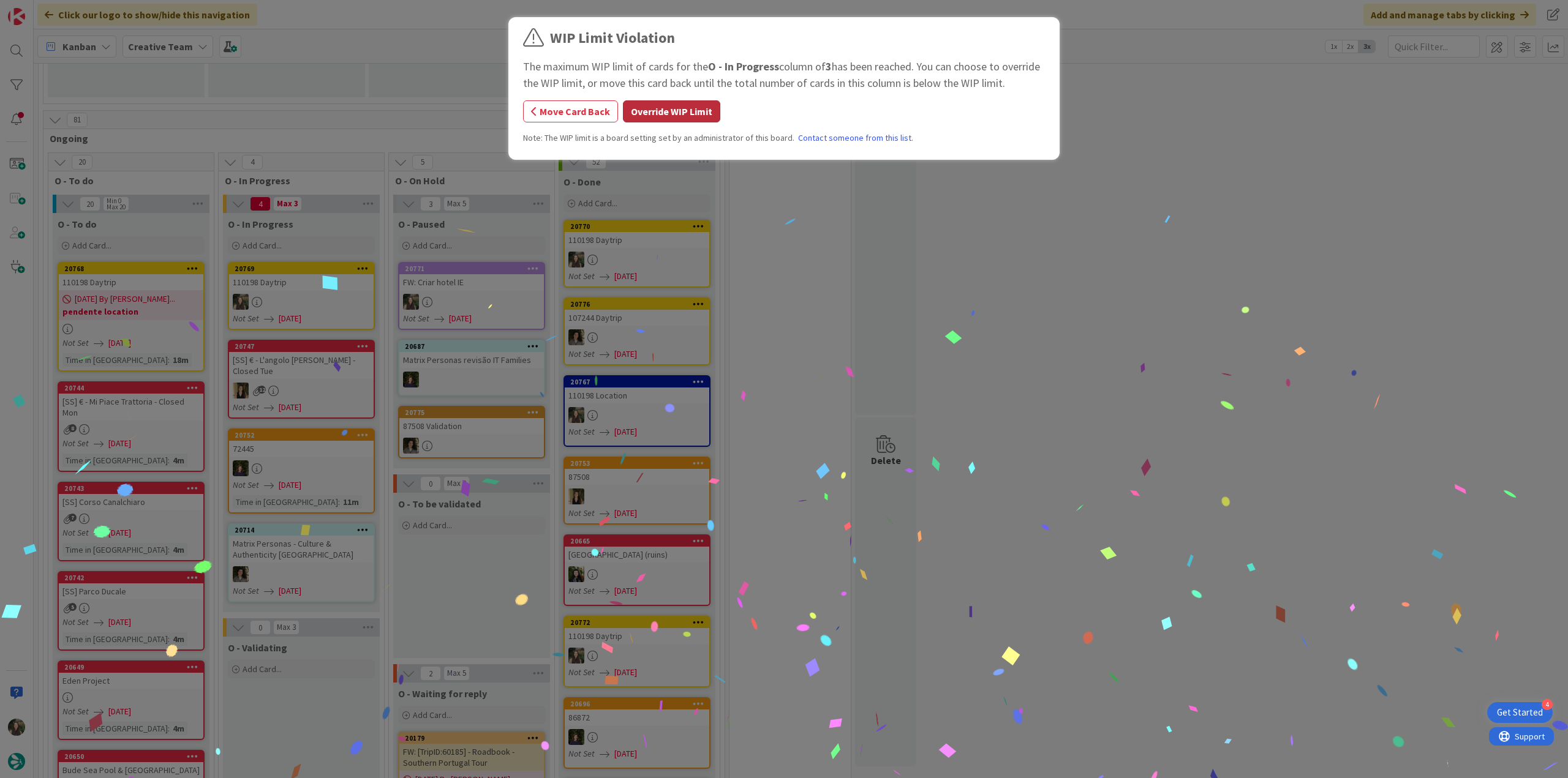
click at [644, 110] on button "Override WIP Limit" at bounding box center [671, 111] width 98 height 22
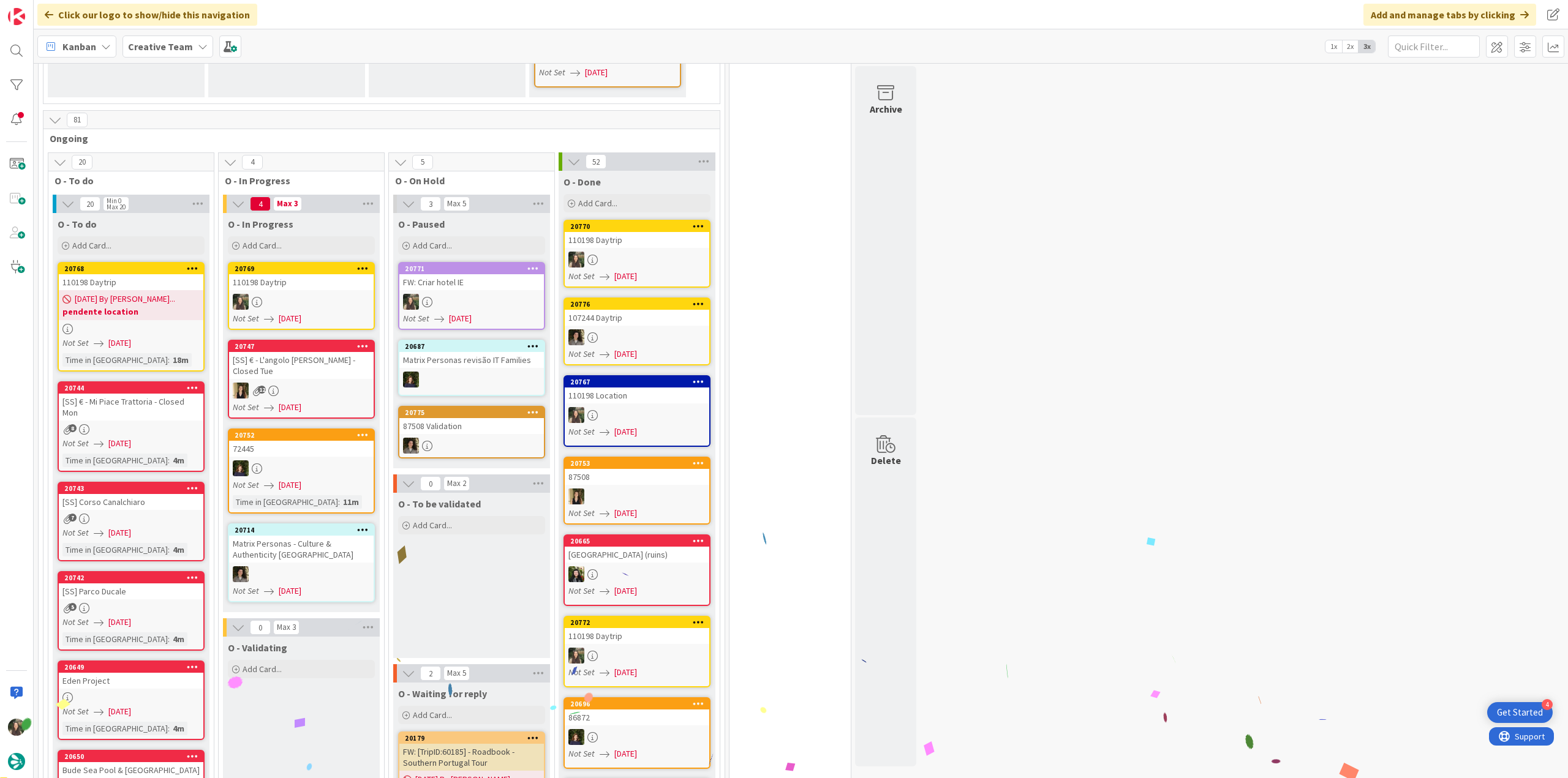
click at [315, 274] on div "110198 Daytrip" at bounding box center [301, 281] width 144 height 16
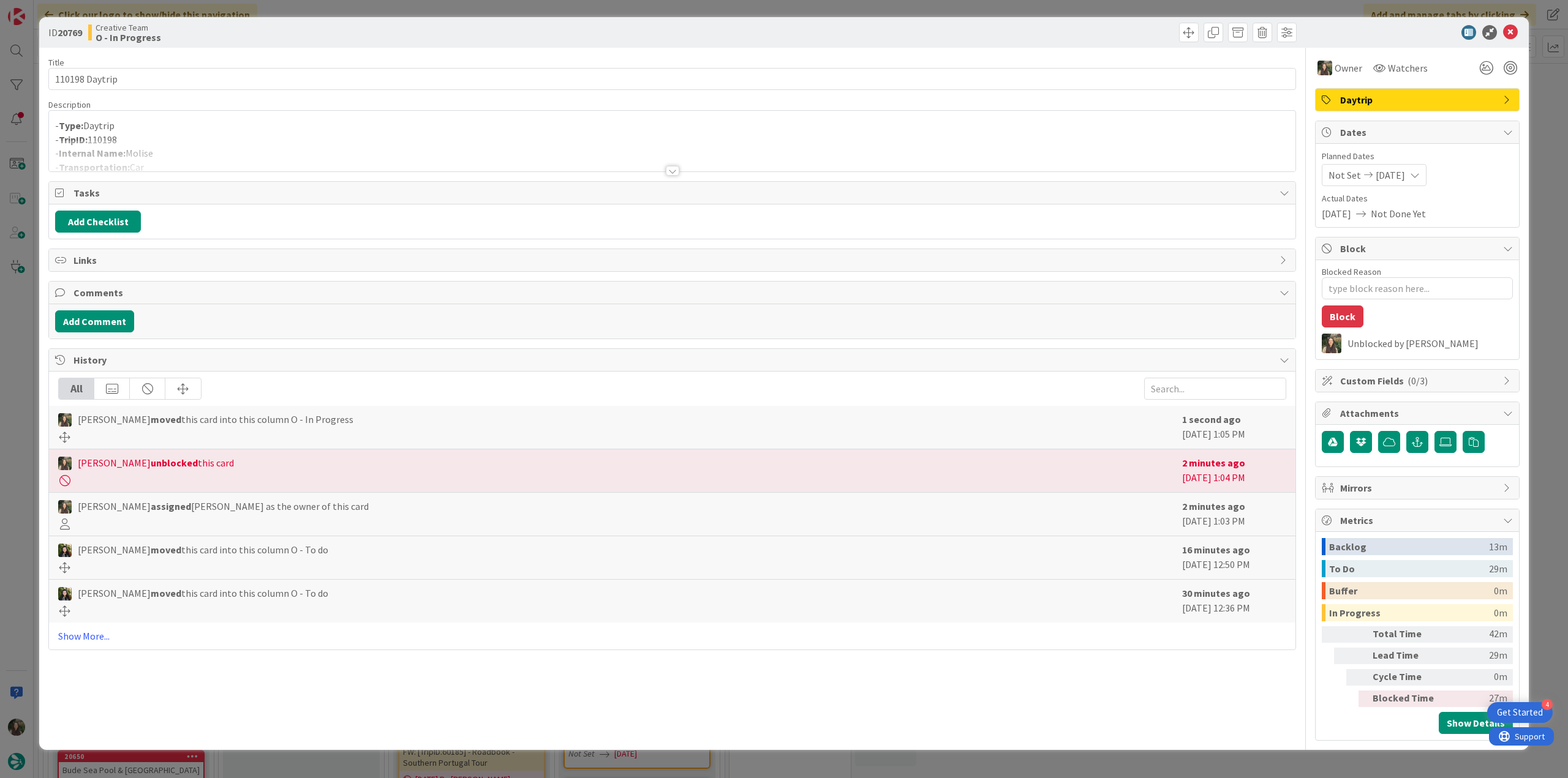
click at [175, 145] on div at bounding box center [672, 156] width 1247 height 31
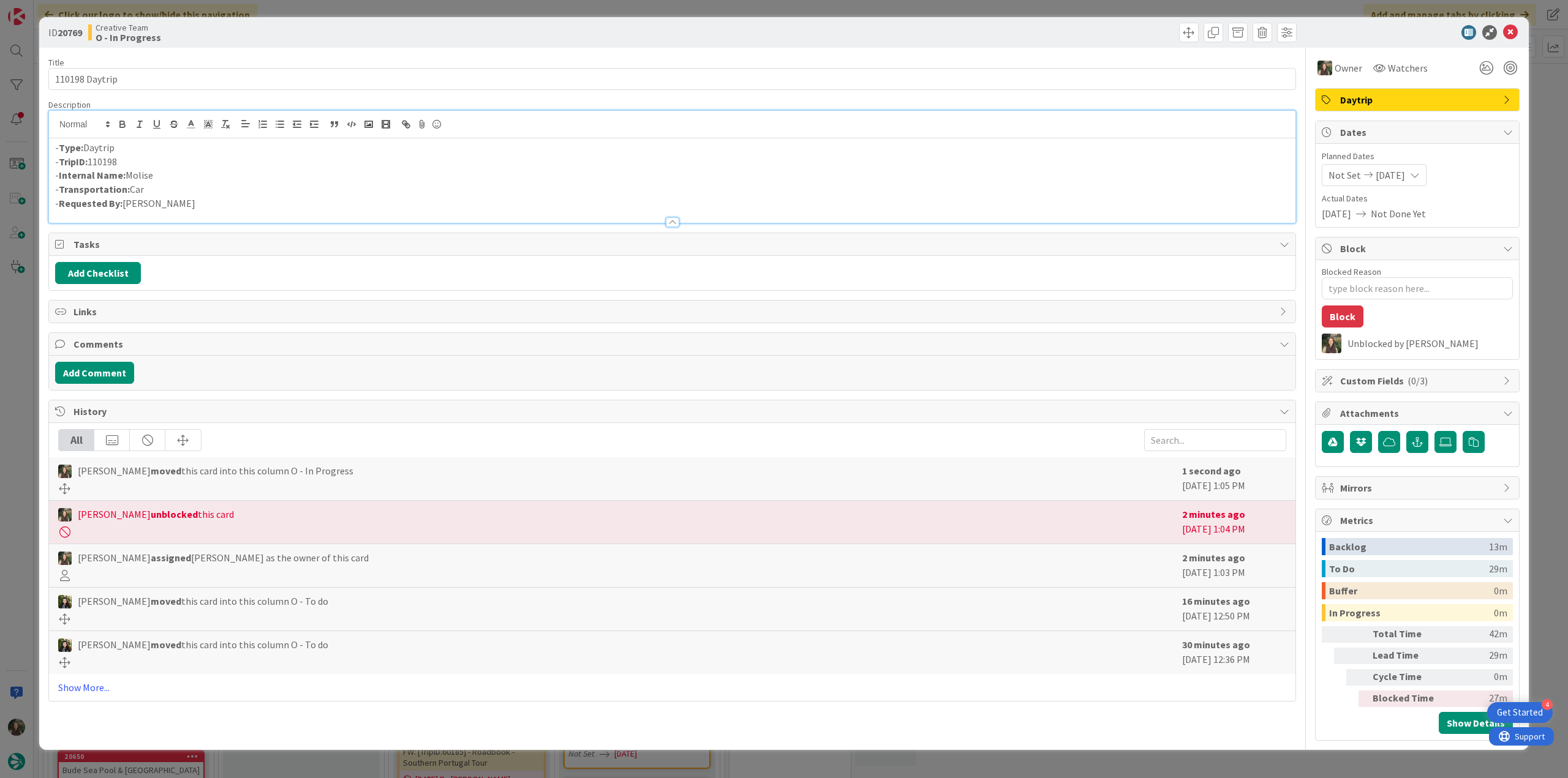
click at [143, 175] on p "- Internal Name: [PERSON_NAME]" at bounding box center [671, 174] width 1234 height 14
copy p "Molise"
click at [11, 308] on div "ID 20769 Creative Team O - In Progress Title 14 / 128 110198 Daytrip Descriptio…" at bounding box center [784, 389] width 1568 height 778
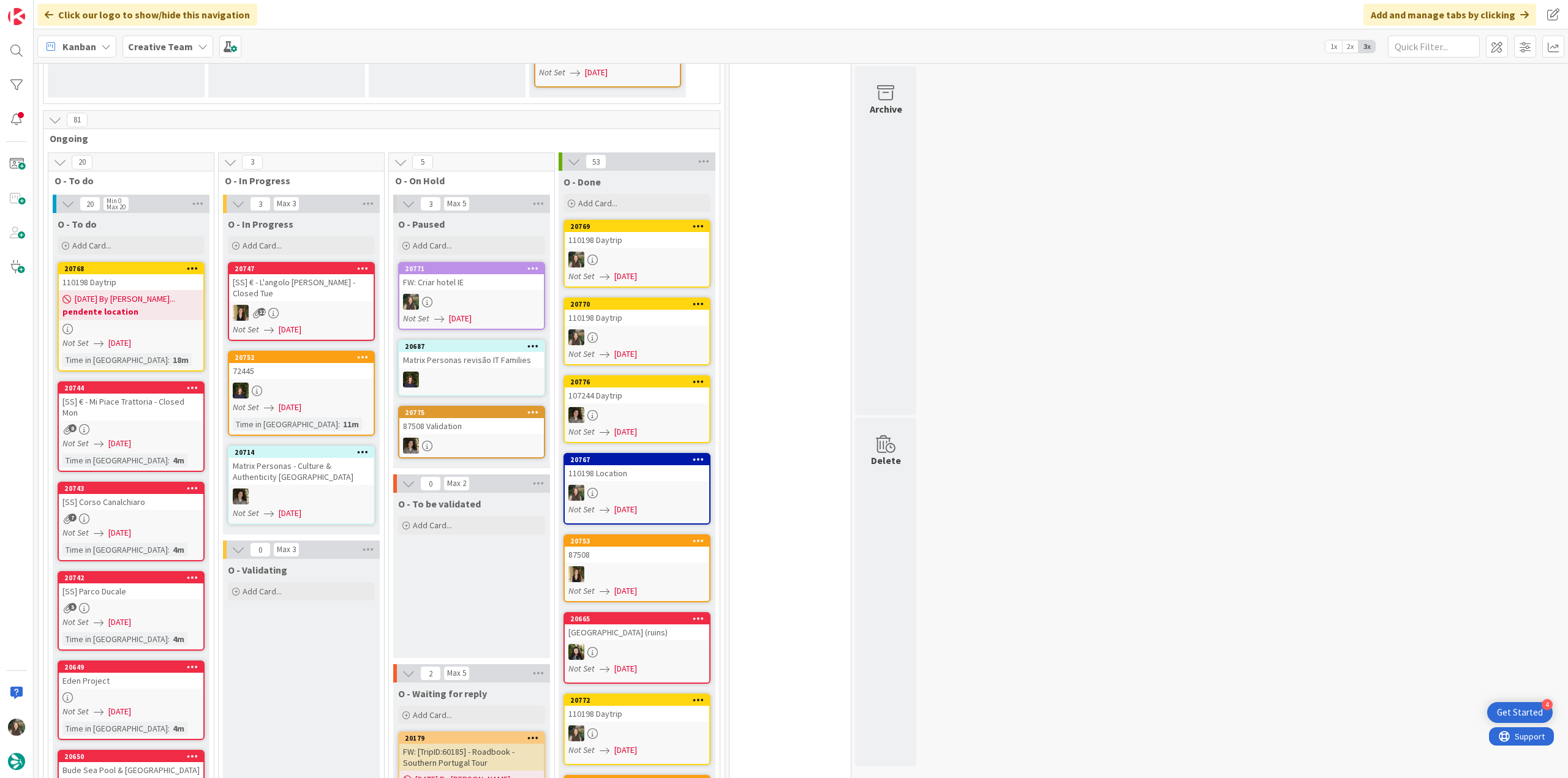
click at [143, 293] on span "[DATE] By [PERSON_NAME]..." at bounding box center [125, 300] width 100 height 13
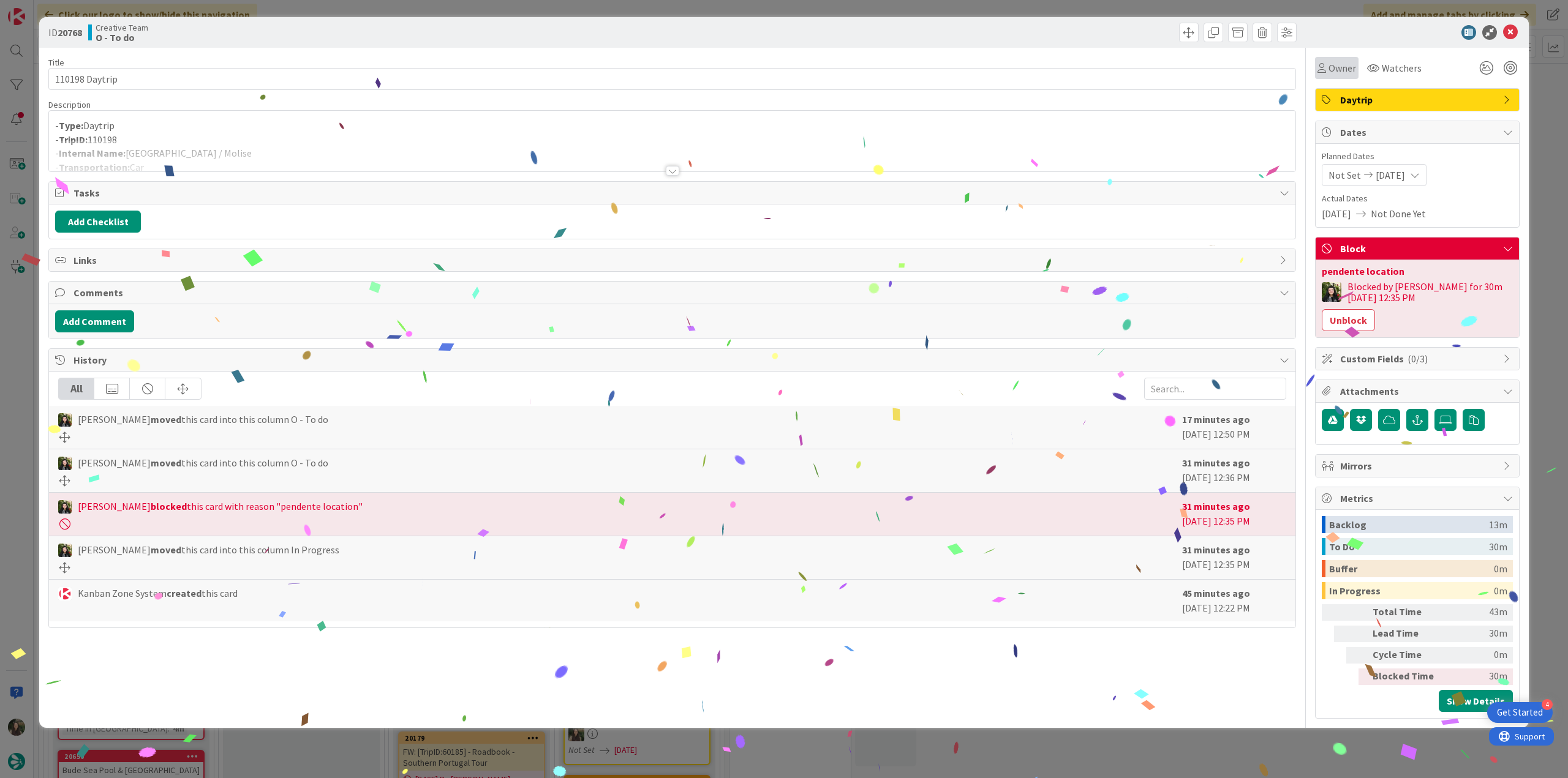
click at [1343, 70] on span "Owner" at bounding box center [1342, 68] width 27 height 15
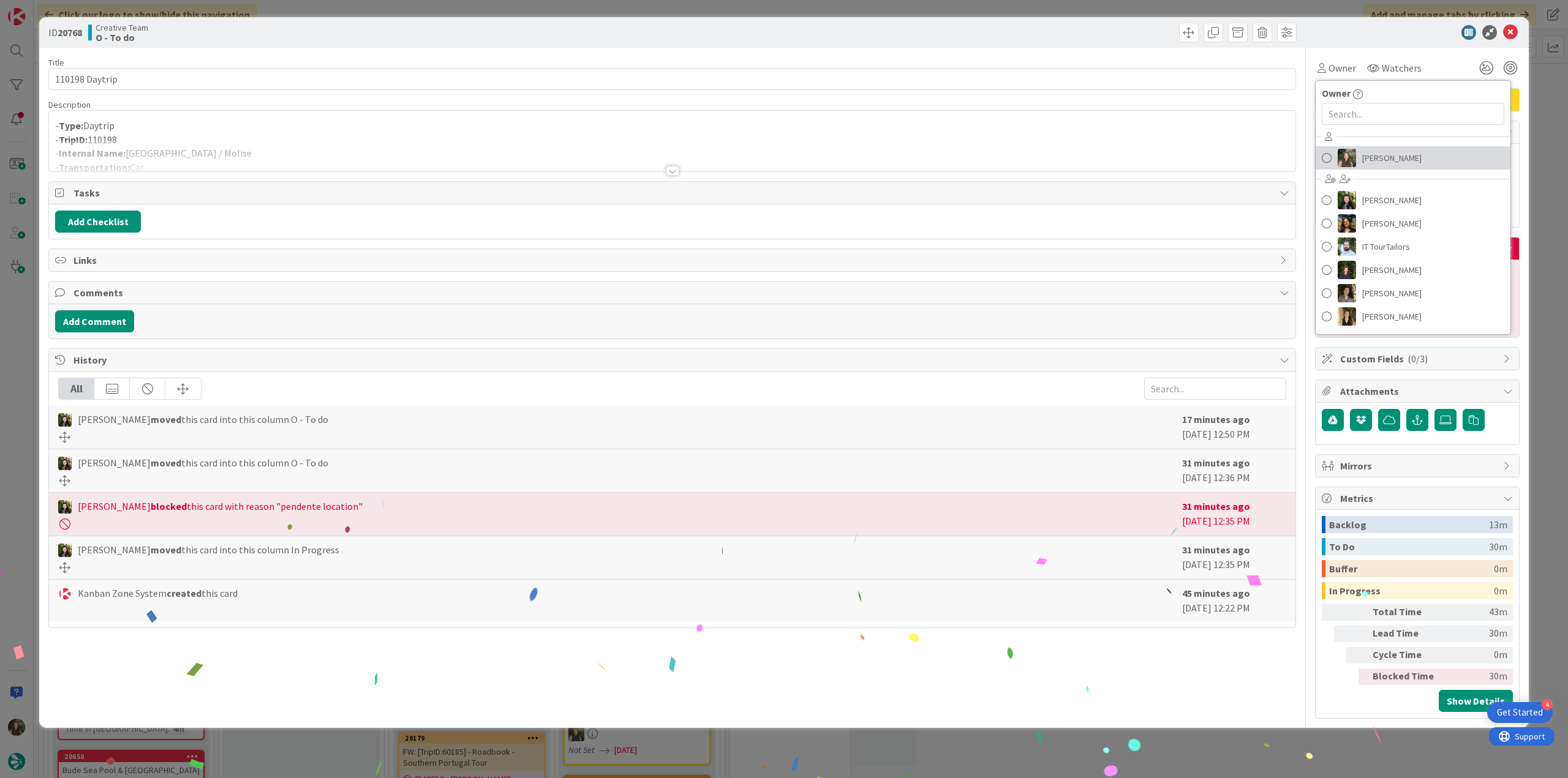
click at [1365, 156] on span "[PERSON_NAME]" at bounding box center [1391, 158] width 59 height 18
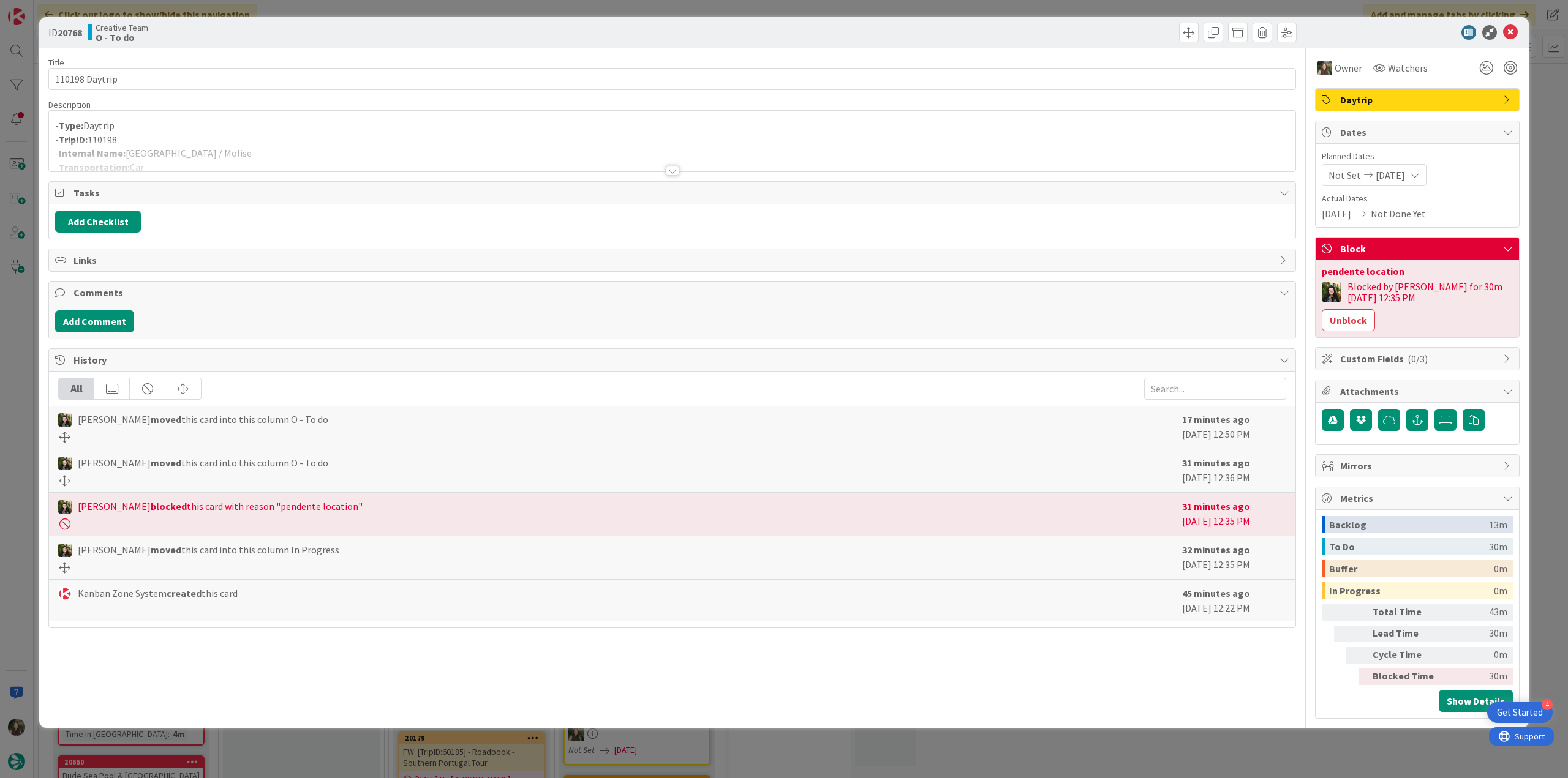
drag, startPoint x: 1356, startPoint y: 317, endPoint x: 1399, endPoint y: 300, distance: 46.2
click at [1358, 317] on button "Unblock" at bounding box center [1348, 321] width 53 height 22
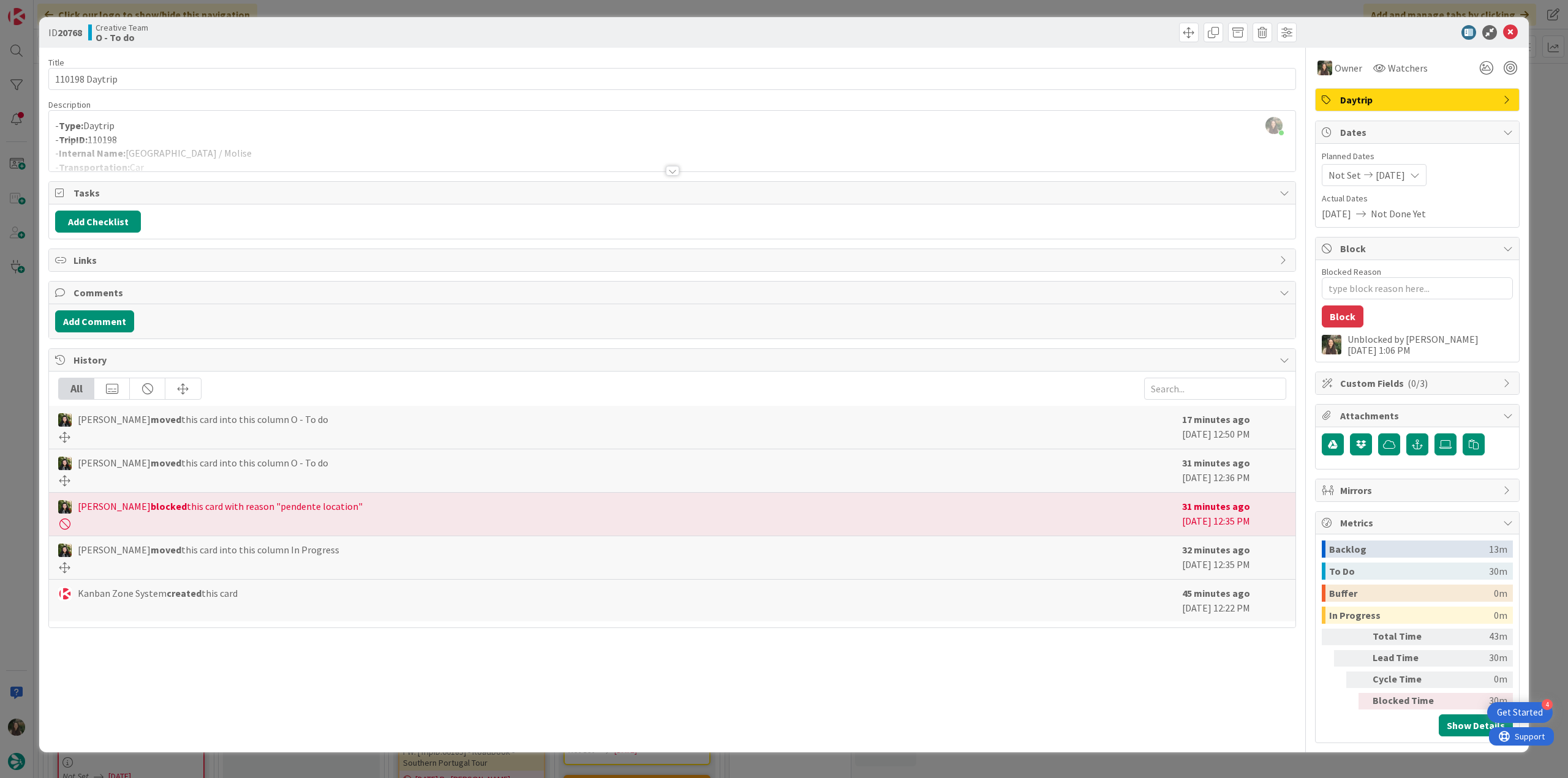
click at [1544, 189] on div "ID 20768 Creative Team O - To do Title 14 / 128 110198 Daytrip Description [PER…" at bounding box center [784, 389] width 1568 height 778
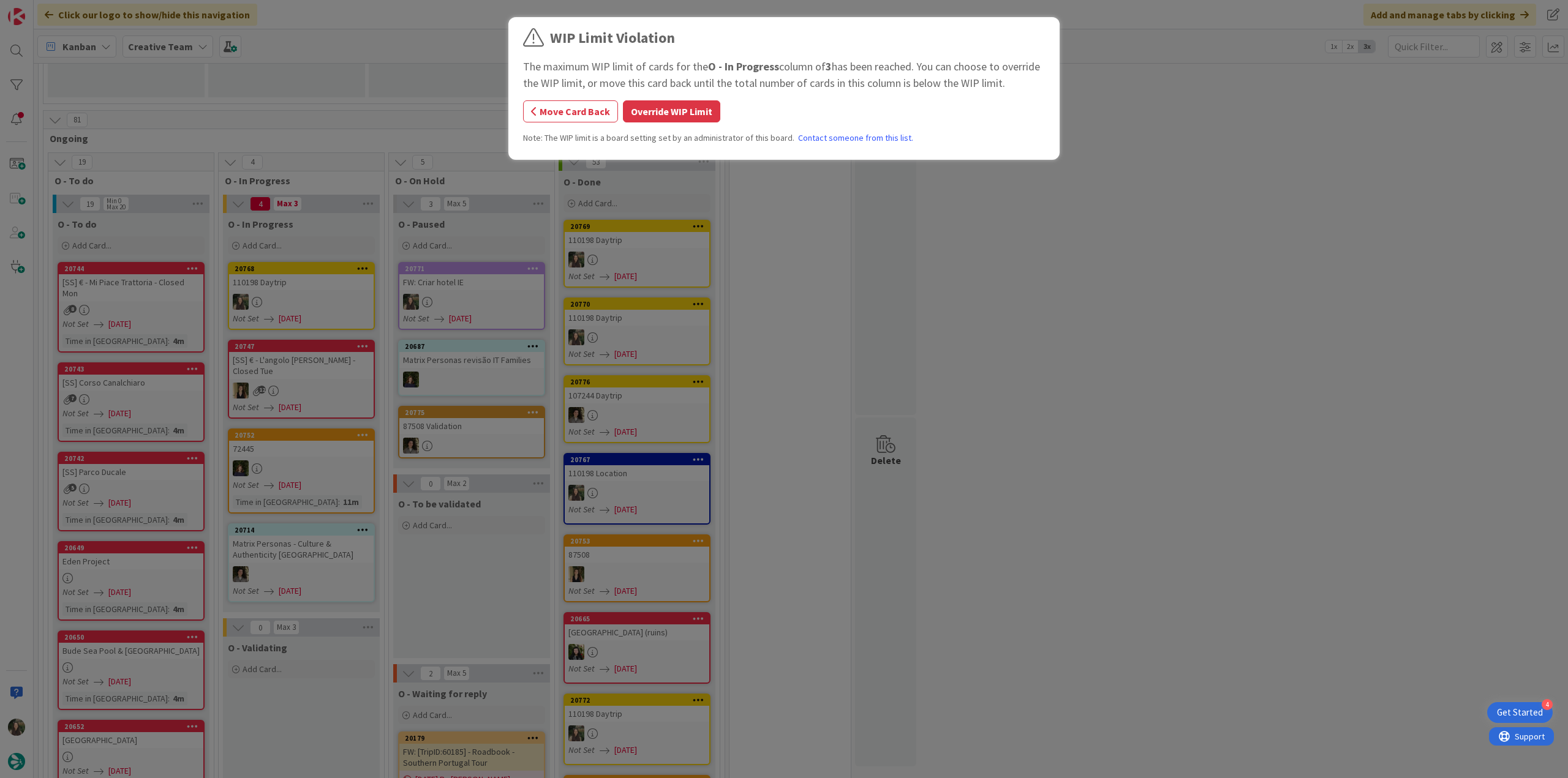
click at [661, 123] on div "WIP Limit Violation The maximum WIP limit of cards for the O - In Progress colu…" at bounding box center [784, 90] width 521 height 127
click at [658, 102] on button "Override WIP Limit" at bounding box center [671, 111] width 98 height 22
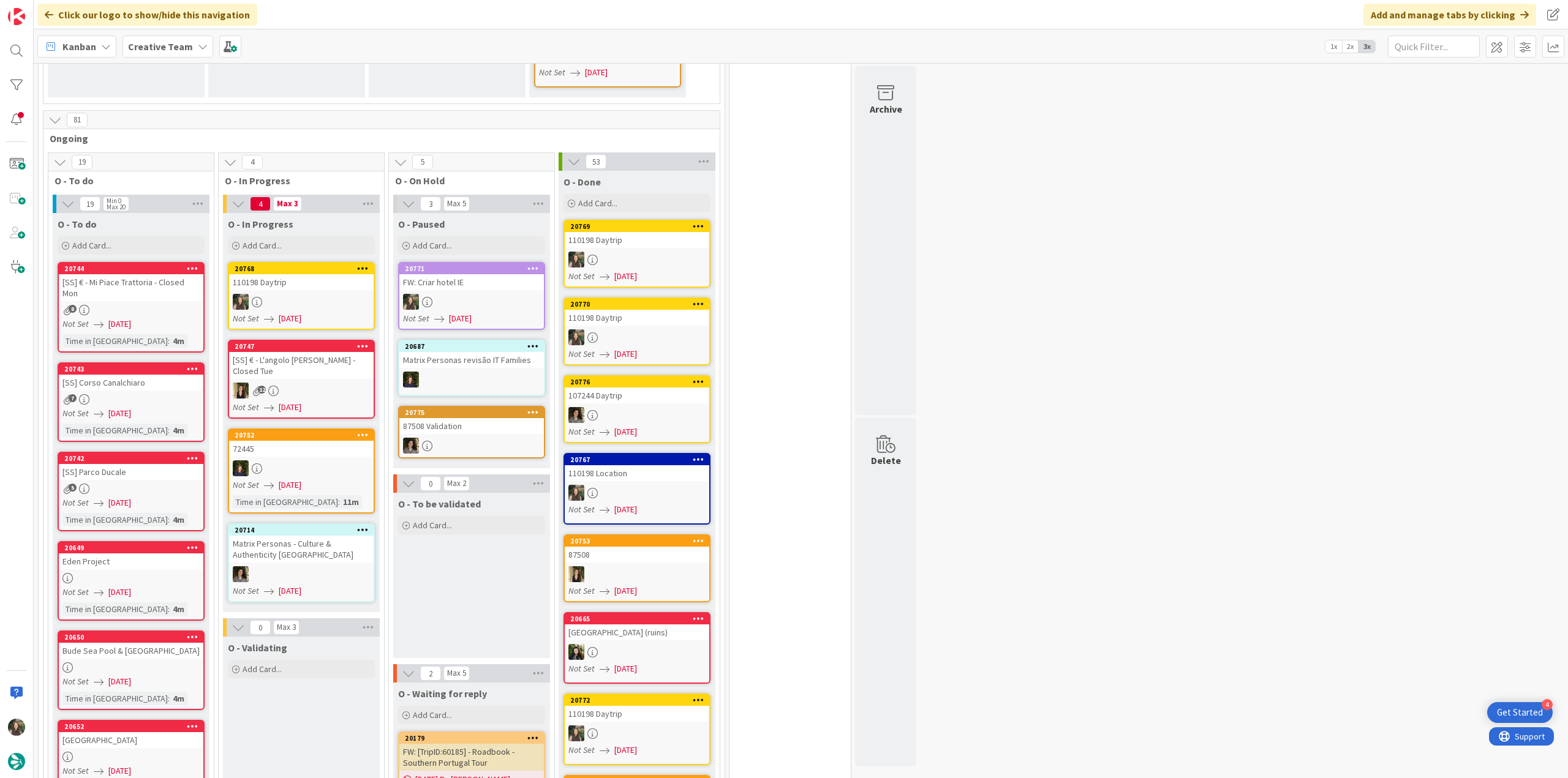
click at [284, 274] on div "110198 Daytrip" at bounding box center [301, 281] width 144 height 16
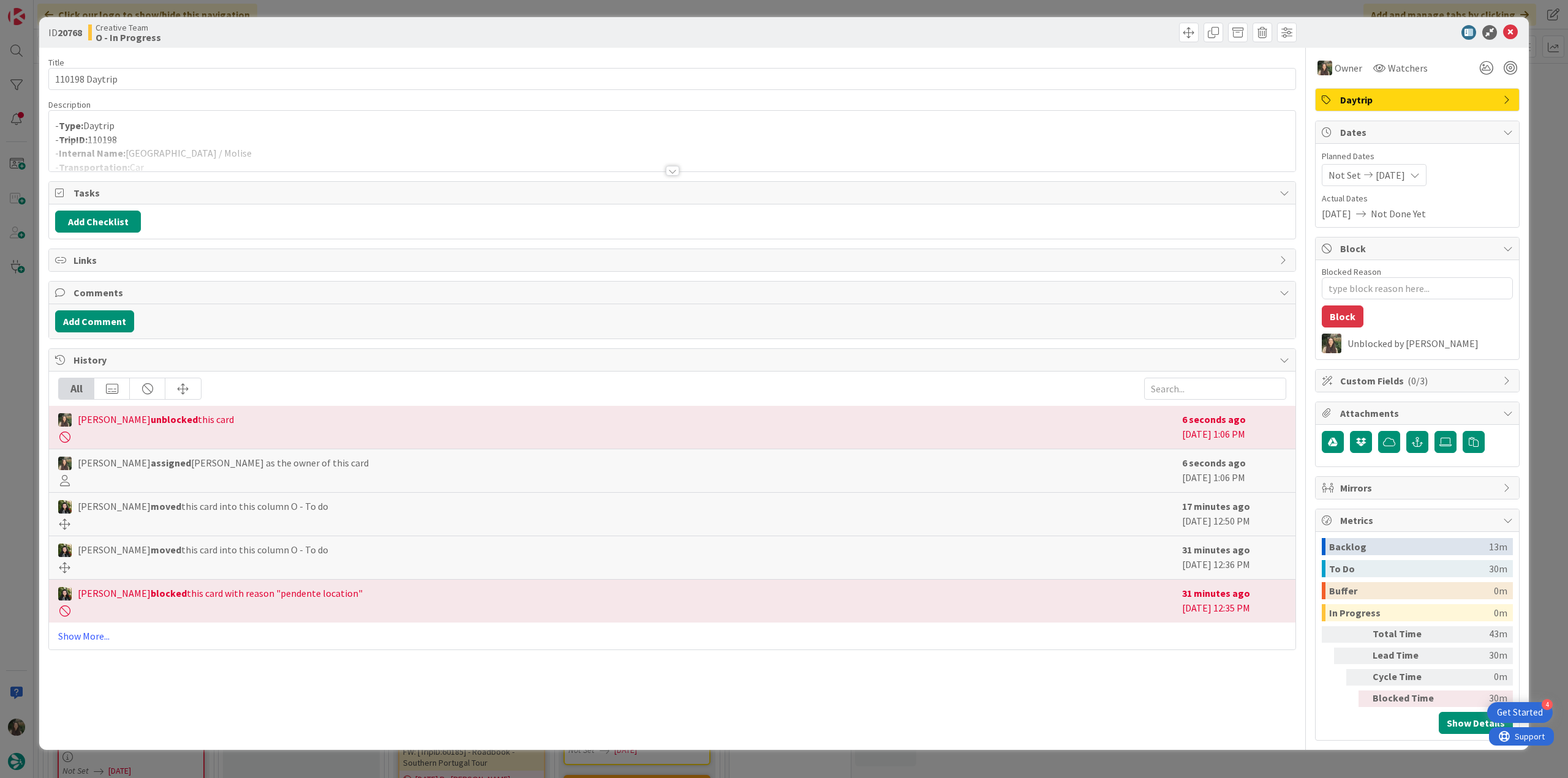
click at [192, 131] on div "- Type: Daytrip - TripID: 110198 - Internal Name: [GEOGRAPHIC_DATA] / Molise - …" at bounding box center [672, 143] width 1247 height 55
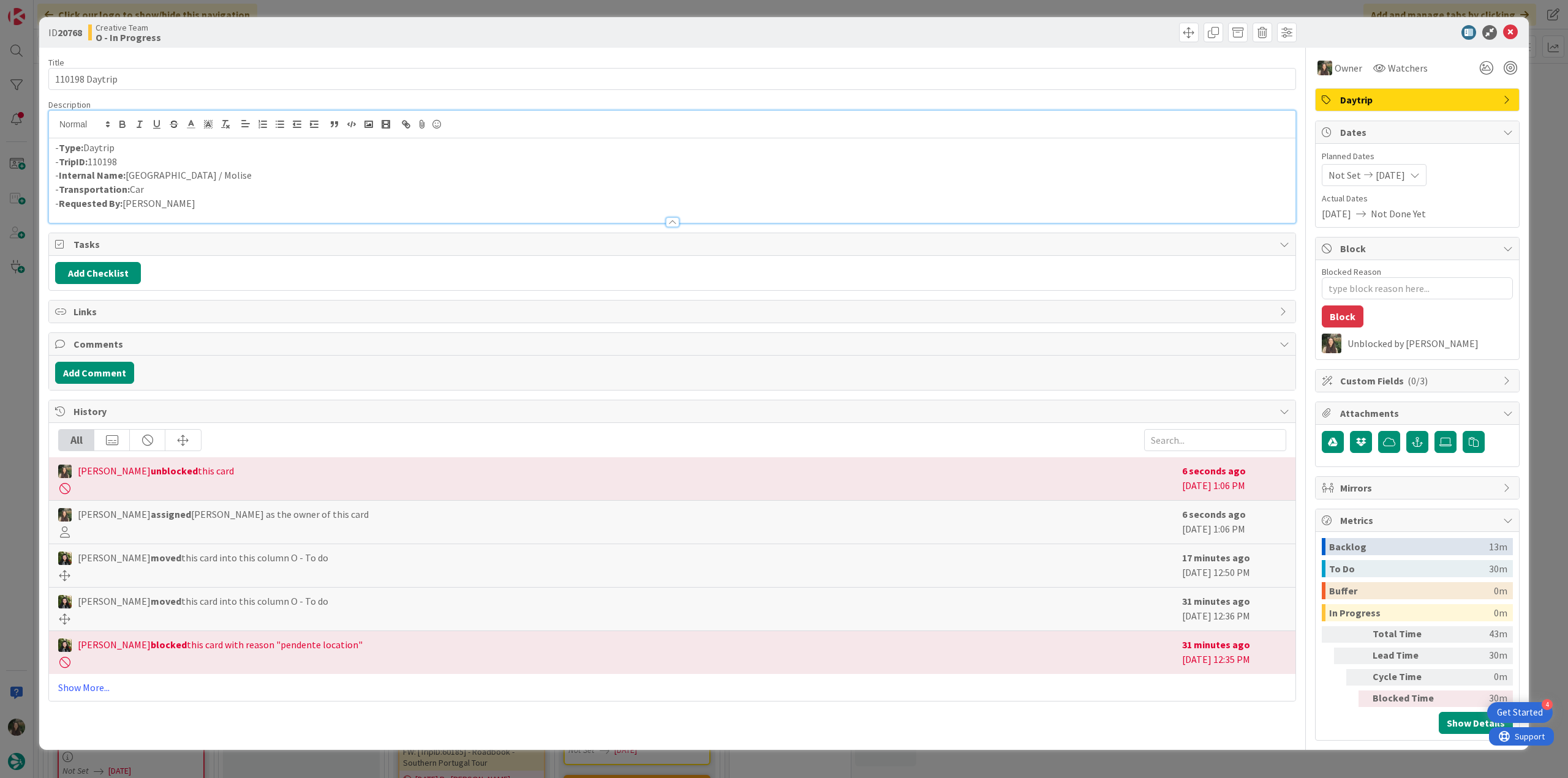
type textarea "x"
drag, startPoint x: 191, startPoint y: 172, endPoint x: 183, endPoint y: 175, distance: 8.5
click at [132, 175] on div "- Type: Daytrip - TripID: 110198 - Internal Name: [GEOGRAPHIC_DATA] / Molise - …" at bounding box center [672, 181] width 1247 height 85
drag, startPoint x: 179, startPoint y: 175, endPoint x: 129, endPoint y: 175, distance: 50.0
click at [128, 175] on p "- Internal Name: [GEOGRAPHIC_DATA] / Molise" at bounding box center [671, 174] width 1234 height 14
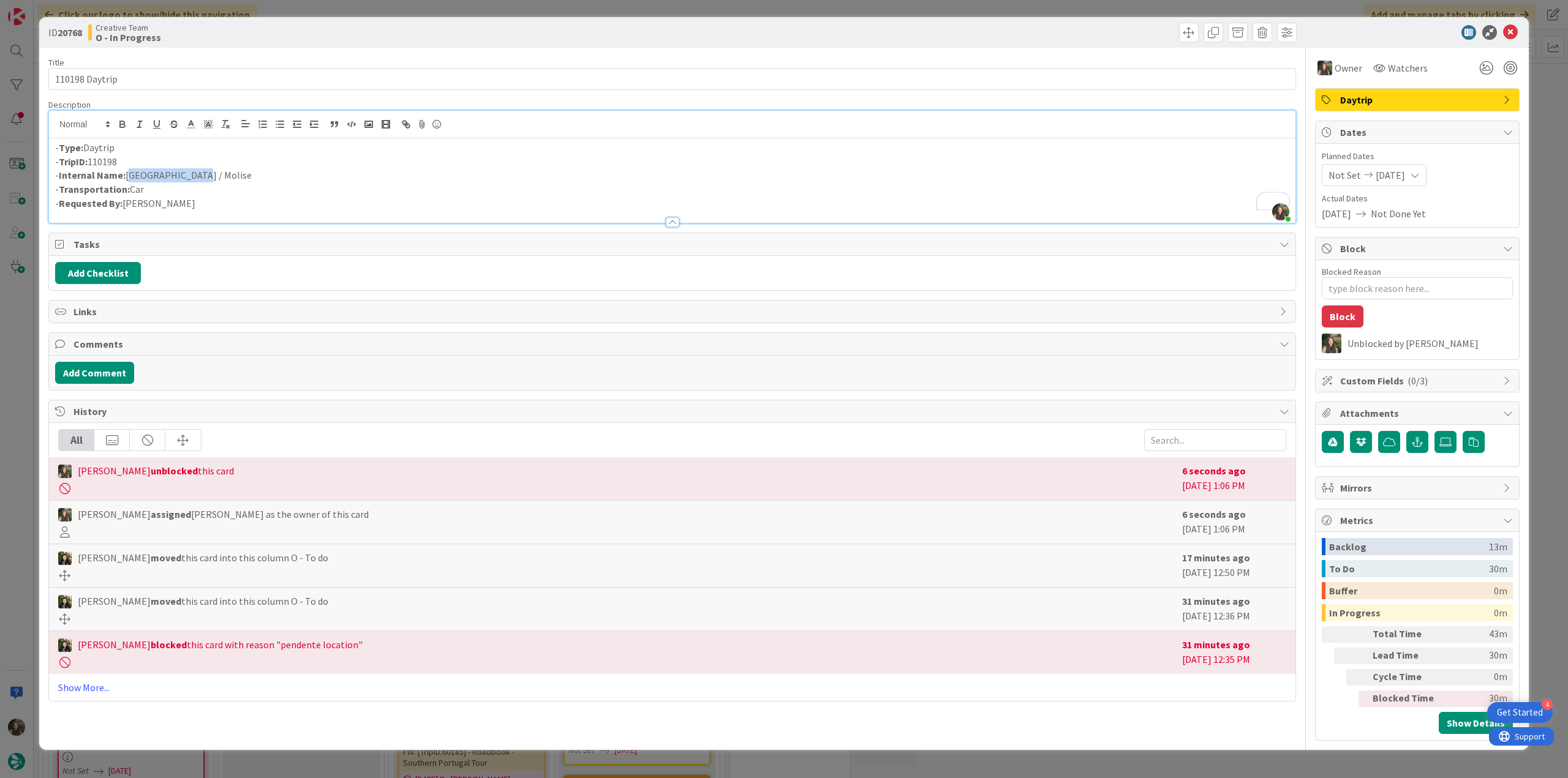
copy p "[GEOGRAPHIC_DATA] / Molise"
drag, startPoint x: 125, startPoint y: 78, endPoint x: 8, endPoint y: 110, distance: 121.3
click at [26, 81] on div "ID 20768 Creative Team O - In Progress Title 14 / 128 110198 Daytrip Descriptio…" at bounding box center [784, 389] width 1568 height 778
drag, startPoint x: 198, startPoint y: 173, endPoint x: 129, endPoint y: 173, distance: 69.0
click at [129, 173] on p "- Internal Name: [GEOGRAPHIC_DATA] / Molise" at bounding box center [671, 174] width 1234 height 14
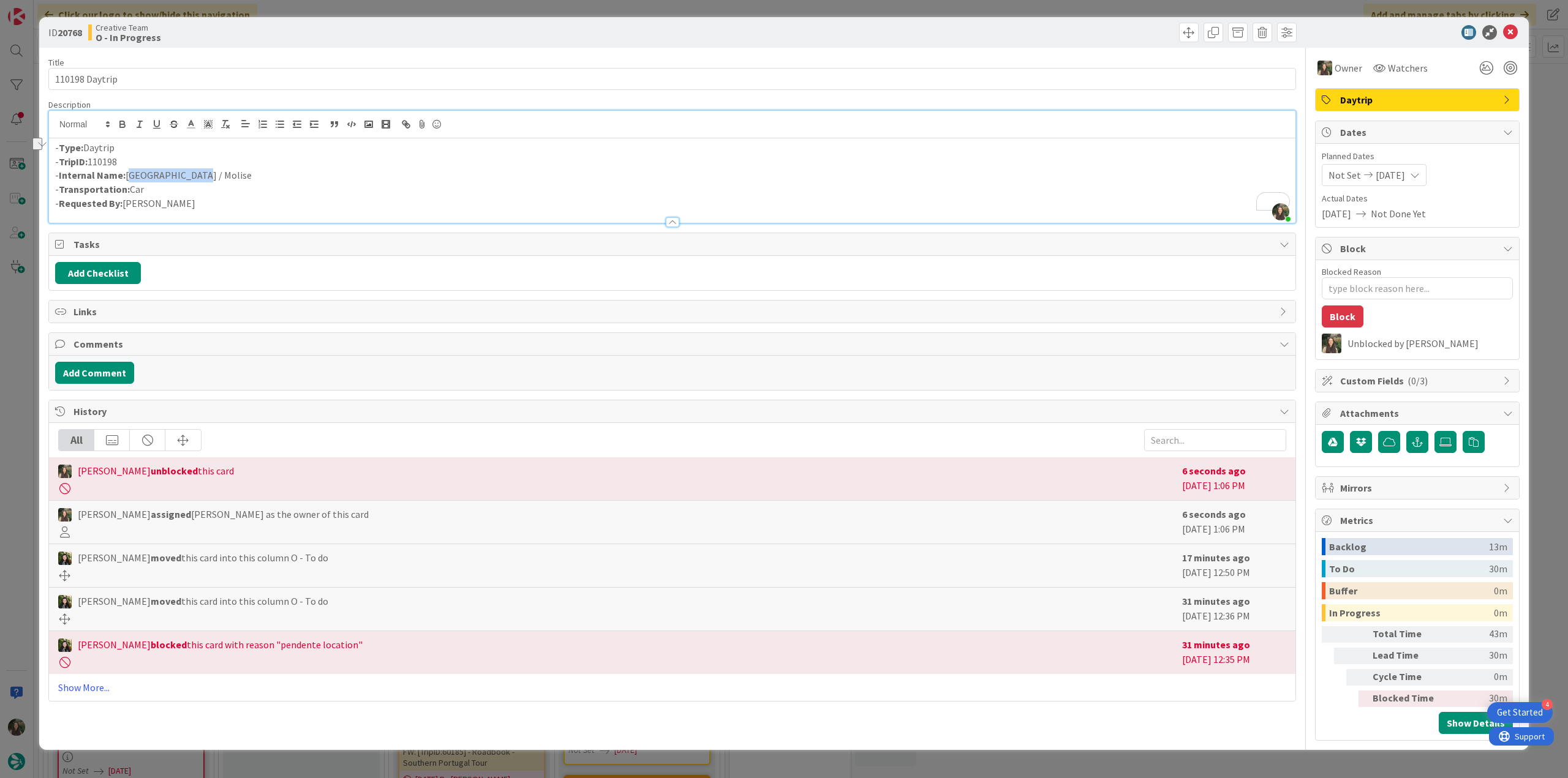
copy p "[GEOGRAPHIC_DATA] / Molise"
click at [31, 436] on div "ID 20768 Creative Team O - In Progress Title 14 / 128 110198 Daytrip Descriptio…" at bounding box center [784, 389] width 1568 height 778
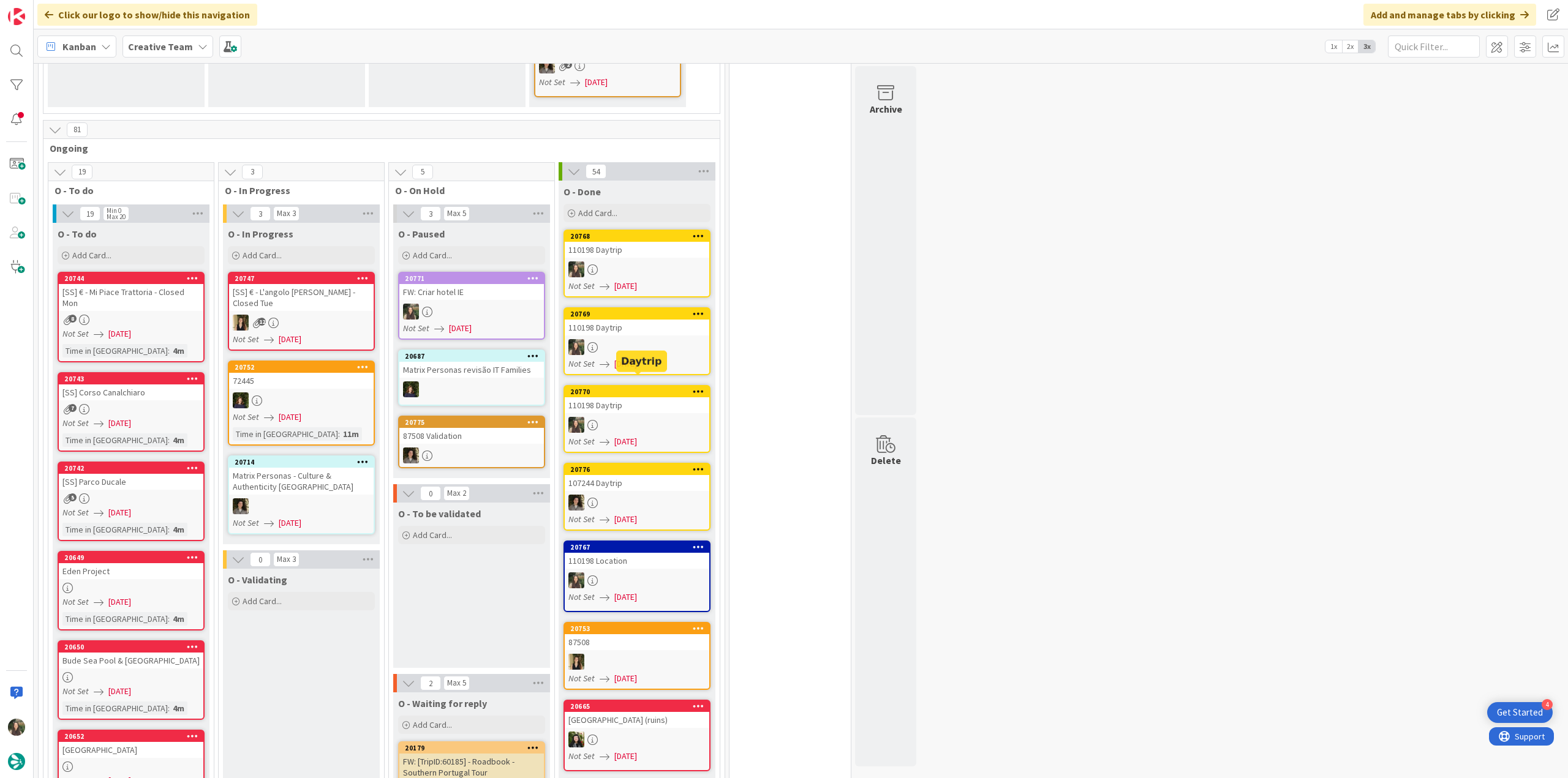
click at [644, 417] on div at bounding box center [637, 425] width 144 height 16
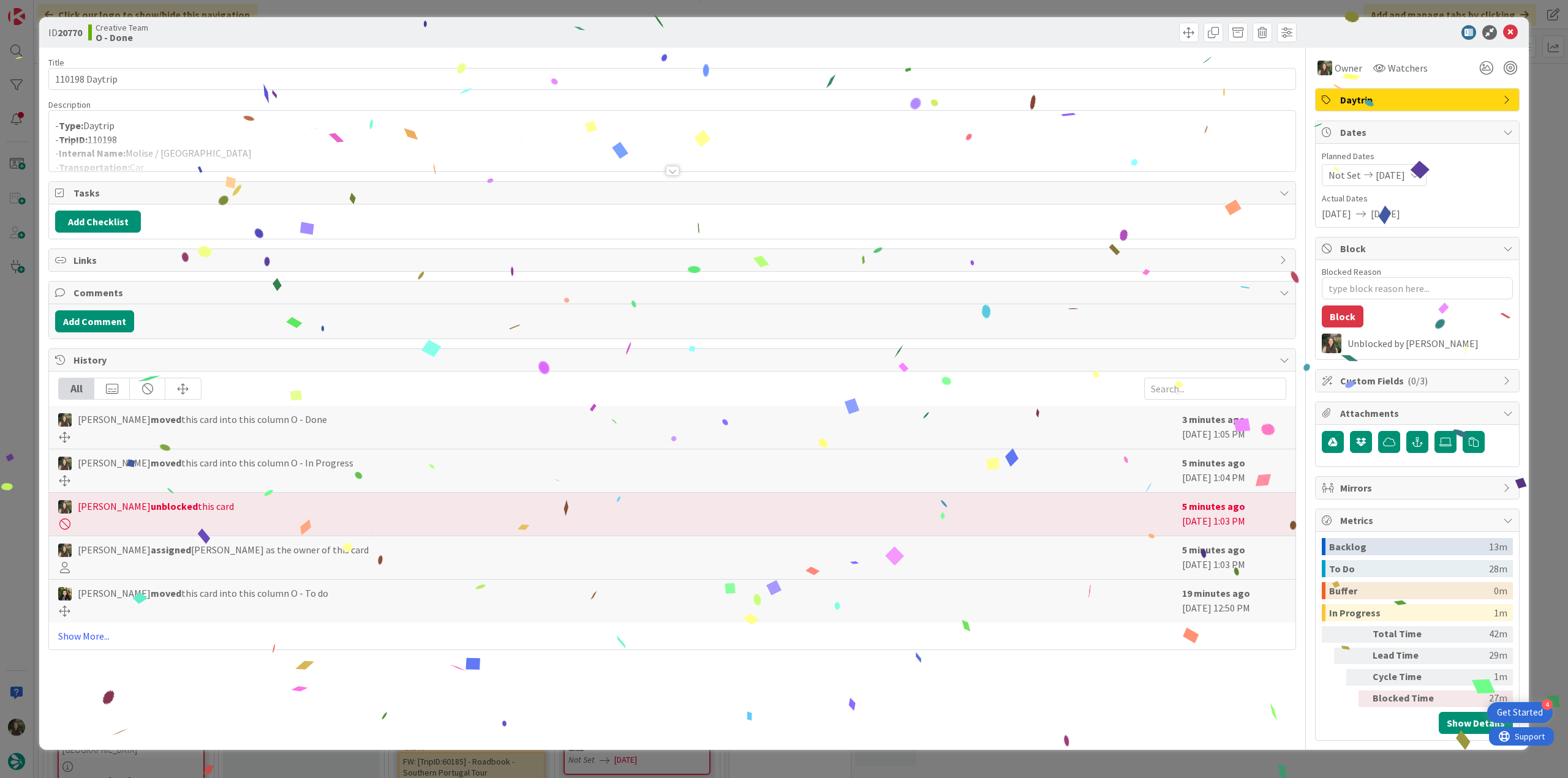
type textarea "x"
click at [191, 156] on div at bounding box center [672, 156] width 1247 height 31
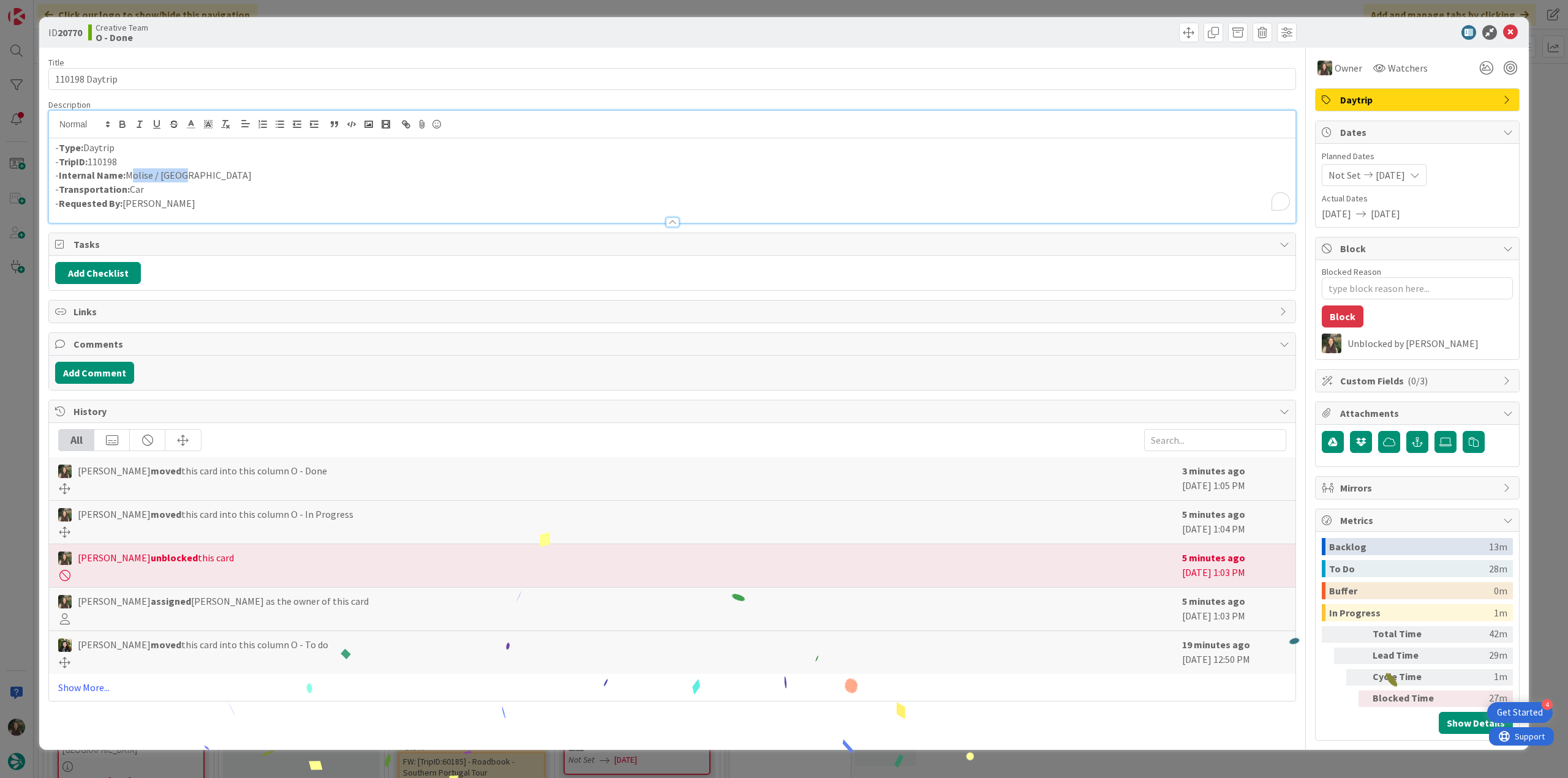
drag, startPoint x: 142, startPoint y: 172, endPoint x: 127, endPoint y: 181, distance: 17.5
click at [129, 174] on p "- Internal Name: Molise / Rome" at bounding box center [671, 174] width 1234 height 14
copy p "Molise / [GEOGRAPHIC_DATA]"
click at [14, 437] on div "ID 20770 Creative Team O - Done Title 14 / 128 110198 Daytrip Description Inês …" at bounding box center [784, 389] width 1568 height 778
